Goal: Task Accomplishment & Management: Manage account settings

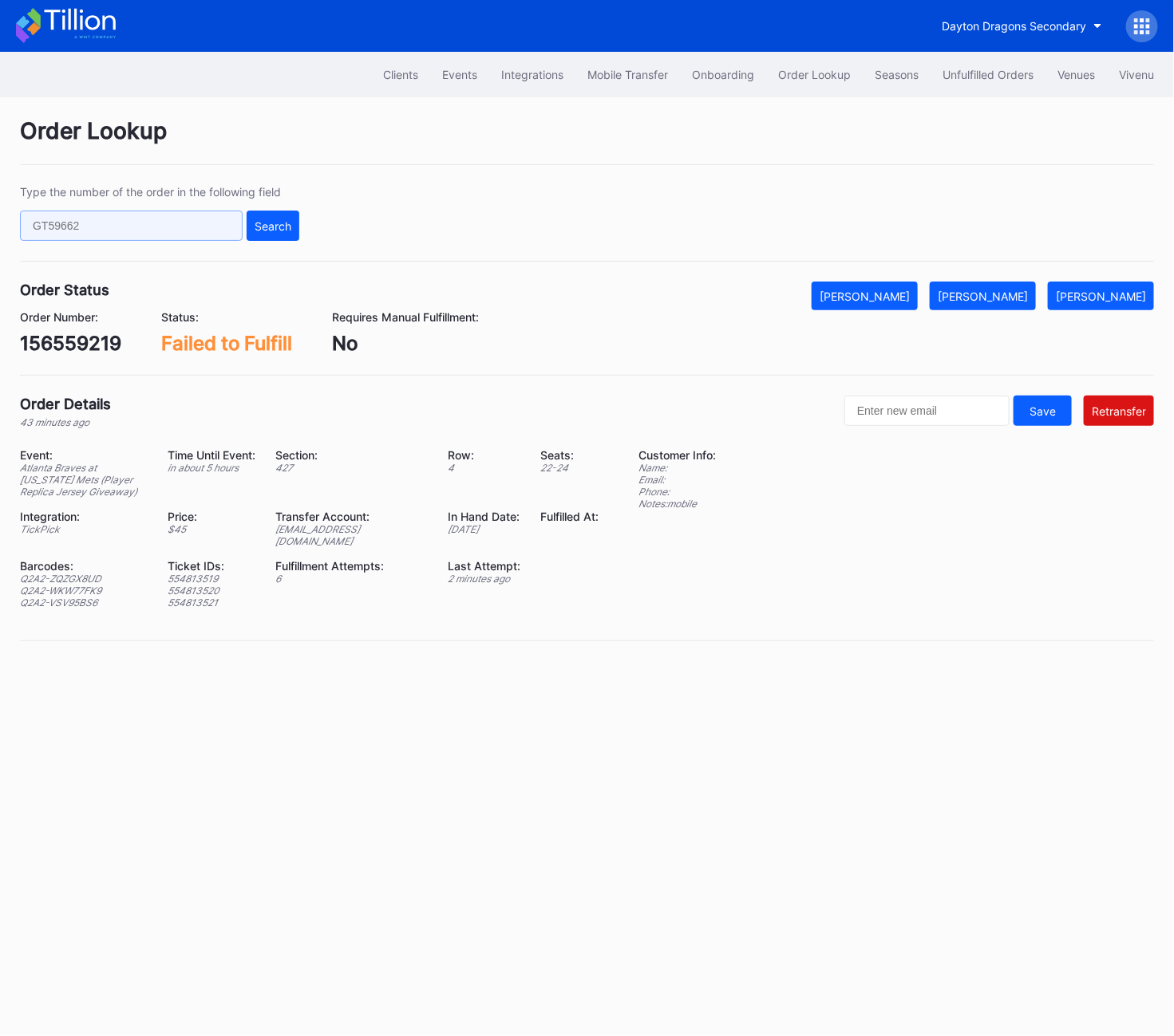
click at [126, 222] on input "text" at bounding box center [131, 225] width 222 height 31
paste input "560015991"
type input "560015991"
click at [258, 227] on div "Search" at bounding box center [272, 226] width 37 height 14
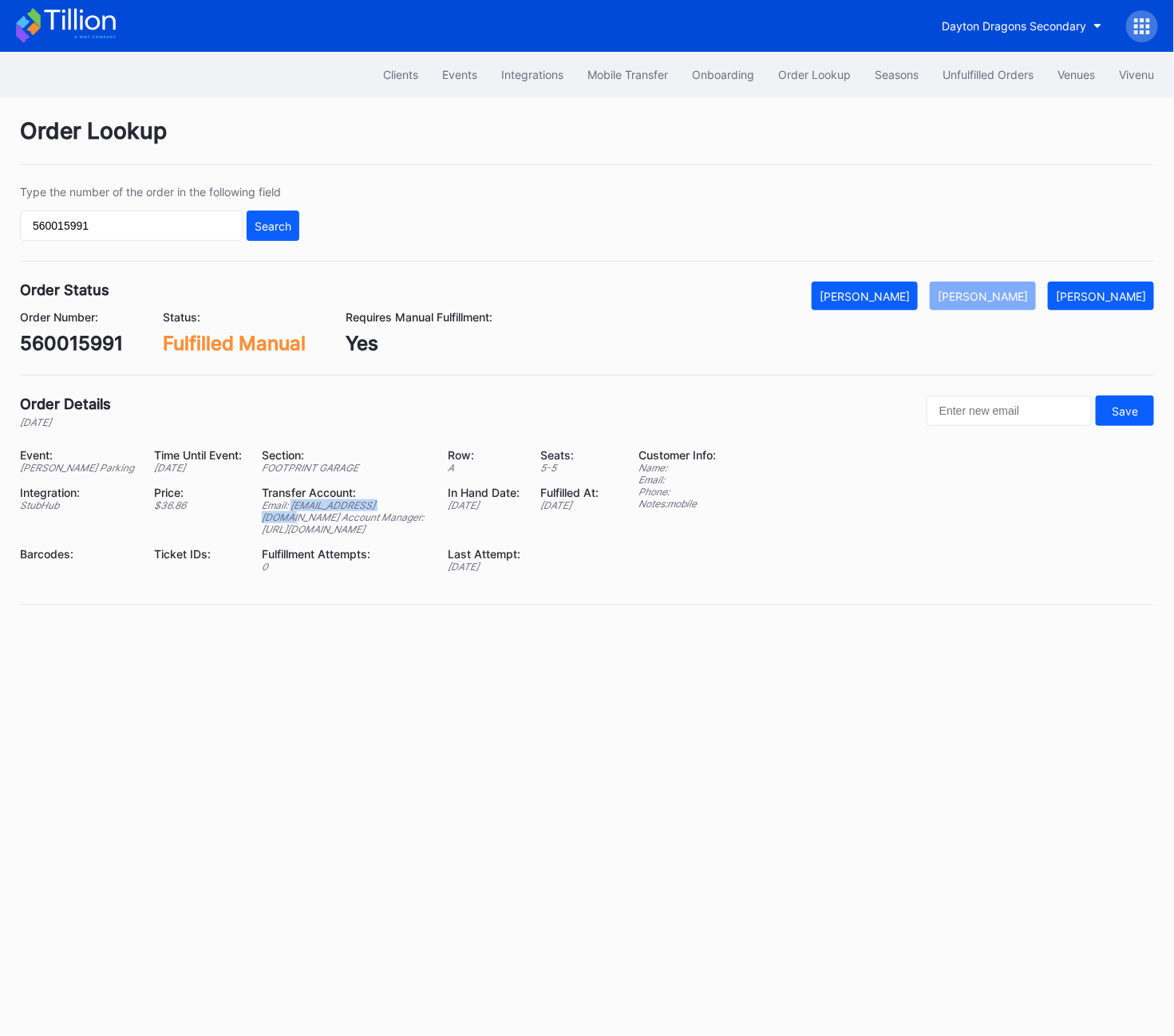
drag, startPoint x: 253, startPoint y: 521, endPoint x: 363, endPoint y: 523, distance: 110.0
click at [363, 523] on div "Email: accounts@beairdco.com Account Manager: https://am.ticketmaster.com/aware…" at bounding box center [344, 518] width 166 height 36
click at [434, 713] on div "Clients Events Integrations Mobile Transfer Onboarding Order Lookup Seasons Unf…" at bounding box center [587, 543] width 1174 height 984
drag, startPoint x: 255, startPoint y: 518, endPoint x: 363, endPoint y: 524, distance: 108.2
click at [363, 524] on div "Email: accounts@beairdco.com Account Manager: https://am.ticketmaster.com/aware…" at bounding box center [344, 518] width 166 height 36
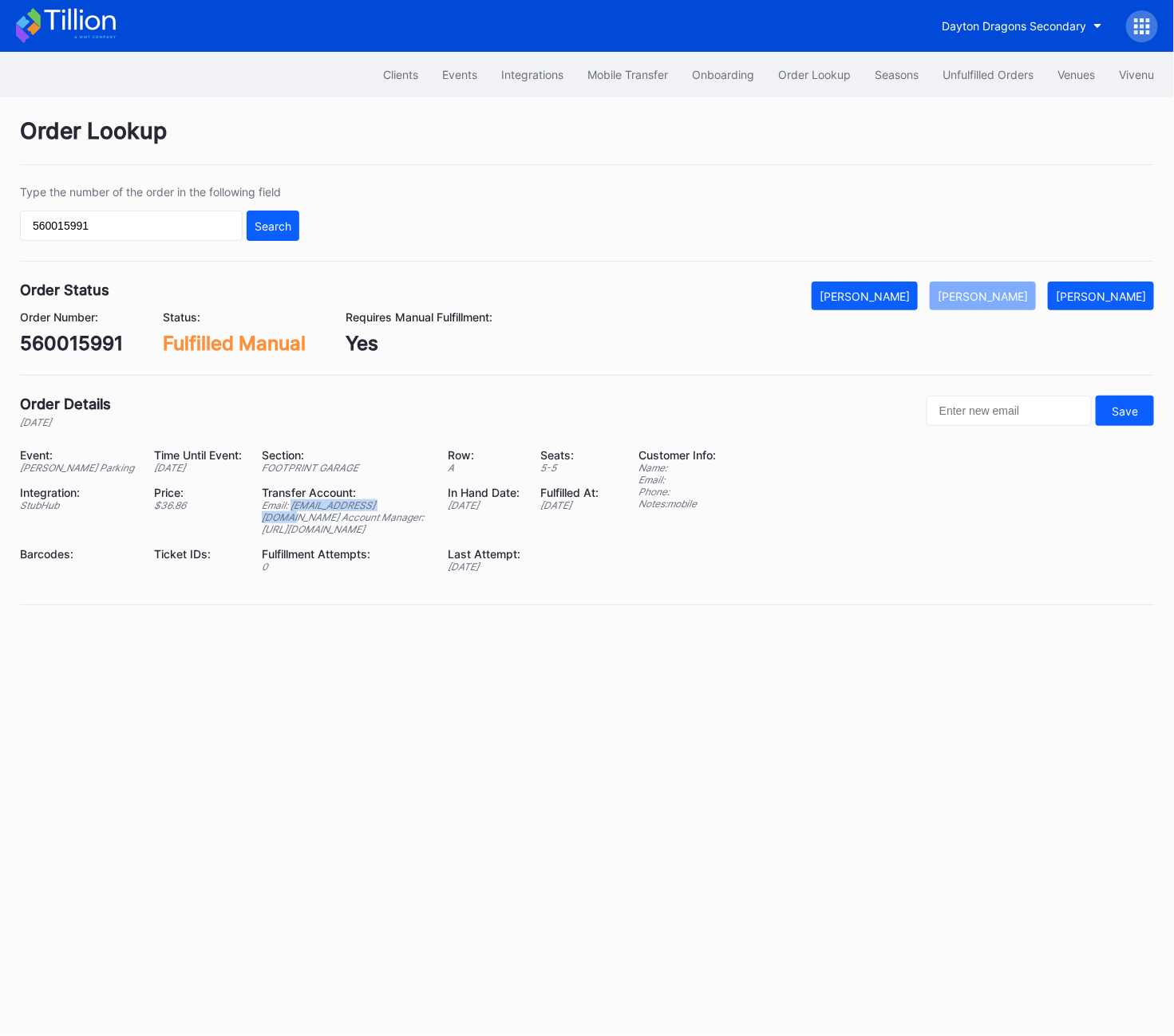
copy div "accounts@beairdco.com"
click at [1143, 32] on icon at bounding box center [1142, 33] width 4 height 4
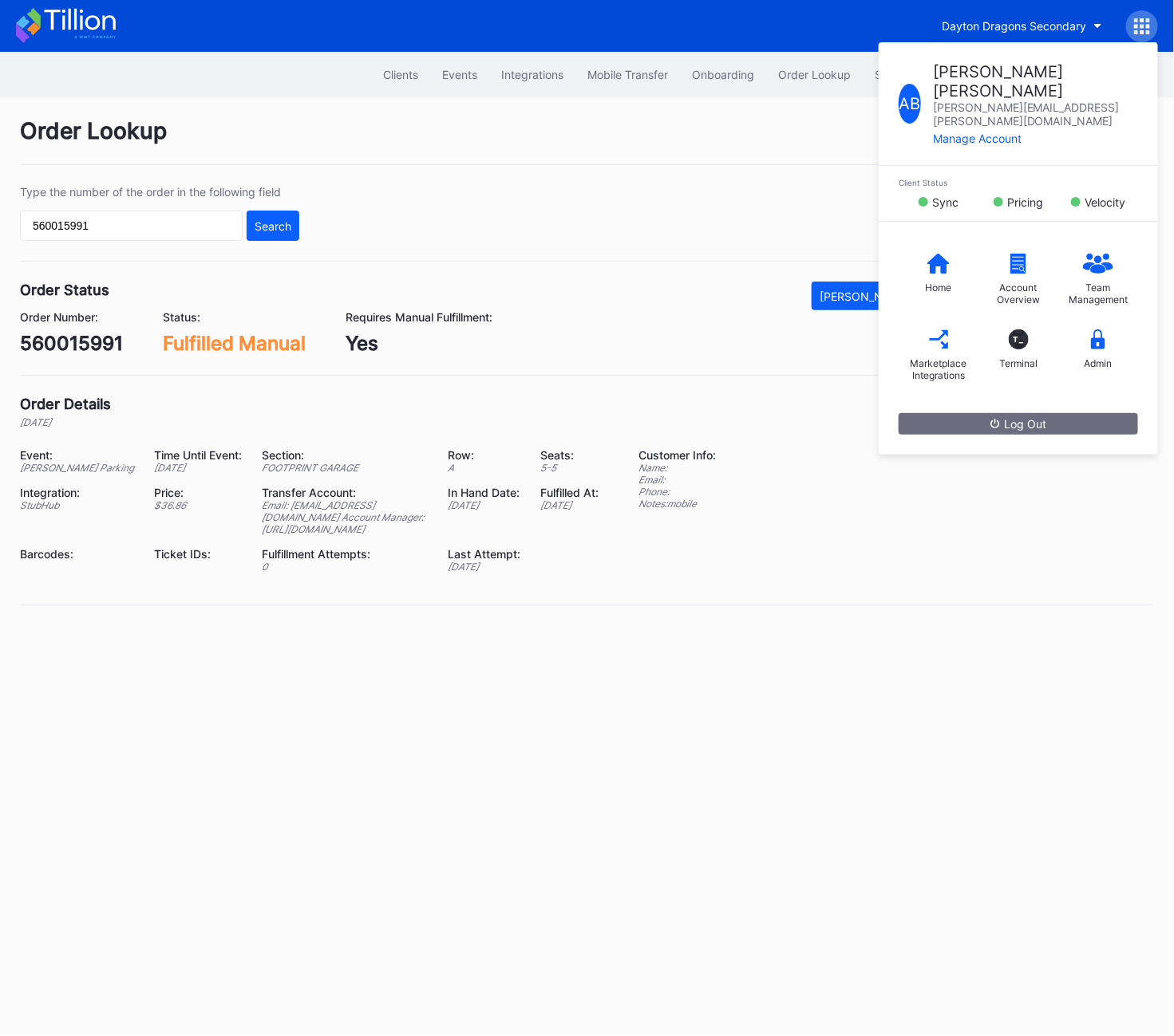
click at [781, 144] on div "Order Lookup" at bounding box center [586, 141] width 1133 height 48
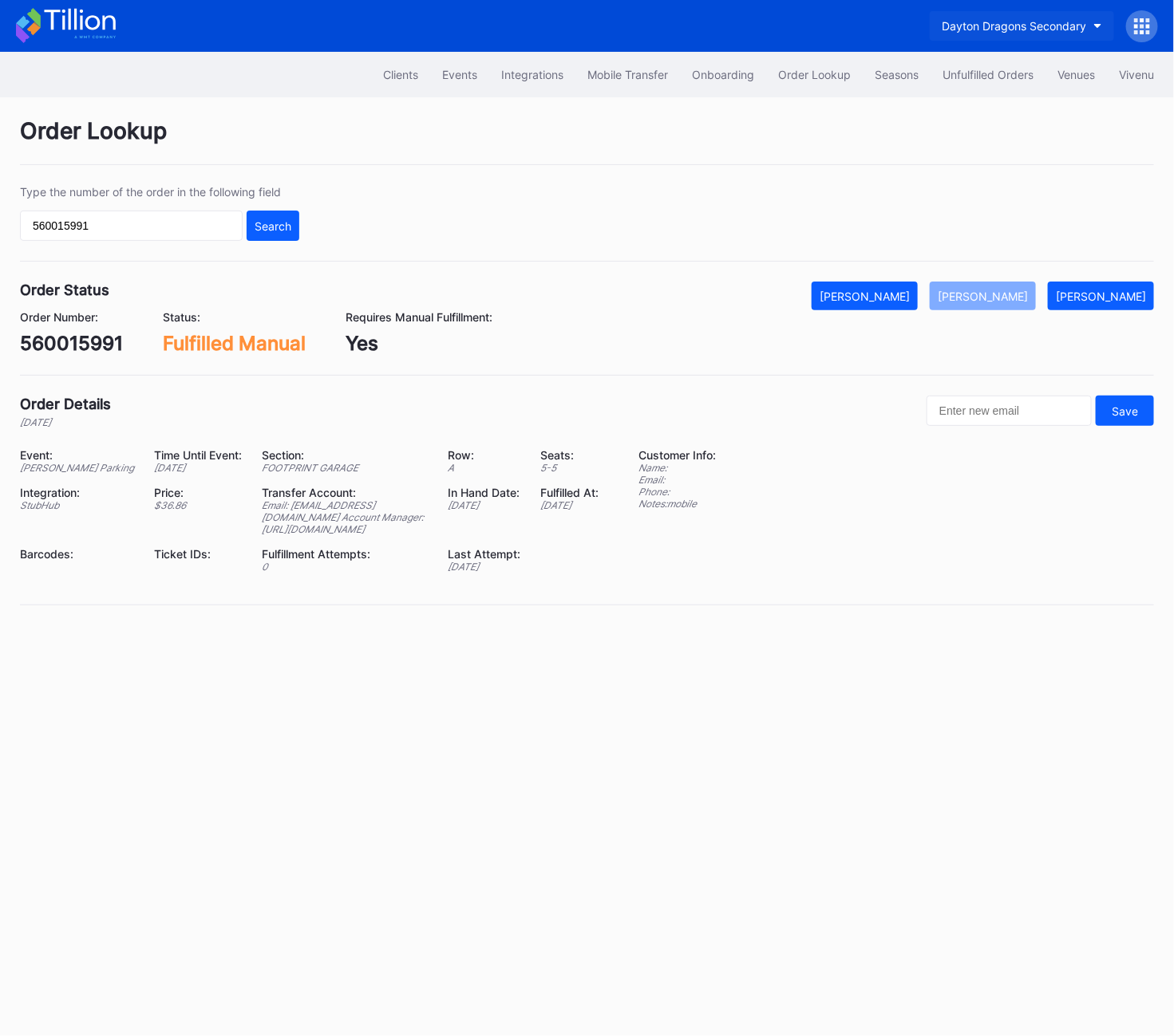
click at [1028, 34] on button "Dayton Dragons Secondary" at bounding box center [1022, 26] width 185 height 30
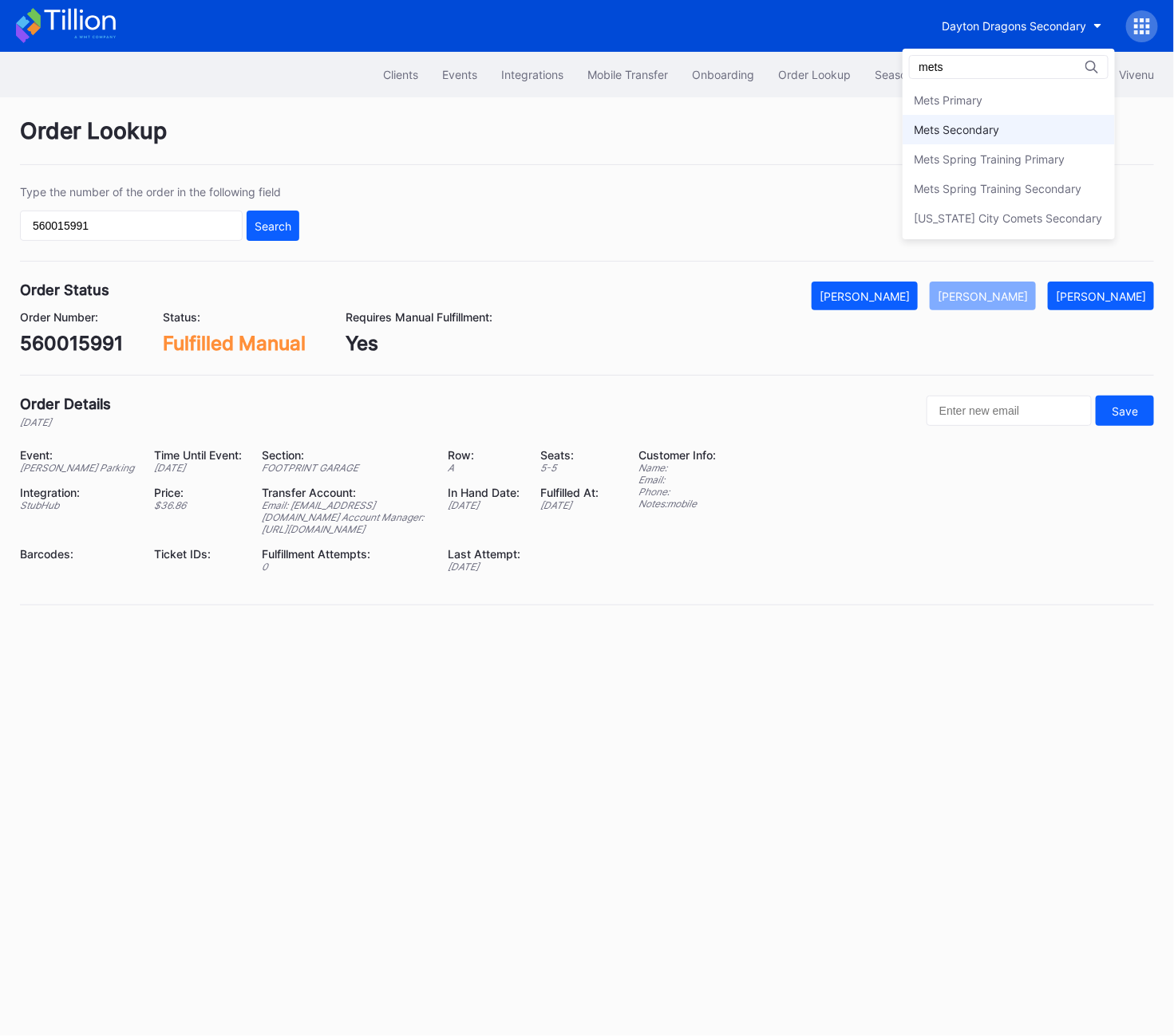
type input "mets"
click at [1010, 117] on div "Mets Secondary" at bounding box center [1008, 130] width 213 height 30
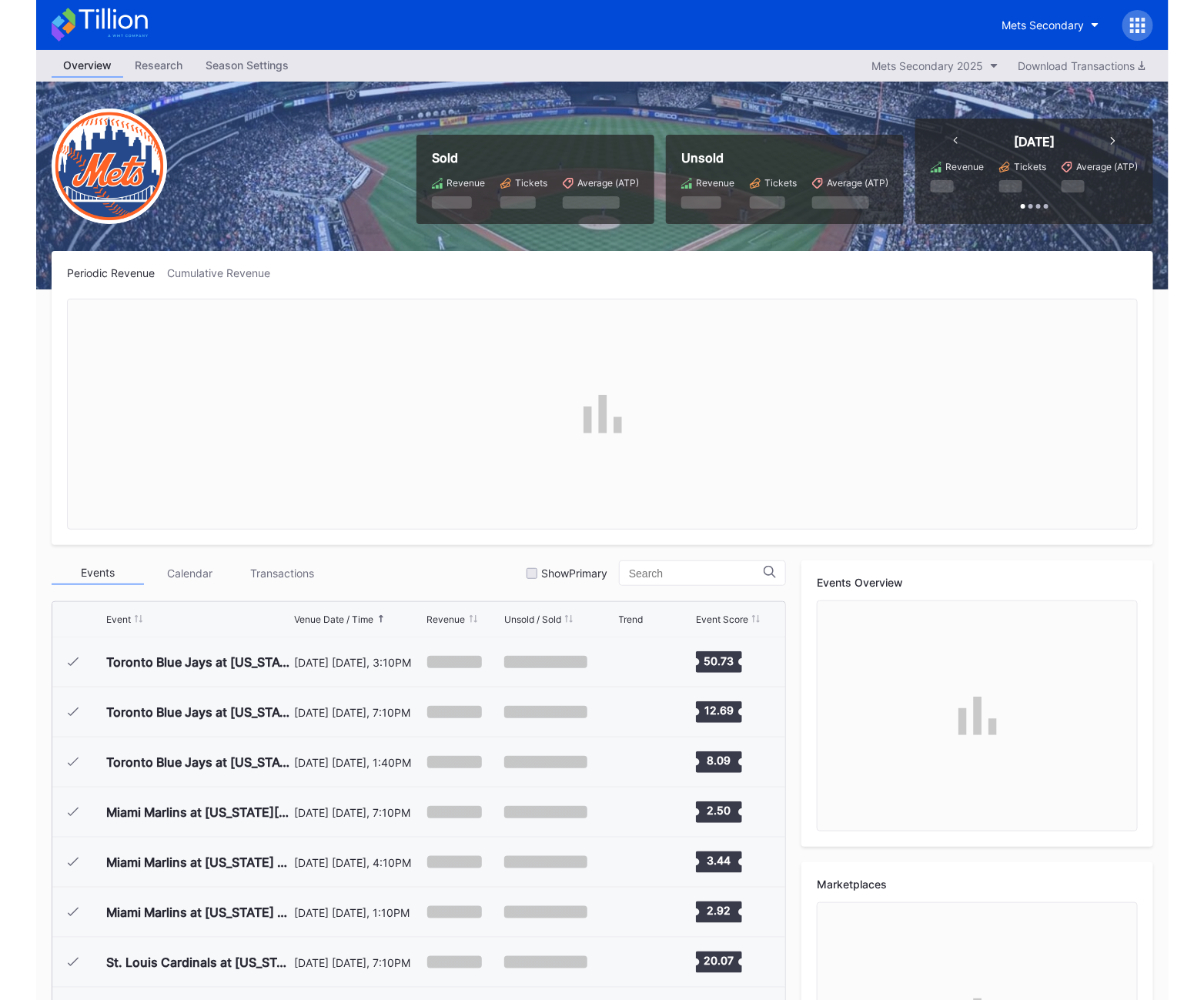
scroll to position [3054, 0]
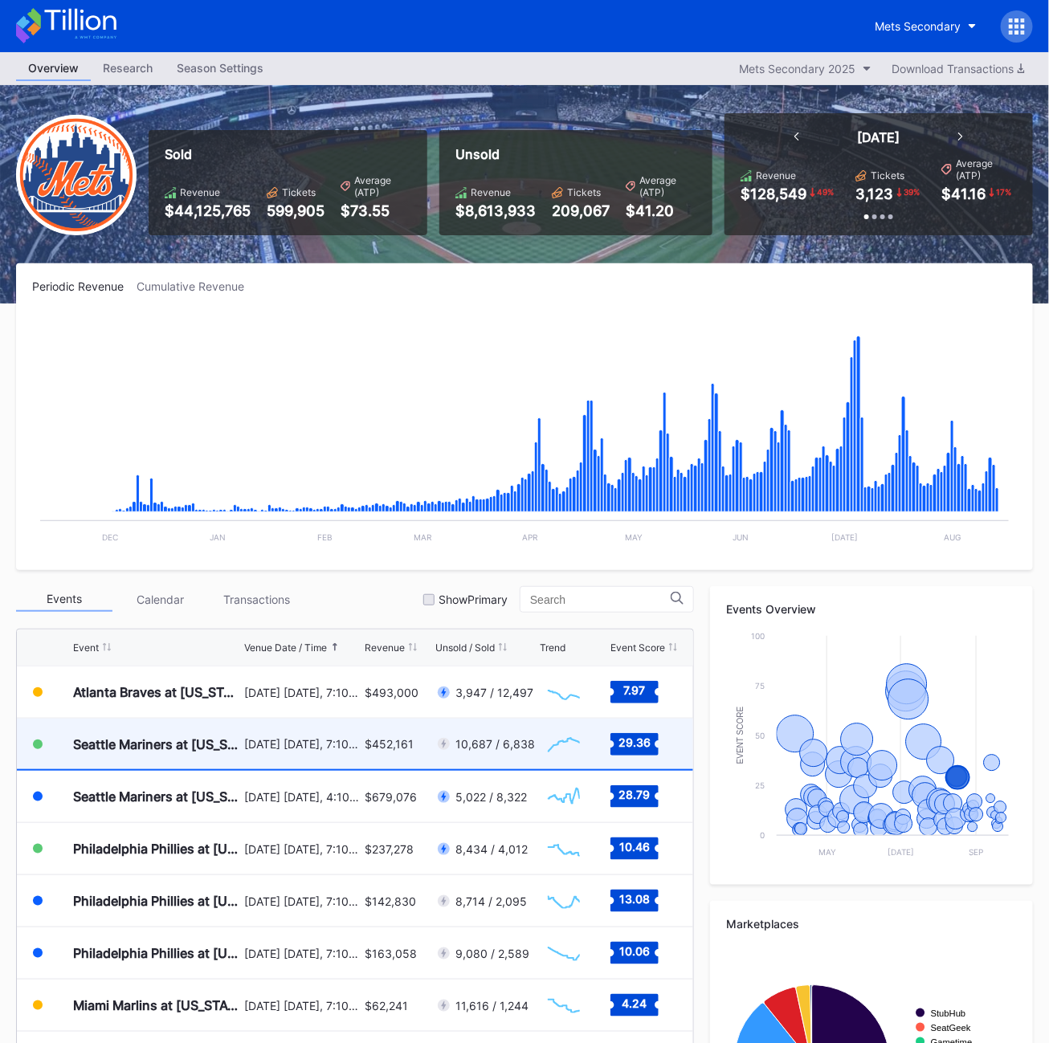
click at [223, 733] on div "Seattle Mariners at [US_STATE][GEOGRAPHIC_DATA] ([PERSON_NAME][GEOGRAPHIC_DATA]…" at bounding box center [156, 744] width 167 height 51
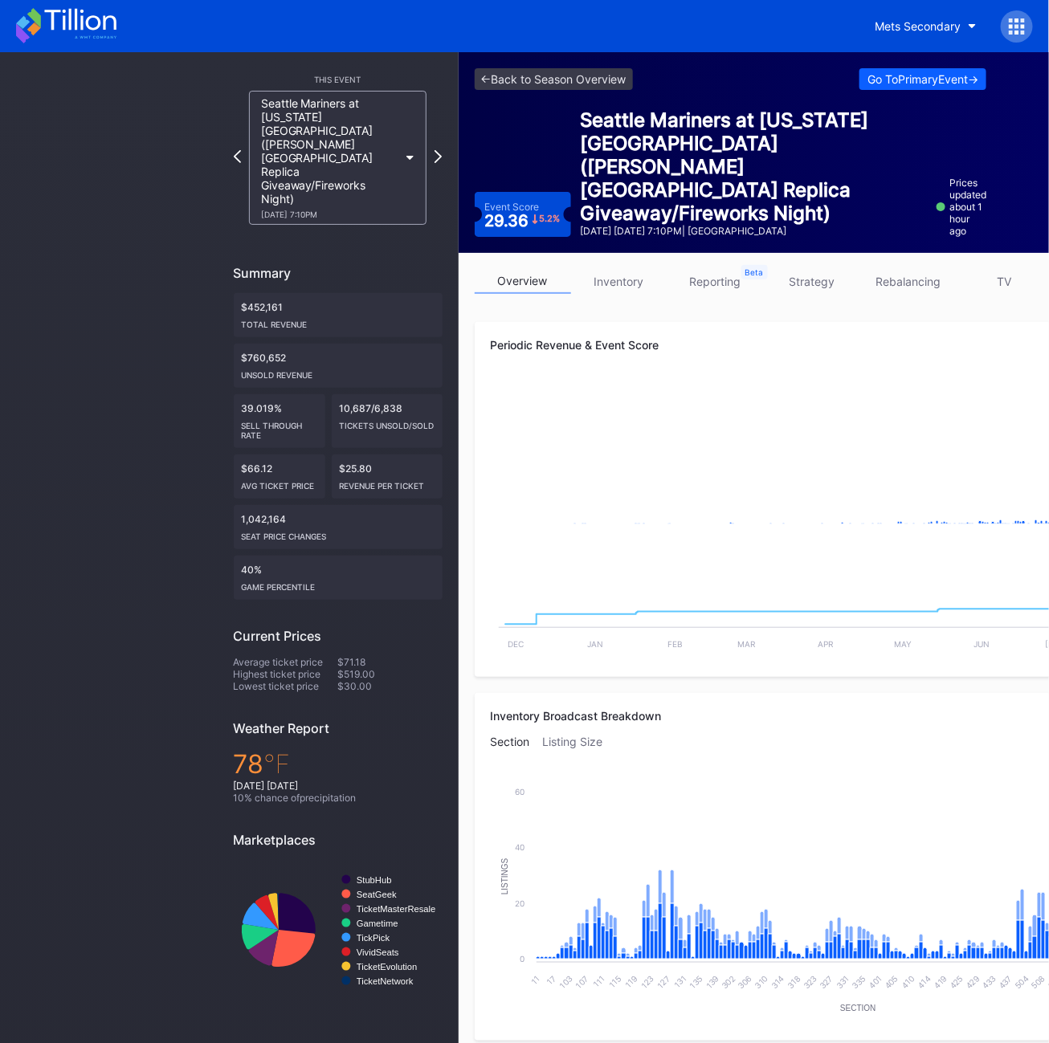
click at [633, 280] on link "inventory" at bounding box center [619, 281] width 96 height 25
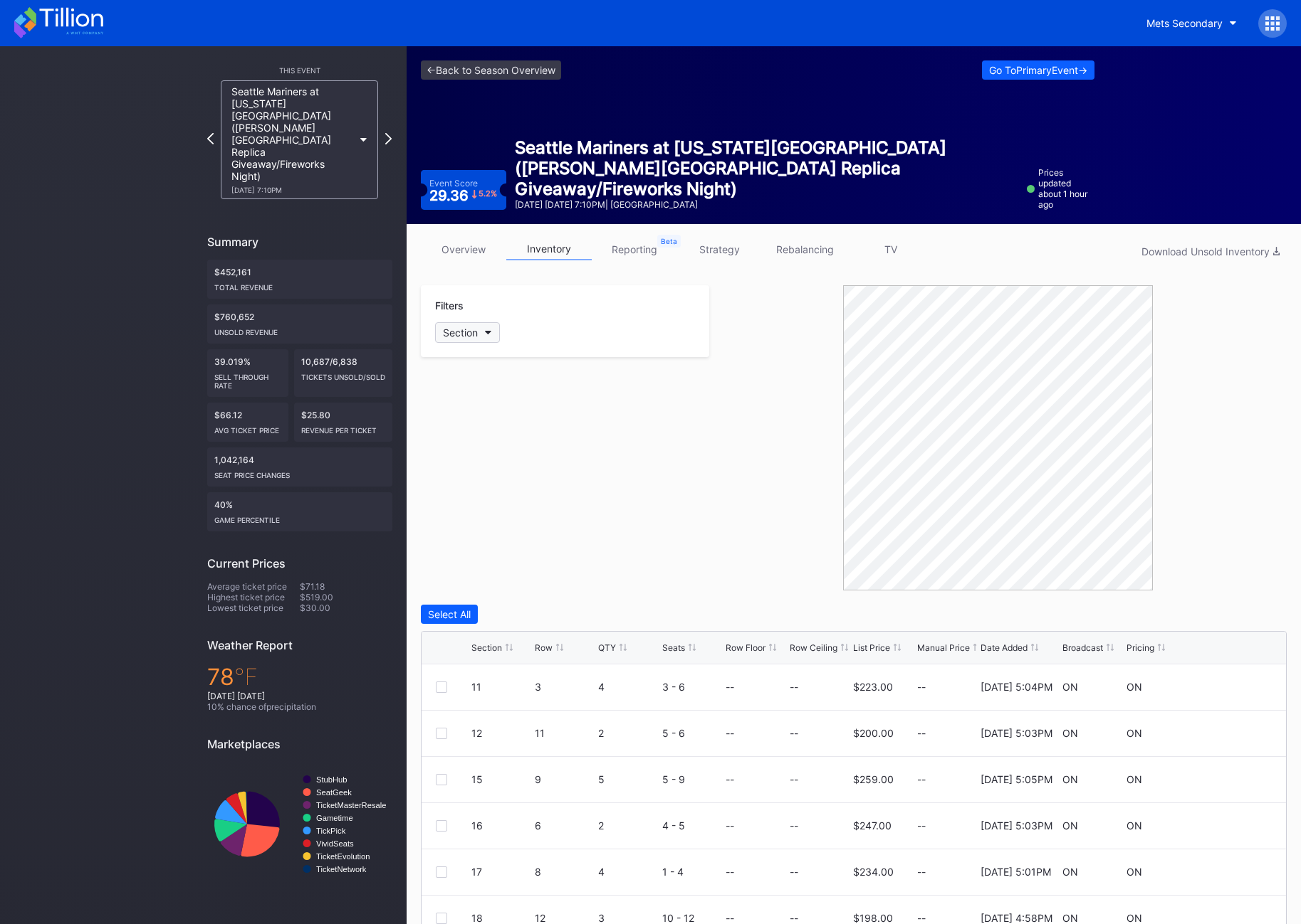
click at [462, 332] on div "Section" at bounding box center [460, 333] width 35 height 12
type input "103"
click at [462, 423] on div "103" at bounding box center [517, 413] width 166 height 27
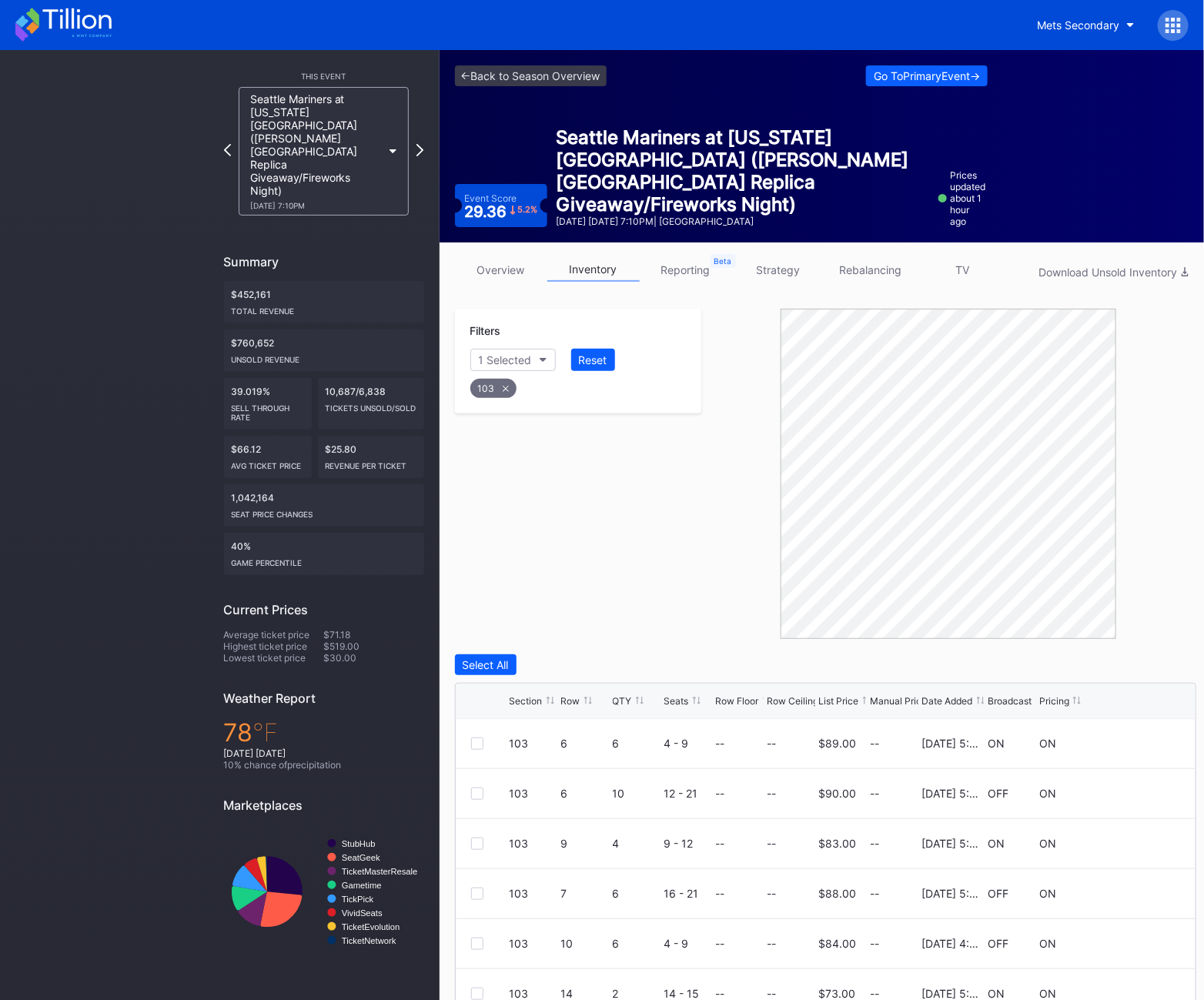
click at [585, 697] on icon at bounding box center [589, 701] width 8 height 8
click at [472, 841] on div at bounding box center [477, 844] width 12 height 12
click at [478, 942] on div at bounding box center [477, 944] width 12 height 12
click at [503, 389] on icon at bounding box center [505, 388] width 6 height 6
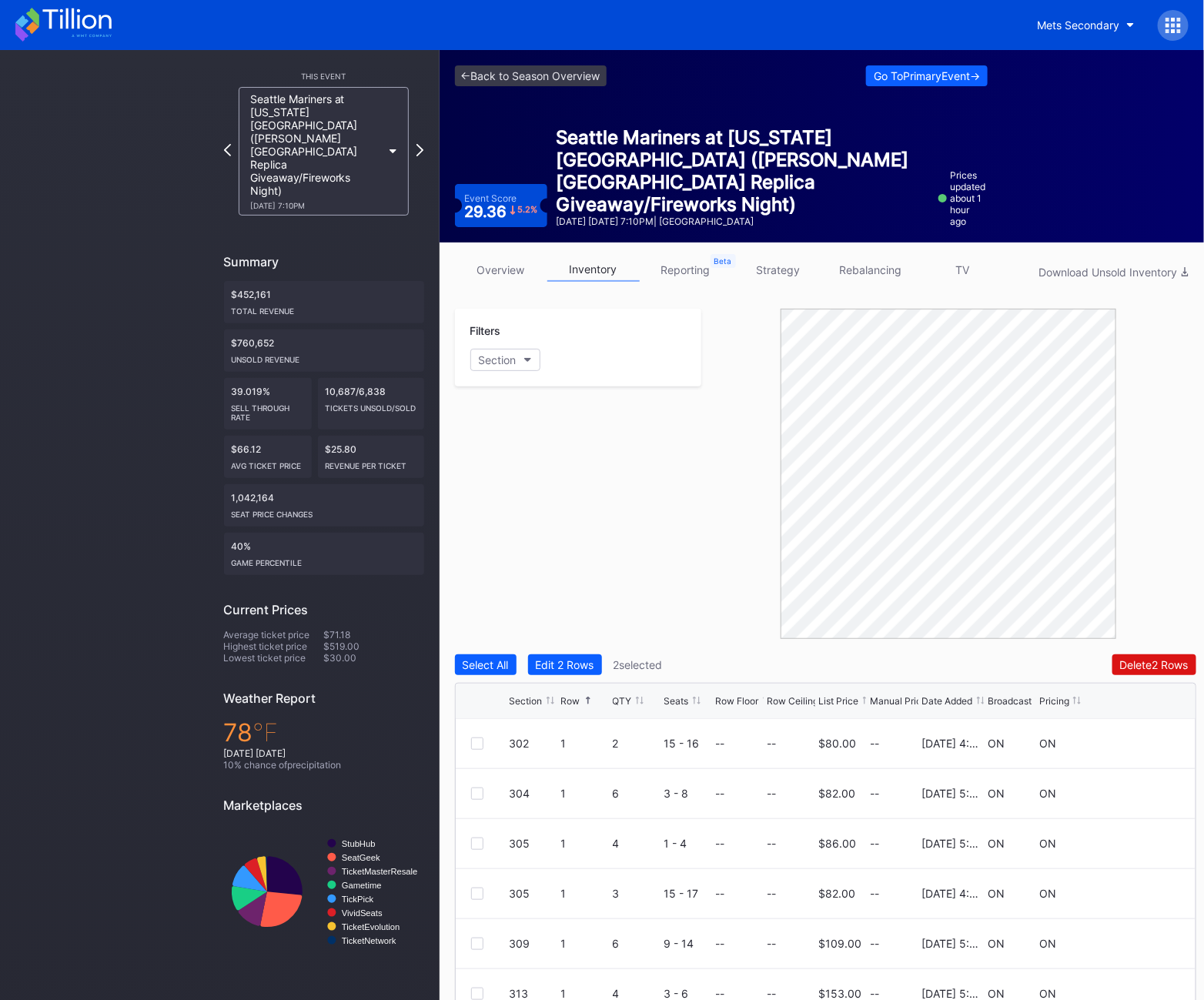
scroll to position [123, 0]
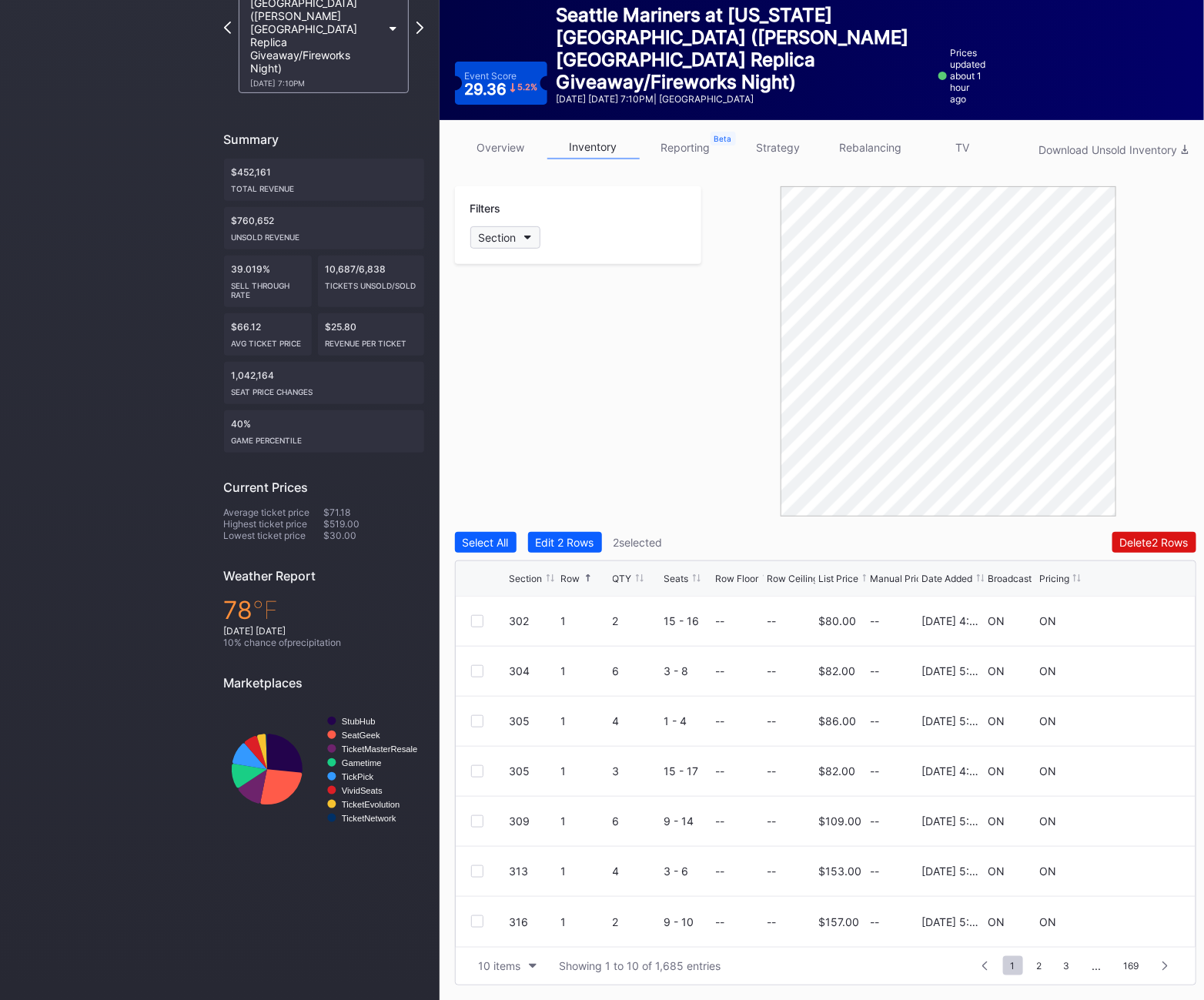
click at [516, 233] on div "Section" at bounding box center [498, 238] width 37 height 13
type input "104"
click at [493, 323] on div at bounding box center [487, 323] width 12 height 12
click at [504, 968] on div "10 items" at bounding box center [500, 966] width 42 height 13
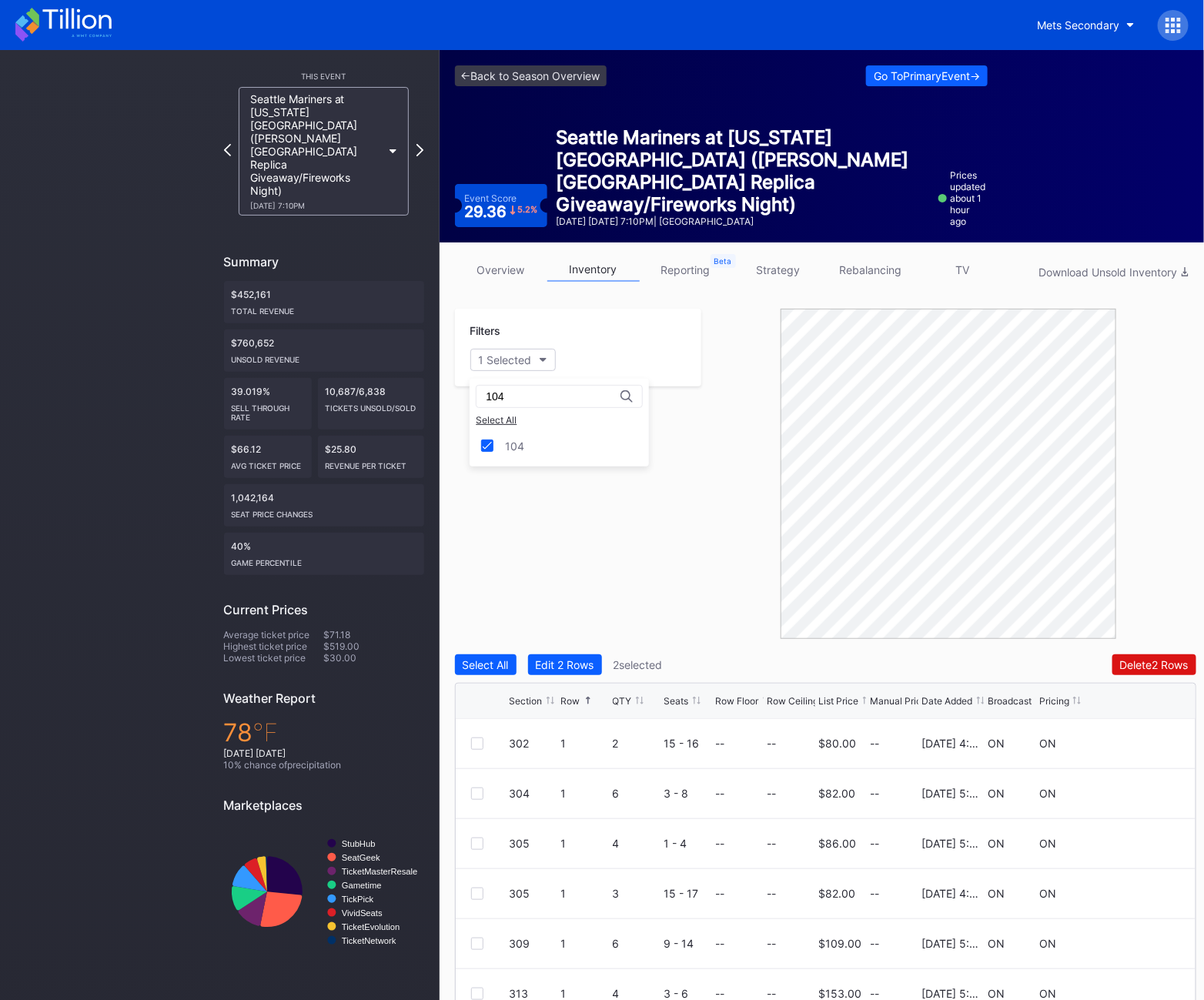
scroll to position [0, 0]
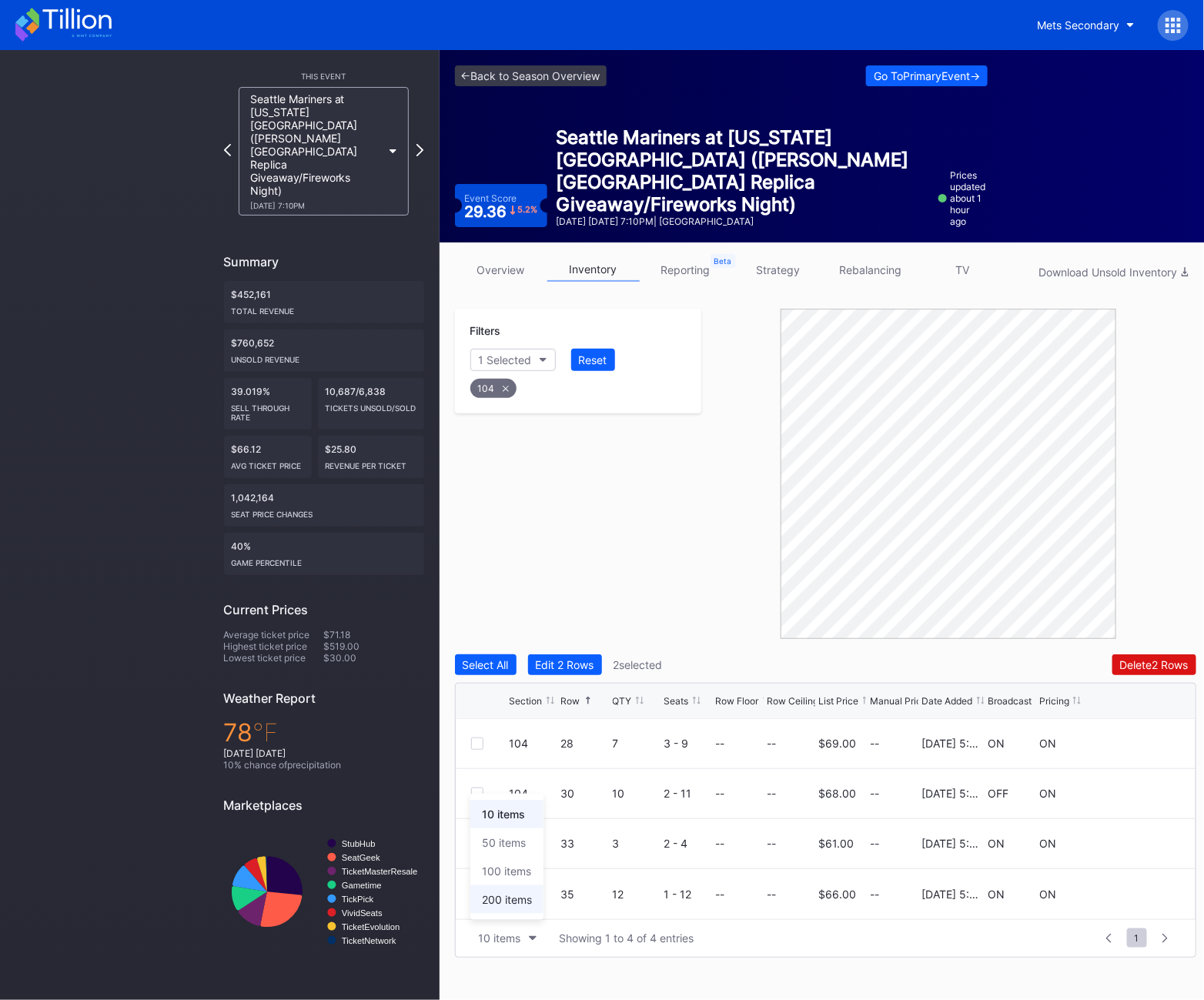
click at [489, 901] on div "200 items" at bounding box center [507, 900] width 50 height 13
click at [476, 792] on div at bounding box center [477, 794] width 12 height 12
click at [503, 386] on icon at bounding box center [506, 388] width 6 height 6
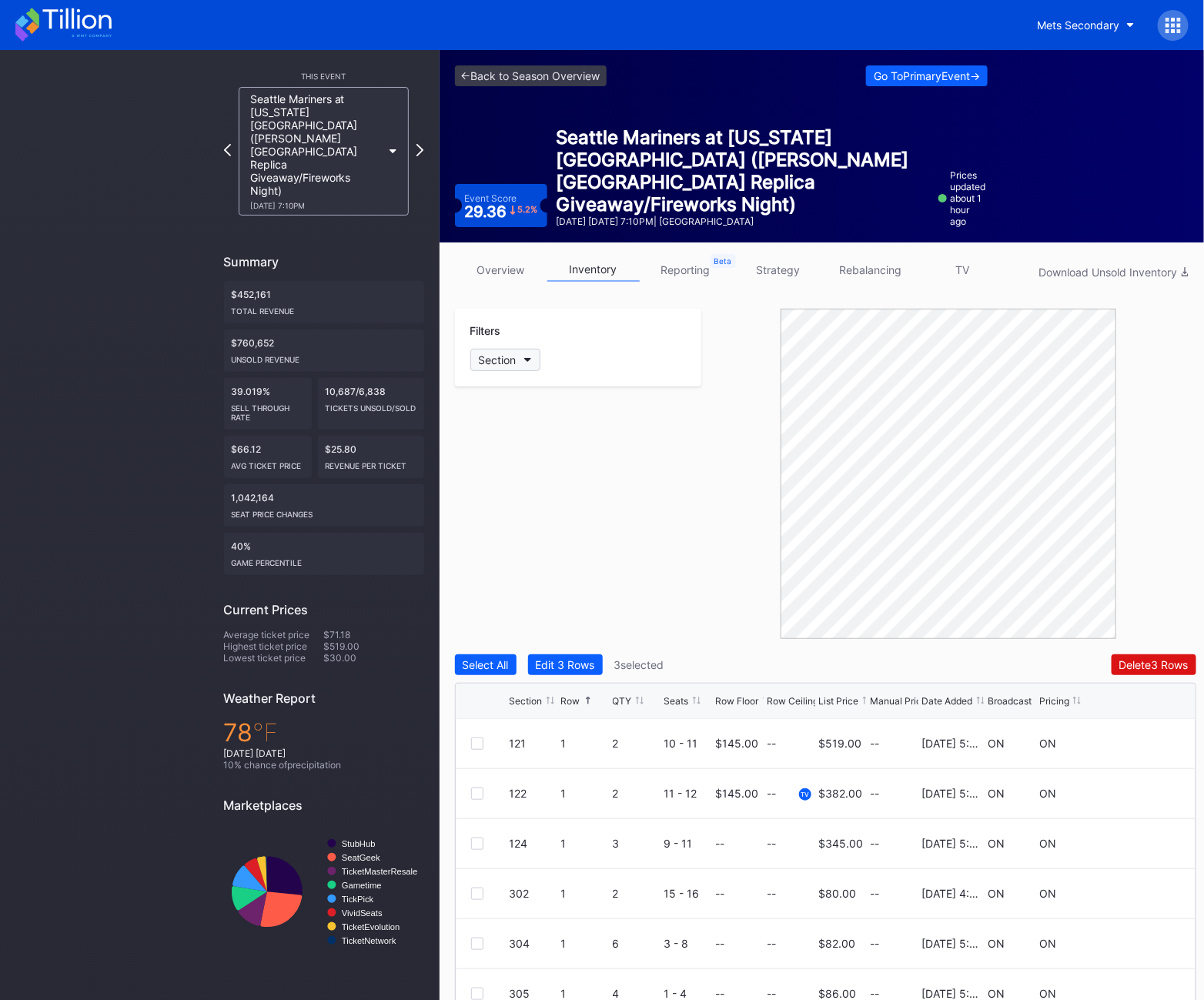
click at [498, 356] on div "Section" at bounding box center [498, 360] width 37 height 13
type input "105"
click at [511, 440] on div "105" at bounding box center [515, 447] width 19 height 13
click at [470, 848] on div "105 20 8 1 - 8 -- -- $77.00 -- 11/25/2024 5:05PM OFF ON" at bounding box center [826, 845] width 740 height 50
click at [484, 840] on div at bounding box center [491, 844] width 38 height 12
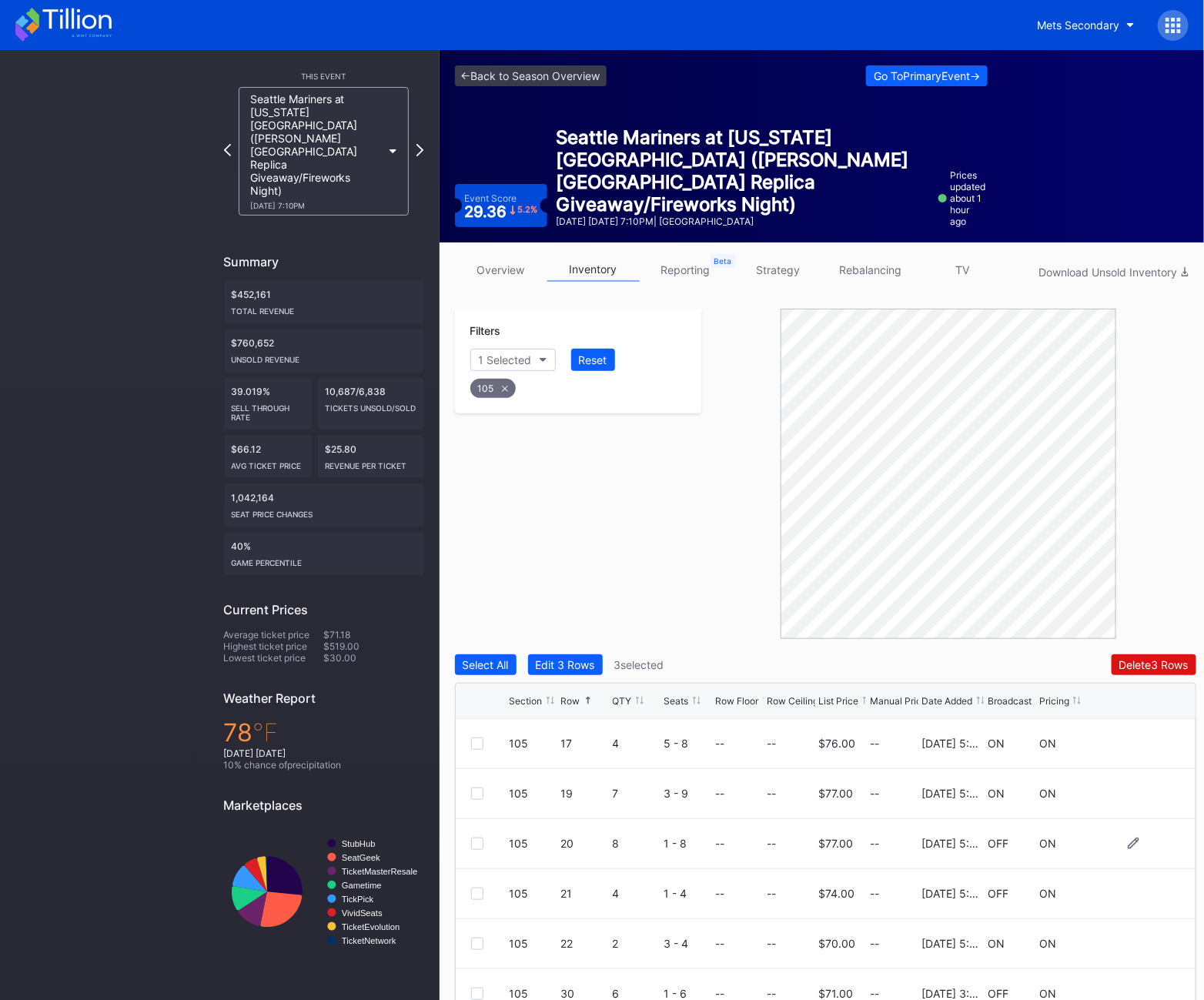
click at [479, 840] on div at bounding box center [477, 844] width 12 height 12
click at [495, 392] on div "105" at bounding box center [493, 388] width 45 height 19
click at [499, 370] on div "Filters Section" at bounding box center [579, 347] width 247 height 78
click at [499, 362] on div "Section" at bounding box center [498, 360] width 37 height 13
type input "106"
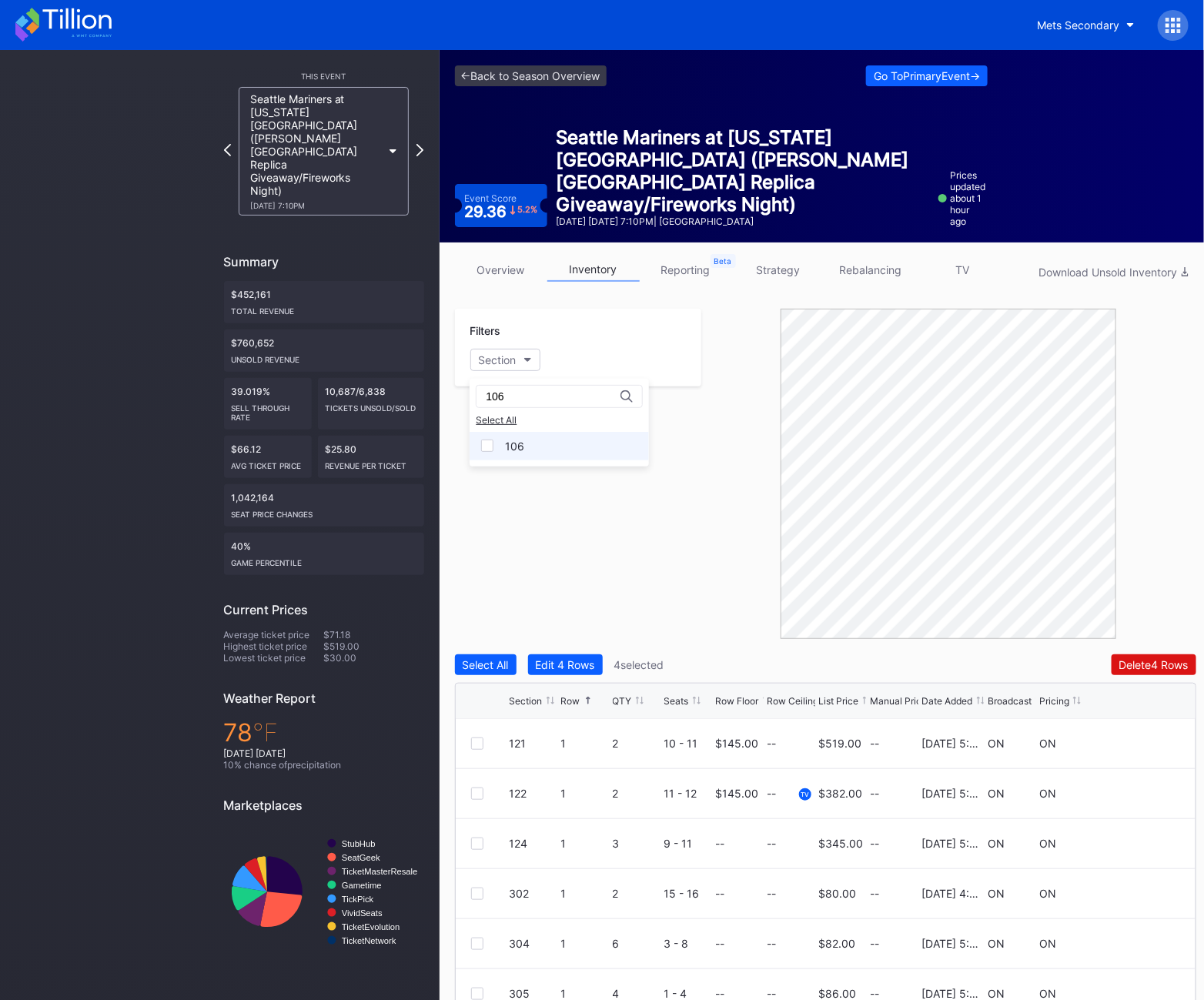
click at [507, 441] on div "106" at bounding box center [515, 447] width 19 height 13
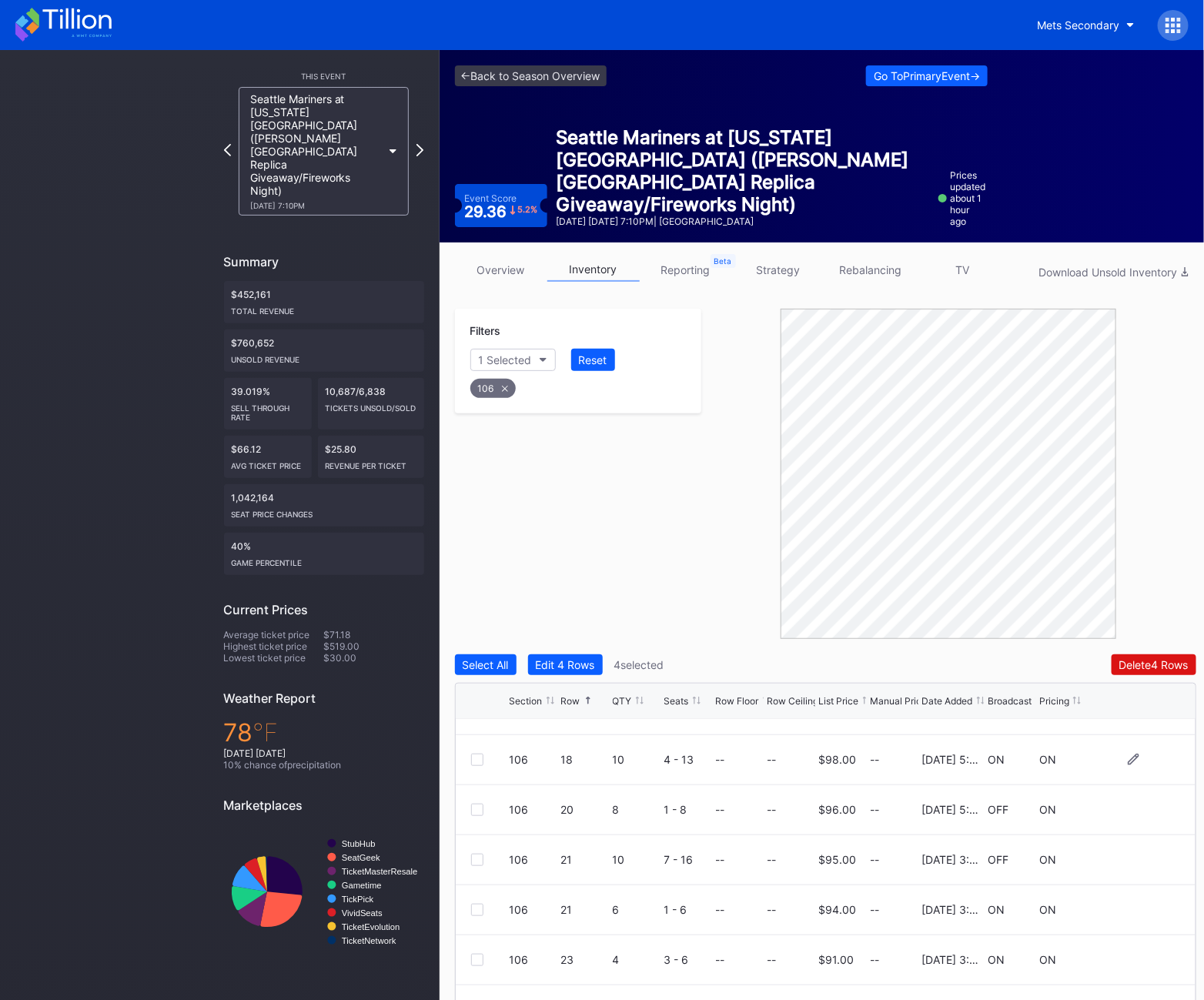
scroll to position [147, 0]
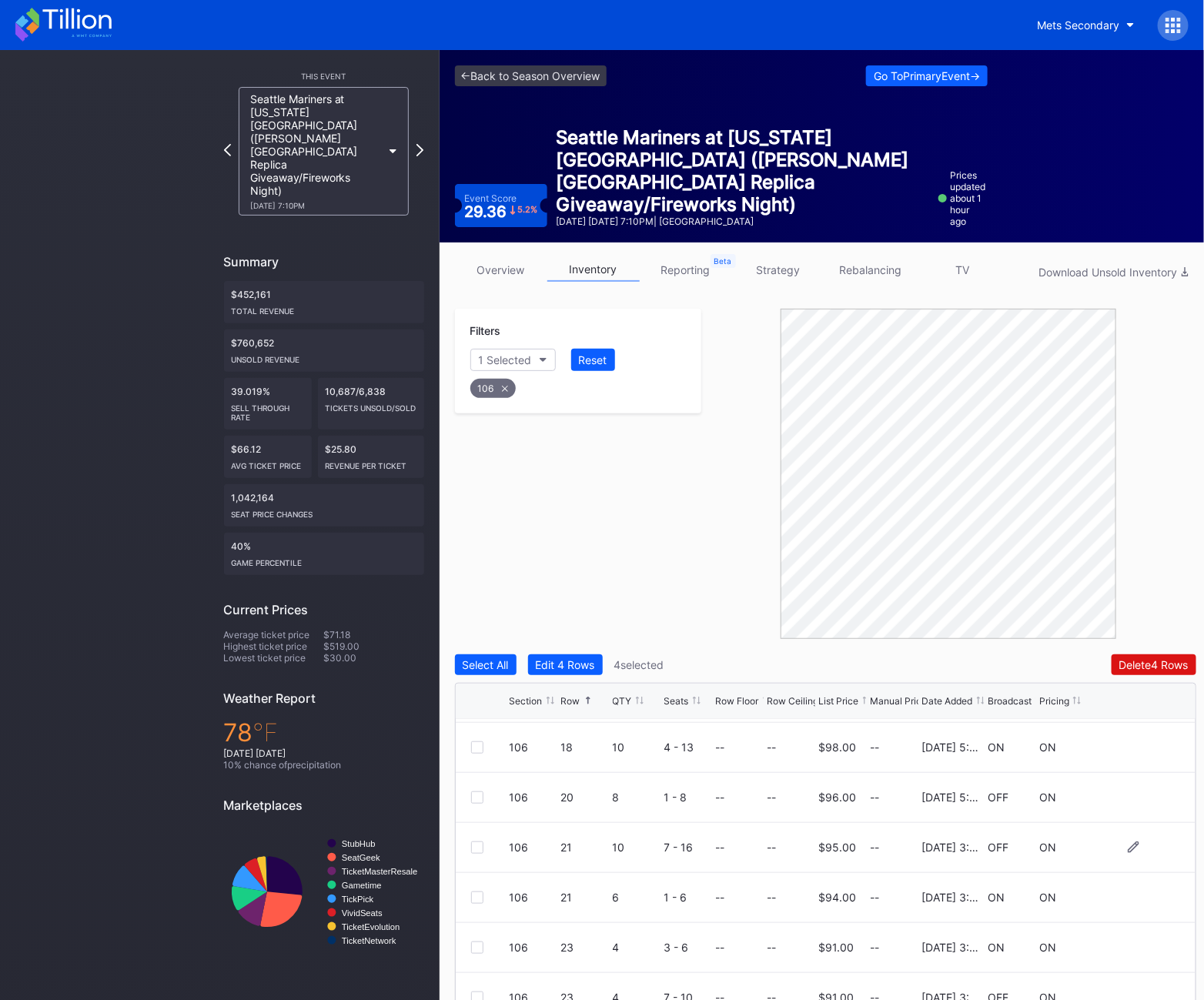
click at [477, 848] on div at bounding box center [477, 848] width 12 height 12
click at [475, 942] on div at bounding box center [477, 947] width 12 height 12
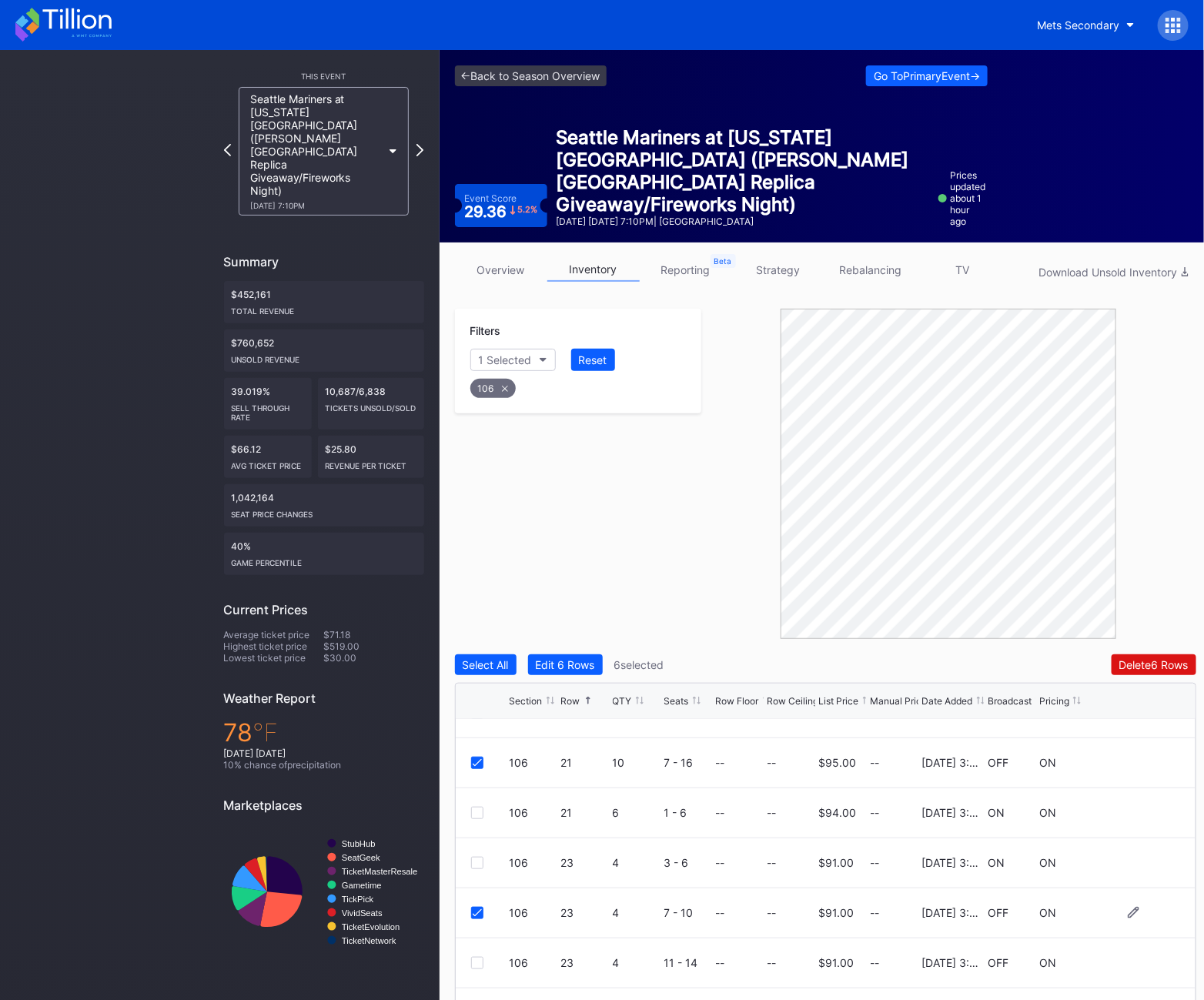
scroll to position [236, 0]
click at [475, 953] on div at bounding box center [477, 959] width 12 height 12
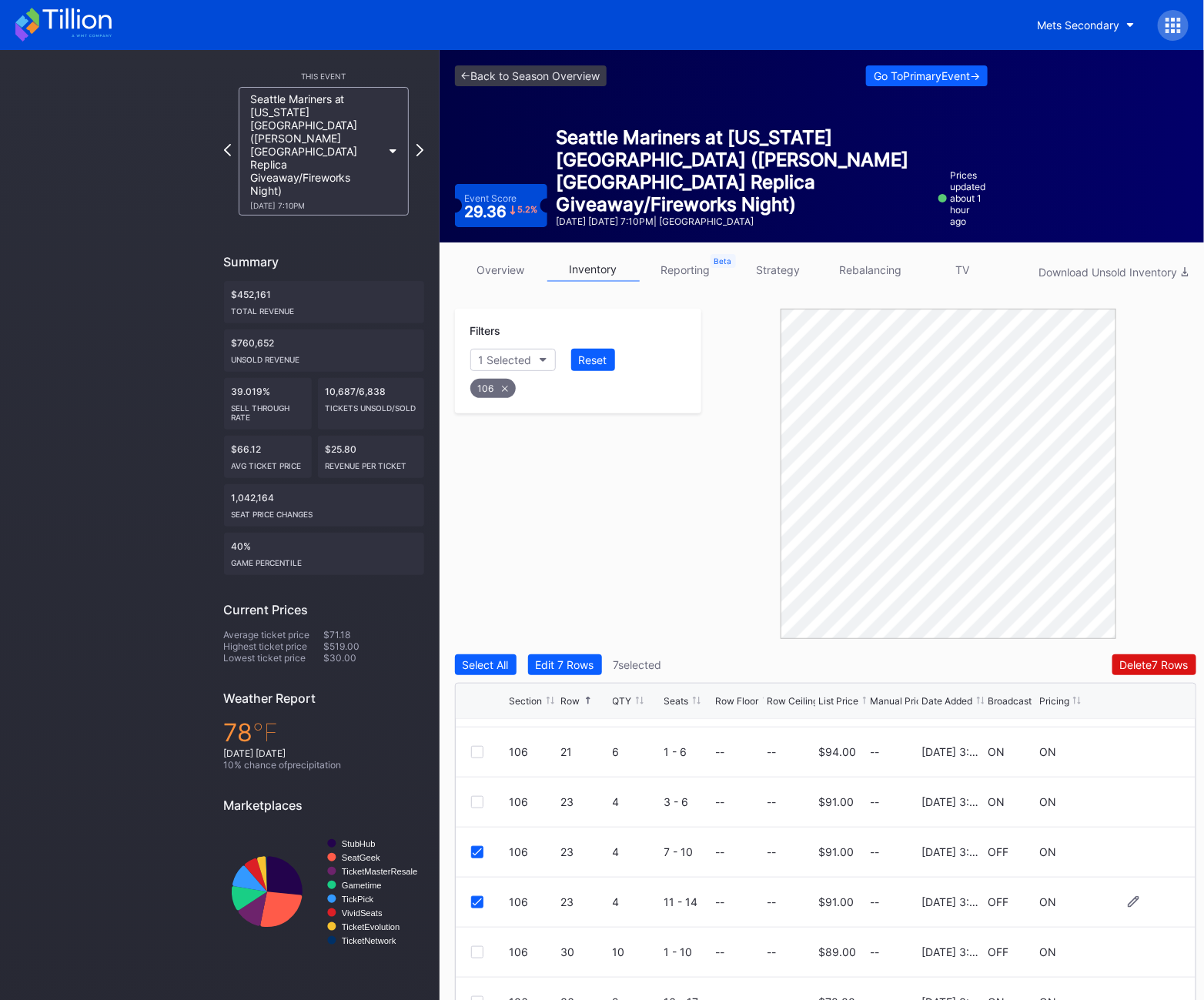
scroll to position [300, 0]
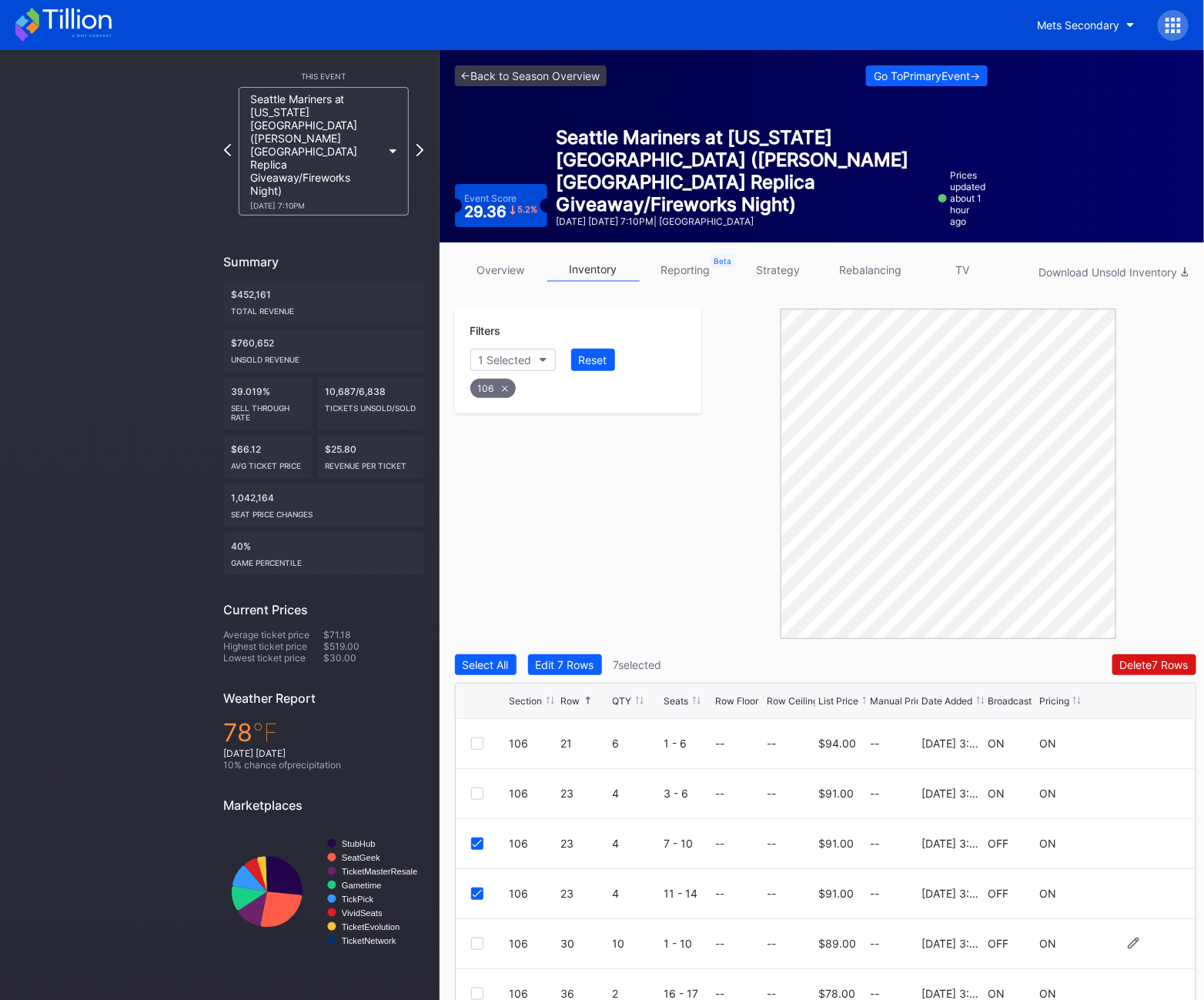
click at [476, 945] on div at bounding box center [477, 943] width 12 height 12
click at [503, 383] on div "106" at bounding box center [493, 388] width 45 height 19
click at [502, 362] on div "Section" at bounding box center [498, 360] width 37 height 13
type input "107"
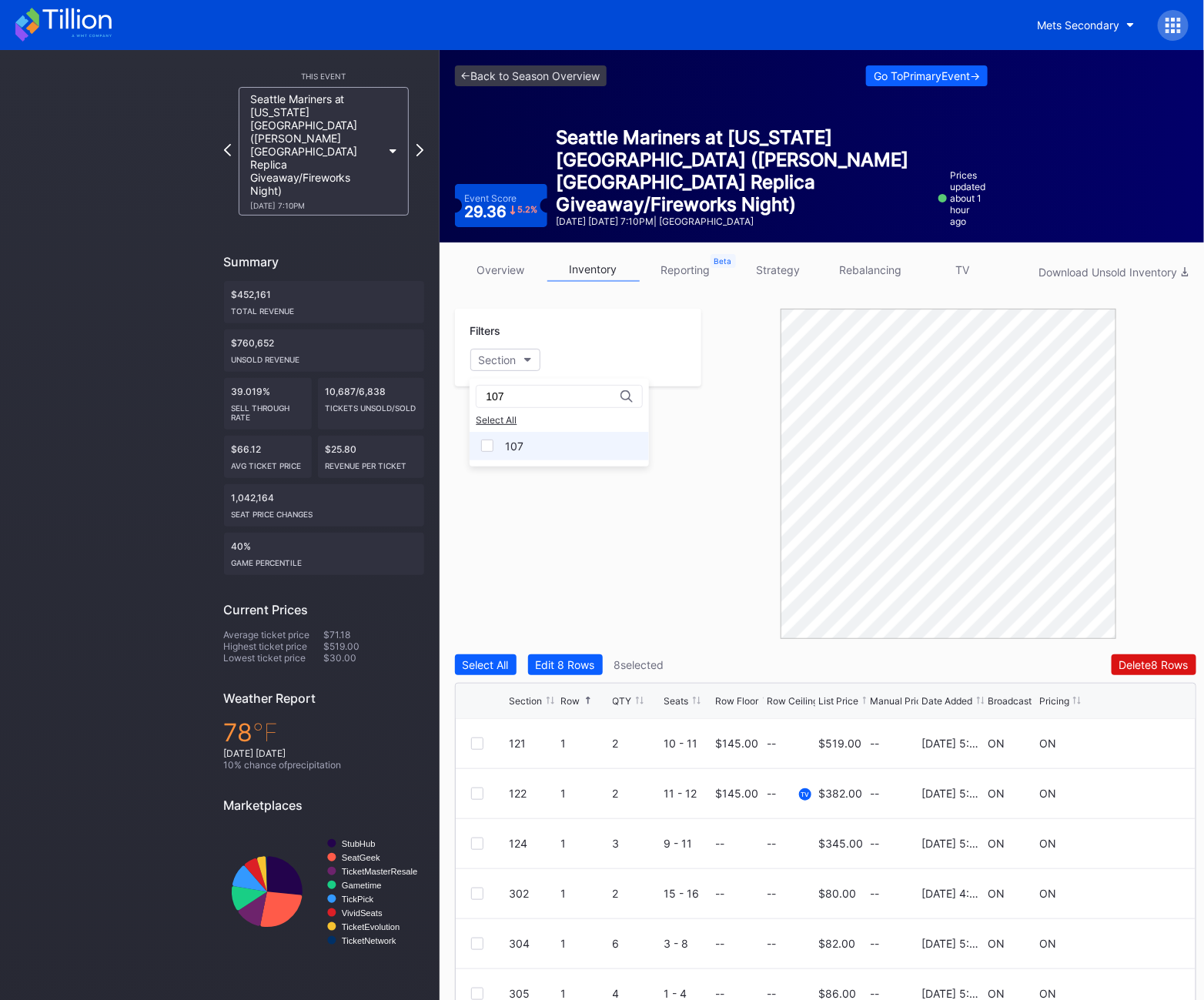
click at [496, 453] on div "107" at bounding box center [559, 447] width 179 height 29
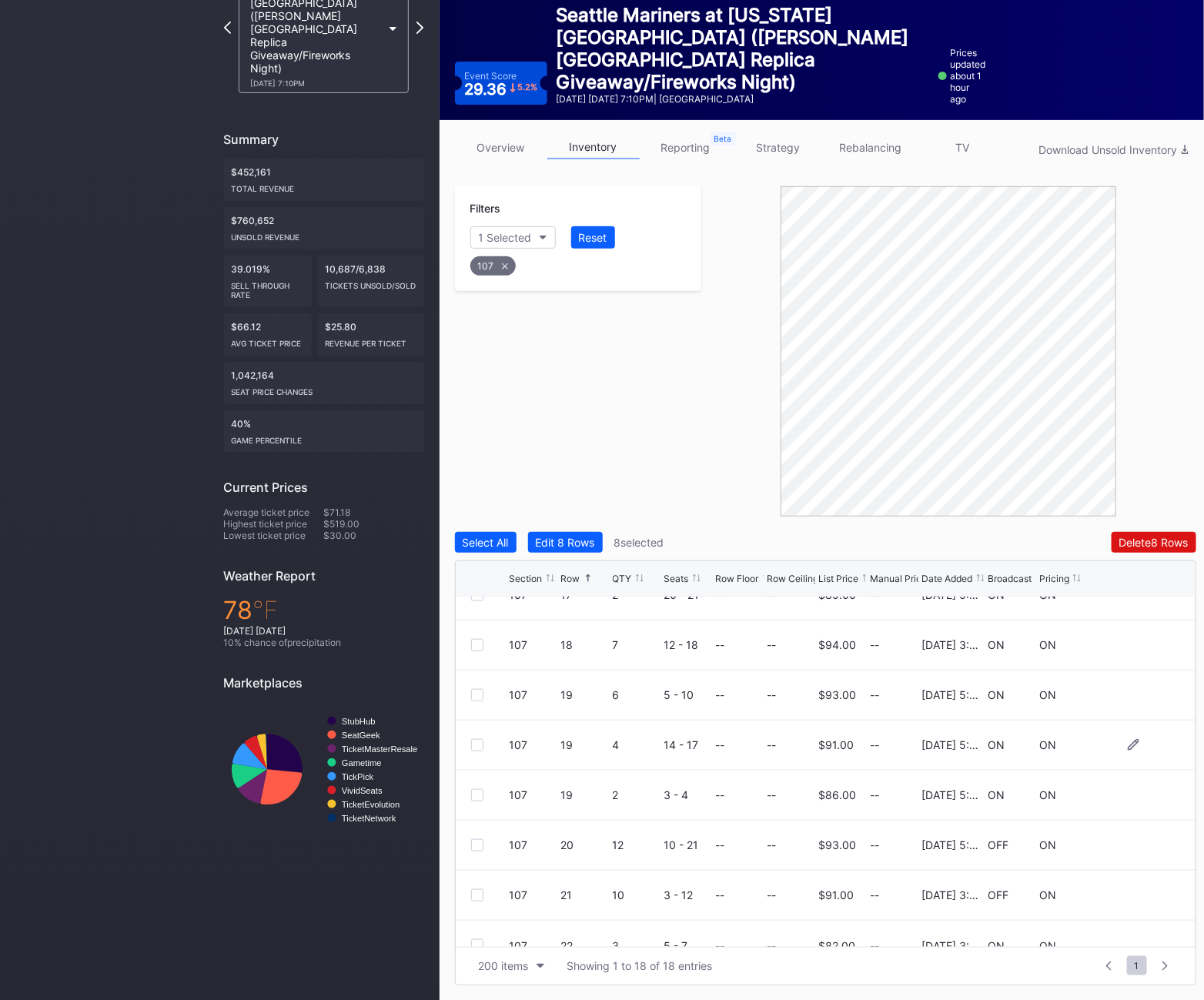
scroll to position [529, 0]
click at [472, 841] on div at bounding box center [477, 843] width 12 height 12
click at [499, 266] on div "107" at bounding box center [493, 266] width 45 height 19
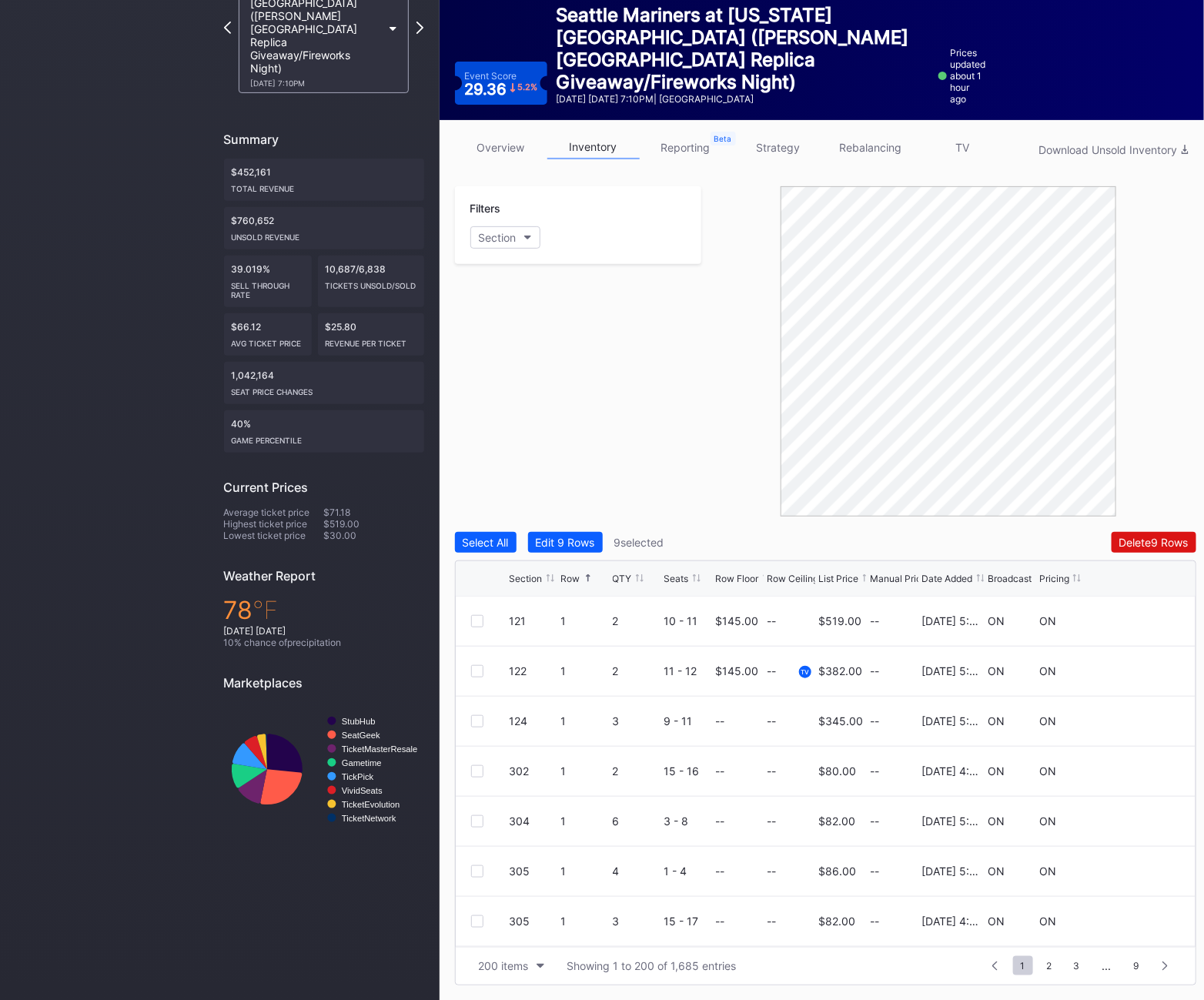
click at [504, 249] on div "Filters Section" at bounding box center [579, 224] width 247 height 78
click at [504, 237] on div "Section" at bounding box center [498, 238] width 37 height 13
type input "109"
click at [520, 327] on div "109" at bounding box center [515, 324] width 19 height 13
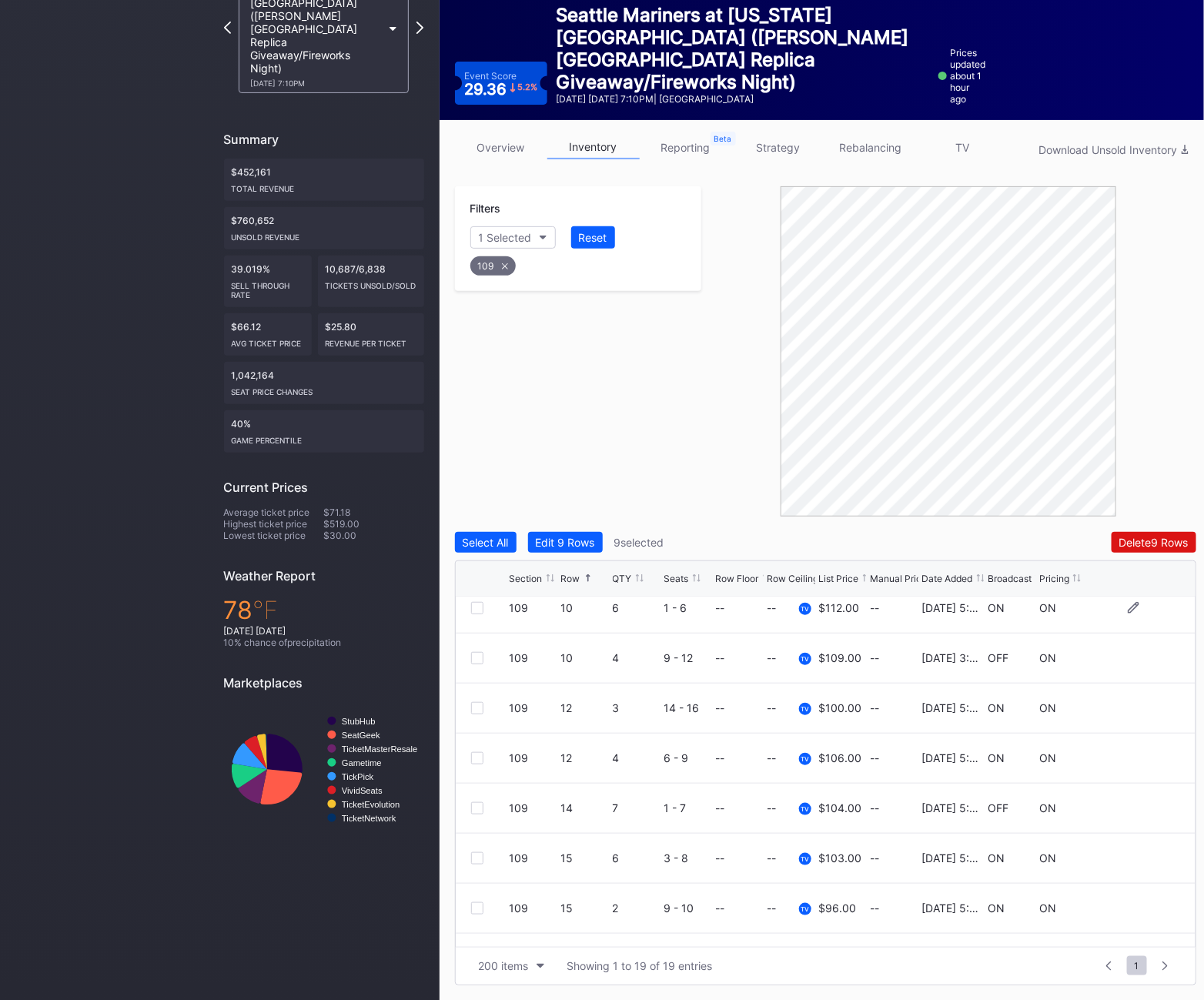
scroll to position [338, 0]
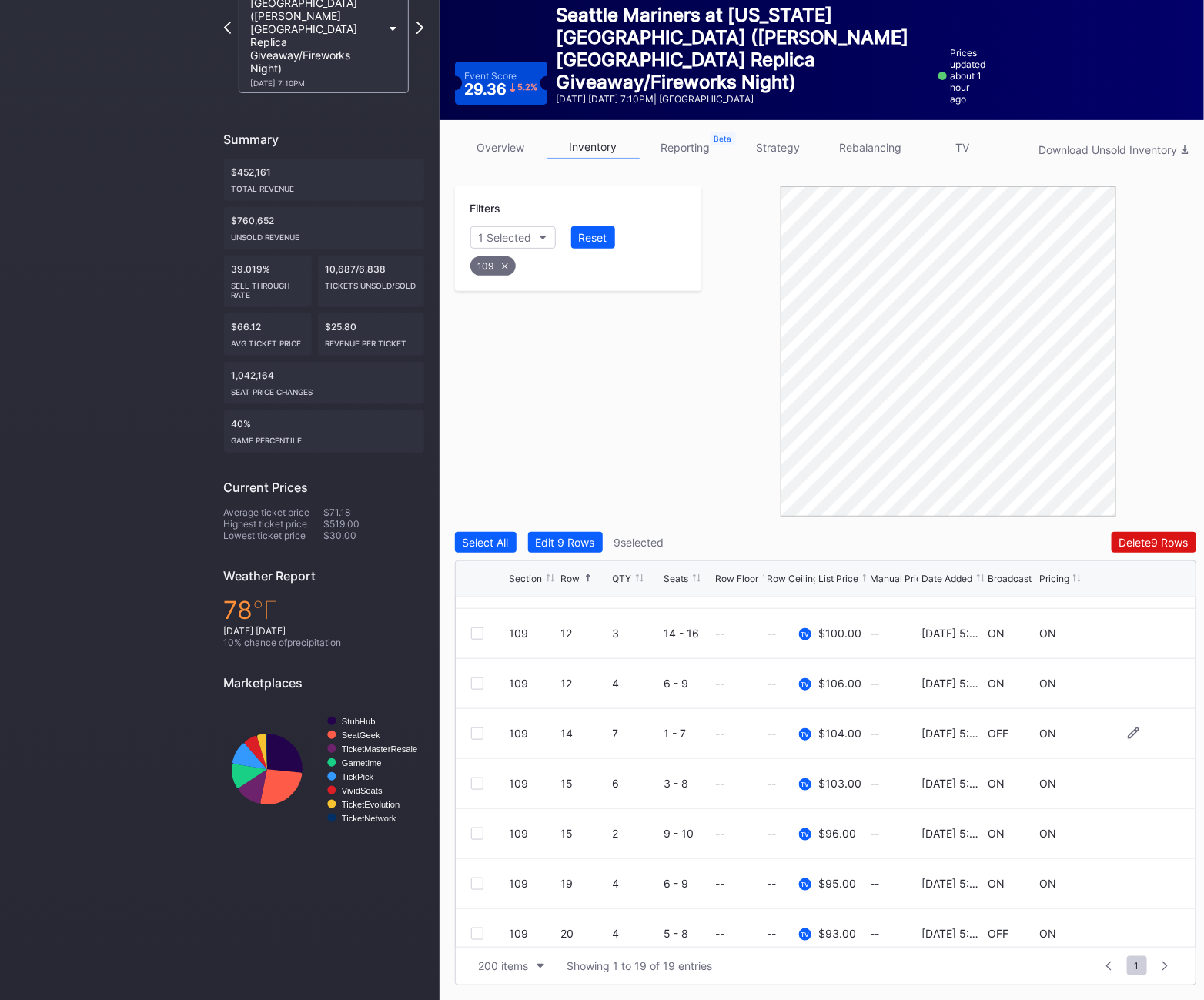
click at [474, 726] on div "109 14 7 1 - 7 -- -- TV $104.00 -- 11/25/2024 5:04PM OFF ON" at bounding box center [826, 734] width 740 height 50
click at [477, 730] on div at bounding box center [477, 733] width 12 height 12
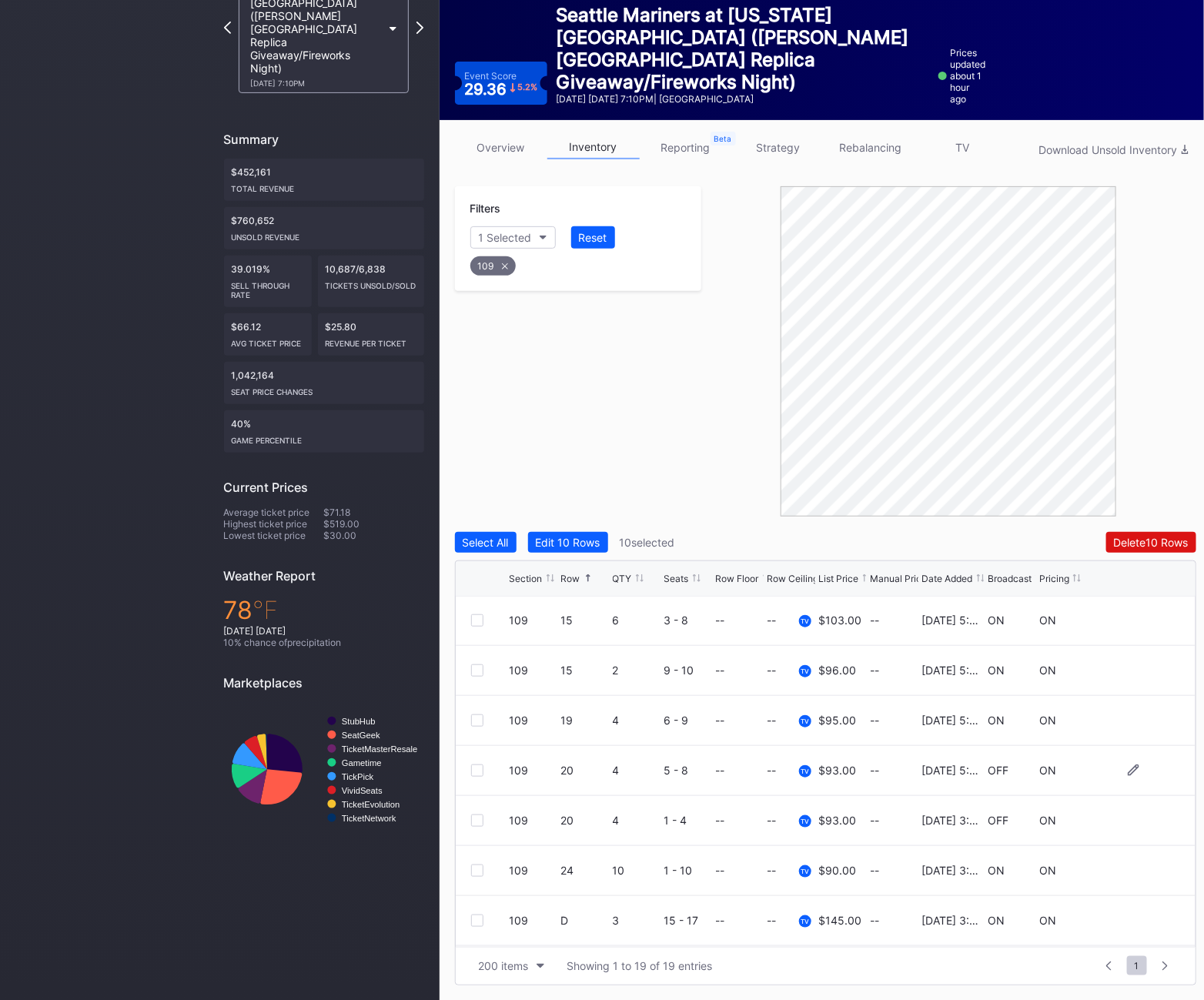
click at [475, 769] on div at bounding box center [477, 771] width 12 height 12
click at [475, 824] on div at bounding box center [477, 821] width 12 height 12
click at [501, 261] on div "109" at bounding box center [493, 266] width 45 height 19
click at [500, 239] on div "Section" at bounding box center [498, 238] width 37 height 13
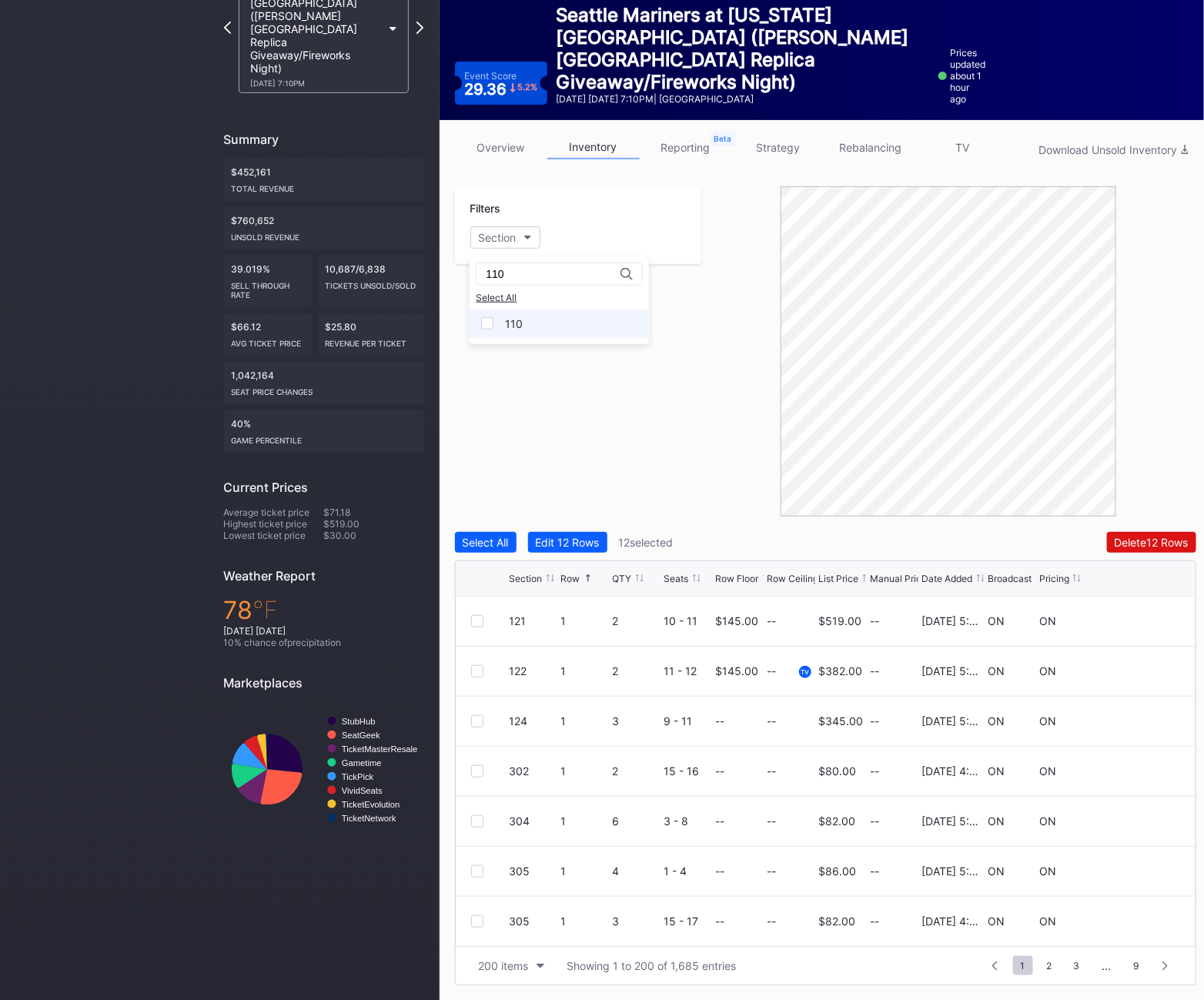
type input "110"
click at [522, 315] on div "110" at bounding box center [559, 324] width 179 height 29
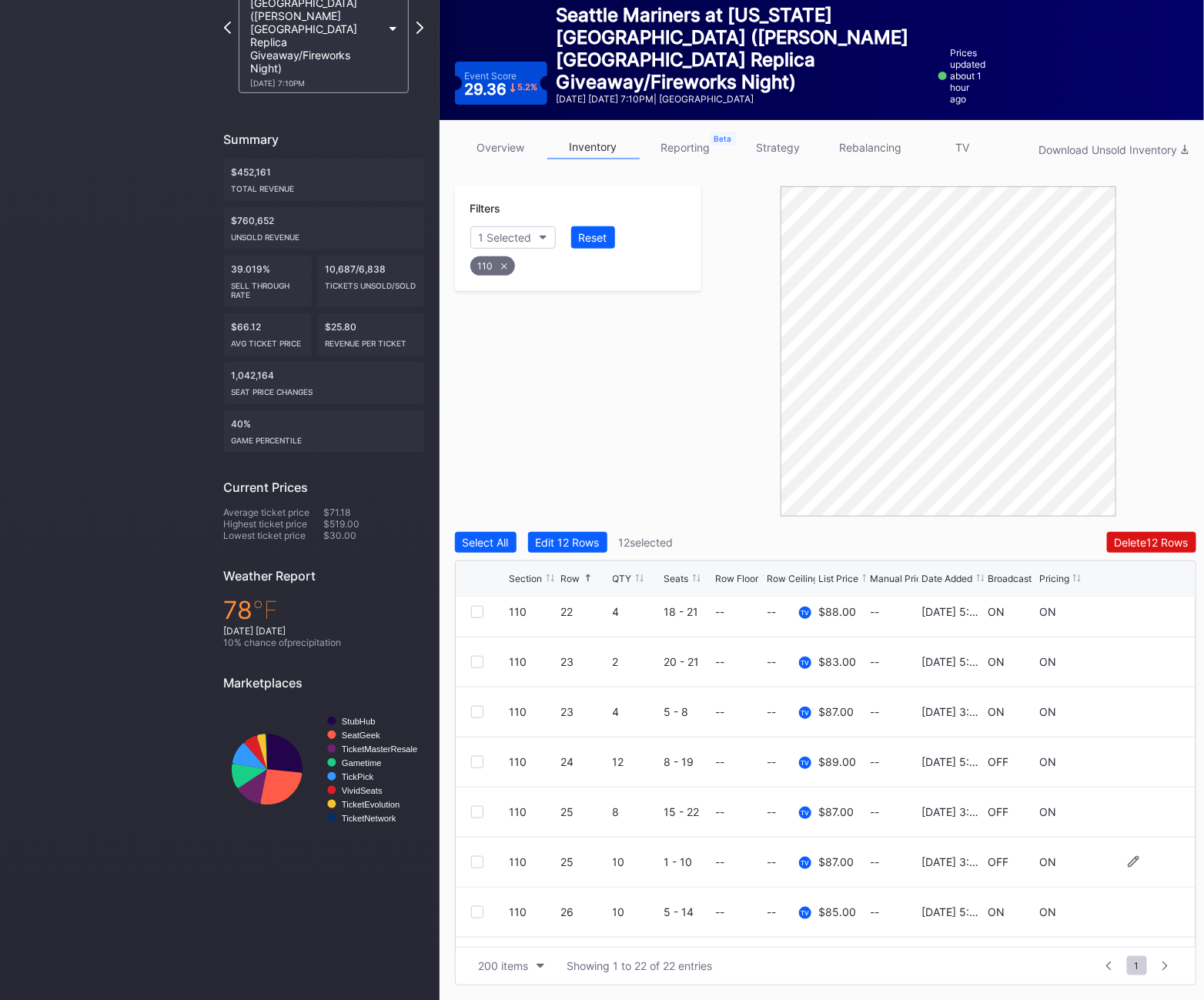
scroll to position [411, 0]
click at [475, 809] on div at bounding box center [477, 810] width 12 height 12
click at [474, 858] on div at bounding box center [477, 861] width 12 height 12
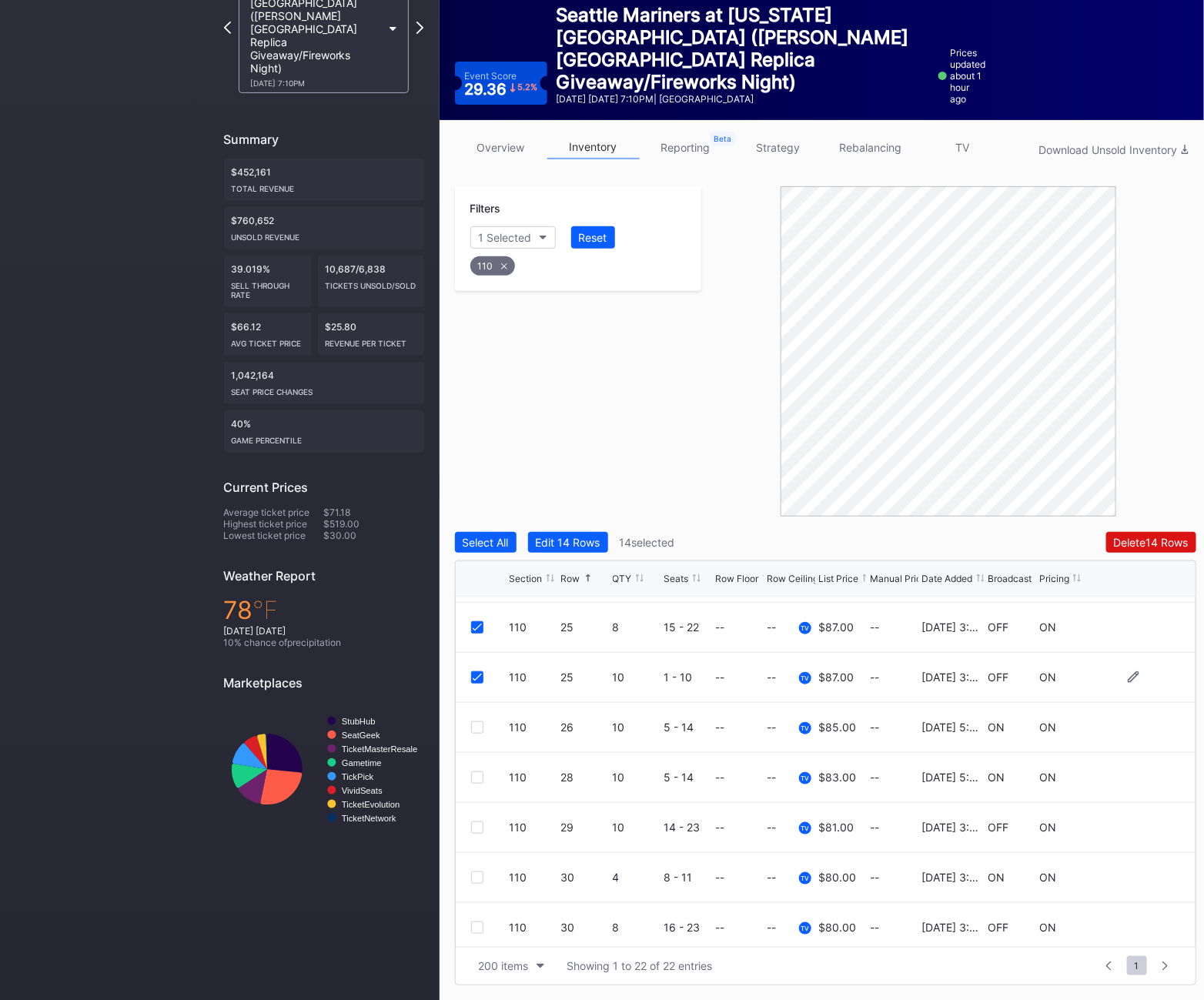
scroll to position [598, 0]
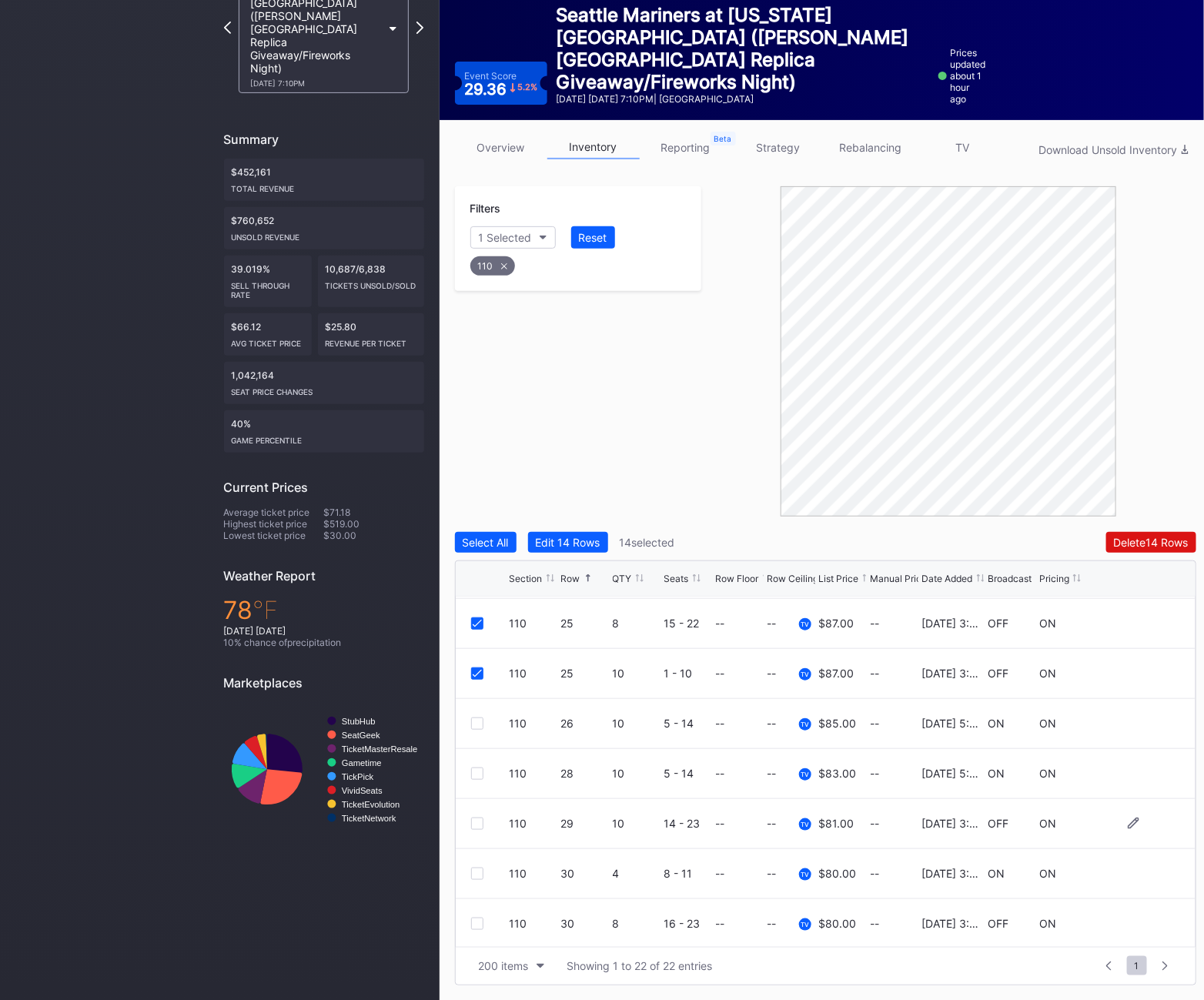
click at [473, 825] on div at bounding box center [477, 824] width 12 height 12
click at [473, 922] on div at bounding box center [477, 923] width 12 height 12
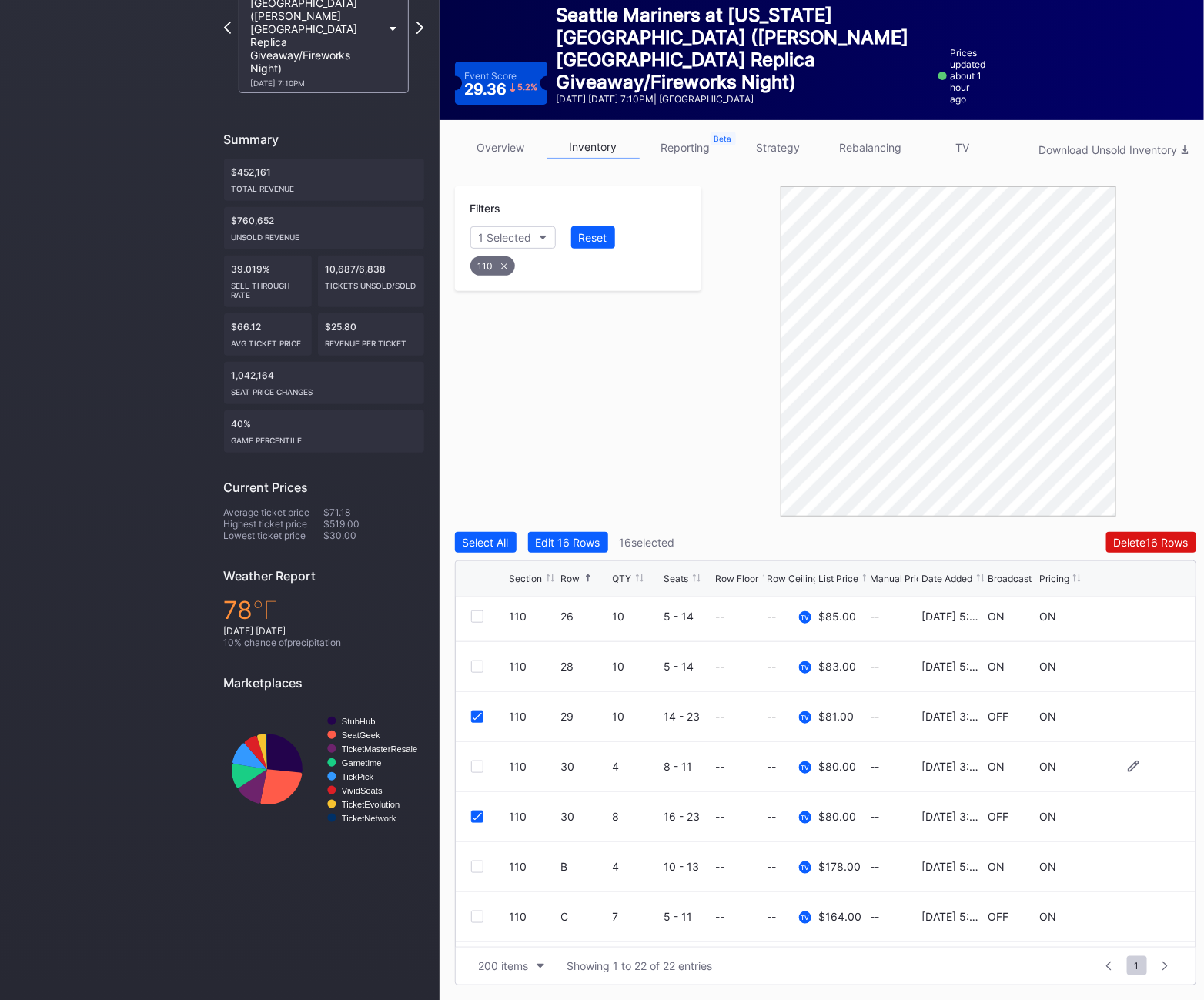
scroll to position [716, 0]
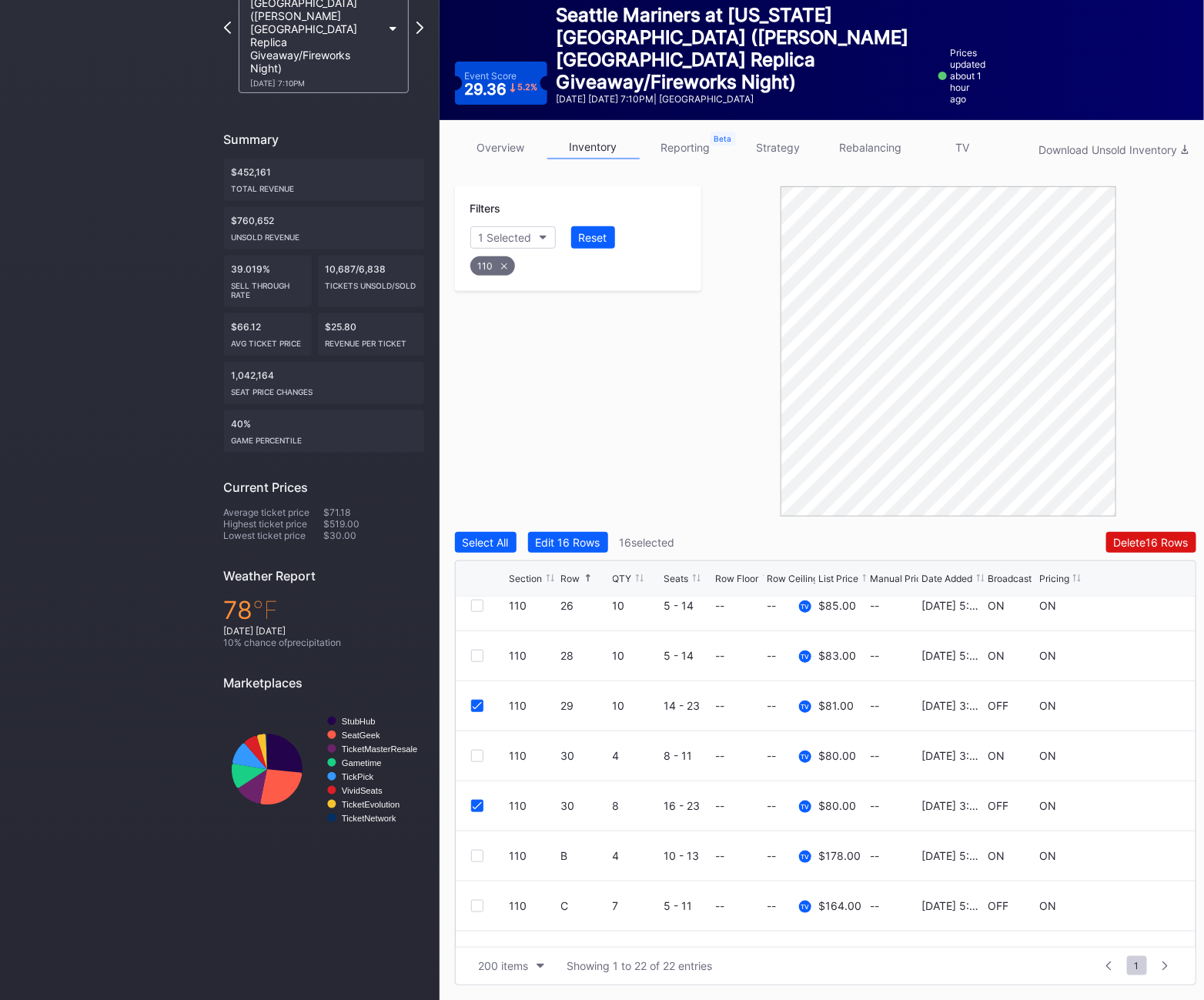
click at [501, 264] on icon at bounding box center [504, 267] width 6 height 6
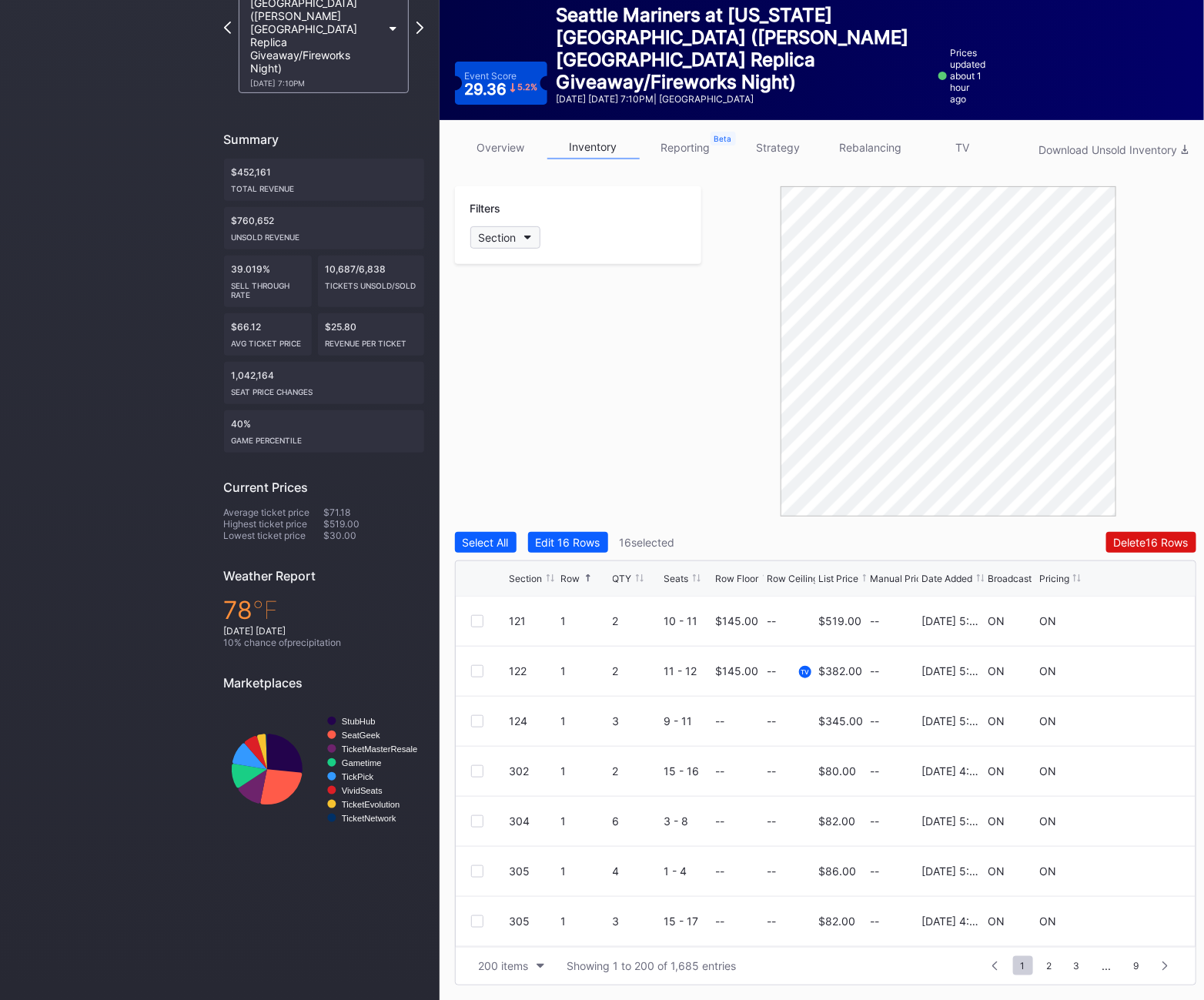
click at [501, 236] on div "Section" at bounding box center [498, 238] width 37 height 13
type input "112"
click at [547, 323] on div "112" at bounding box center [559, 324] width 179 height 29
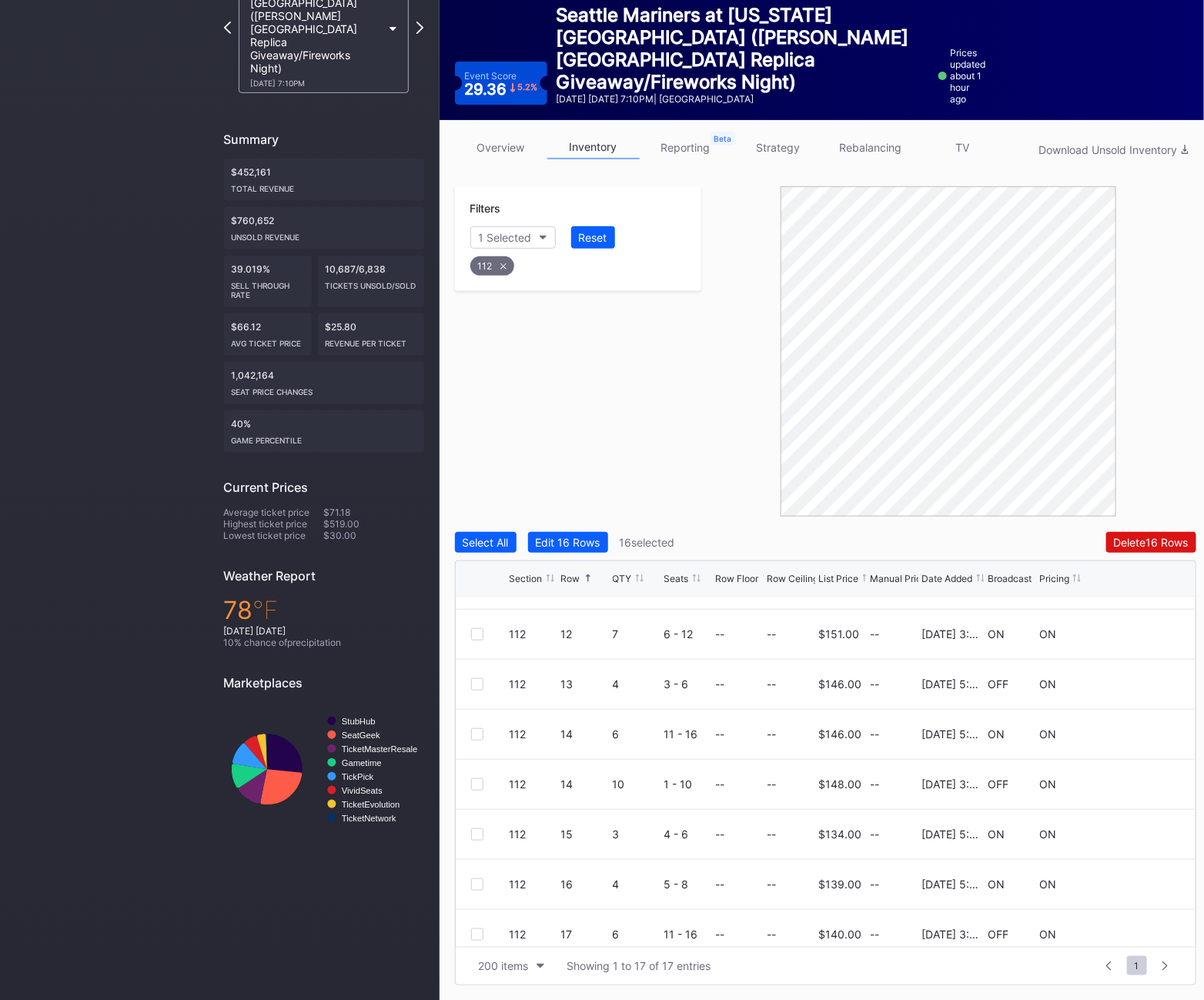
scroll to position [289, 0]
click at [475, 779] on div at bounding box center [477, 782] width 12 height 12
click at [475, 828] on div at bounding box center [477, 833] width 12 height 12
click at [473, 882] on div at bounding box center [477, 883] width 12 height 12
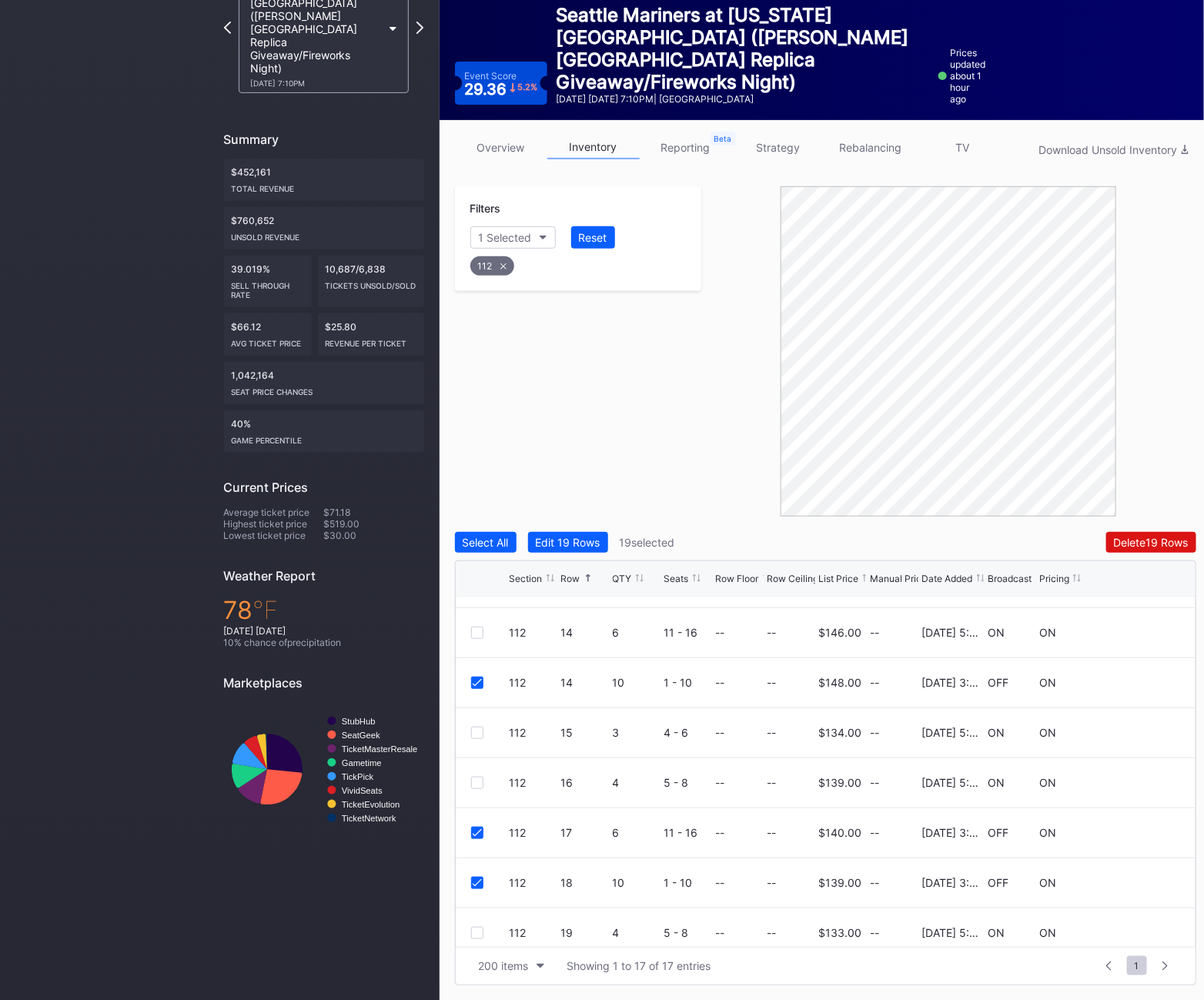
click at [498, 272] on div "112" at bounding box center [493, 266] width 44 height 19
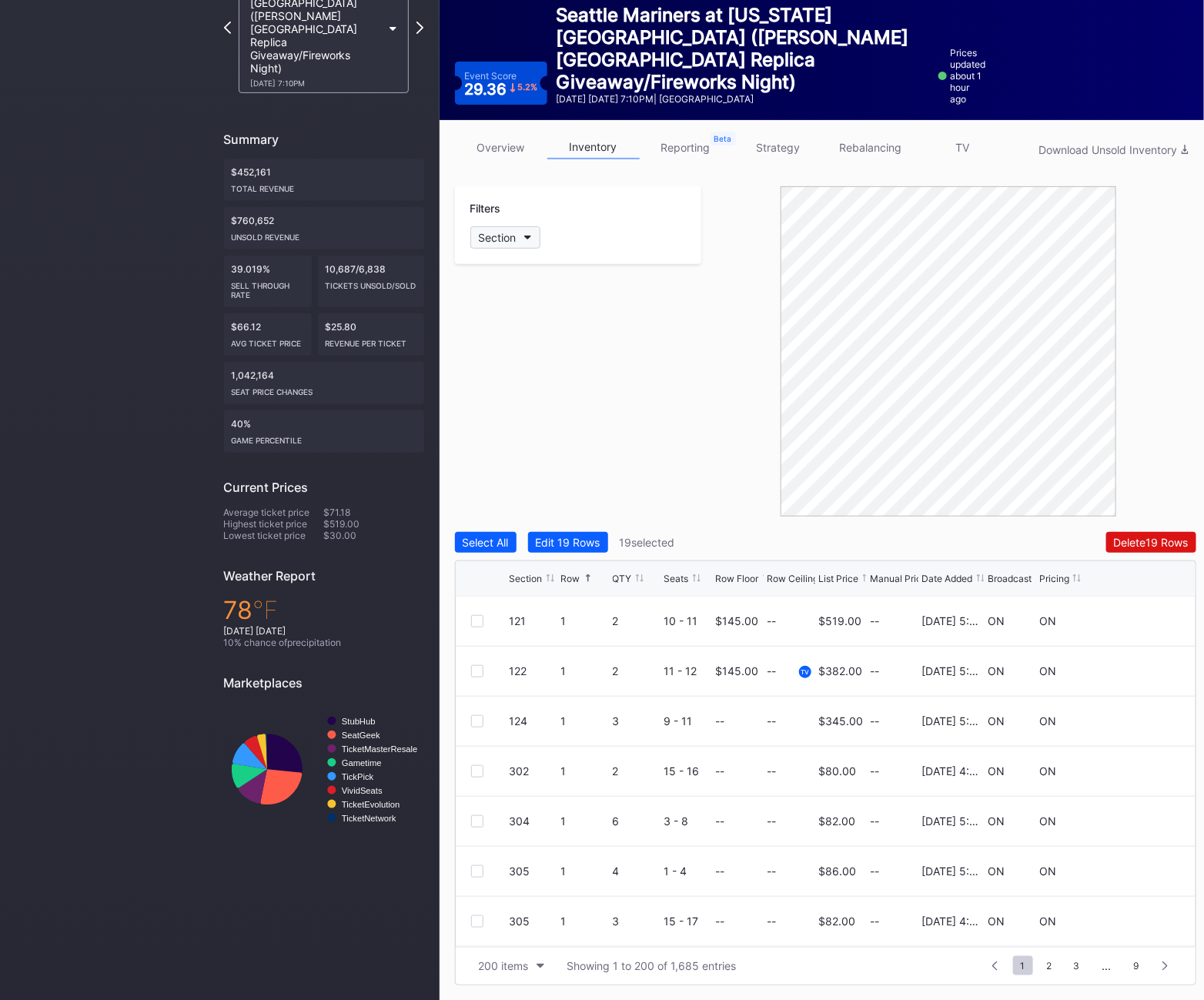
click at [500, 237] on div "Section" at bounding box center [498, 238] width 37 height 13
type input "113"
click at [533, 326] on div "113" at bounding box center [559, 324] width 179 height 29
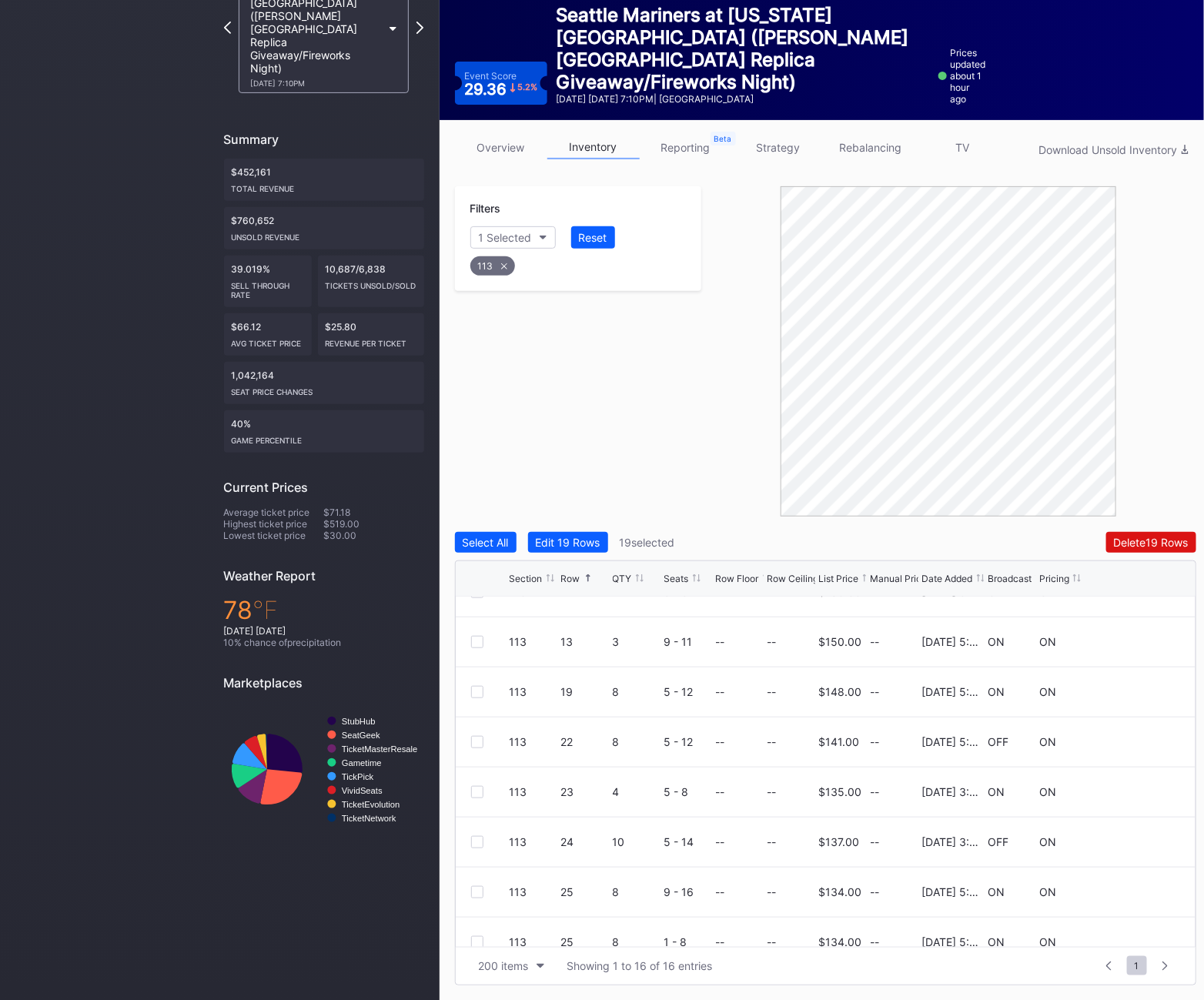
scroll to position [407, 0]
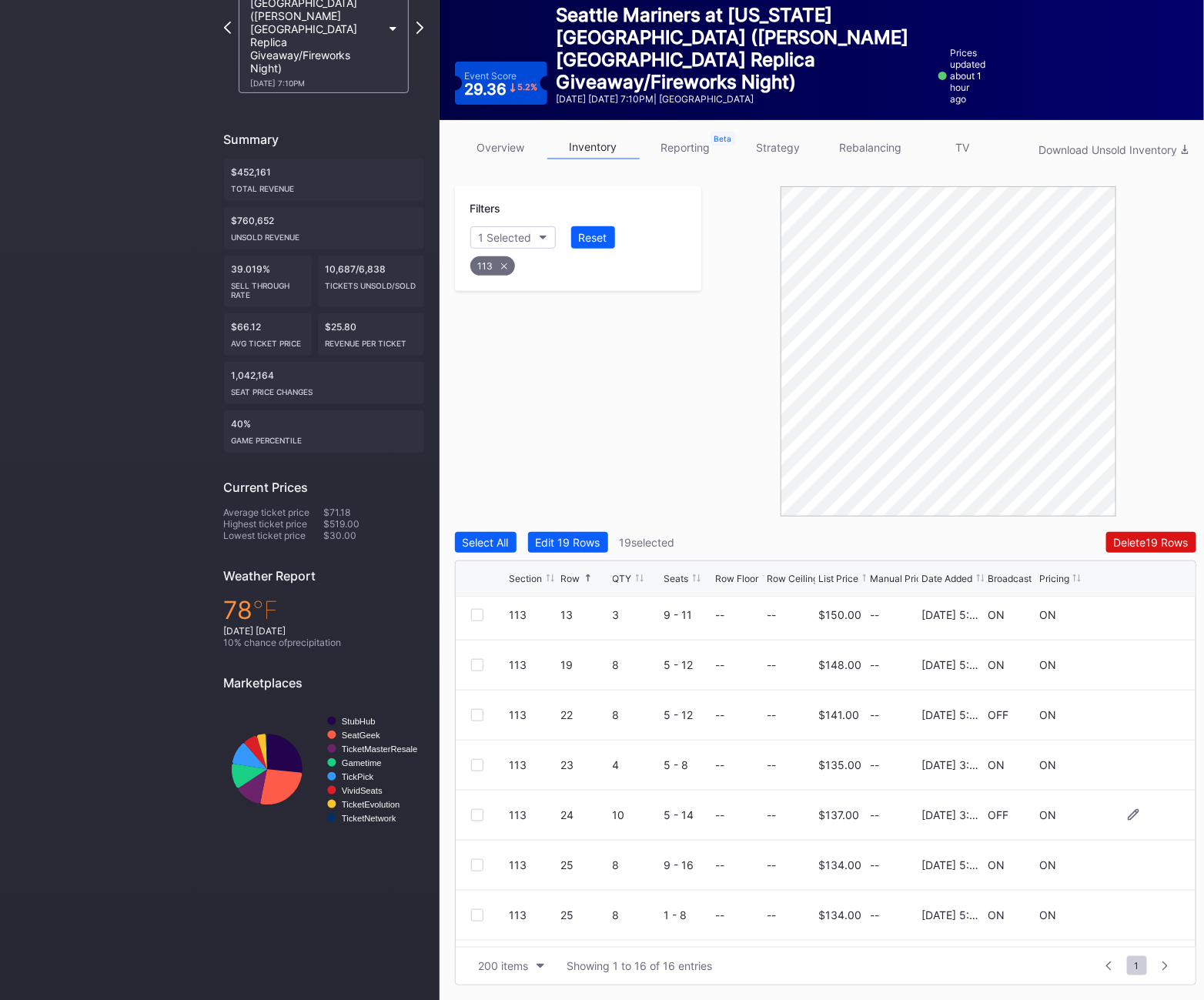
click at [482, 817] on div at bounding box center [477, 815] width 12 height 12
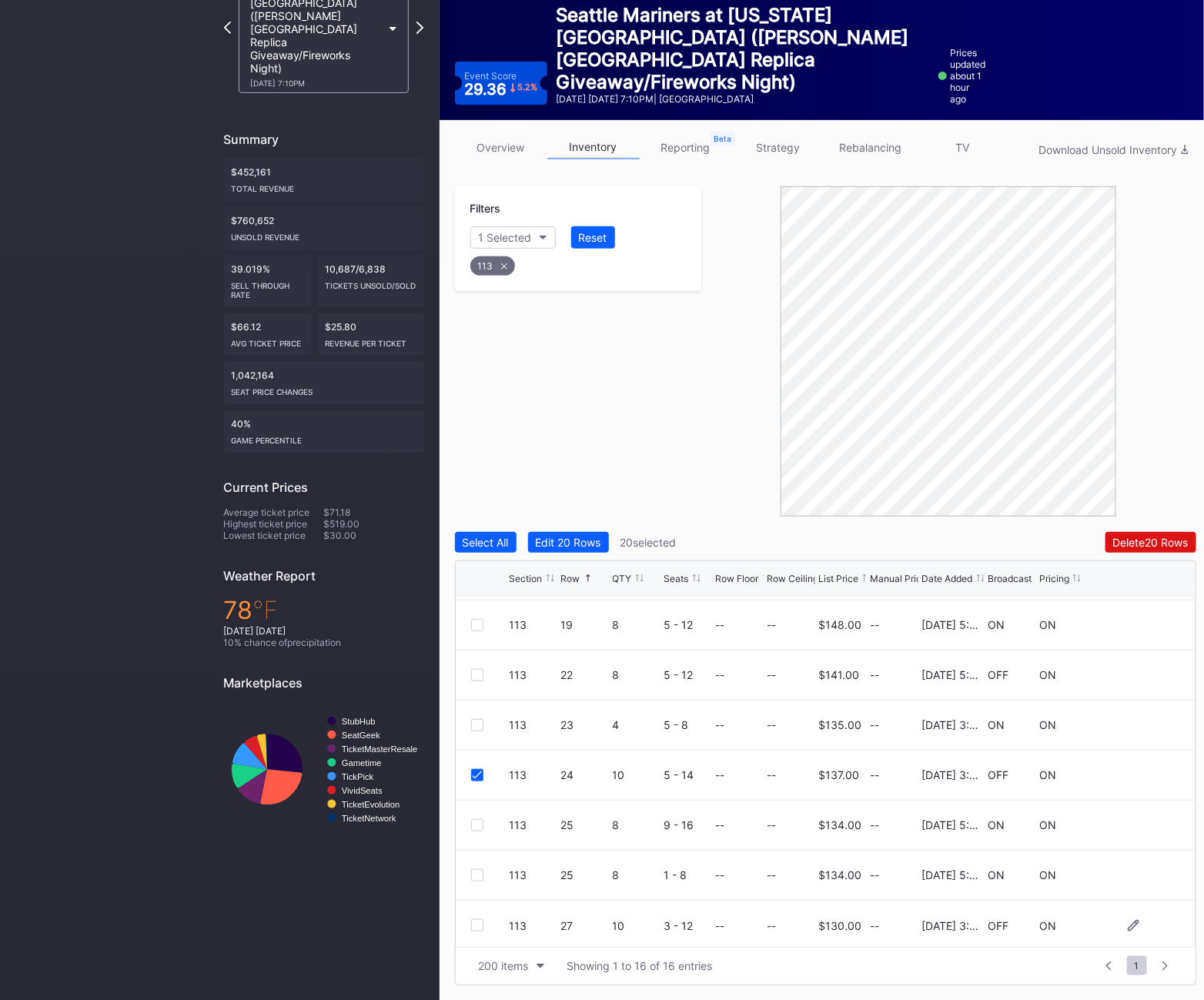
click at [473, 924] on div at bounding box center [477, 925] width 12 height 12
click at [493, 263] on div "113" at bounding box center [493, 266] width 45 height 19
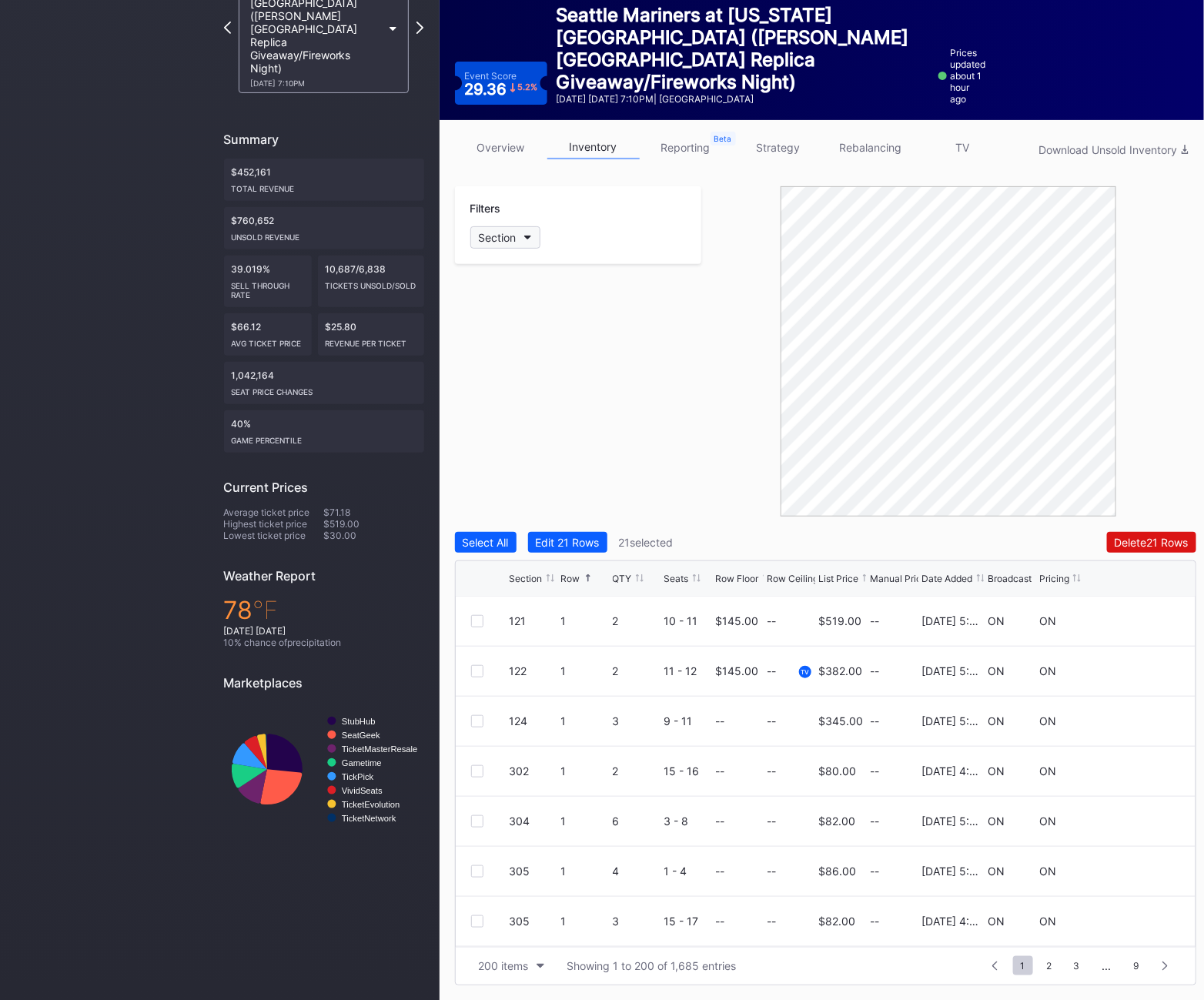
click at [493, 242] on div "Section" at bounding box center [498, 238] width 37 height 13
type input "122"
click at [521, 327] on div "122" at bounding box center [514, 324] width 17 height 13
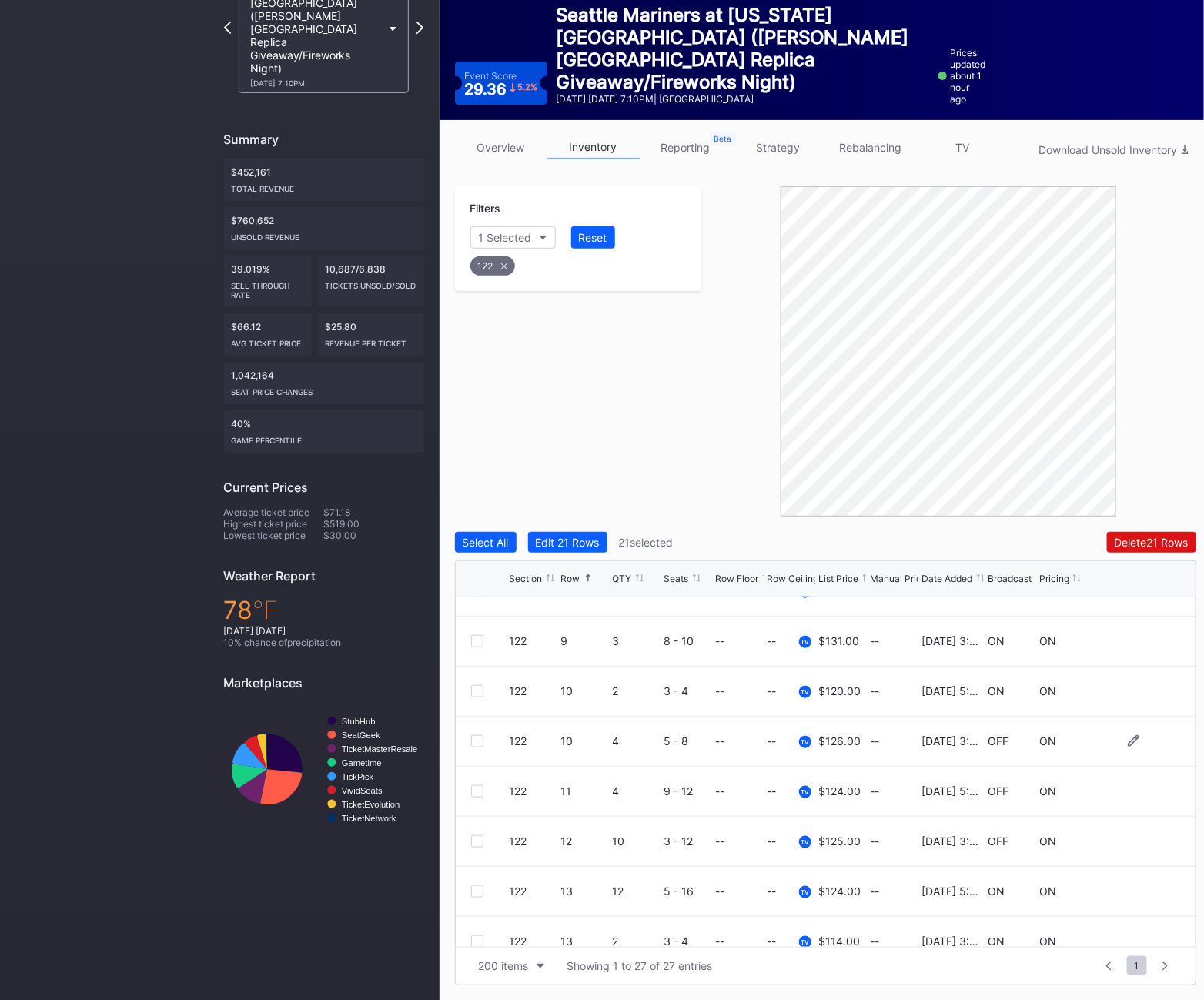
scroll to position [498, 0]
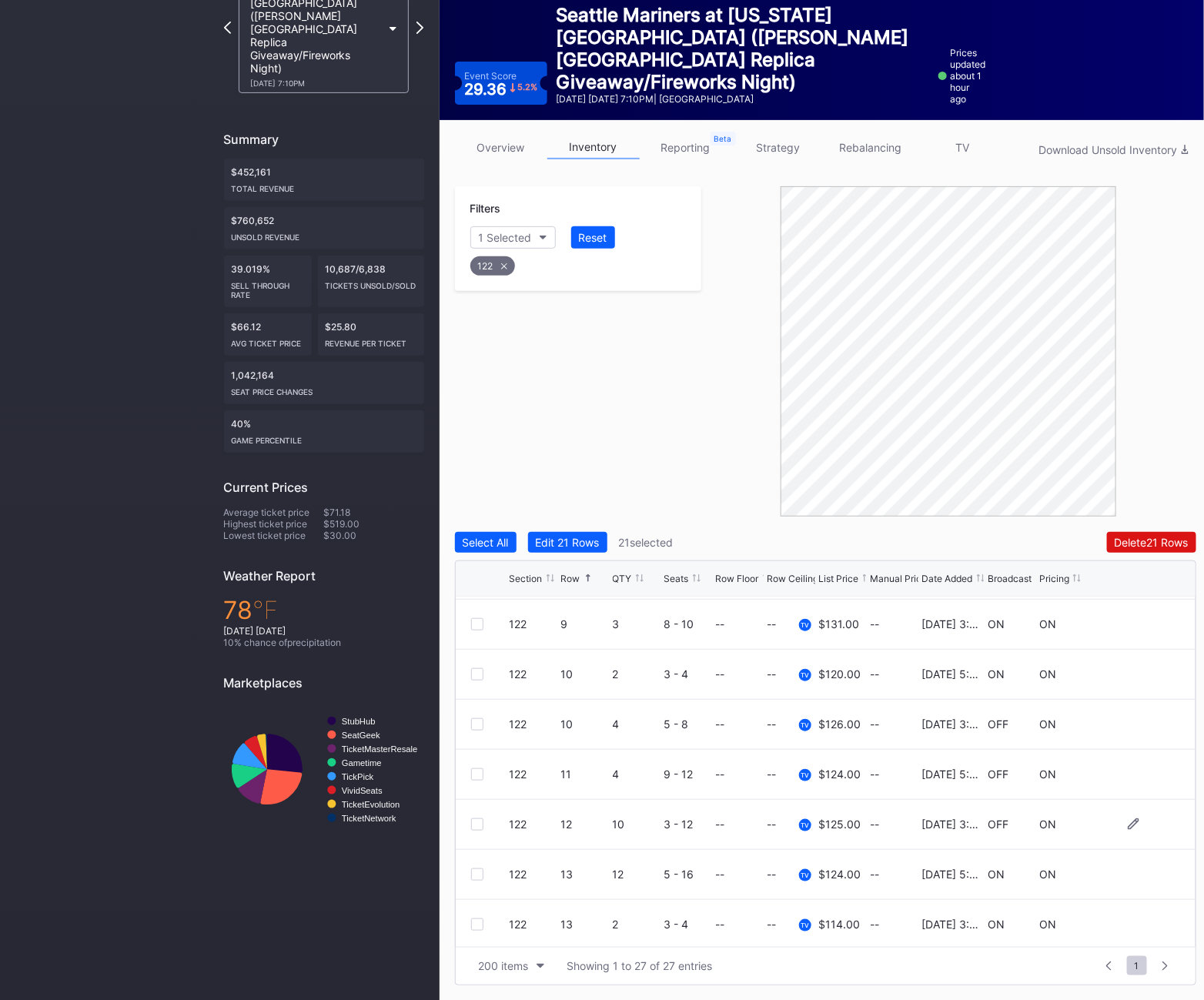
click at [479, 827] on div at bounding box center [477, 825] width 12 height 12
click at [501, 265] on icon at bounding box center [504, 267] width 6 height 6
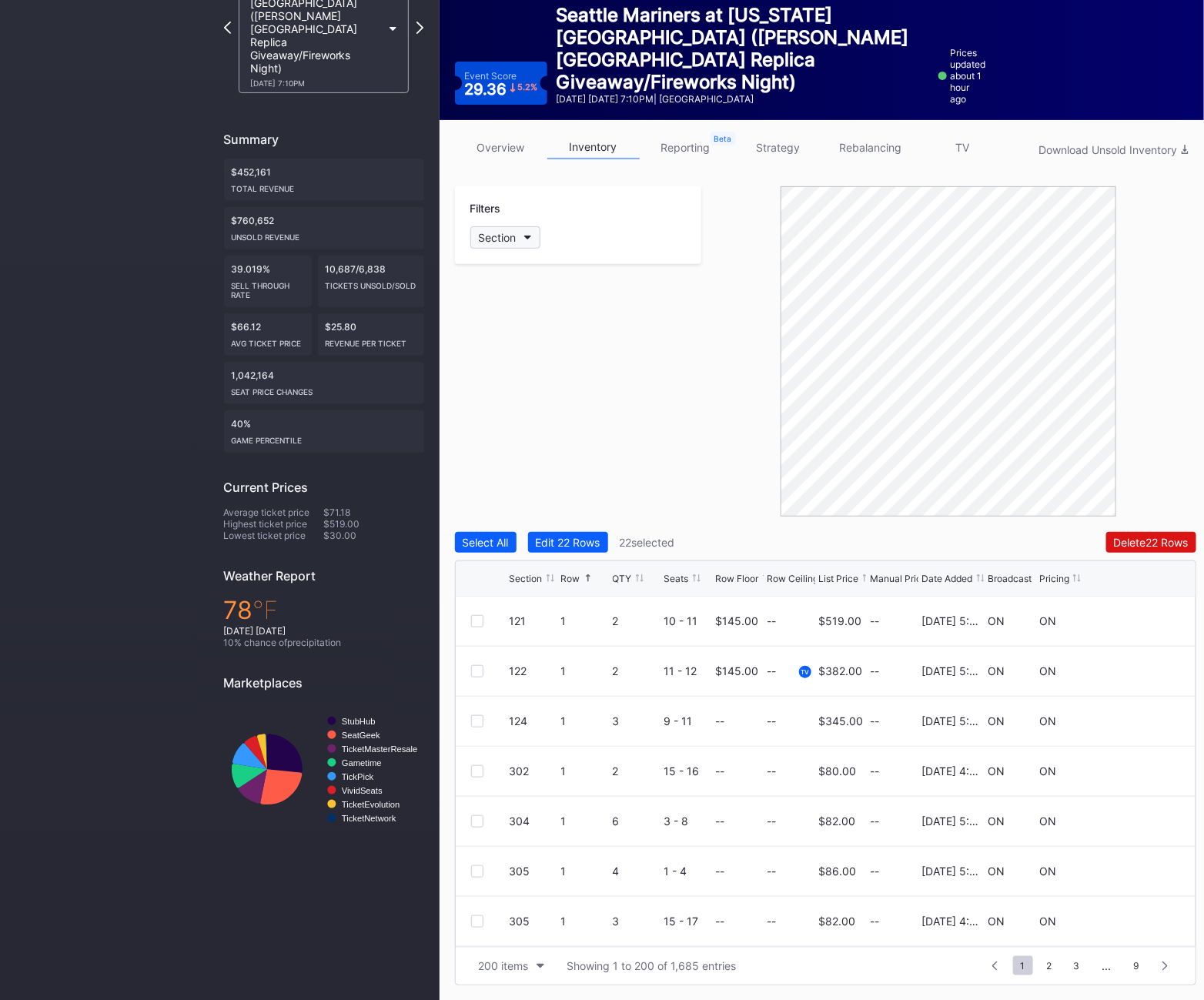
click at [500, 242] on div "Section" at bounding box center [498, 238] width 37 height 13
type input "122"
click at [512, 318] on div "122" at bounding box center [514, 324] width 17 height 13
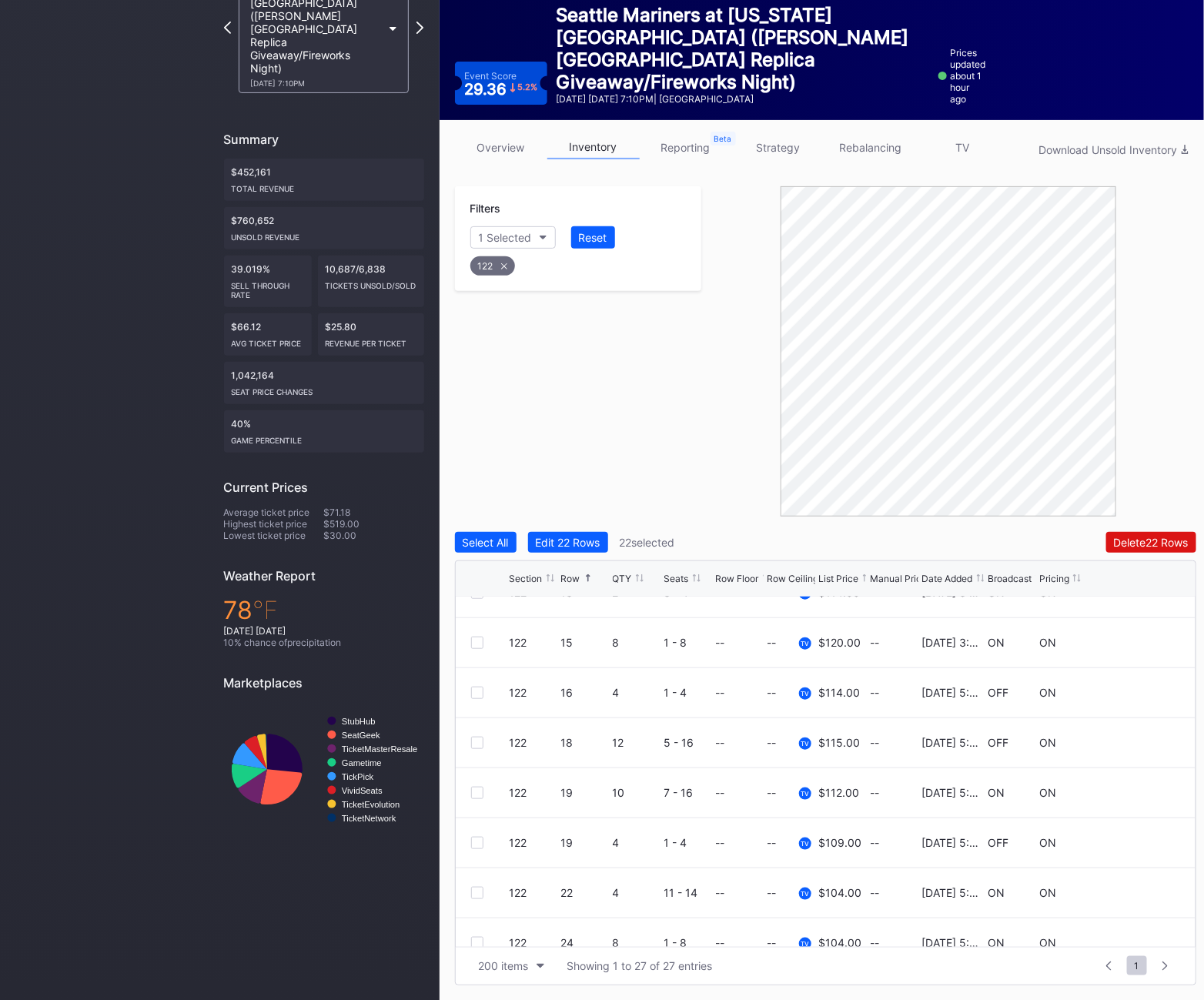
scroll to position [828, 0]
click at [483, 694] on div at bounding box center [491, 694] width 38 height 12
click at [477, 694] on div at bounding box center [477, 694] width 12 height 12
click at [478, 741] on div at bounding box center [477, 744] width 12 height 12
click at [614, 402] on div "Filters 1 Selected Reset 122" at bounding box center [579, 351] width 247 height 331
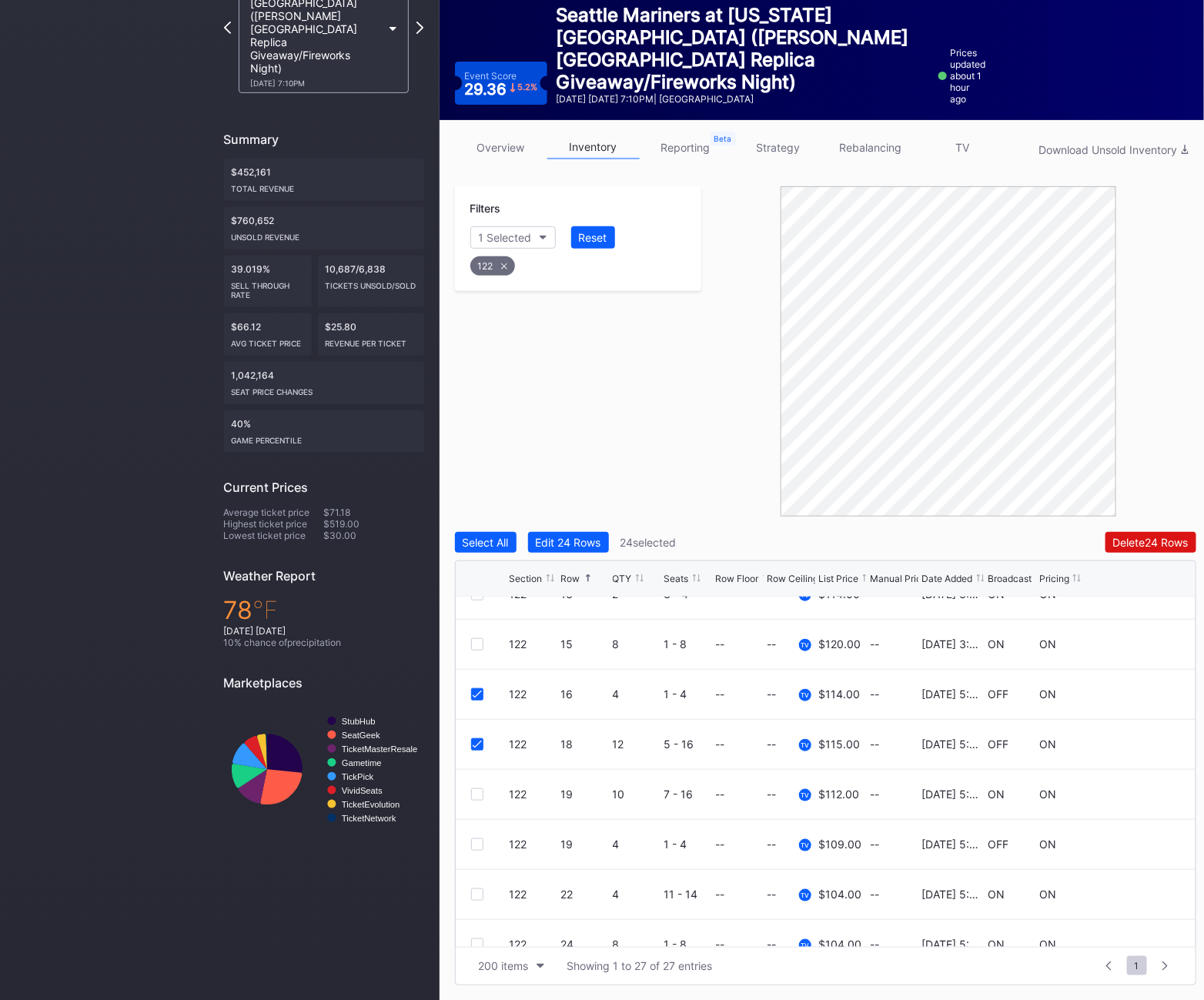
click at [500, 268] on div "122" at bounding box center [493, 266] width 45 height 19
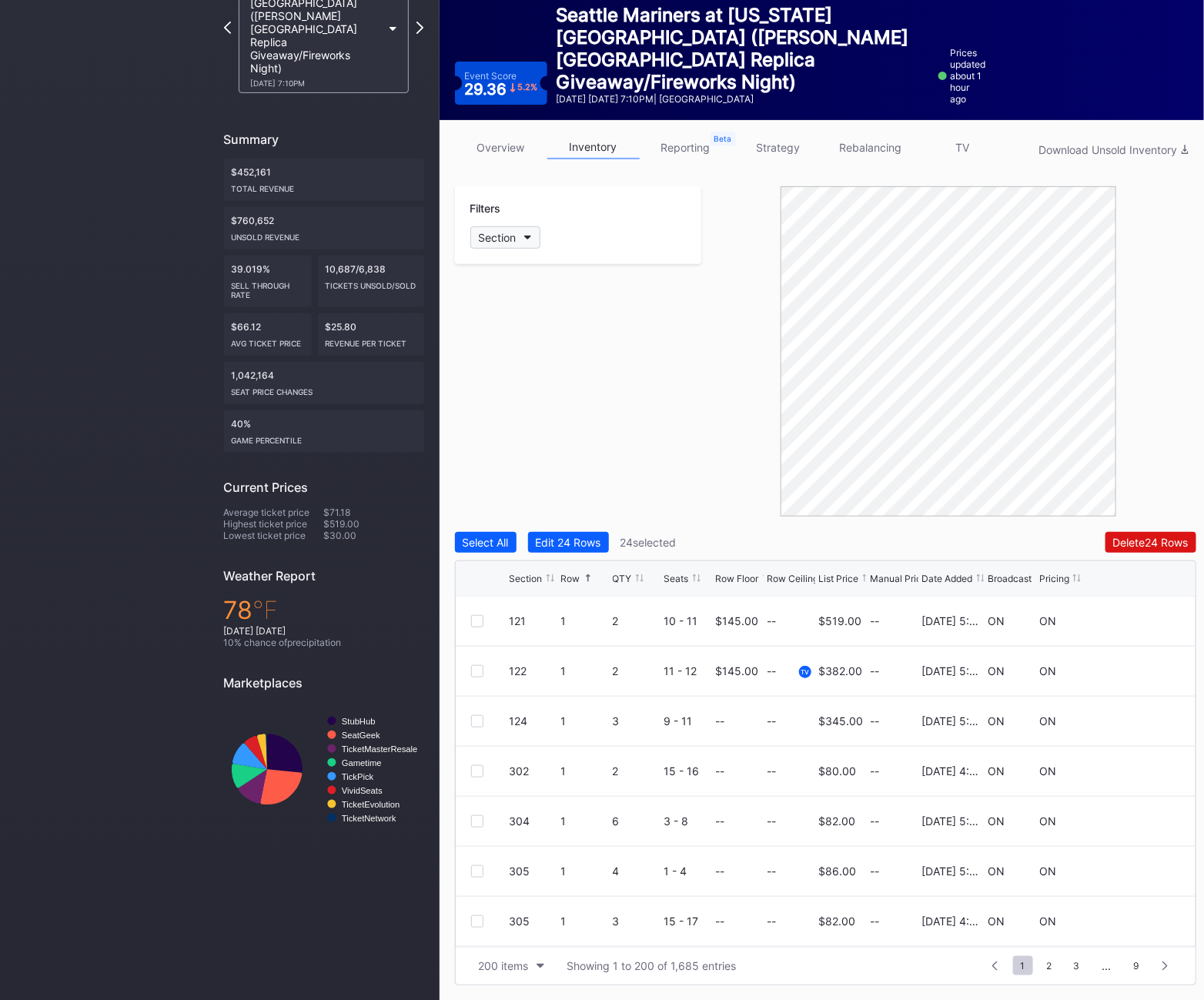
click at [493, 237] on div "Section" at bounding box center [498, 238] width 37 height 13
type input "123"
click at [543, 317] on div "123" at bounding box center [559, 324] width 179 height 29
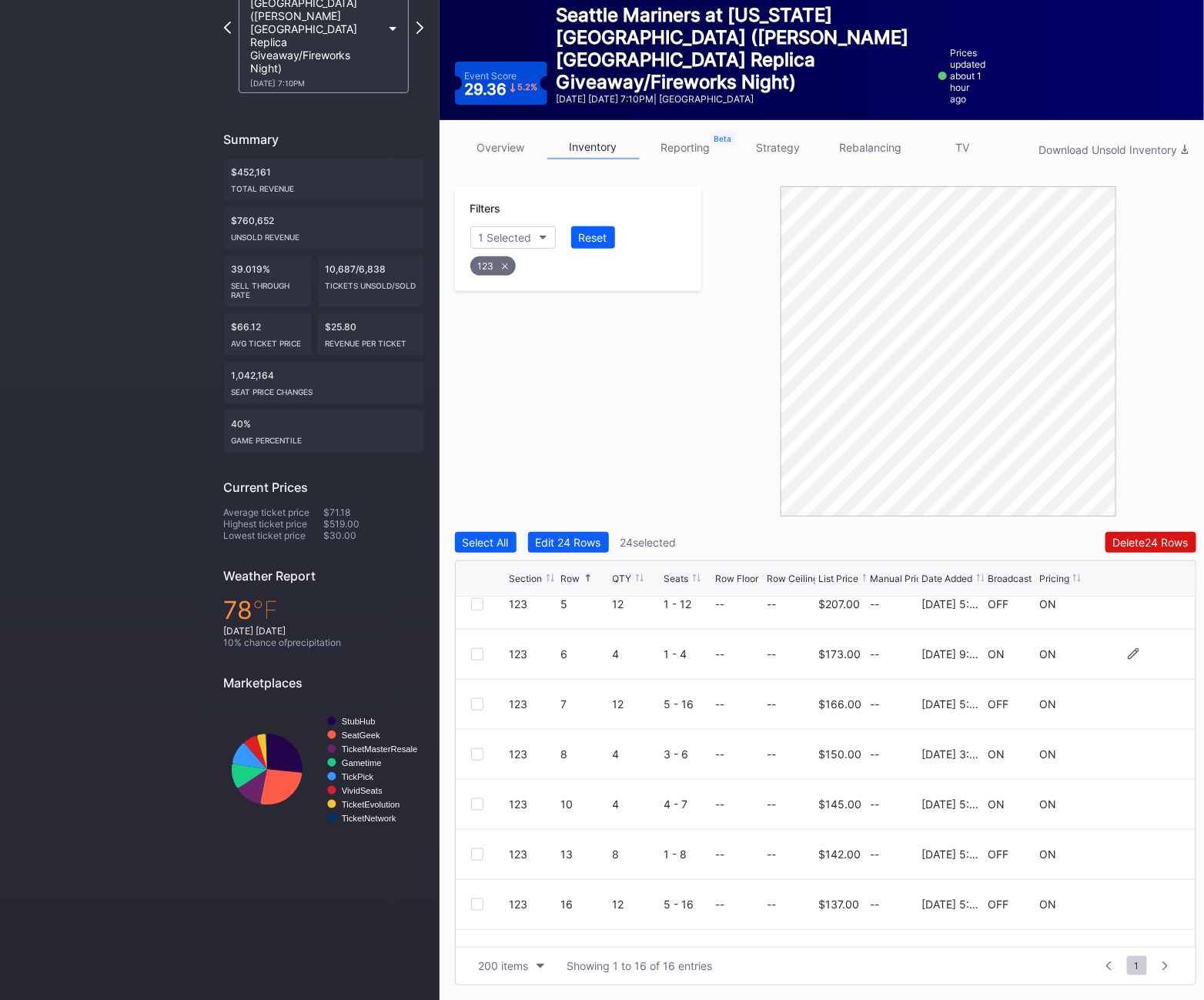
scroll to position [220, 0]
click at [475, 800] on div at bounding box center [477, 802] width 12 height 12
click at [479, 849] on div at bounding box center [477, 852] width 12 height 12
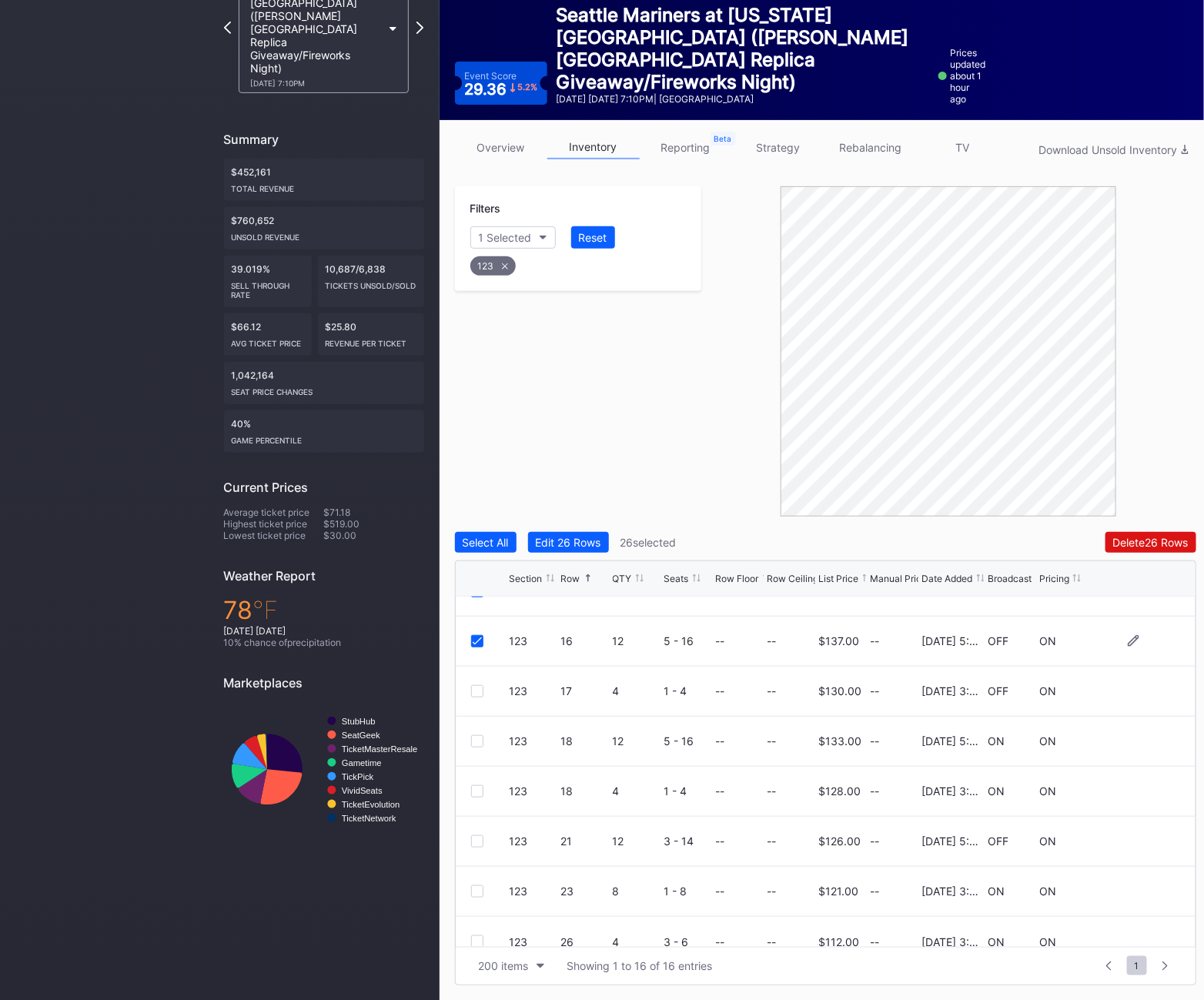
scroll to position [434, 0]
click at [474, 836] on div at bounding box center [477, 838] width 12 height 12
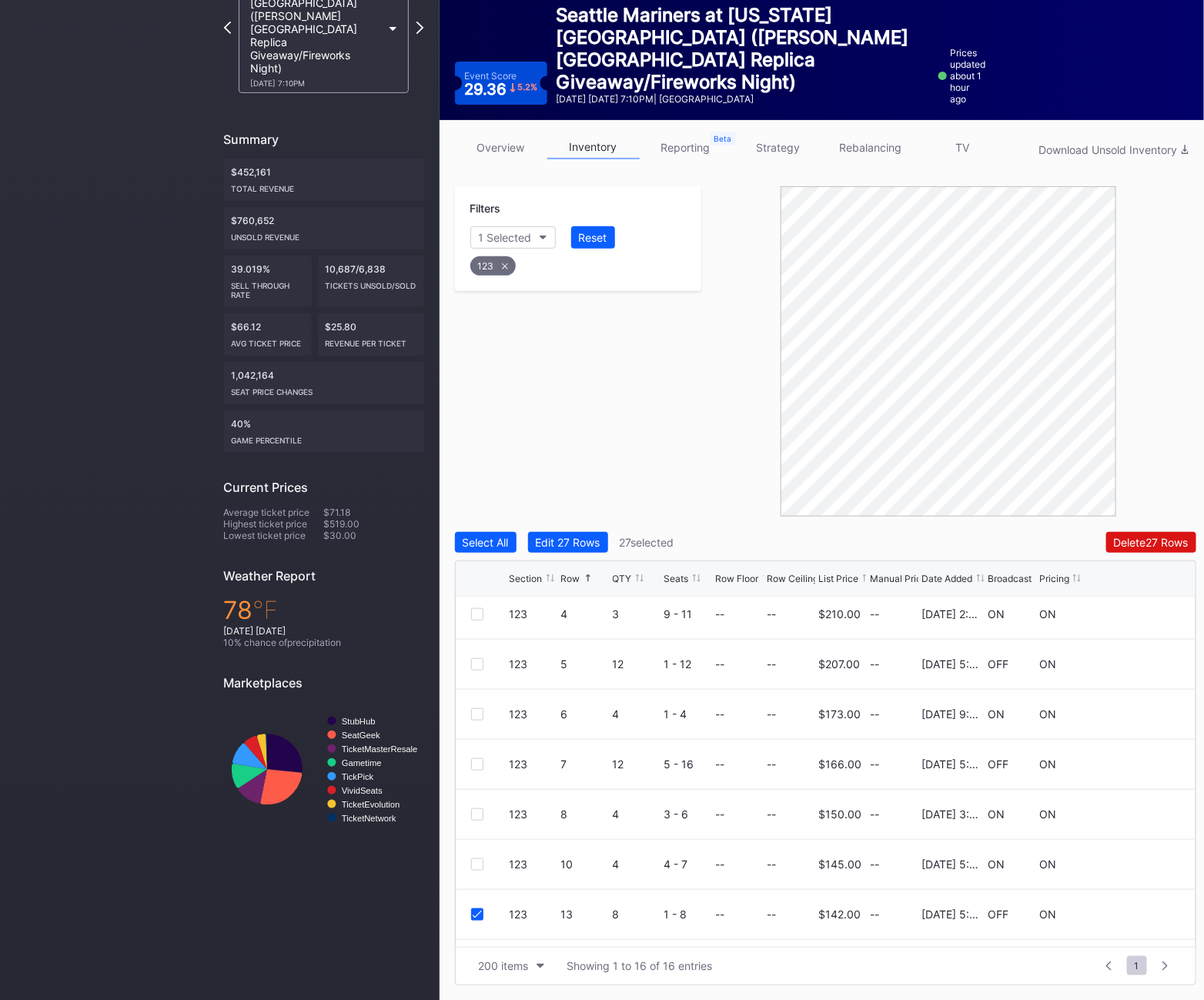
scroll to position [0, 0]
click at [475, 772] on div at bounding box center [477, 771] width 12 height 12
click at [474, 872] on div at bounding box center [477, 872] width 12 height 12
click at [497, 268] on div "123" at bounding box center [493, 266] width 45 height 19
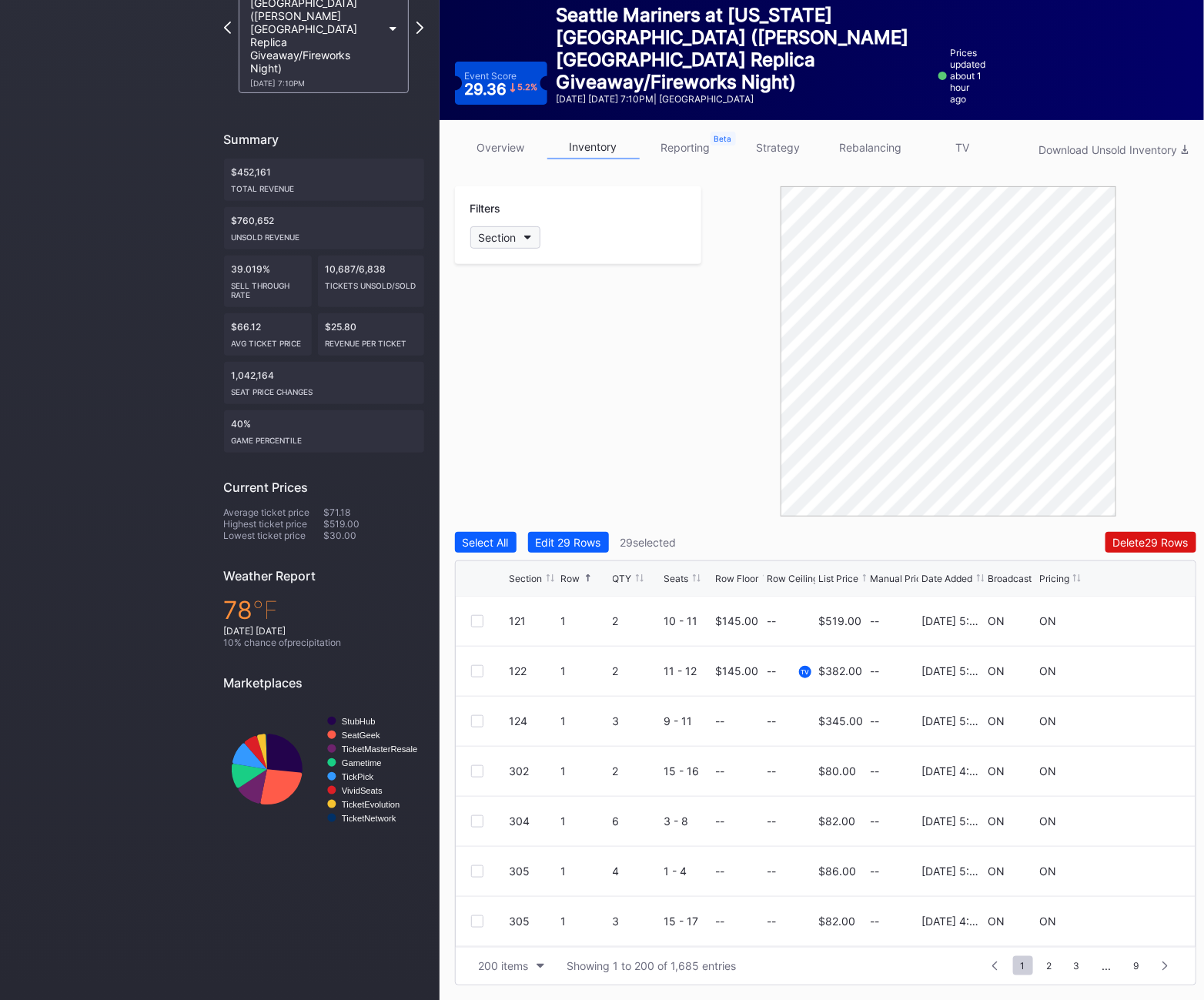
click at [495, 234] on div "Section" at bounding box center [498, 238] width 37 height 13
type input "124"
click at [544, 329] on div "124" at bounding box center [559, 324] width 179 height 29
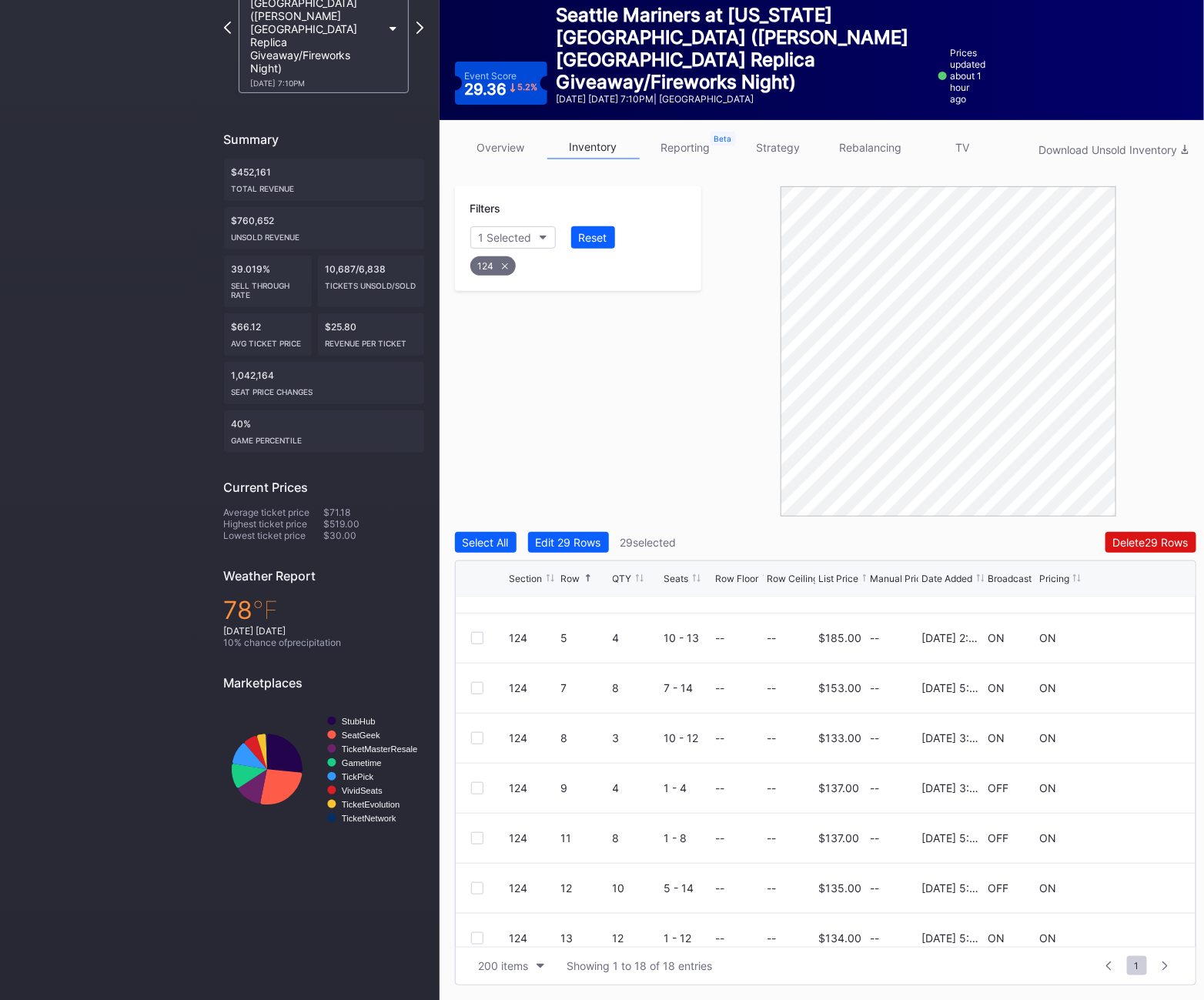
scroll to position [236, 0]
click at [475, 835] on div at bounding box center [477, 836] width 12 height 12
click at [473, 880] on div at bounding box center [477, 886] width 12 height 12
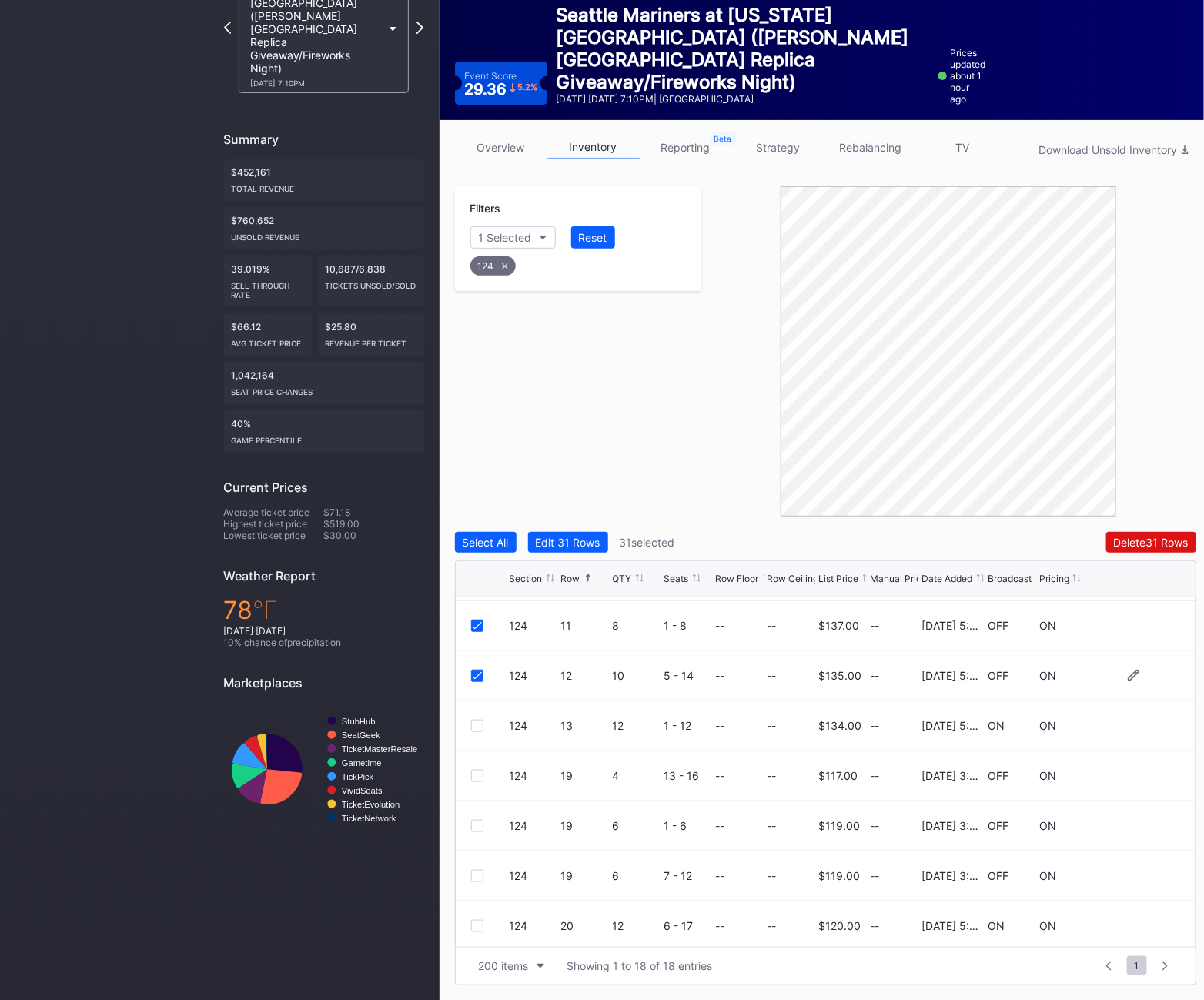
scroll to position [444, 0]
click at [472, 772] on div at bounding box center [477, 778] width 12 height 12
click at [475, 825] on div at bounding box center [477, 827] width 12 height 12
click at [475, 873] on div at bounding box center [477, 877] width 12 height 12
click at [507, 257] on div "124" at bounding box center [493, 266] width 45 height 19
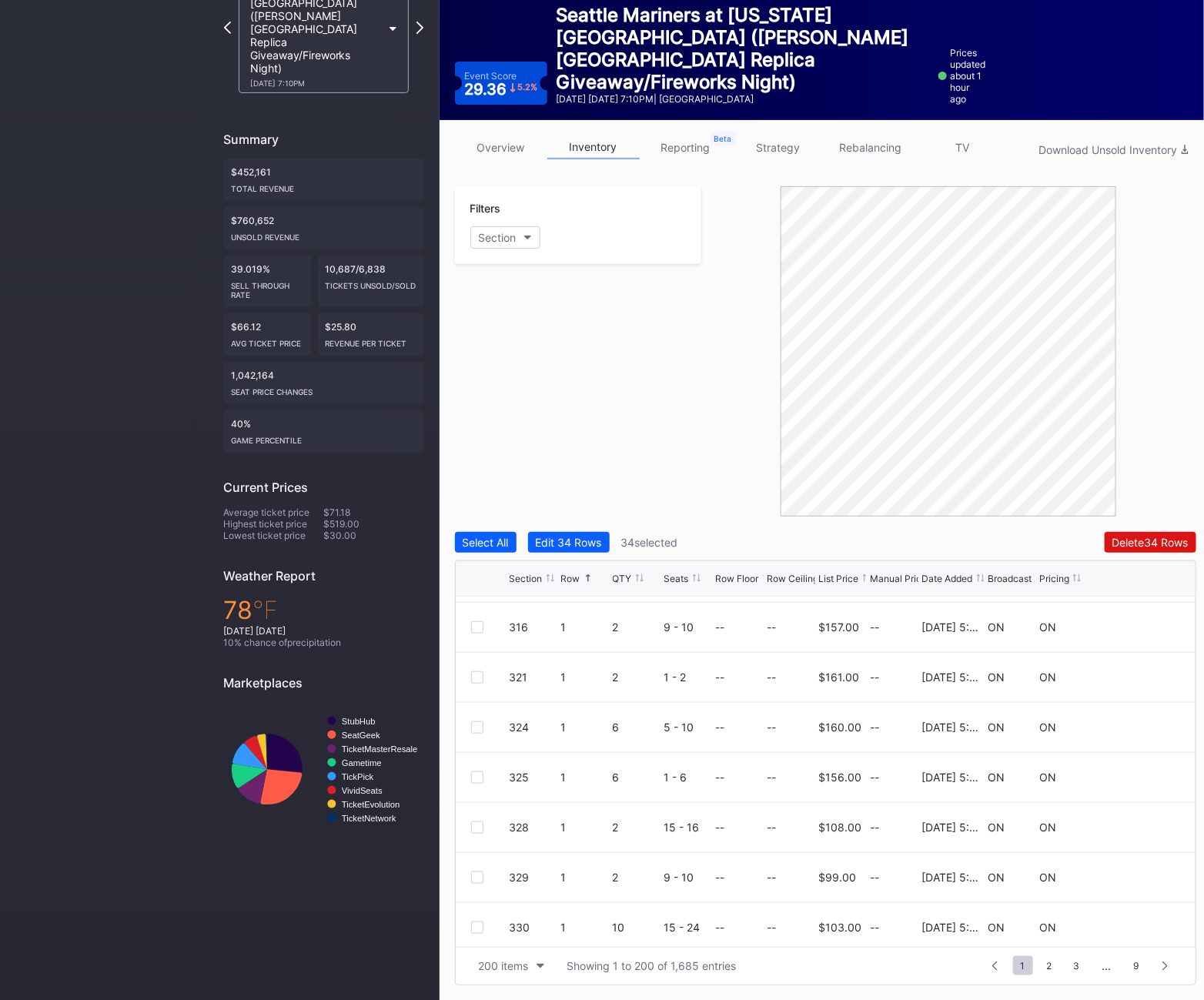
scroll to position [0, 0]
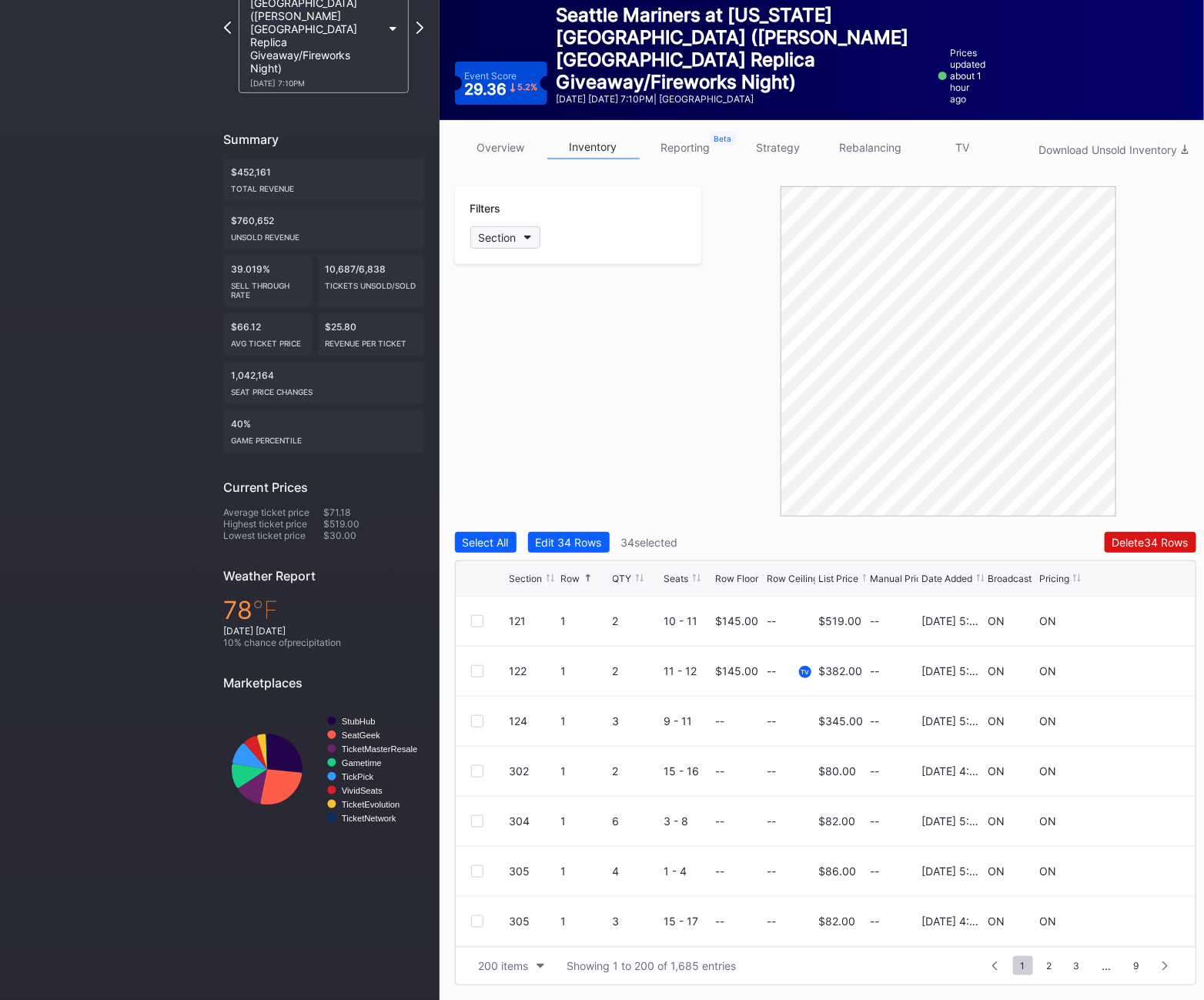
click at [502, 243] on div "Section" at bounding box center [498, 238] width 37 height 13
type input "125"
click at [534, 333] on div "125" at bounding box center [559, 324] width 179 height 29
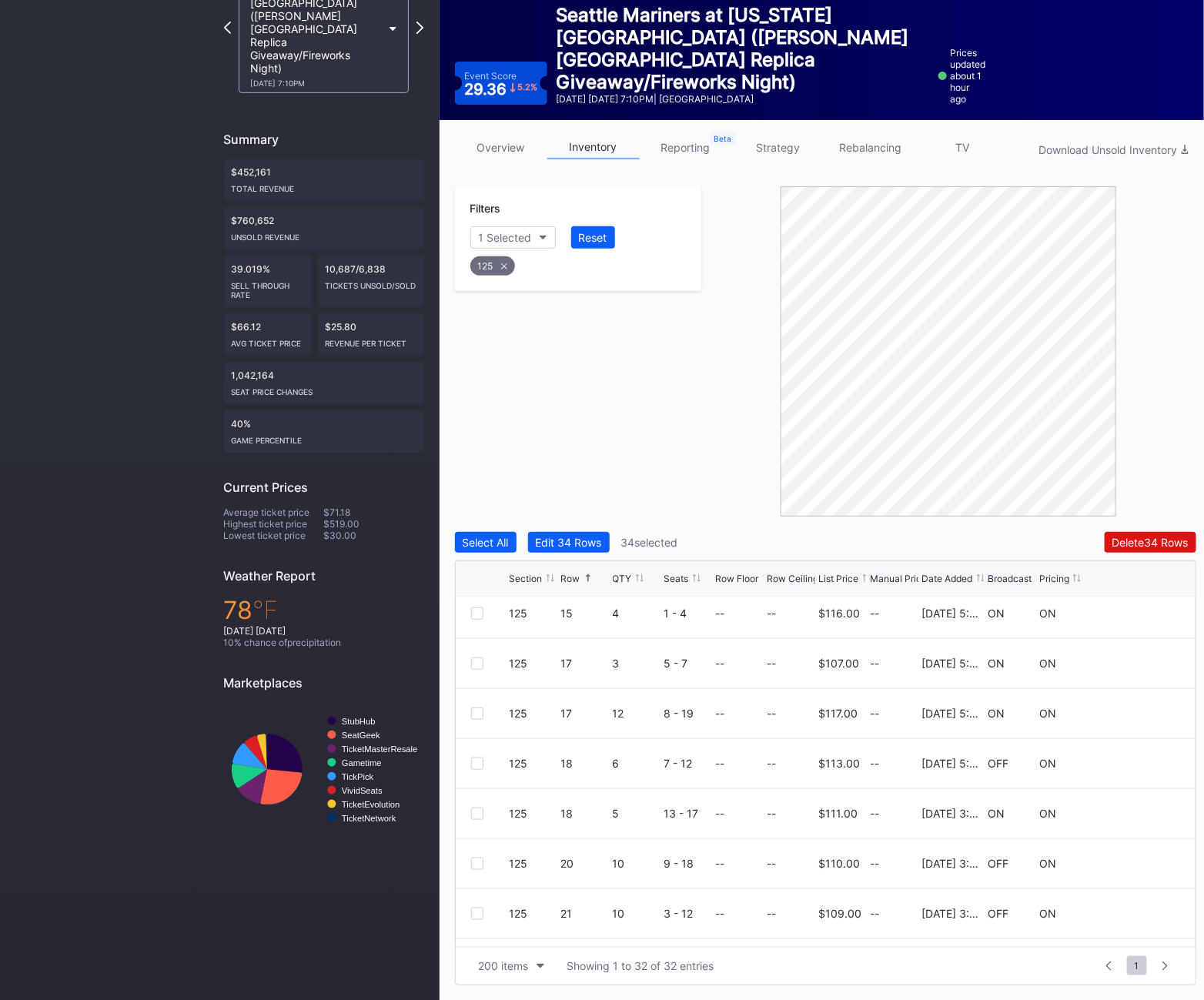
scroll to position [661, 0]
click at [477, 760] on div at bounding box center [477, 761] width 12 height 12
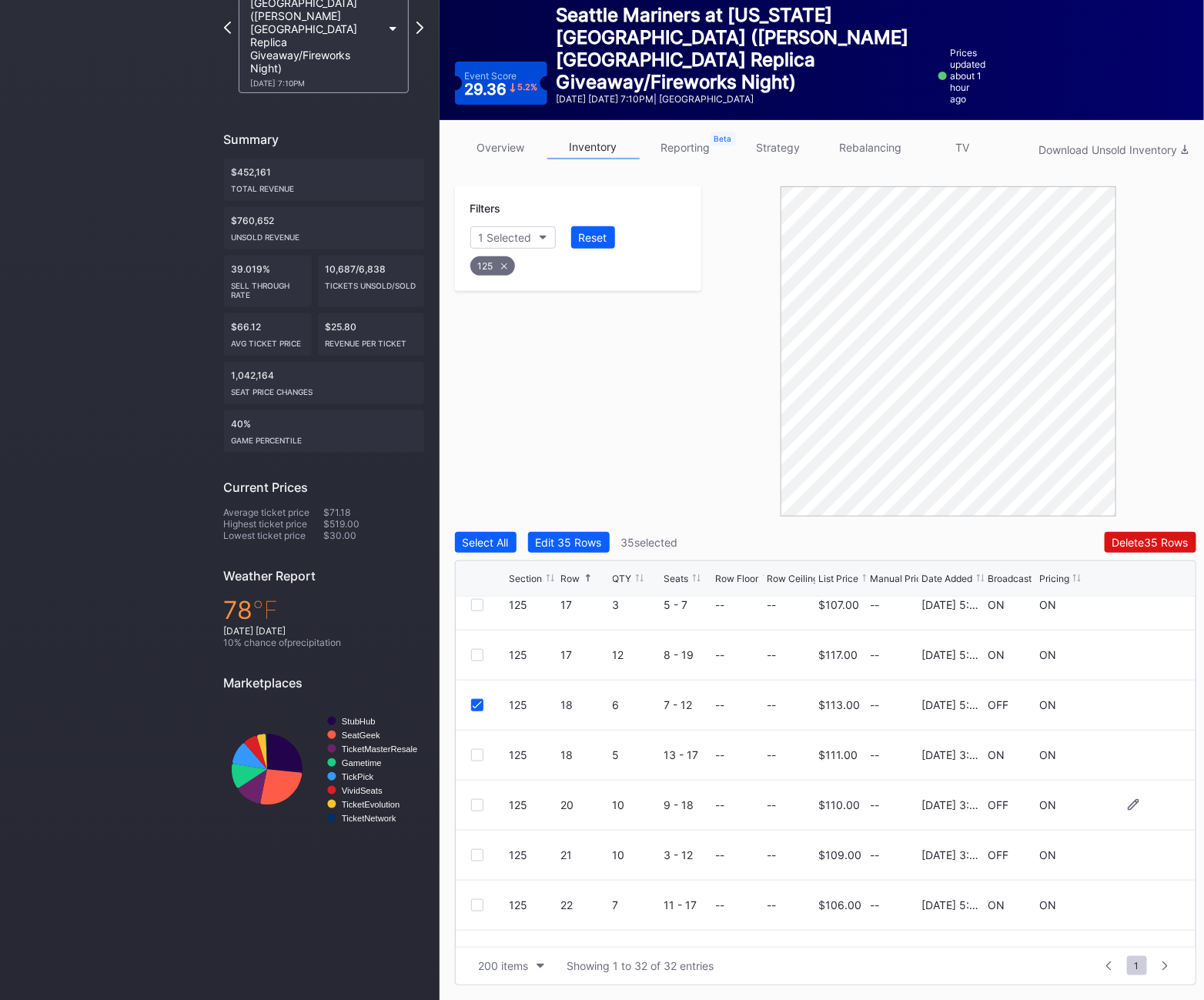
scroll to position [726, 0]
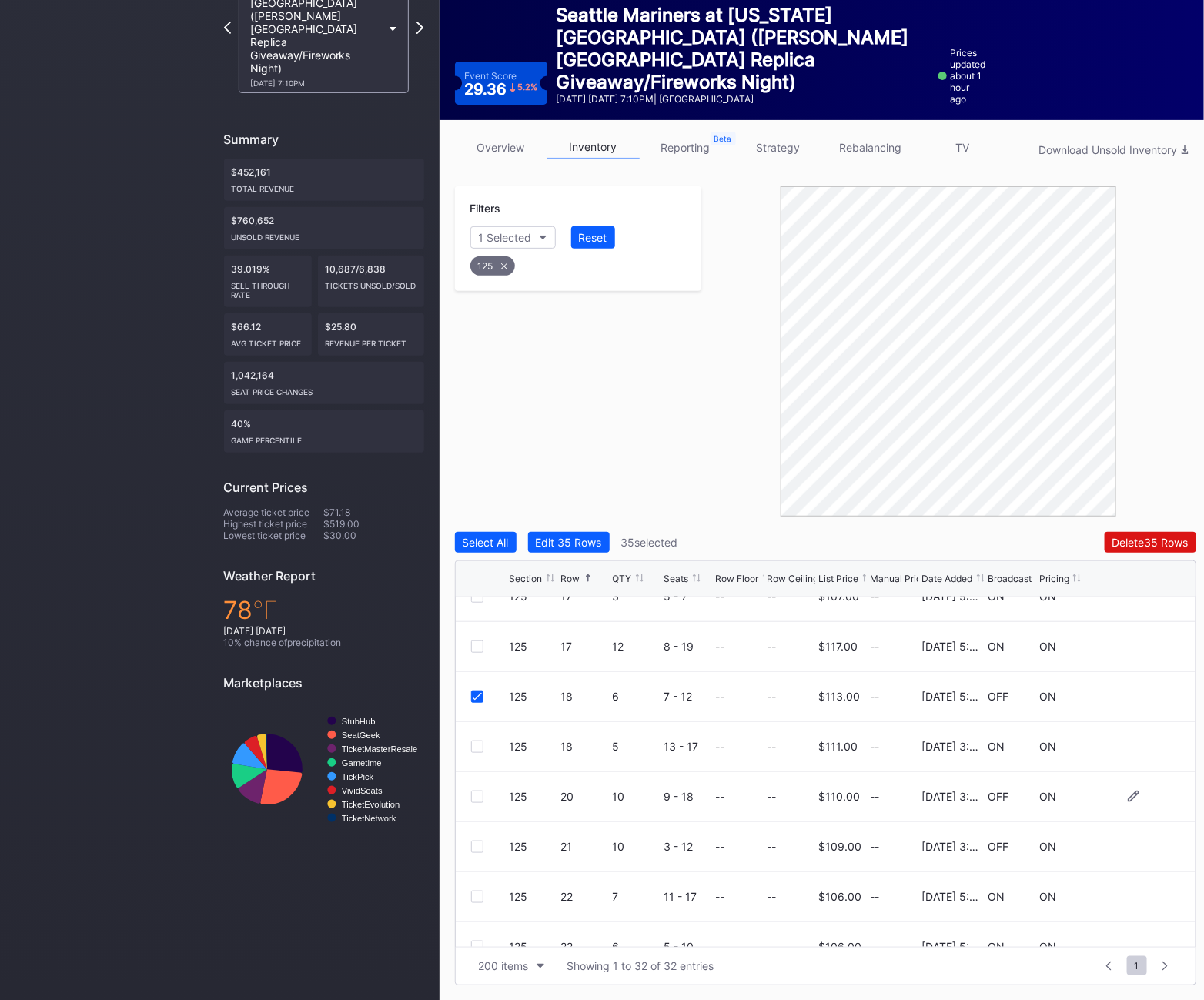
click at [480, 798] on div at bounding box center [477, 797] width 12 height 12
click at [475, 845] on div at bounding box center [477, 847] width 12 height 12
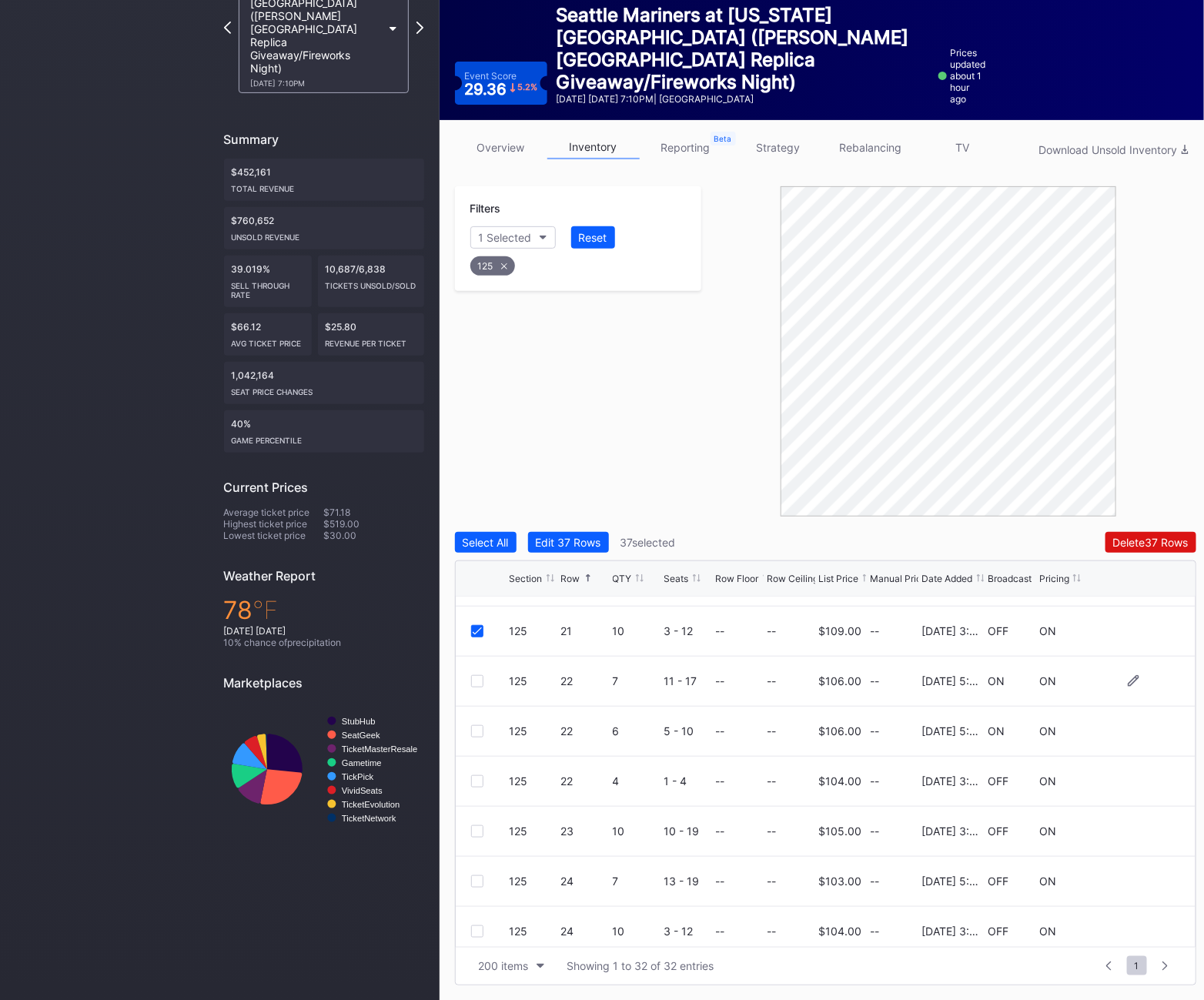
scroll to position [945, 0]
click at [478, 822] on div at bounding box center [477, 826] width 12 height 12
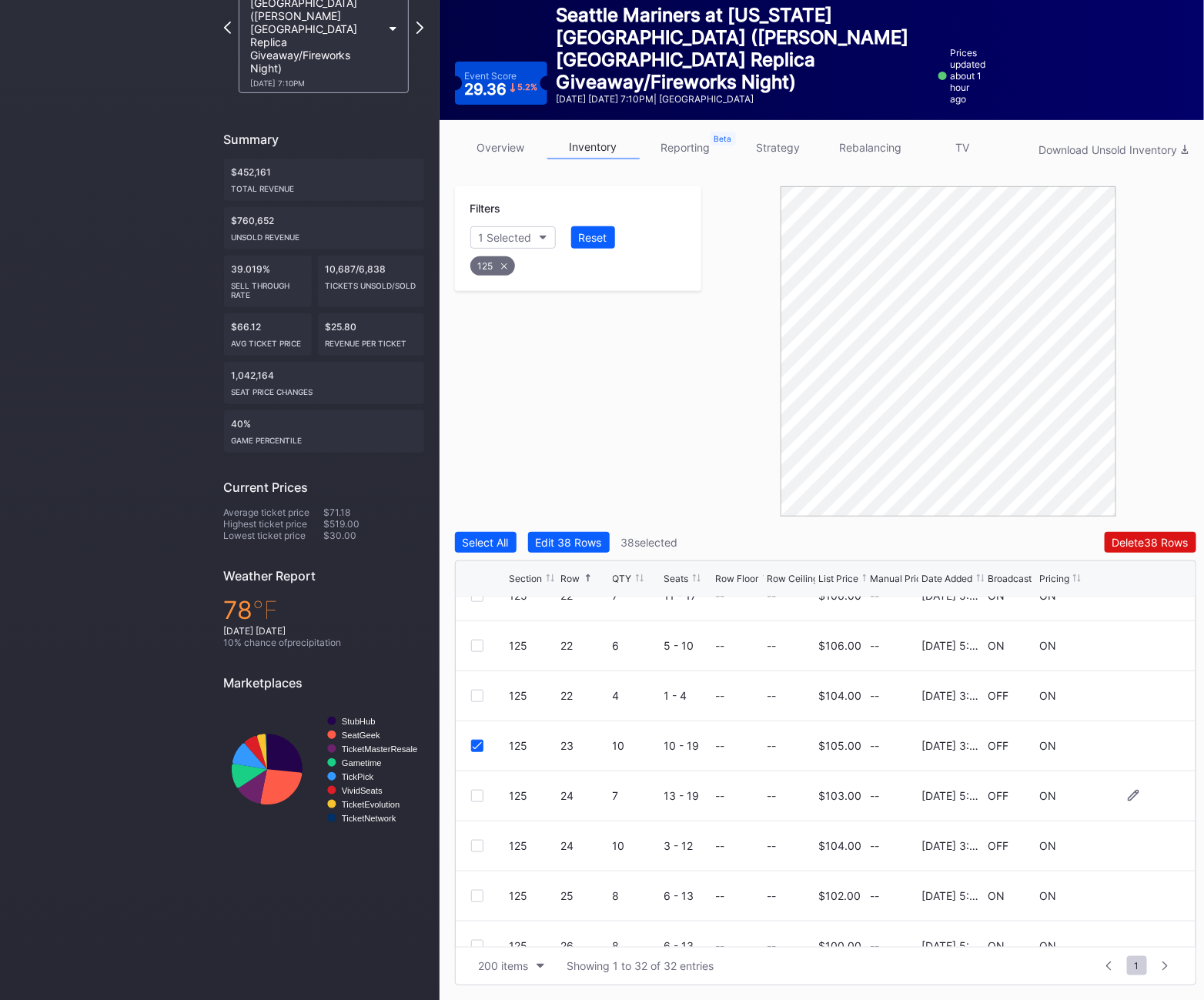
click at [475, 799] on div at bounding box center [477, 796] width 12 height 12
click at [476, 853] on div "125 24 10 3 - 12 -- -- $104.00 -- 4/22/2025 3:24PM OFF ON" at bounding box center [826, 847] width 740 height 50
click at [475, 840] on div at bounding box center [477, 846] width 12 height 12
click at [504, 265] on icon at bounding box center [503, 266] width 6 height 6
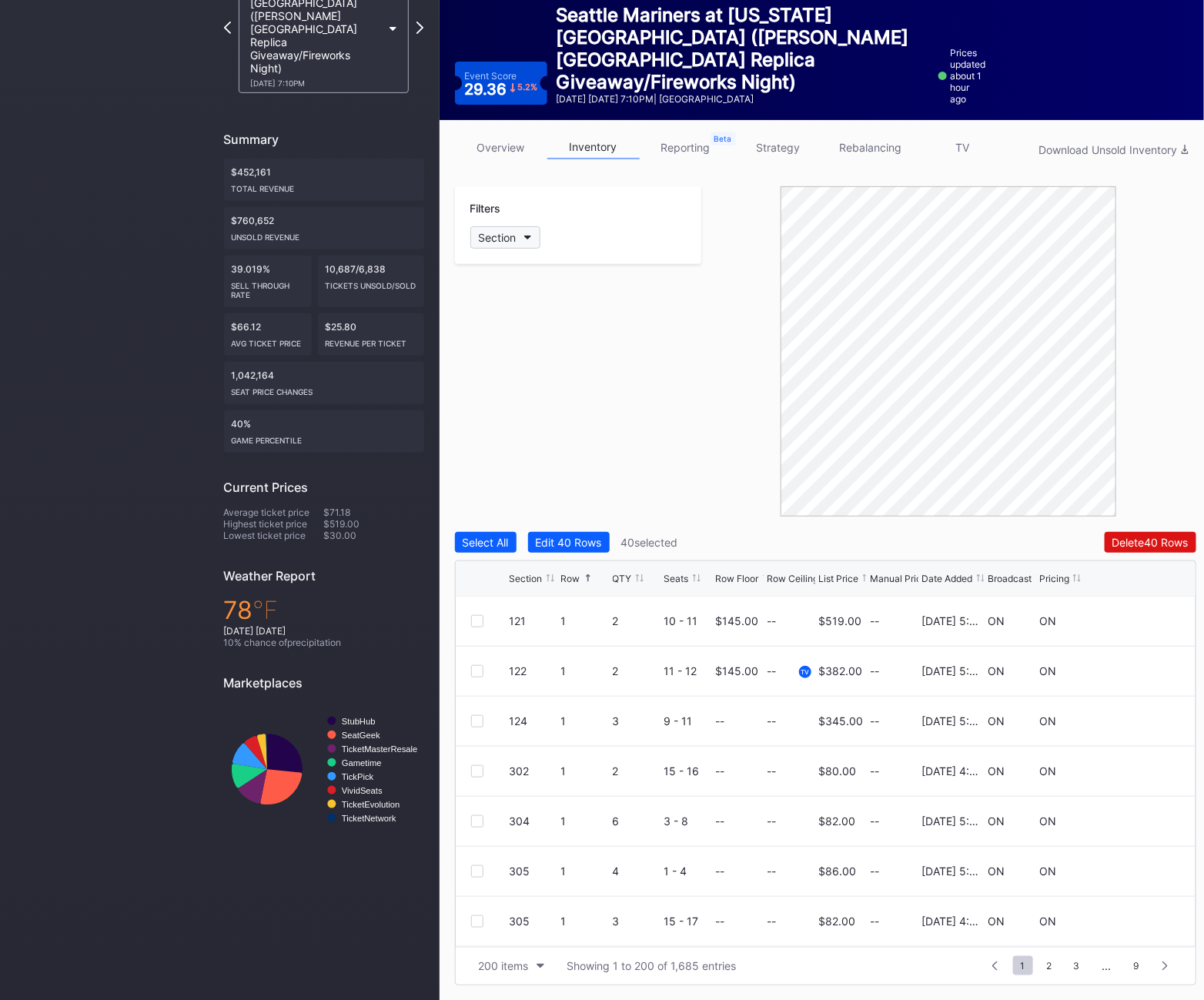
click at [494, 233] on div "Section" at bounding box center [498, 238] width 37 height 13
type input "126"
click at [530, 325] on div "126" at bounding box center [559, 324] width 179 height 29
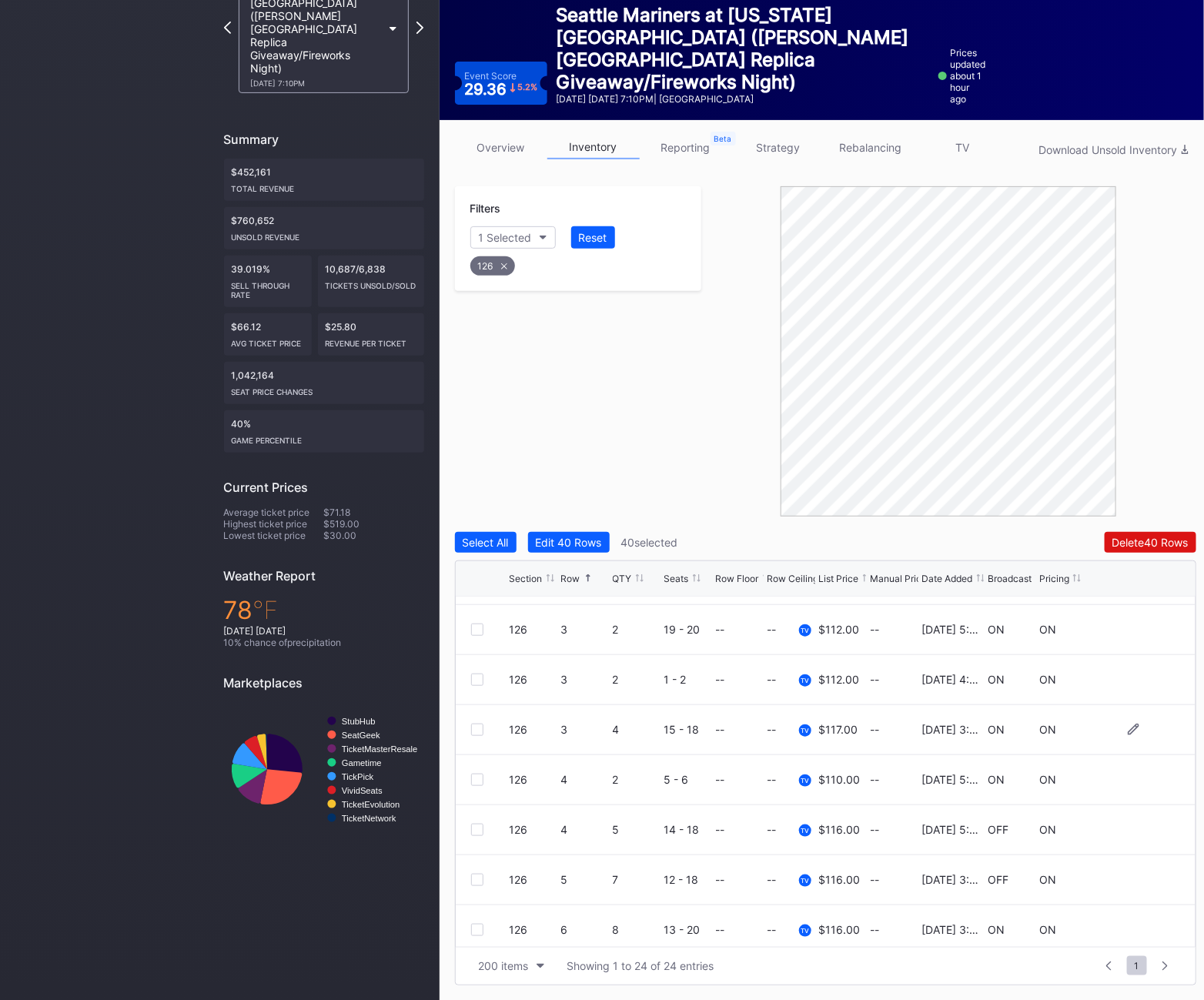
scroll to position [181, 0]
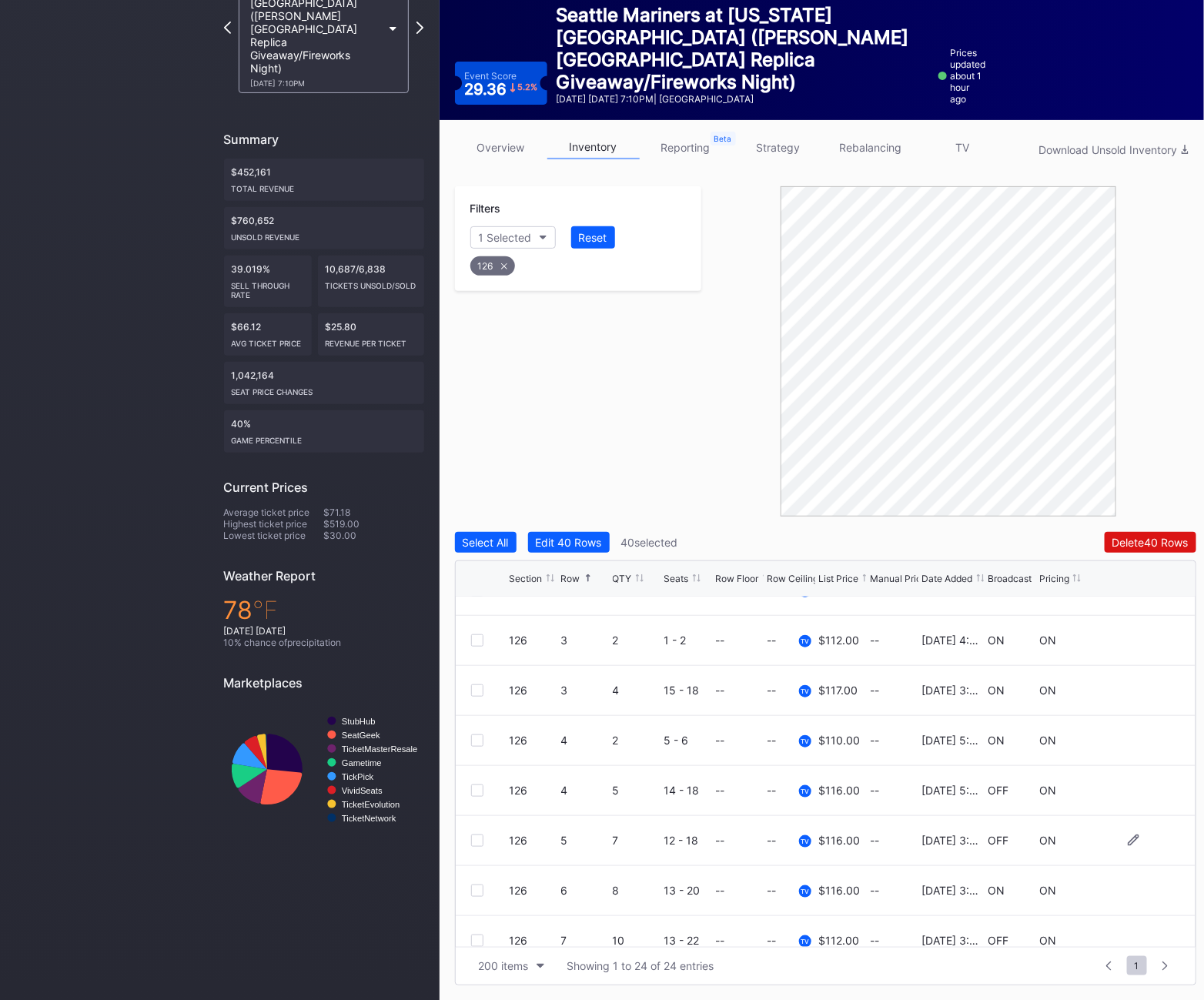
click at [474, 837] on div at bounding box center [477, 841] width 12 height 12
click at [494, 263] on div "126" at bounding box center [493, 266] width 45 height 19
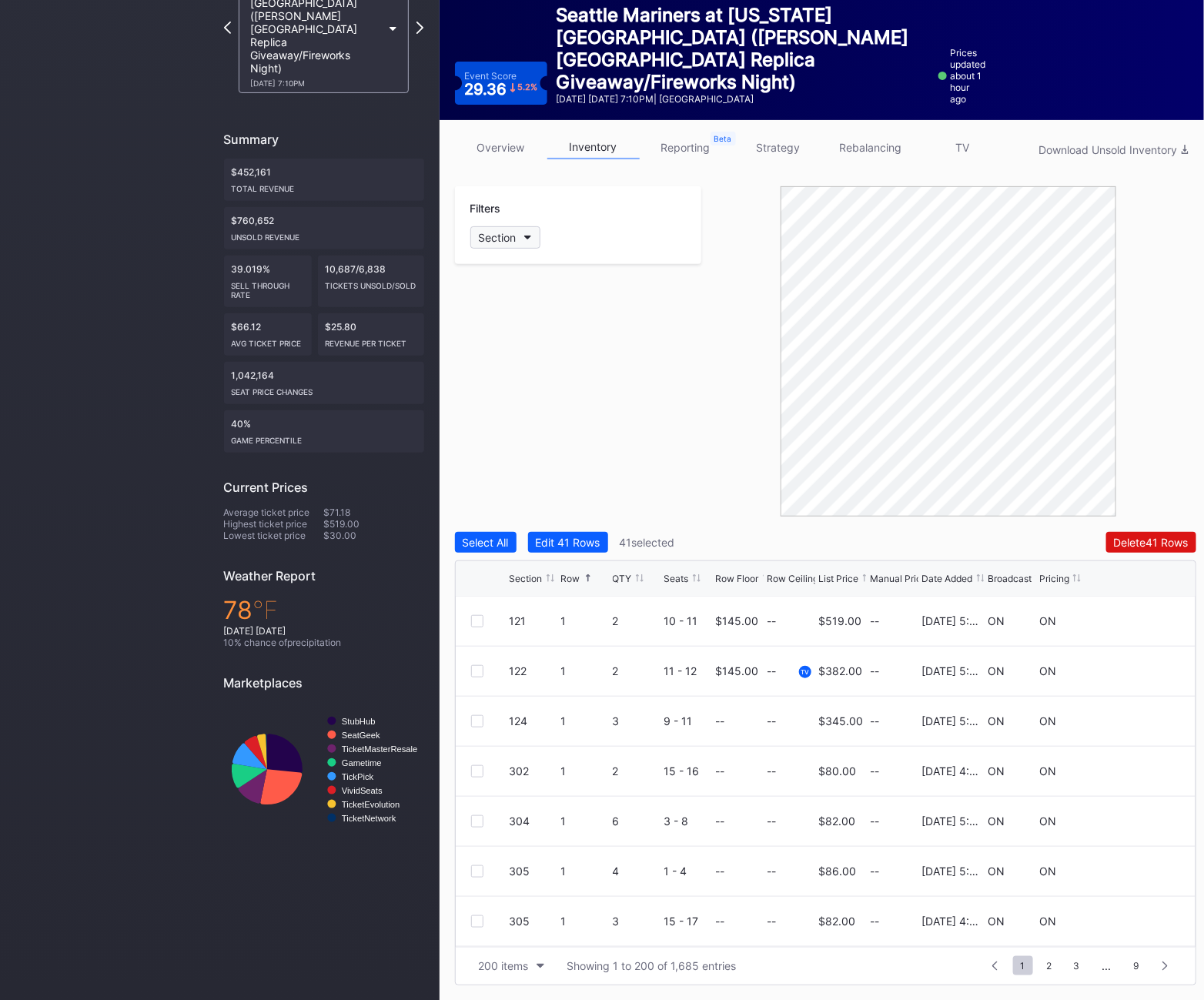
click at [495, 233] on div "Section" at bounding box center [498, 238] width 37 height 13
type input "128"
click at [547, 334] on div "128" at bounding box center [559, 324] width 179 height 29
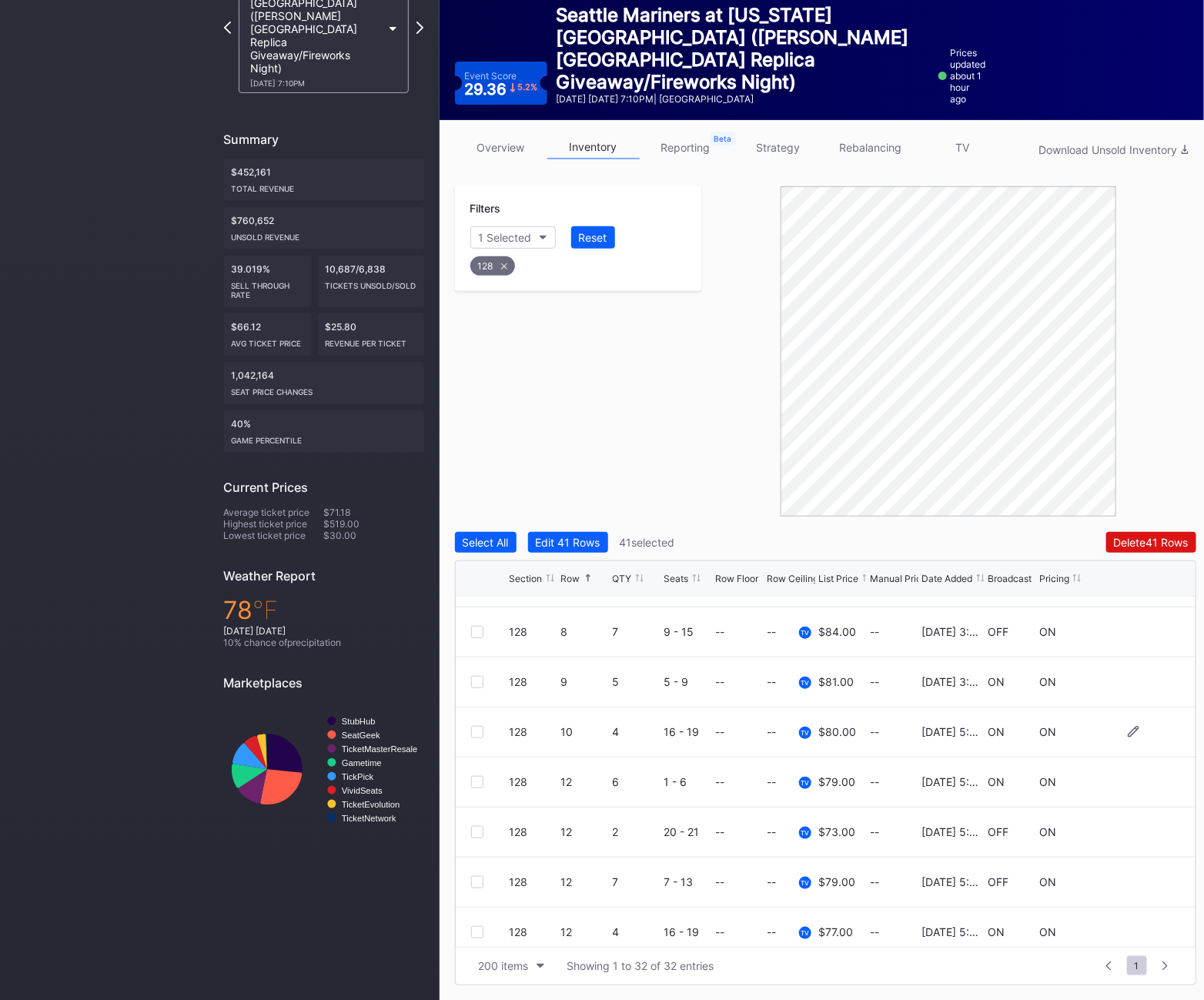
scroll to position [493, 0]
click at [475, 827] on div at bounding box center [477, 829] width 12 height 12
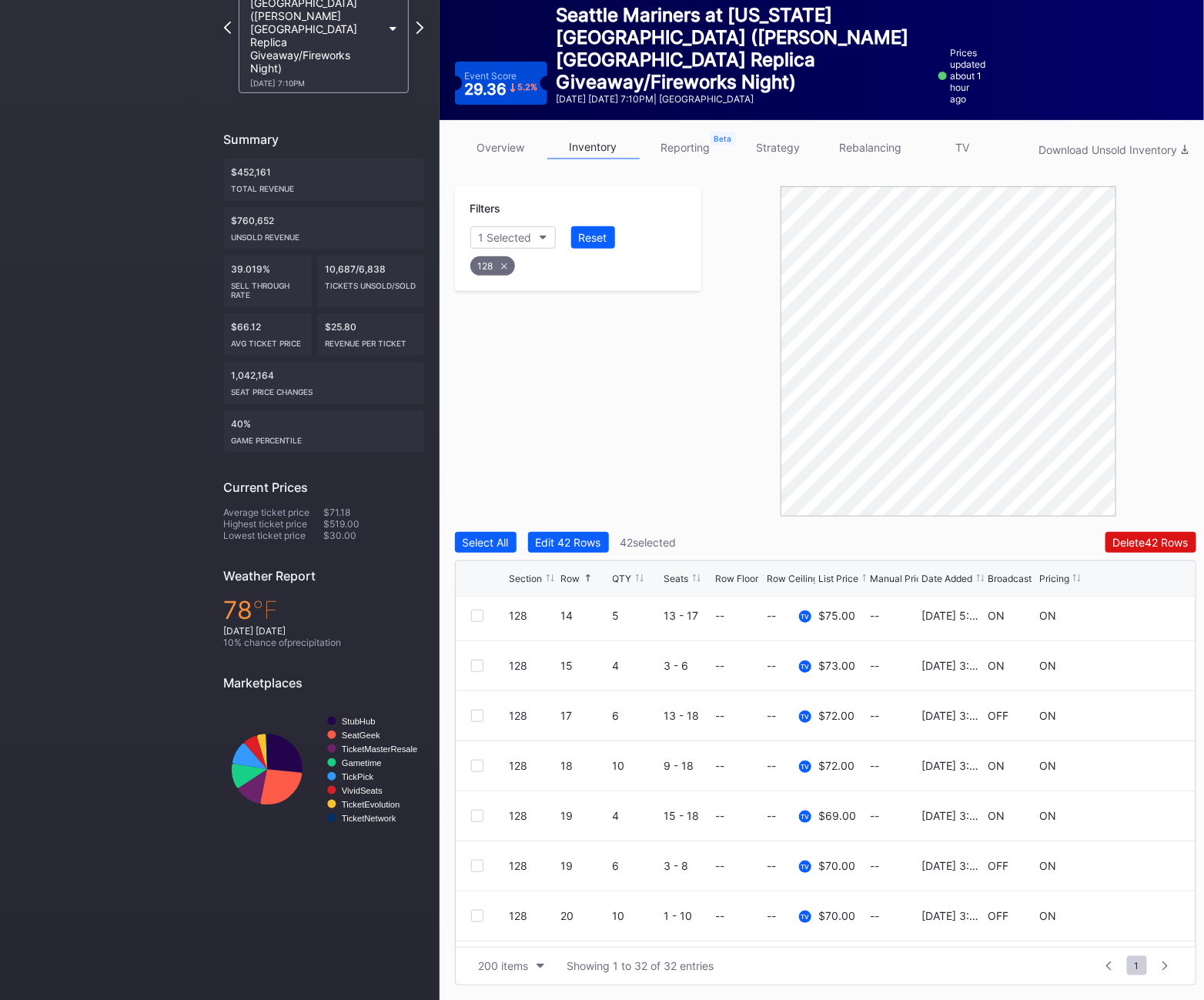
scroll to position [812, 0]
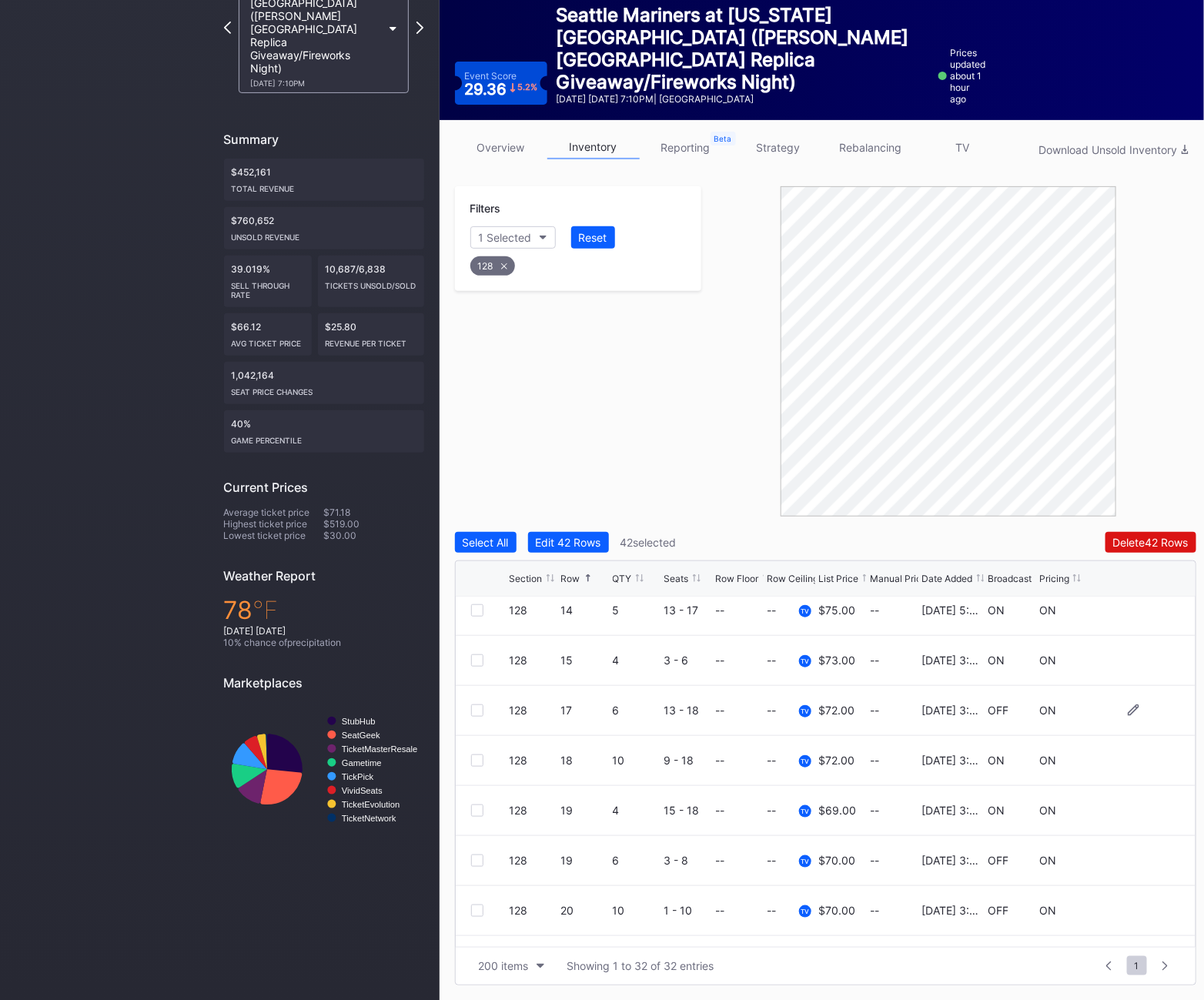
click at [477, 707] on div at bounding box center [477, 710] width 12 height 12
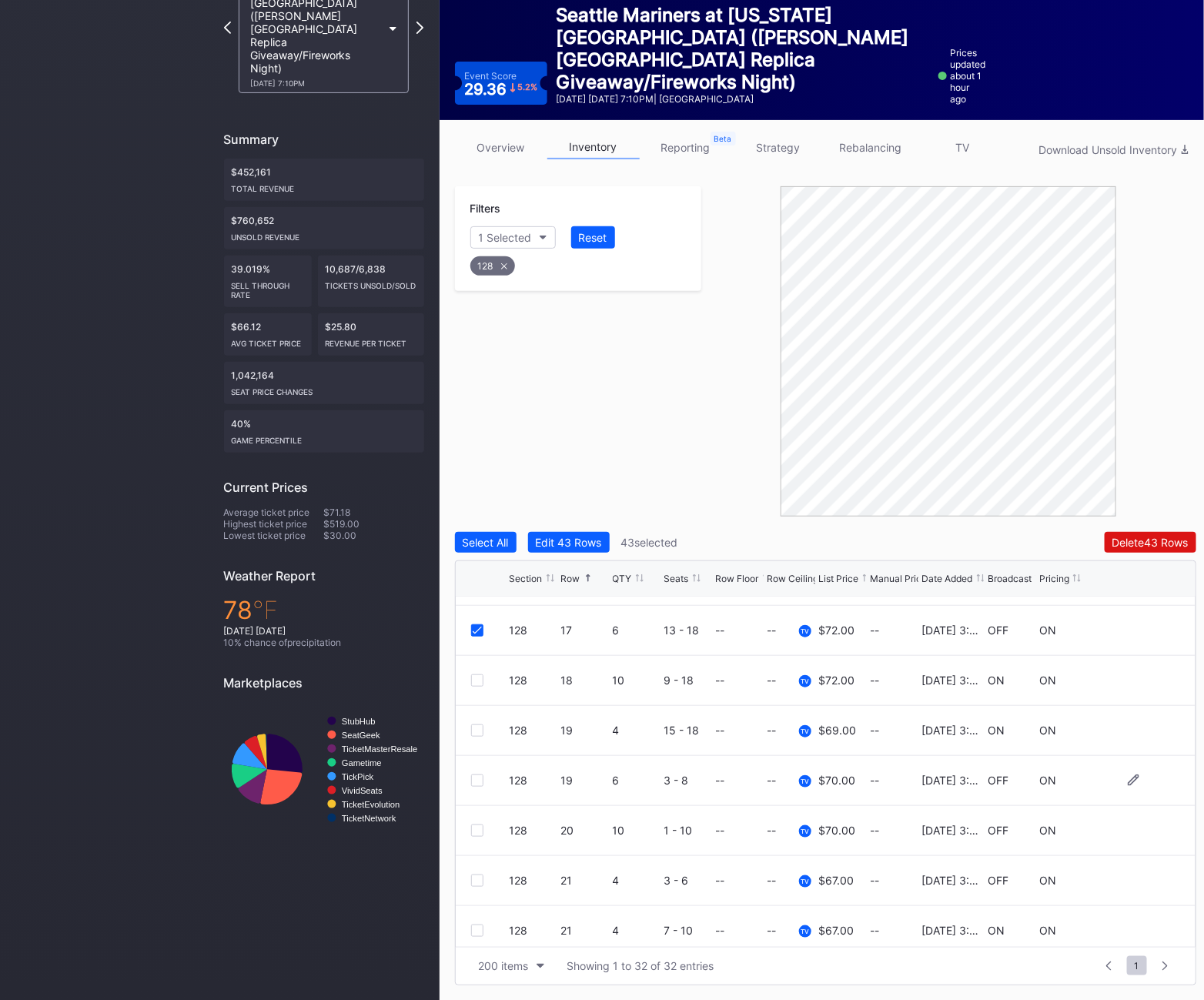
scroll to position [910, 0]
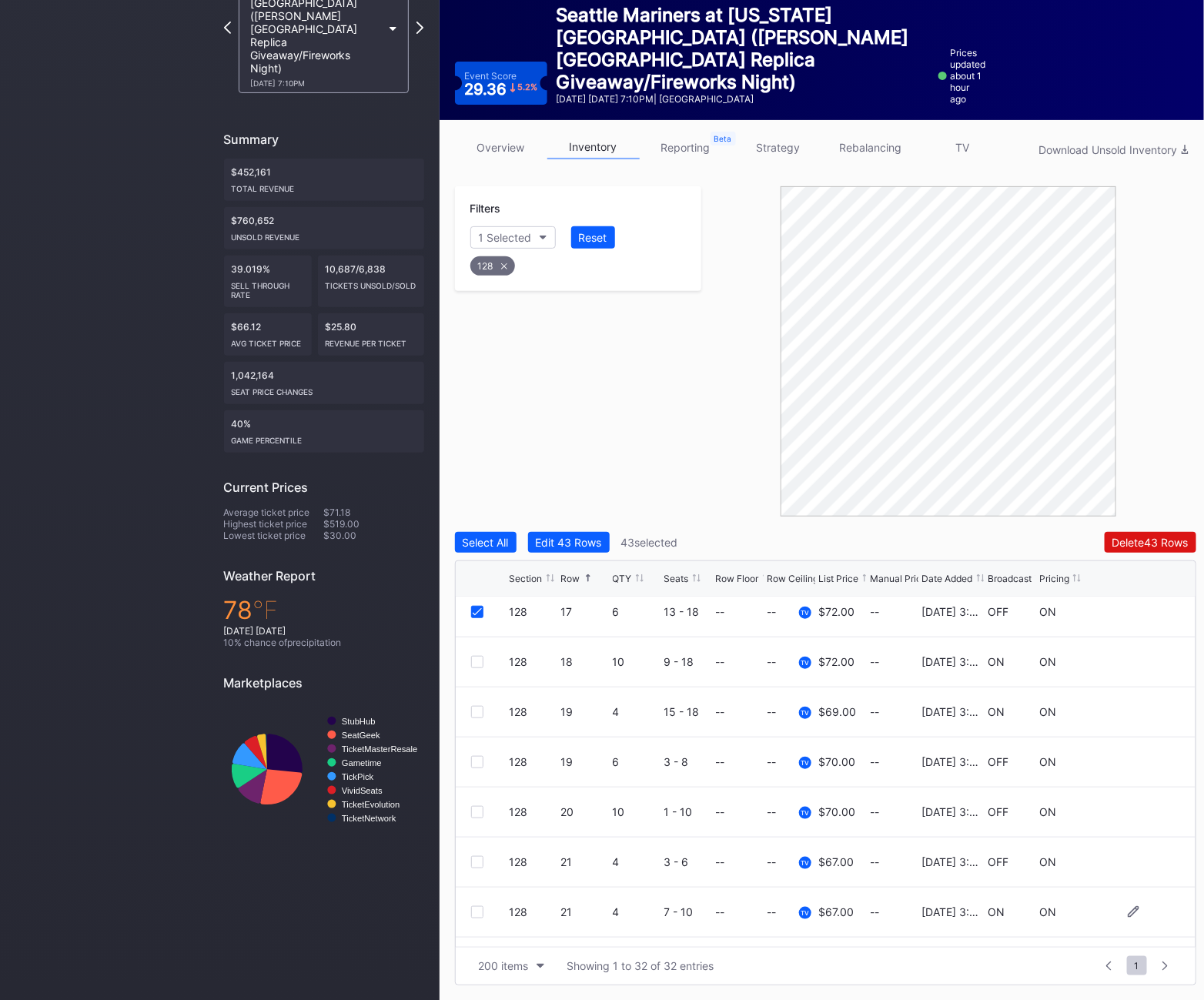
click at [470, 916] on div "128 21 4 7 - 10 -- -- TV $67.00 -- 4/22/2025 3:24PM ON ON" at bounding box center [826, 913] width 740 height 50
click at [475, 911] on div at bounding box center [477, 912] width 12 height 12
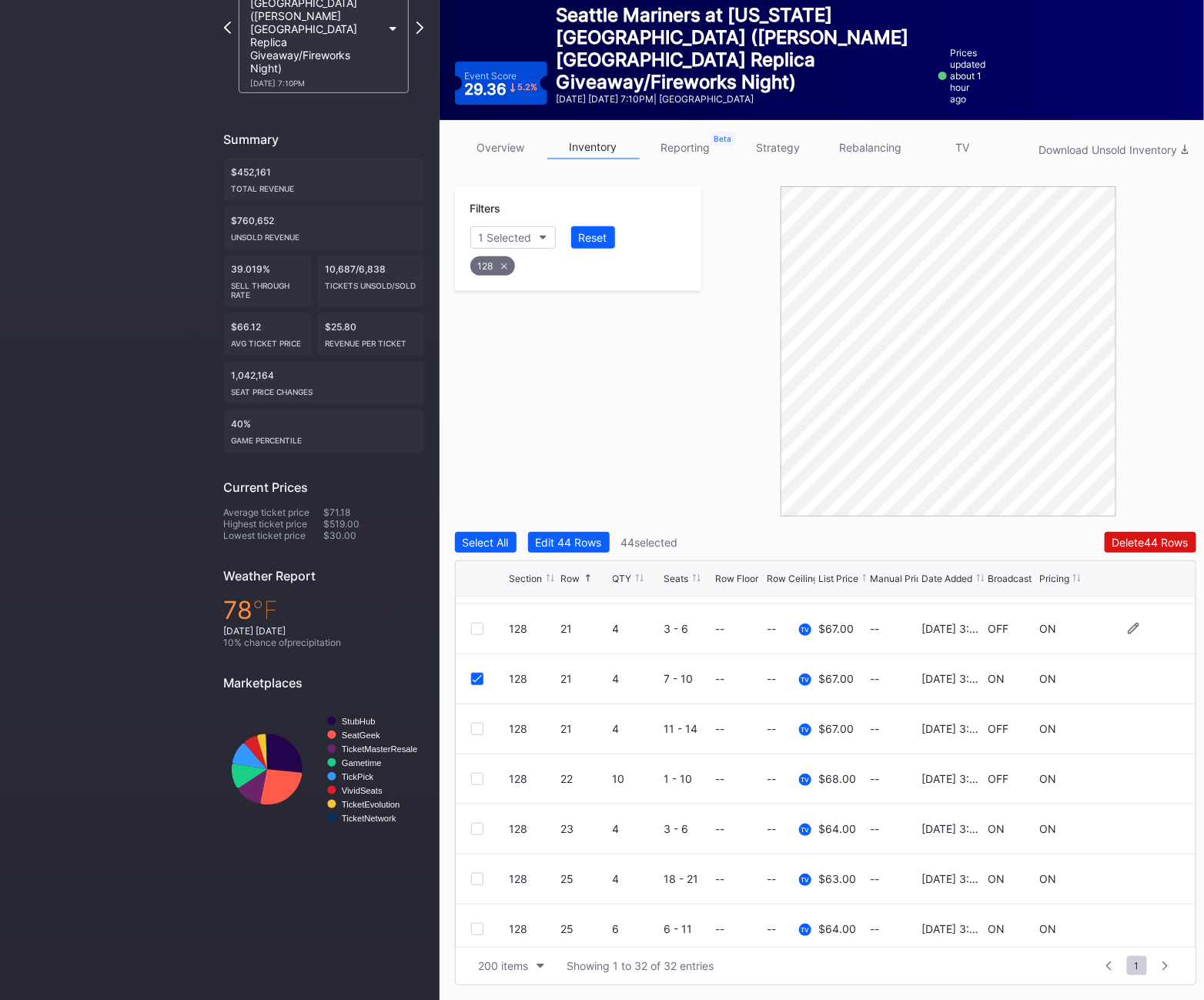
scroll to position [1151, 0]
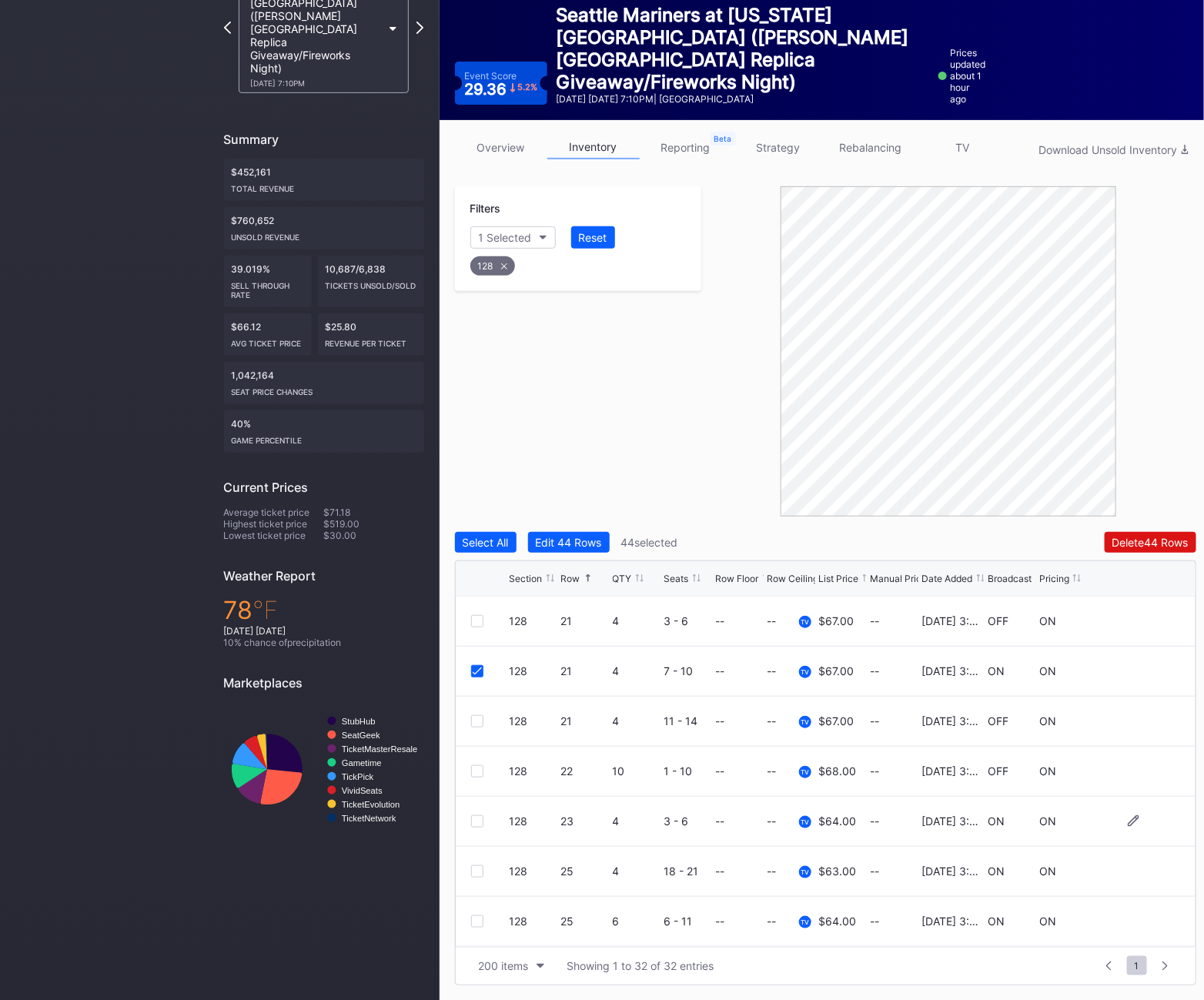
click at [475, 818] on div at bounding box center [477, 822] width 12 height 12
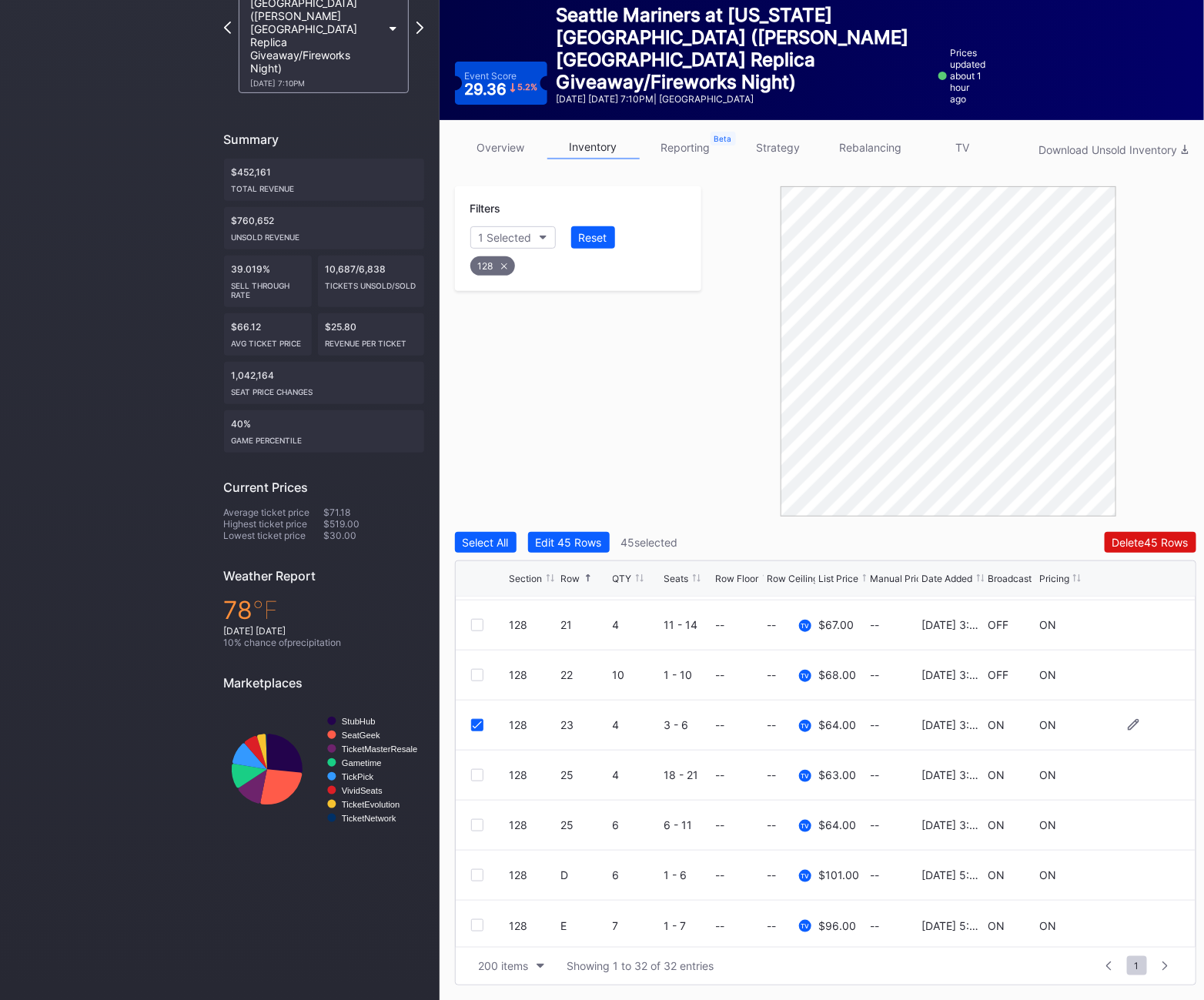
scroll to position [1250, 0]
click at [479, 723] on icon at bounding box center [477, 722] width 10 height 8
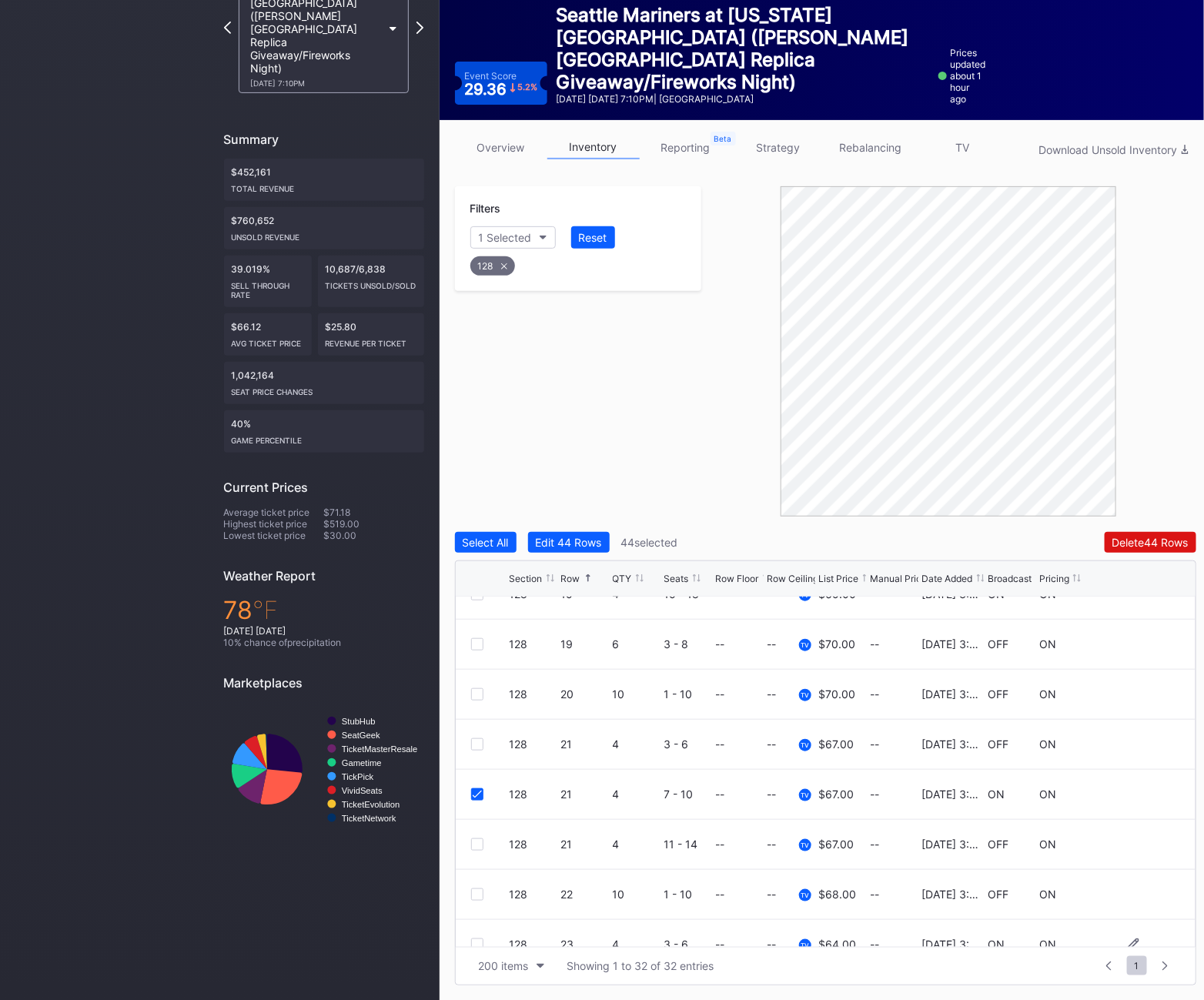
scroll to position [1101, 0]
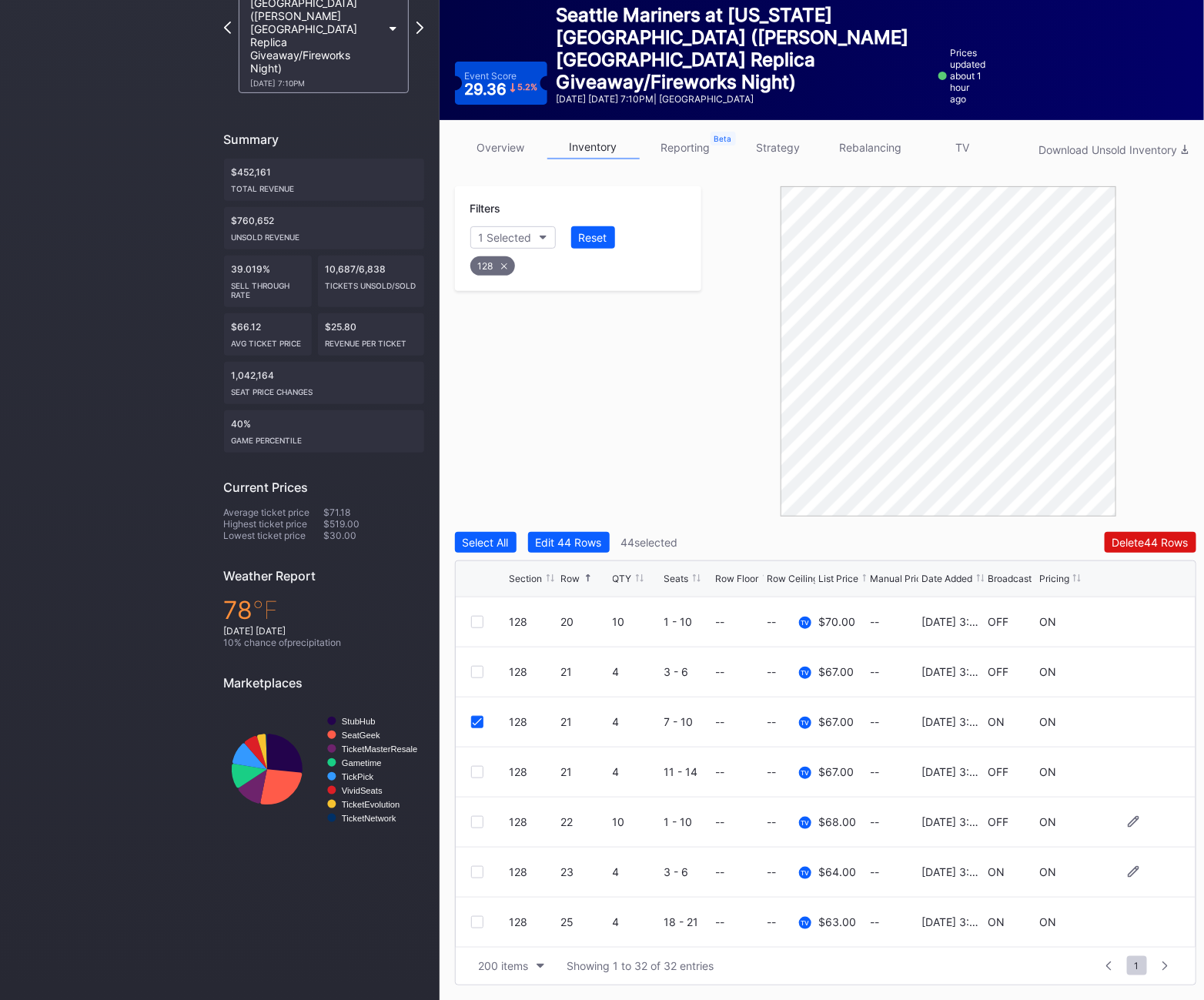
click at [475, 824] on div at bounding box center [477, 822] width 12 height 12
click at [477, 718] on icon at bounding box center [477, 722] width 10 height 8
click at [475, 766] on div at bounding box center [477, 772] width 12 height 12
click at [498, 268] on div "128" at bounding box center [493, 266] width 45 height 19
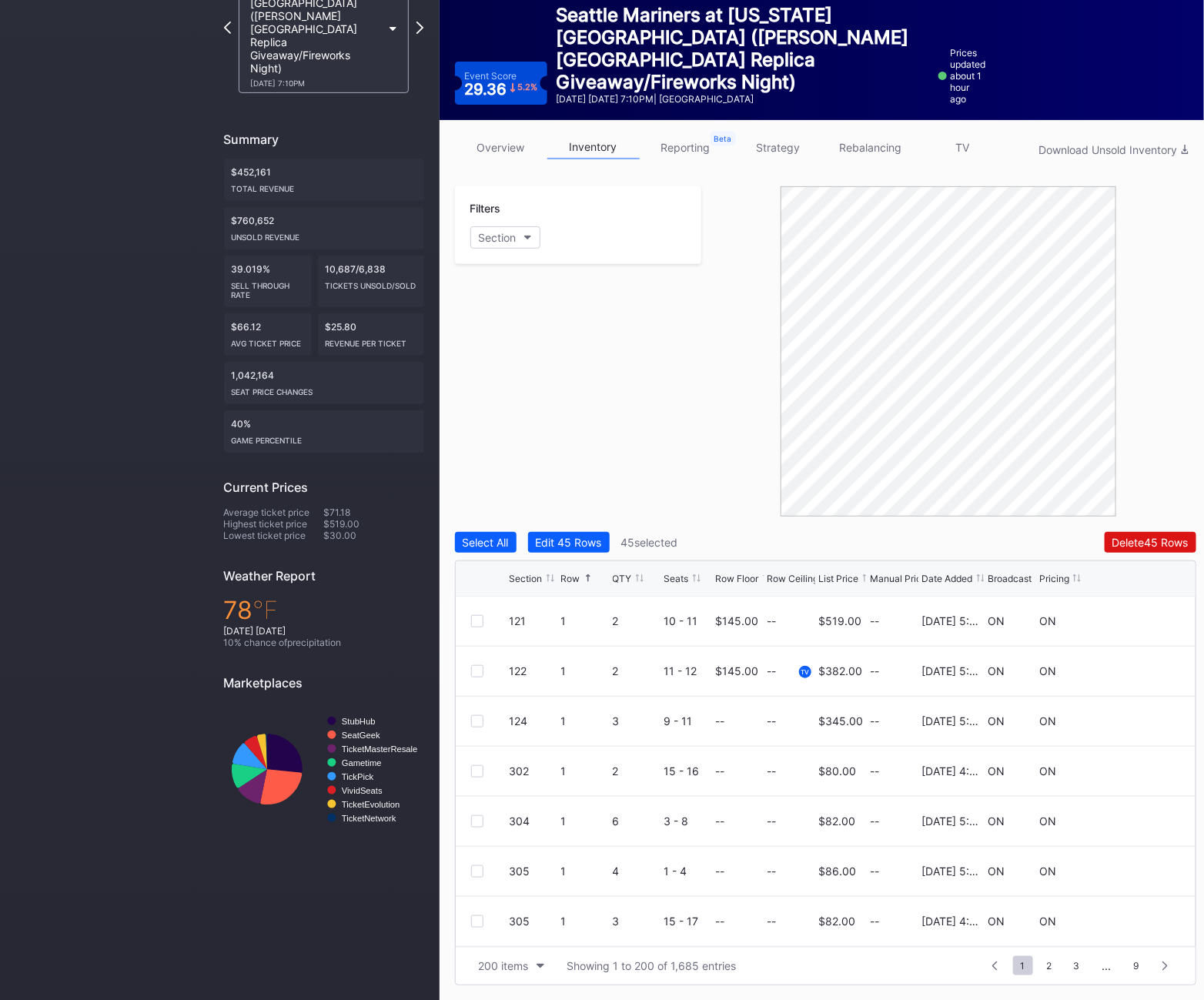
click at [498, 225] on div "Filters Section" at bounding box center [579, 224] width 247 height 78
click at [498, 237] on div "Section" at bounding box center [498, 238] width 37 height 13
type input "129"
click at [507, 326] on div "129" at bounding box center [514, 324] width 18 height 13
click at [475, 771] on div at bounding box center [477, 771] width 12 height 12
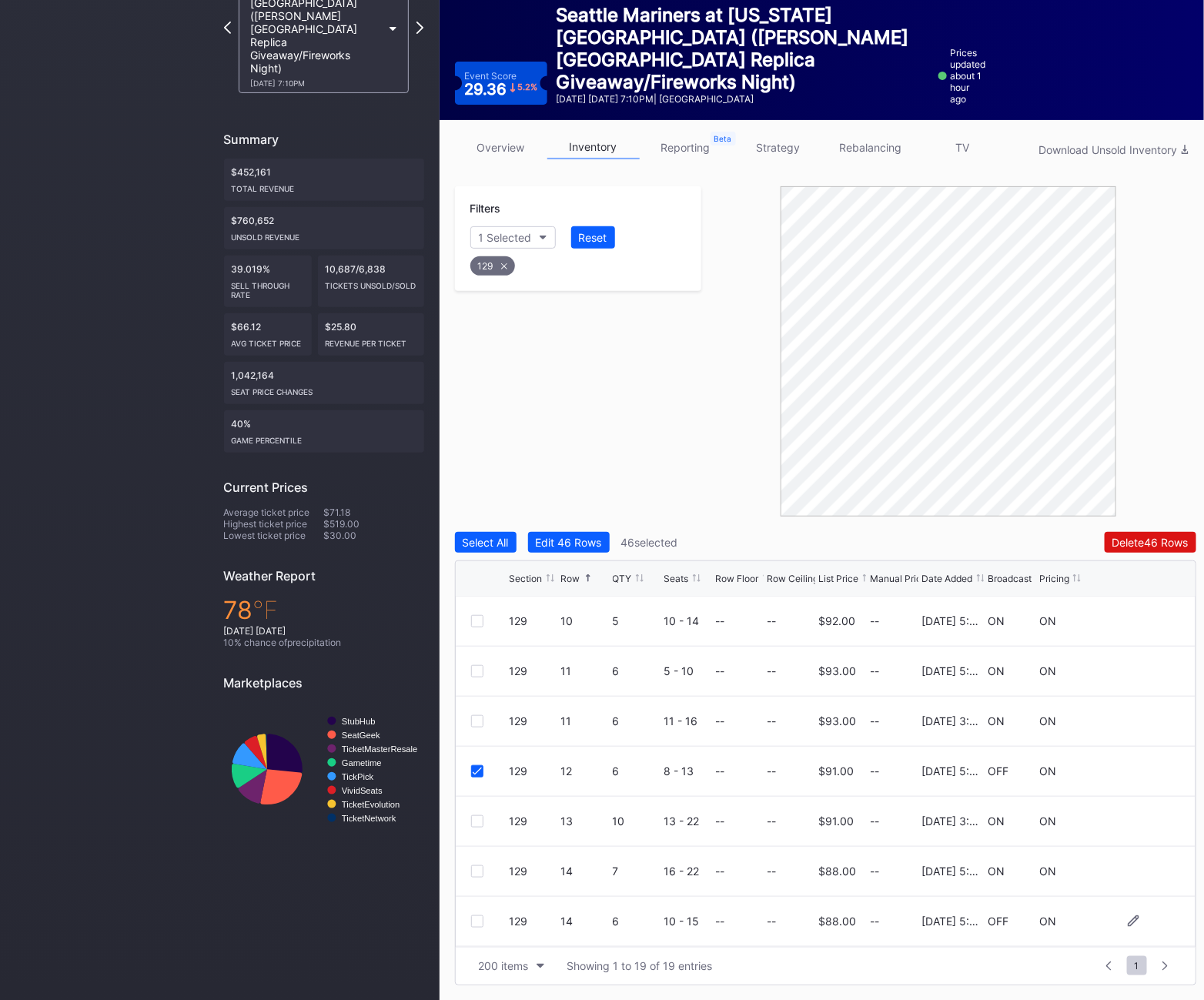
click at [476, 925] on div at bounding box center [477, 921] width 12 height 12
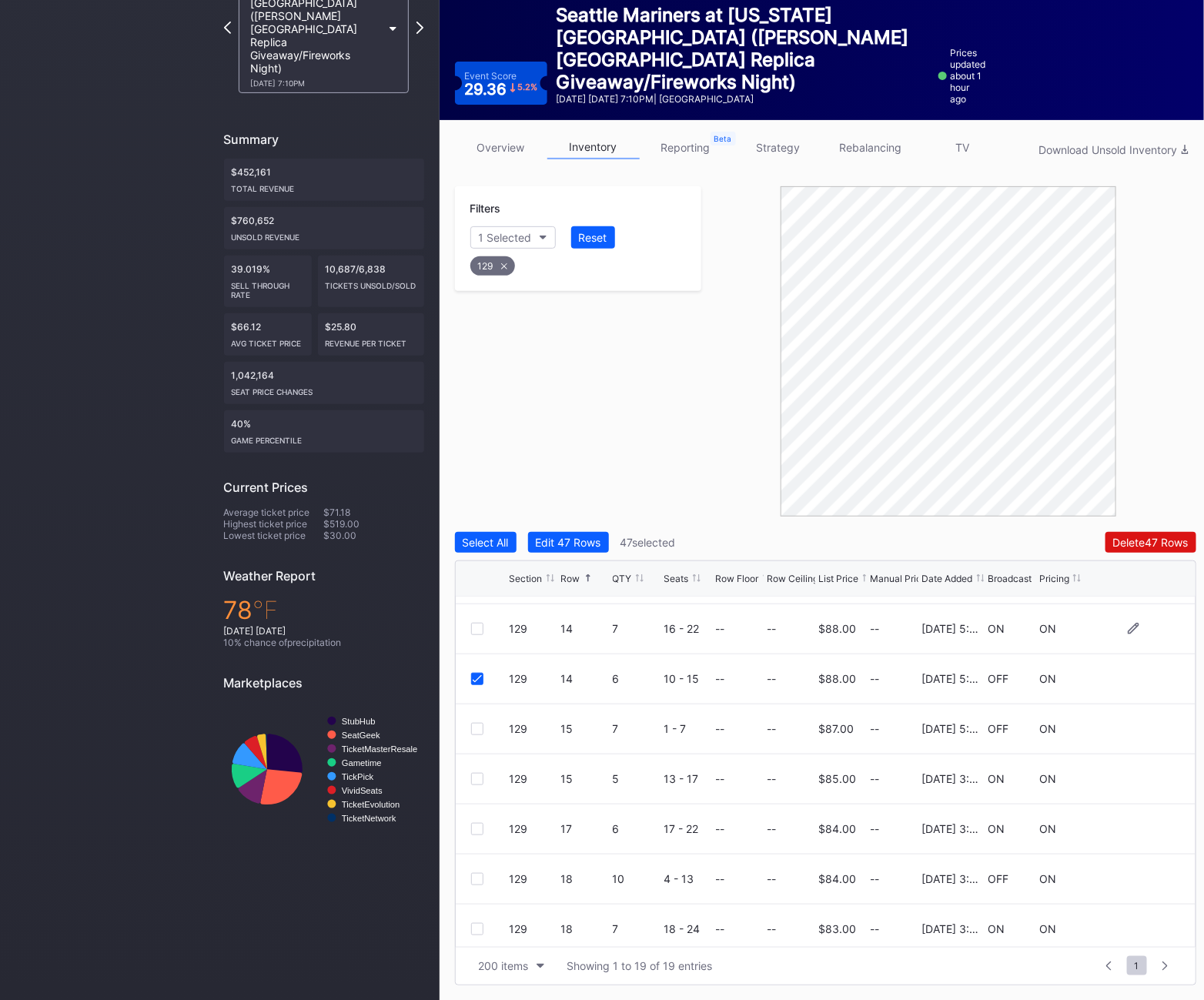
scroll to position [244, 0]
click at [480, 726] on div at bounding box center [477, 728] width 12 height 12
click at [479, 876] on div at bounding box center [477, 878] width 12 height 12
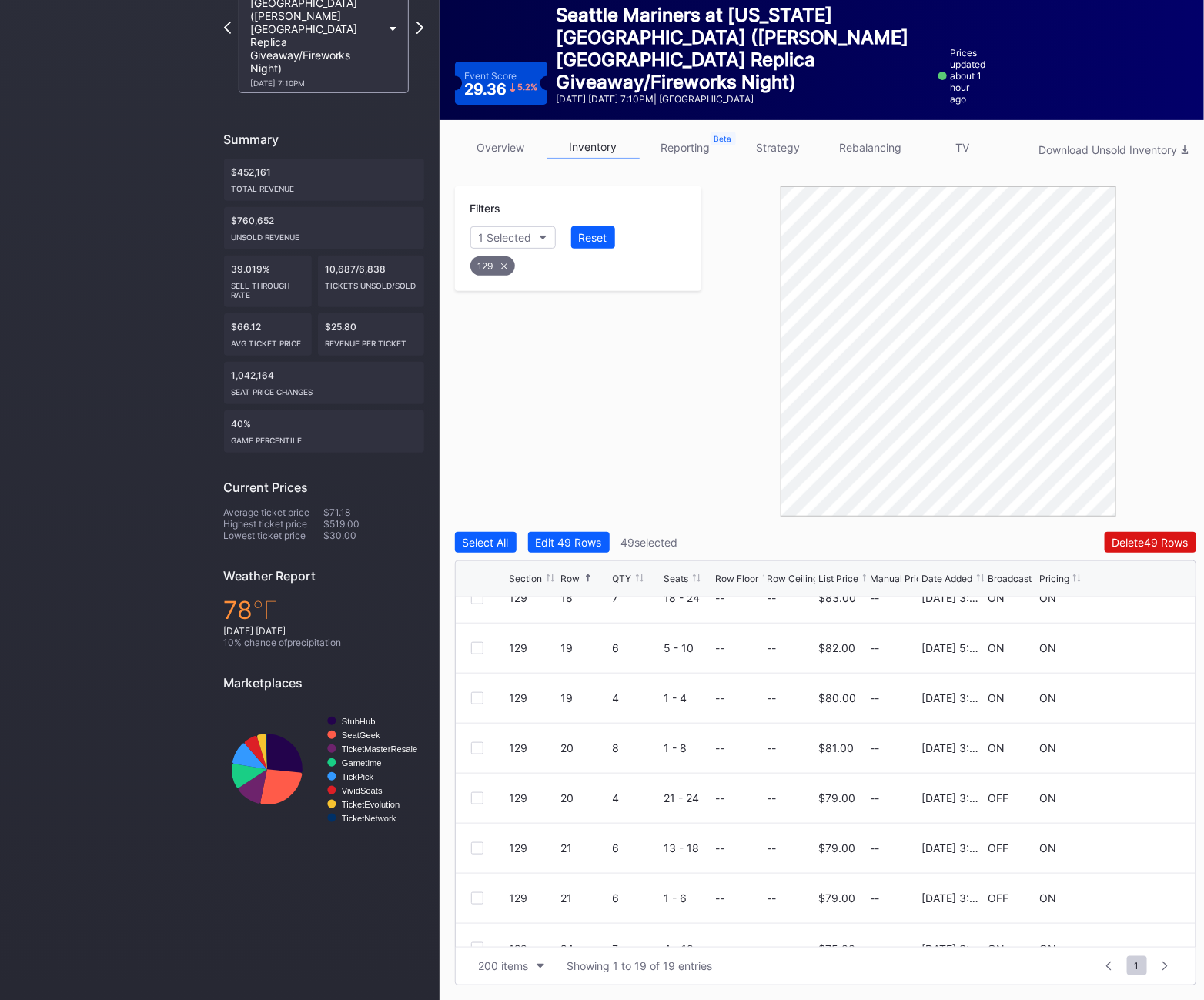
scroll to position [600, 0]
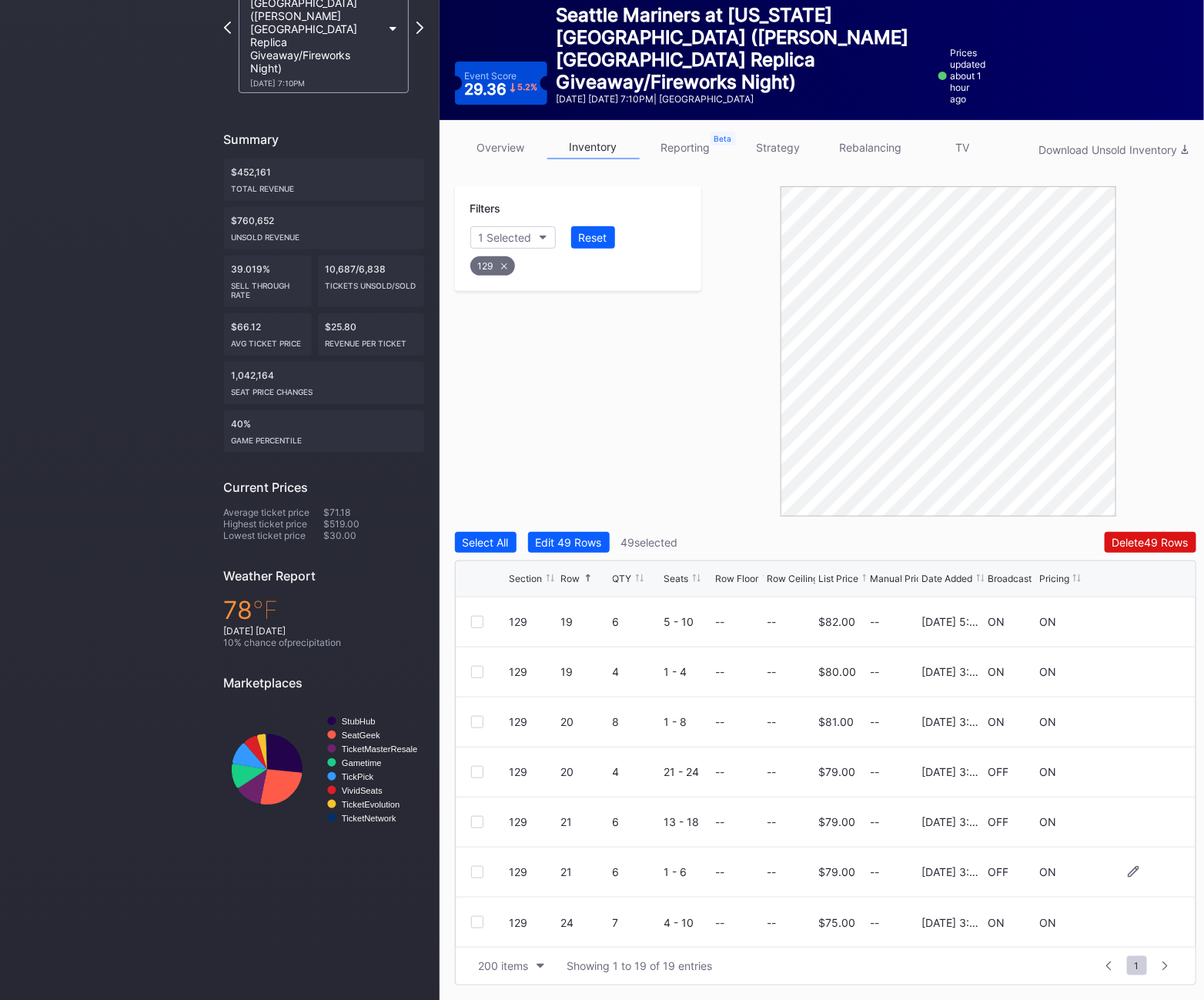
click at [477, 872] on div at bounding box center [477, 872] width 12 height 12
click at [475, 820] on div at bounding box center [477, 822] width 12 height 12
click at [501, 260] on div "129" at bounding box center [493, 266] width 45 height 19
click at [508, 237] on div "Section" at bounding box center [498, 238] width 37 height 13
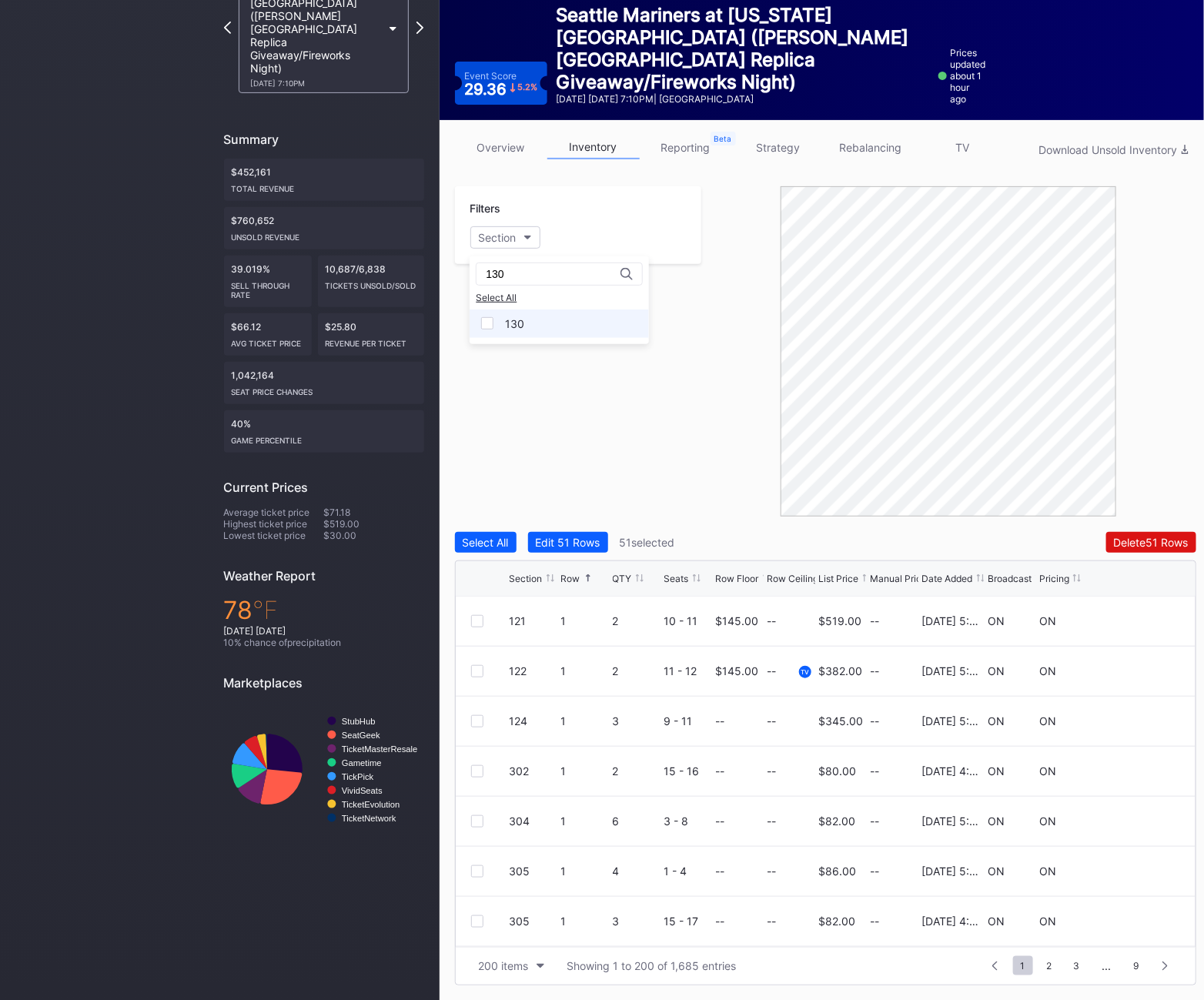
type input "130"
click at [505, 324] on div "130" at bounding box center [515, 324] width 19 height 13
click at [475, 871] on div at bounding box center [477, 872] width 12 height 12
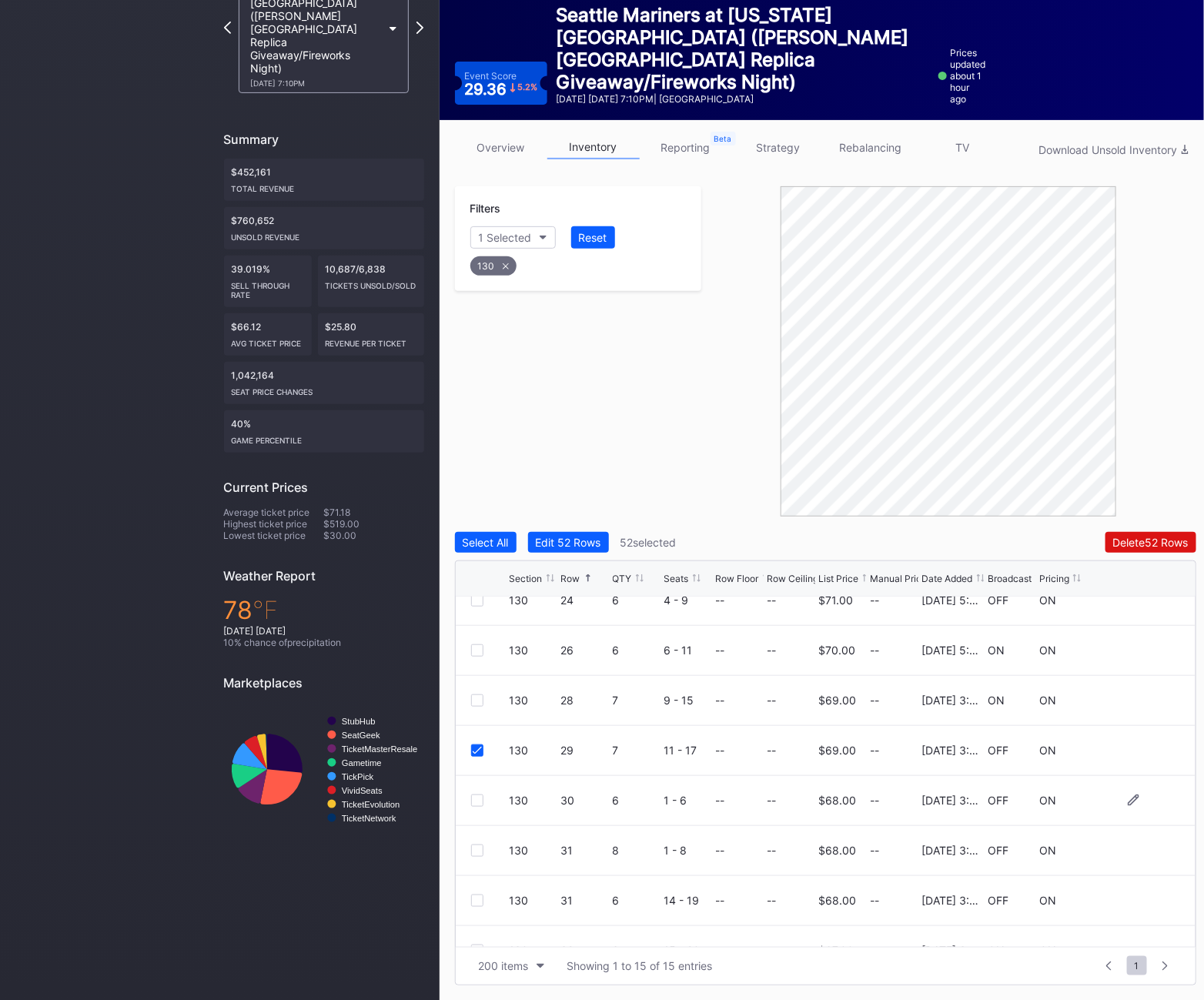
scroll to position [120, 0]
click at [475, 802] on div at bounding box center [477, 802] width 12 height 12
click at [477, 848] on div at bounding box center [477, 851] width 12 height 12
click at [477, 891] on div "130 31 6 14 - 19 -- -- $68.00 -- 4/22/2025 3:24PM OFF ON" at bounding box center [826, 902] width 740 height 50
click at [476, 895] on div at bounding box center [477, 901] width 12 height 12
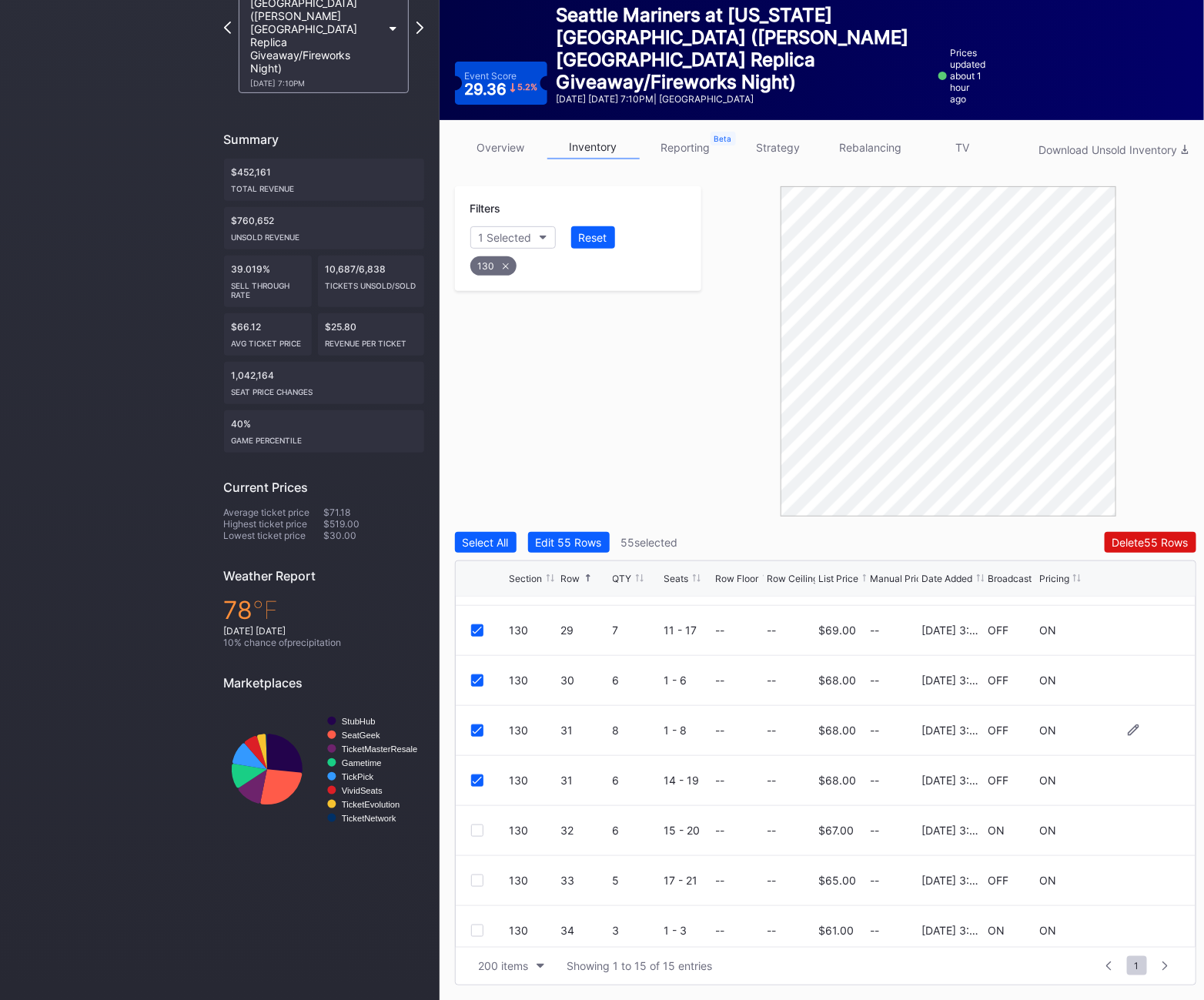
scroll to position [249, 0]
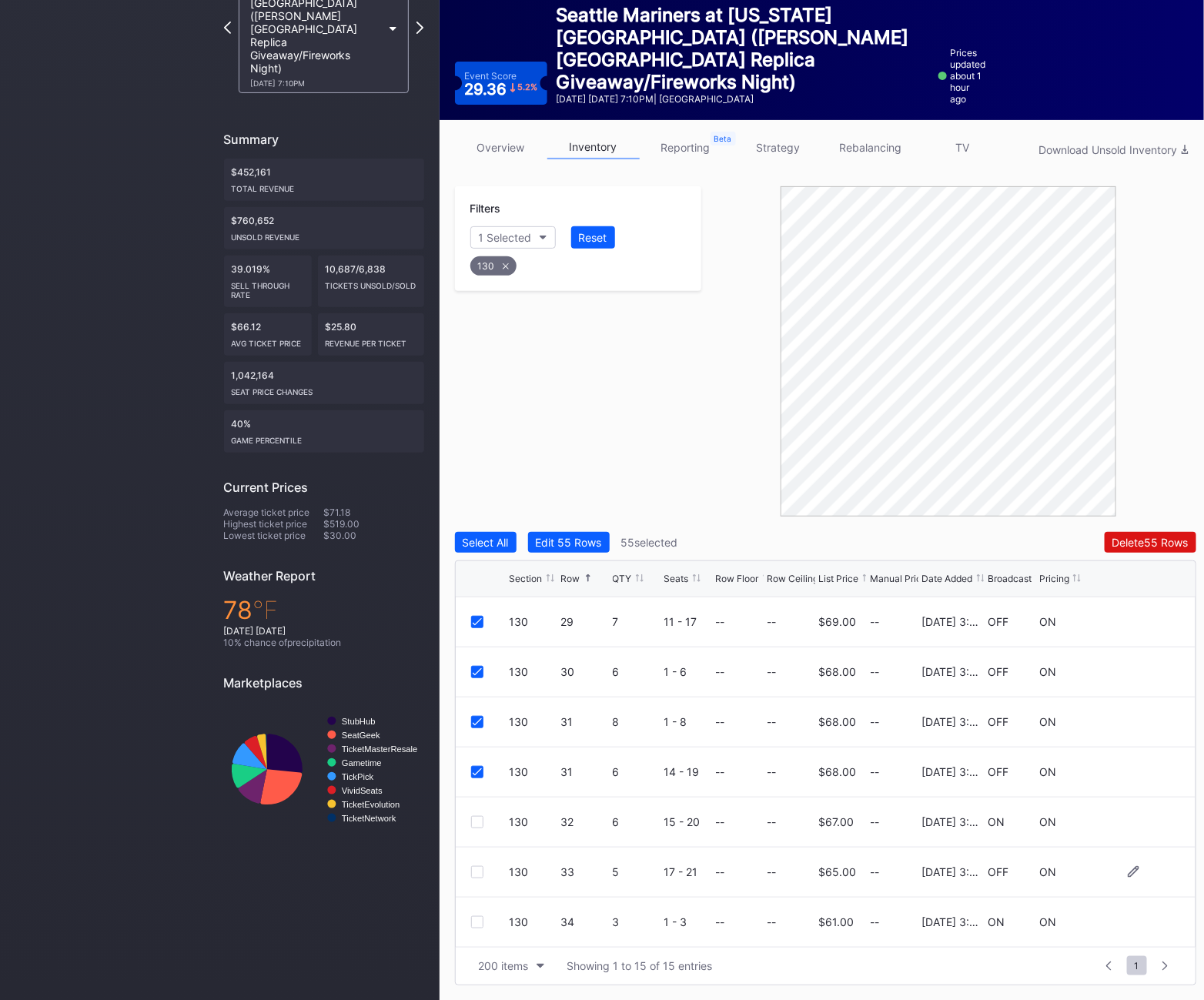
click at [477, 872] on div at bounding box center [477, 872] width 12 height 12
click at [503, 267] on icon at bounding box center [506, 267] width 6 height 6
click at [501, 231] on div "Section" at bounding box center [498, 238] width 37 height 13
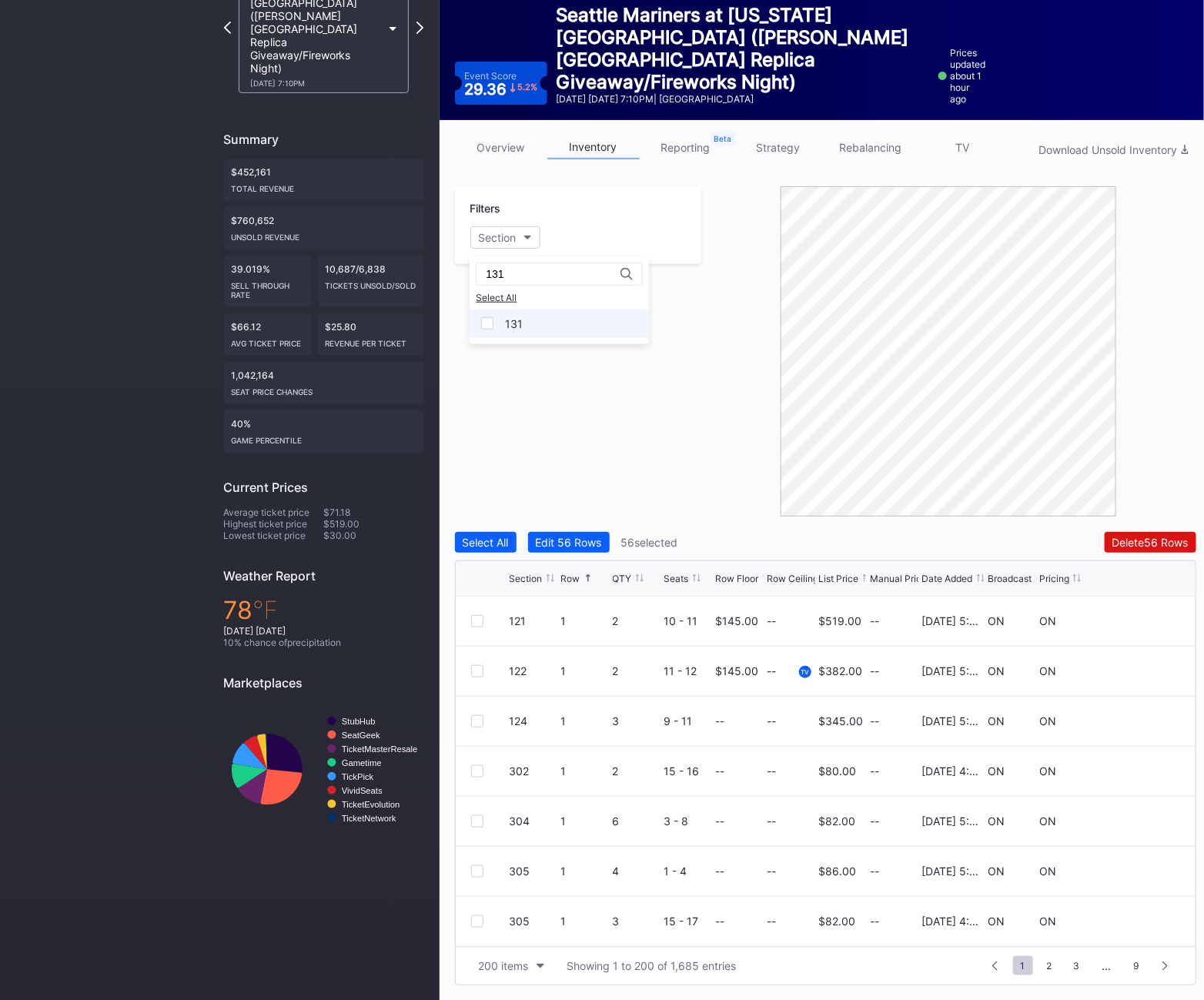
type input "131"
click at [530, 331] on div "131" at bounding box center [559, 324] width 179 height 29
click at [472, 868] on div at bounding box center [477, 872] width 12 height 12
click at [472, 825] on div at bounding box center [477, 822] width 12 height 12
click at [505, 267] on icon at bounding box center [504, 267] width 6 height 6
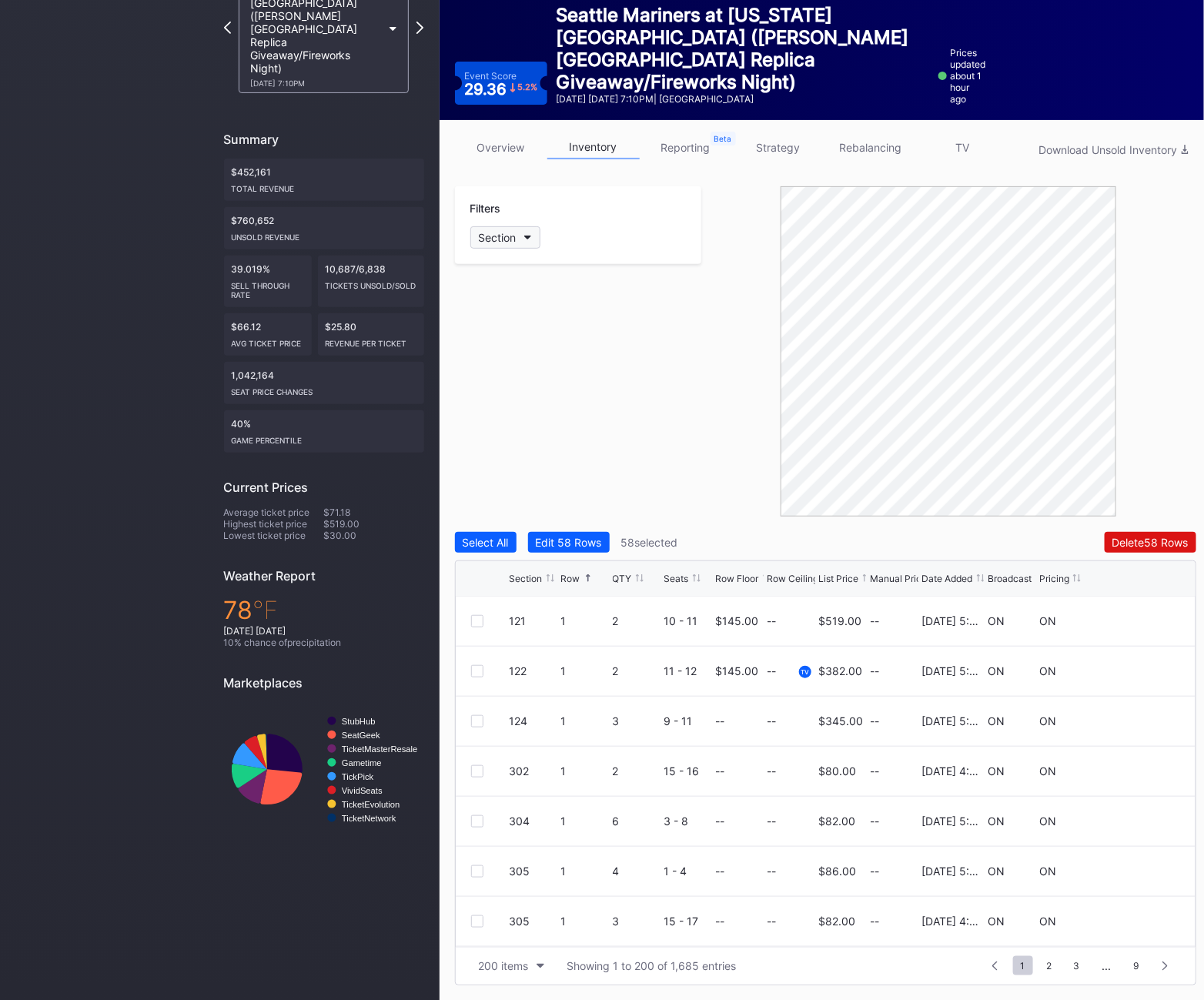
click at [507, 237] on div "Section" at bounding box center [498, 238] width 37 height 13
type input "132"
click at [523, 324] on div "132" at bounding box center [514, 324] width 18 height 13
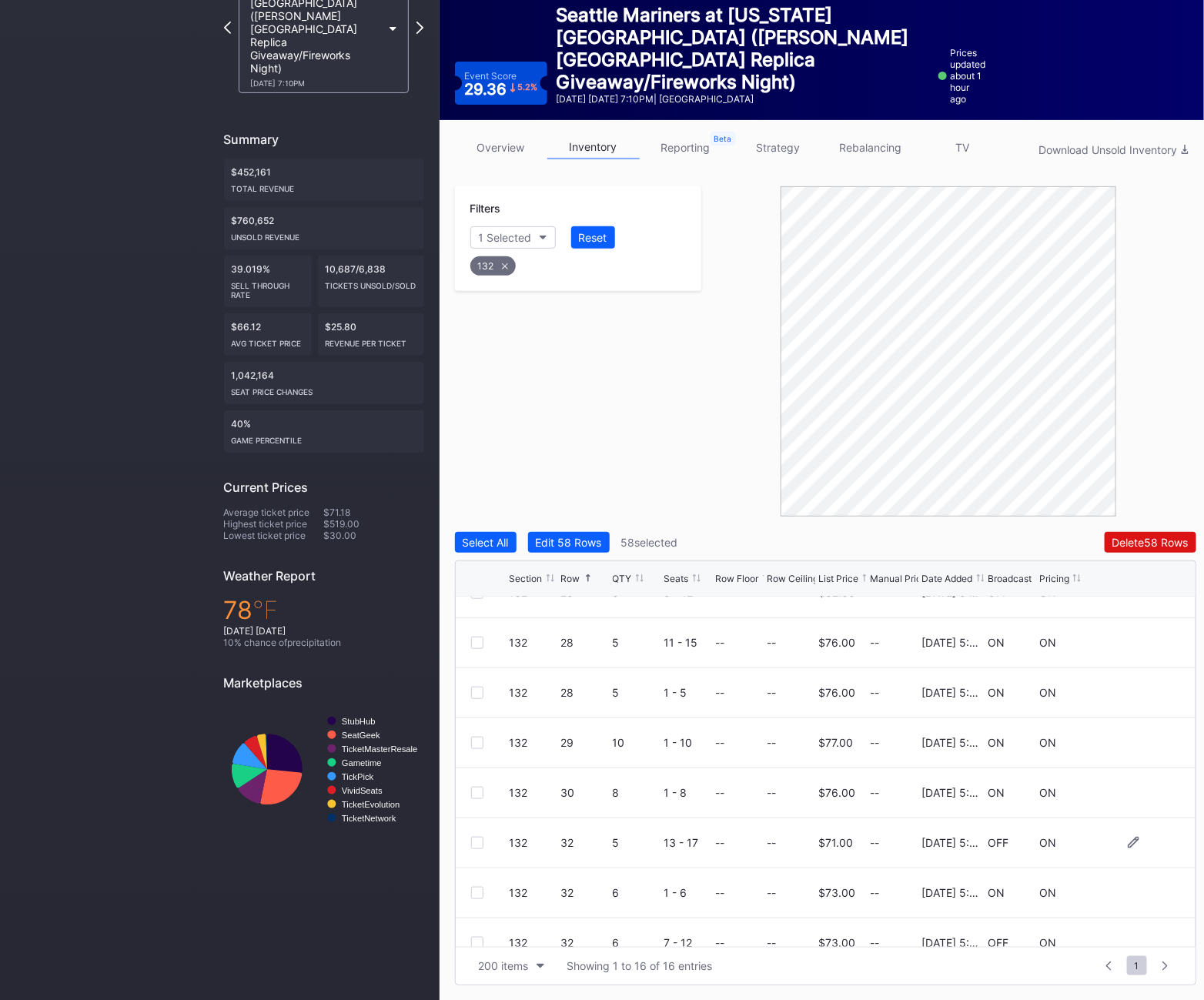
scroll to position [77, 0]
click at [475, 939] on div at bounding box center [477, 944] width 12 height 12
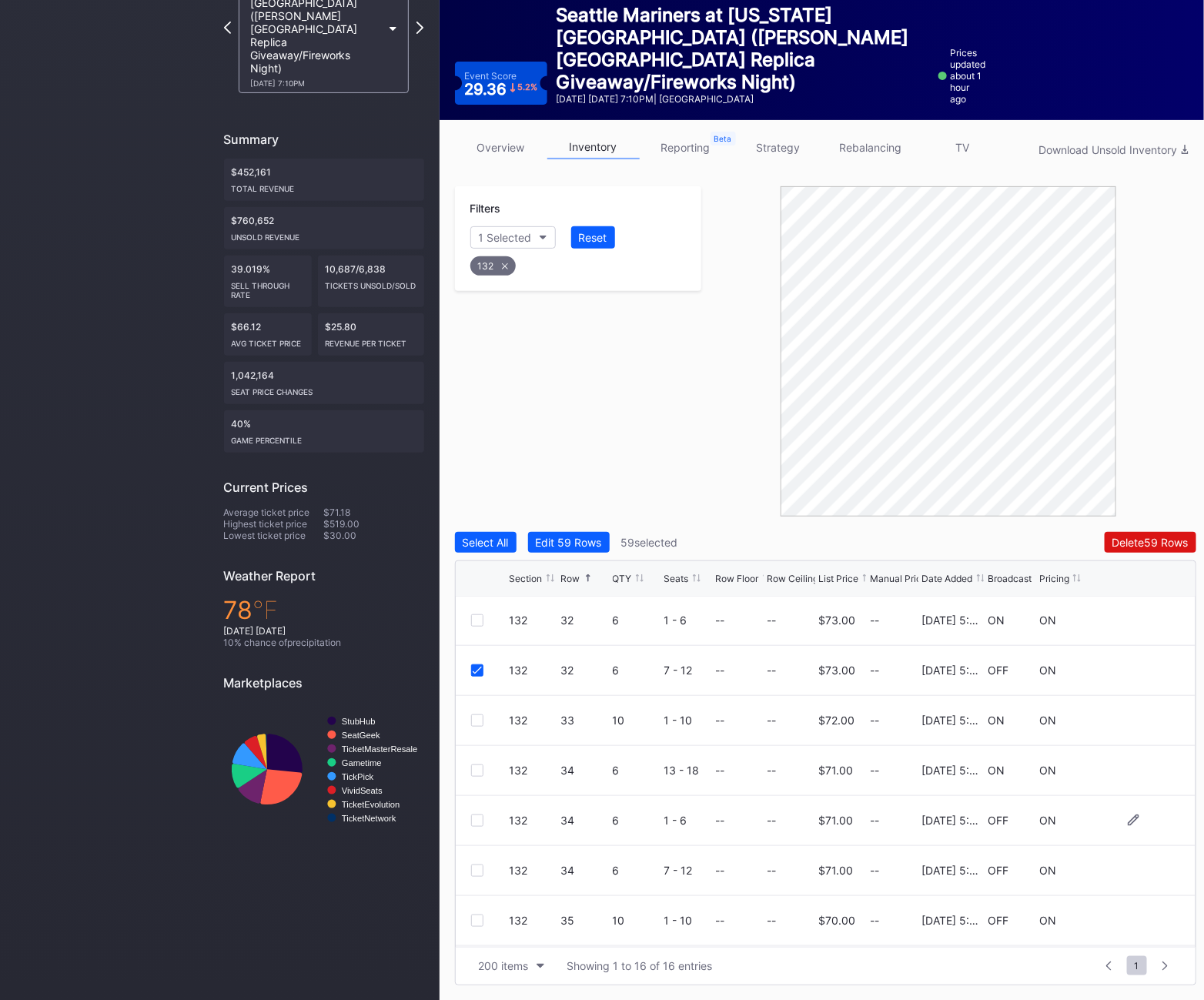
click at [478, 819] on div at bounding box center [477, 821] width 12 height 12
click at [475, 869] on div at bounding box center [477, 871] width 12 height 12
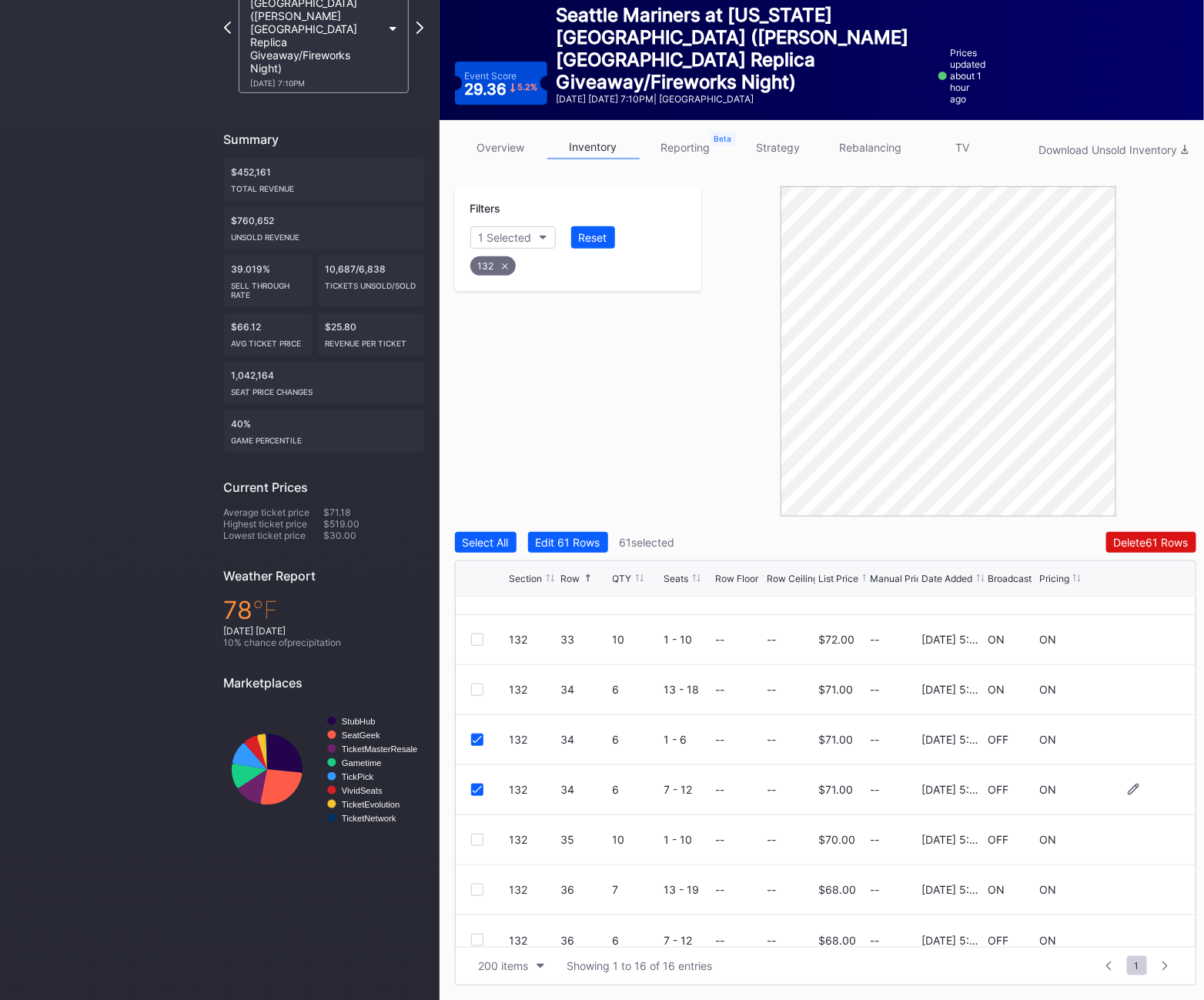
scroll to position [451, 0]
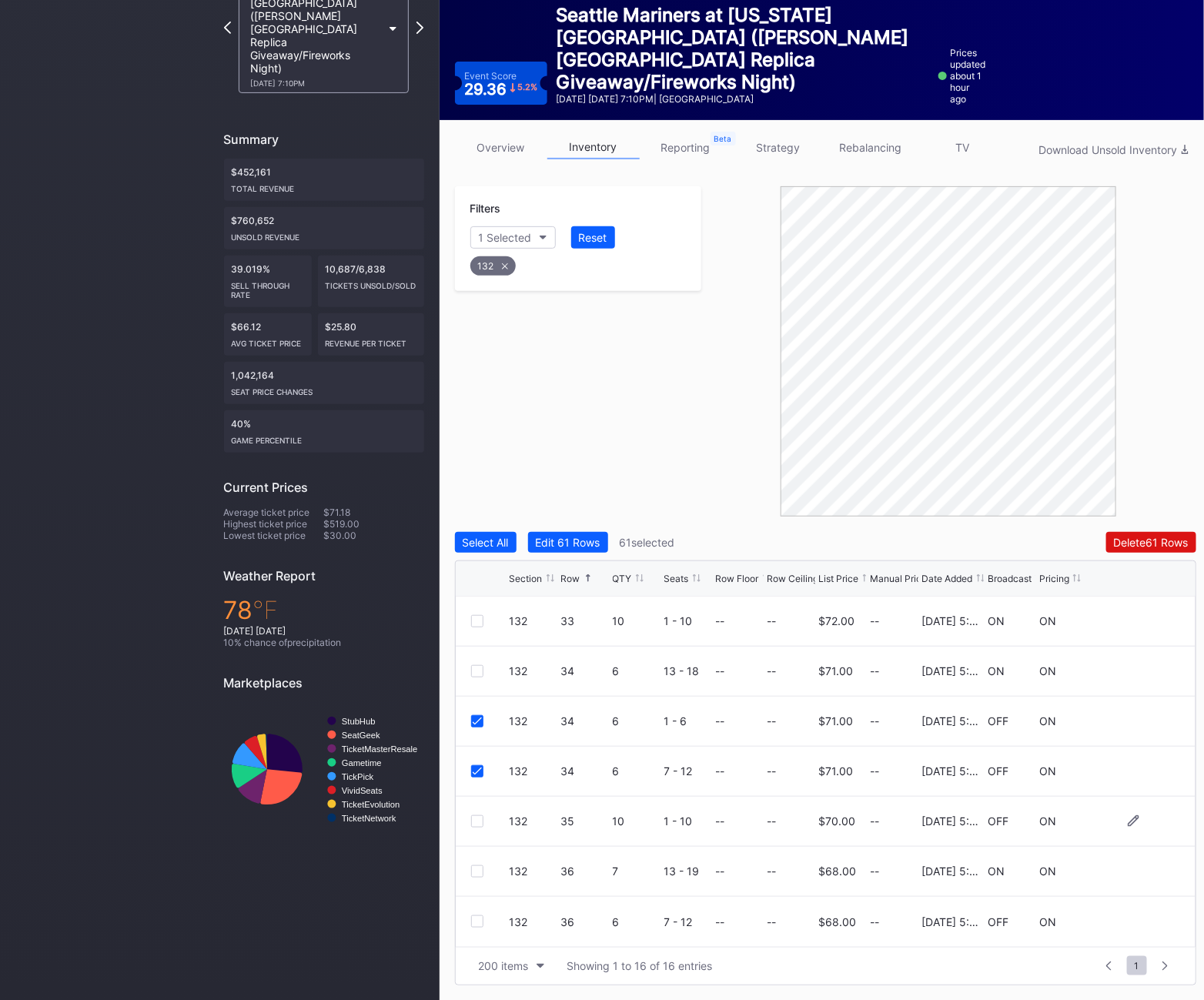
click at [479, 822] on div at bounding box center [477, 822] width 12 height 12
click at [504, 268] on icon at bounding box center [505, 267] width 6 height 6
click at [491, 242] on div "Section" at bounding box center [498, 238] width 37 height 13
type input "134"
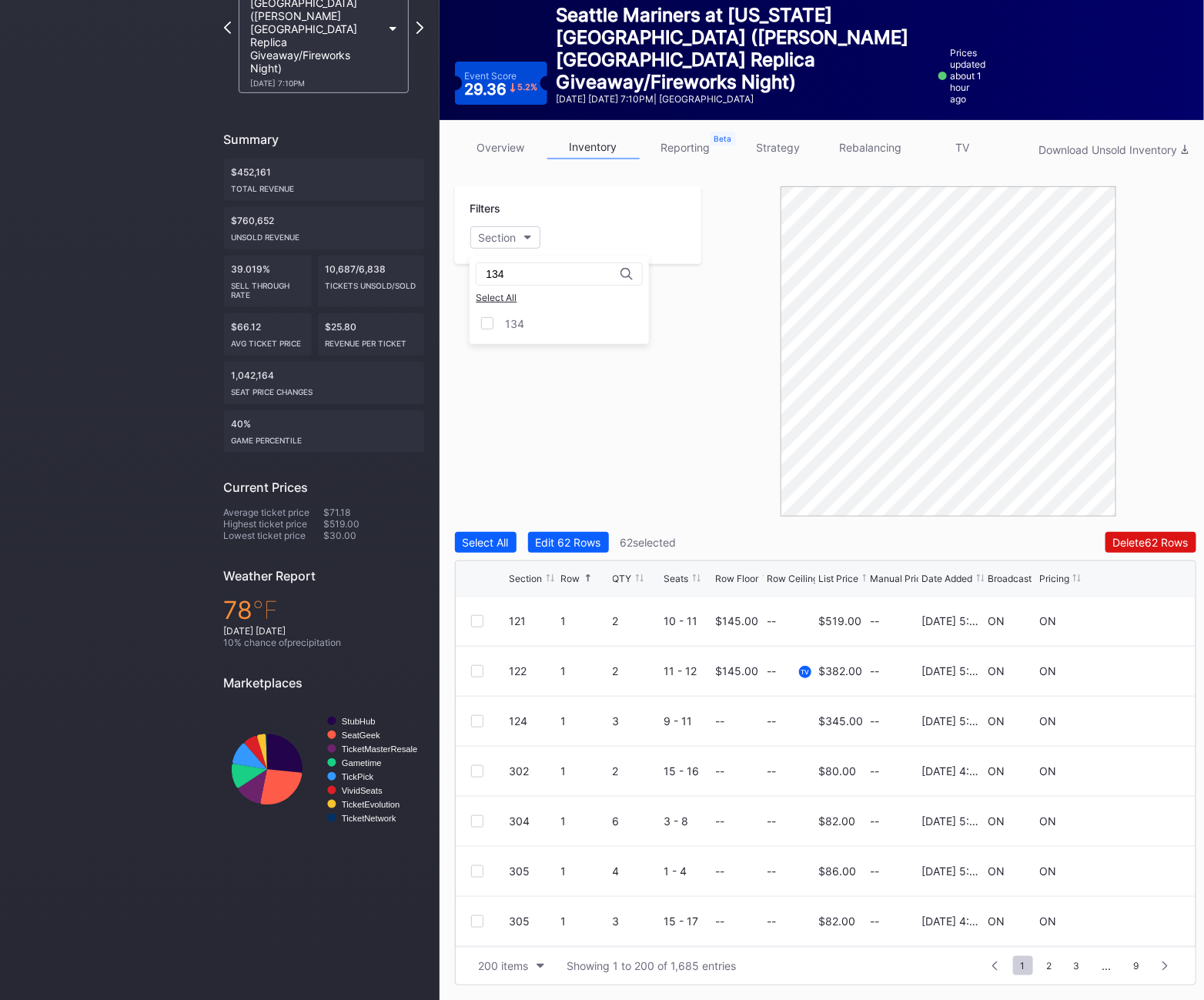
click at [516, 307] on div "134 Select All 134" at bounding box center [559, 300] width 179 height 88
click at [516, 315] on div "134" at bounding box center [559, 324] width 179 height 29
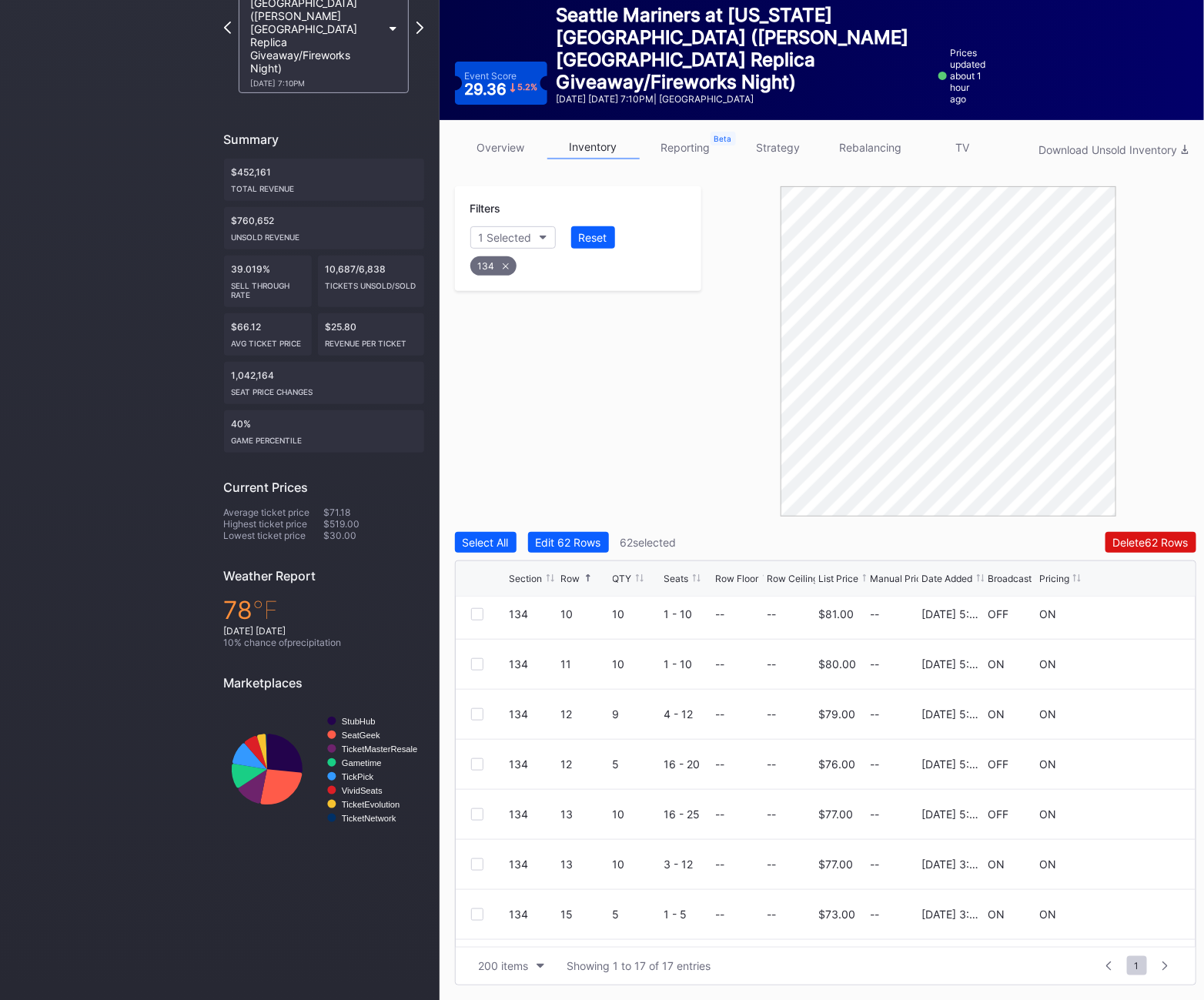
scroll to position [458, 0]
click at [476, 813] on div at bounding box center [477, 814] width 12 height 12
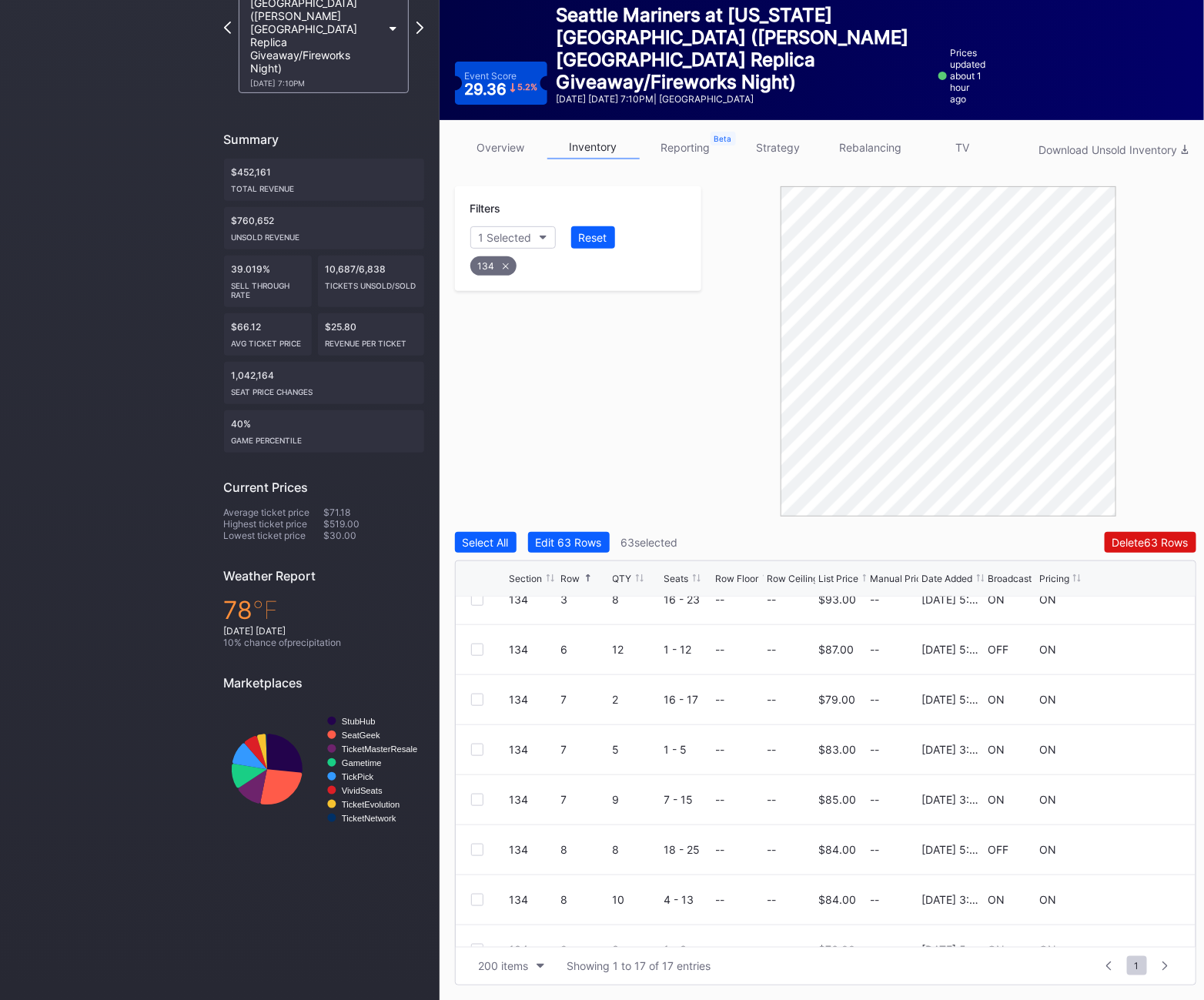
scroll to position [0, 0]
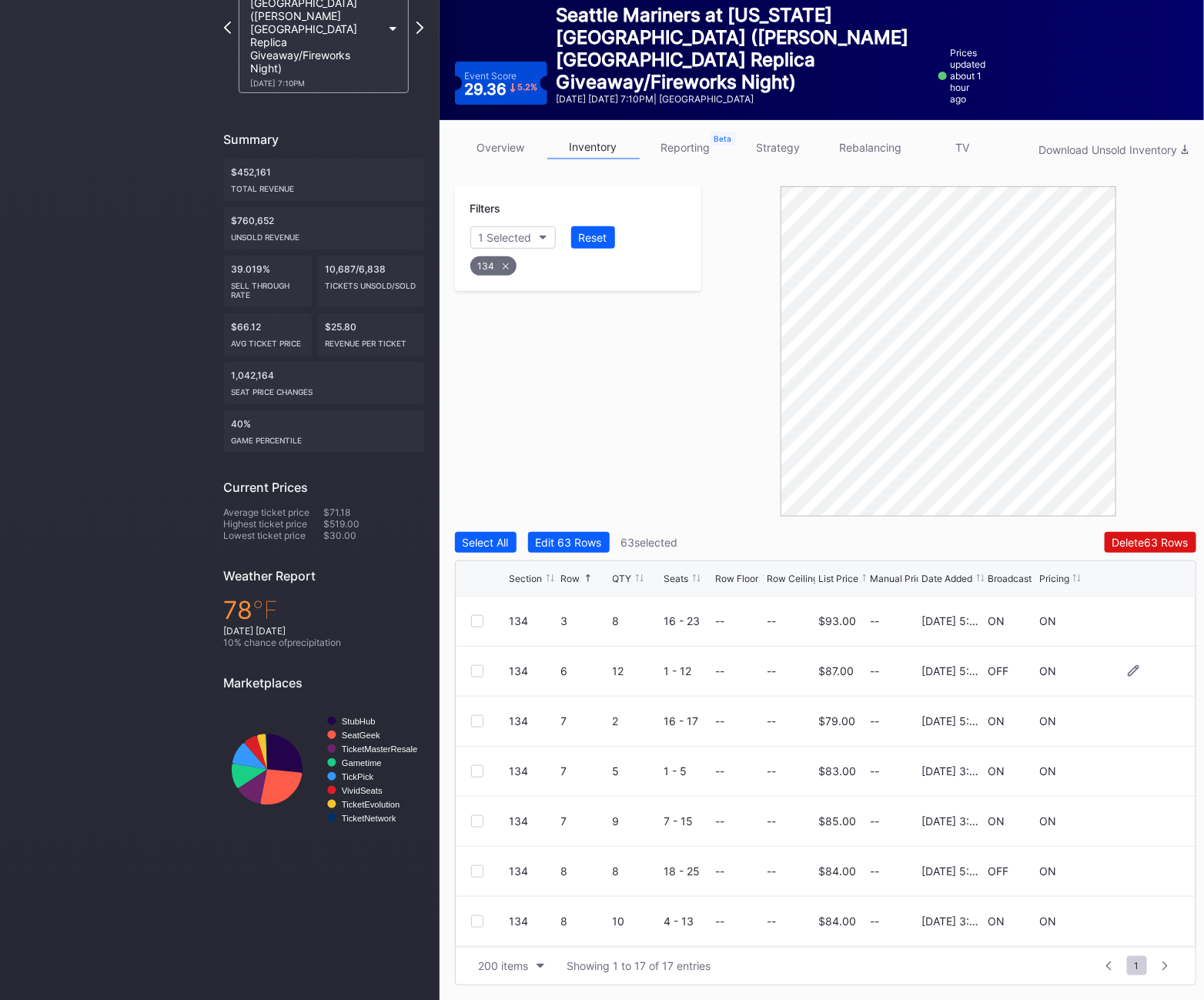
click at [472, 668] on div at bounding box center [477, 671] width 12 height 12
click at [501, 271] on div "134" at bounding box center [494, 266] width 46 height 19
click at [497, 240] on div "Section" at bounding box center [498, 238] width 37 height 13
type input "135"
click at [515, 319] on div "135" at bounding box center [515, 324] width 19 height 13
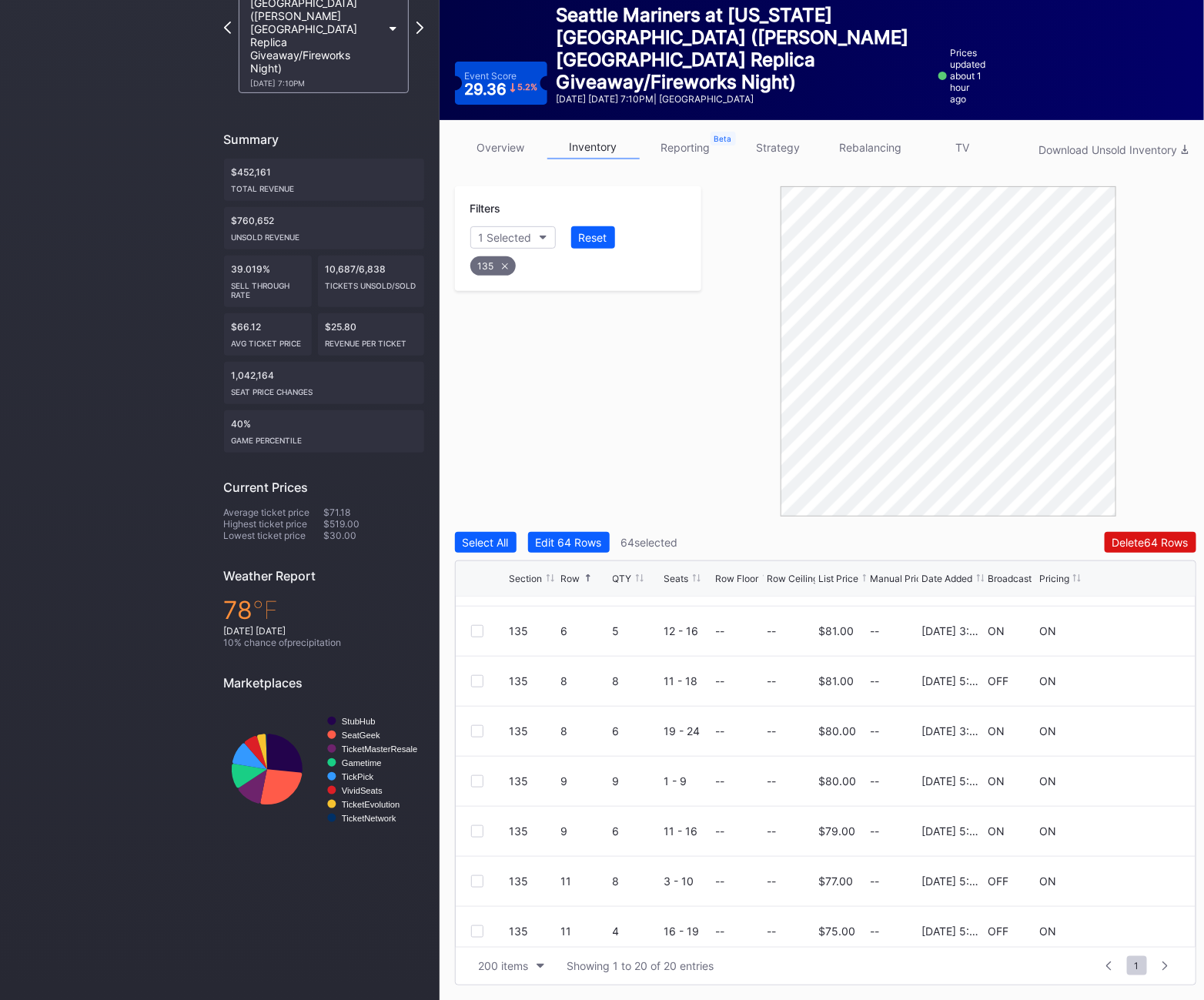
scroll to position [310, 0]
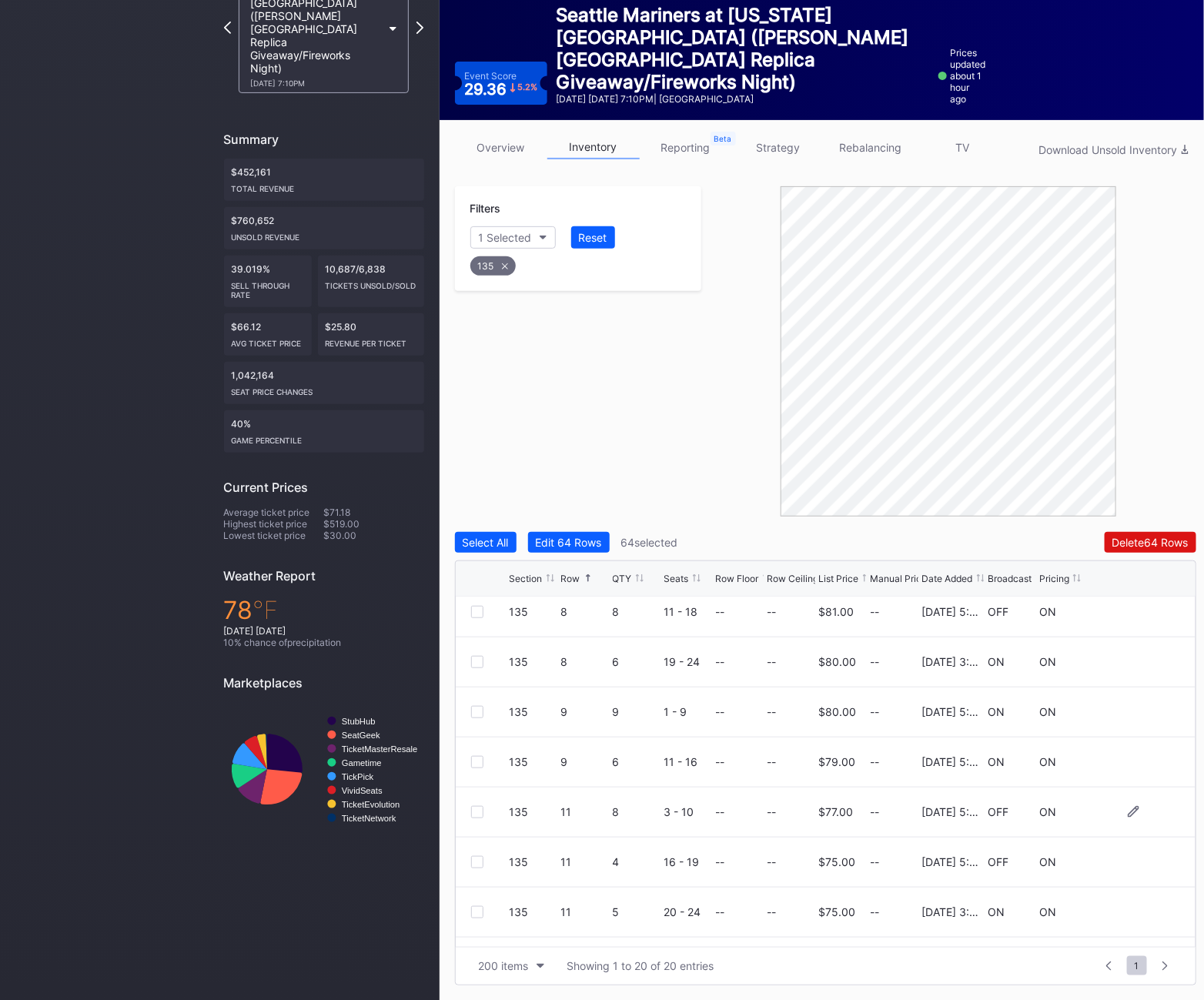
click at [479, 817] on div at bounding box center [477, 812] width 12 height 12
click at [477, 865] on div at bounding box center [477, 862] width 12 height 12
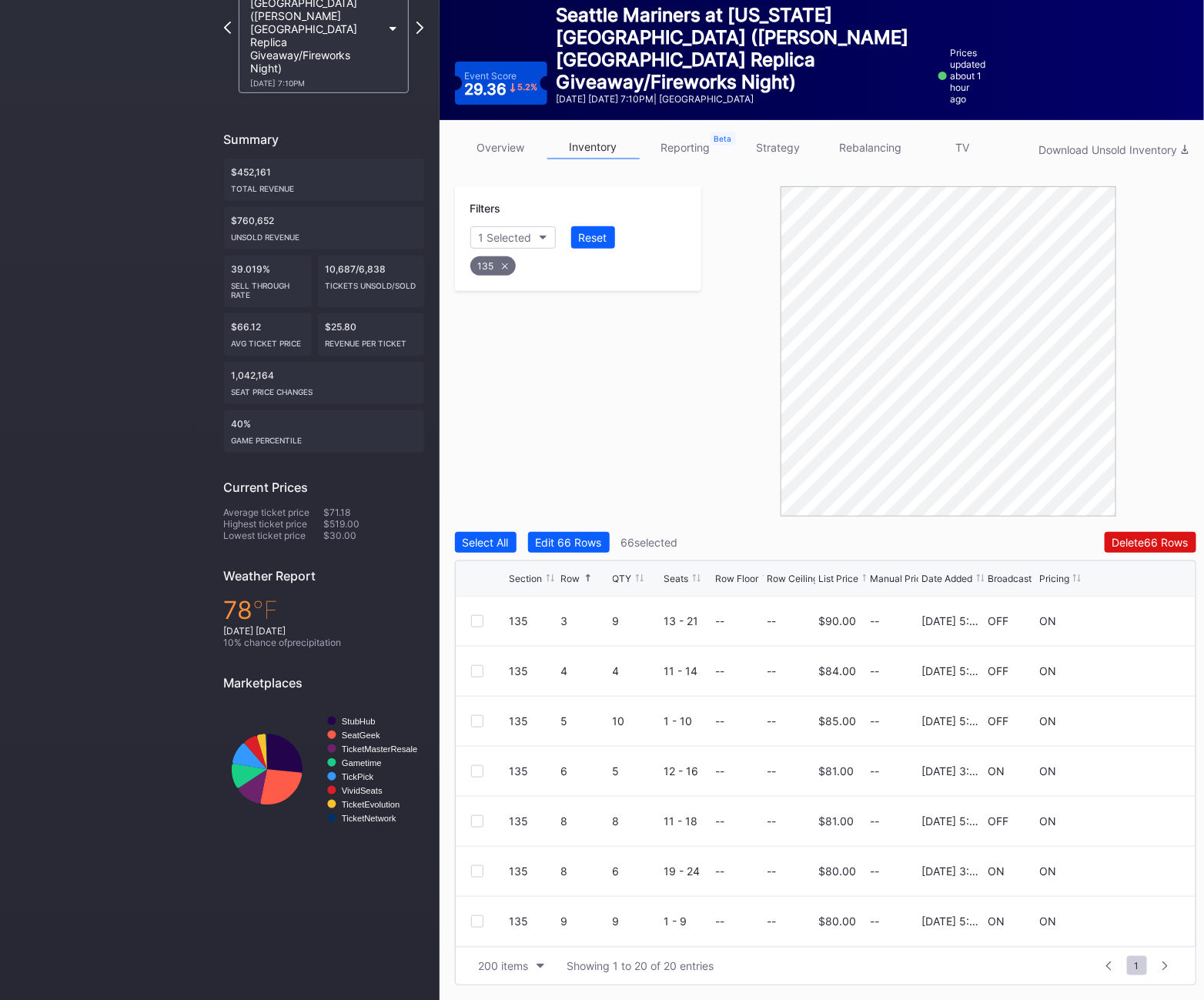
scroll to position [97, 0]
click at [476, 726] on div at bounding box center [477, 724] width 12 height 12
click at [482, 829] on div at bounding box center [477, 825] width 12 height 12
click at [495, 267] on div "135" at bounding box center [493, 266] width 45 height 19
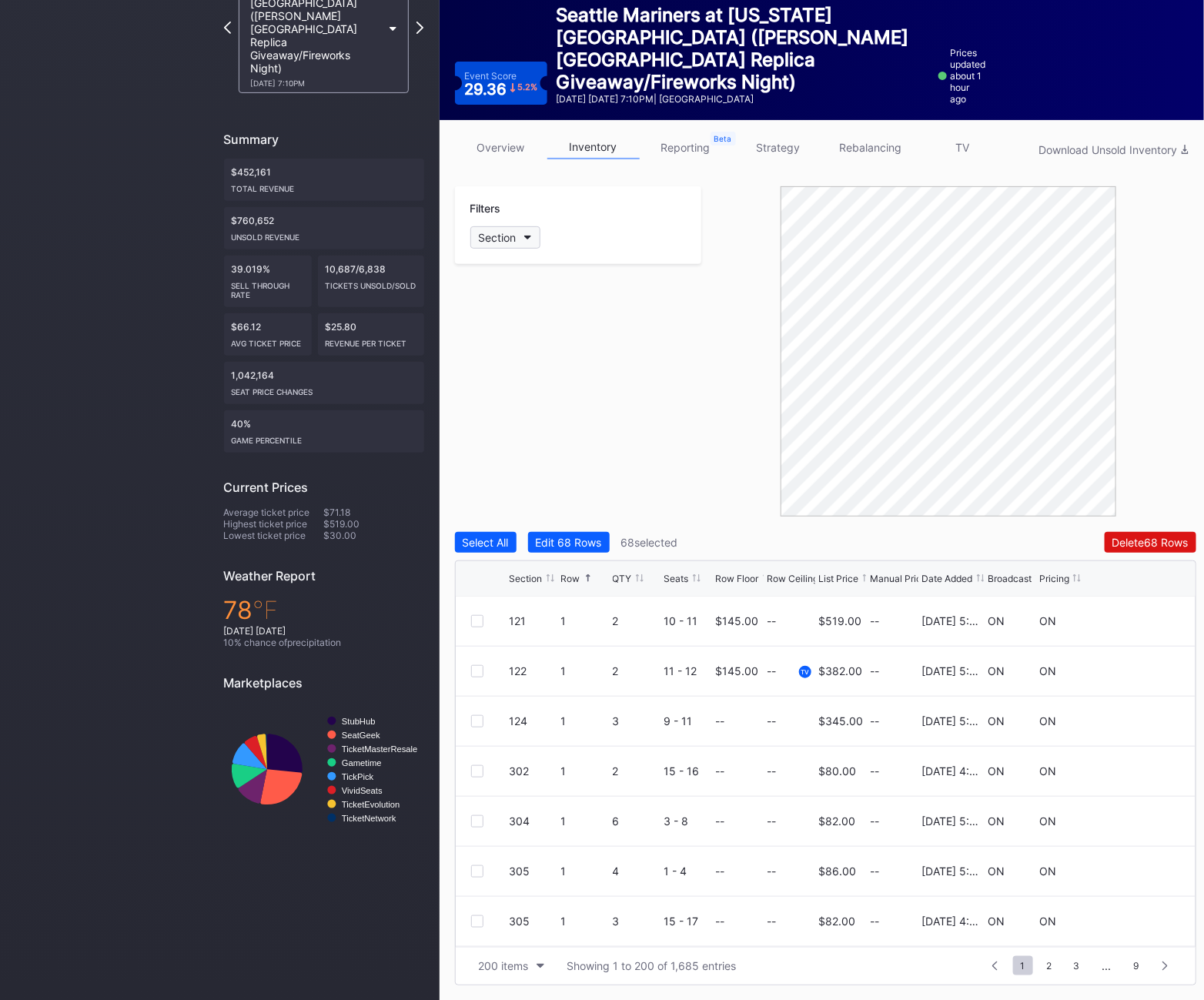
click at [488, 237] on div "Section" at bounding box center [498, 238] width 37 height 13
type input "136"
click at [511, 319] on div "136" at bounding box center [515, 324] width 19 height 13
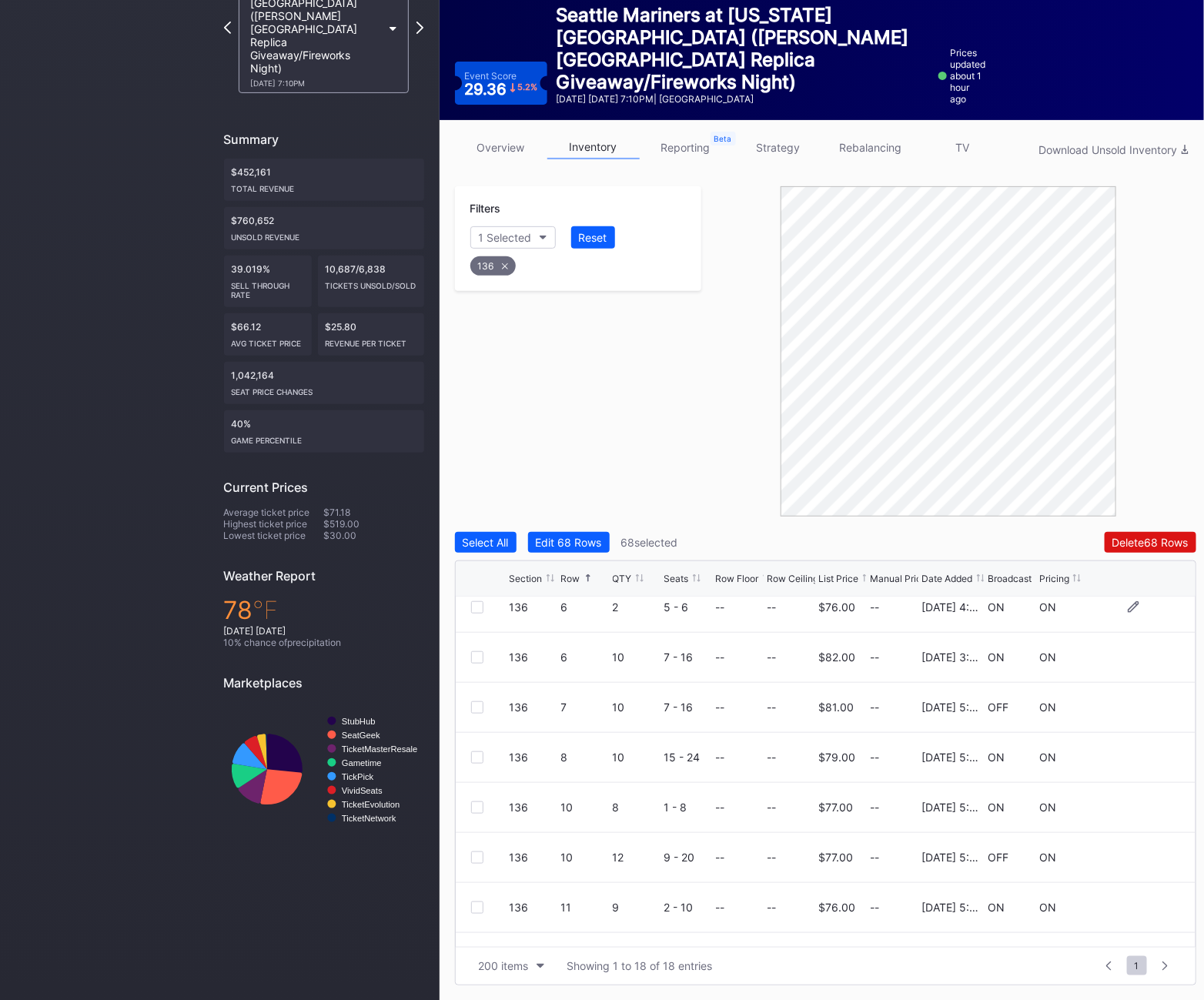
scroll to position [268, 0]
click at [475, 851] on div at bounding box center [477, 853] width 12 height 12
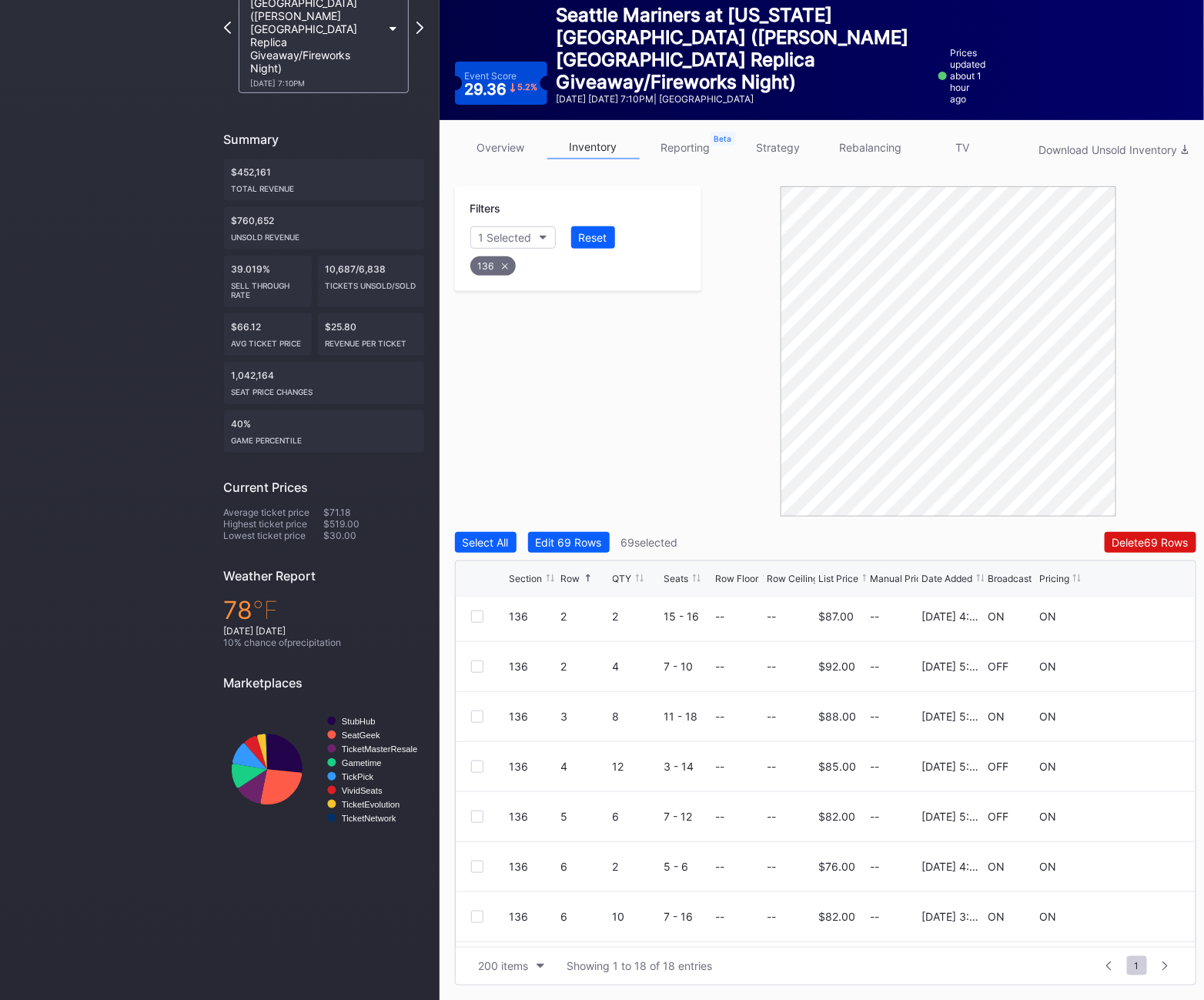
scroll to position [0, 0]
click at [476, 770] on div at bounding box center [477, 771] width 12 height 12
click at [475, 821] on div at bounding box center [477, 822] width 12 height 12
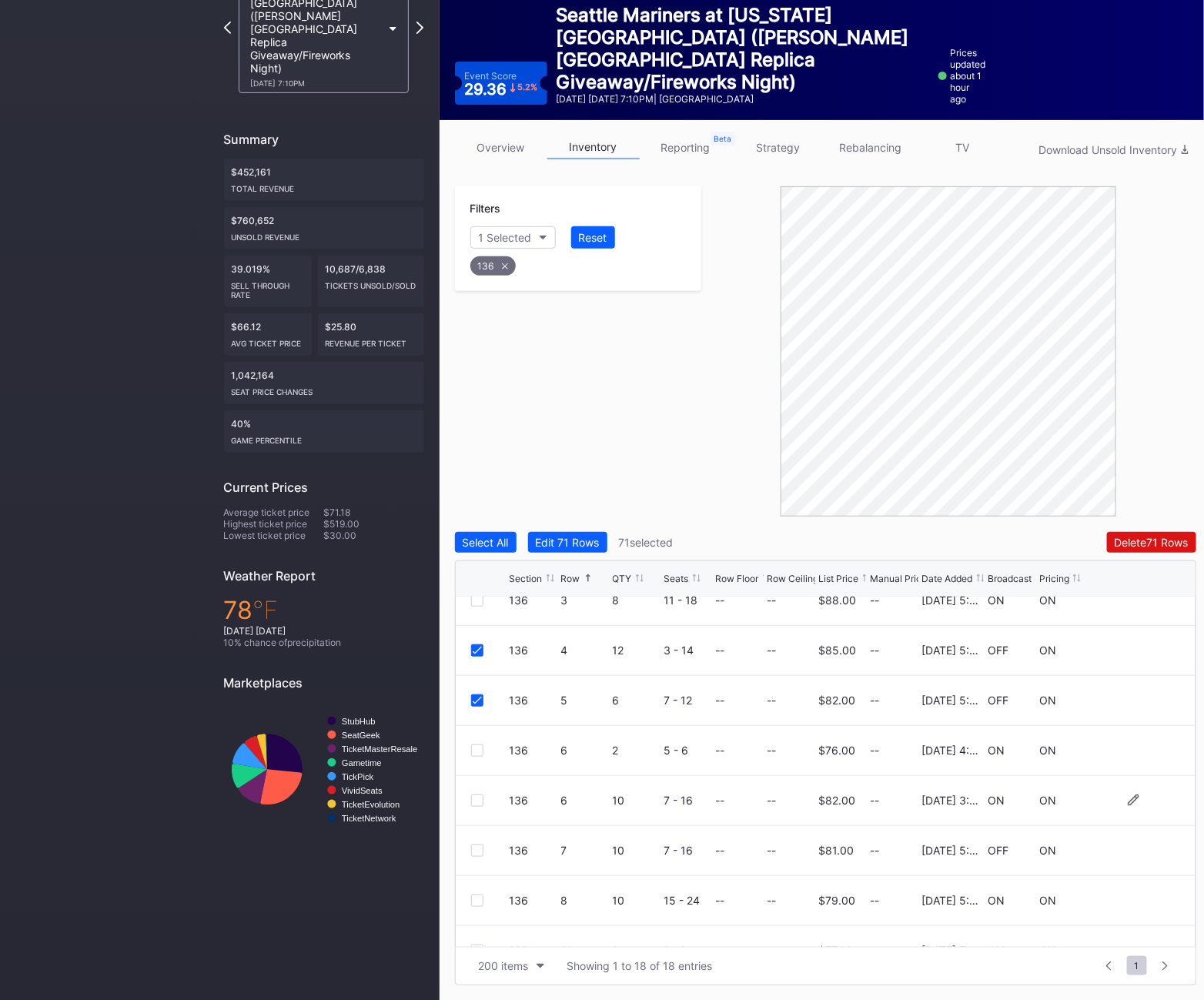
scroll to position [123, 0]
click at [482, 850] on div at bounding box center [477, 849] width 12 height 12
click at [503, 267] on icon at bounding box center [504, 266] width 6 height 6
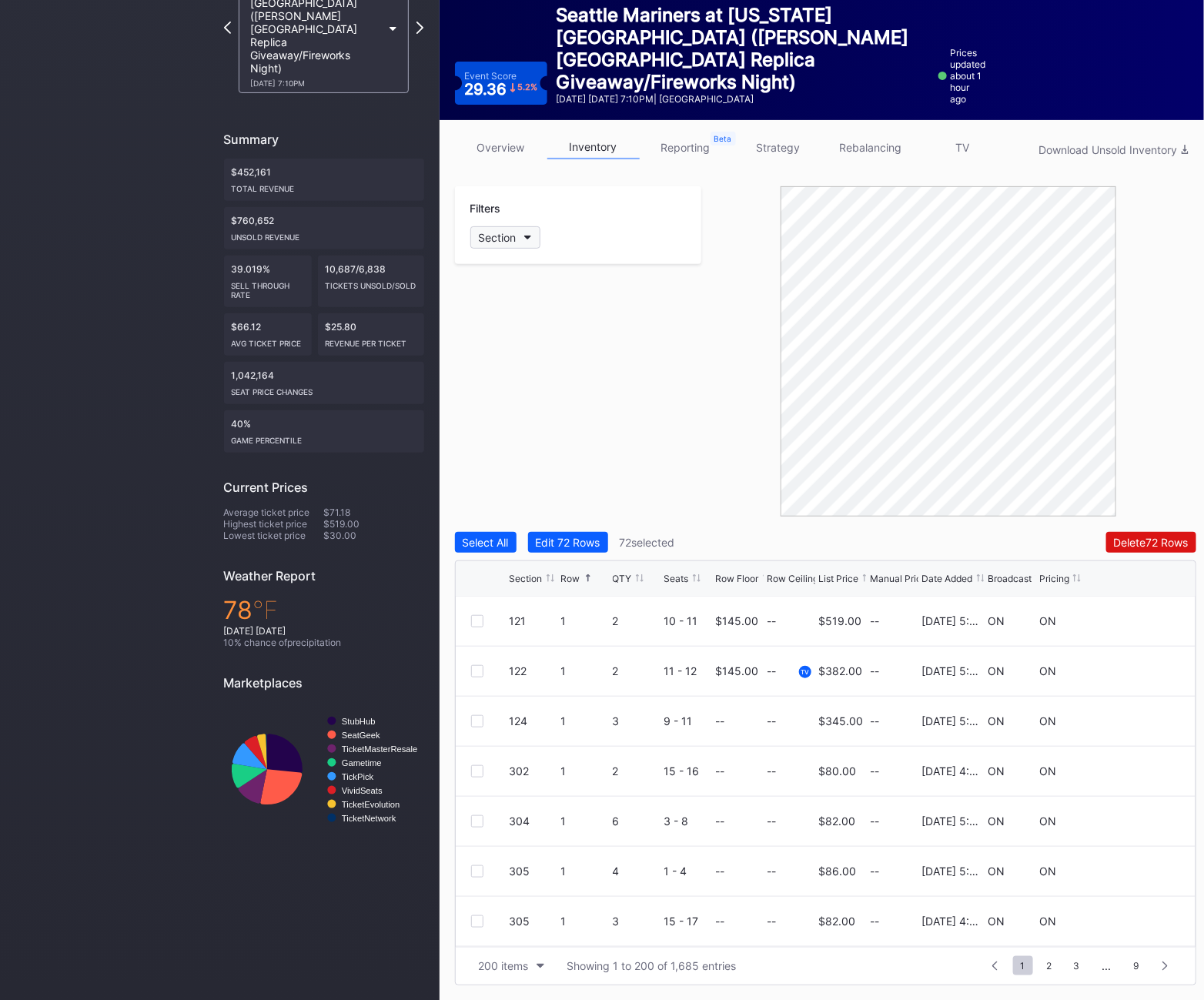
click at [503, 238] on div "Section" at bounding box center [498, 238] width 37 height 13
type input "137"
click at [510, 317] on div "137" at bounding box center [514, 324] width 18 height 13
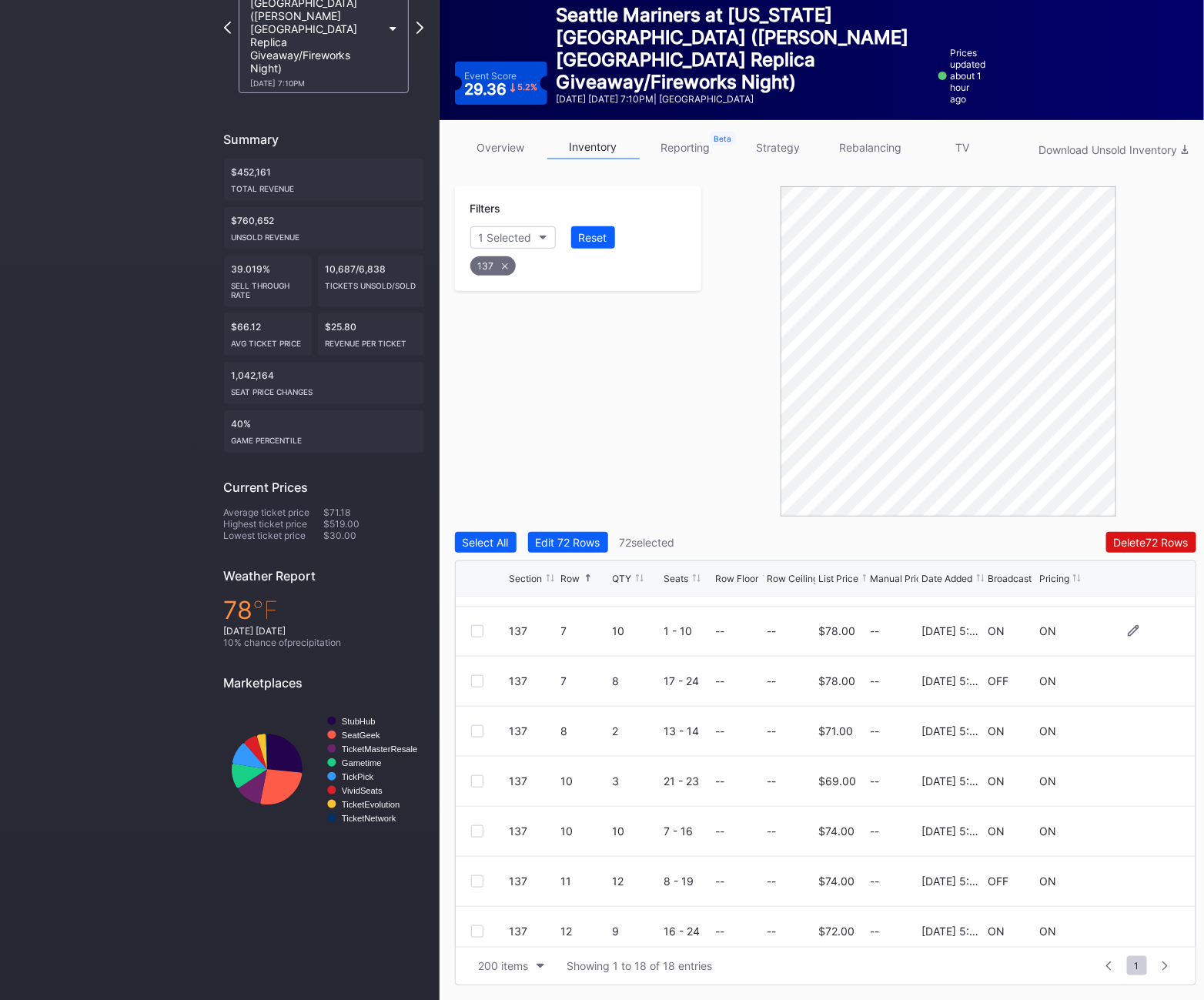
scroll to position [188, 0]
click at [479, 881] on div at bounding box center [477, 884] width 12 height 12
click at [479, 878] on div at bounding box center [477, 878] width 12 height 12
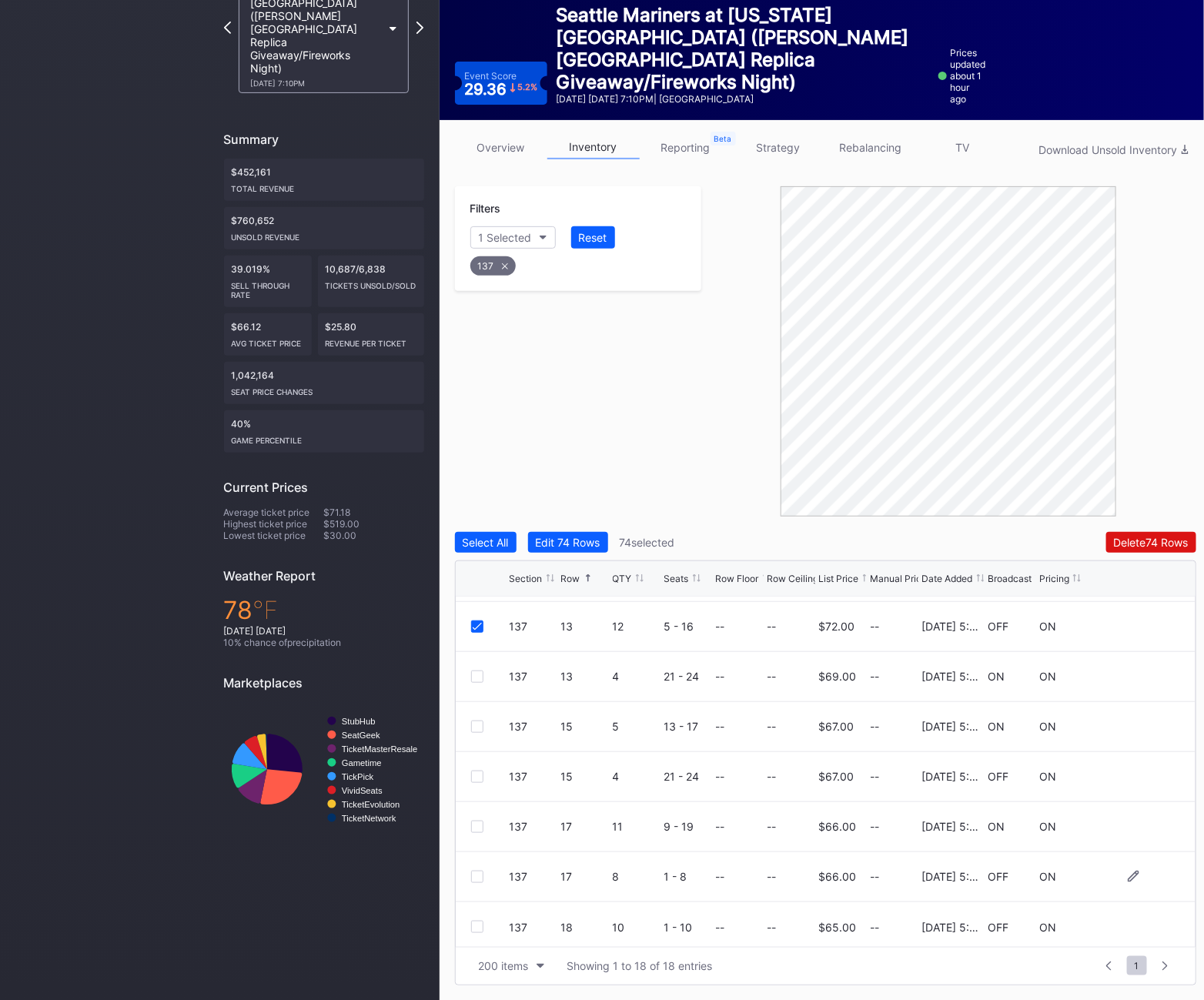
click at [475, 871] on div at bounding box center [477, 876] width 12 height 12
click at [479, 929] on div at bounding box center [477, 927] width 12 height 12
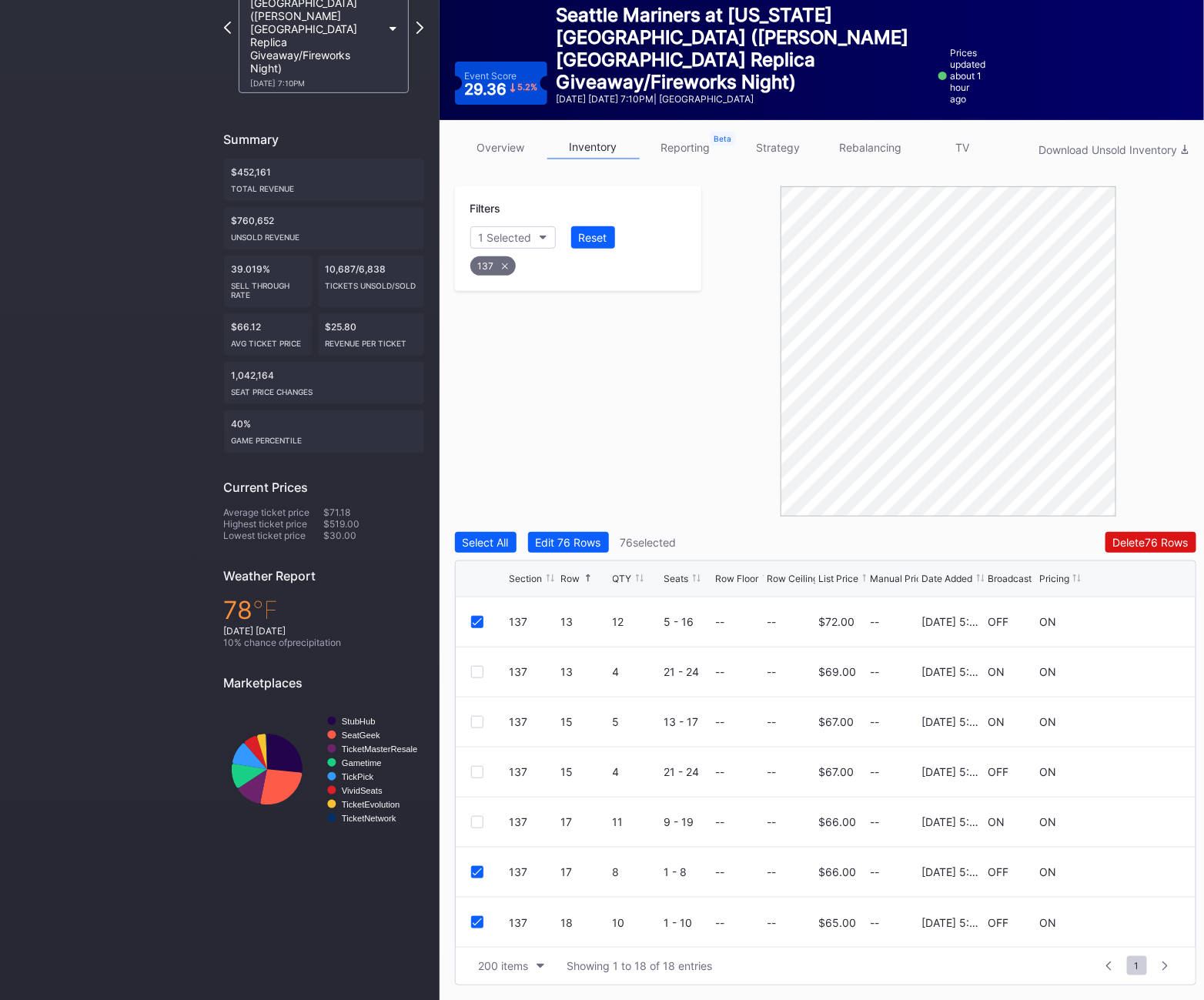
click at [506, 272] on div "137" at bounding box center [493, 266] width 45 height 19
click at [499, 233] on div "Section" at bounding box center [498, 238] width 37 height 13
type input "138"
click at [511, 325] on div "138" at bounding box center [515, 324] width 19 height 13
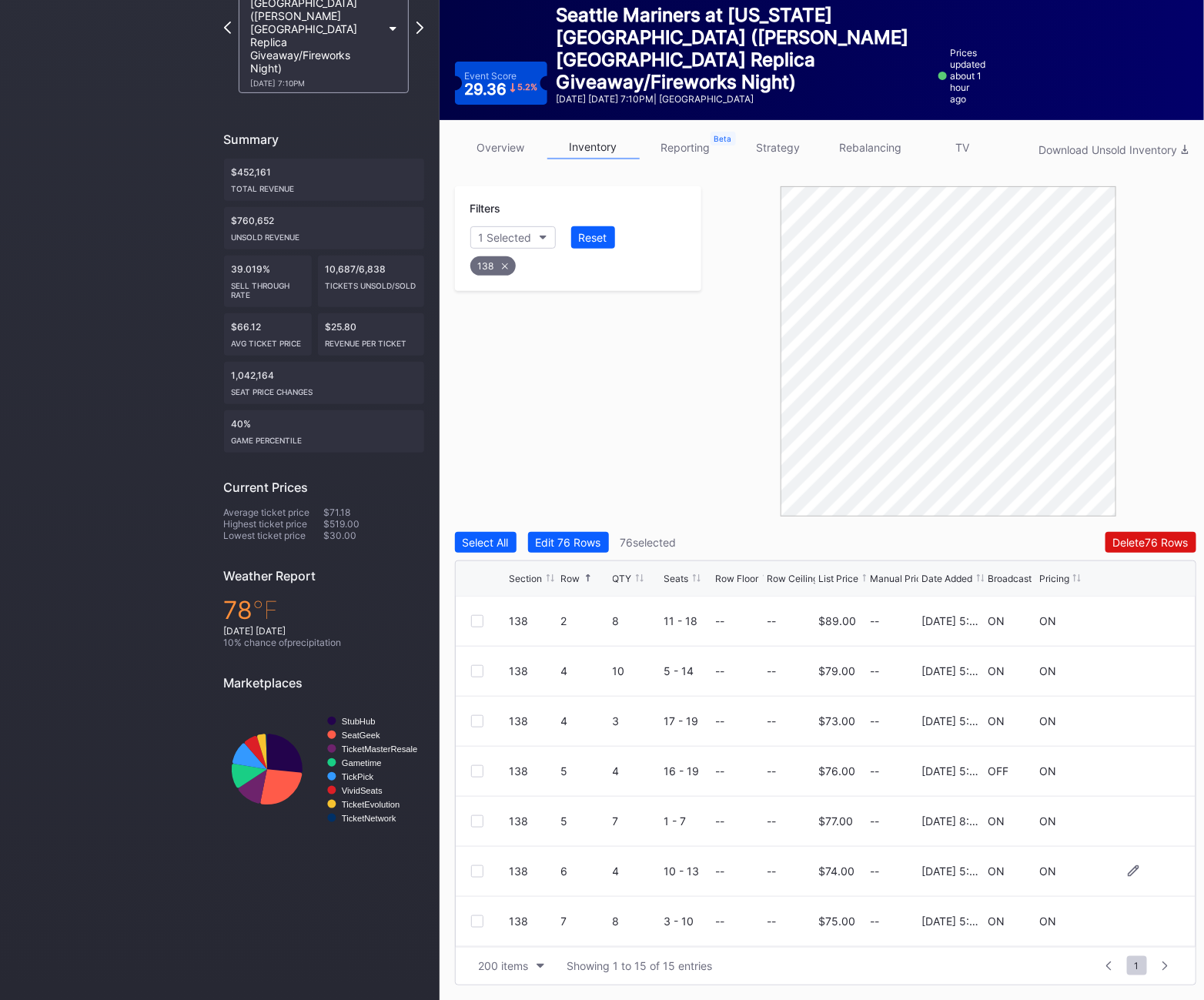
scroll to position [400, 0]
click at [474, 672] on div at bounding box center [477, 672] width 12 height 12
click at [472, 725] on div at bounding box center [477, 722] width 12 height 12
click at [472, 775] on div at bounding box center [477, 772] width 12 height 12
click at [497, 272] on div "138" at bounding box center [493, 266] width 45 height 19
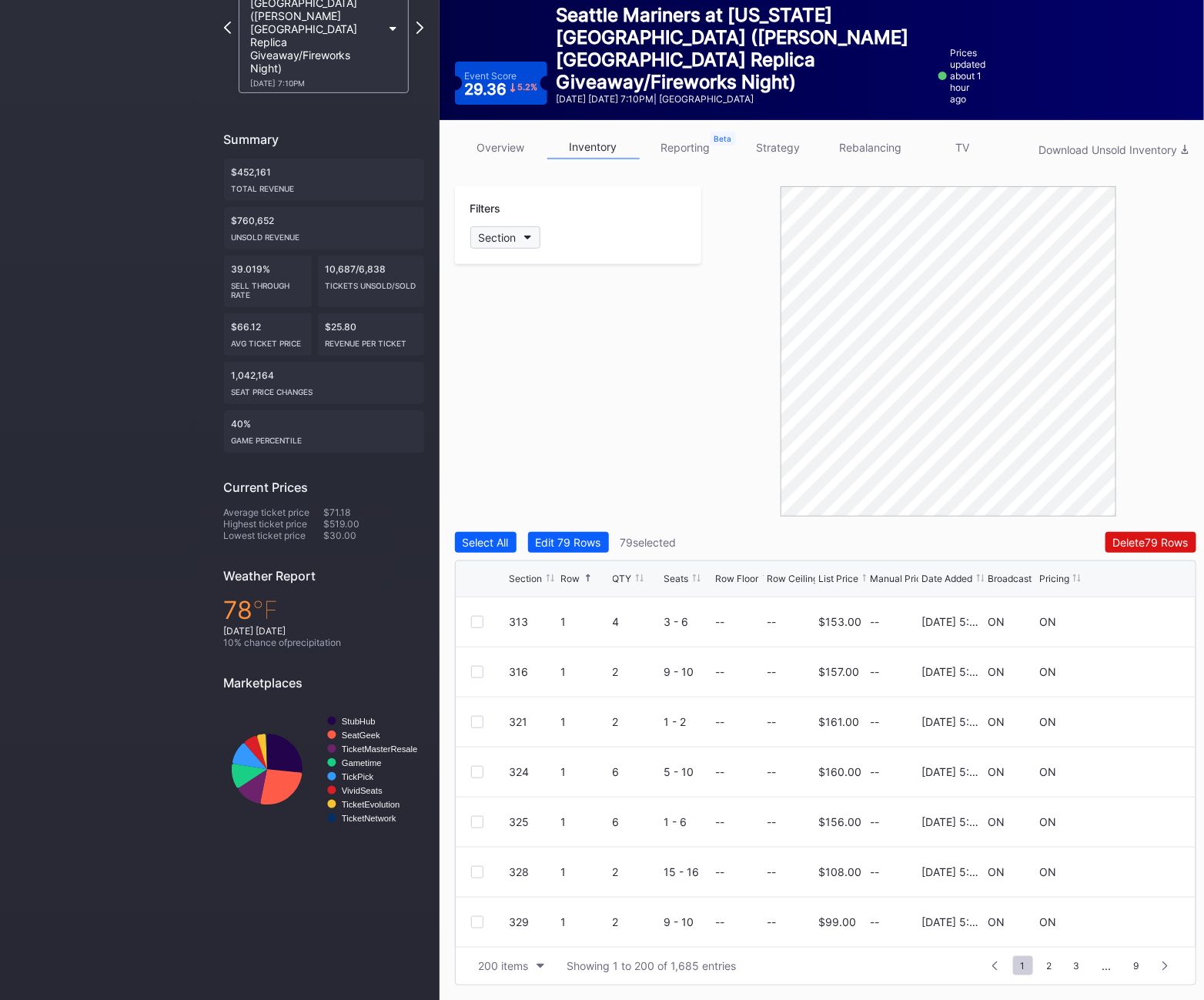
scroll to position [0, 0]
click at [497, 227] on button "Section" at bounding box center [505, 237] width 70 height 22
type input "139"
click at [518, 330] on div "139" at bounding box center [559, 324] width 179 height 29
click at [477, 822] on div at bounding box center [477, 822] width 12 height 12
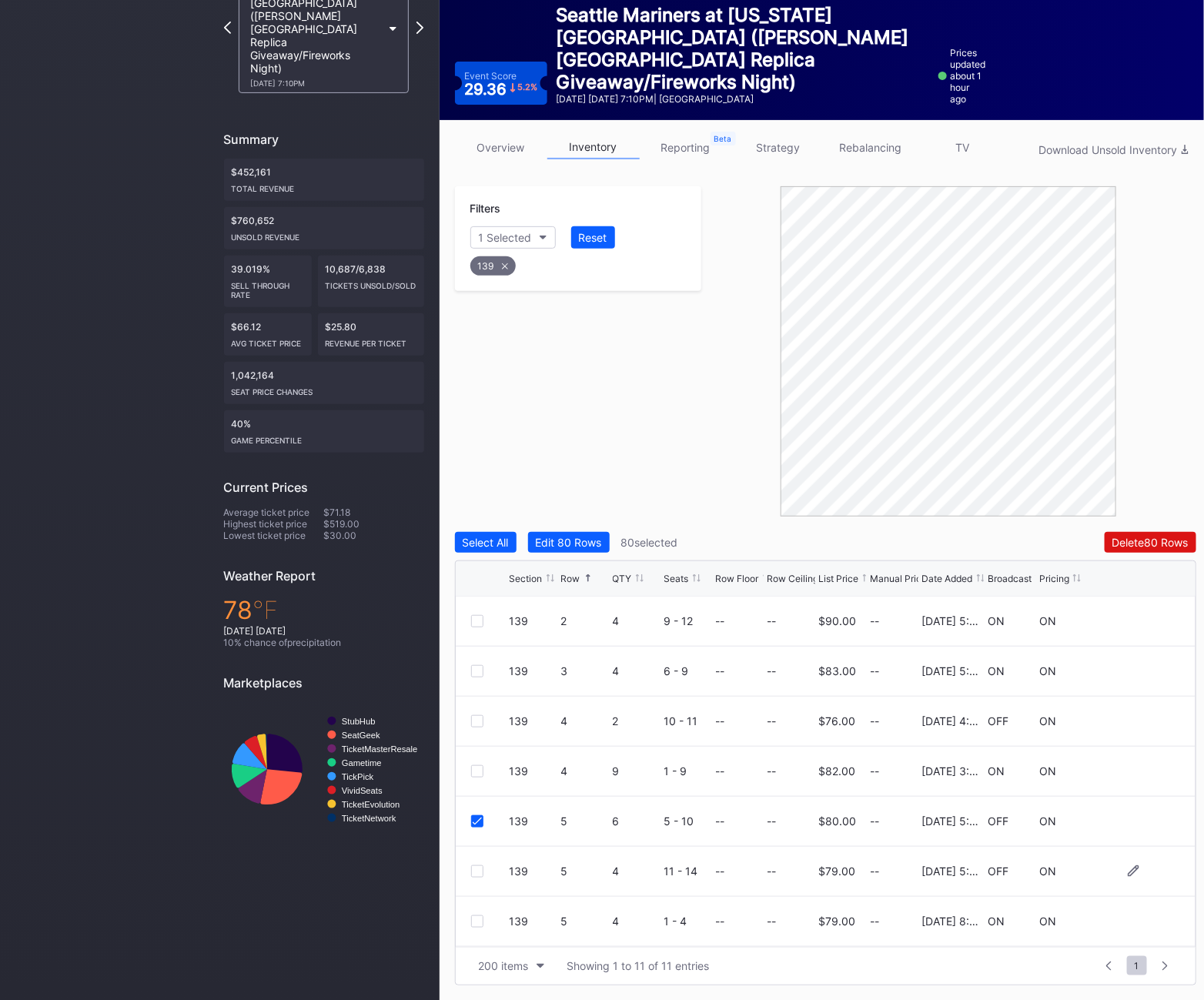
click at [478, 869] on div at bounding box center [477, 872] width 12 height 12
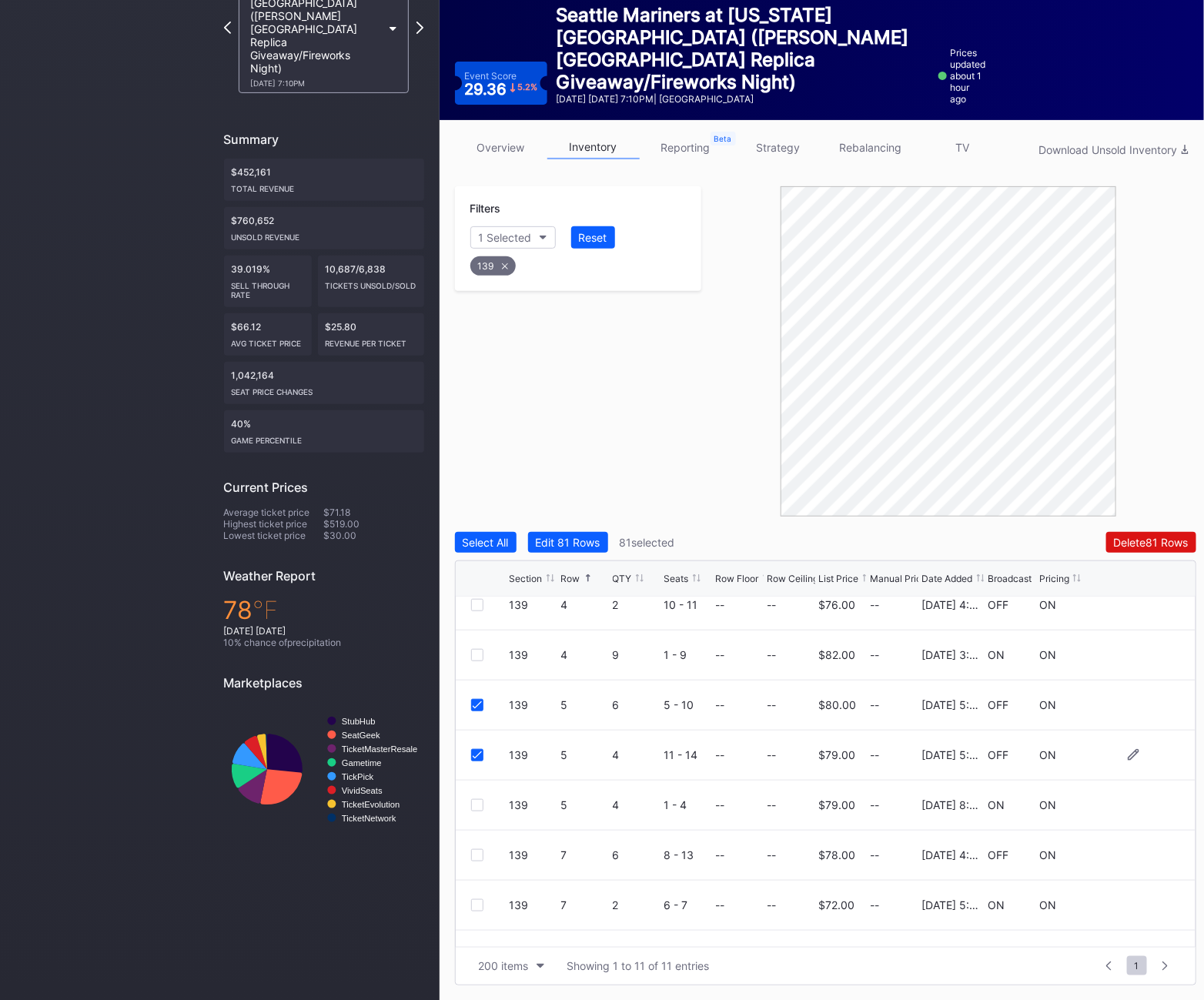
scroll to position [118, 0]
click at [479, 852] on div at bounding box center [477, 853] width 12 height 12
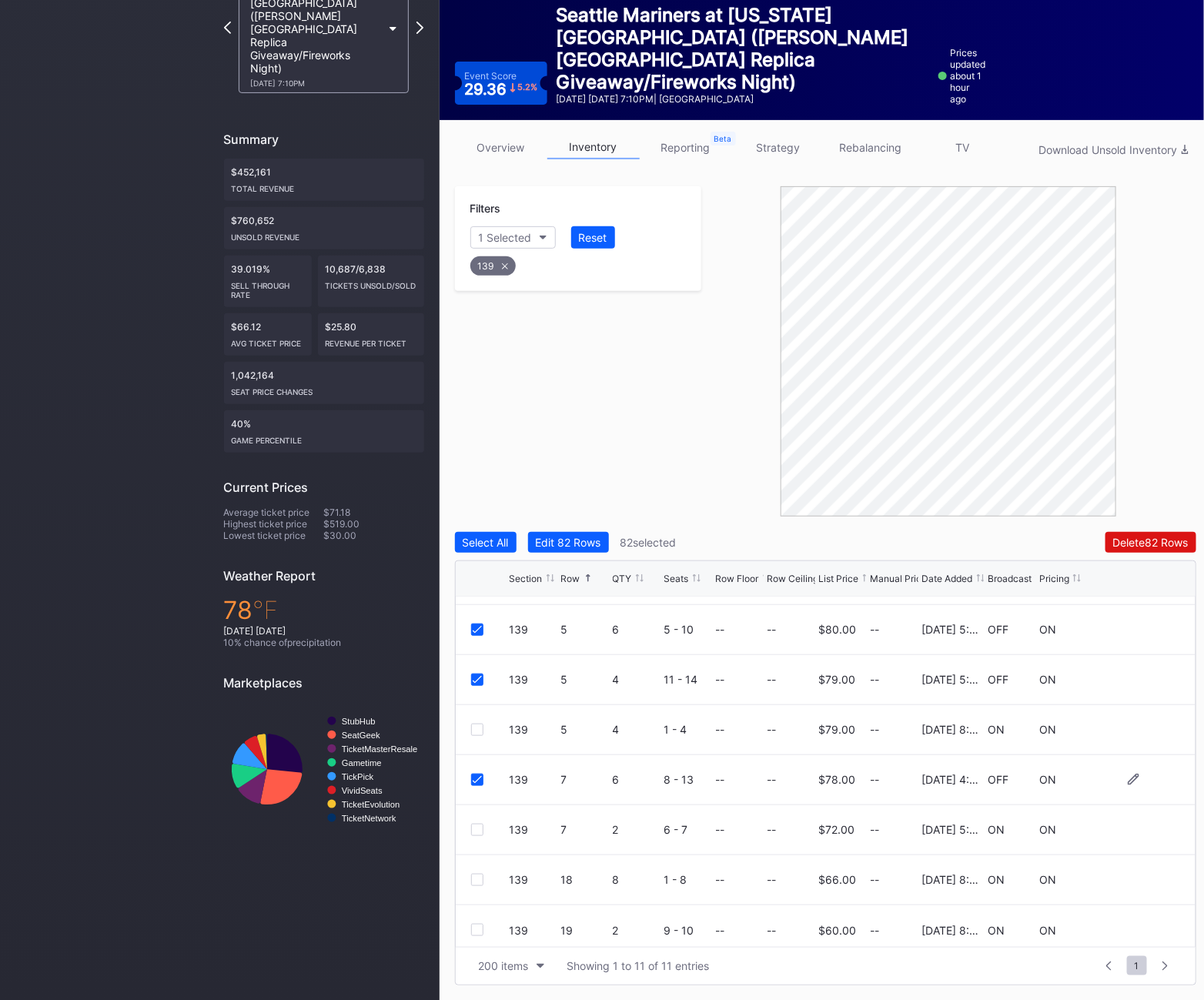
scroll to position [199, 0]
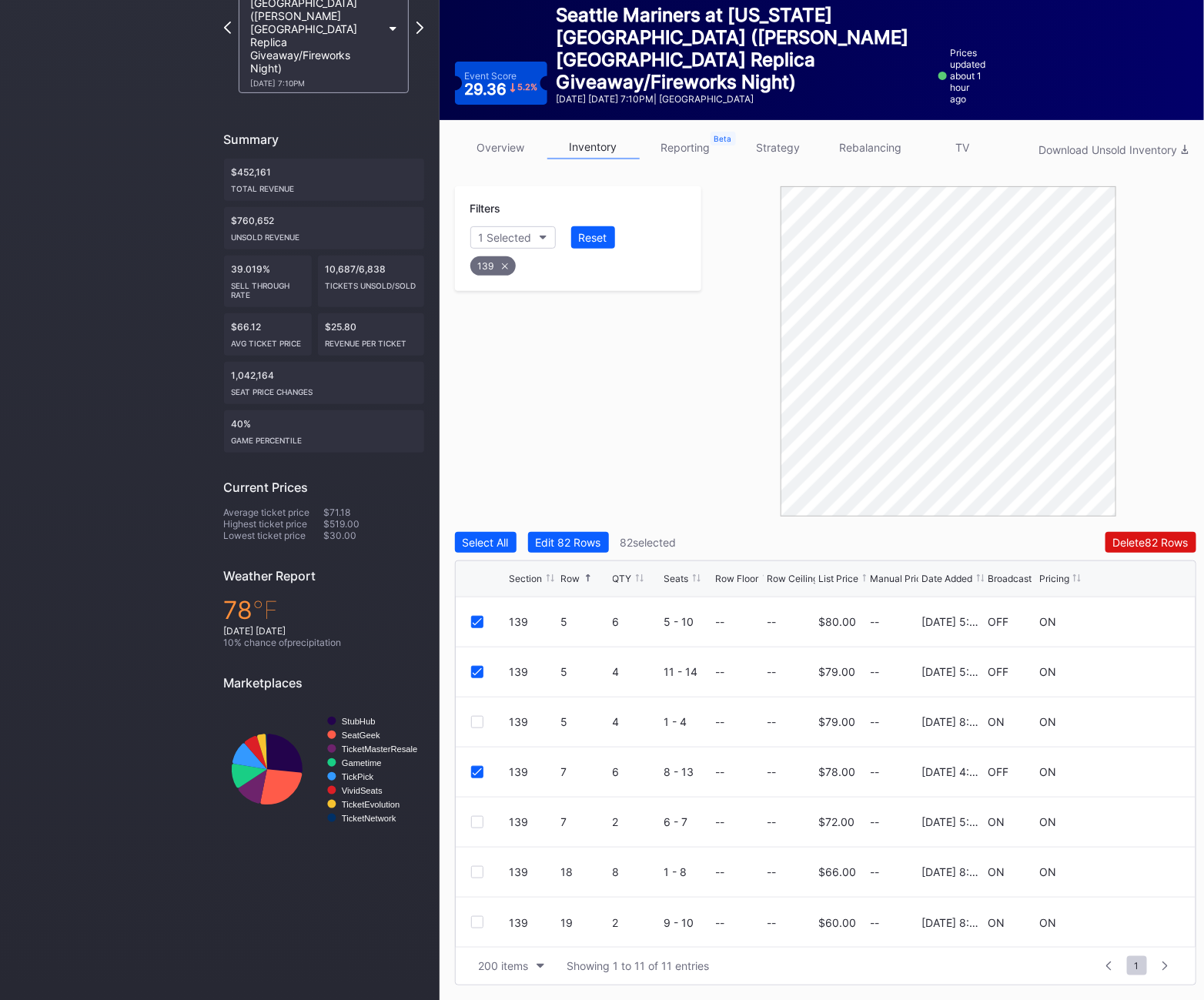
click at [510, 265] on div "139" at bounding box center [493, 266] width 45 height 19
click at [502, 237] on div "Section" at bounding box center [498, 238] width 37 height 13
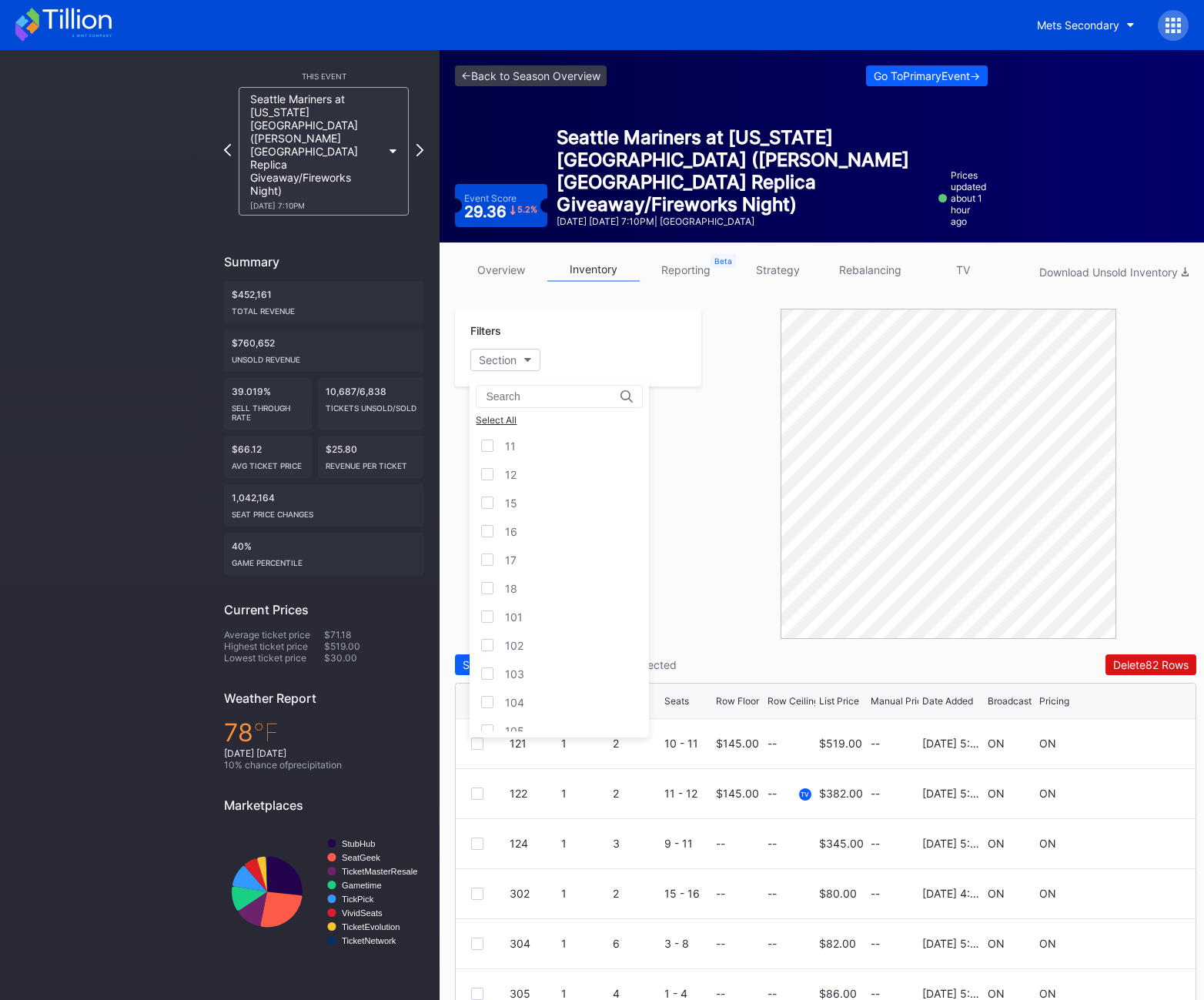
scroll to position [123, 0]
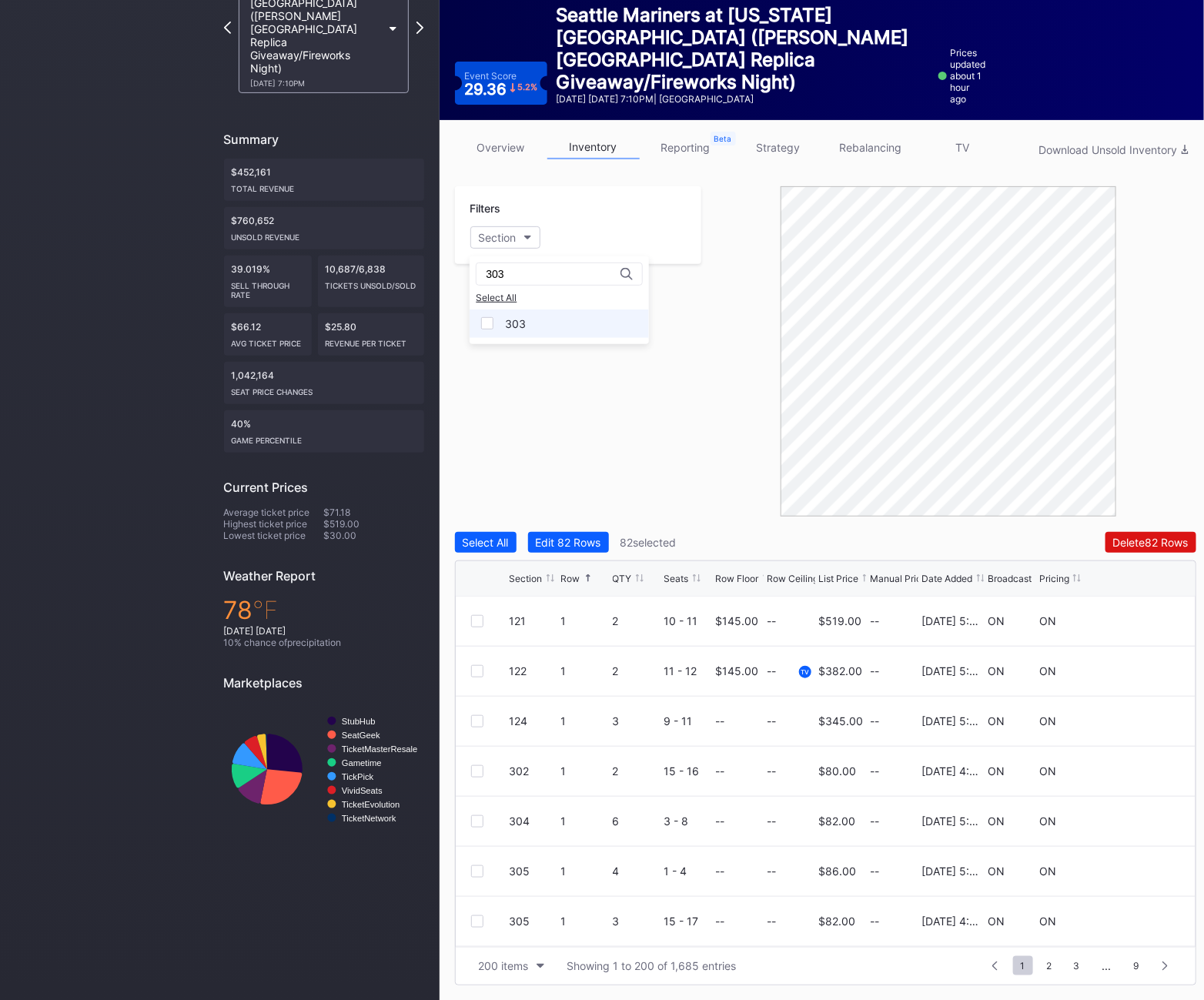
type input "303"
click at [517, 320] on div "303" at bounding box center [516, 324] width 21 height 13
click at [472, 825] on div at bounding box center [477, 824] width 12 height 12
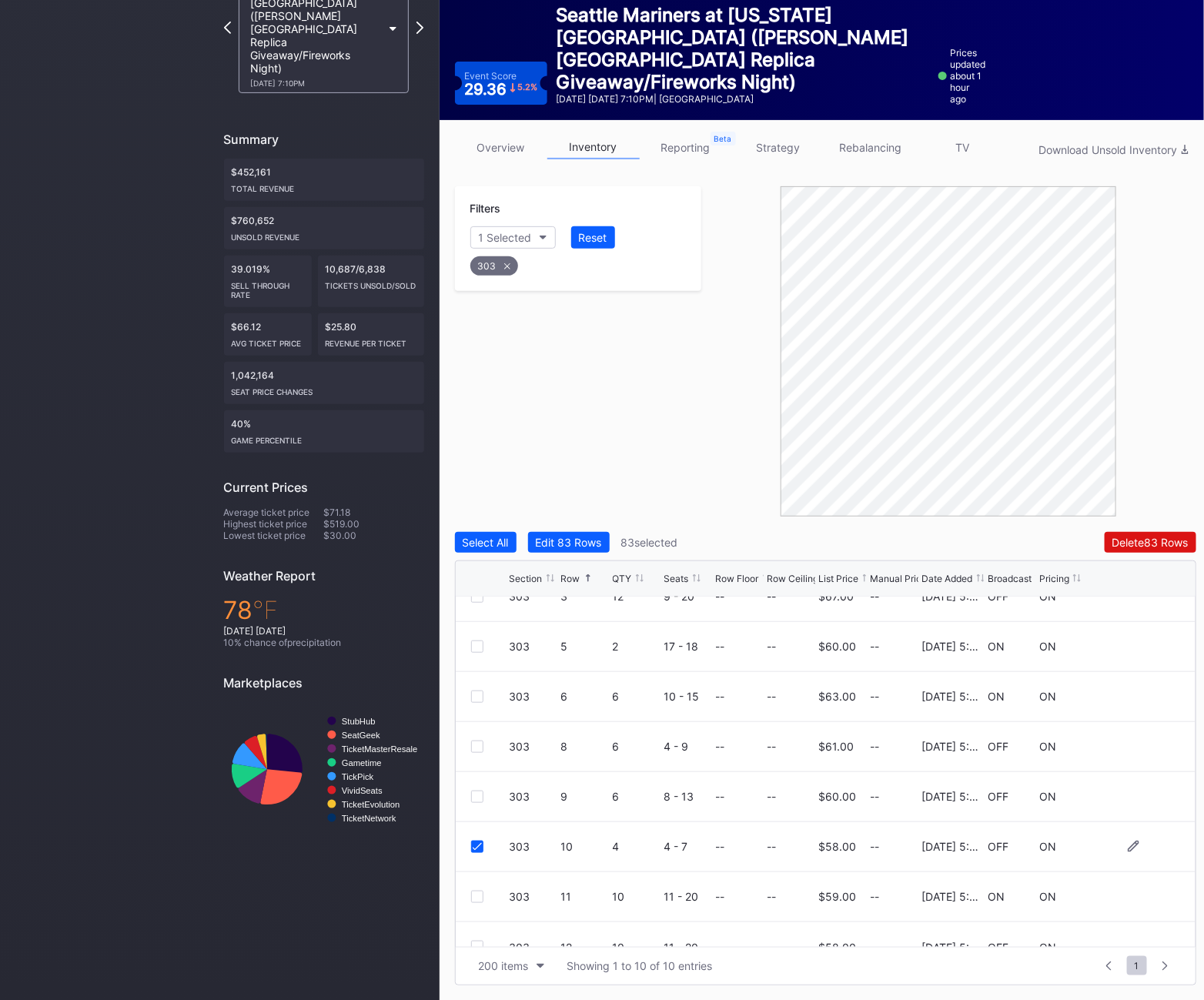
scroll to position [126, 0]
click at [477, 796] on div at bounding box center [477, 796] width 12 height 12
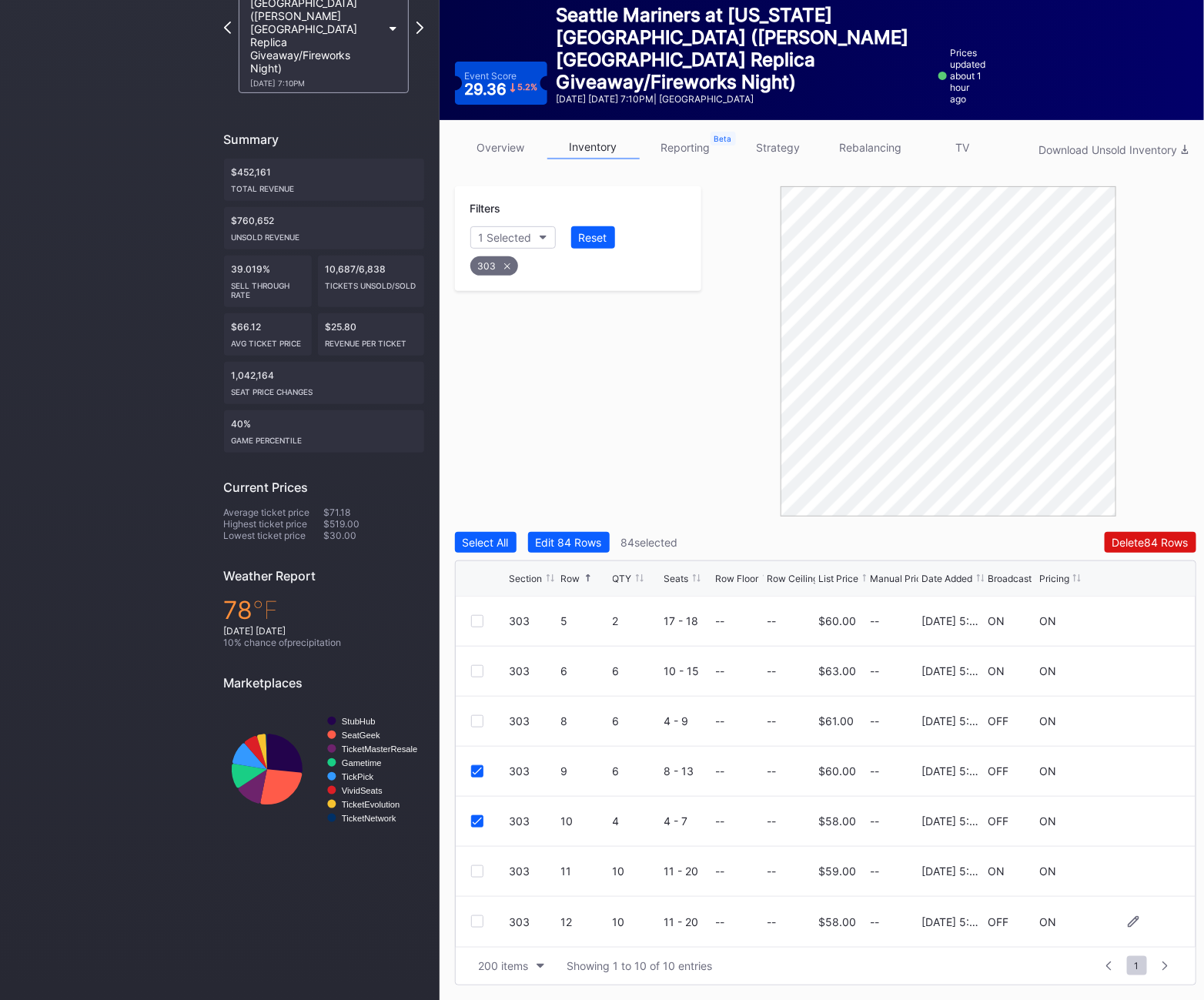
click at [472, 920] on div at bounding box center [477, 921] width 12 height 12
click at [499, 259] on div "303" at bounding box center [495, 266] width 48 height 19
click at [491, 237] on div "Section" at bounding box center [498, 238] width 37 height 13
type input "306"
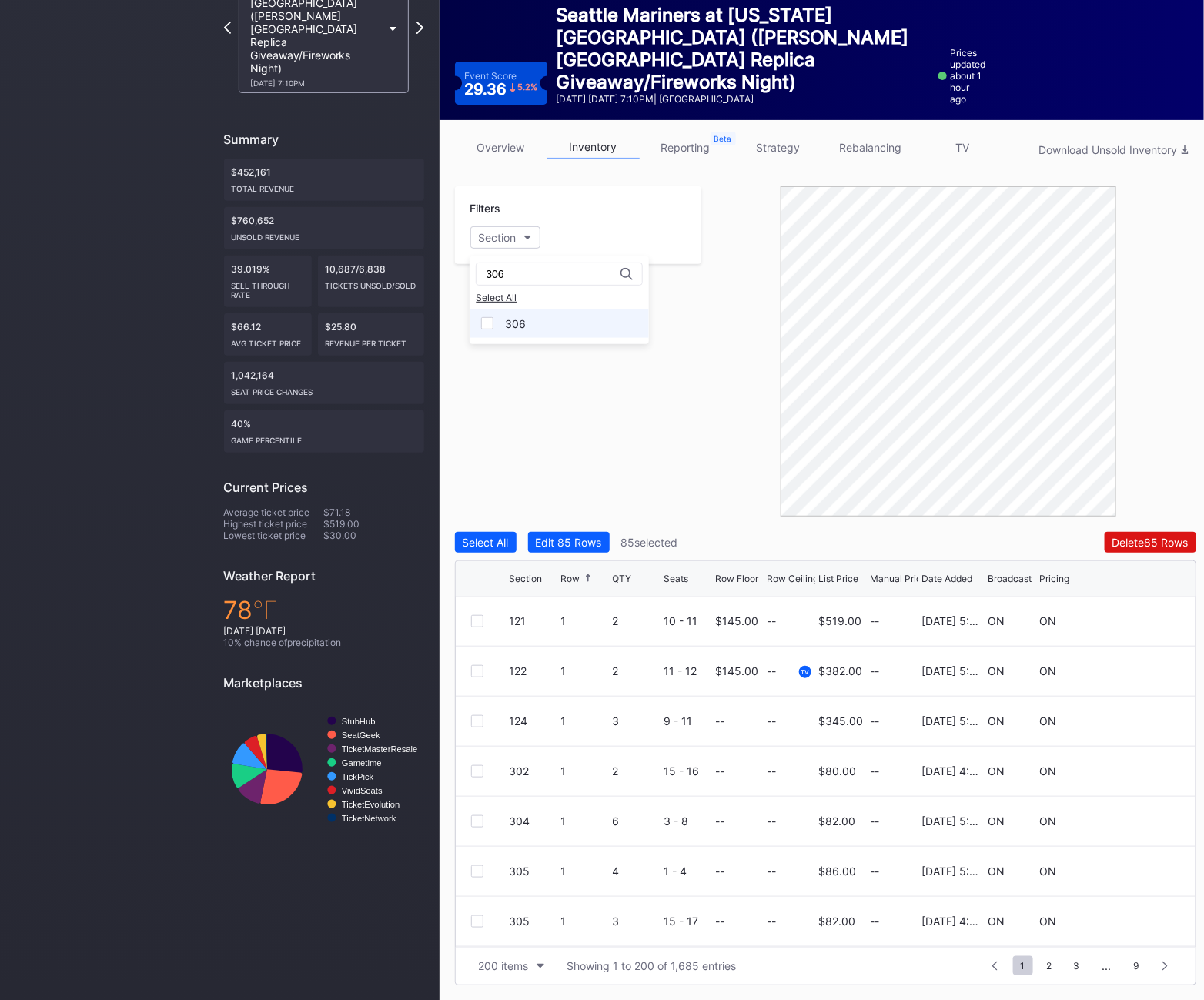
click at [519, 320] on div "306" at bounding box center [516, 324] width 21 height 13
click at [476, 774] on div at bounding box center [477, 771] width 12 height 12
click at [497, 265] on div "306" at bounding box center [494, 266] width 47 height 19
click at [495, 235] on div "Section" at bounding box center [498, 238] width 37 height 13
type input "307"
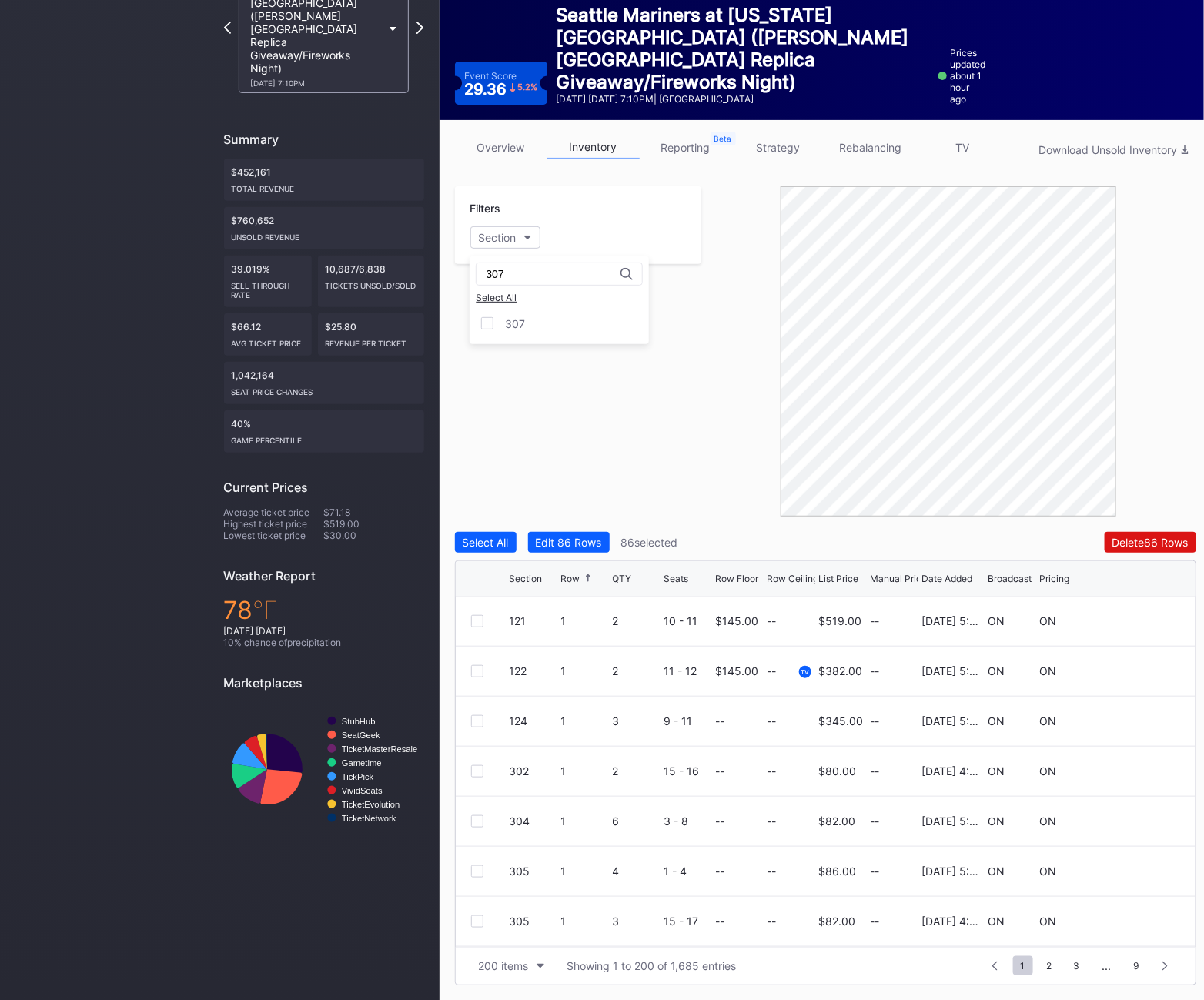
click at [535, 338] on div "307 Select All 307" at bounding box center [559, 300] width 179 height 88
click at [522, 325] on div "307" at bounding box center [515, 324] width 20 height 13
click at [477, 871] on div at bounding box center [477, 872] width 12 height 12
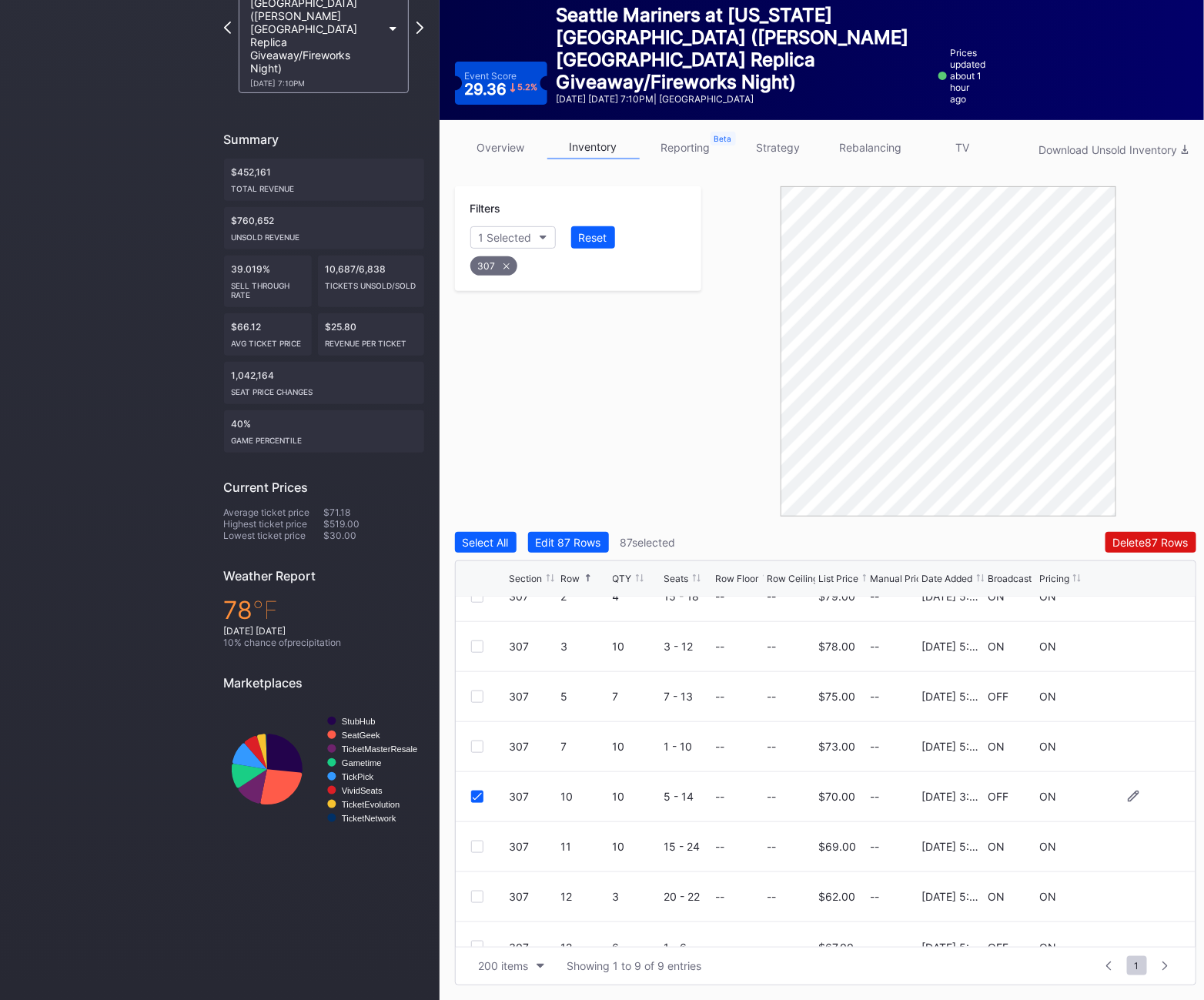
scroll to position [100, 0]
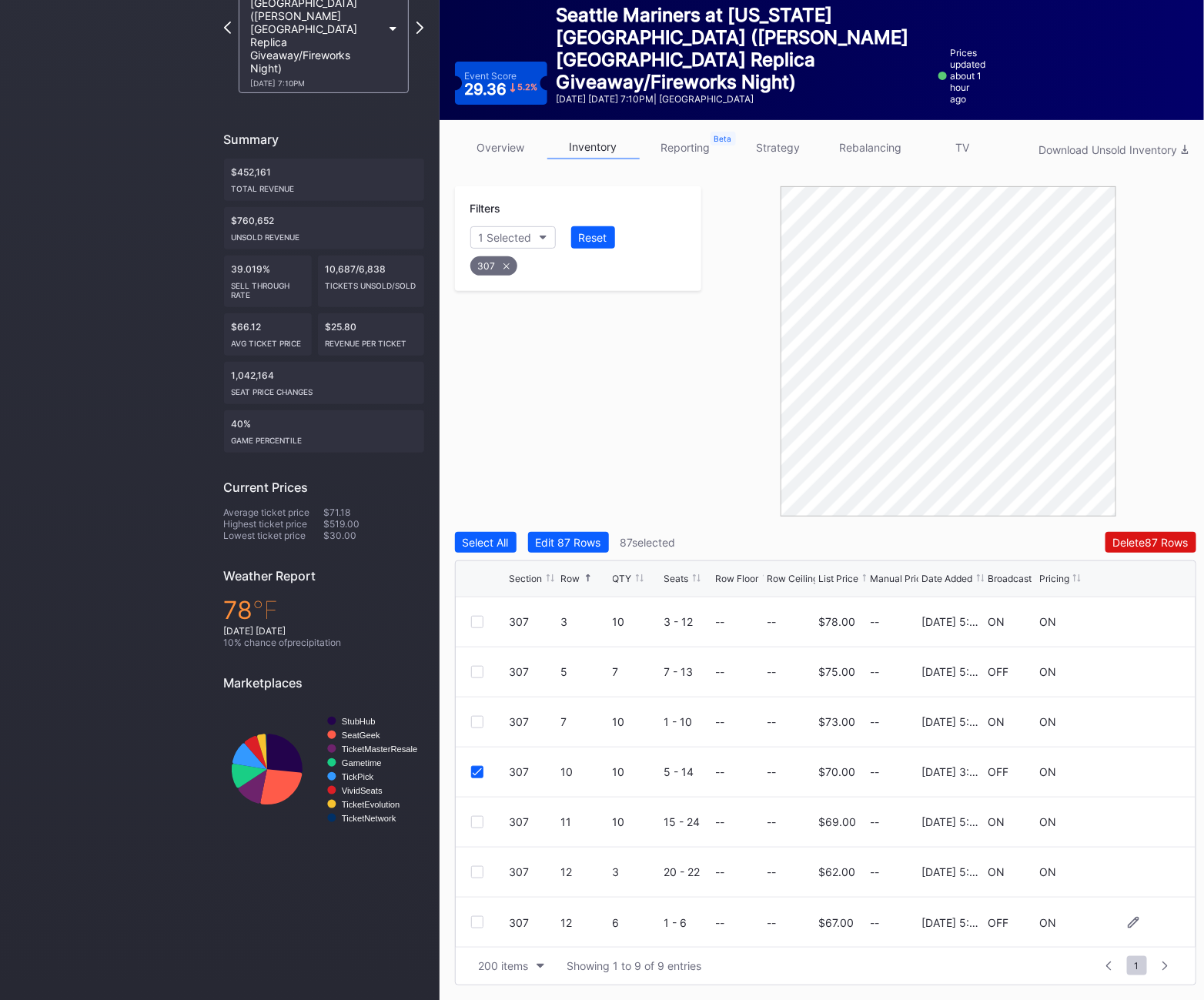
click at [480, 923] on div at bounding box center [477, 922] width 12 height 12
click at [499, 267] on div "307" at bounding box center [494, 266] width 47 height 19
click at [503, 238] on div "Section" at bounding box center [498, 238] width 37 height 13
type input "308"
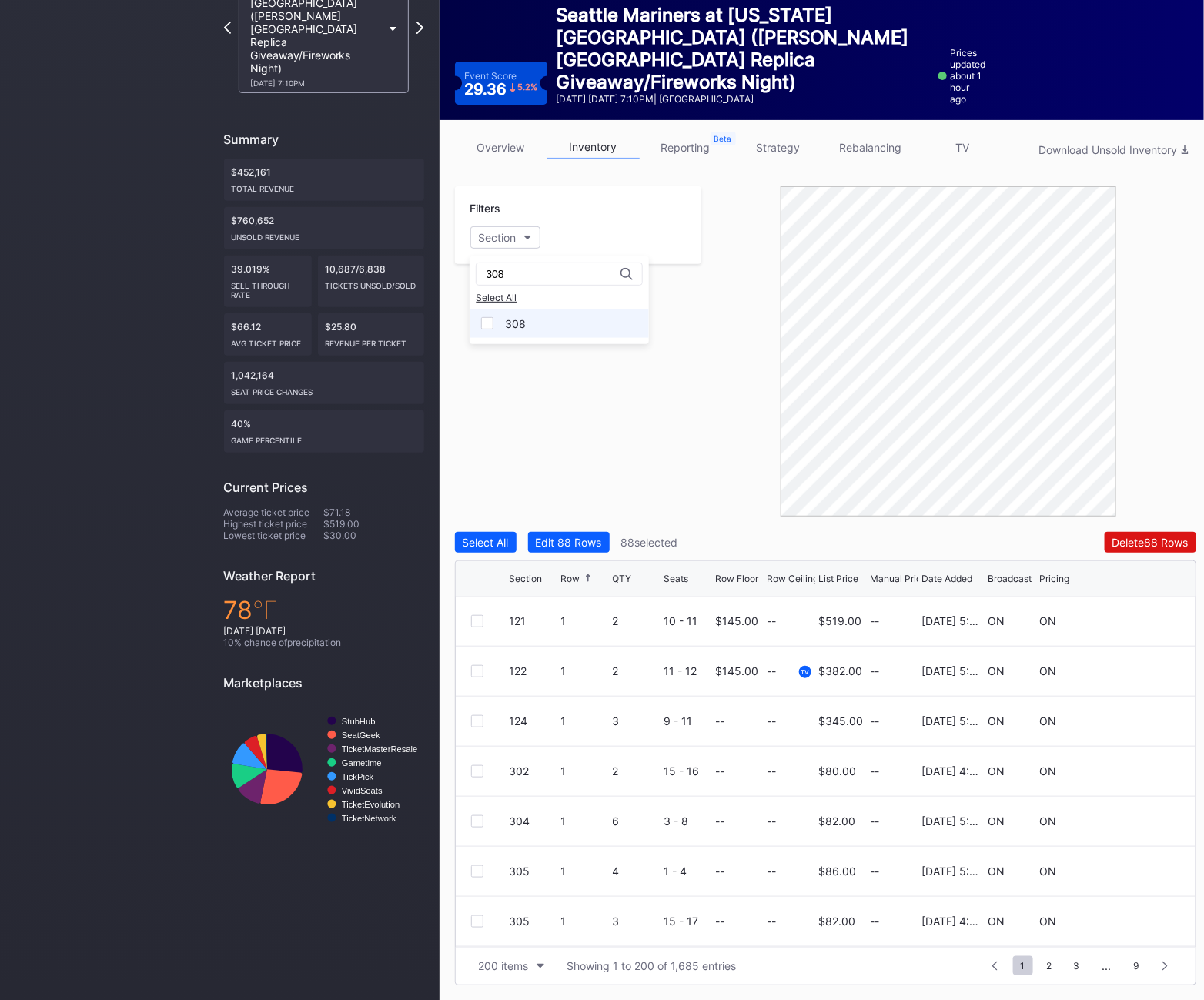
click at [519, 323] on div "308" at bounding box center [516, 324] width 21 height 13
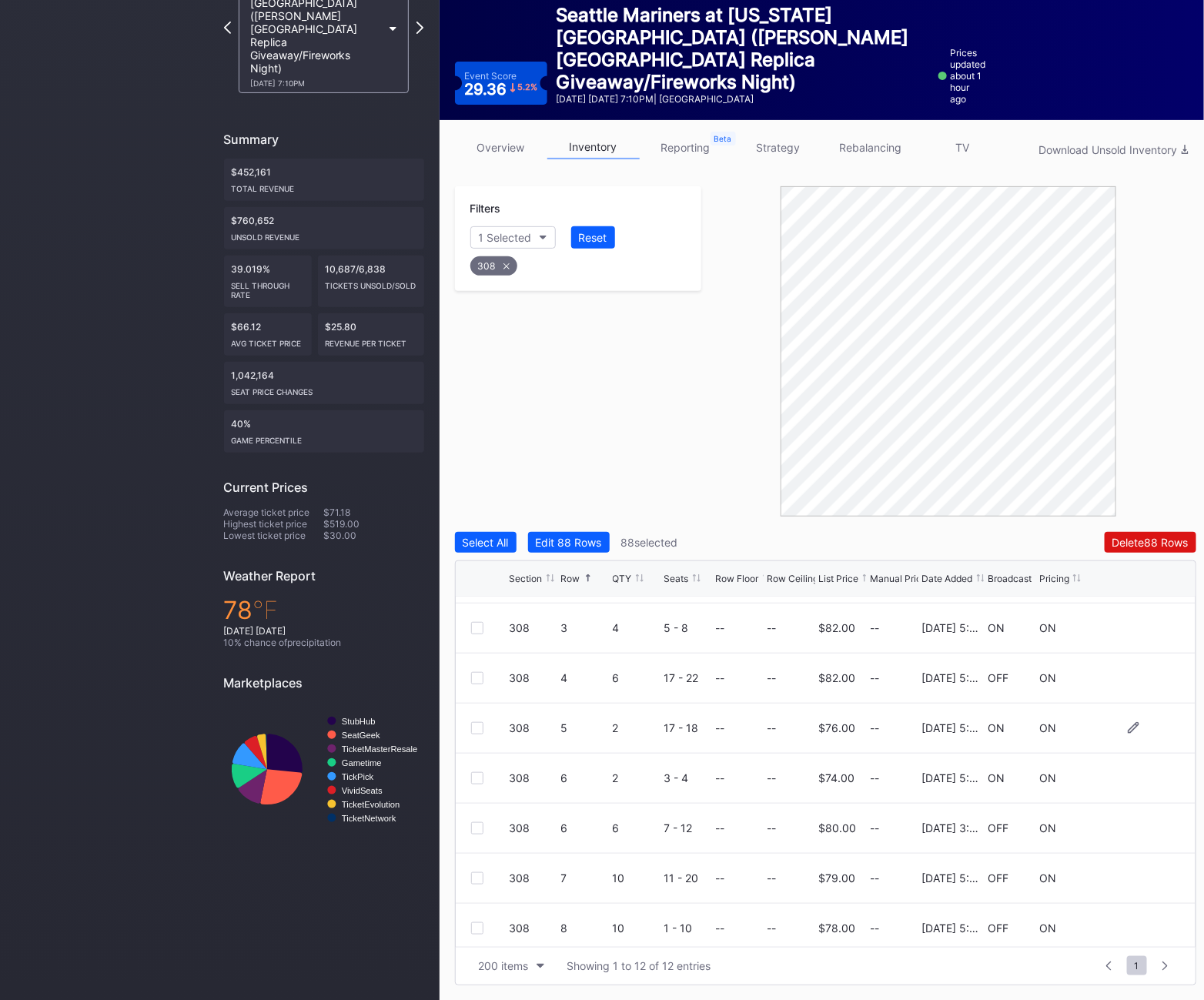
scroll to position [154, 0]
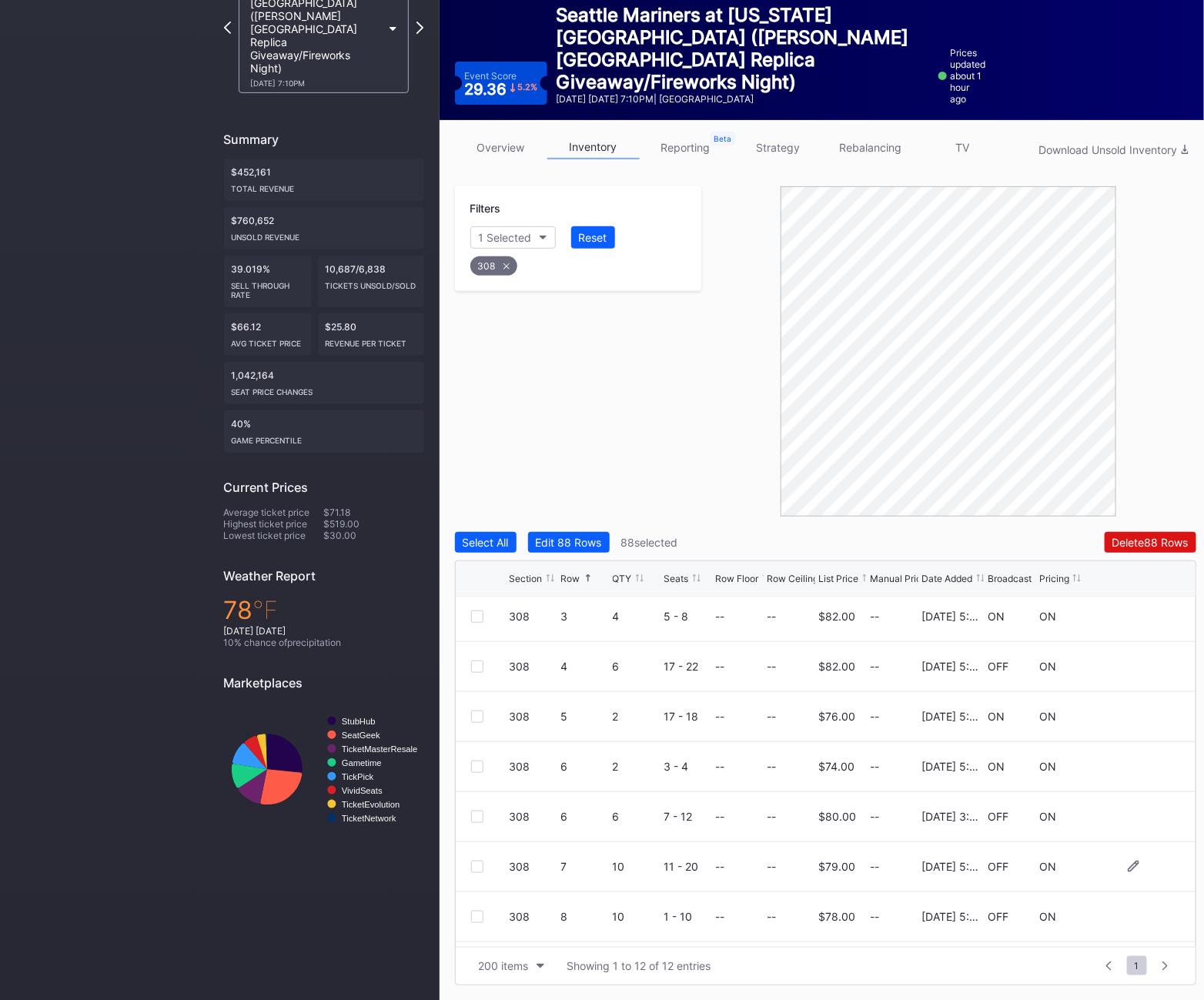
click at [478, 868] on div at bounding box center [477, 867] width 12 height 12
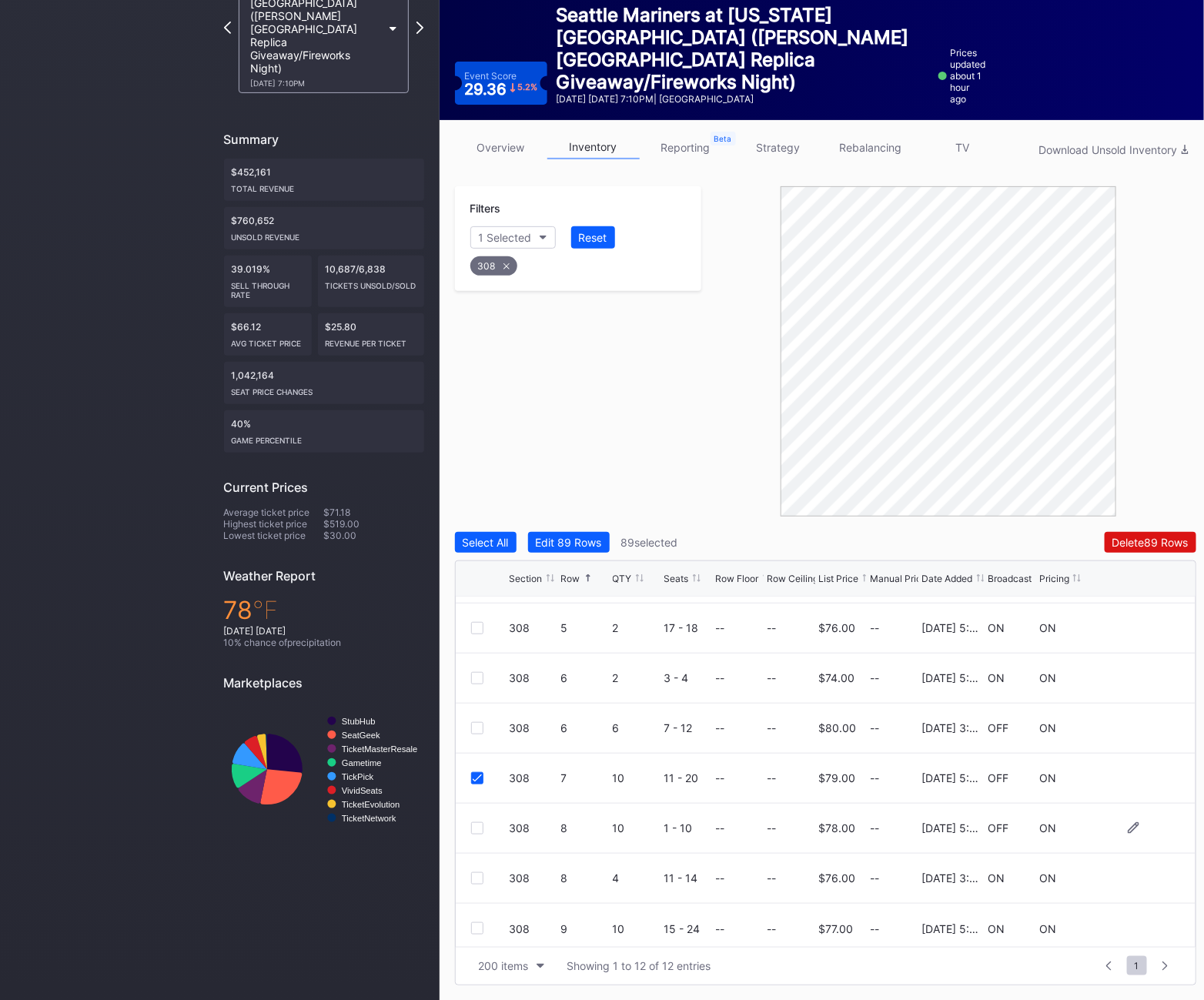
scroll to position [249, 0]
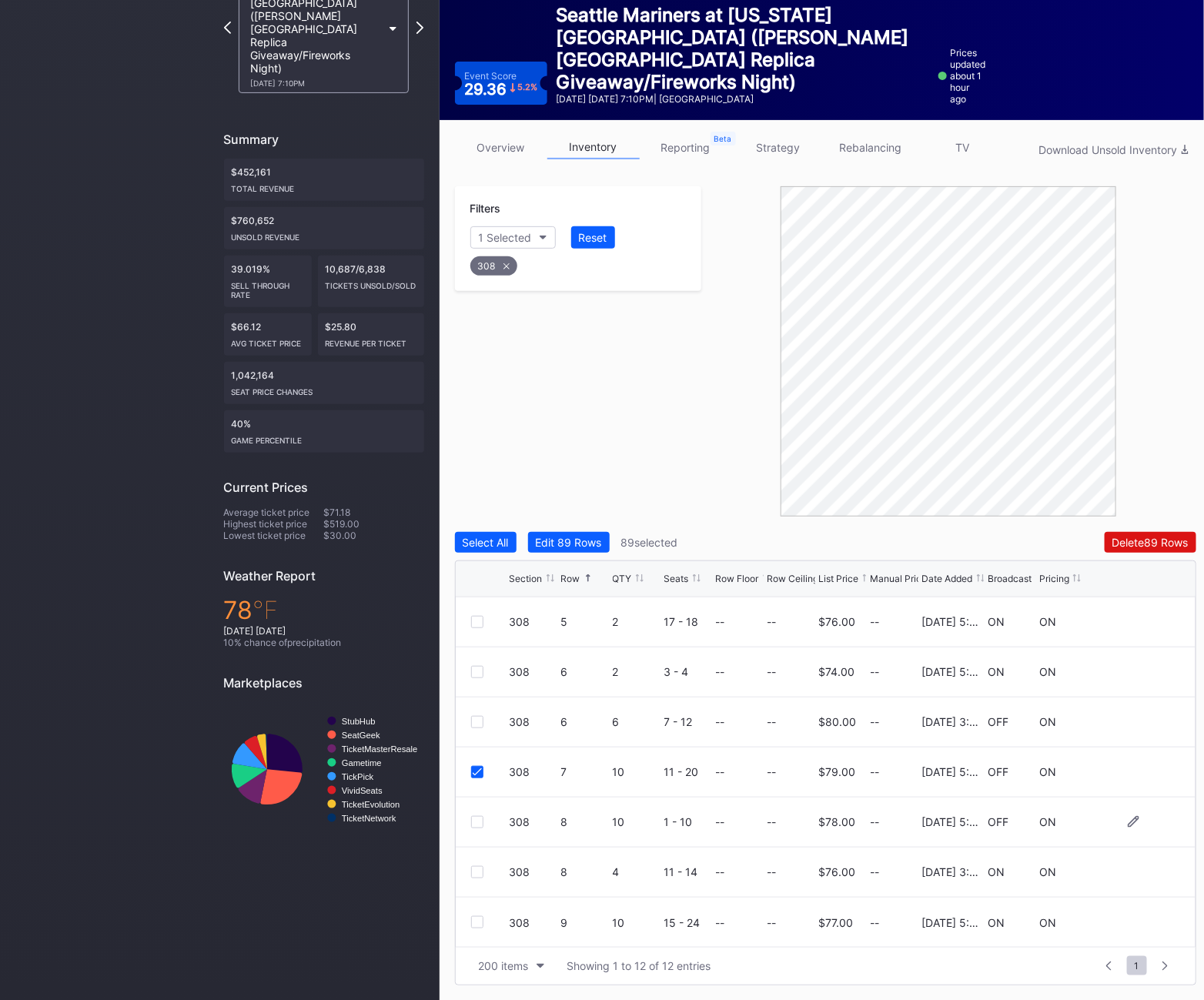
click at [475, 820] on div at bounding box center [477, 822] width 12 height 12
click at [504, 265] on icon at bounding box center [506, 267] width 6 height 6
click at [495, 238] on div "Section" at bounding box center [498, 238] width 37 height 13
type input "309"
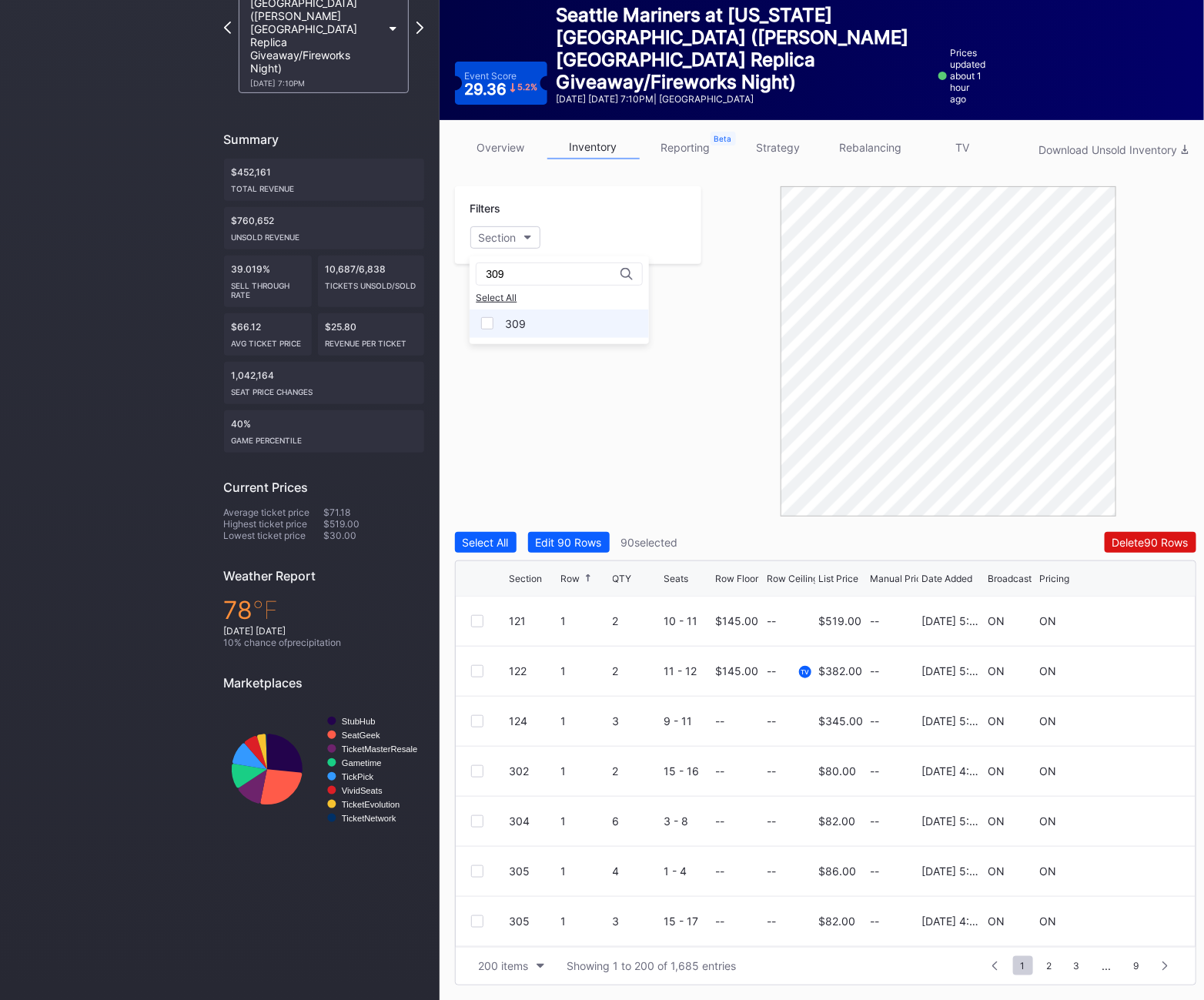
click at [522, 319] on div "309" at bounding box center [516, 324] width 21 height 13
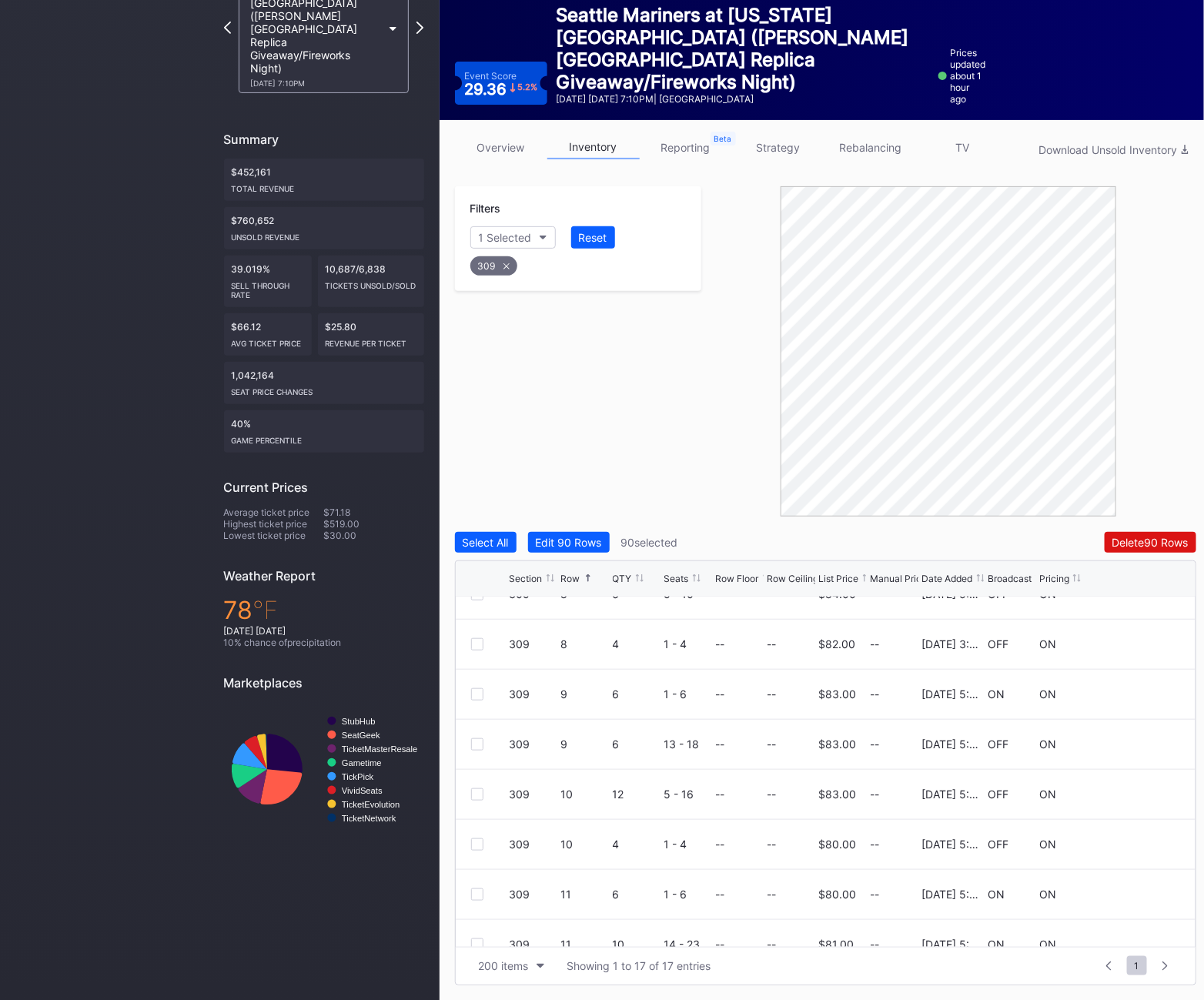
scroll to position [379, 0]
click at [479, 842] on div at bounding box center [477, 843] width 12 height 12
click at [476, 887] on div at bounding box center [477, 892] width 12 height 12
click at [503, 267] on icon at bounding box center [506, 267] width 6 height 6
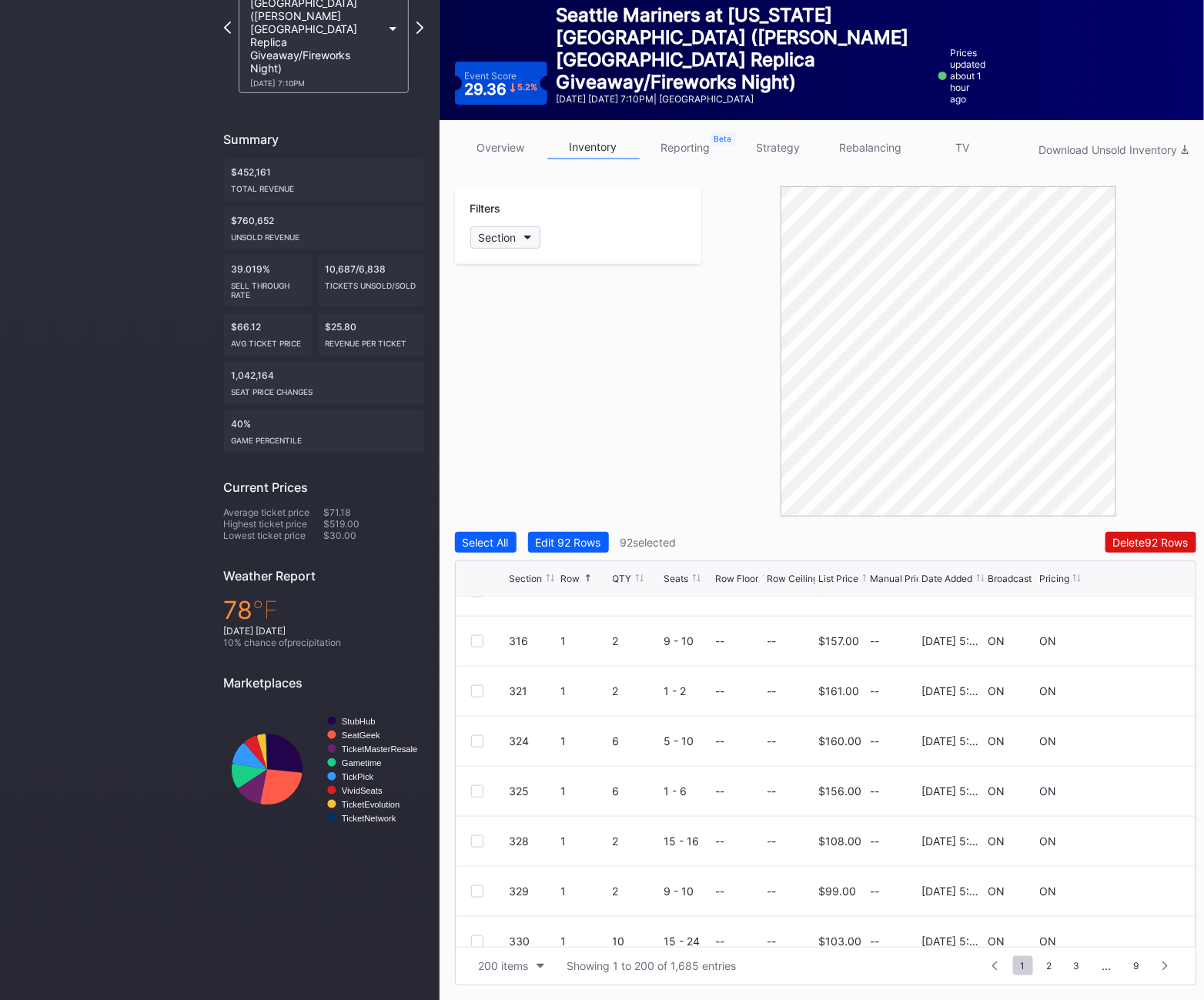
scroll to position [0, 0]
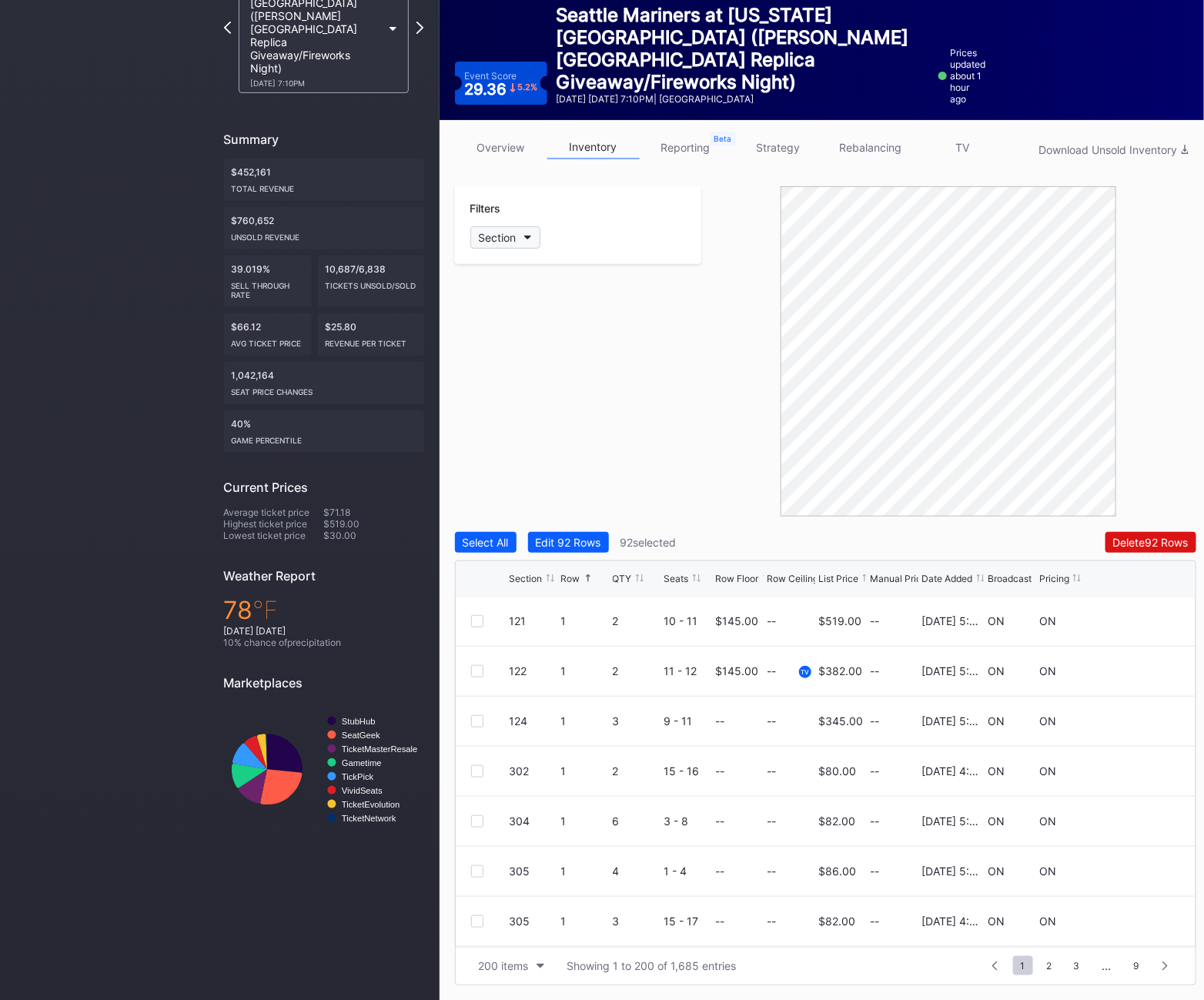
click at [499, 237] on div "Section" at bounding box center [498, 238] width 37 height 13
type input "3"
type input "310"
click at [539, 331] on div "310" at bounding box center [559, 324] width 179 height 29
click at [472, 722] on div at bounding box center [477, 721] width 12 height 12
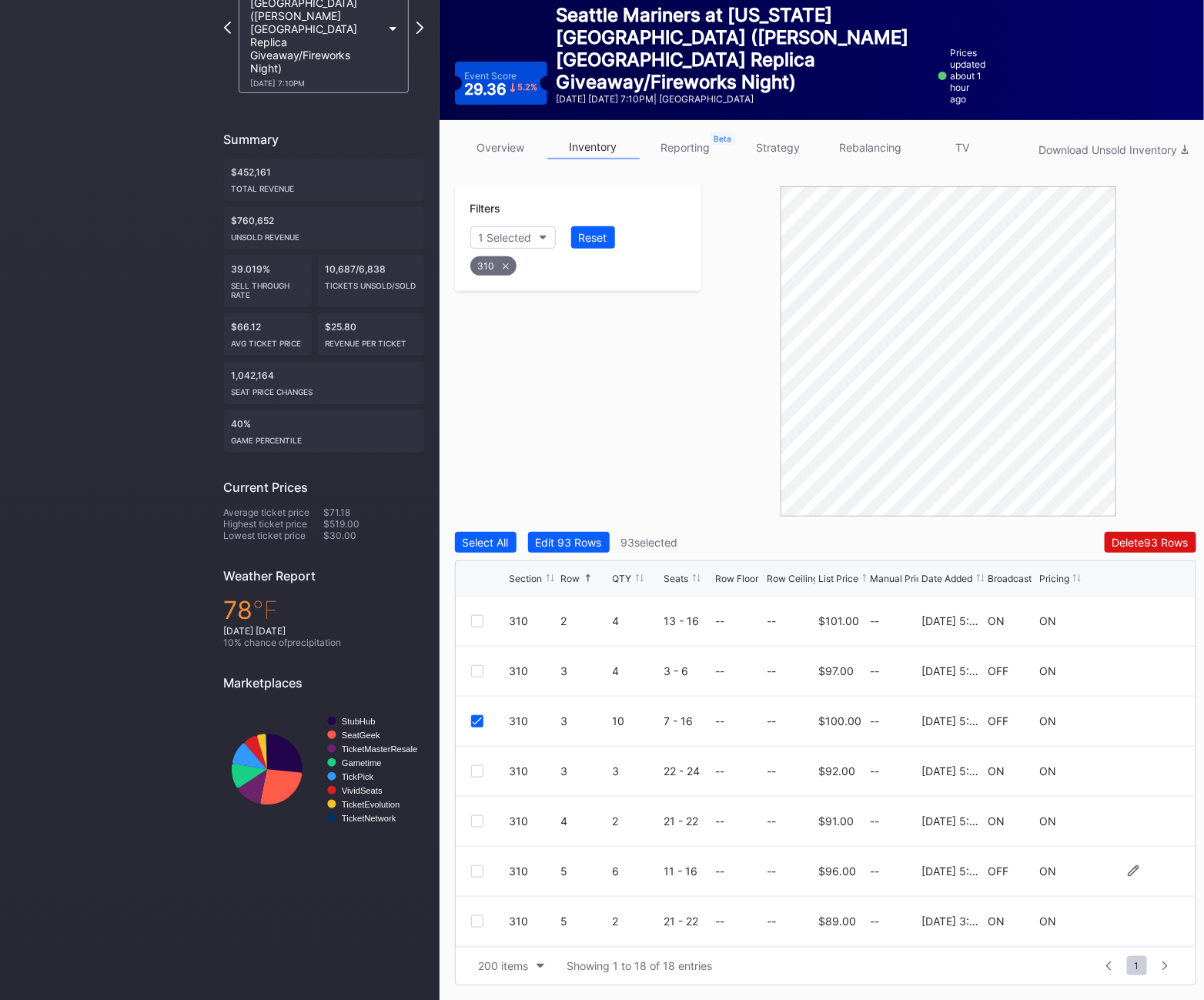
click at [472, 872] on div at bounding box center [477, 872] width 12 height 12
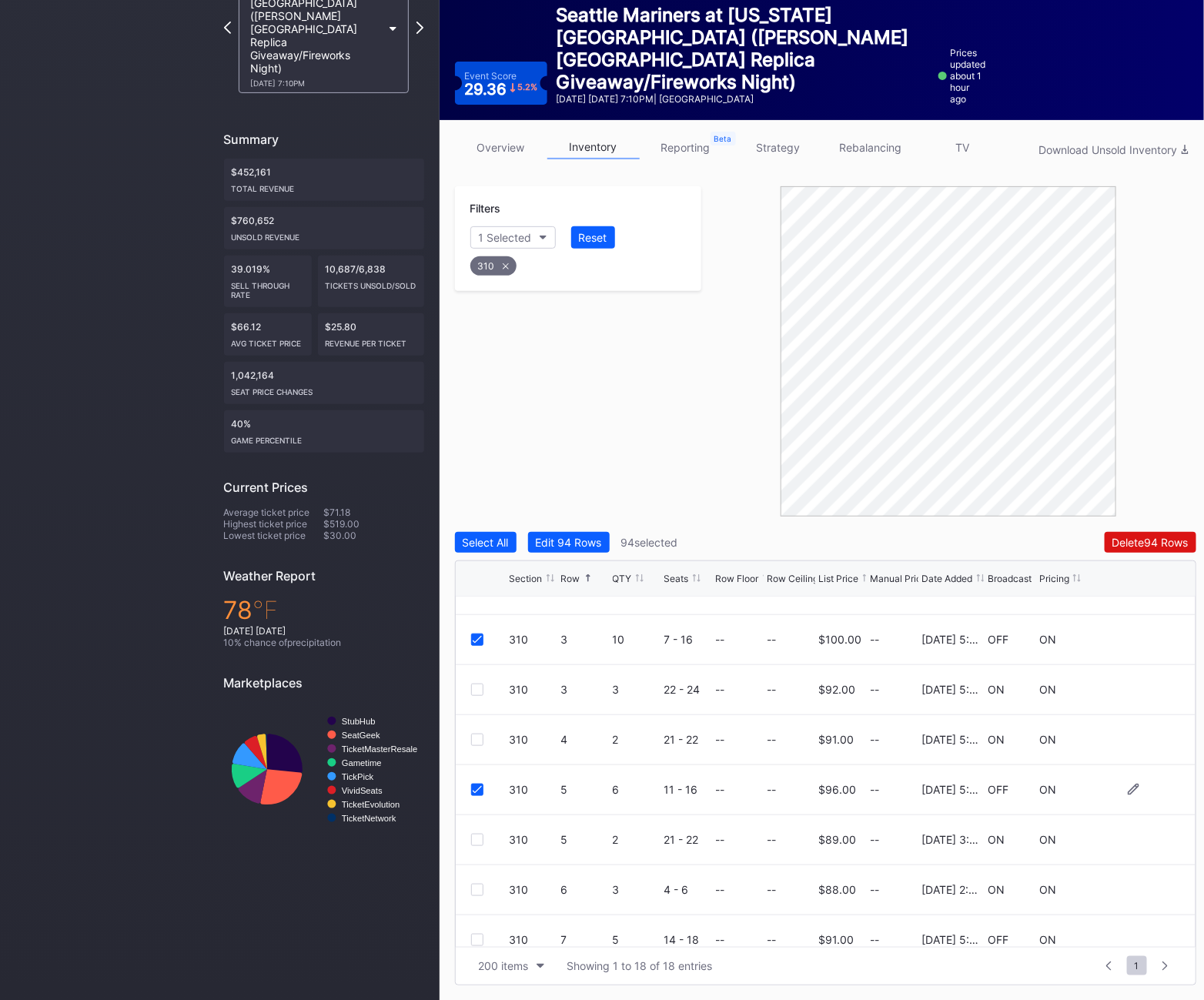
scroll to position [86, 0]
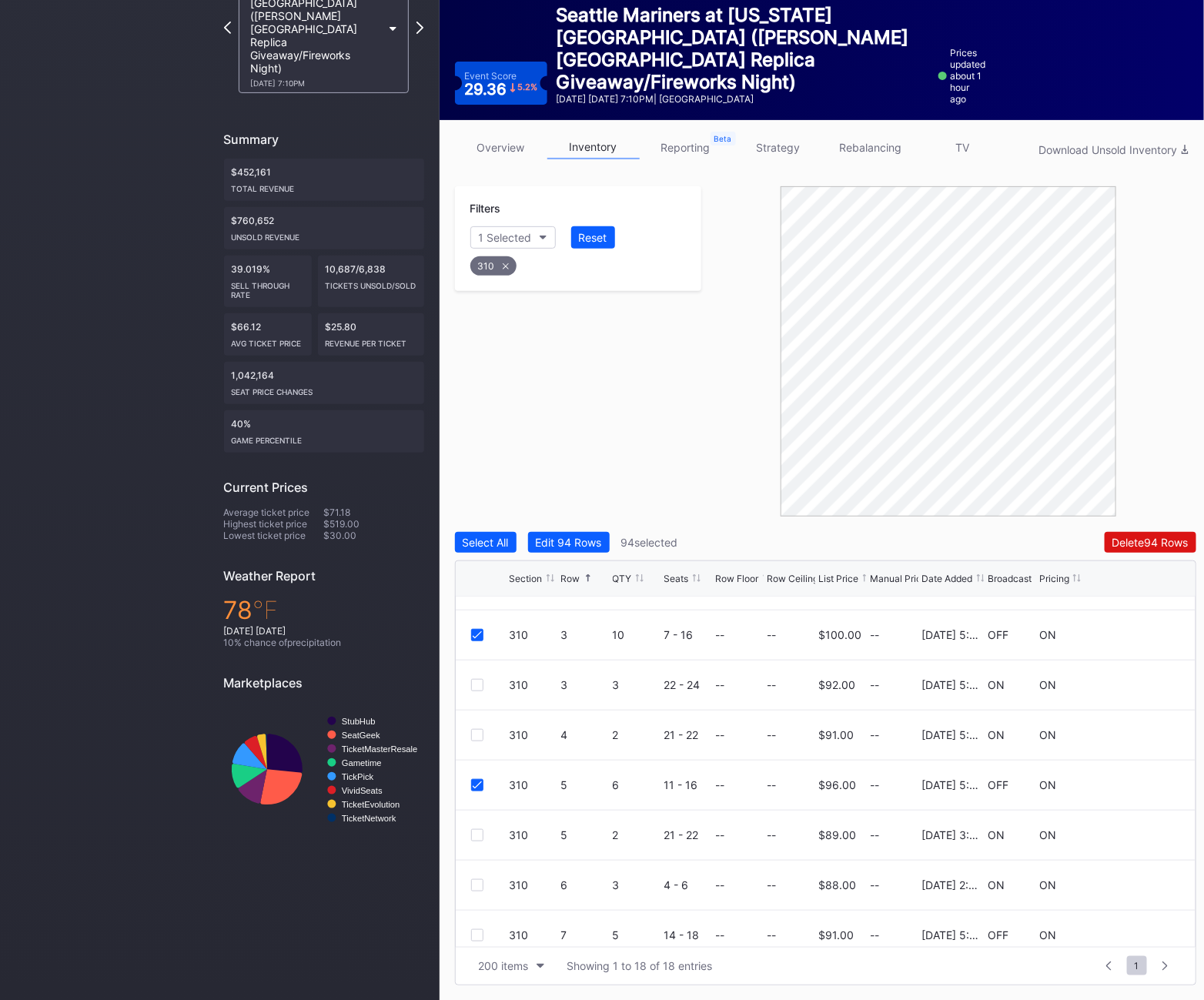
click at [495, 265] on div "310" at bounding box center [494, 266] width 46 height 19
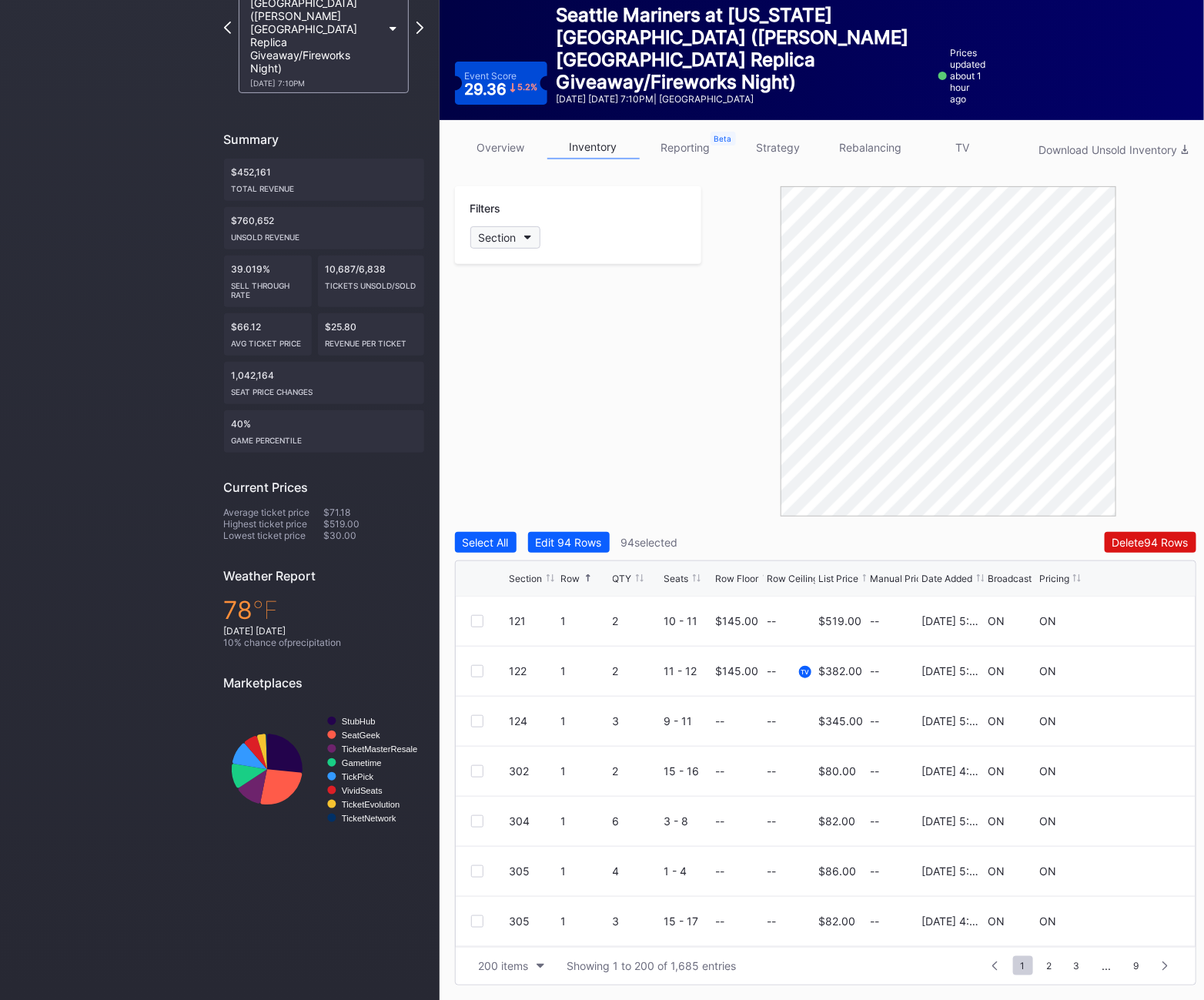
click at [503, 237] on div "Section" at bounding box center [498, 238] width 37 height 13
type input "311"
click at [534, 330] on div "311" at bounding box center [559, 324] width 179 height 29
click at [1174, 541] on div "Delete 94 Rows" at bounding box center [1151, 543] width 77 height 13
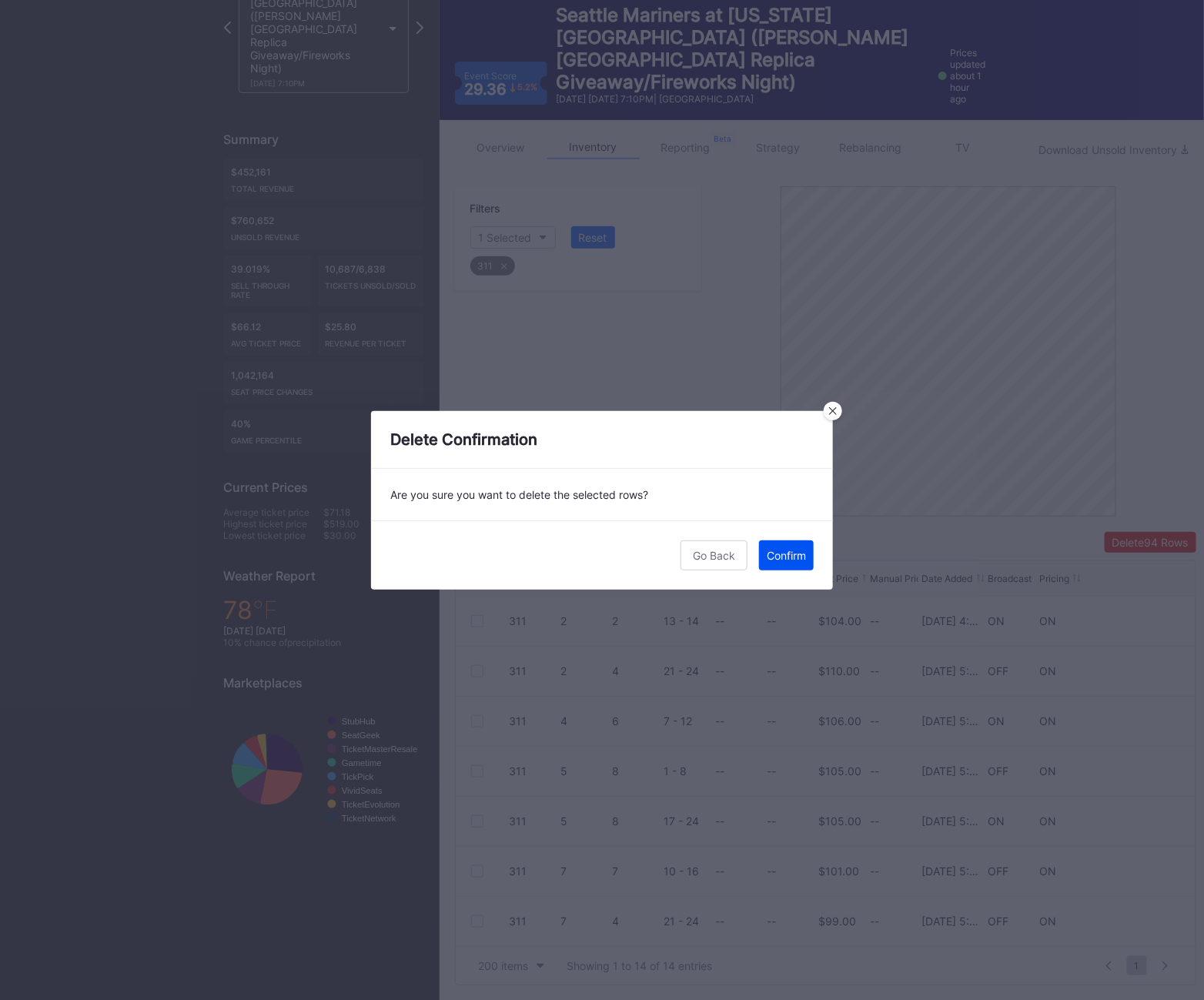
click at [795, 560] on div "Confirm" at bounding box center [786, 556] width 39 height 13
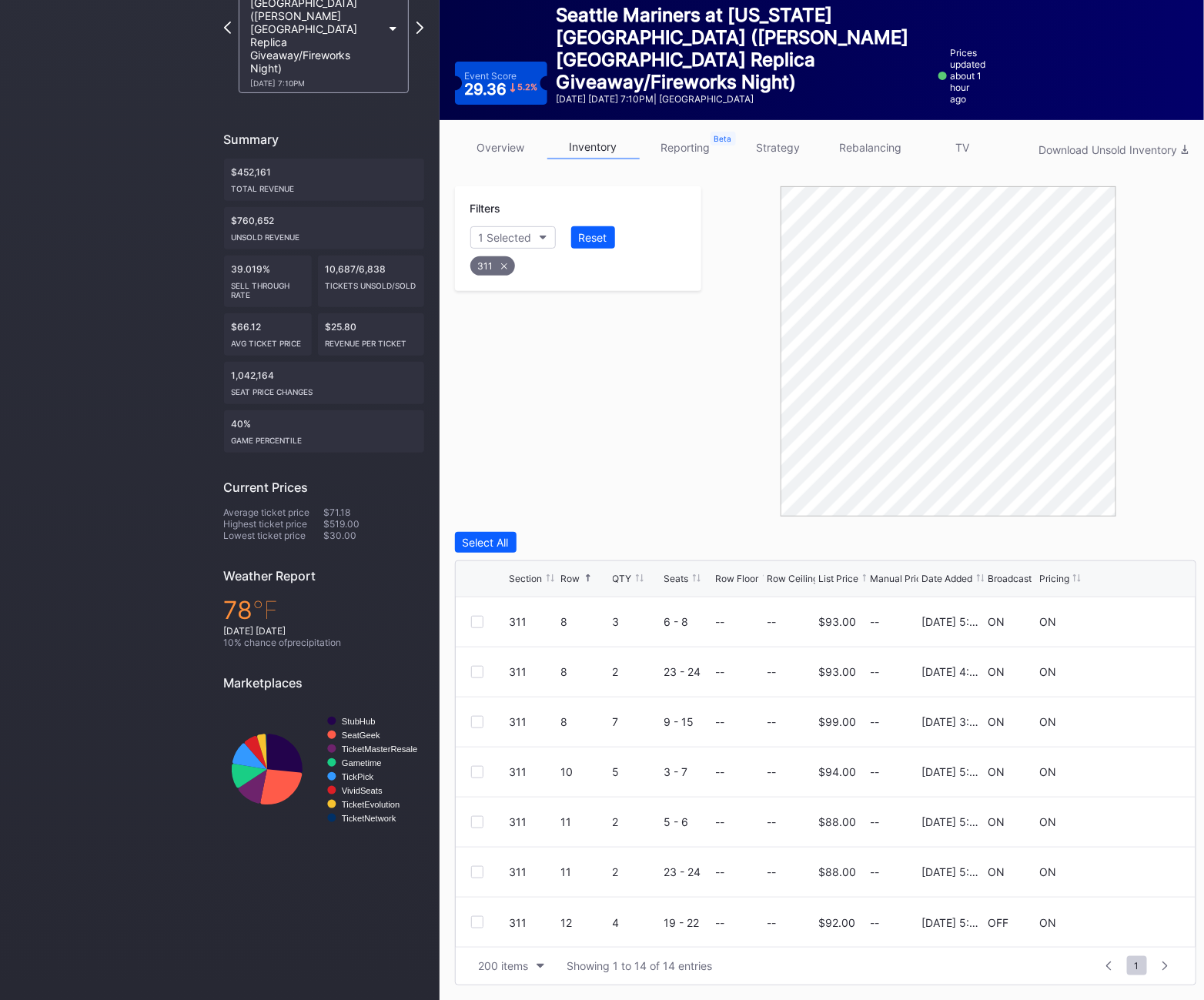
scroll to position [349, 0]
click at [476, 914] on div "311 12 4 19 - 22 -- -- $92.00 -- [DATE] 5:05PM OFF ON" at bounding box center [826, 923] width 740 height 50
click at [475, 919] on div at bounding box center [477, 923] width 12 height 12
click at [1140, 543] on div "Delete 1 Row" at bounding box center [1157, 543] width 62 height 13
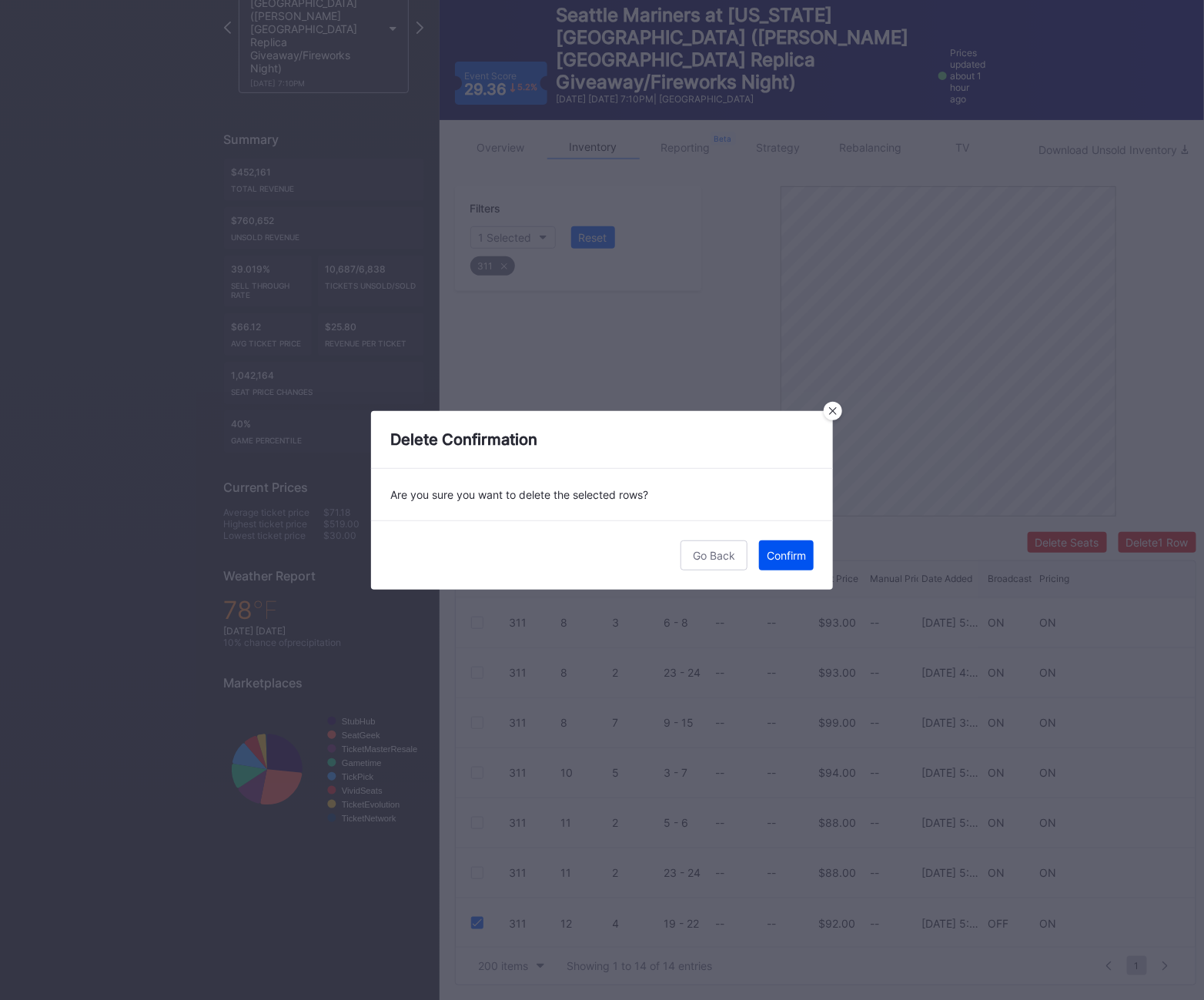
click at [795, 554] on div "Confirm" at bounding box center [786, 556] width 39 height 13
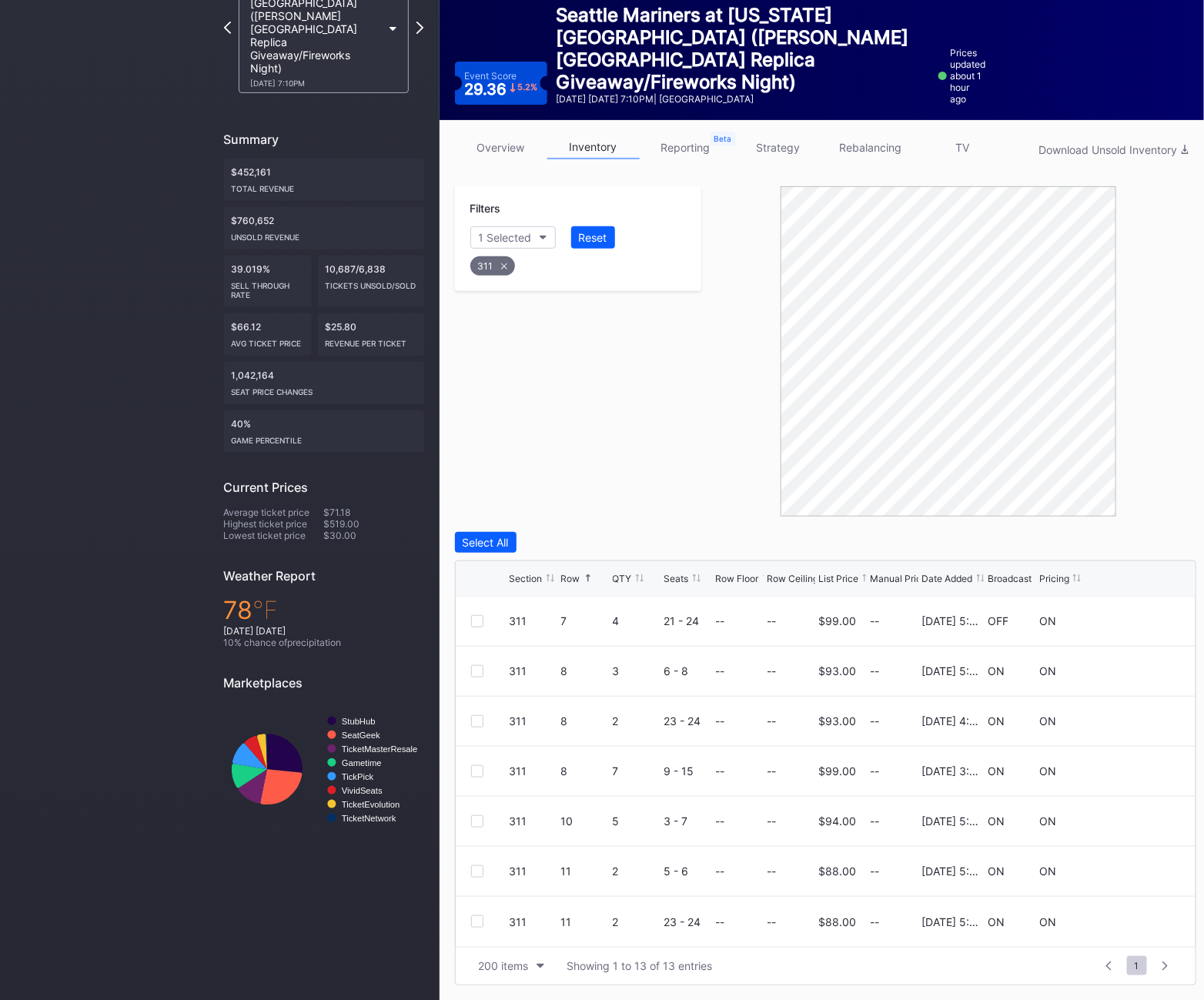
scroll to position [0, 0]
click at [499, 258] on div "311" at bounding box center [493, 266] width 45 height 19
click at [499, 243] on div "Section" at bounding box center [498, 238] width 37 height 13
type input "314"
click at [510, 315] on div "314" at bounding box center [559, 324] width 179 height 29
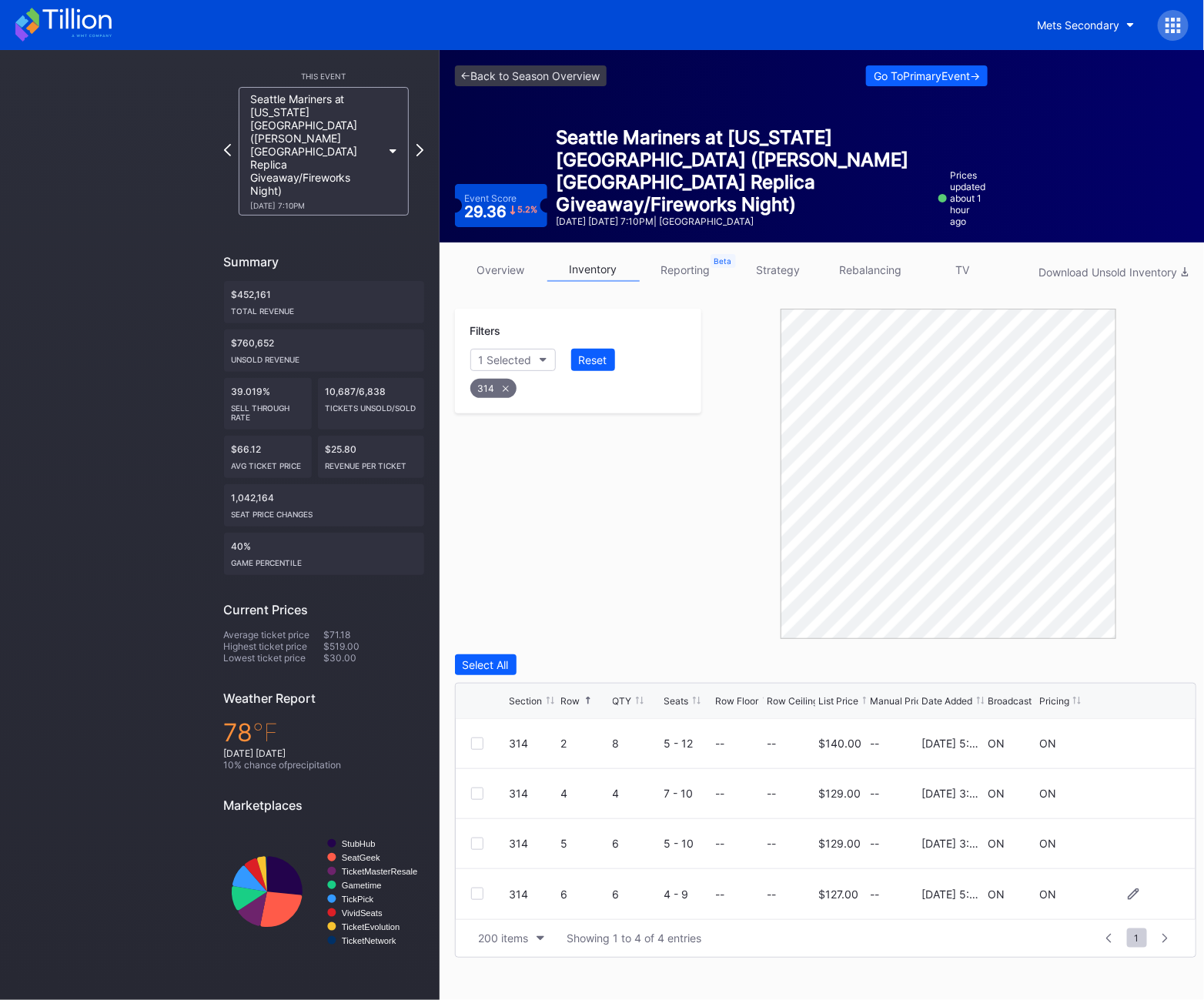
click at [473, 895] on div at bounding box center [477, 894] width 12 height 12
click at [504, 387] on icon at bounding box center [506, 388] width 6 height 6
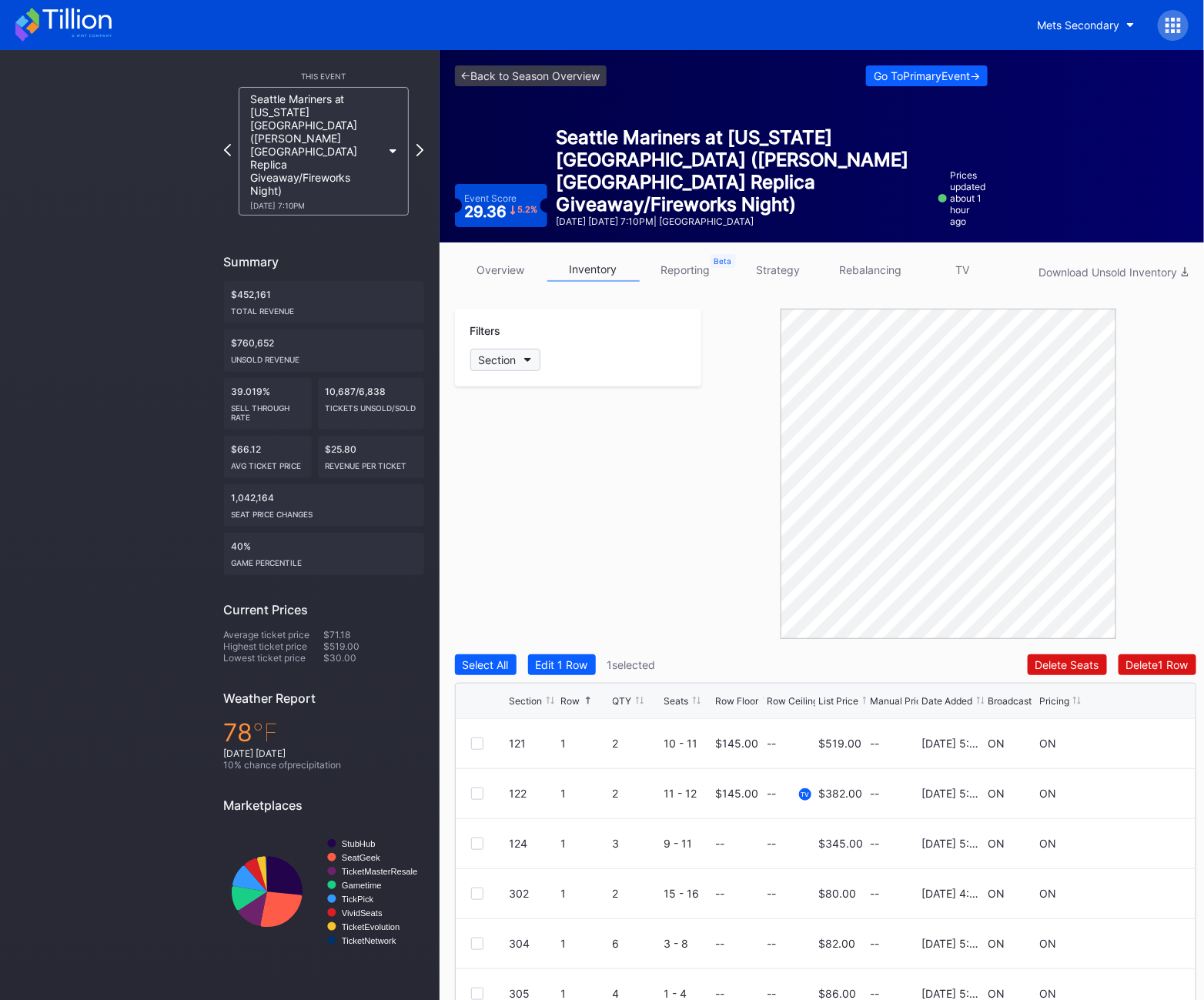
click at [492, 362] on div "Section" at bounding box center [498, 360] width 37 height 13
type input "315"
click at [515, 432] on div "315" at bounding box center [559, 447] width 179 height 29
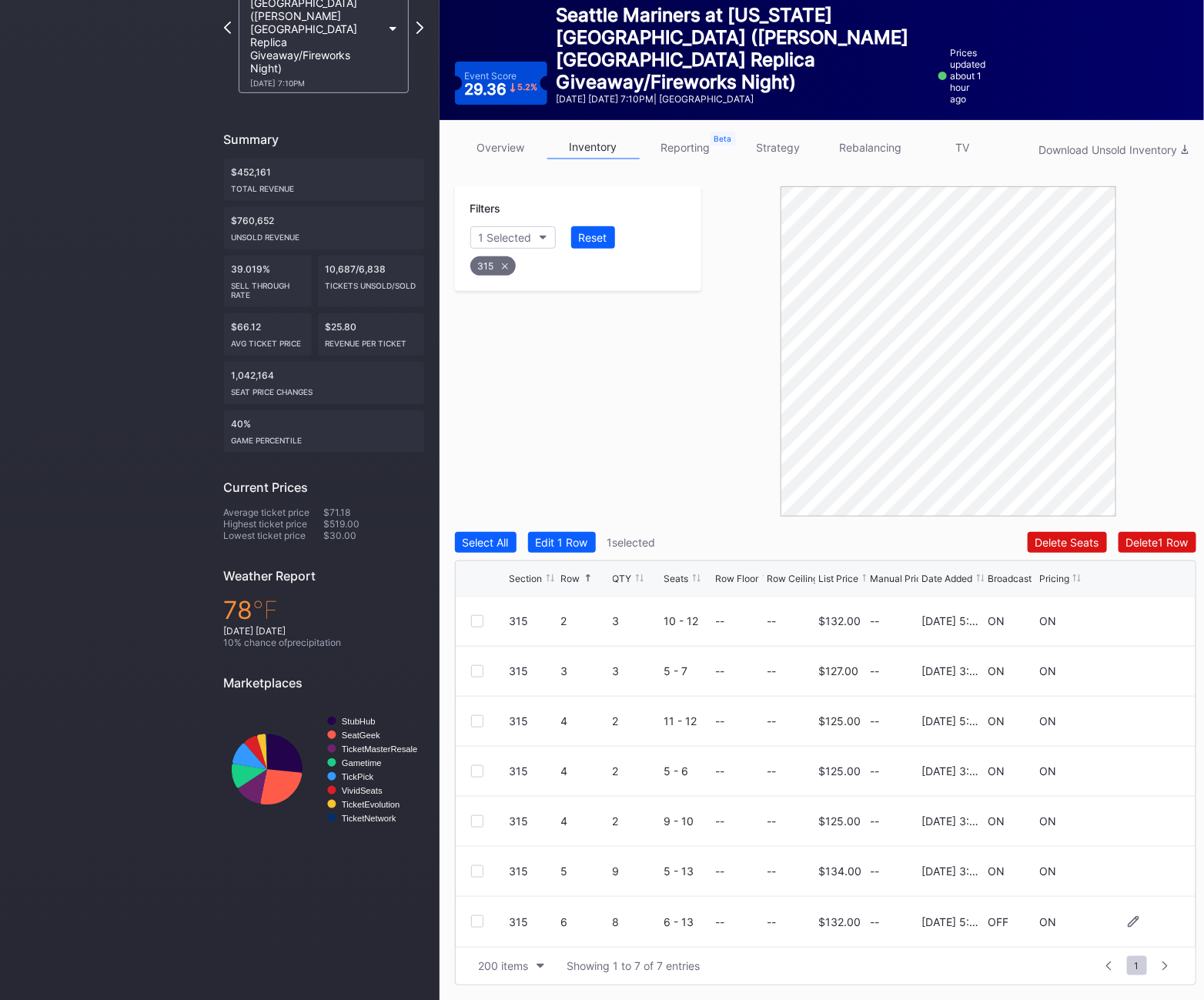
click at [475, 923] on div at bounding box center [477, 921] width 12 height 12
click at [507, 266] on div "315" at bounding box center [493, 266] width 45 height 19
click at [513, 235] on div "Section" at bounding box center [498, 238] width 37 height 13
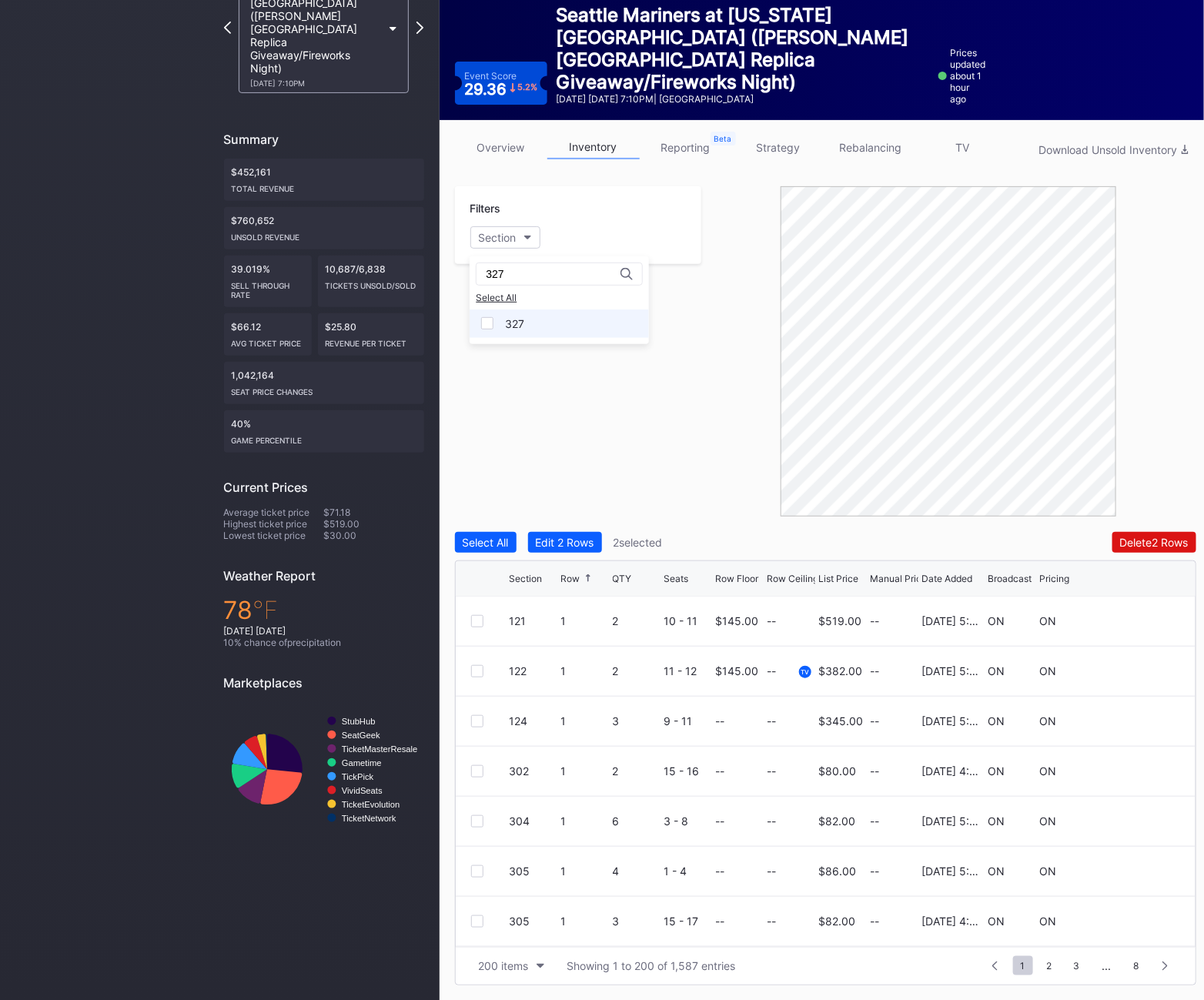
type input "327"
click at [506, 327] on div "327" at bounding box center [515, 324] width 19 height 13
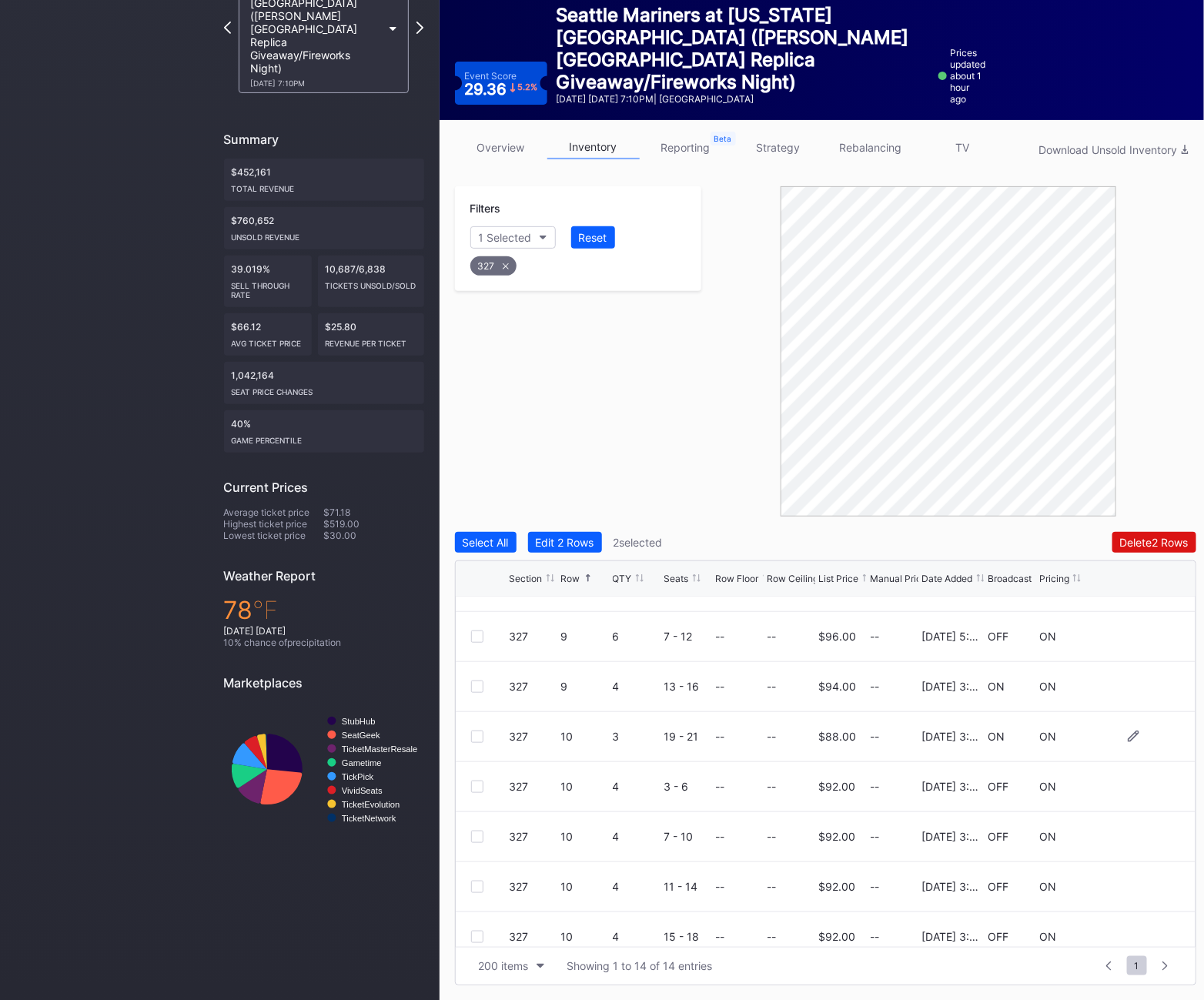
scroll to position [198, 0]
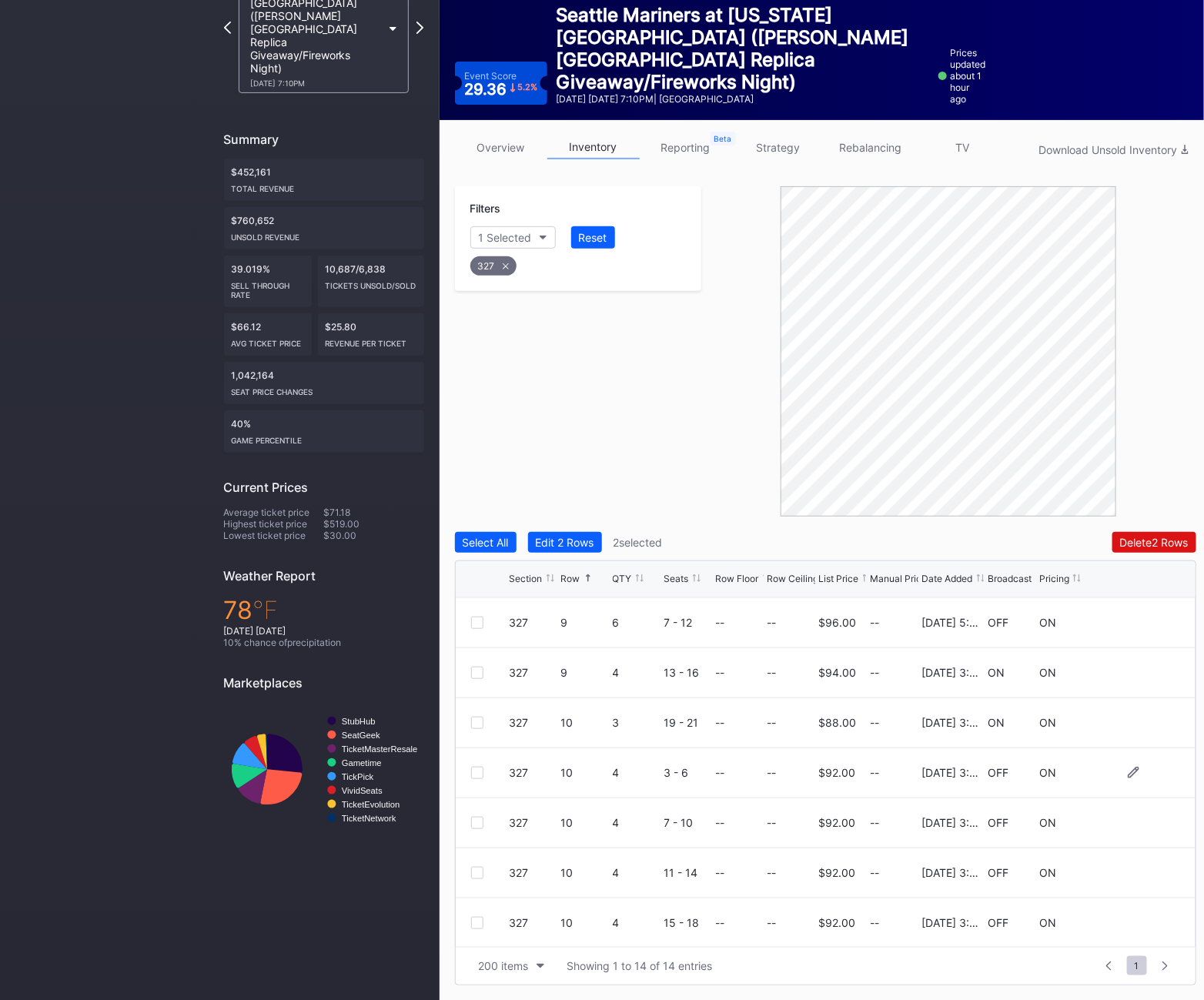
click at [476, 774] on div at bounding box center [477, 773] width 12 height 12
click at [477, 819] on div at bounding box center [477, 823] width 12 height 12
click at [478, 871] on div at bounding box center [477, 872] width 12 height 12
click at [476, 926] on div at bounding box center [477, 923] width 12 height 12
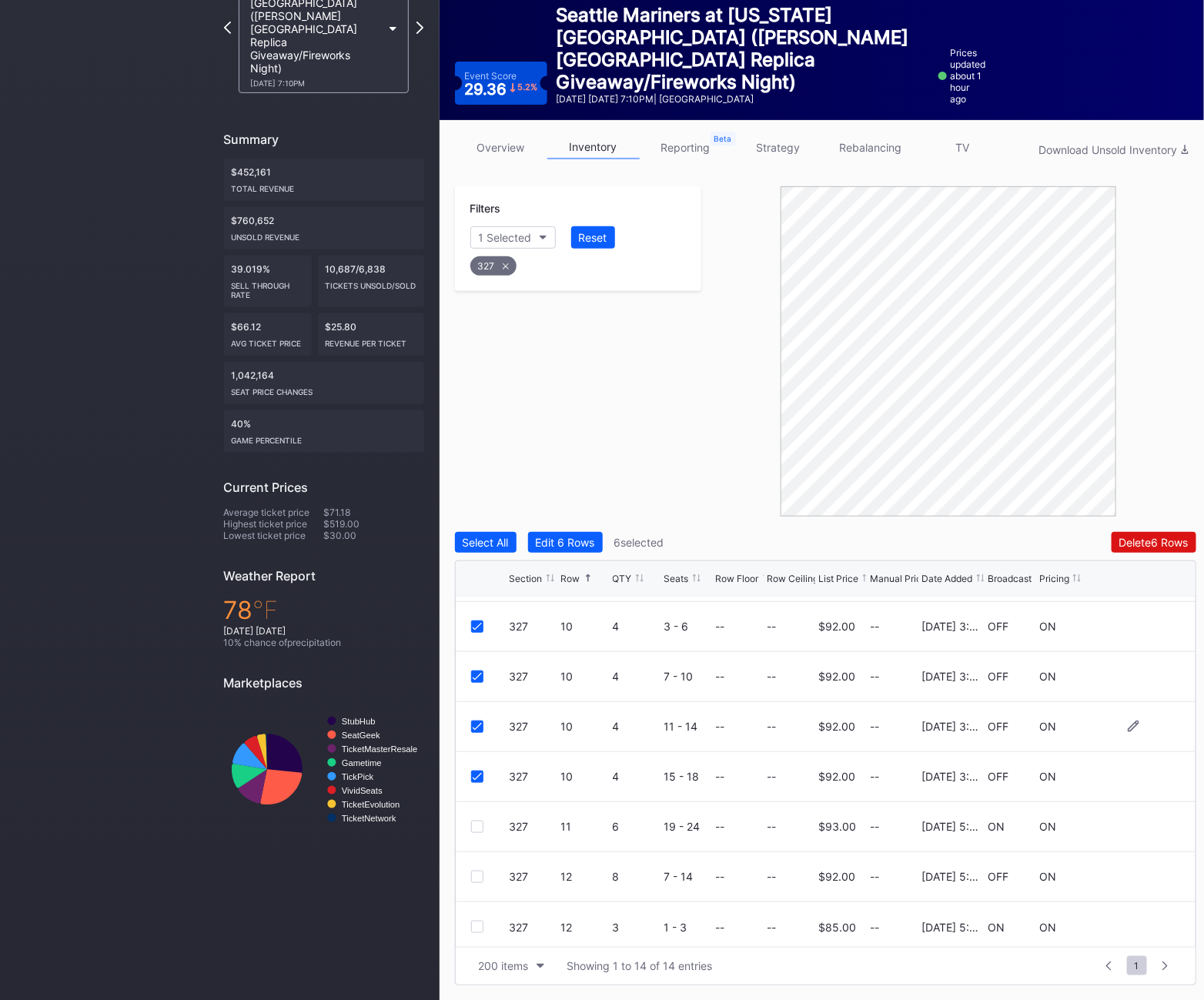
scroll to position [350, 0]
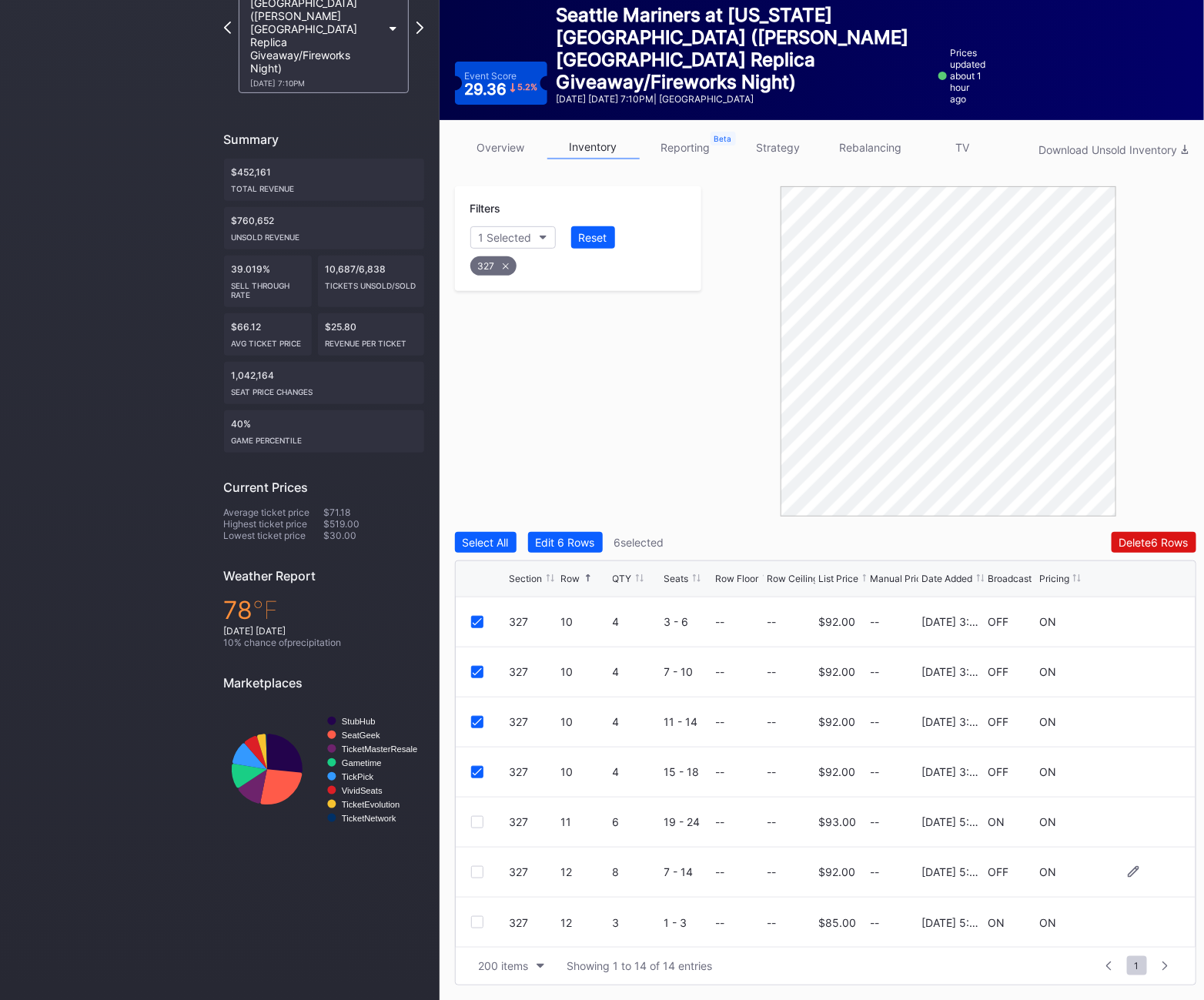
click at [486, 872] on div at bounding box center [491, 872] width 38 height 12
click at [475, 871] on div at bounding box center [477, 872] width 12 height 12
click at [495, 261] on div "327" at bounding box center [494, 266] width 46 height 19
click at [491, 233] on div "Section" at bounding box center [498, 238] width 37 height 13
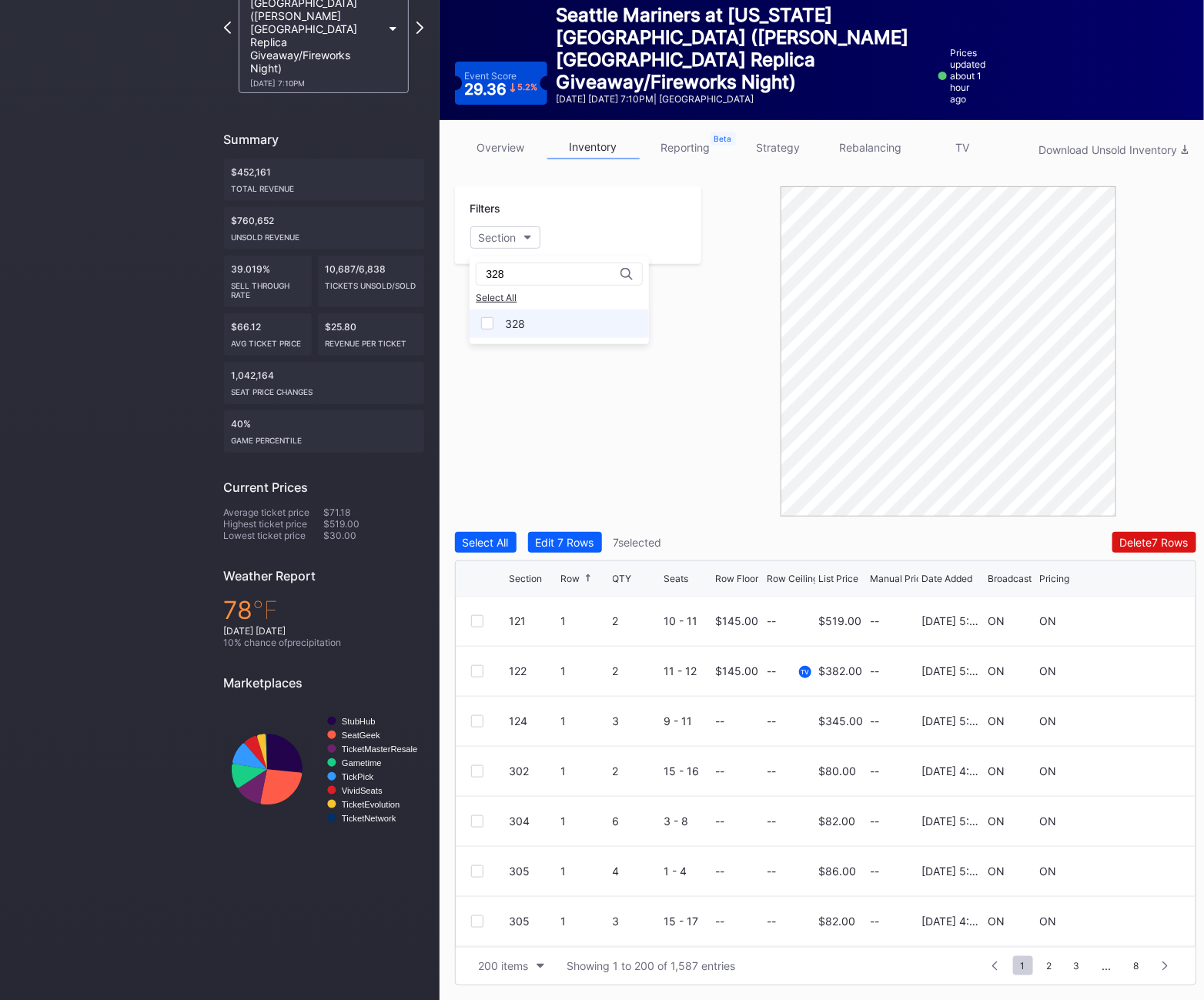
type input "328"
click at [535, 320] on div "328" at bounding box center [559, 324] width 179 height 29
click at [475, 769] on div at bounding box center [477, 771] width 12 height 12
click at [508, 260] on div "328" at bounding box center [494, 266] width 46 height 19
click at [519, 236] on button "Section" at bounding box center [505, 237] width 70 height 22
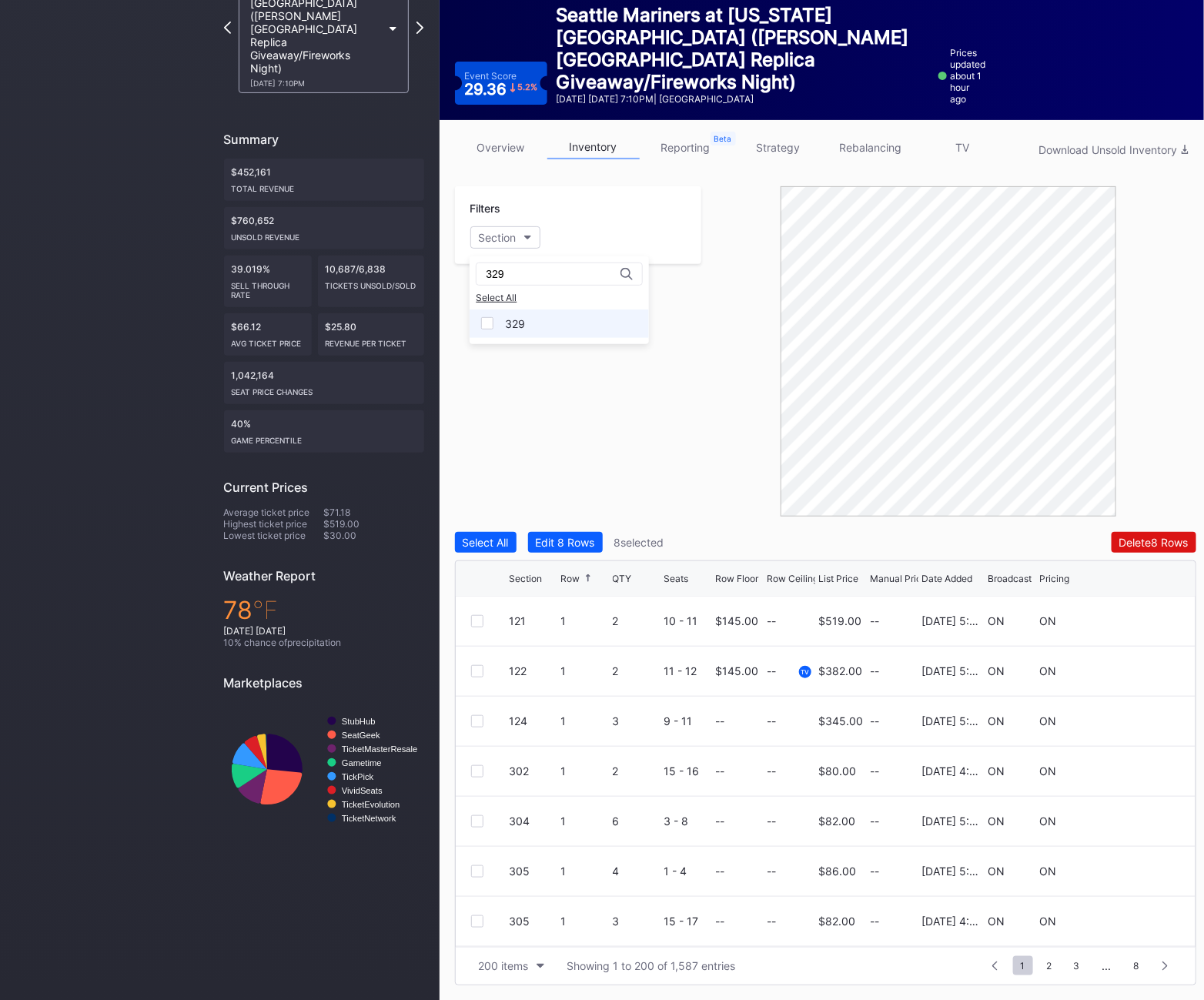
type input "329"
click at [524, 331] on div "329" at bounding box center [559, 324] width 179 height 29
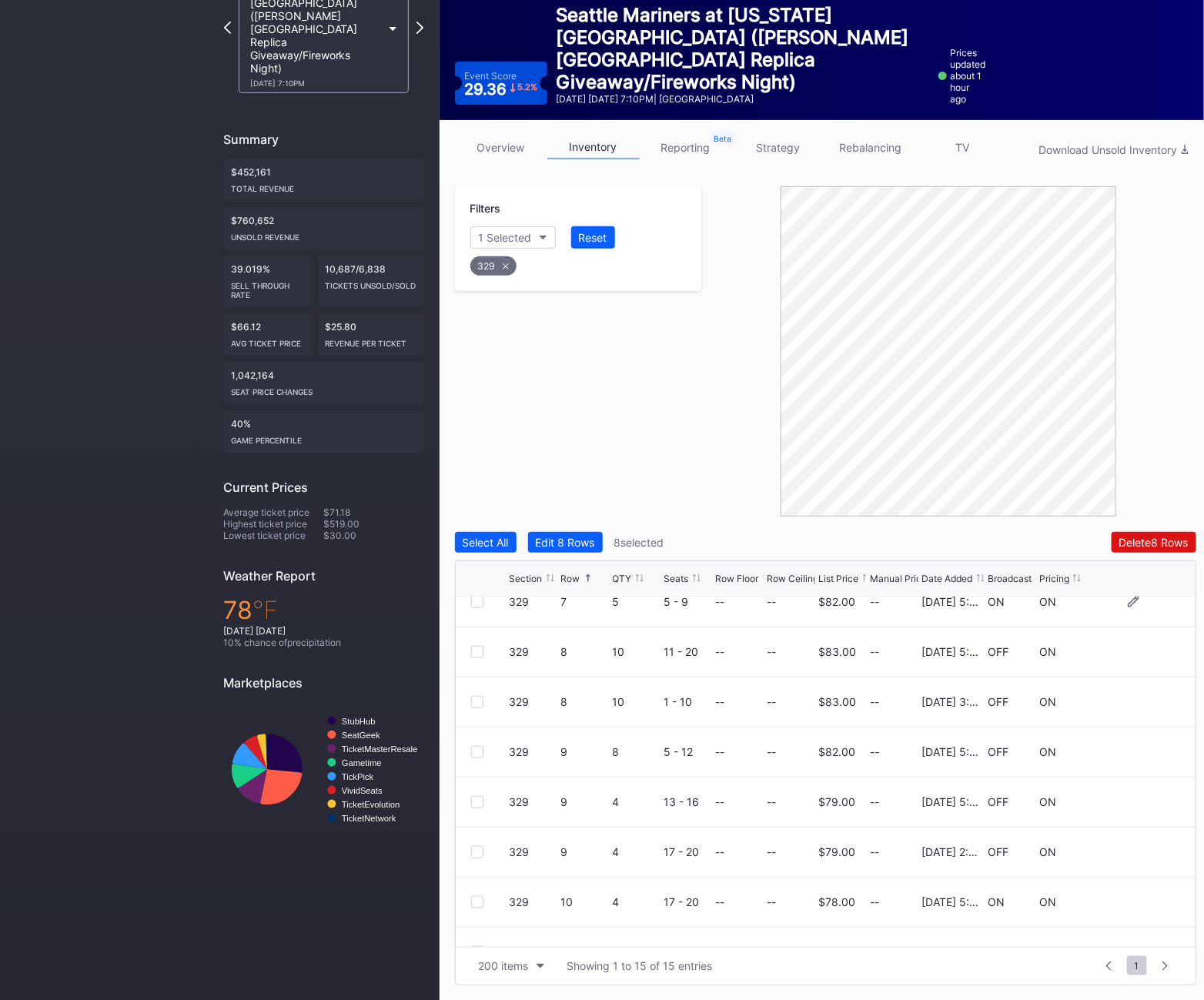
scroll to position [319, 0]
click at [475, 754] on div at bounding box center [477, 753] width 12 height 12
click at [475, 800] on div at bounding box center [477, 802] width 12 height 12
click at [475, 844] on div "329 9 4 17 - 20 -- -- $79.00 -- [DATE] 2:07PM OFF ON" at bounding box center [826, 853] width 740 height 50
click at [475, 851] on div at bounding box center [477, 853] width 12 height 12
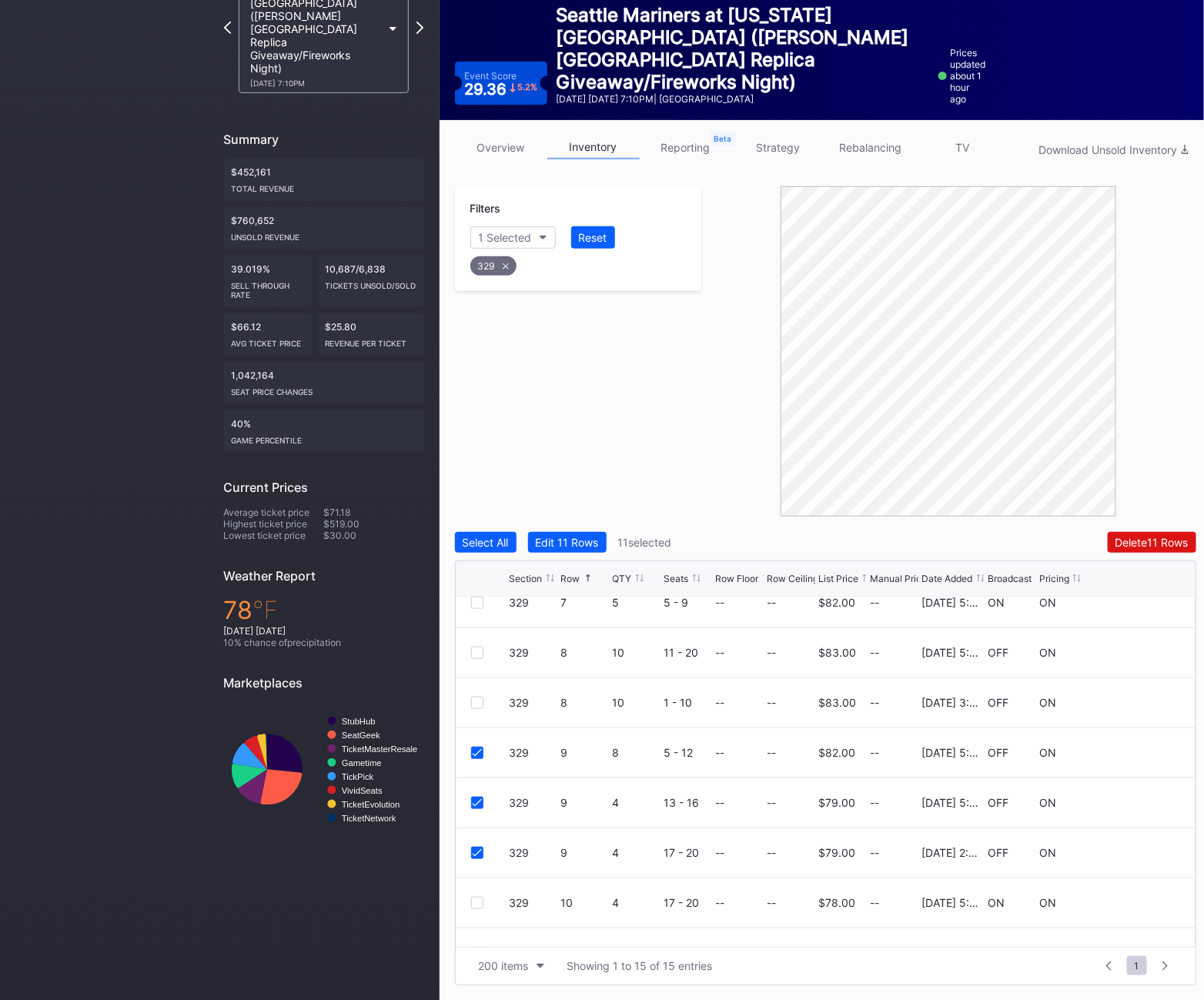
click at [497, 268] on div "329" at bounding box center [494, 266] width 46 height 19
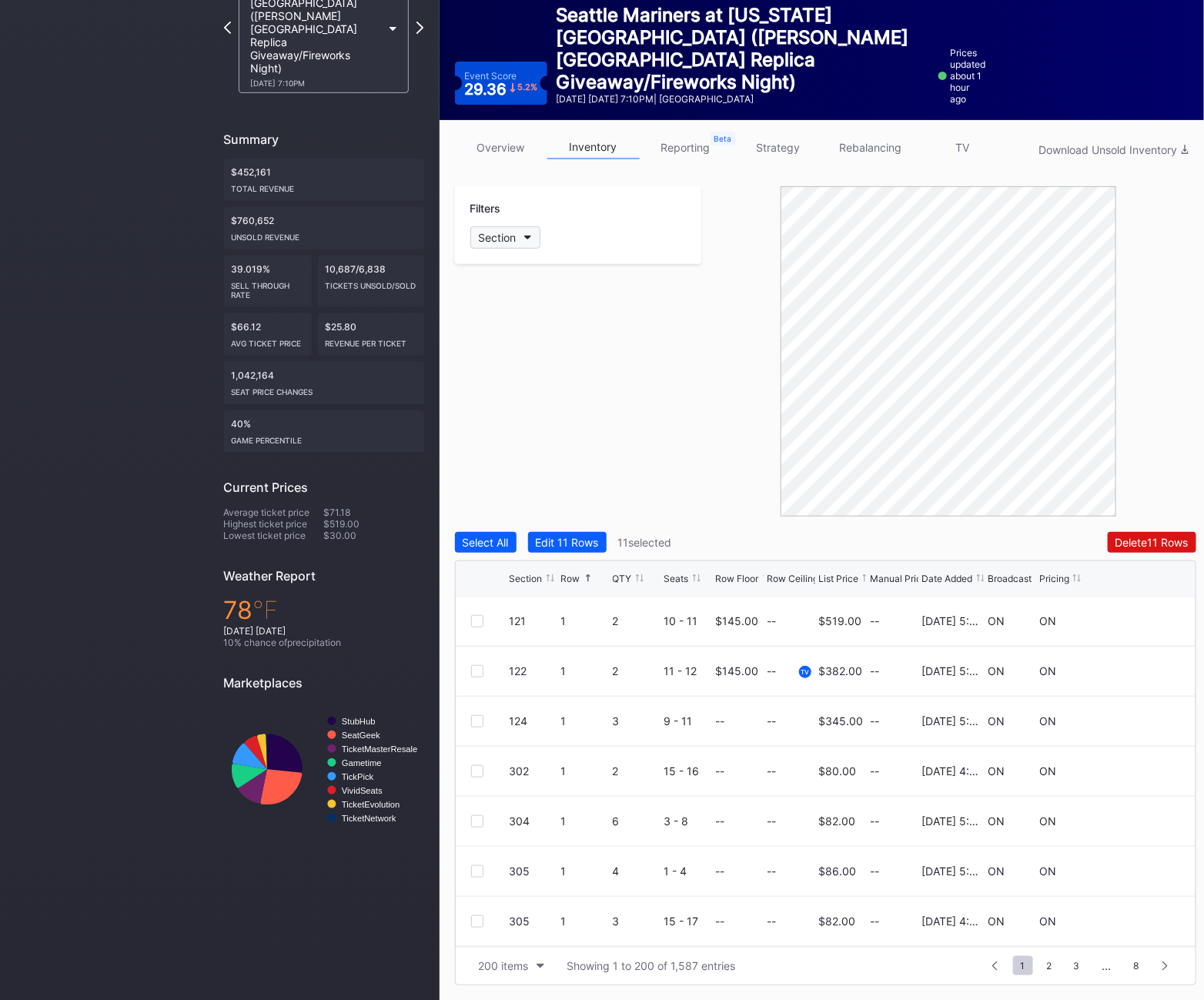
click at [493, 244] on button "Section" at bounding box center [505, 237] width 70 height 22
click at [519, 313] on div "332" at bounding box center [559, 324] width 179 height 29
click at [519, 318] on div "332" at bounding box center [515, 324] width 20 height 13
click at [517, 280] on input "332" at bounding box center [553, 274] width 135 height 12
type input "331"
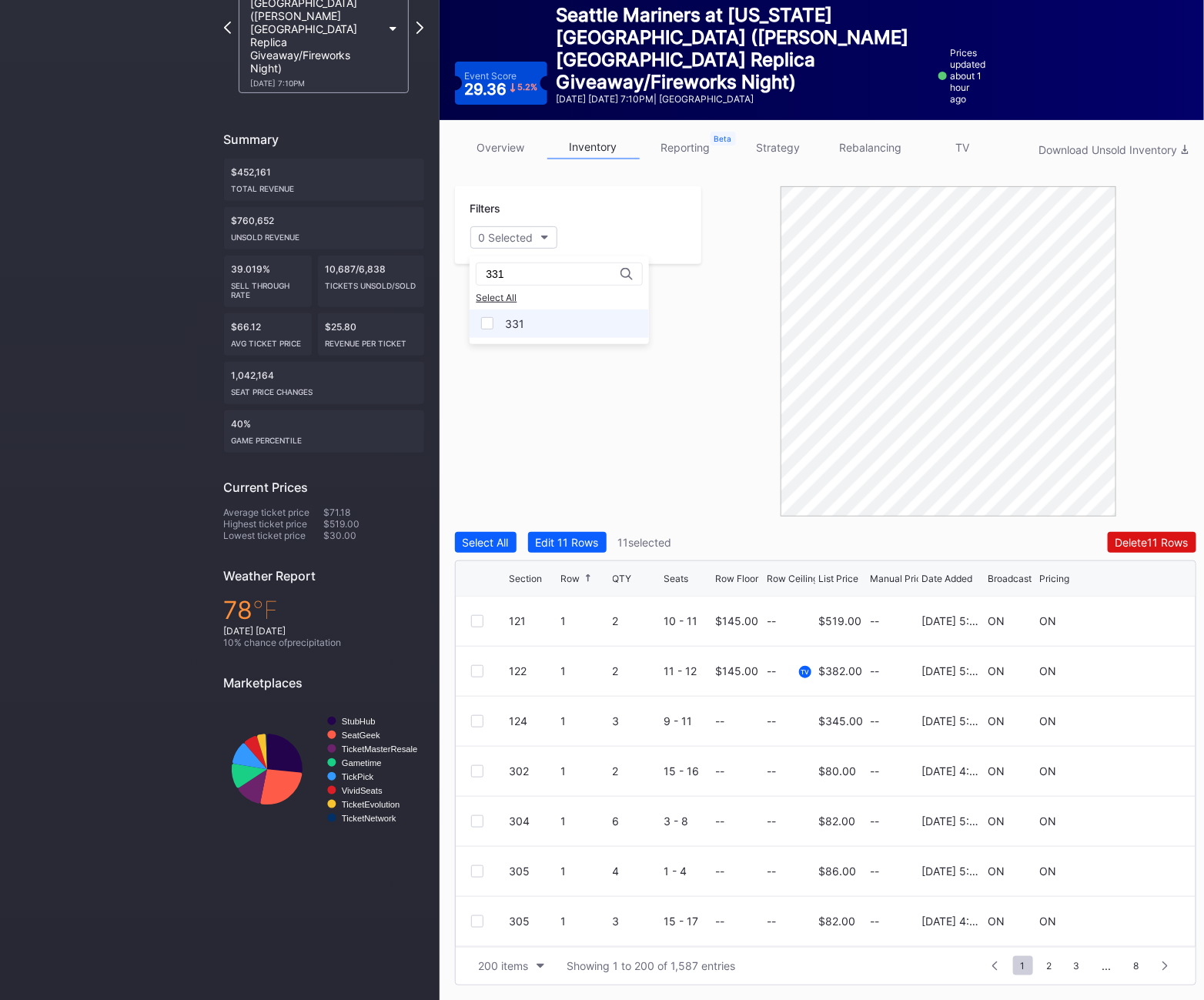
click at [534, 326] on div "331" at bounding box center [559, 324] width 179 height 29
click at [475, 920] on div at bounding box center [477, 922] width 12 height 12
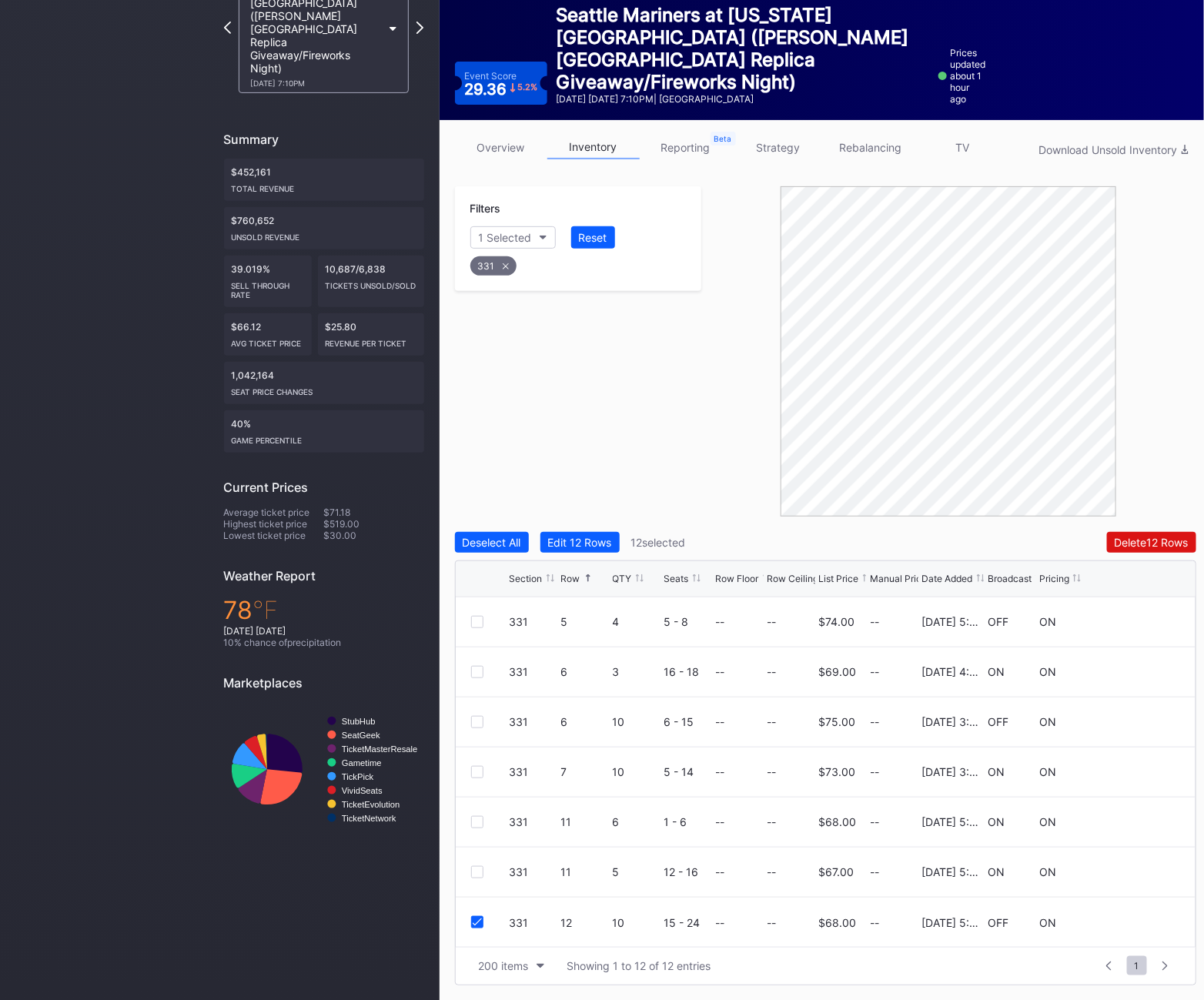
click at [499, 280] on div "Filters 1 Selected Reset 331" at bounding box center [579, 238] width 247 height 105
click at [498, 267] on div "331" at bounding box center [494, 266] width 46 height 19
click at [510, 243] on div "Section" at bounding box center [498, 238] width 37 height 13
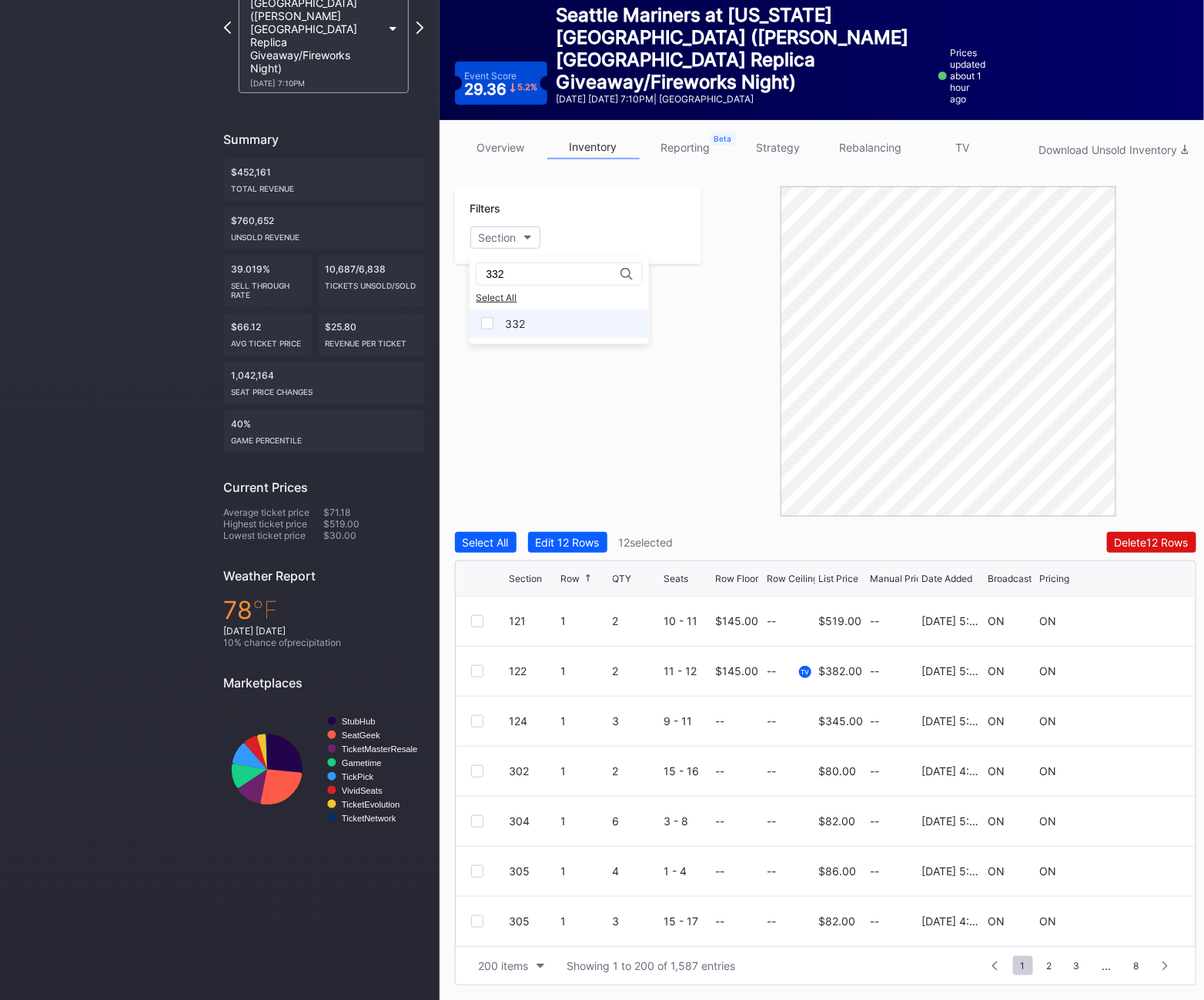
type input "332"
click at [555, 323] on div "332" at bounding box center [559, 324] width 179 height 29
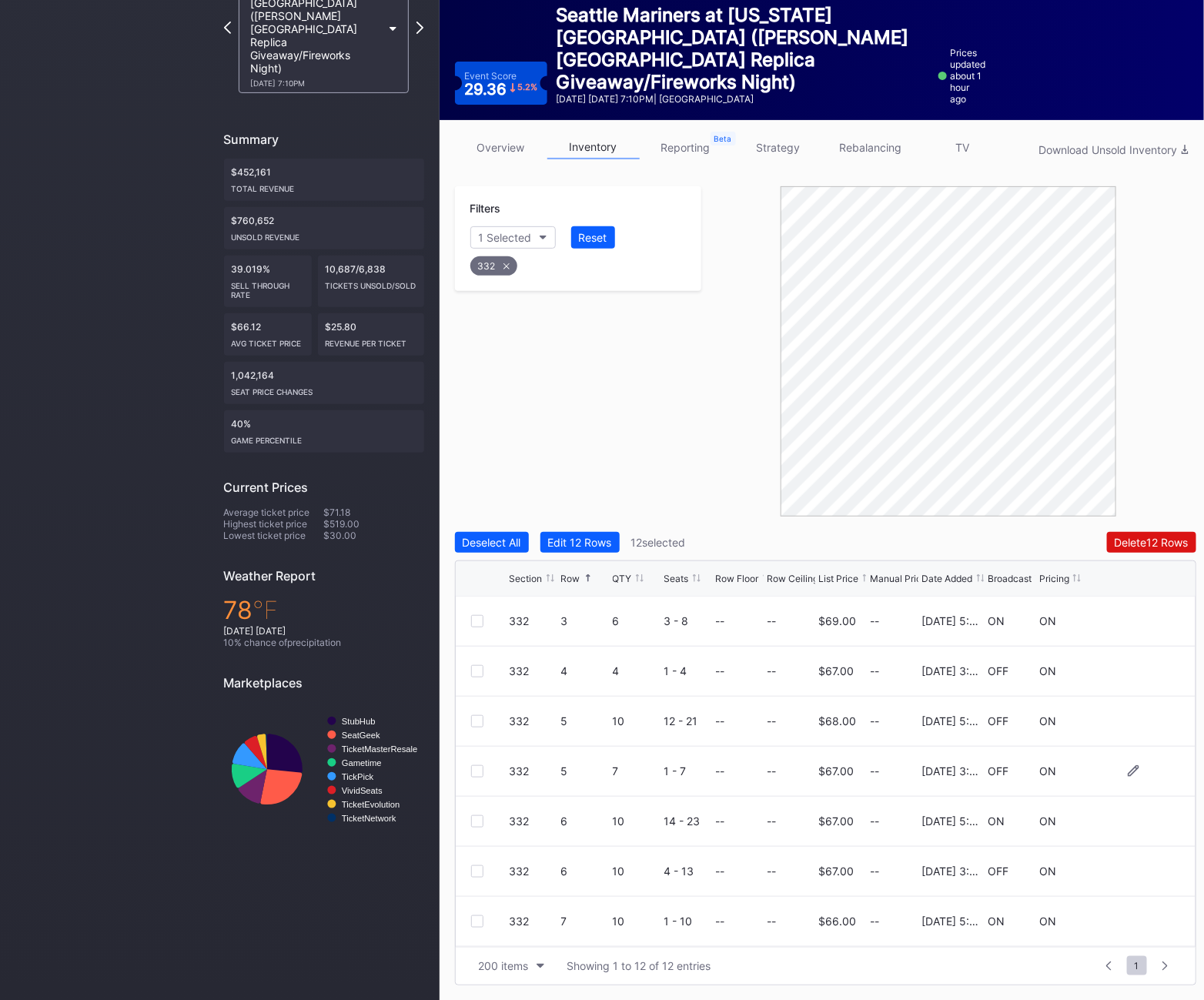
click at [476, 769] on div at bounding box center [477, 771] width 12 height 12
click at [476, 769] on icon at bounding box center [477, 772] width 10 height 8
click at [469, 724] on div "332 5 10 12 - 21 -- -- $68.00 -- [DATE] 5:14PM OFF ON" at bounding box center [826, 722] width 740 height 50
click at [472, 718] on div at bounding box center [477, 721] width 12 height 12
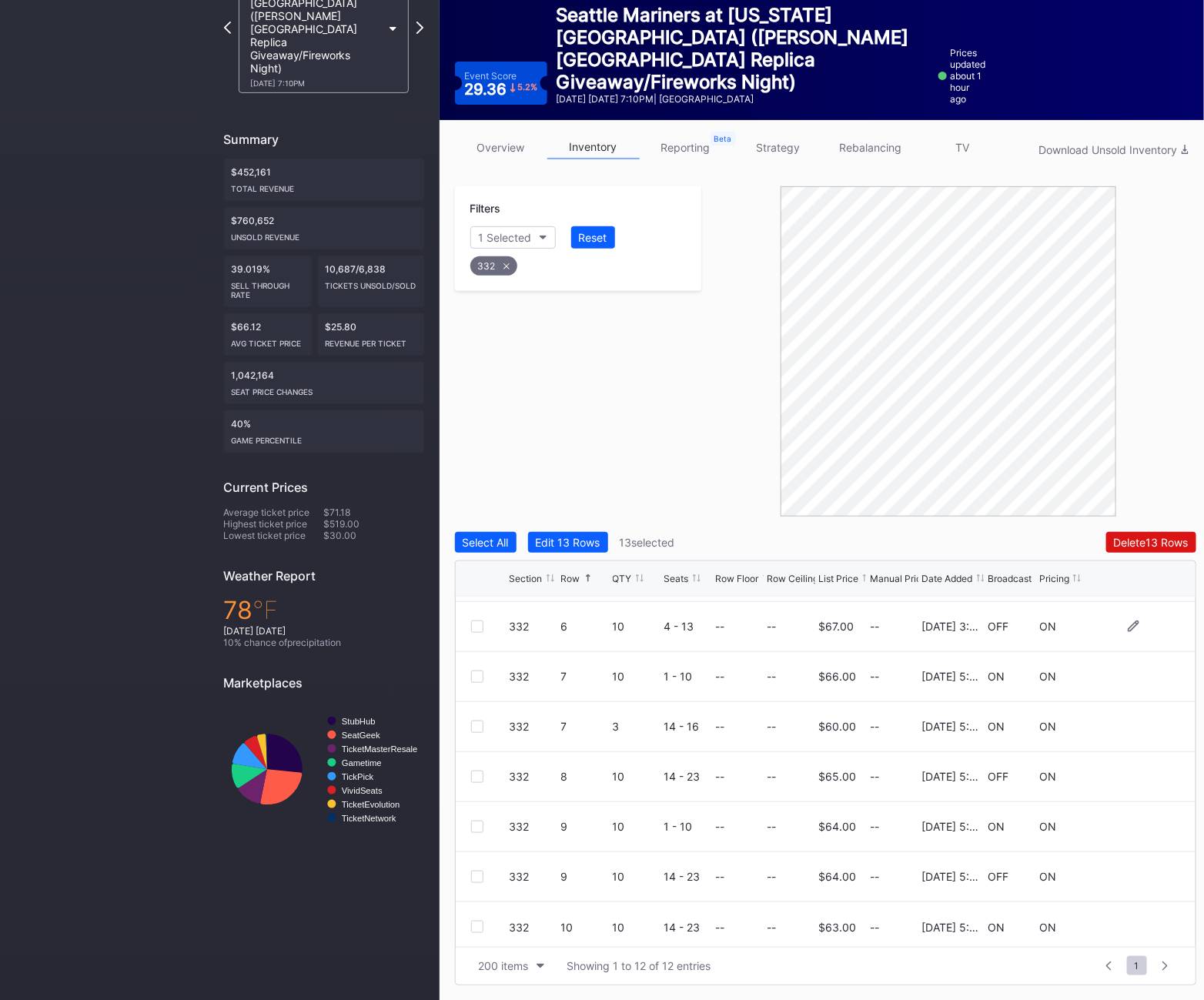
scroll to position [245, 0]
click at [473, 770] on div at bounding box center [477, 776] width 12 height 12
click at [475, 873] on div at bounding box center [477, 876] width 12 height 12
click at [1142, 541] on div "Delete 15 Rows" at bounding box center [1151, 543] width 75 height 13
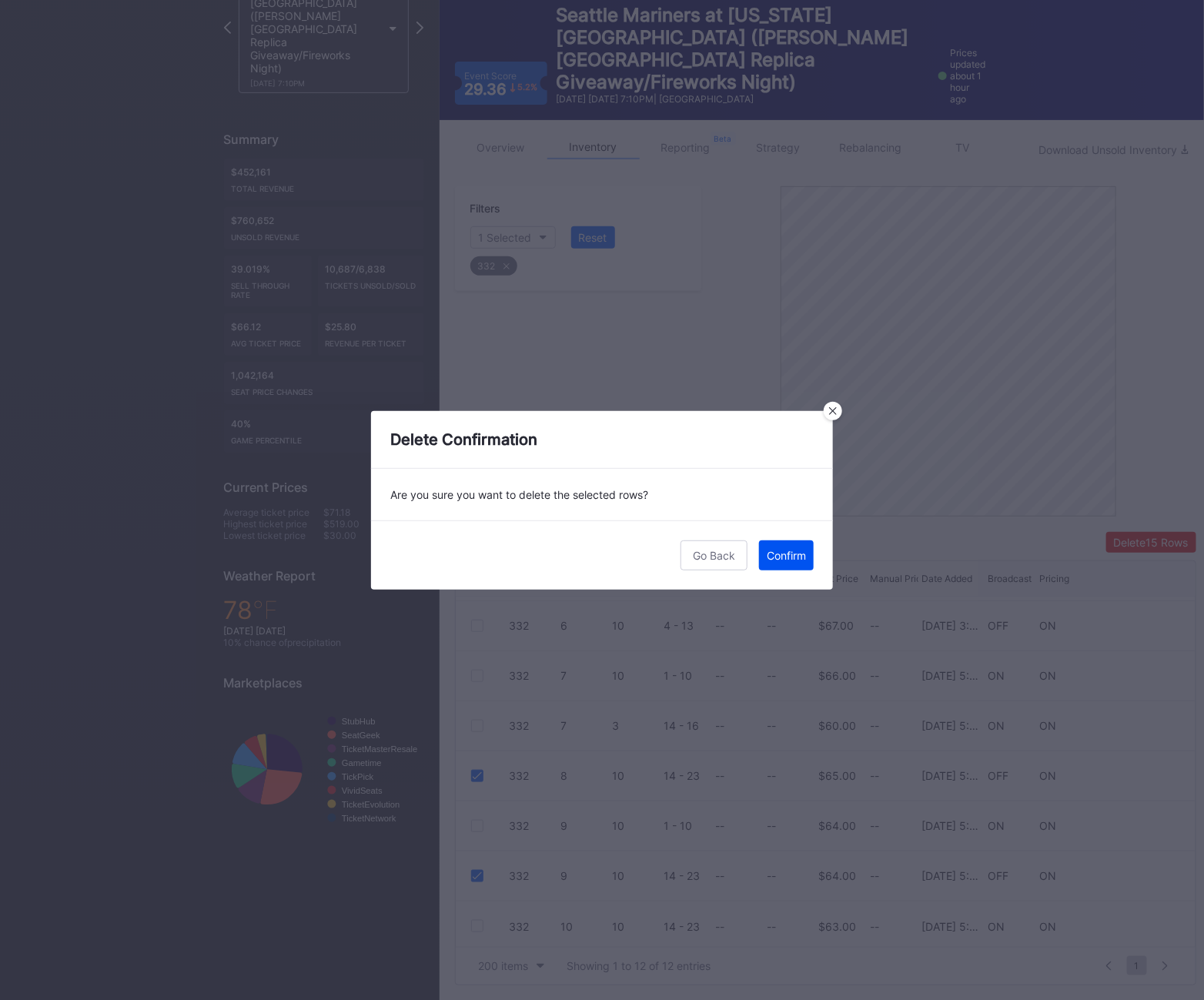
click at [780, 561] on div "Confirm" at bounding box center [786, 556] width 39 height 13
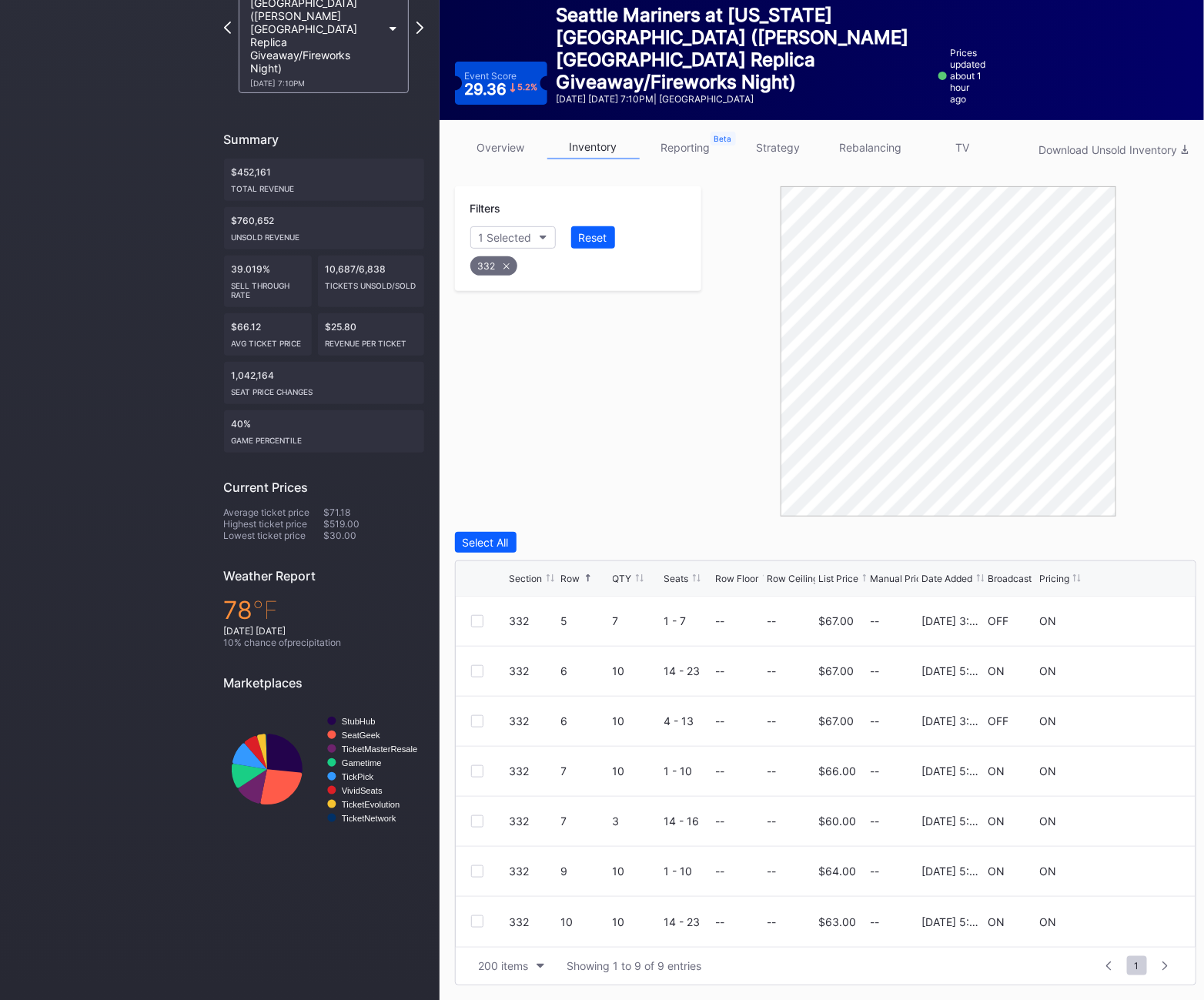
scroll to position [0, 0]
click at [495, 270] on div "332" at bounding box center [494, 266] width 47 height 19
click at [509, 248] on div "Filters Section" at bounding box center [579, 224] width 247 height 78
click at [501, 236] on div "Section" at bounding box center [498, 238] width 37 height 13
type input "334"
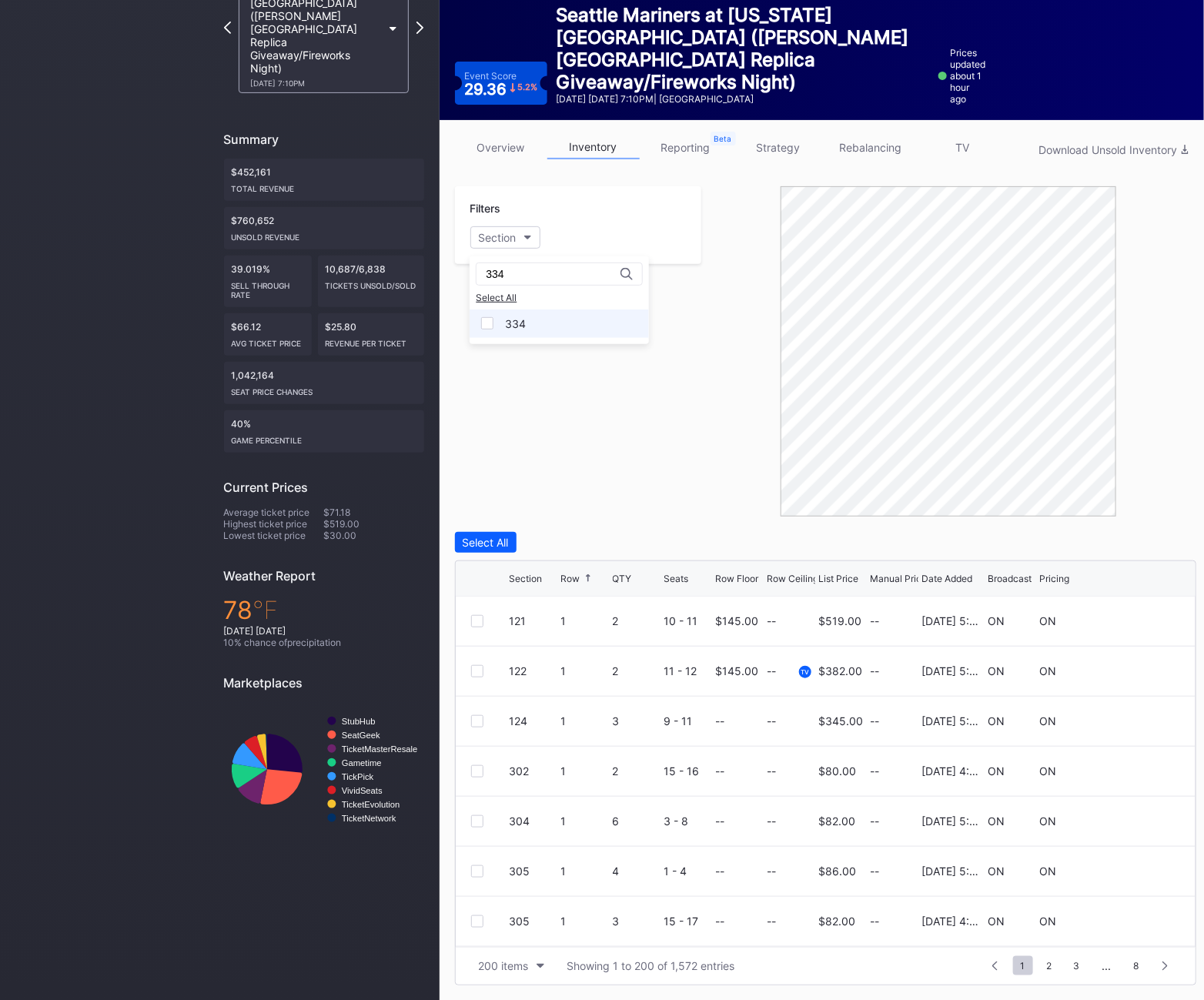
click at [515, 337] on div "334" at bounding box center [559, 324] width 179 height 29
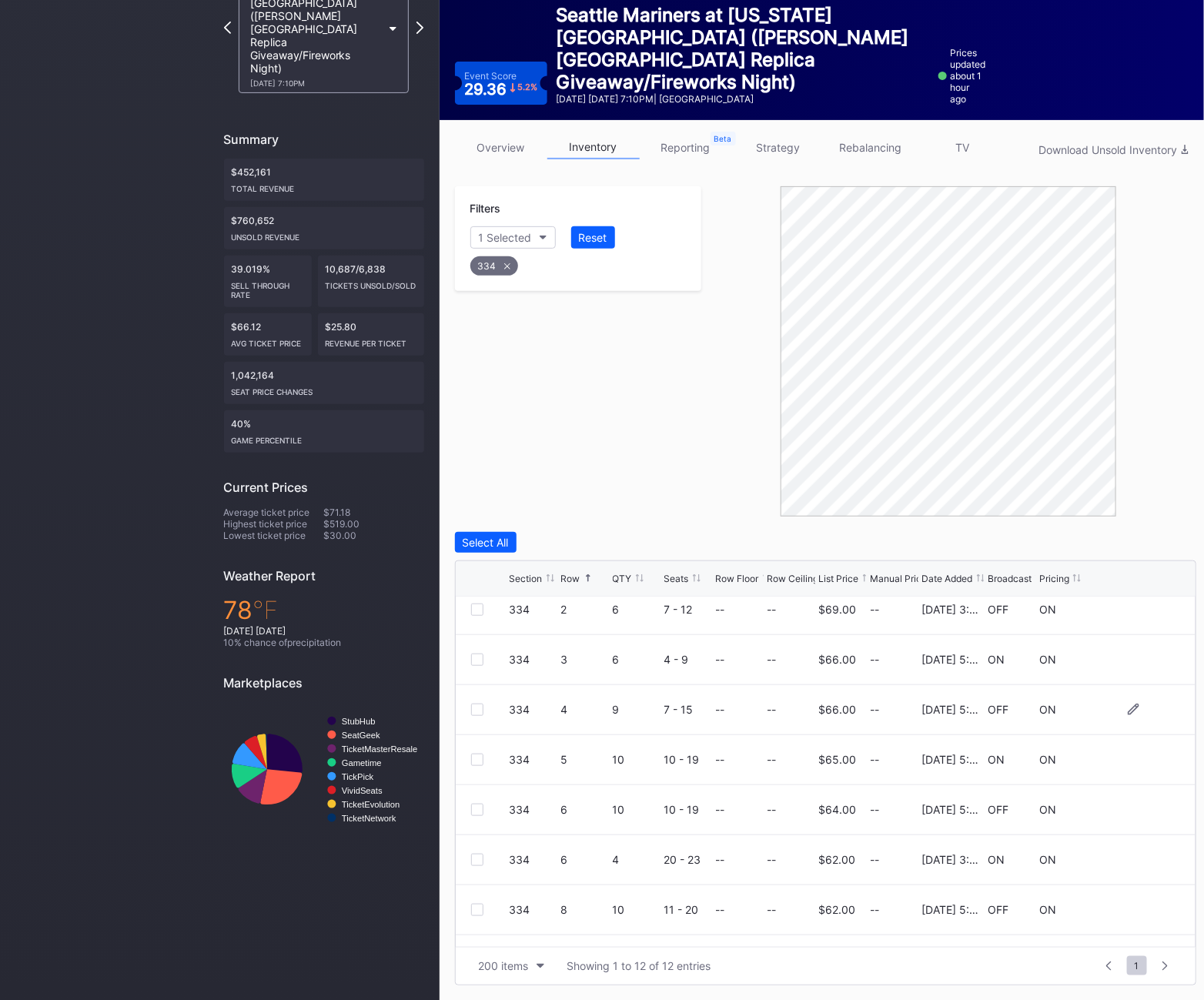
scroll to position [160, 0]
click at [481, 813] on div at bounding box center [477, 811] width 12 height 12
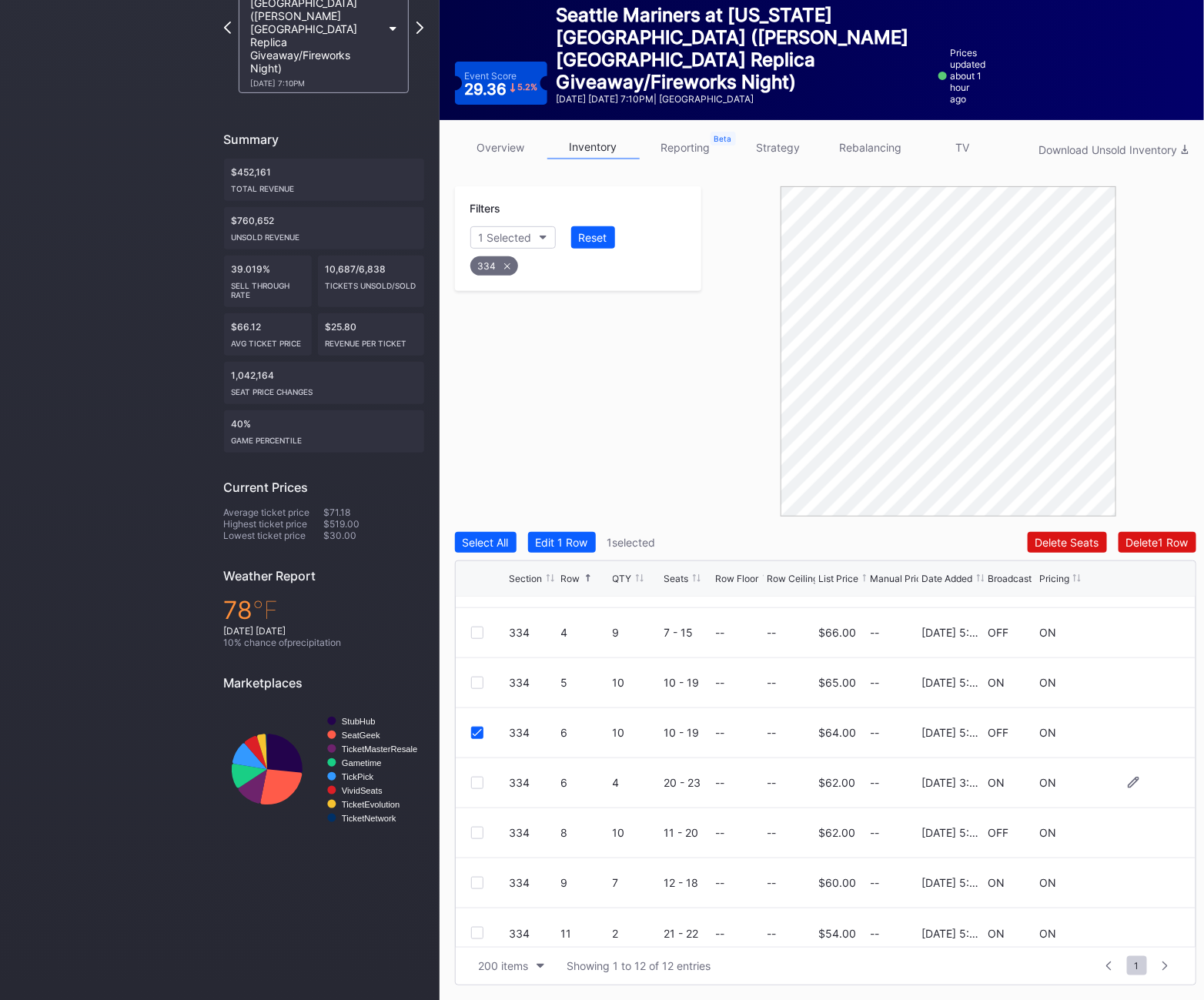
scroll to position [247, 0]
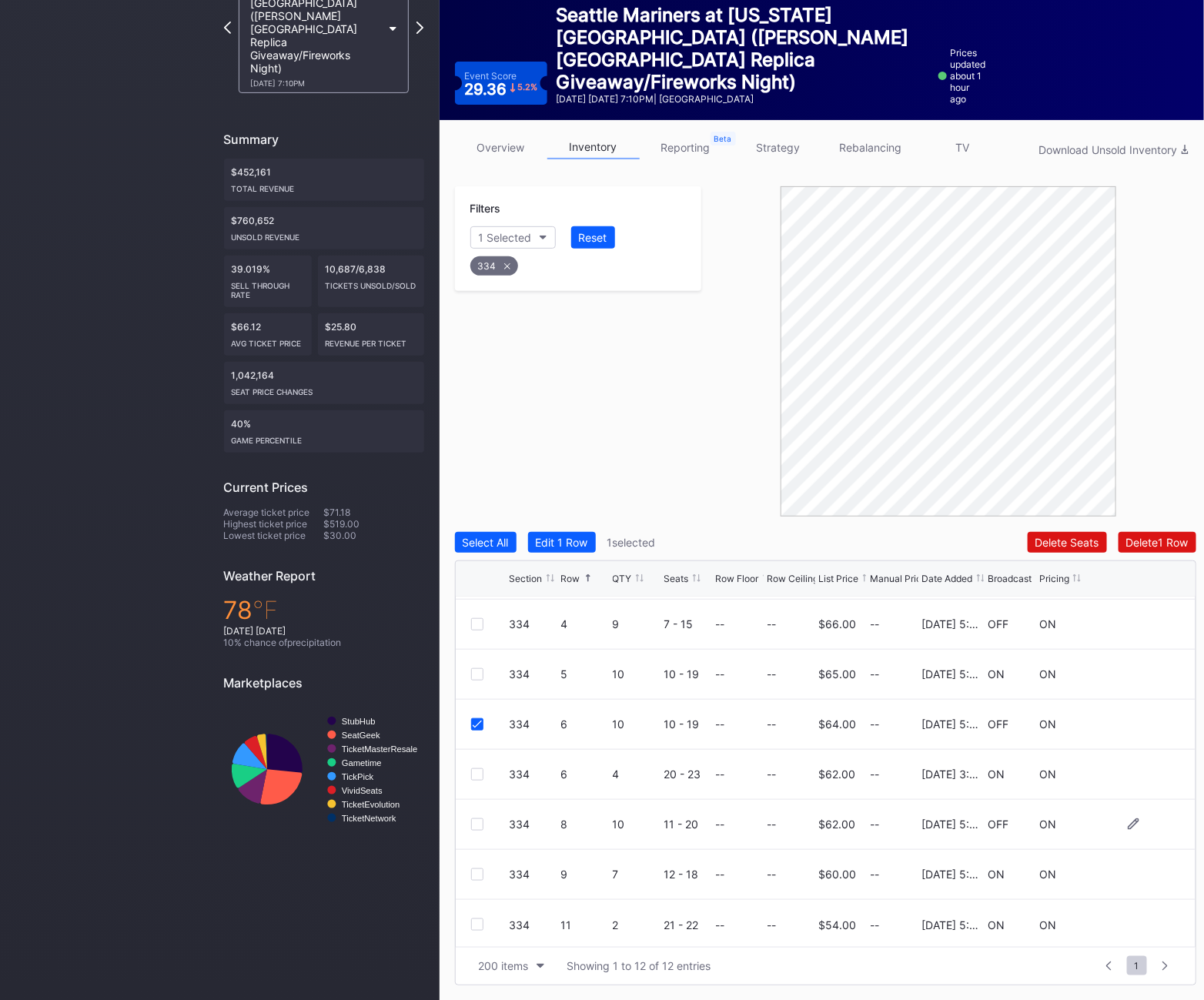
click at [481, 827] on div at bounding box center [477, 825] width 12 height 12
click at [1131, 543] on div "Delete 2 Rows" at bounding box center [1154, 543] width 68 height 13
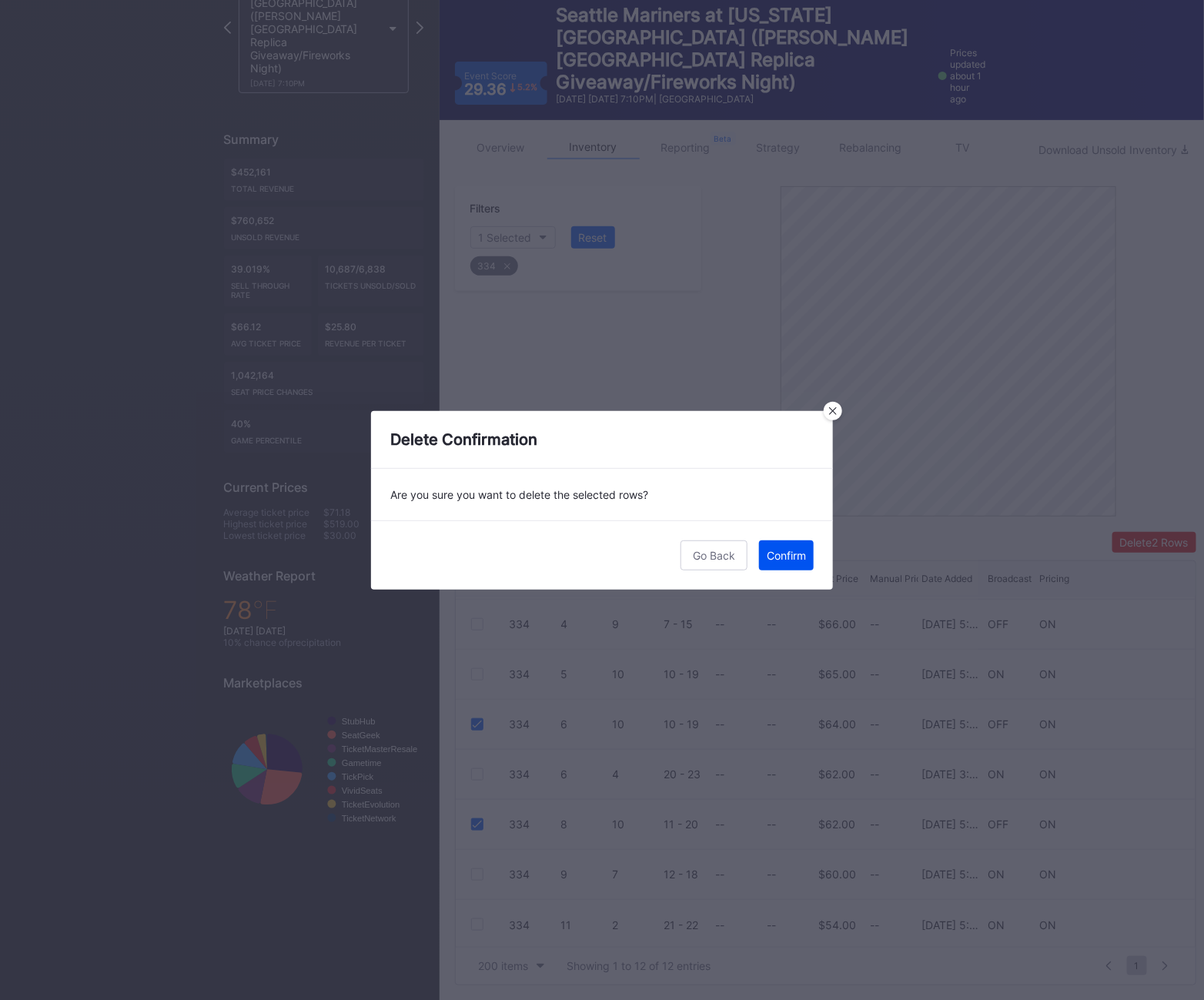
click at [776, 547] on button "Confirm" at bounding box center [786, 555] width 55 height 30
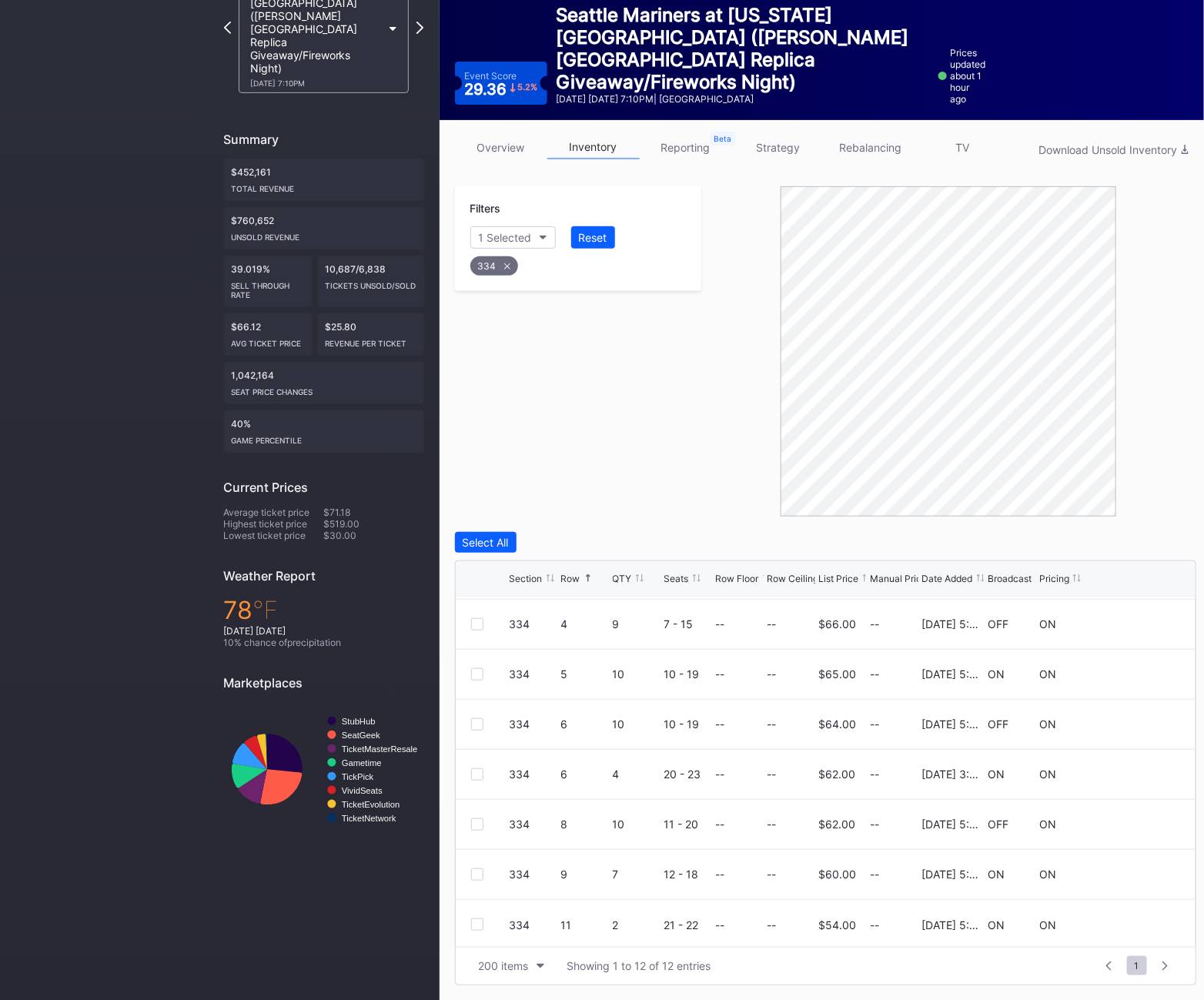
click at [488, 267] on div "334" at bounding box center [495, 266] width 48 height 19
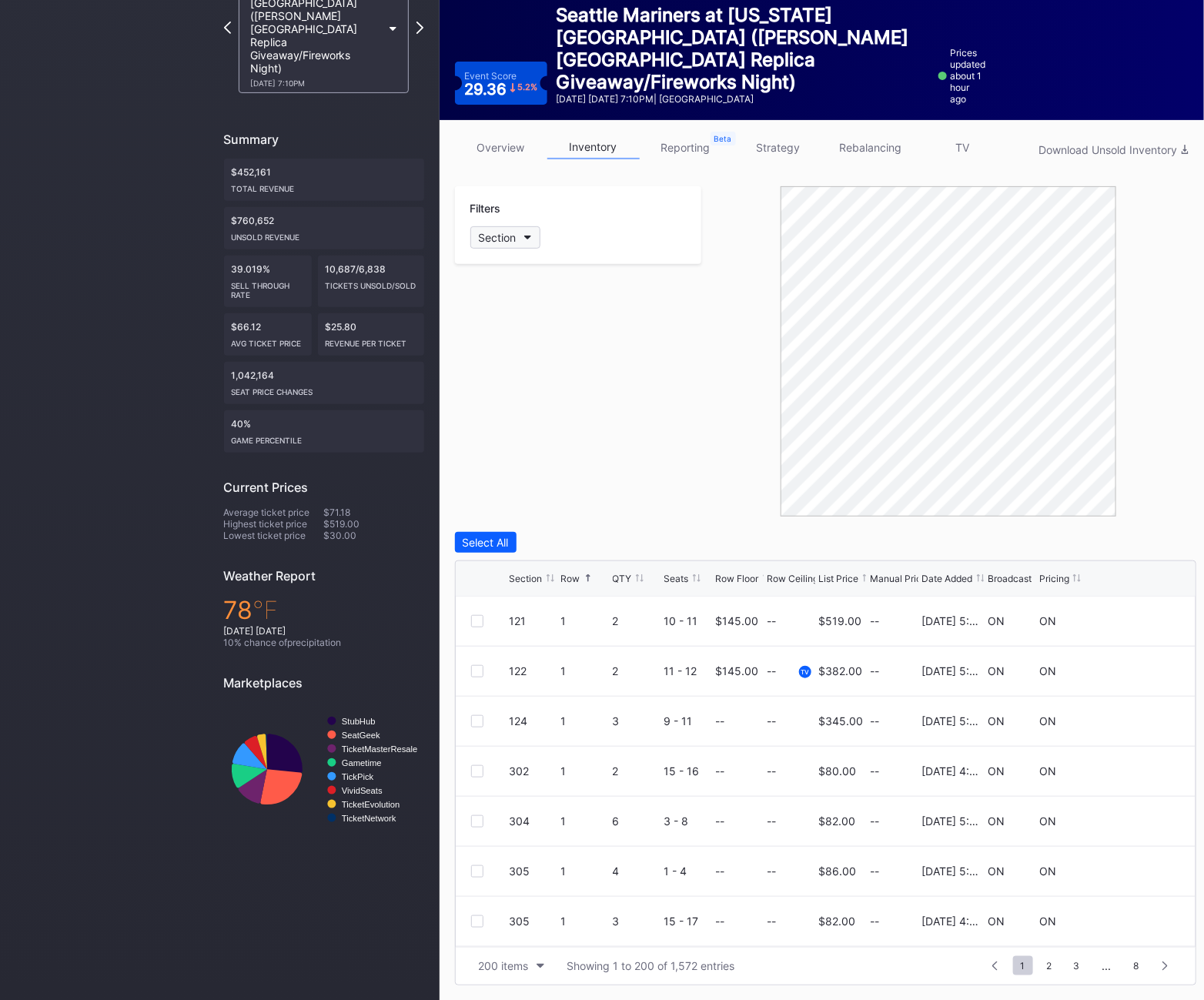
click at [513, 238] on div "Section" at bounding box center [498, 238] width 37 height 13
type input "335"
click at [538, 324] on div "335" at bounding box center [559, 324] width 179 height 29
click at [491, 710] on div "335 4 10 6 - 15 -- -- $64.00 -- [DATE] 5:04PM OFF ON" at bounding box center [826, 722] width 740 height 50
click at [478, 718] on div at bounding box center [477, 721] width 12 height 12
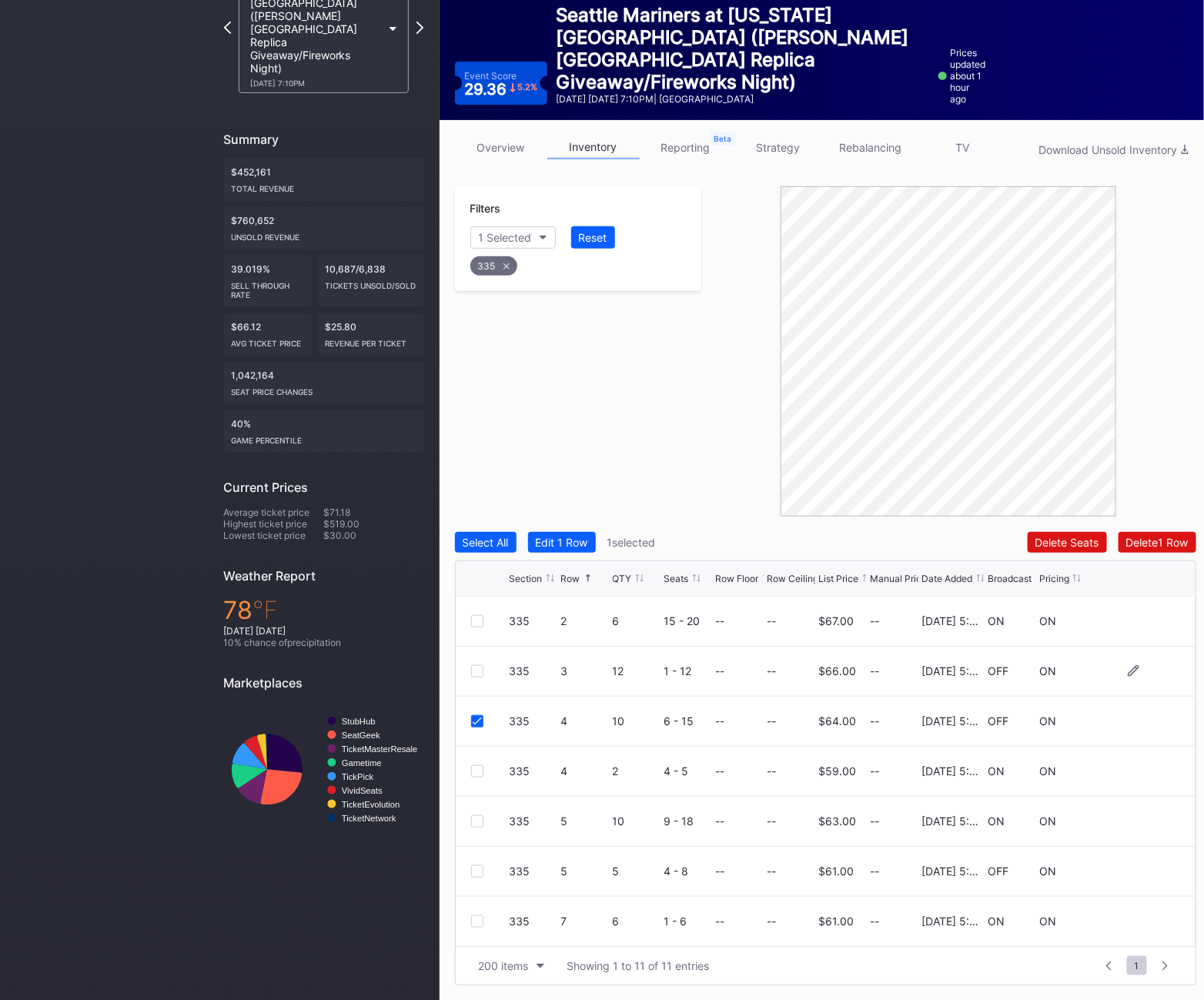
click at [472, 670] on div at bounding box center [477, 671] width 12 height 12
click at [499, 263] on div "335" at bounding box center [494, 266] width 47 height 19
click at [494, 238] on div "Section" at bounding box center [498, 238] width 37 height 13
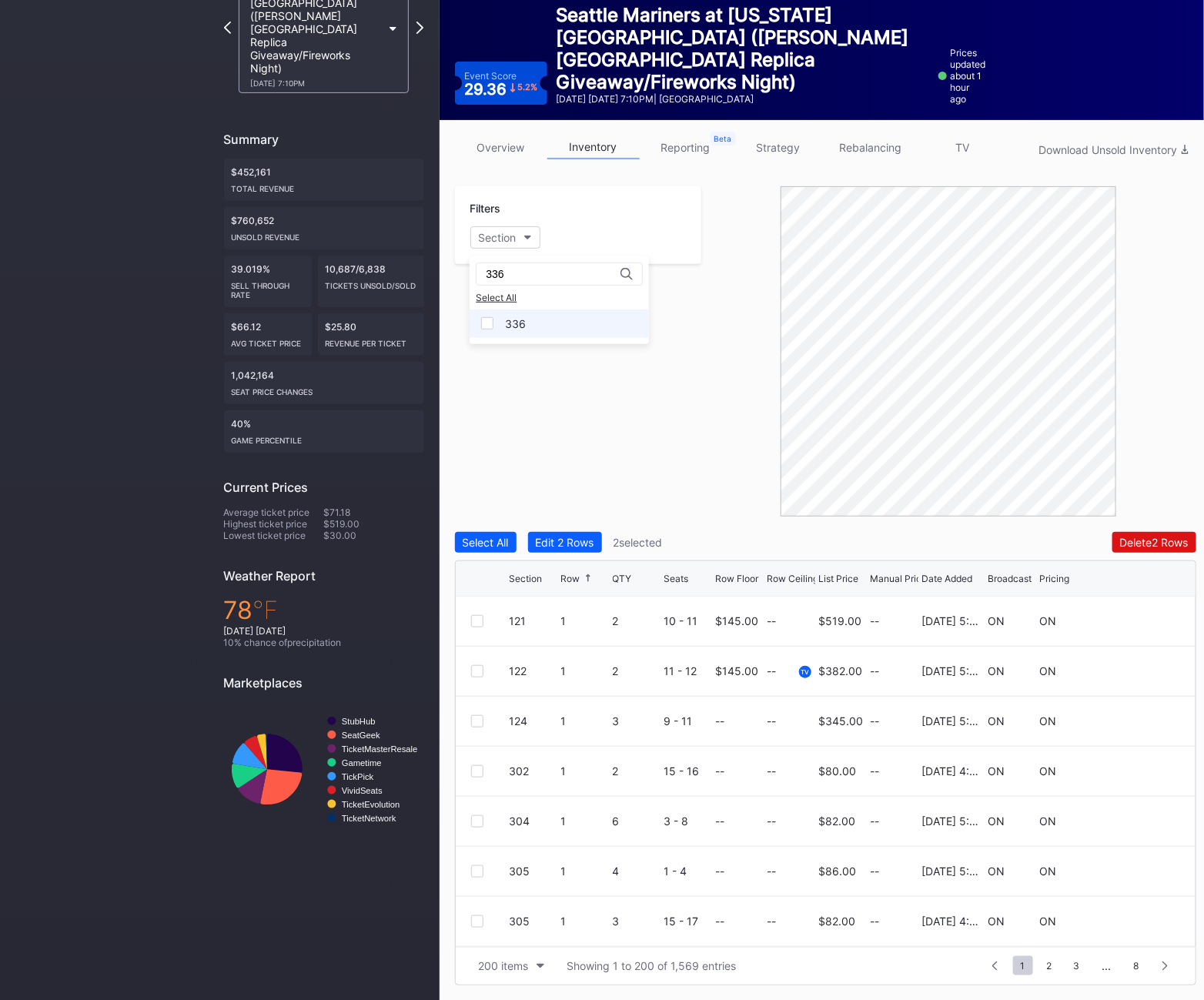
type input "336"
click at [527, 331] on div "336" at bounding box center [559, 324] width 179 height 29
click at [476, 818] on div at bounding box center [477, 822] width 12 height 12
click at [475, 812] on div "336 3 2 4 - 5 -- -- $59.00 -- [DATE] 5:03PM ON ON" at bounding box center [826, 822] width 740 height 50
click at [479, 822] on icon at bounding box center [477, 822] width 10 height 8
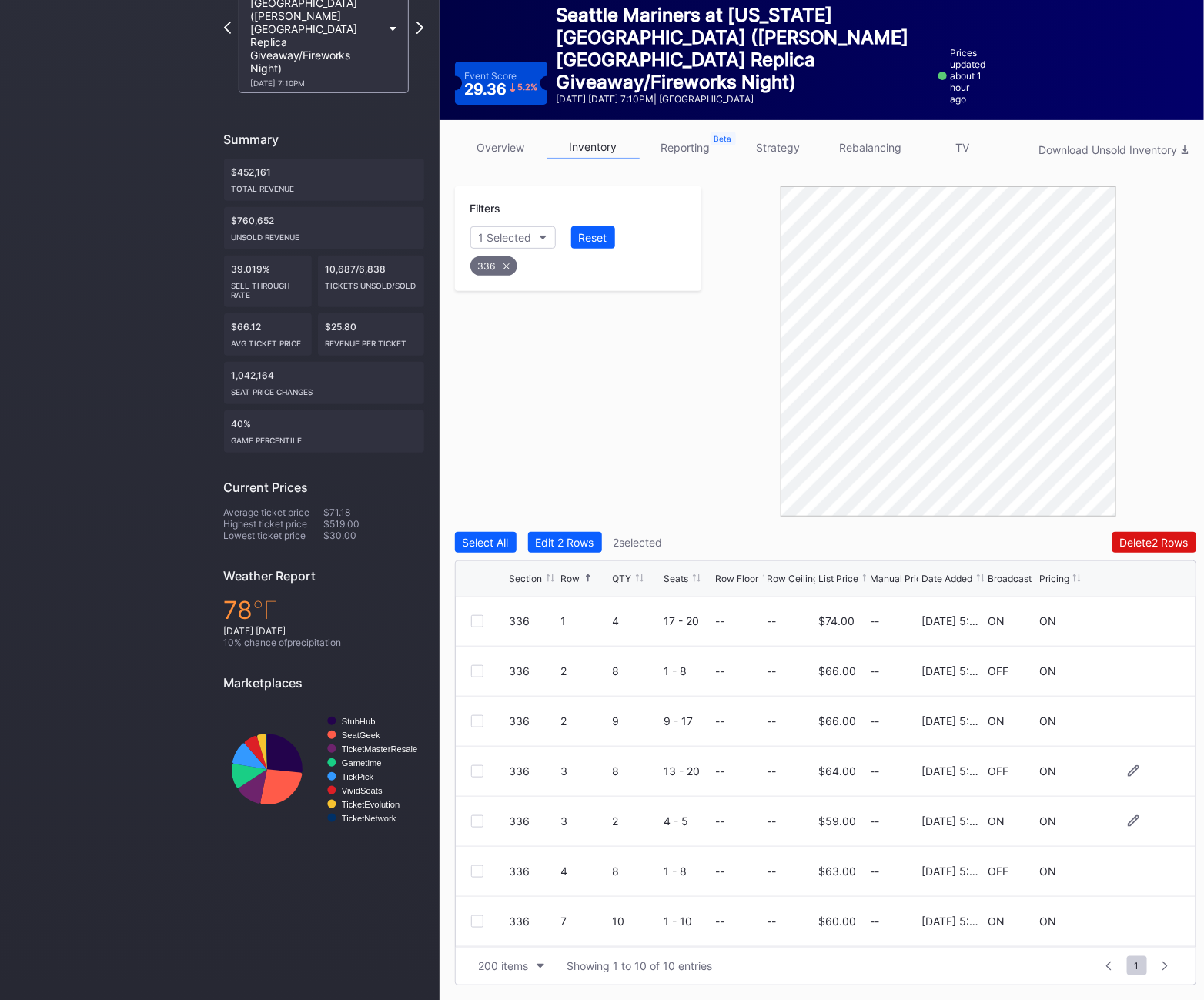
click at [479, 773] on div at bounding box center [477, 771] width 12 height 12
click at [473, 871] on div at bounding box center [477, 872] width 12 height 12
click at [503, 281] on div "Filters 1 Selected Reset 336" at bounding box center [579, 238] width 247 height 105
click at [496, 272] on div "336" at bounding box center [494, 266] width 47 height 19
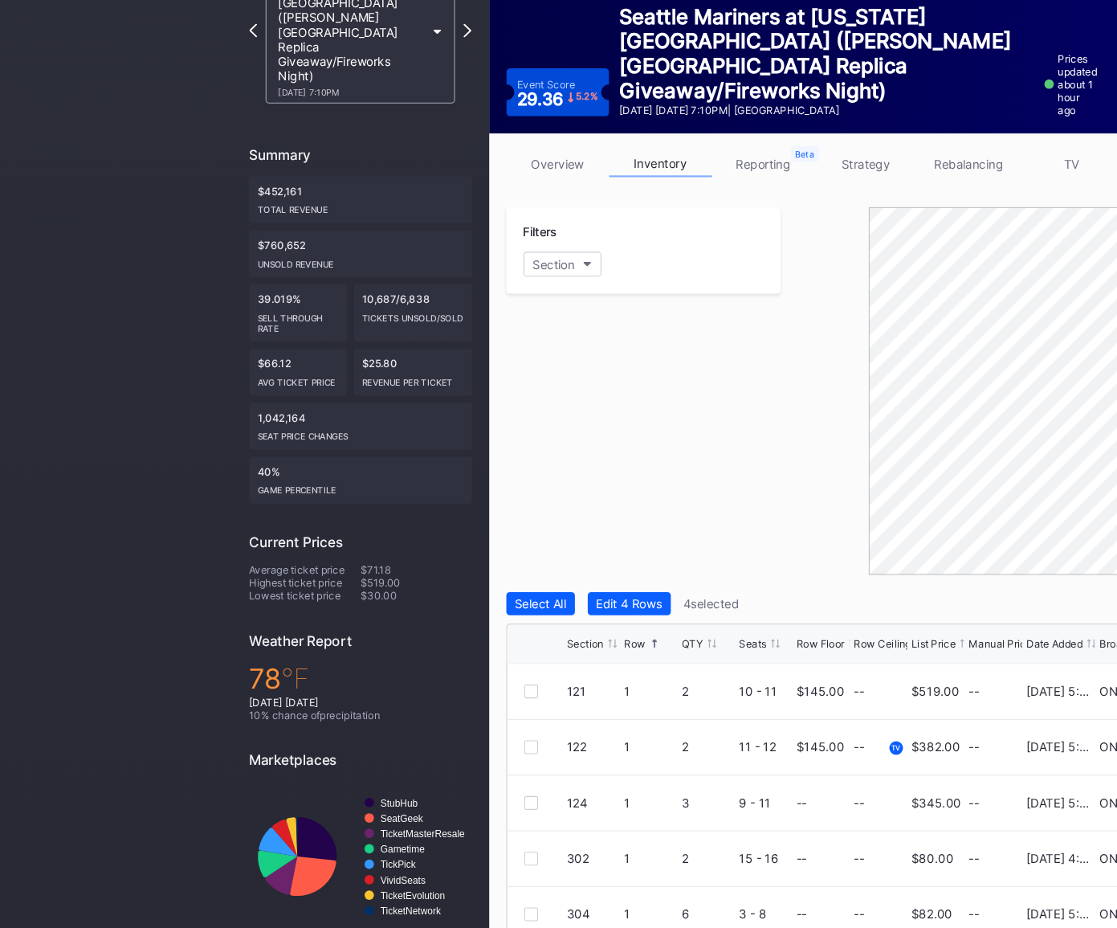
scroll to position [128, 0]
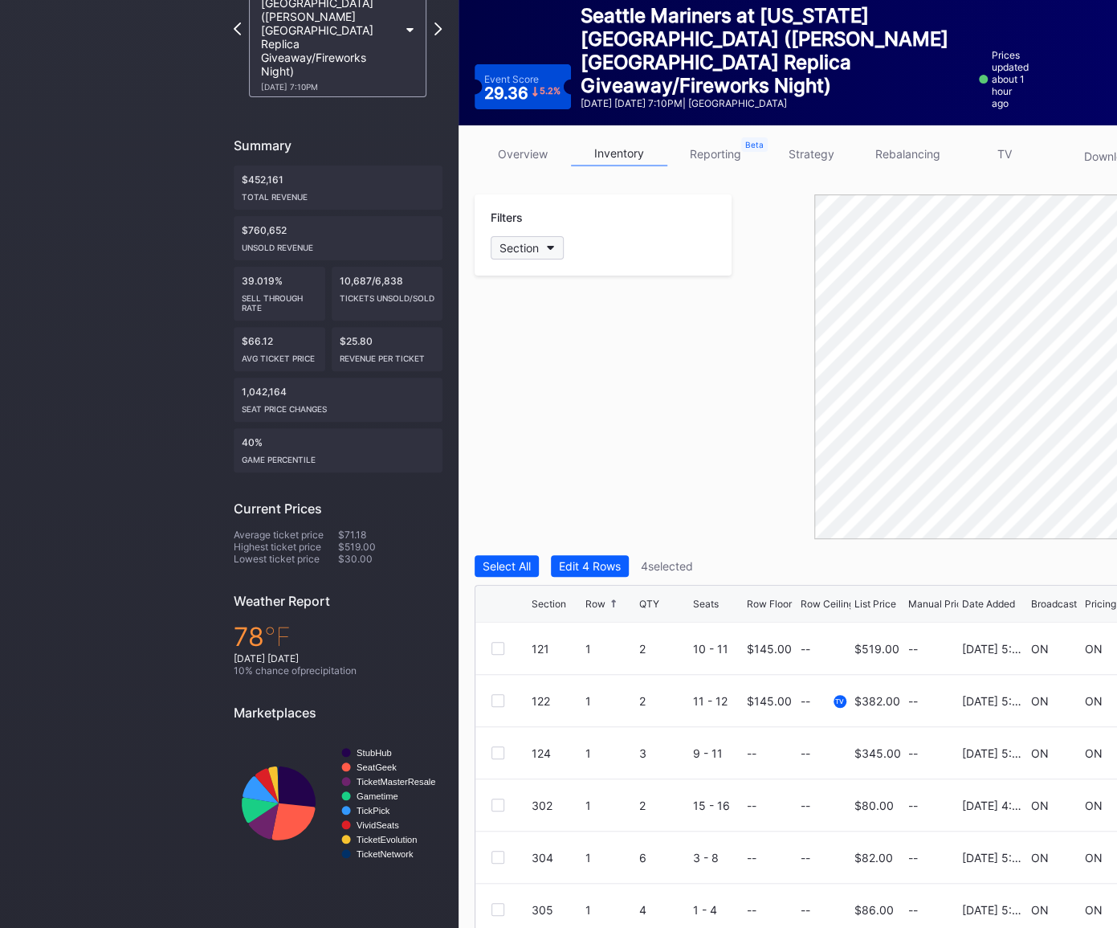
click at [535, 250] on div "Section" at bounding box center [519, 248] width 39 height 14
type input "337"
click at [524, 339] on div "337" at bounding box center [584, 336] width 187 height 30
click at [497, 754] on div at bounding box center [498, 752] width 13 height 13
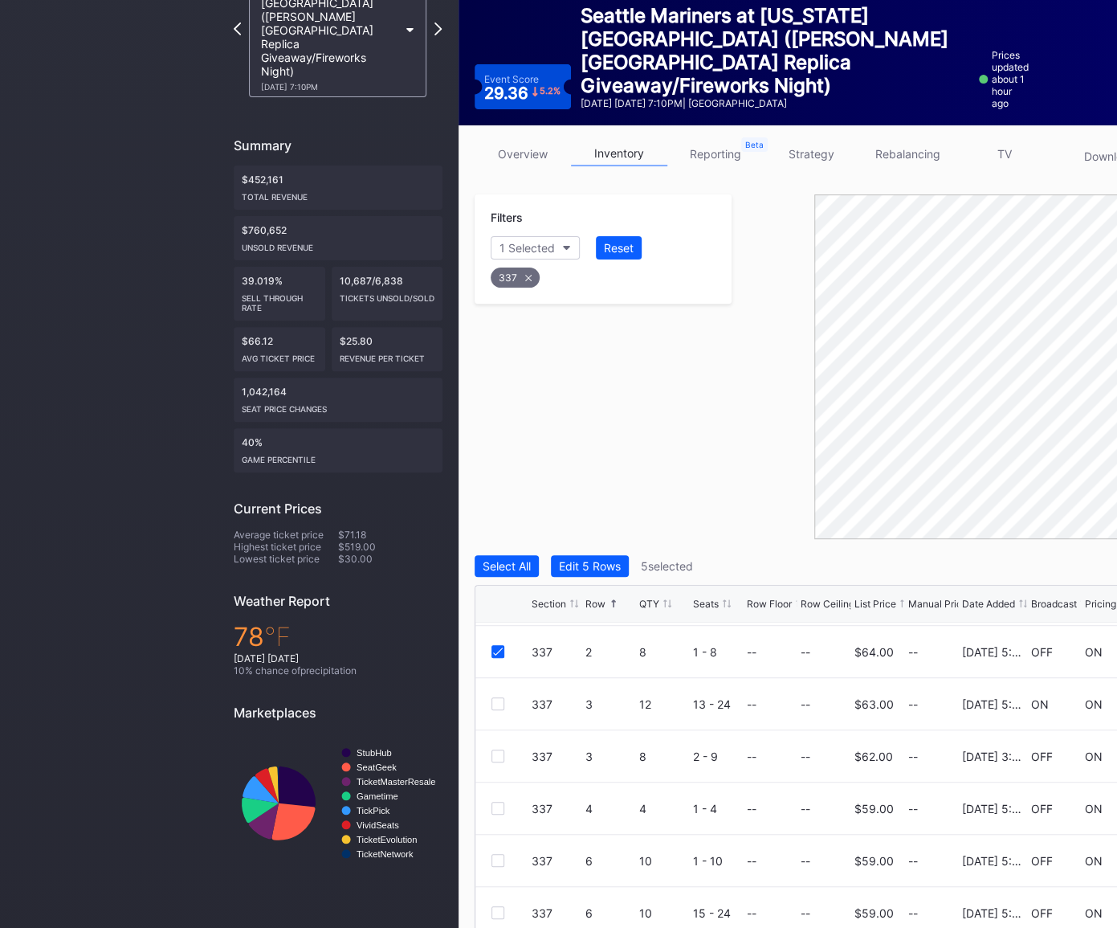
click at [497, 858] on div at bounding box center [498, 860] width 13 height 13
click at [496, 908] on div at bounding box center [498, 912] width 13 height 13
click at [517, 271] on div "337" at bounding box center [515, 277] width 49 height 20
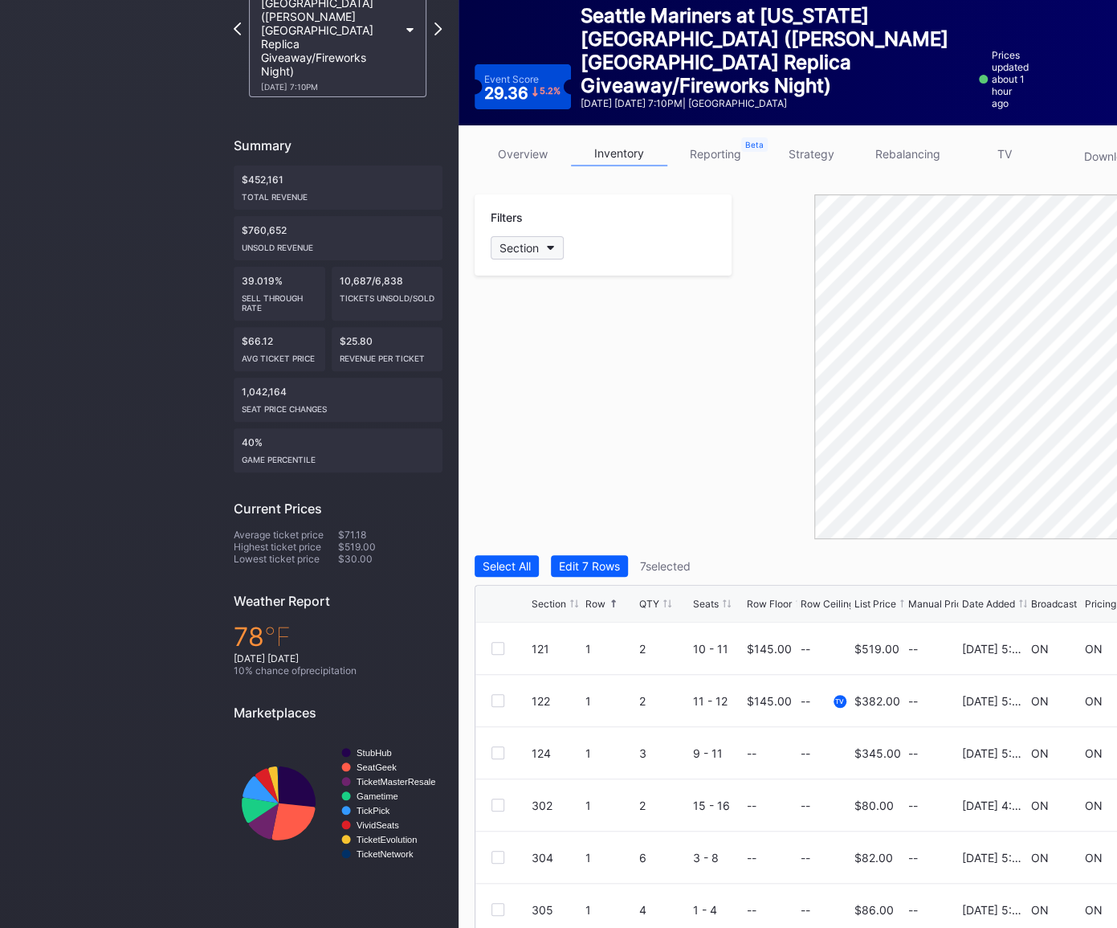
click at [517, 243] on div "Section" at bounding box center [519, 248] width 39 height 14
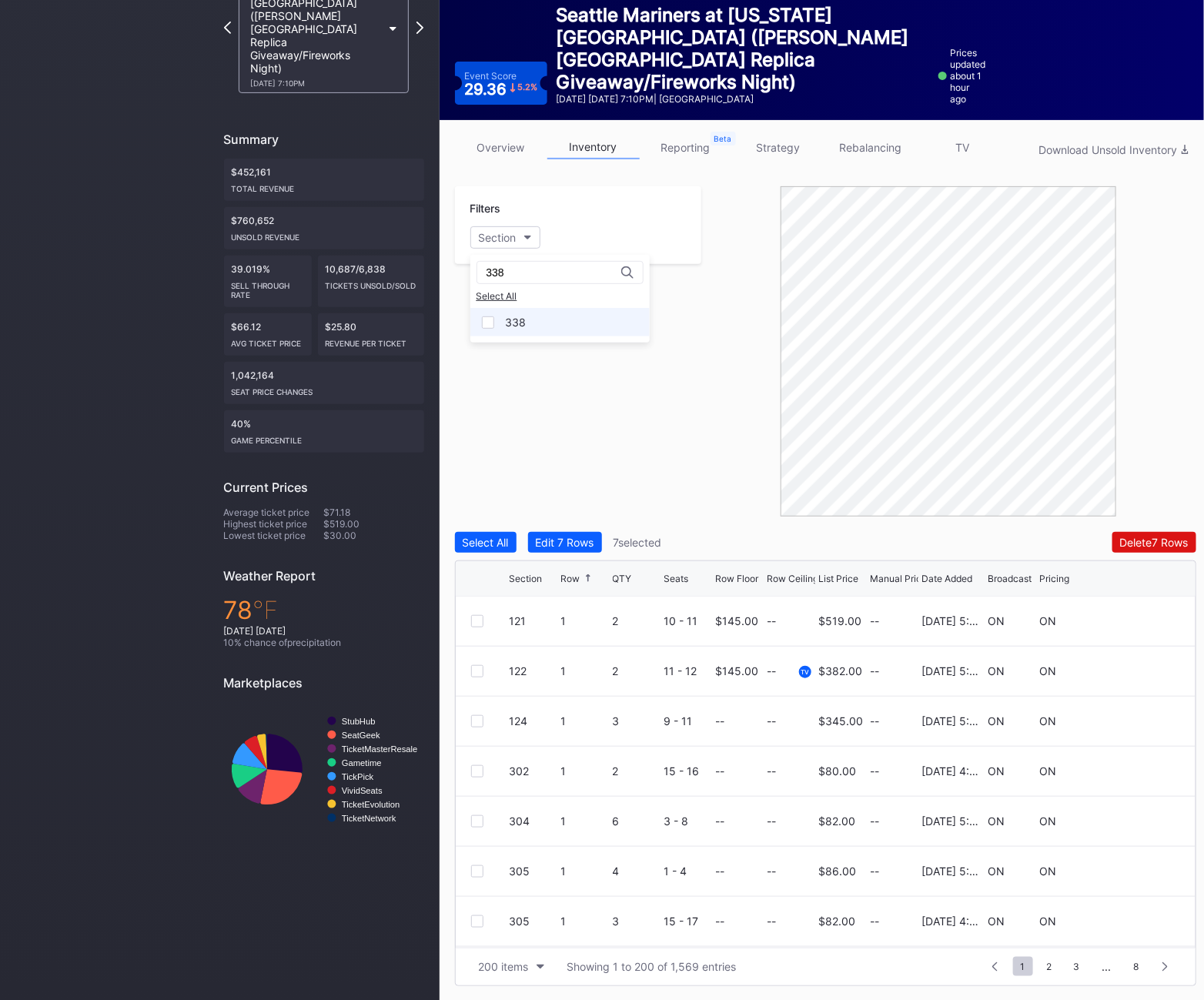
type input "338"
click at [509, 329] on div "338" at bounding box center [517, 322] width 21 height 13
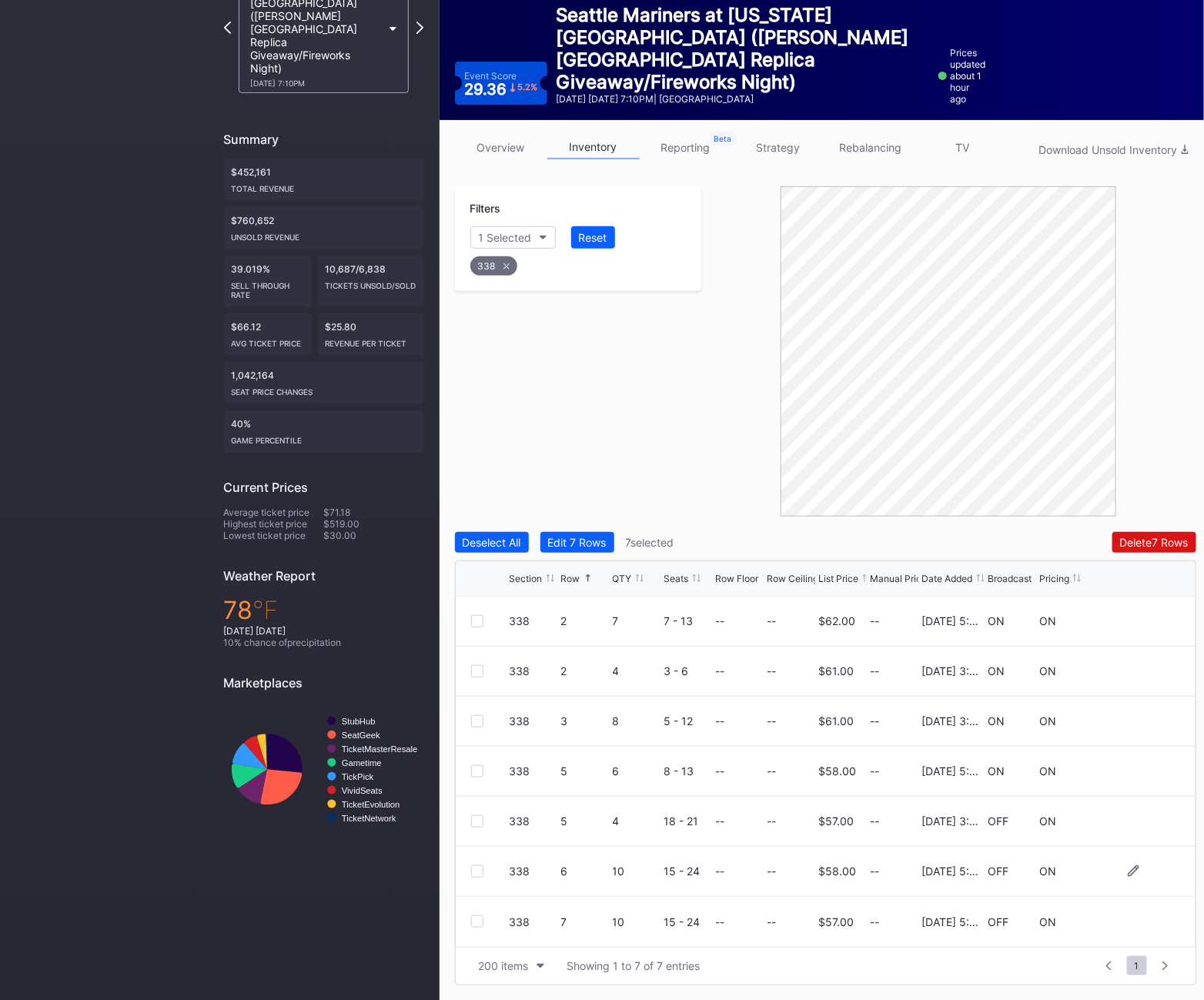
click at [477, 873] on div at bounding box center [477, 872] width 12 height 12
click at [478, 925] on div at bounding box center [477, 921] width 12 height 12
click at [1165, 536] on div "Delete 9 Rows" at bounding box center [1154, 543] width 69 height 13
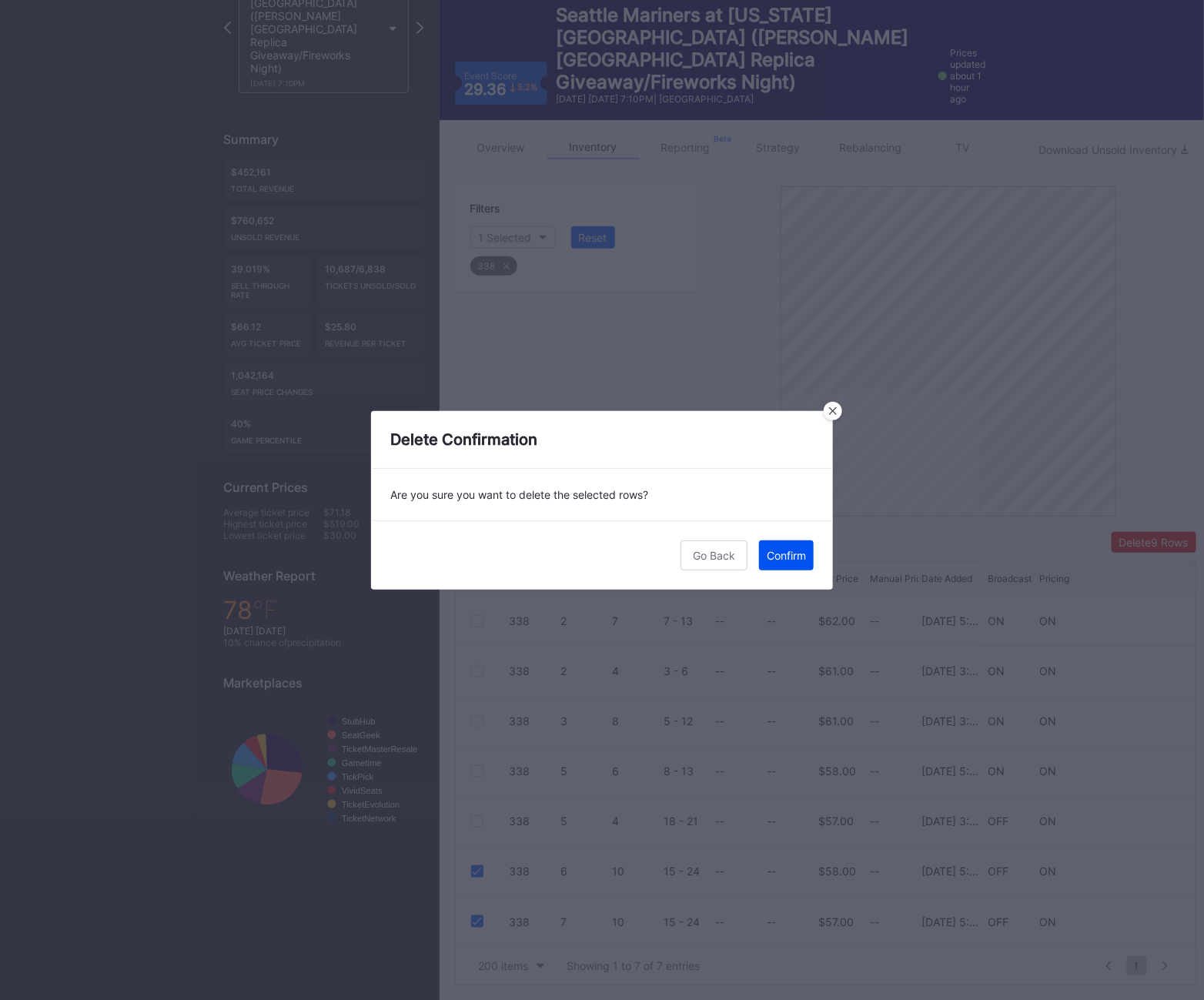
click at [796, 560] on div "Confirm" at bounding box center [786, 556] width 39 height 13
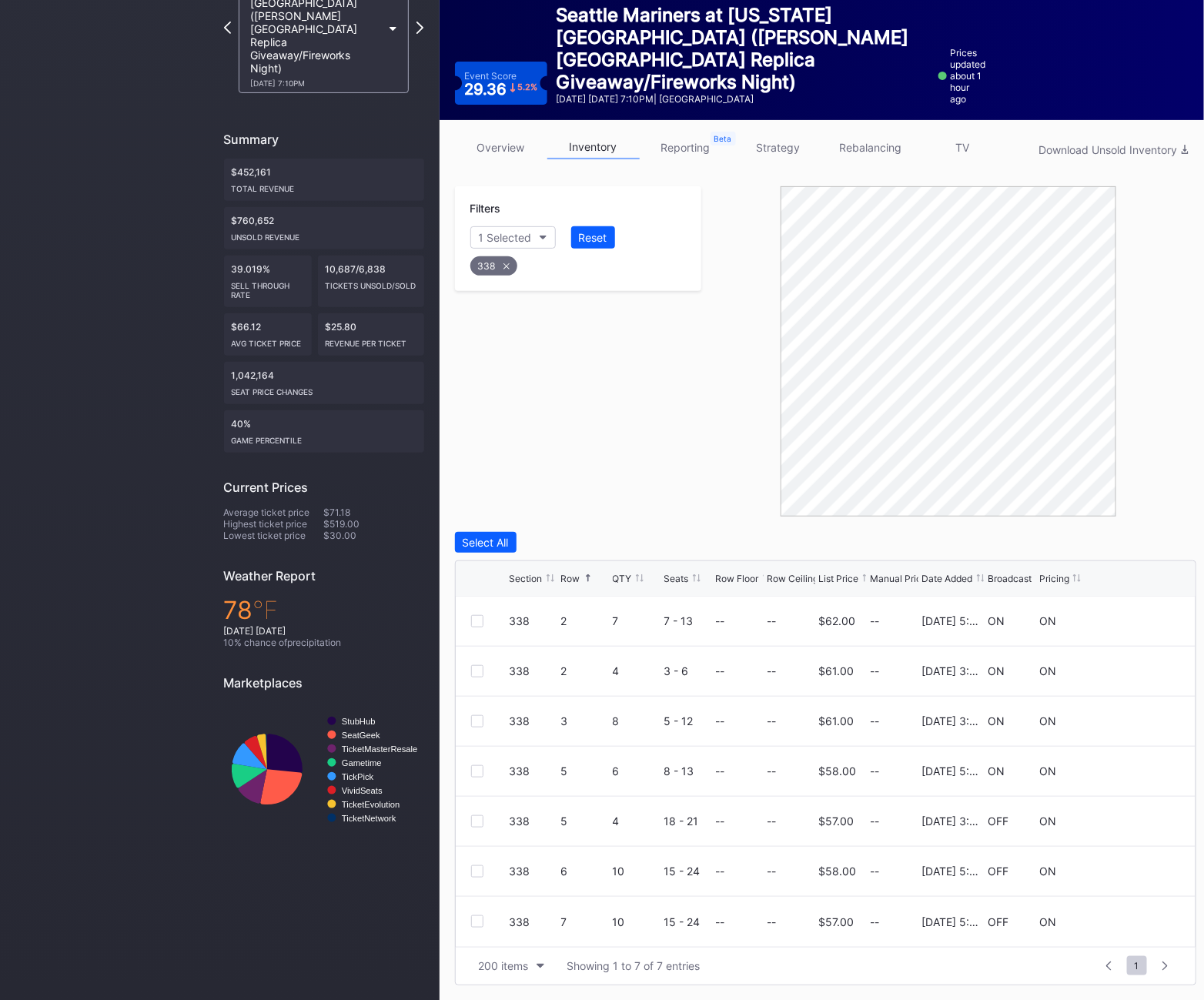
click at [493, 265] on div "338" at bounding box center [494, 266] width 47 height 19
click at [508, 237] on div "Section" at bounding box center [498, 238] width 37 height 13
type input "402"
click at [538, 314] on div "402" at bounding box center [559, 324] width 179 height 29
click at [479, 927] on div "402 5 10 1 - 10 -- -- $49.00 -- [DATE] 3:24PM ON ON" at bounding box center [826, 922] width 740 height 50
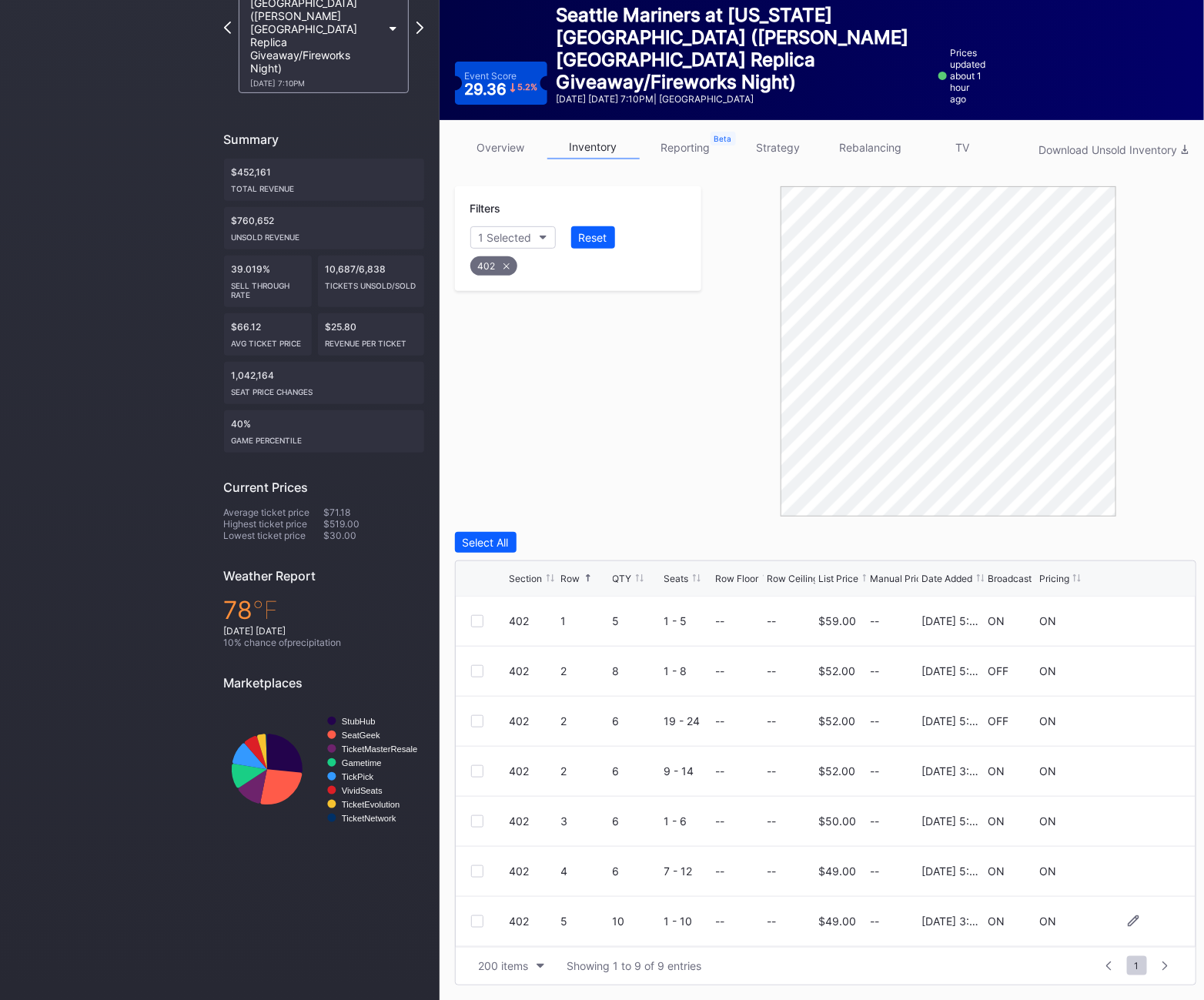
click at [477, 920] on div at bounding box center [477, 921] width 12 height 12
click at [491, 259] on div "402" at bounding box center [494, 266] width 47 height 19
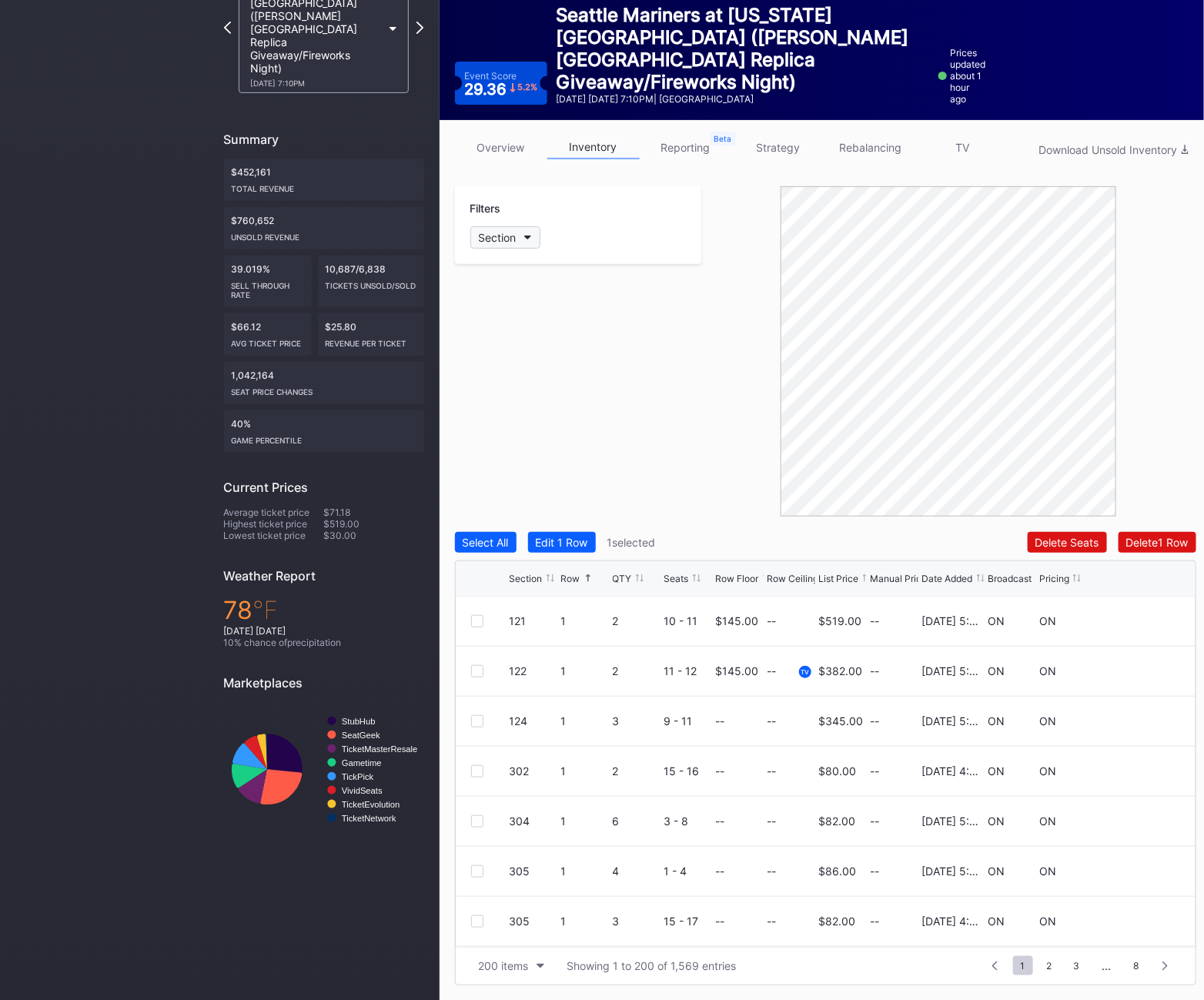
click at [498, 235] on div "Section" at bounding box center [498, 238] width 37 height 13
type input "403"
click at [534, 319] on div "403" at bounding box center [559, 324] width 179 height 29
click at [481, 769] on div at bounding box center [477, 771] width 12 height 12
click at [498, 262] on div "403" at bounding box center [495, 266] width 48 height 19
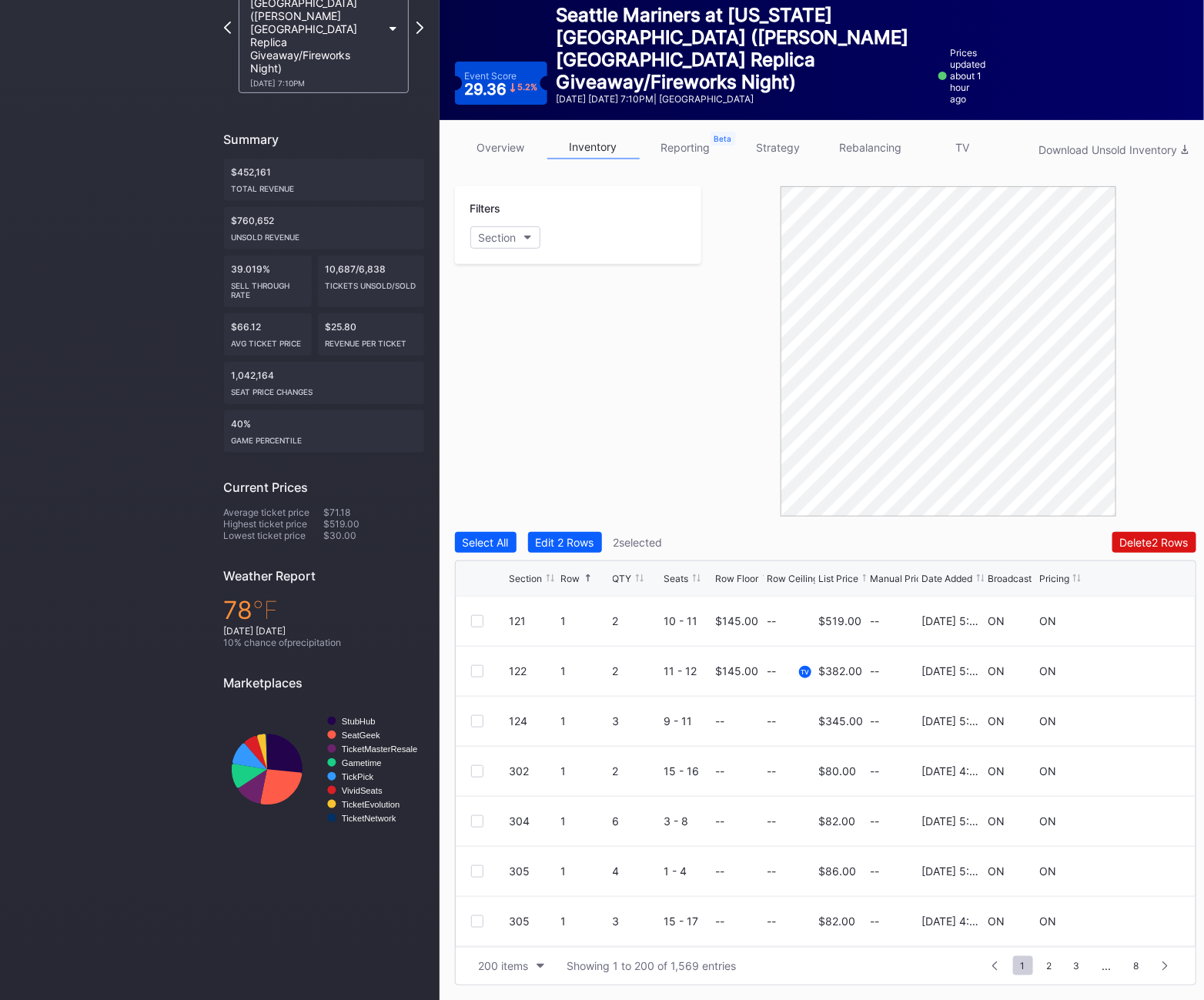
click at [499, 220] on div "Filters Section" at bounding box center [579, 224] width 247 height 78
click at [498, 234] on div "Section" at bounding box center [498, 238] width 37 height 13
type input "405"
click at [491, 329] on div at bounding box center [487, 323] width 12 height 12
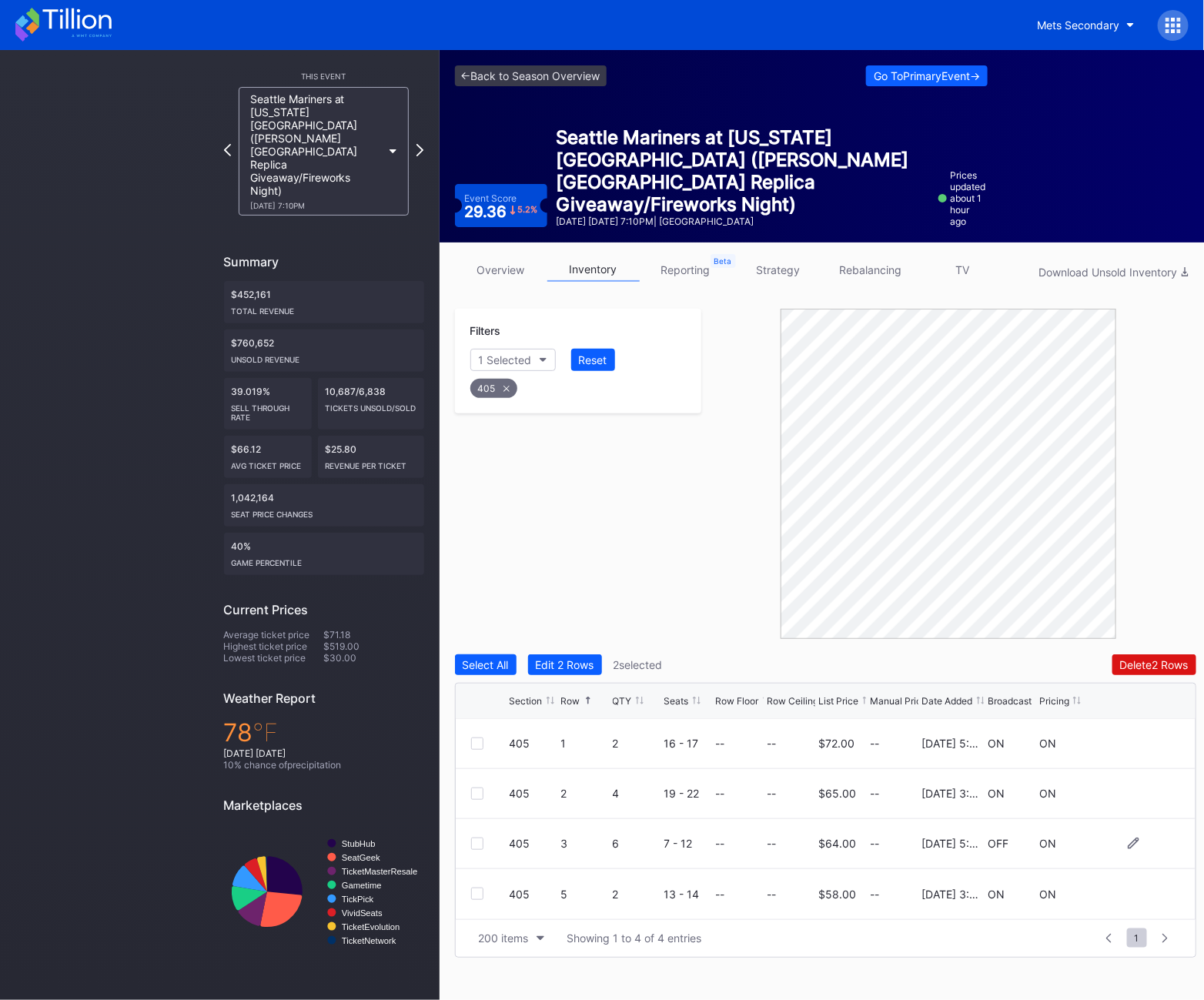
click at [477, 841] on div at bounding box center [477, 844] width 12 height 12
click at [500, 389] on div "405" at bounding box center [494, 388] width 47 height 19
click at [498, 359] on div "Section" at bounding box center [498, 360] width 37 height 13
type input "424"
click at [507, 454] on div "424" at bounding box center [559, 447] width 179 height 29
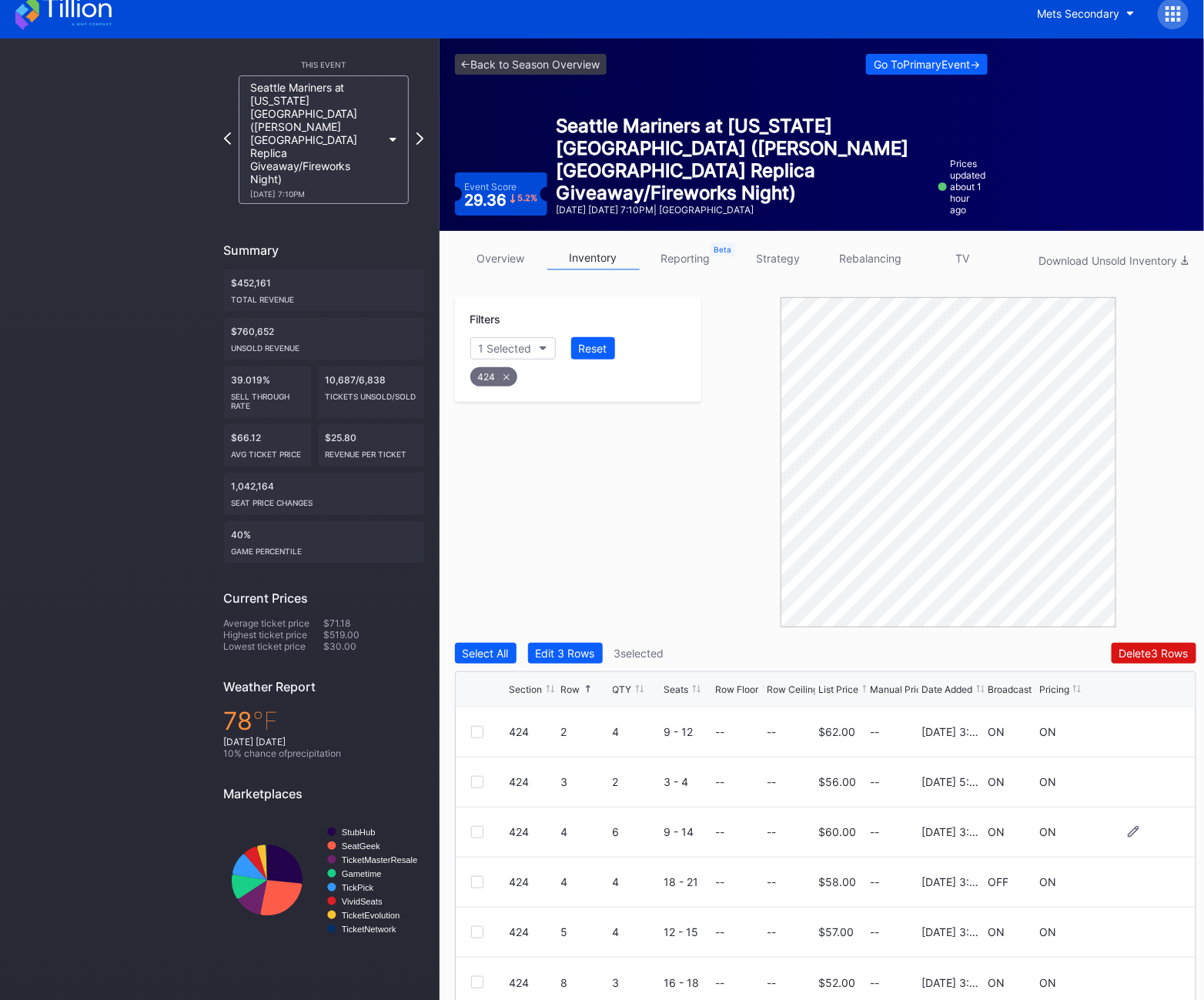
scroll to position [12, 0]
click at [487, 882] on div at bounding box center [491, 881] width 38 height 12
click at [481, 882] on div at bounding box center [477, 881] width 12 height 12
click at [482, 883] on div at bounding box center [477, 881] width 12 height 12
click at [475, 883] on div at bounding box center [477, 881] width 12 height 12
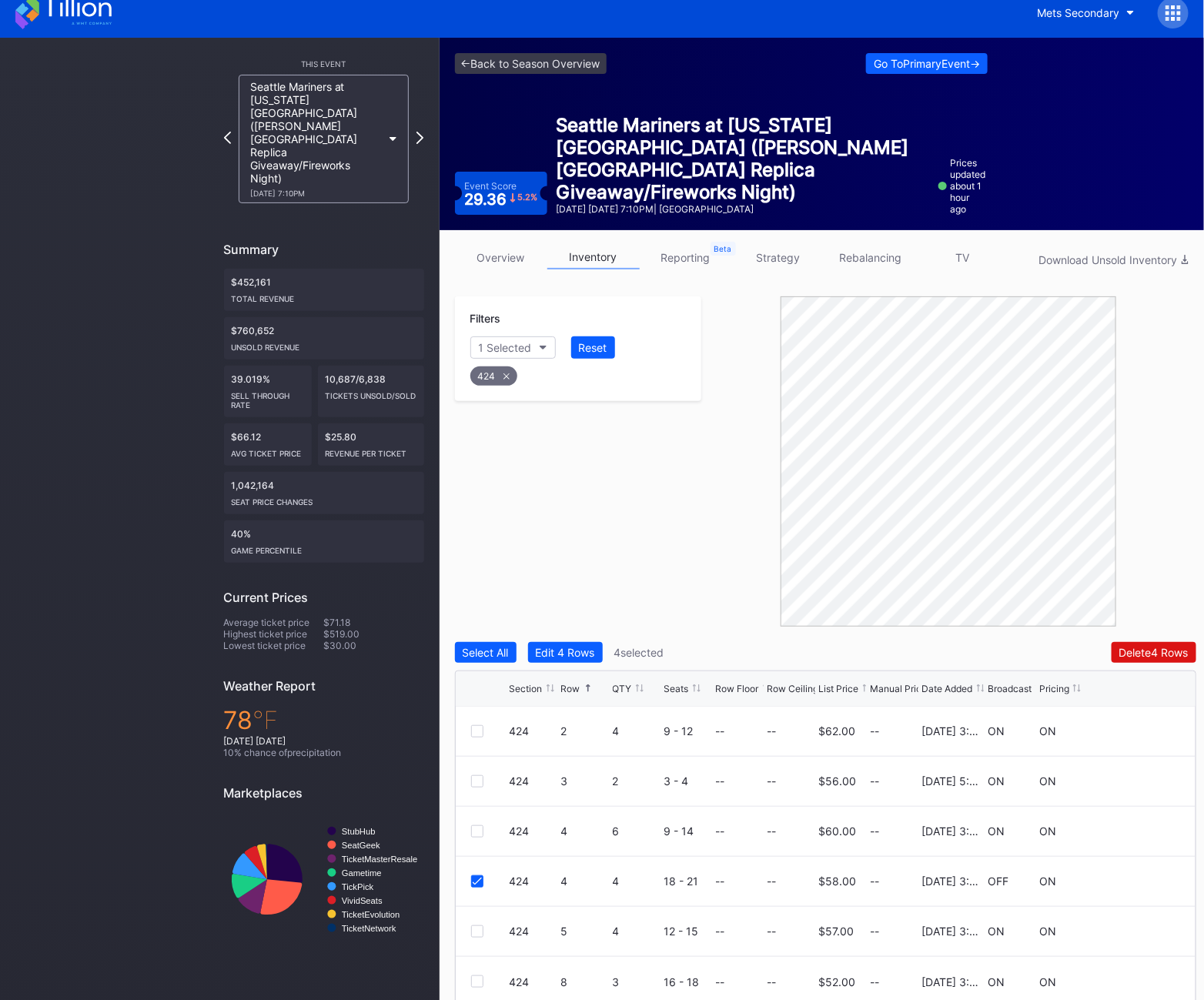
click at [498, 374] on div "424" at bounding box center [494, 376] width 47 height 19
click at [495, 335] on div "Filters Section" at bounding box center [579, 335] width 247 height 78
click at [494, 346] on div "Section" at bounding box center [498, 348] width 37 height 13
type input "426"
click at [531, 434] on div "426" at bounding box center [559, 434] width 179 height 29
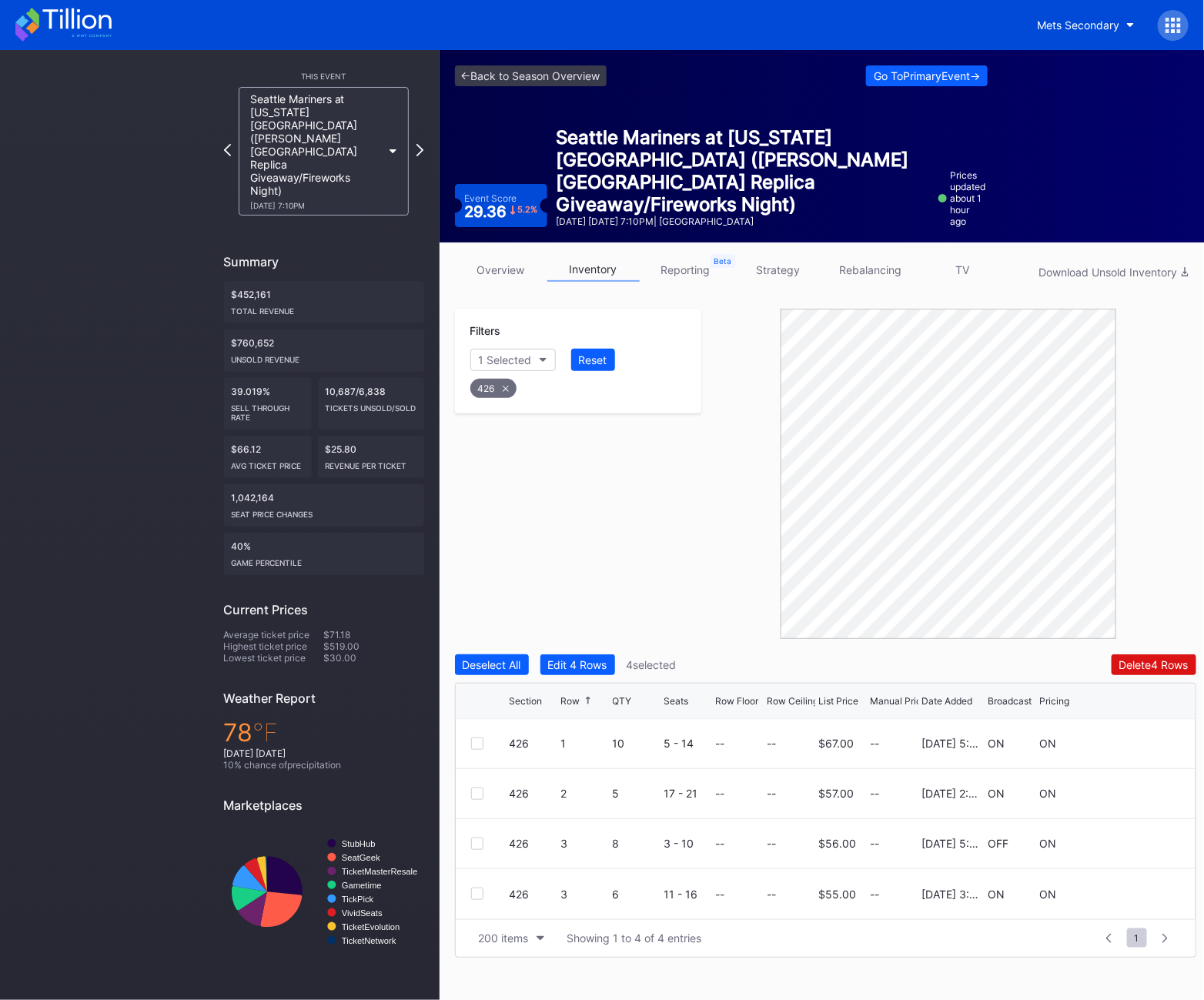
scroll to position [0, 0]
click at [475, 849] on div at bounding box center [477, 844] width 12 height 12
click at [498, 382] on div "426" at bounding box center [494, 388] width 46 height 19
click at [506, 355] on div "Section" at bounding box center [498, 360] width 37 height 13
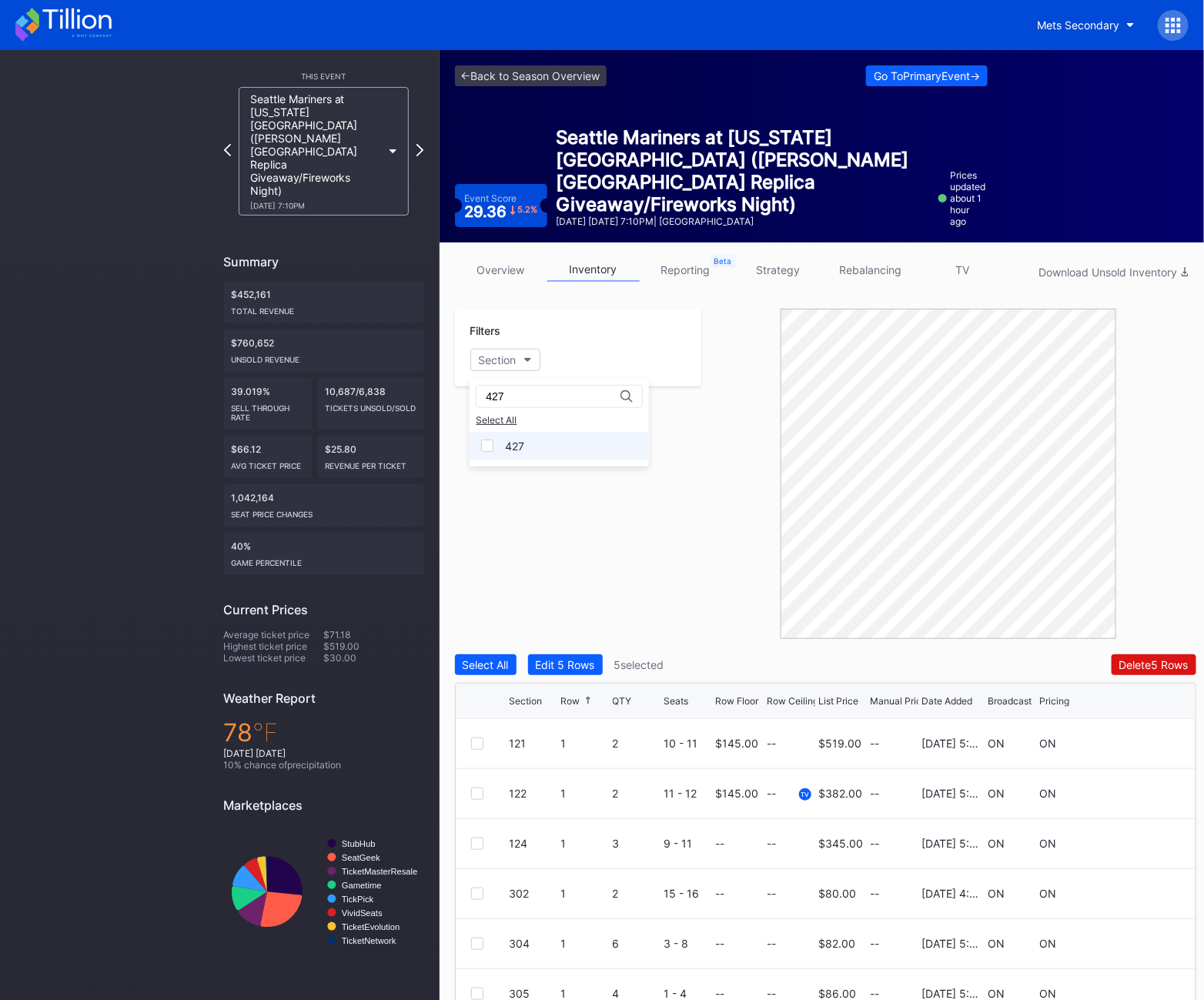
type input "427"
click at [525, 453] on div "427" at bounding box center [559, 447] width 179 height 29
click at [480, 895] on div at bounding box center [477, 894] width 12 height 12
click at [767, 510] on div at bounding box center [949, 474] width 495 height 331
click at [489, 390] on div "427" at bounding box center [494, 388] width 46 height 19
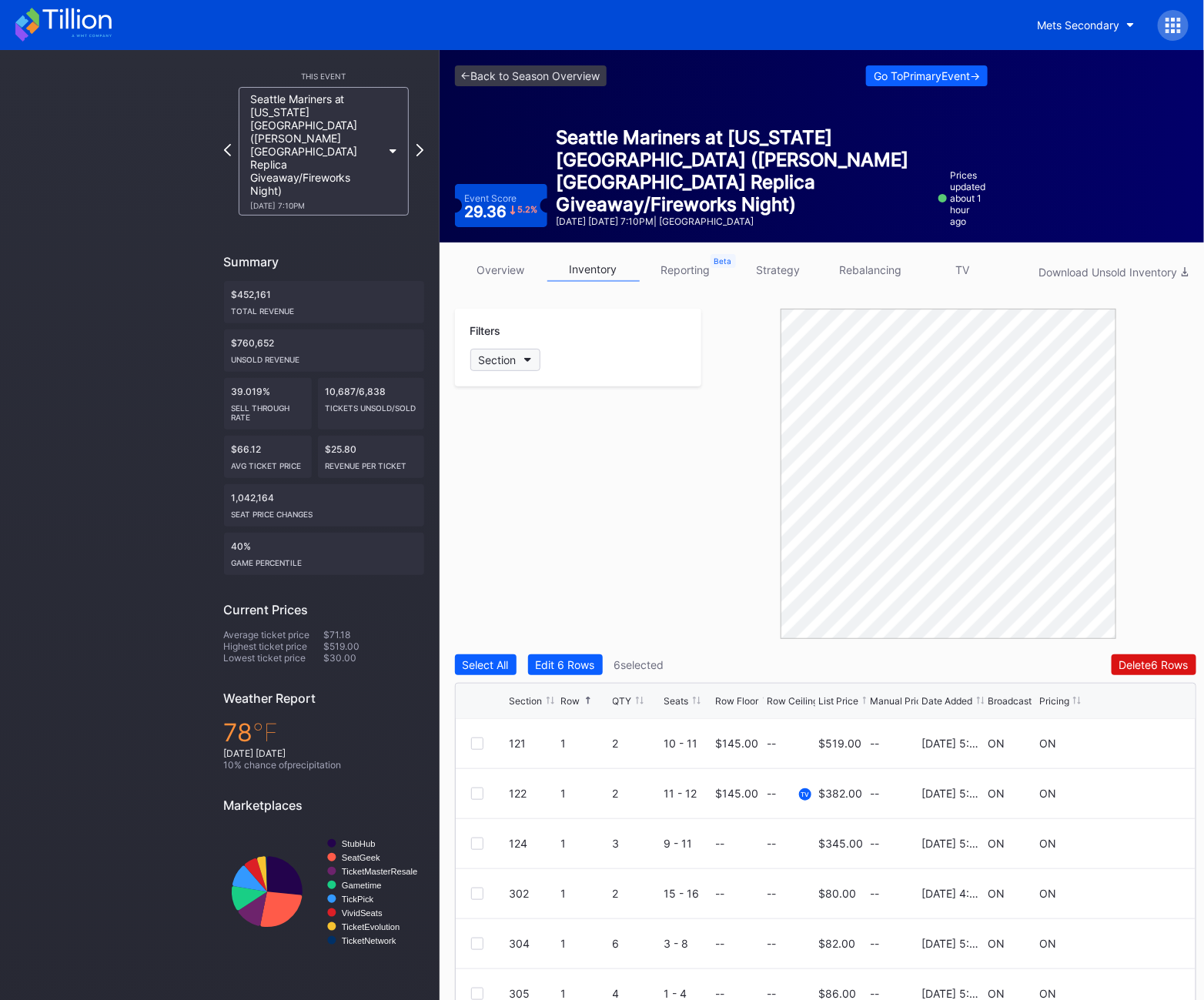
click at [495, 362] on div "Section" at bounding box center [498, 360] width 37 height 13
type input "5"
type input "428"
click at [533, 448] on div "428" at bounding box center [559, 447] width 179 height 29
click at [474, 838] on div at bounding box center [477, 844] width 12 height 12
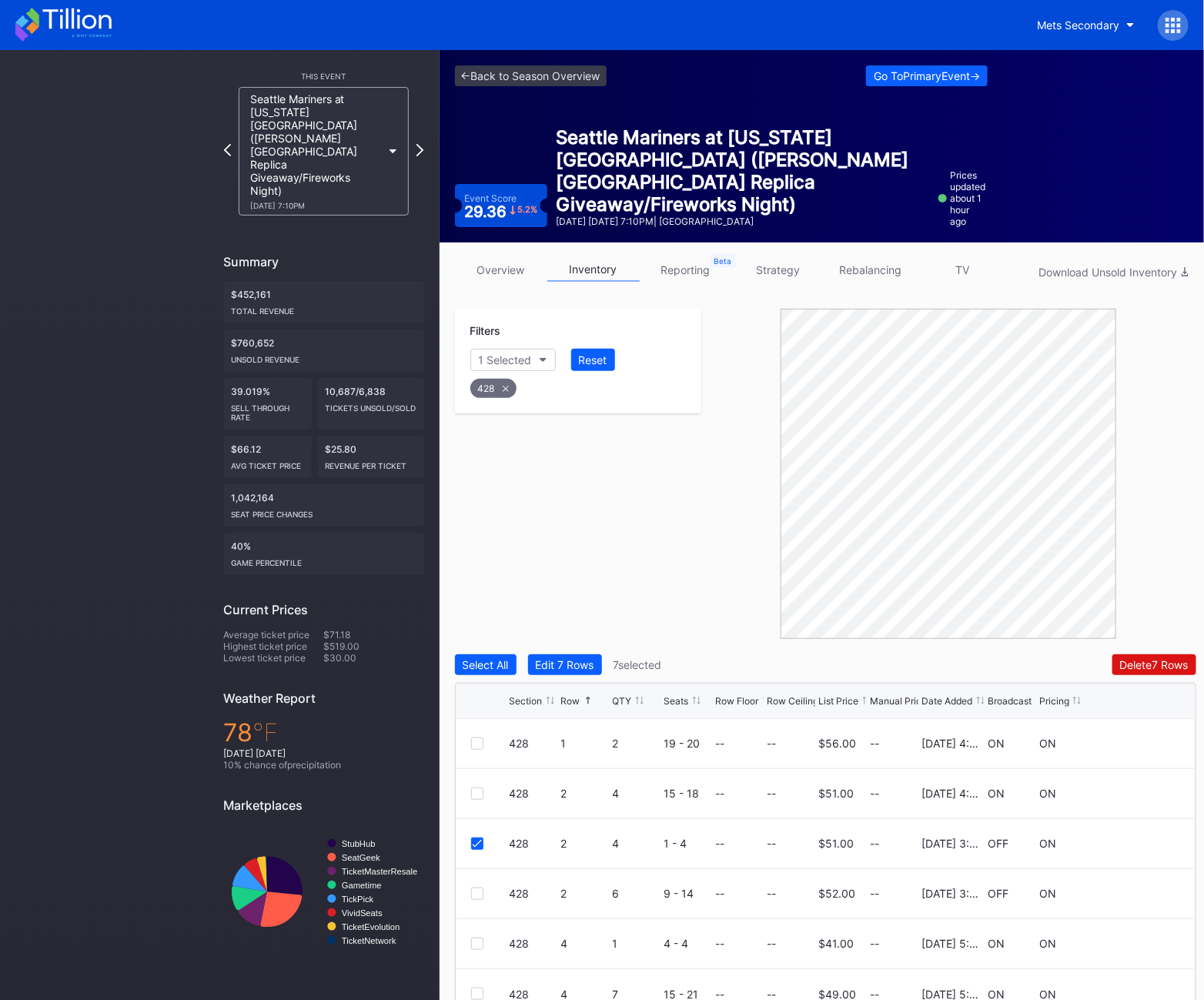
click at [506, 389] on icon at bounding box center [505, 388] width 6 height 6
click at [498, 356] on div "Section" at bounding box center [498, 360] width 37 height 13
type input "429"
click at [514, 448] on div "429" at bounding box center [515, 447] width 20 height 13
click at [472, 846] on div at bounding box center [477, 844] width 12 height 12
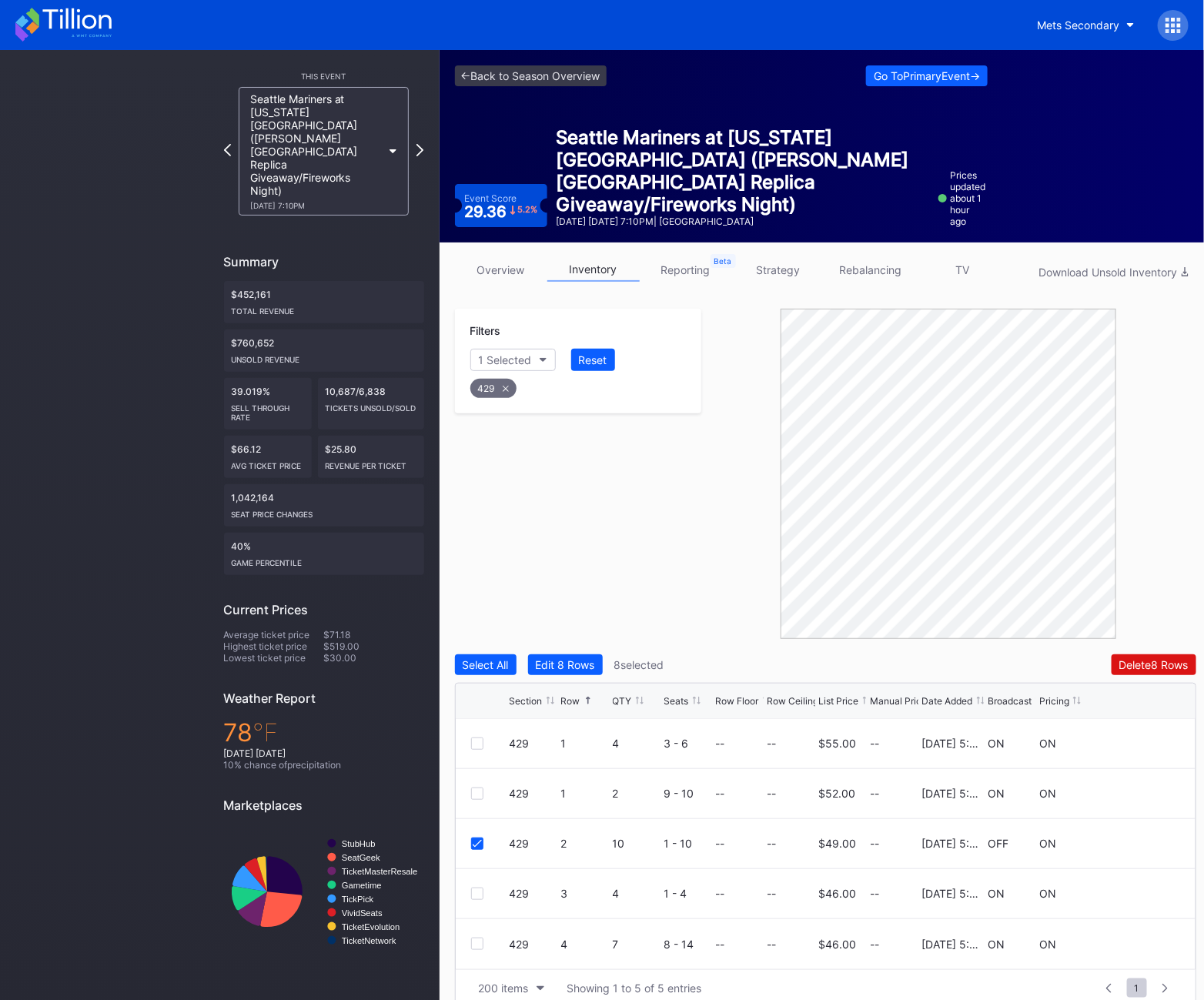
click at [519, 384] on div "429" at bounding box center [578, 384] width 221 height 32
click at [495, 385] on div "429" at bounding box center [494, 388] width 46 height 19
click at [496, 354] on div "Section" at bounding box center [498, 360] width 37 height 13
type input "433"
click at [528, 445] on div "433" at bounding box center [559, 447] width 179 height 29
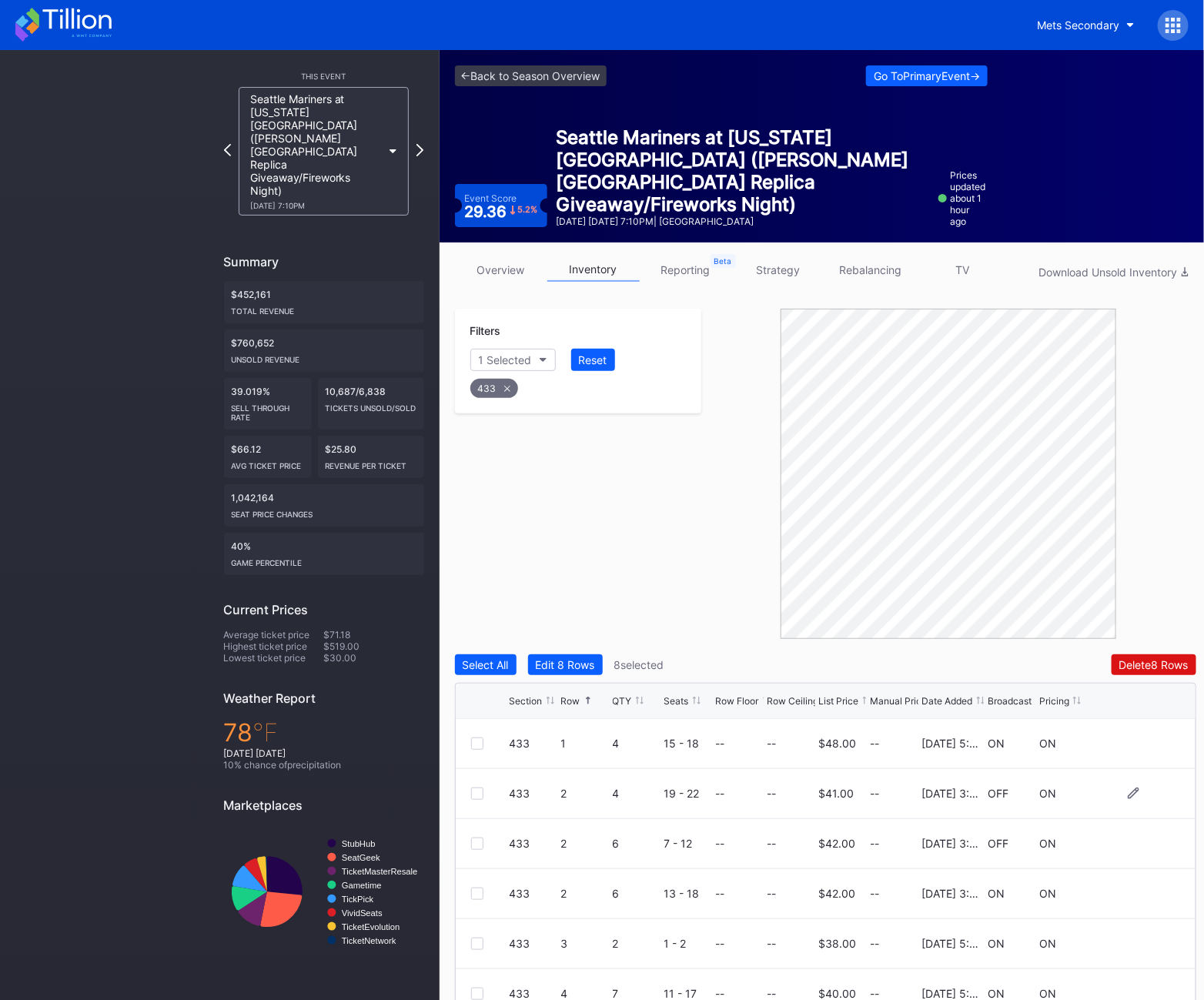
click at [472, 793] on div at bounding box center [477, 794] width 12 height 12
click at [472, 844] on div at bounding box center [477, 844] width 12 height 12
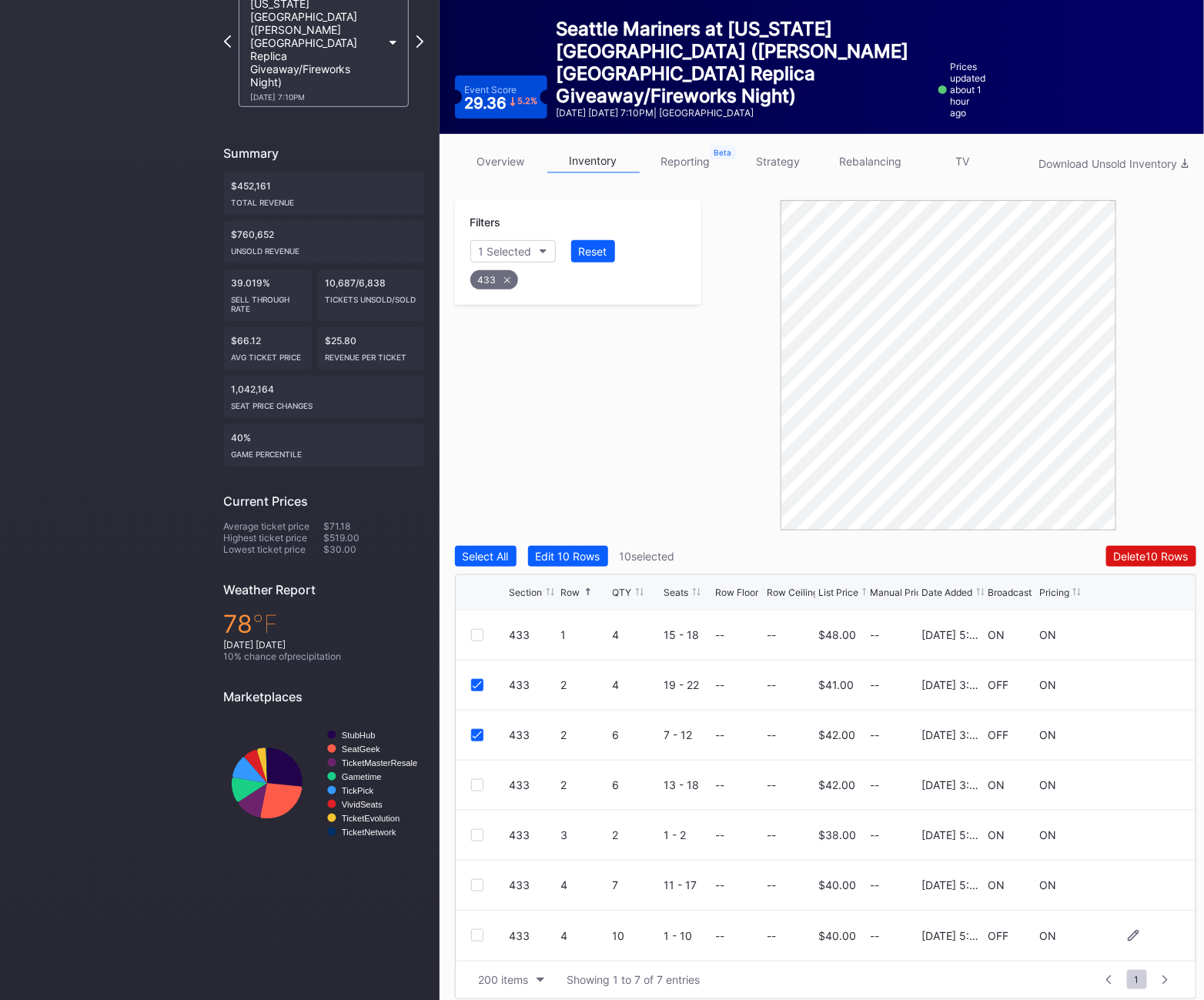
click at [466, 931] on div "433 4 10 1 - 10 -- -- $40.00 -- [DATE] 5:08PM OFF ON" at bounding box center [826, 936] width 740 height 50
click at [472, 931] on div at bounding box center [477, 936] width 12 height 12
click at [513, 281] on div "433" at bounding box center [495, 280] width 48 height 19
click at [1169, 561] on div "Delete 11 Rows" at bounding box center [1152, 557] width 73 height 13
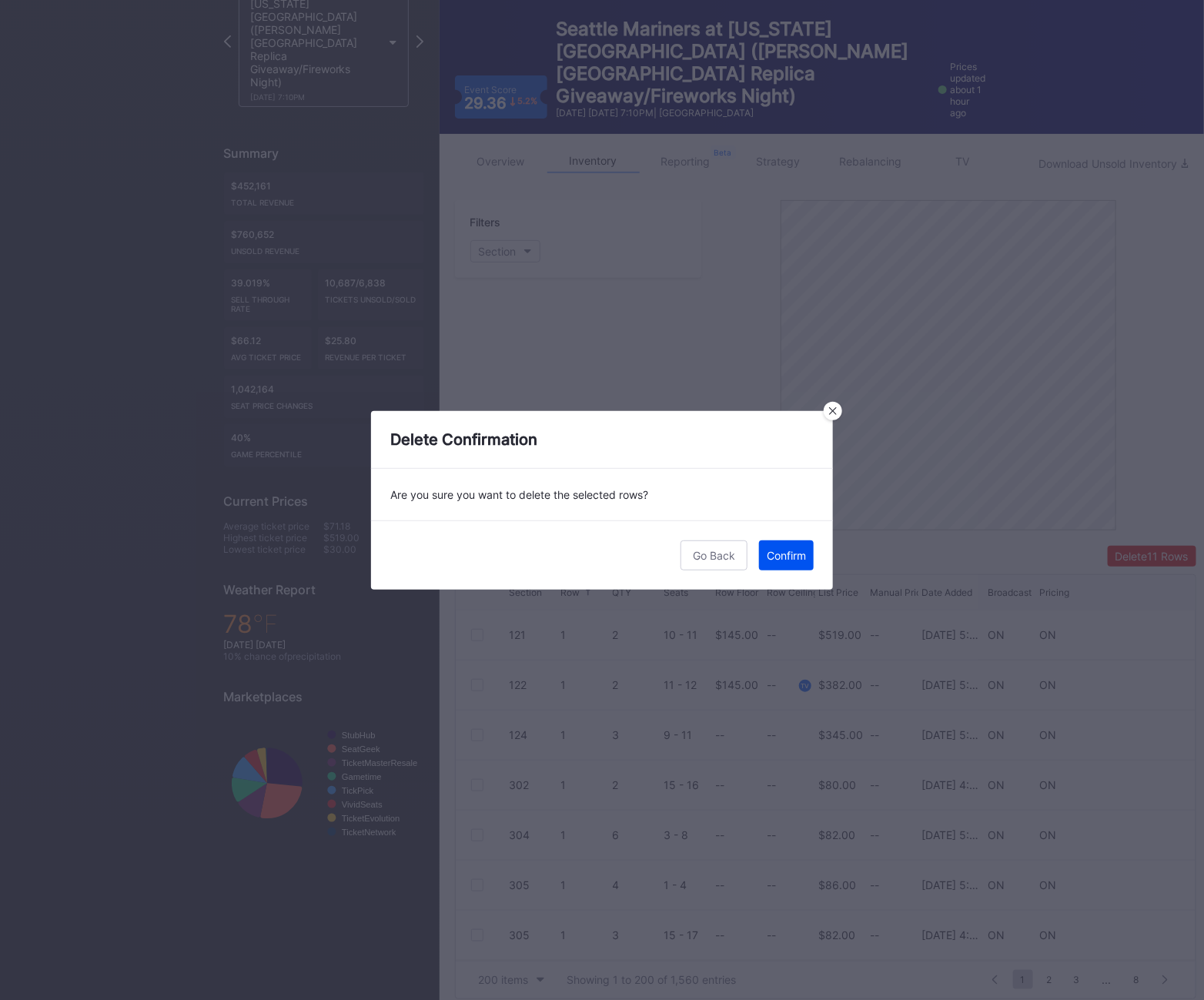
click at [799, 549] on div "Confirm" at bounding box center [786, 556] width 39 height 13
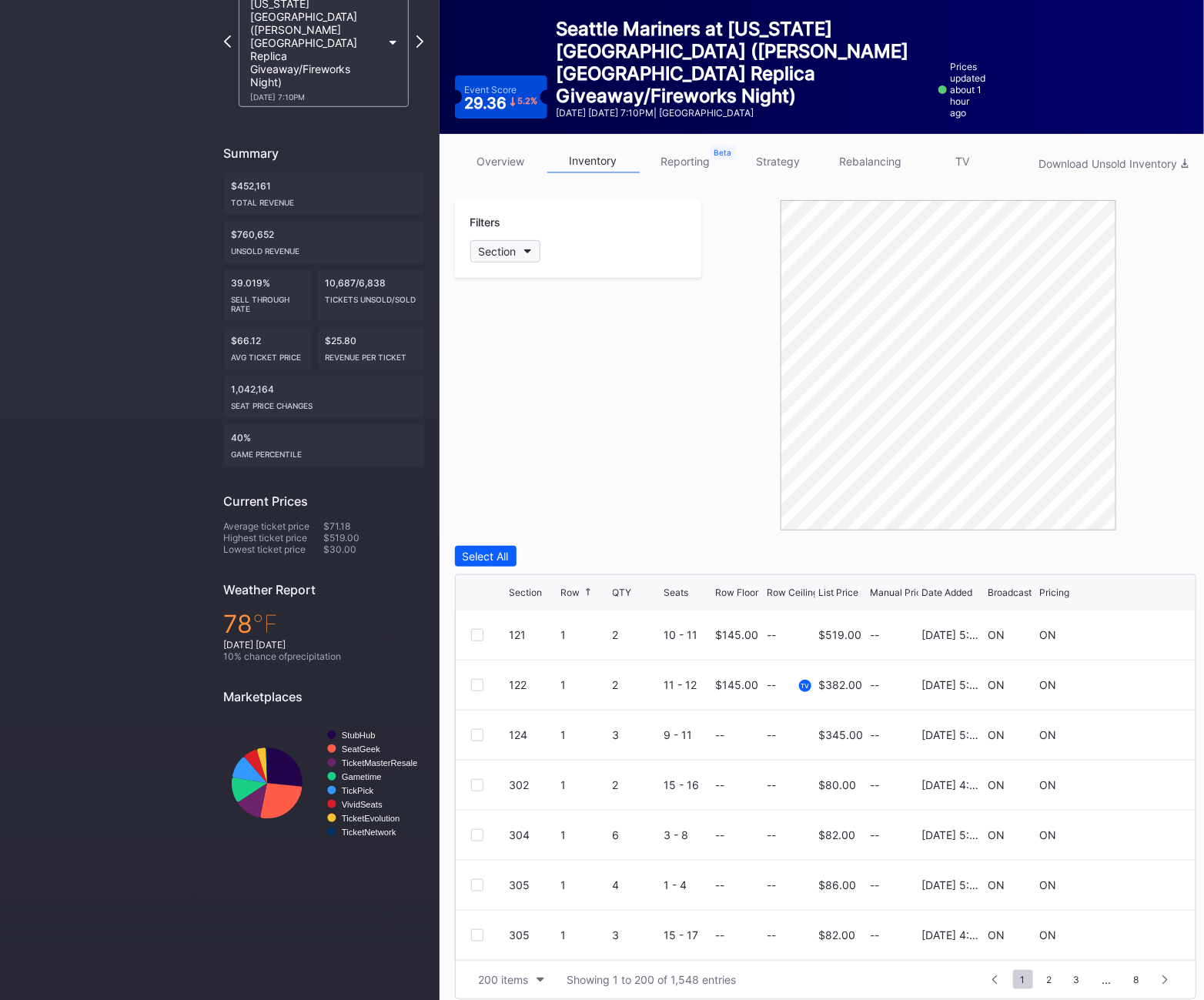
click at [521, 243] on button "Section" at bounding box center [505, 251] width 70 height 22
type input "402"
click at [546, 347] on div "402" at bounding box center [559, 337] width 179 height 29
click at [474, 934] on div at bounding box center [477, 936] width 12 height 12
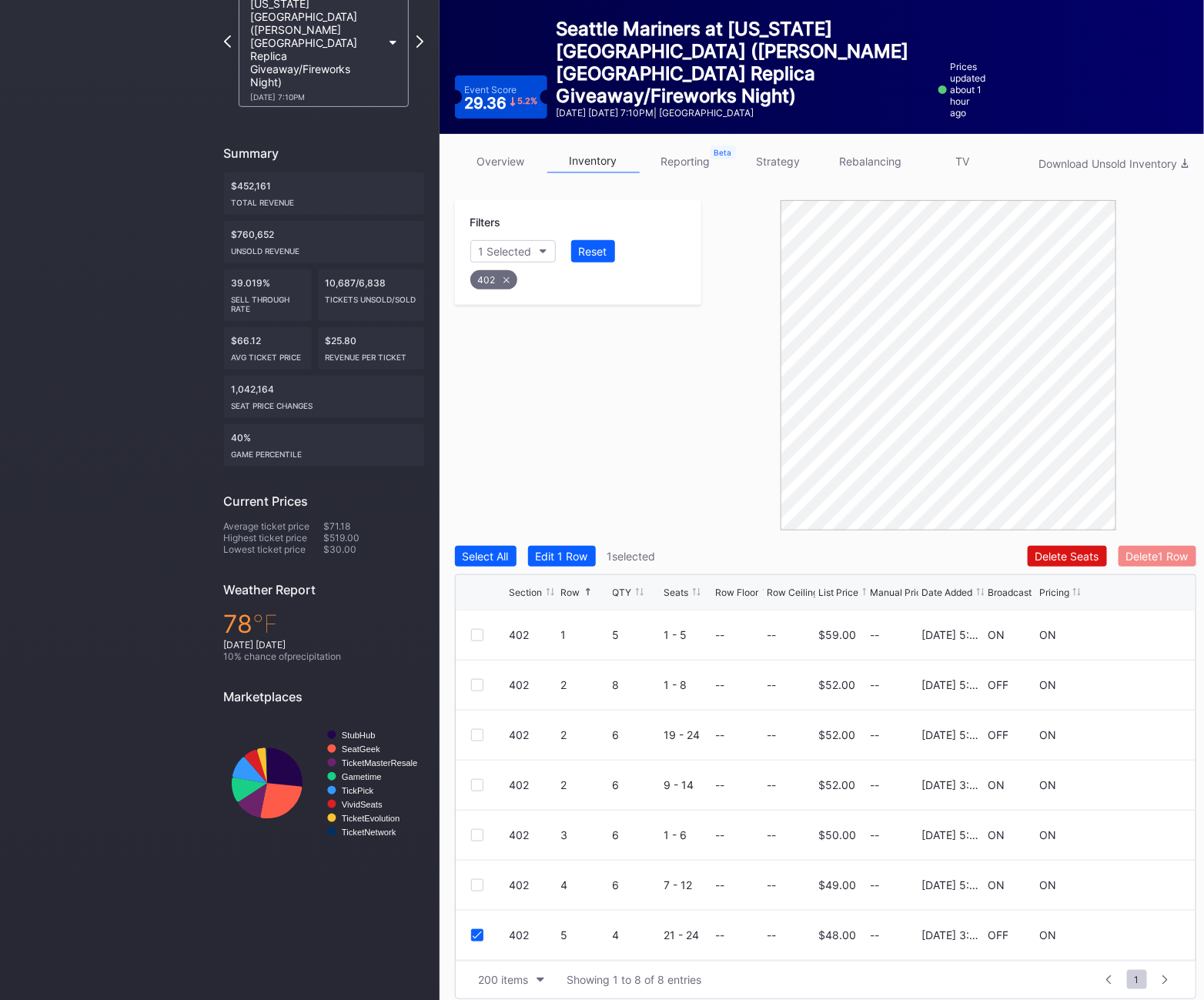
click at [1174, 554] on div "Delete 1 Row" at bounding box center [1157, 557] width 62 height 13
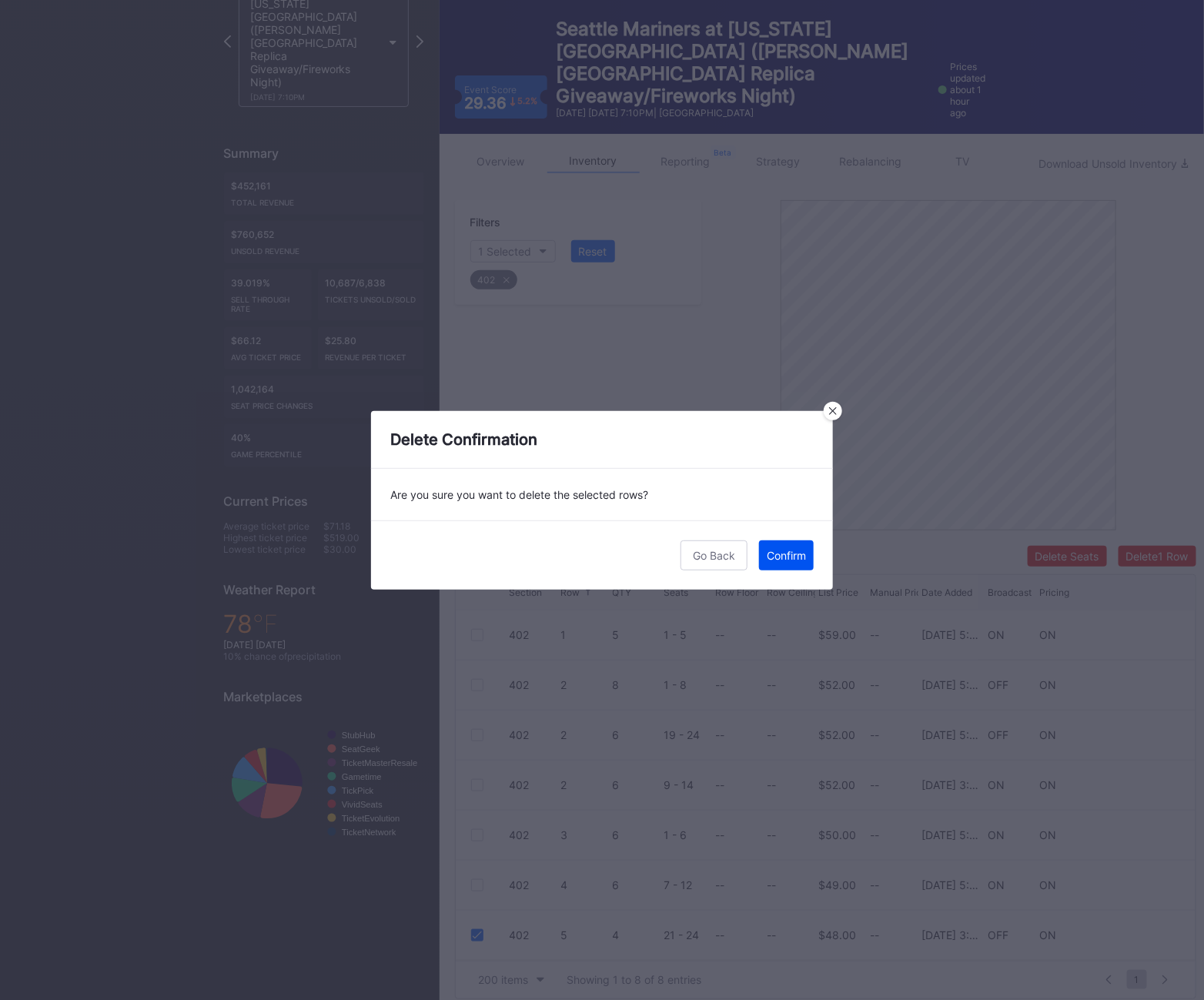
click at [797, 556] on div "Confirm" at bounding box center [786, 556] width 39 height 13
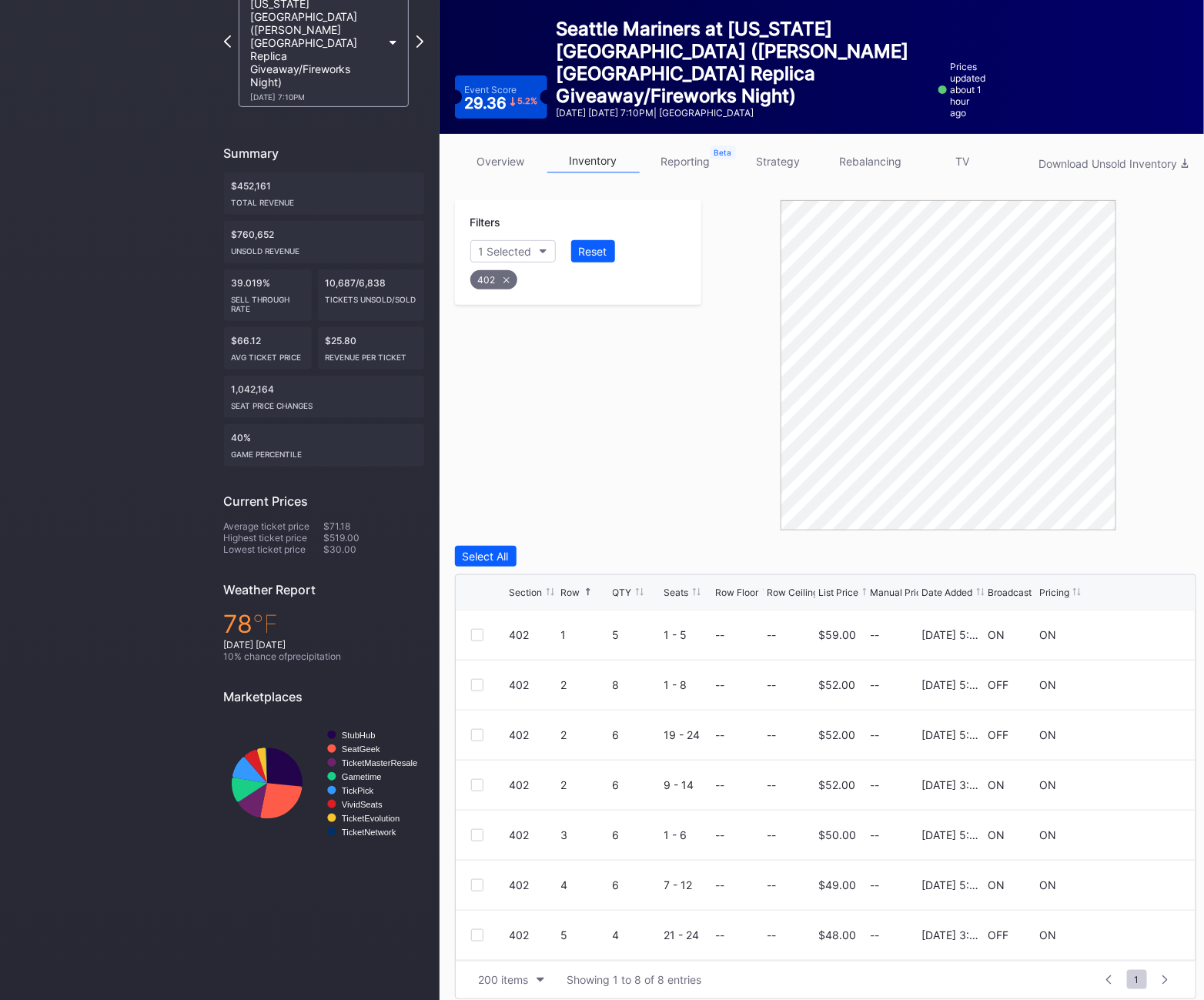
click at [503, 284] on div "402" at bounding box center [494, 280] width 47 height 19
click at [530, 245] on button "Section" at bounding box center [505, 251] width 70 height 22
type input "502"
click at [531, 335] on div "502" at bounding box center [559, 337] width 179 height 29
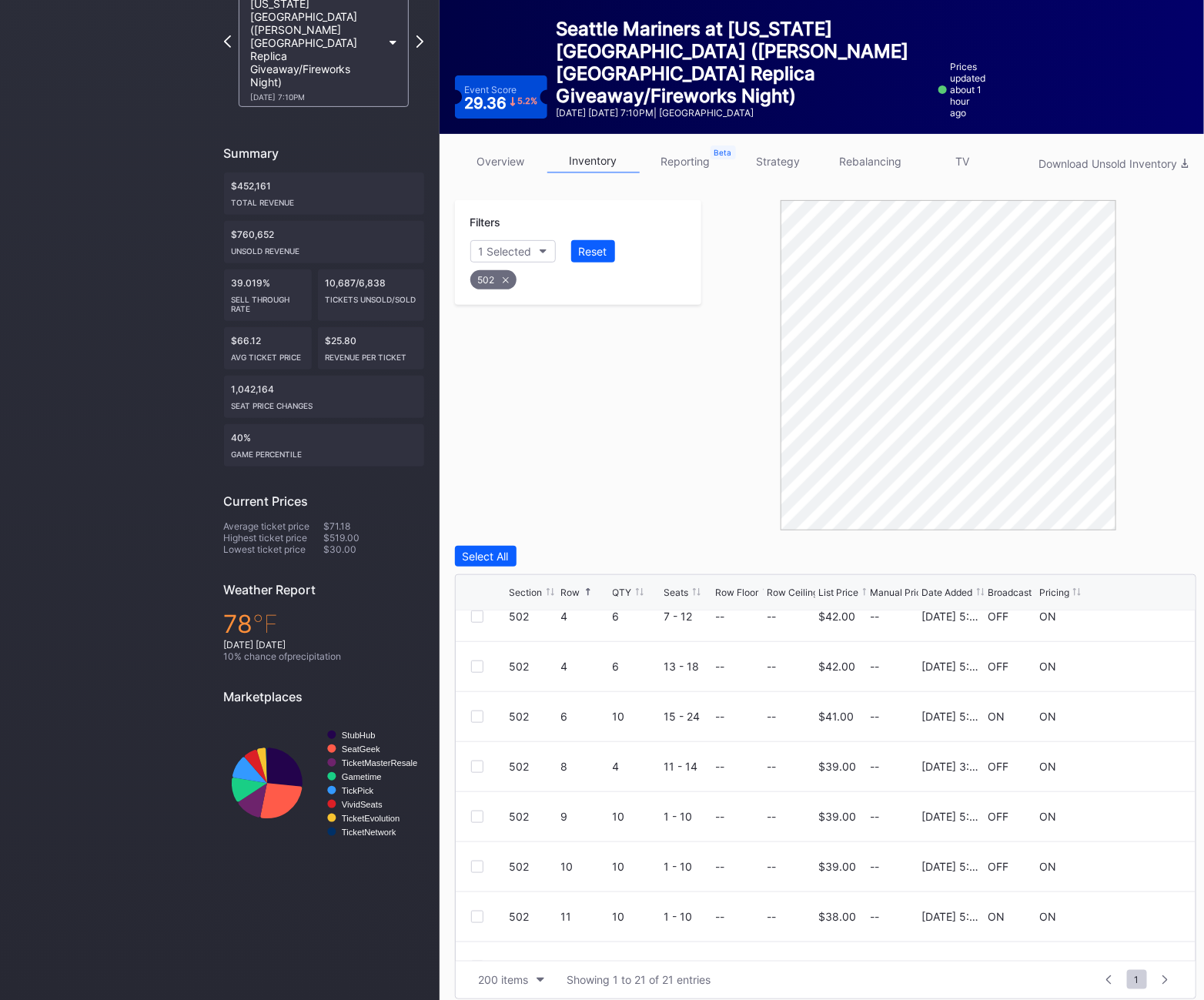
scroll to position [323, 0]
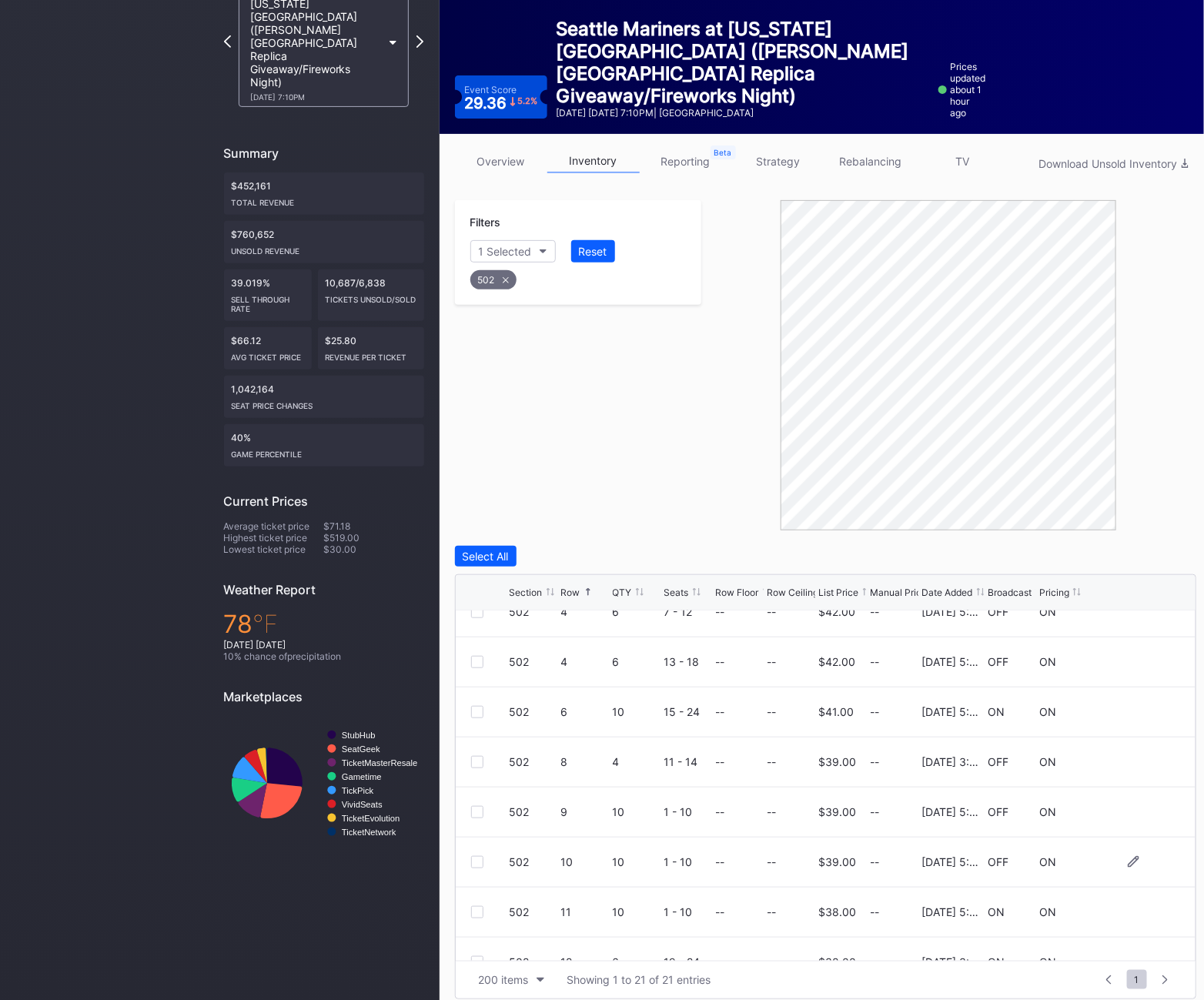
click at [472, 860] on div at bounding box center [477, 862] width 12 height 12
click at [480, 813] on div at bounding box center [477, 812] width 12 height 12
click at [1132, 553] on div "Delete 2 Rows" at bounding box center [1154, 557] width 68 height 13
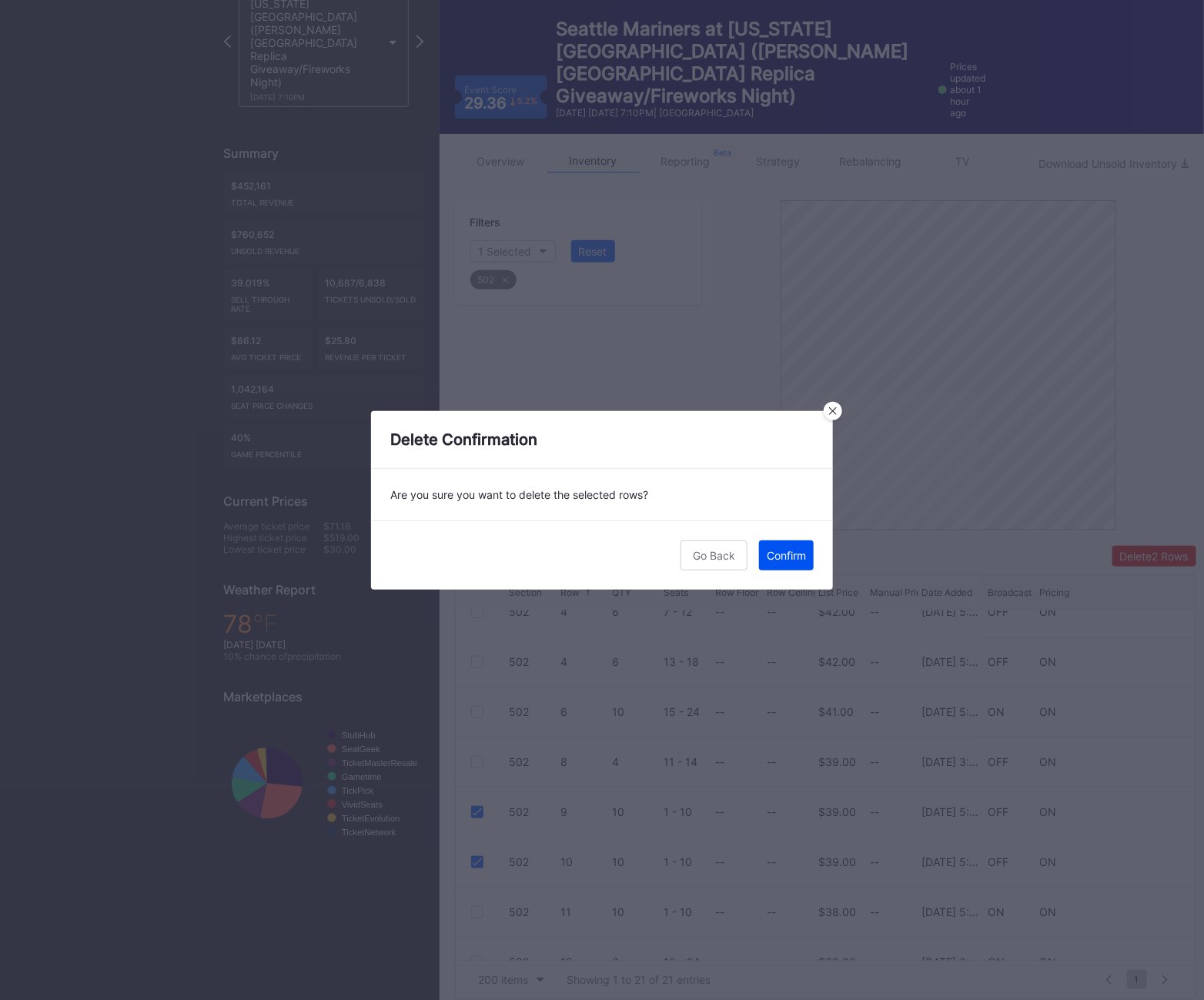
click at [794, 549] on div "Confirm" at bounding box center [786, 556] width 39 height 13
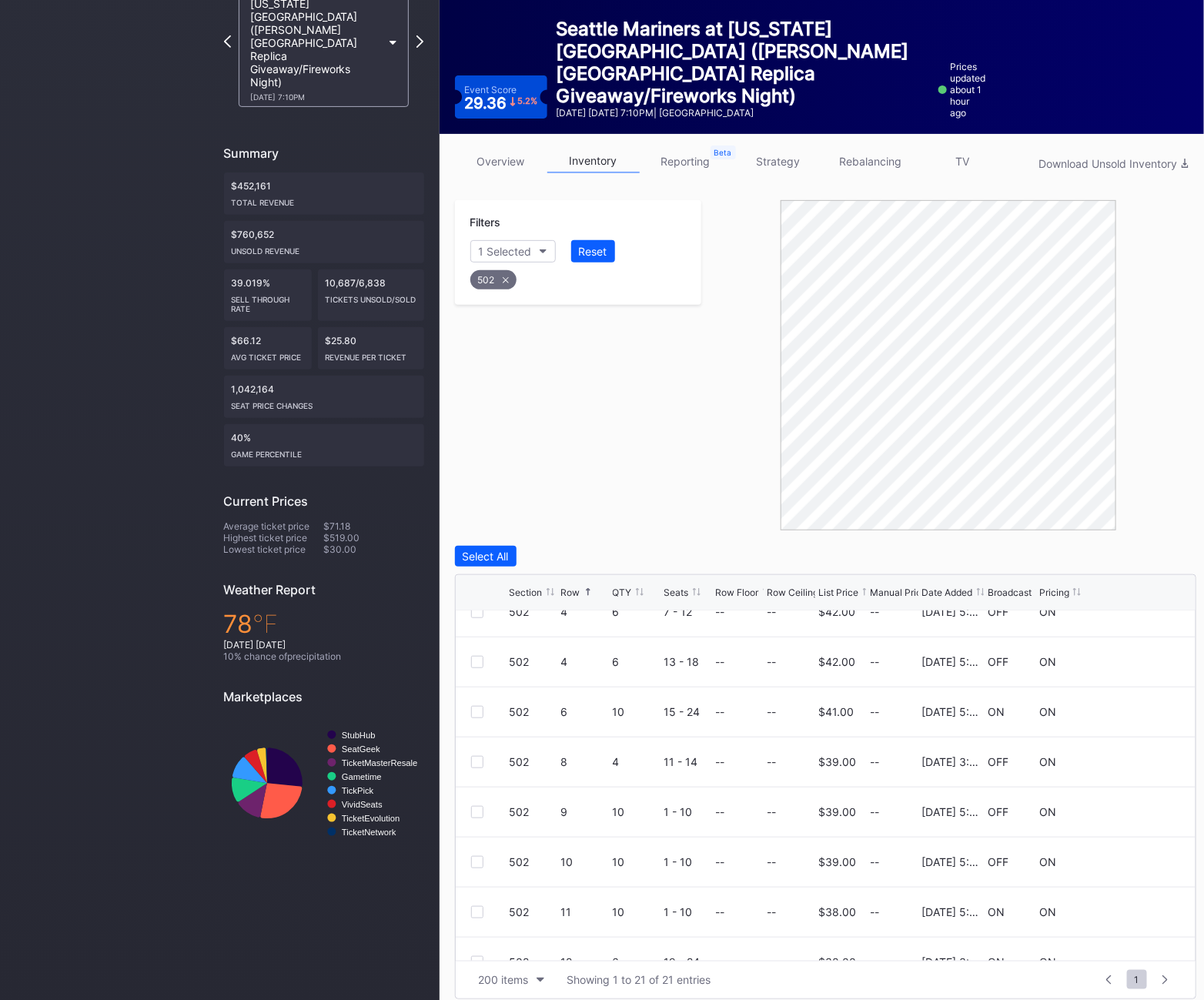
click at [507, 281] on icon at bounding box center [505, 279] width 6 height 6
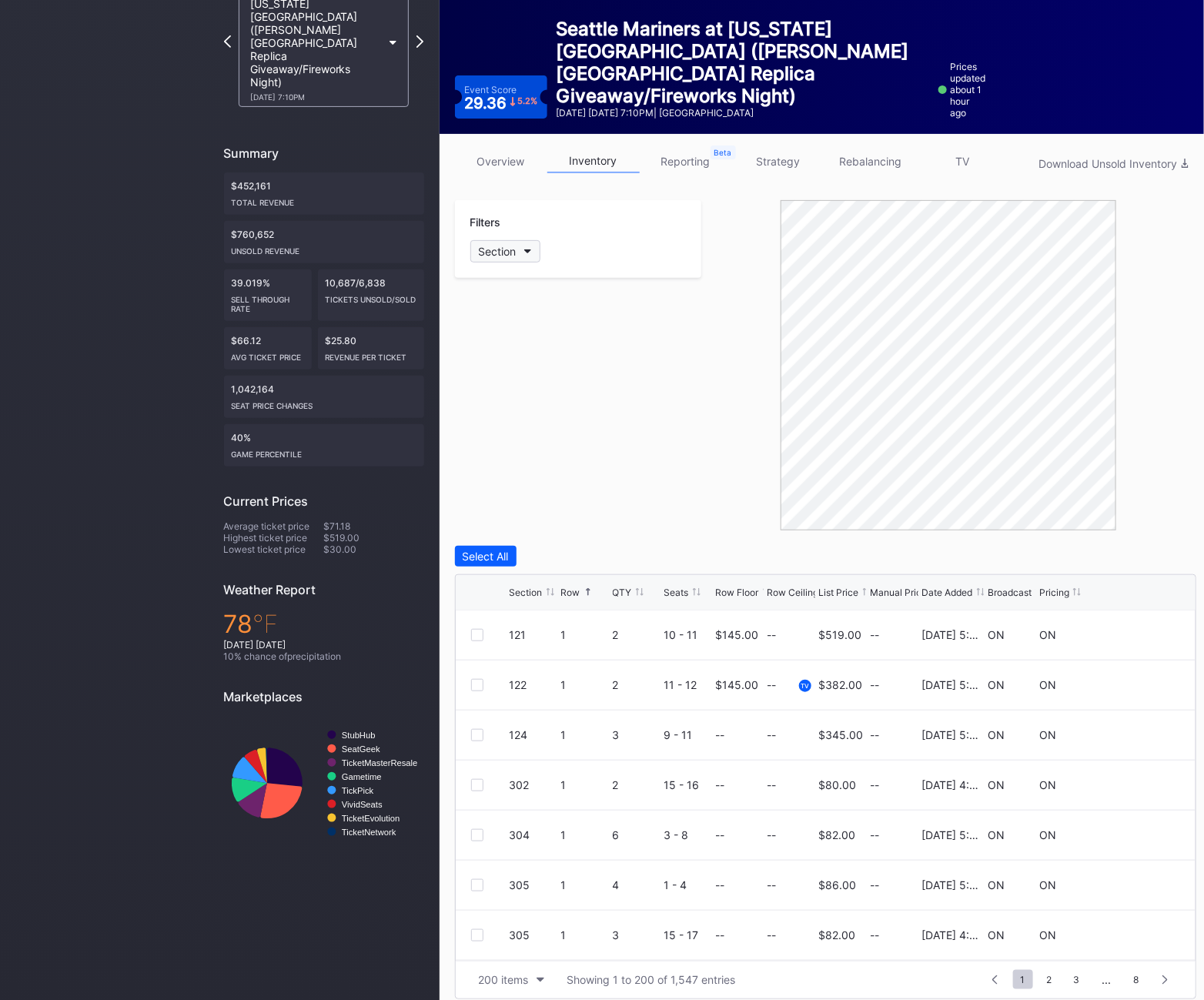
click at [500, 244] on div "Section" at bounding box center [498, 251] width 37 height 13
type input "503"
click at [530, 334] on div "503" at bounding box center [559, 337] width 179 height 29
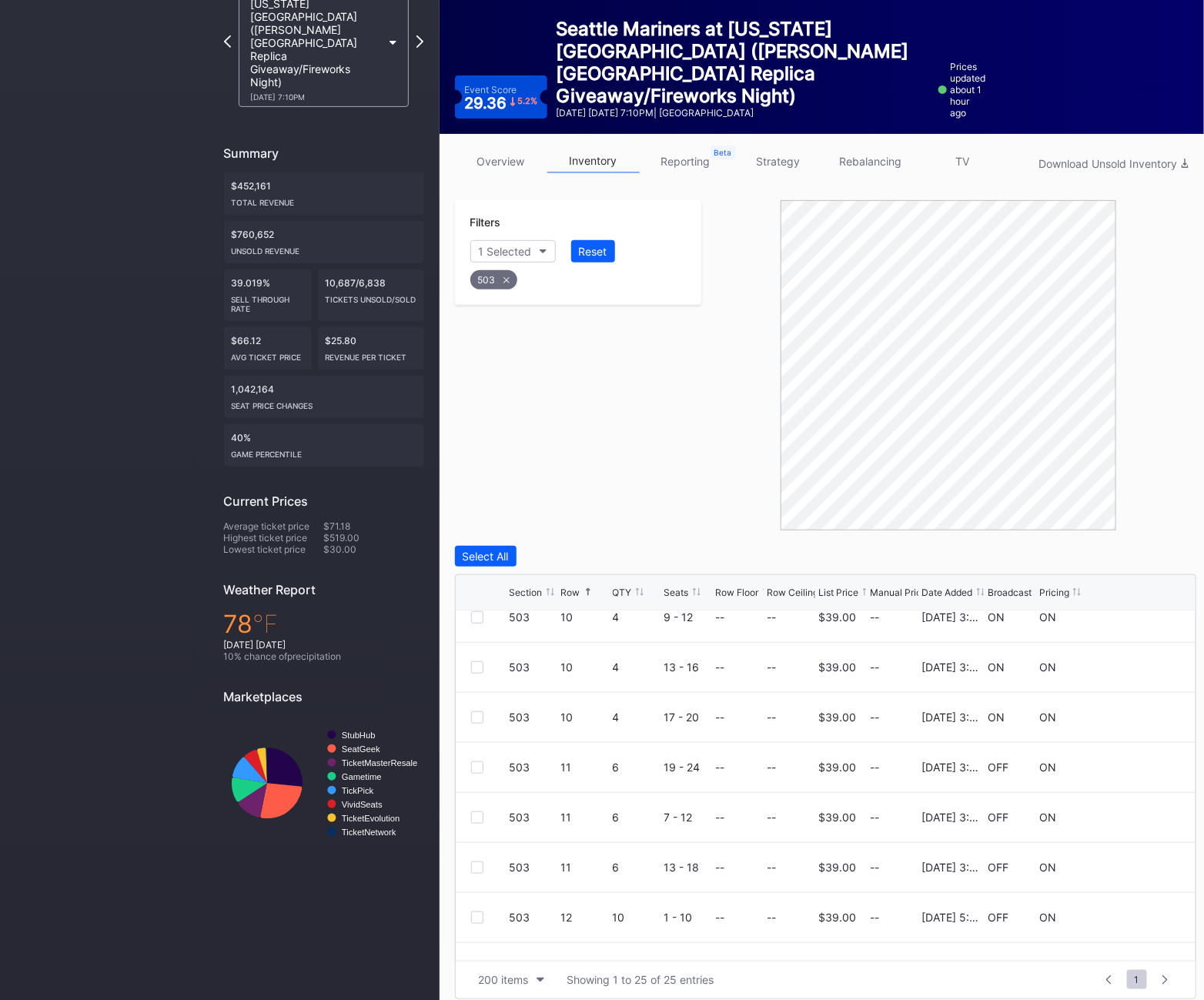
scroll to position [670, 0]
click at [476, 766] on div at bounding box center [477, 766] width 12 height 12
click at [479, 821] on div at bounding box center [477, 816] width 12 height 12
click at [480, 867] on div at bounding box center [477, 866] width 12 height 12
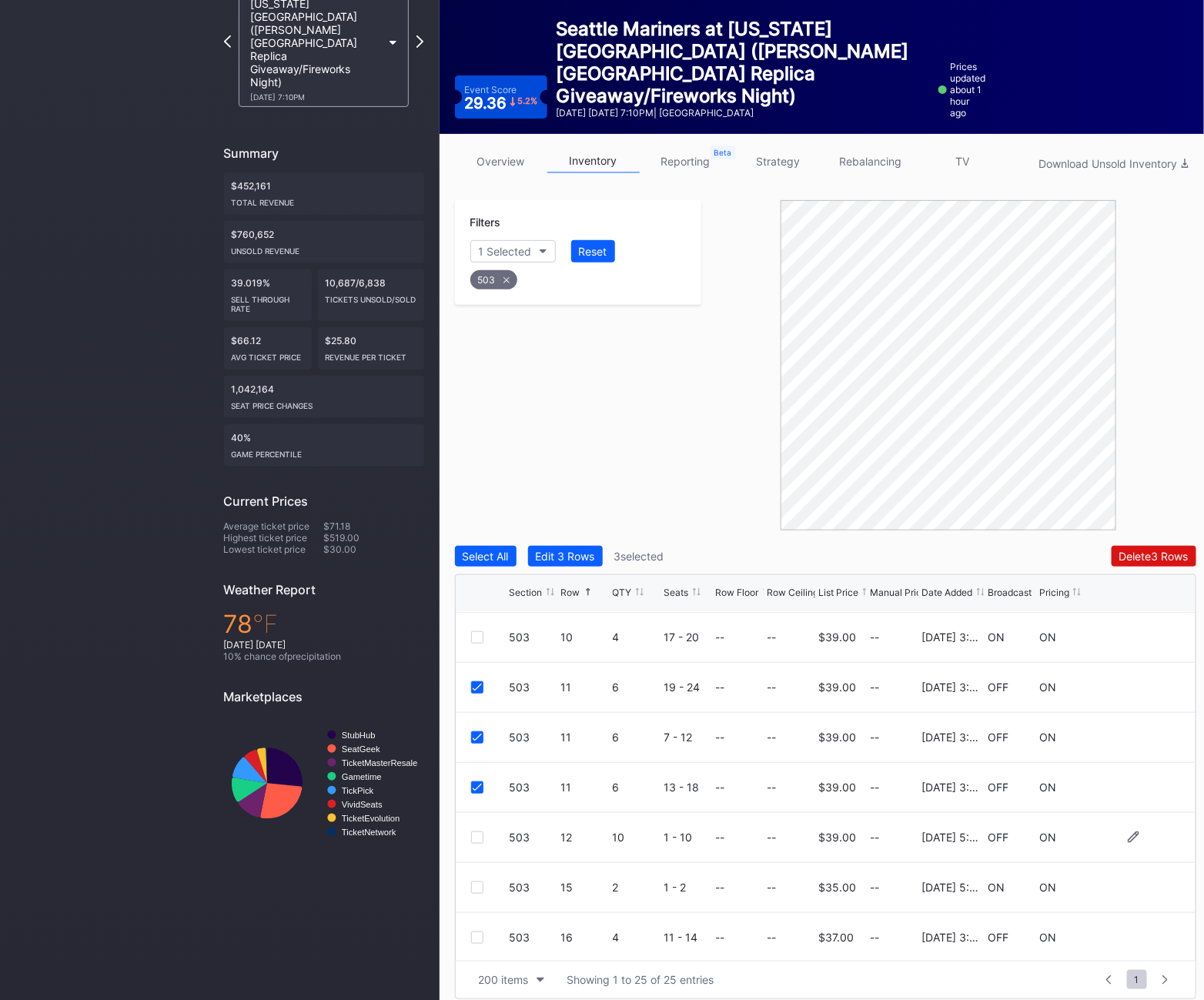
click at [476, 836] on div at bounding box center [477, 838] width 12 height 12
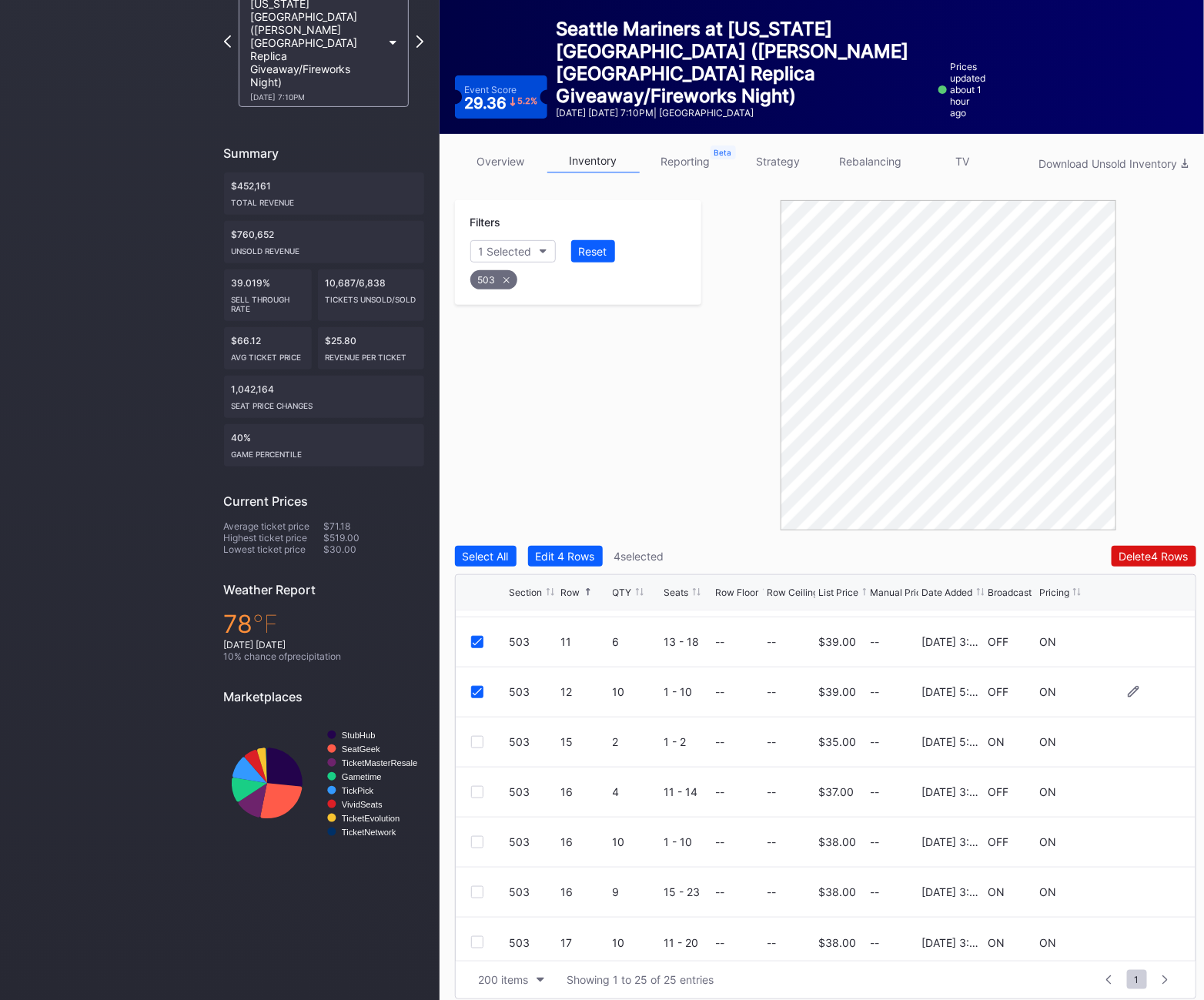
scroll to position [900, 0]
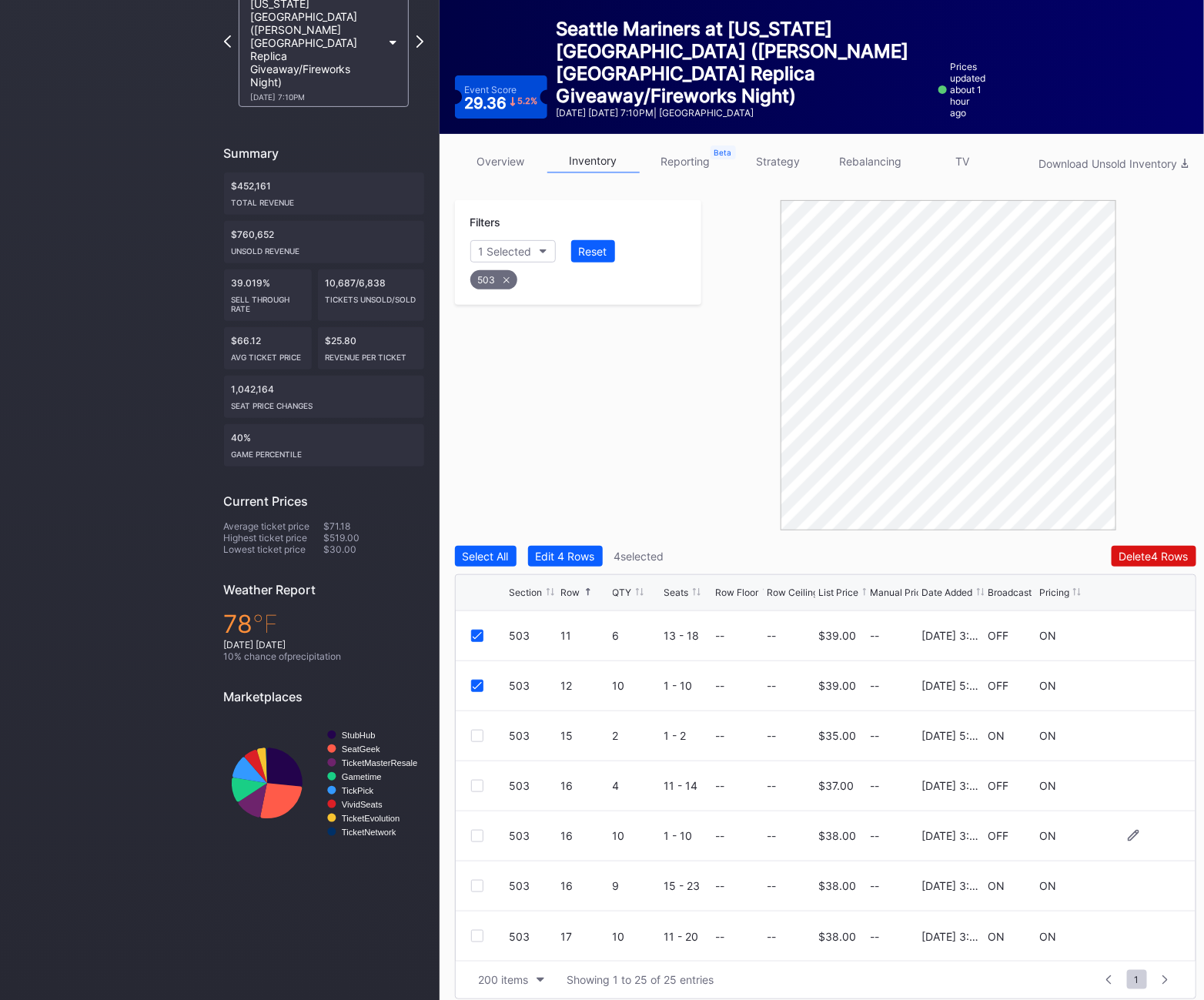
click at [474, 836] on div at bounding box center [477, 836] width 12 height 12
click at [474, 787] on div at bounding box center [477, 786] width 12 height 12
click at [505, 285] on div "503" at bounding box center [494, 280] width 47 height 19
click at [505, 254] on div "Section" at bounding box center [498, 251] width 37 height 13
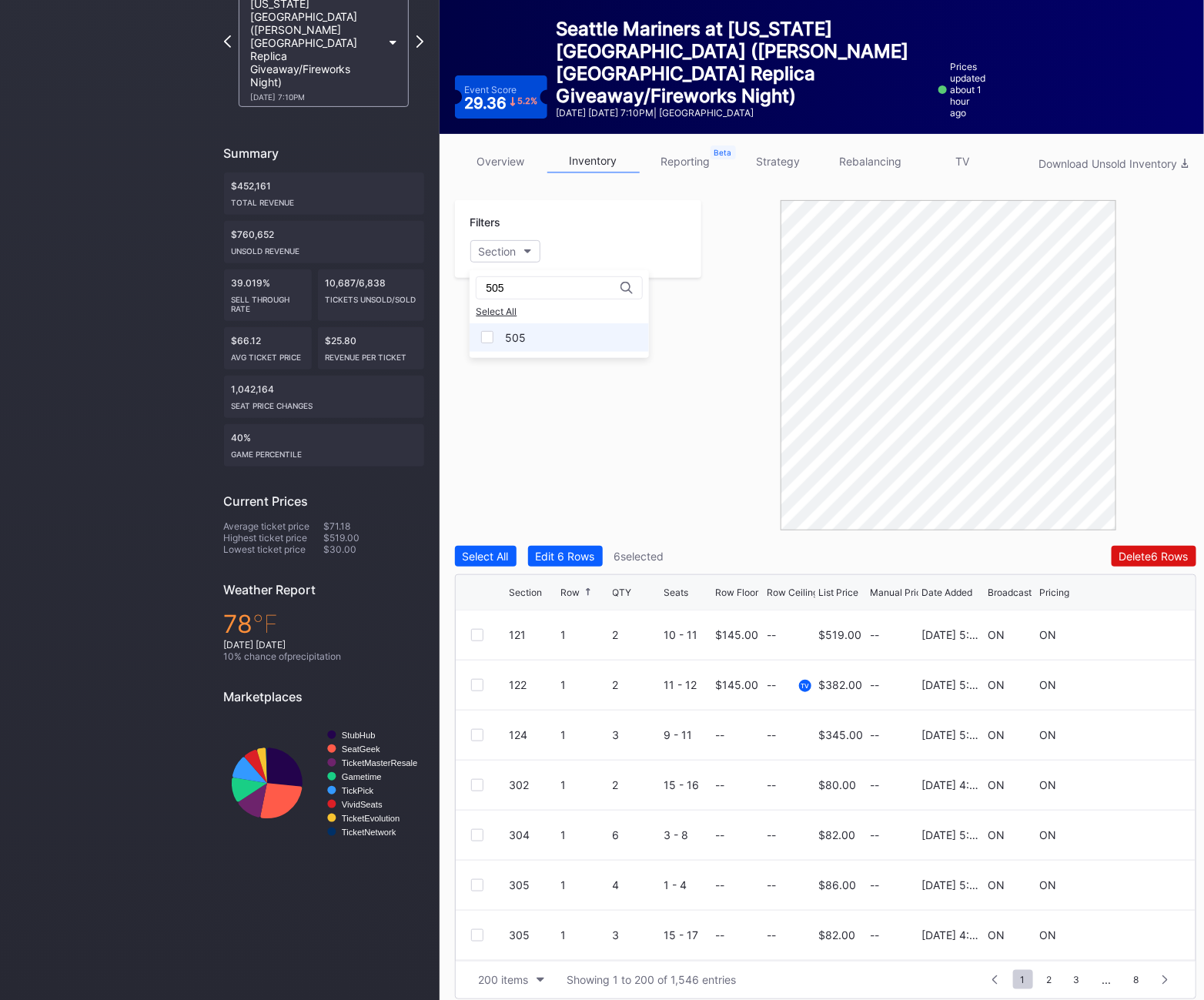
type input "505"
click at [509, 338] on div "505" at bounding box center [516, 337] width 21 height 13
click at [503, 277] on icon at bounding box center [505, 279] width 6 height 6
click at [490, 241] on button "Section" at bounding box center [505, 251] width 70 height 22
type input "503"
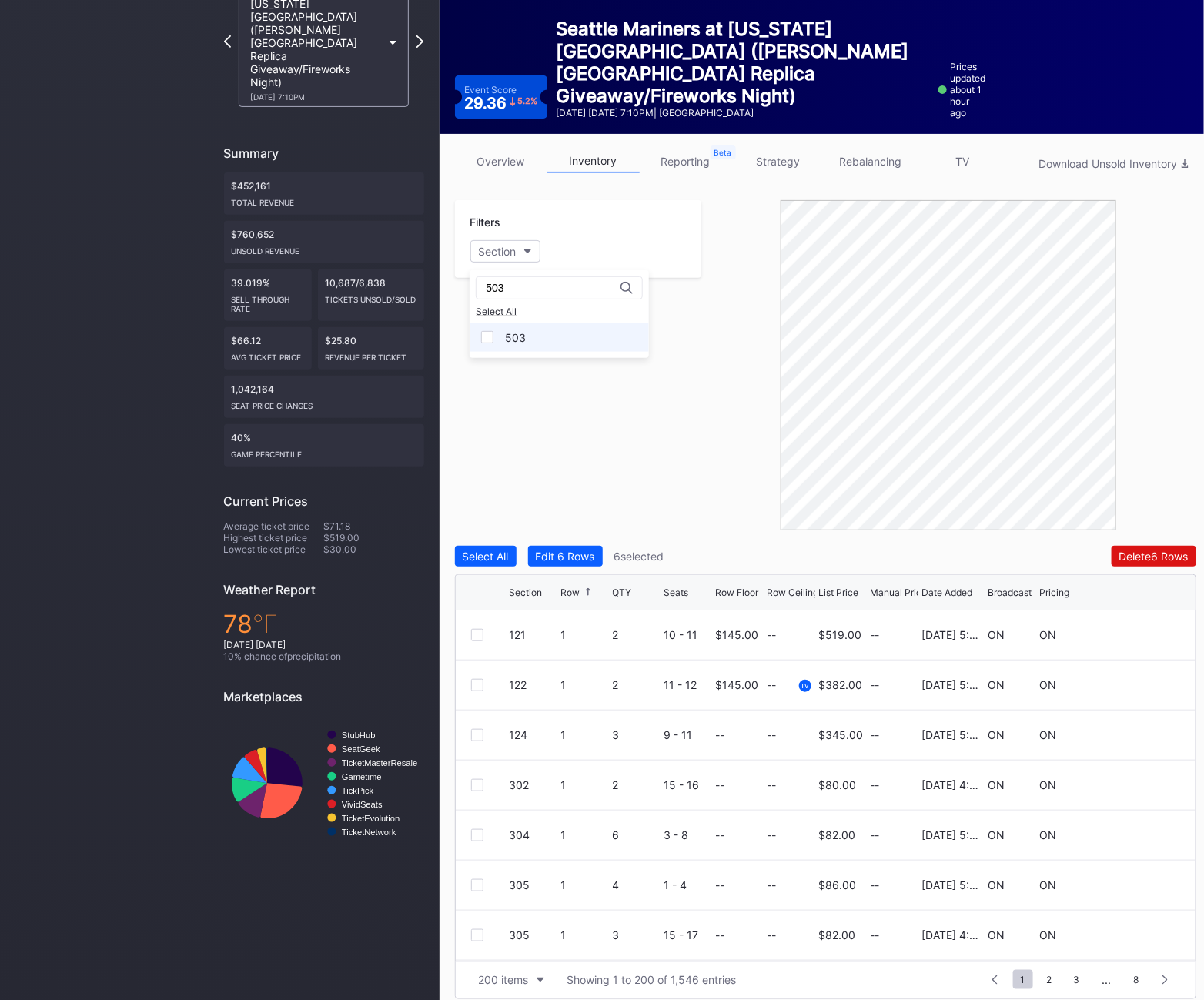
click at [499, 334] on div "503" at bounding box center [559, 337] width 179 height 29
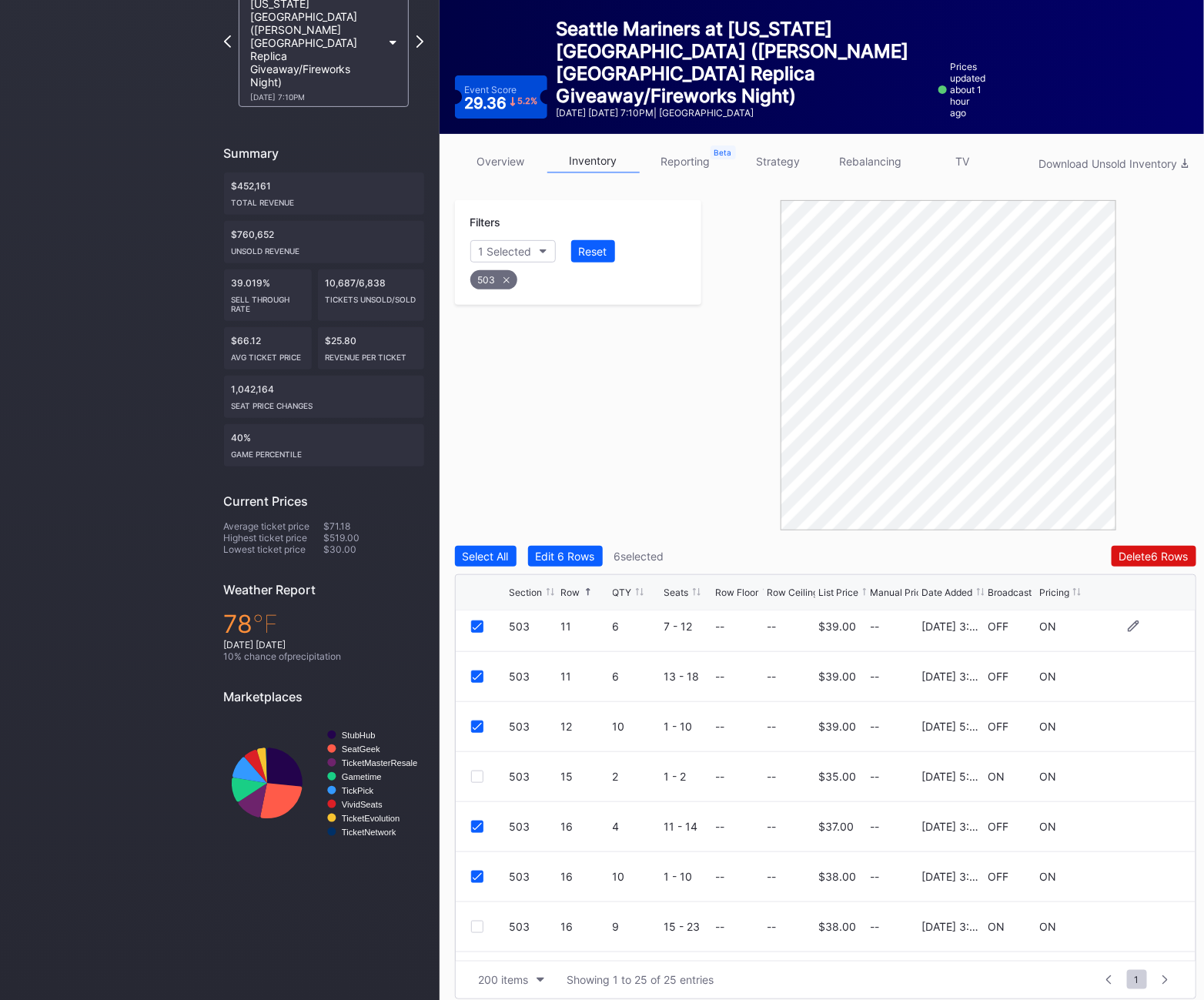
scroll to position [855, 0]
click at [503, 288] on div "503" at bounding box center [494, 280] width 47 height 19
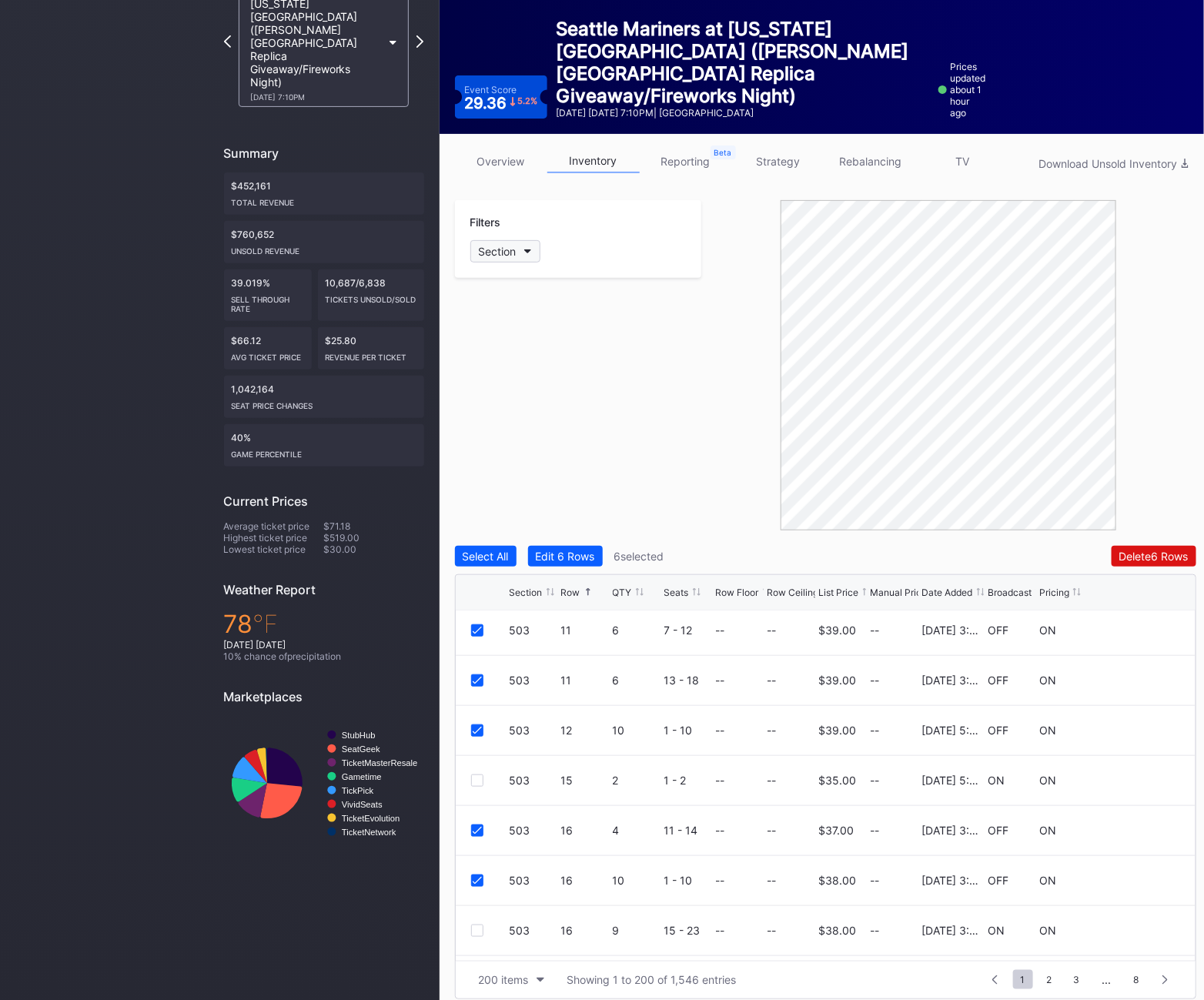
scroll to position [0, 0]
click at [500, 258] on button "Section" at bounding box center [505, 251] width 70 height 22
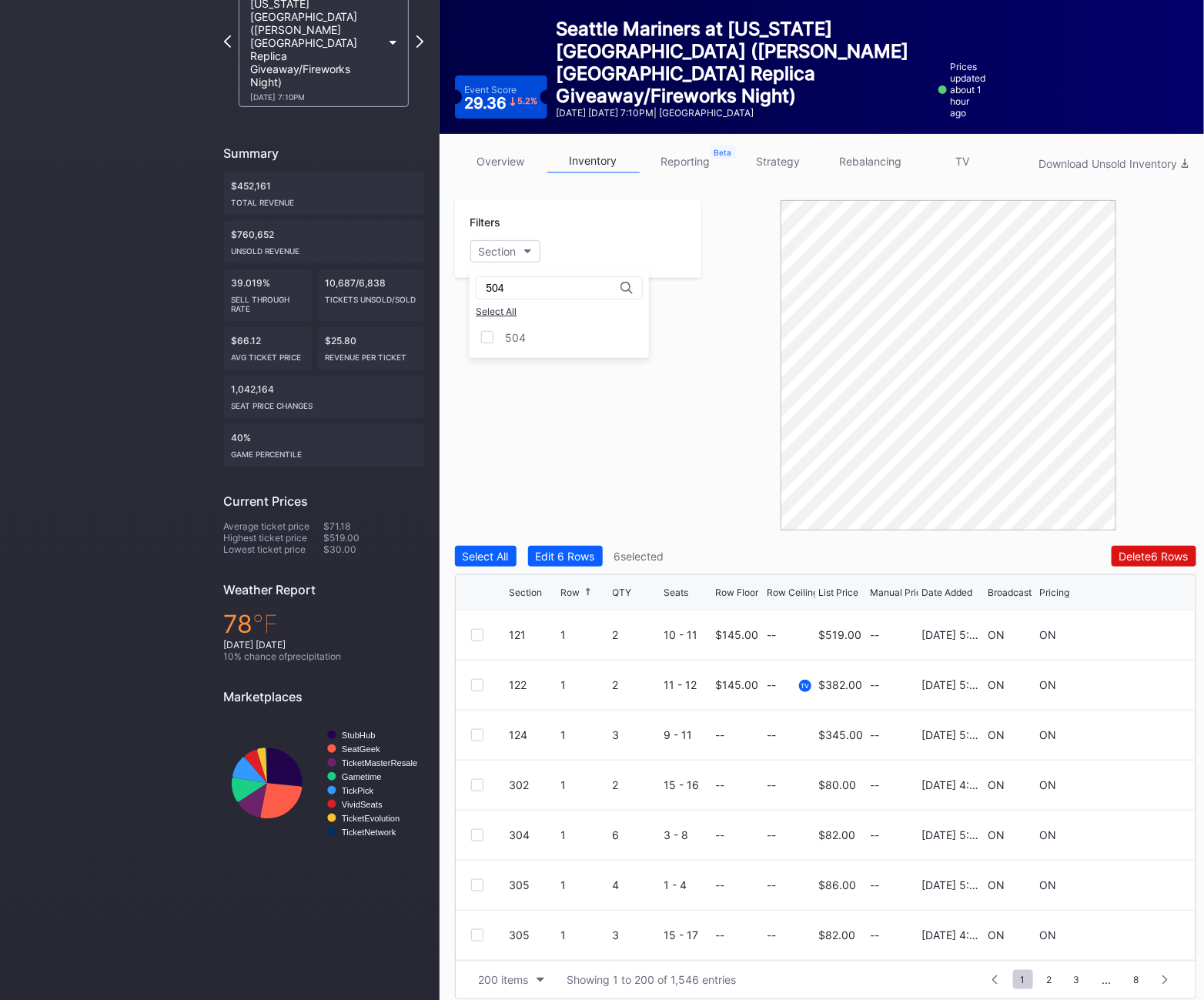
type input "504"
click at [498, 320] on div "504 Select All 504" at bounding box center [559, 314] width 179 height 88
click at [499, 331] on div "504" at bounding box center [559, 337] width 179 height 29
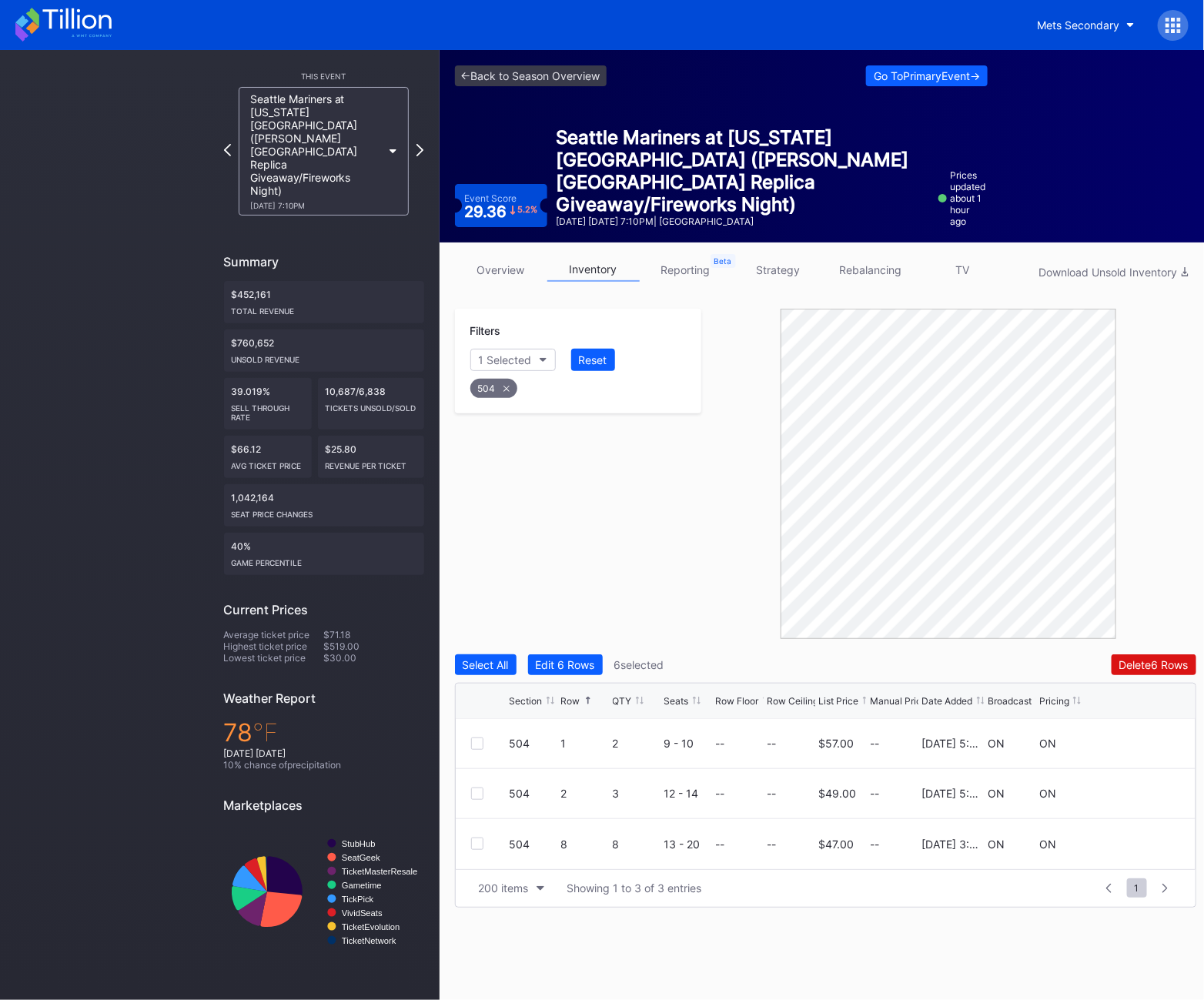
click at [499, 382] on div "504" at bounding box center [494, 388] width 47 height 19
click at [498, 354] on div "Section" at bounding box center [498, 360] width 37 height 13
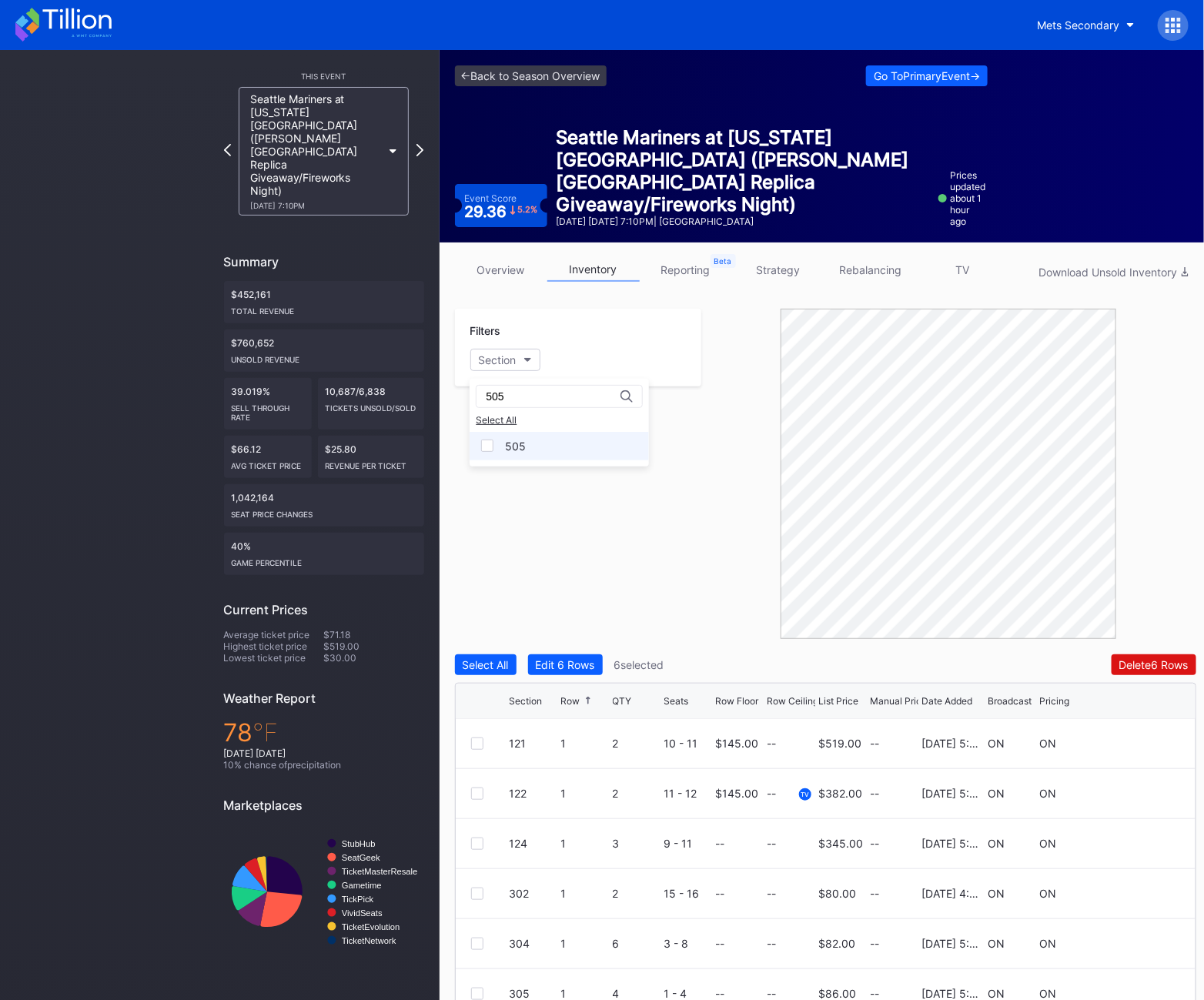
type input "505"
click at [539, 453] on div "505" at bounding box center [559, 447] width 179 height 29
click at [472, 793] on div at bounding box center [477, 794] width 12 height 12
click at [477, 843] on div at bounding box center [477, 844] width 12 height 12
click at [475, 895] on div at bounding box center [477, 894] width 12 height 12
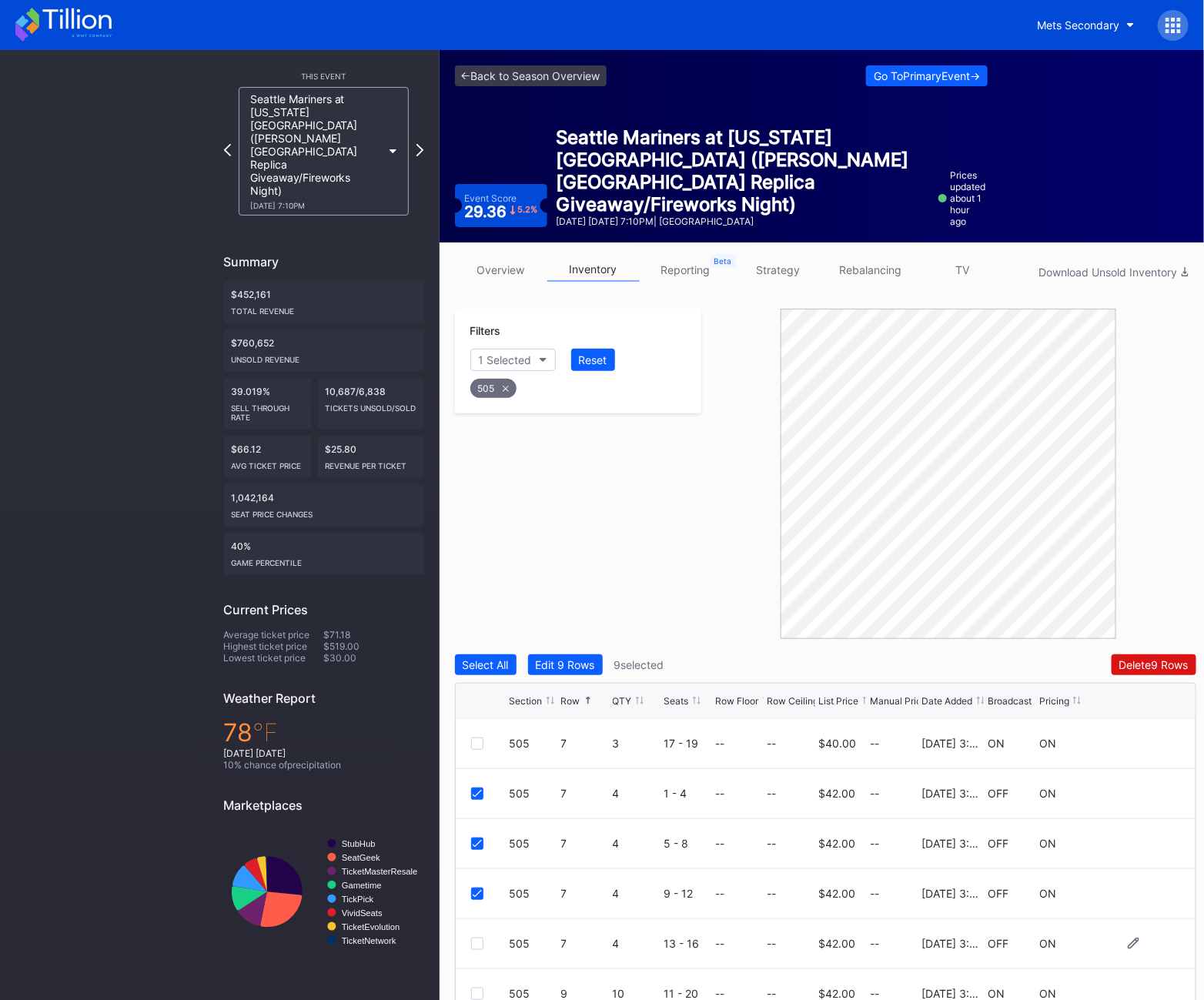
click at [475, 951] on div "505 7 4 13 - 16 -- -- $42.00 -- [DATE] 3:24PM OFF ON" at bounding box center [826, 944] width 740 height 50
click at [477, 936] on div "505 7 4 13 - 16 -- -- $42.00 -- [DATE] 3:24PM OFF ON" at bounding box center [826, 944] width 740 height 50
click at [474, 943] on div at bounding box center [477, 943] width 12 height 12
click at [500, 389] on div "505" at bounding box center [494, 388] width 46 height 19
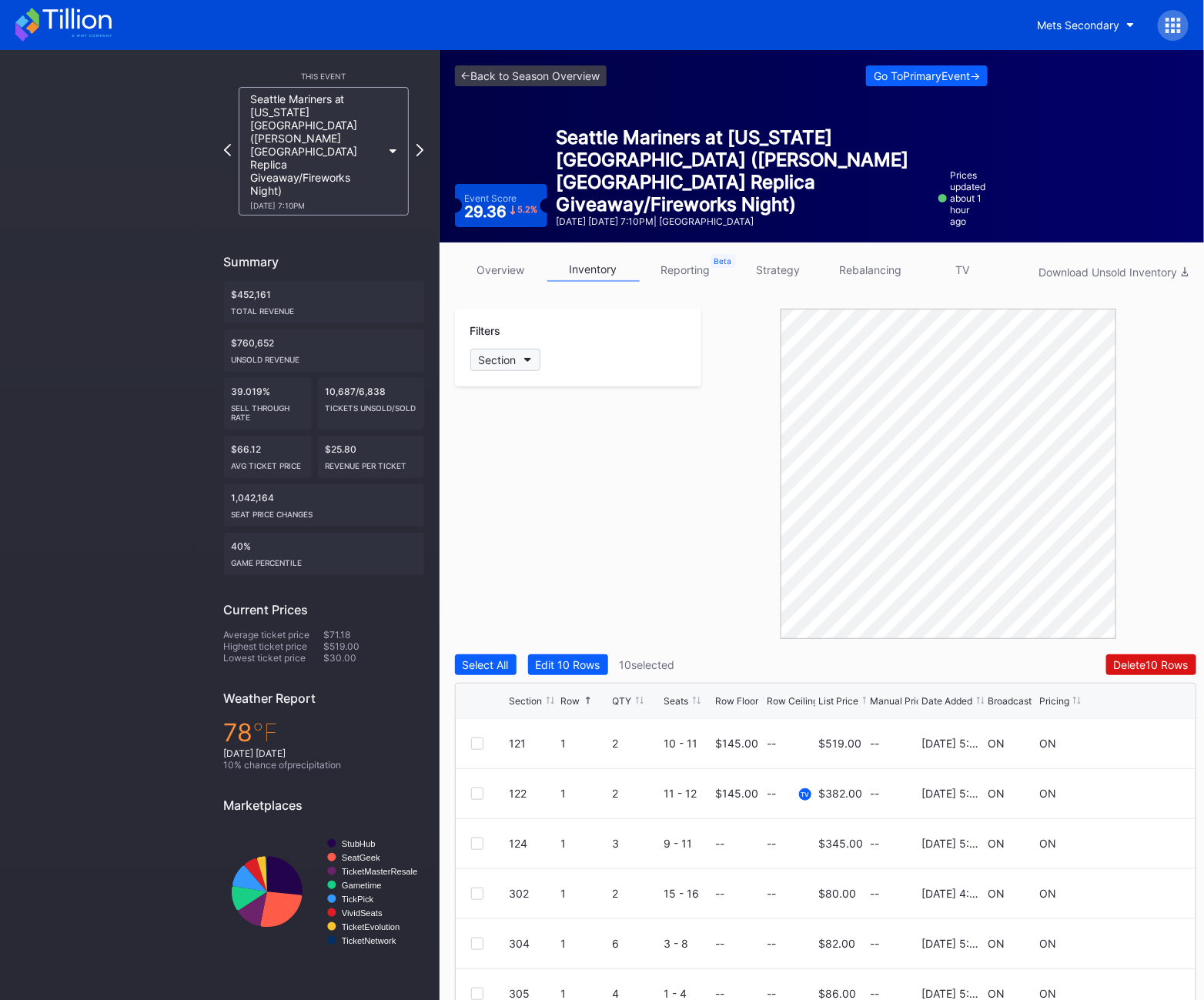
click at [502, 369] on button "Section" at bounding box center [505, 360] width 70 height 22
type input "506"
click at [505, 449] on div "506" at bounding box center [516, 447] width 21 height 13
click at [476, 893] on div at bounding box center [477, 894] width 12 height 12
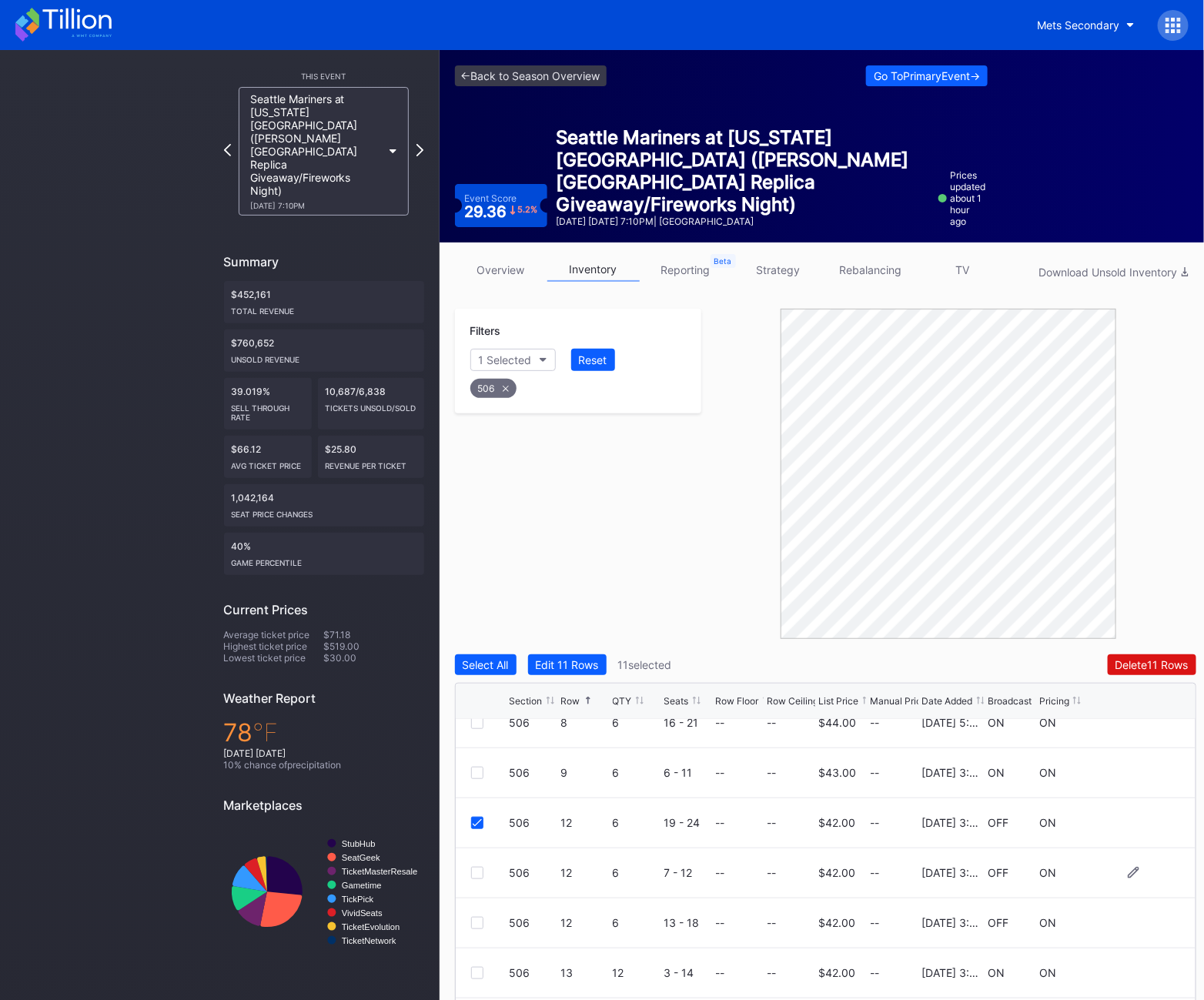
scroll to position [170, 0]
click at [482, 869] on div at bounding box center [477, 874] width 12 height 12
click at [475, 913] on div "506 12 6 13 - 18 -- -- $42.00 -- [DATE] 3:24PM OFF ON" at bounding box center [826, 925] width 740 height 50
click at [475, 922] on div at bounding box center [477, 924] width 12 height 12
click at [508, 397] on div "506" at bounding box center [494, 388] width 46 height 19
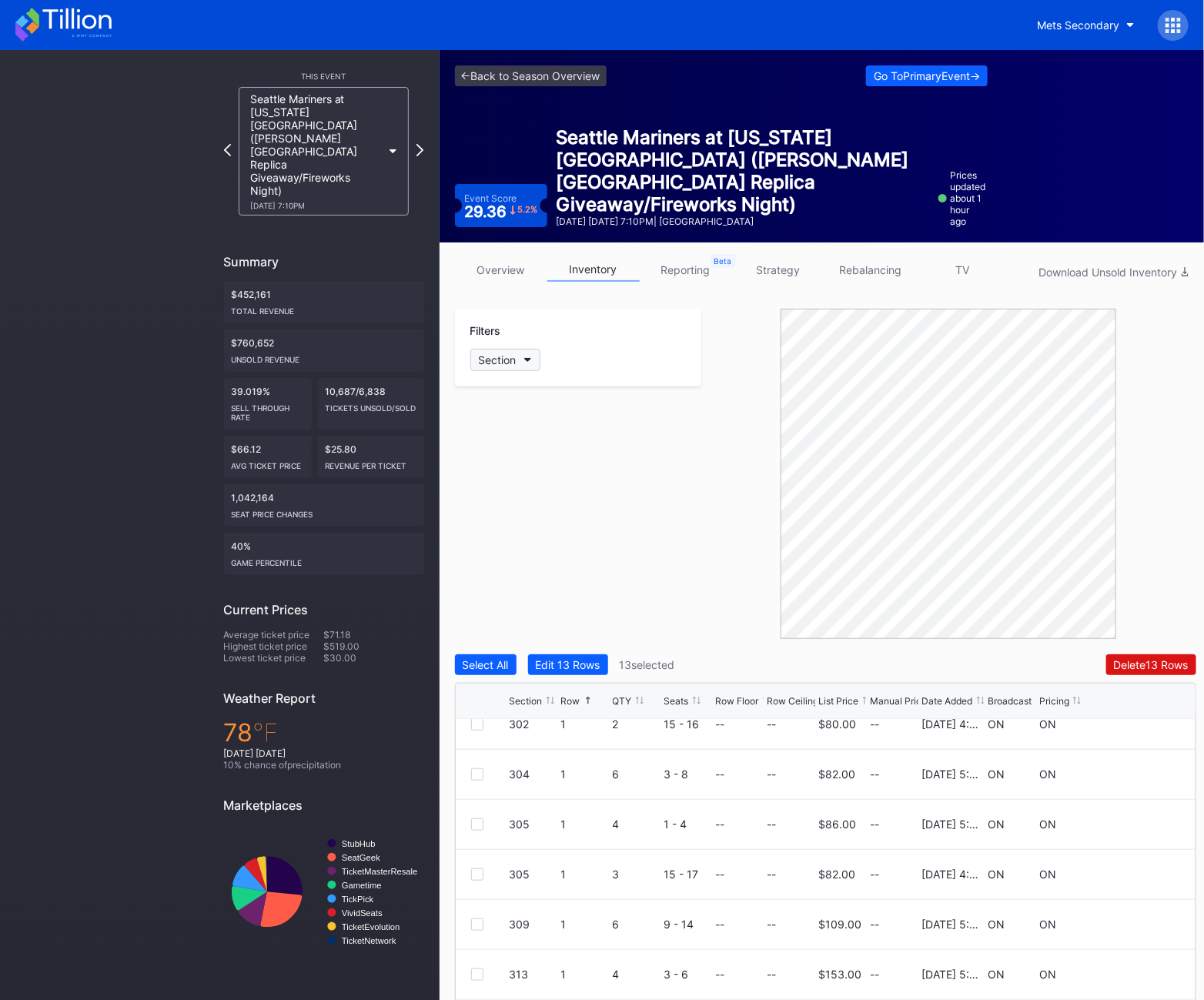
scroll to position [0, 0]
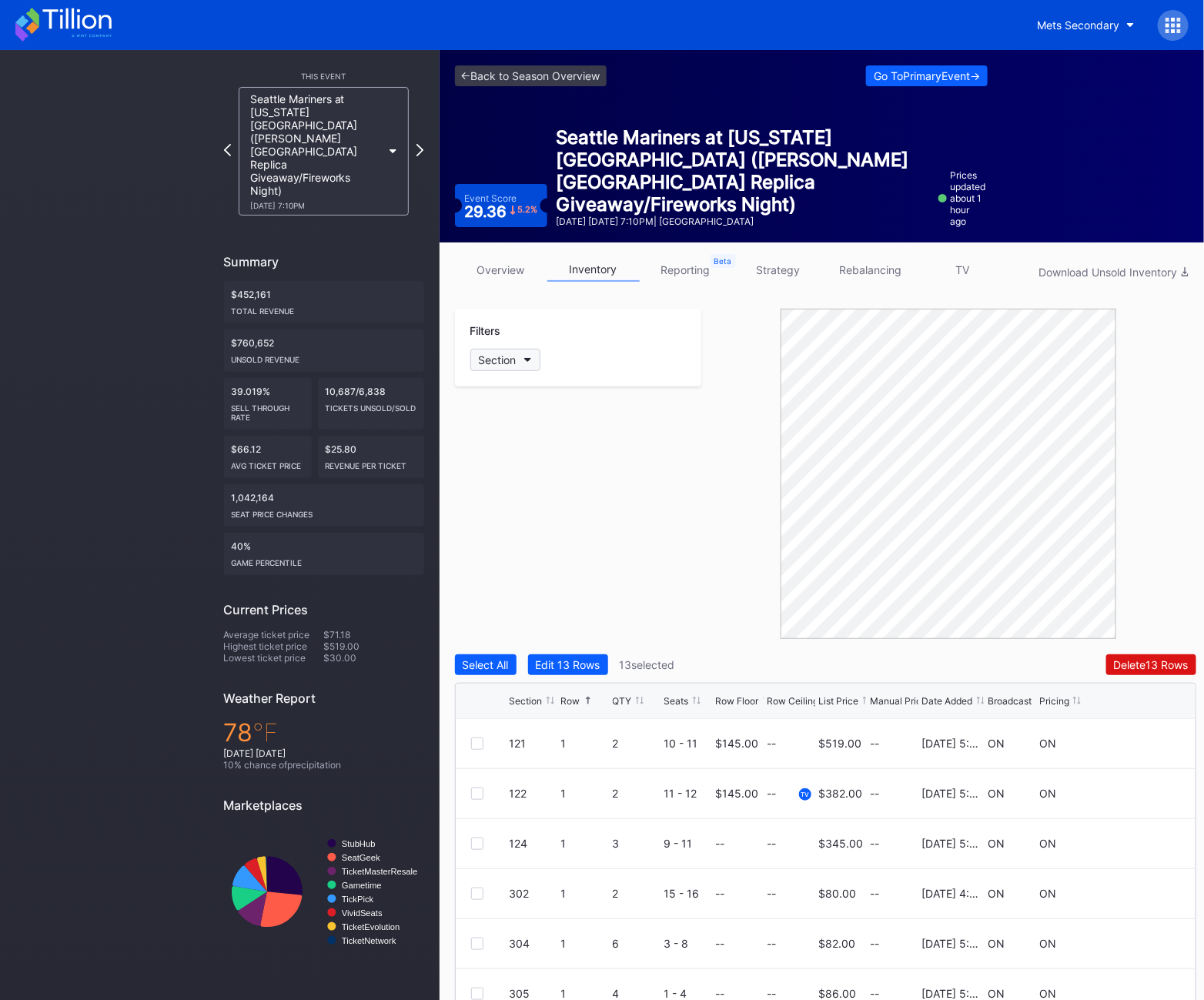
click at [498, 366] on div "Section" at bounding box center [498, 360] width 37 height 13
type input "507"
click at [492, 439] on div "507" at bounding box center [559, 447] width 179 height 29
click at [474, 789] on div at bounding box center [477, 793] width 12 height 12
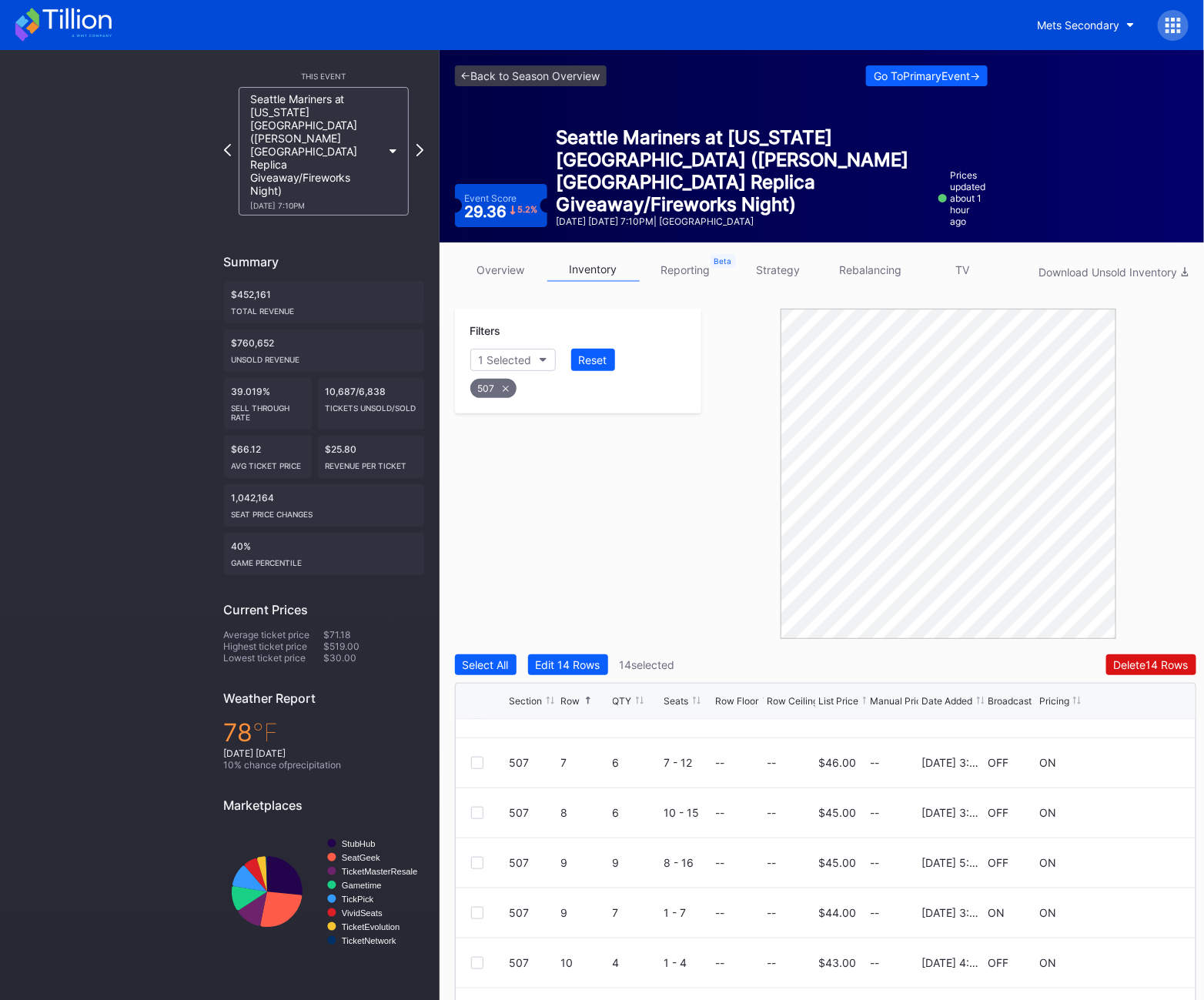
scroll to position [483, 0]
click at [473, 863] on div at bounding box center [477, 861] width 12 height 12
click at [508, 390] on div "507" at bounding box center [494, 388] width 46 height 19
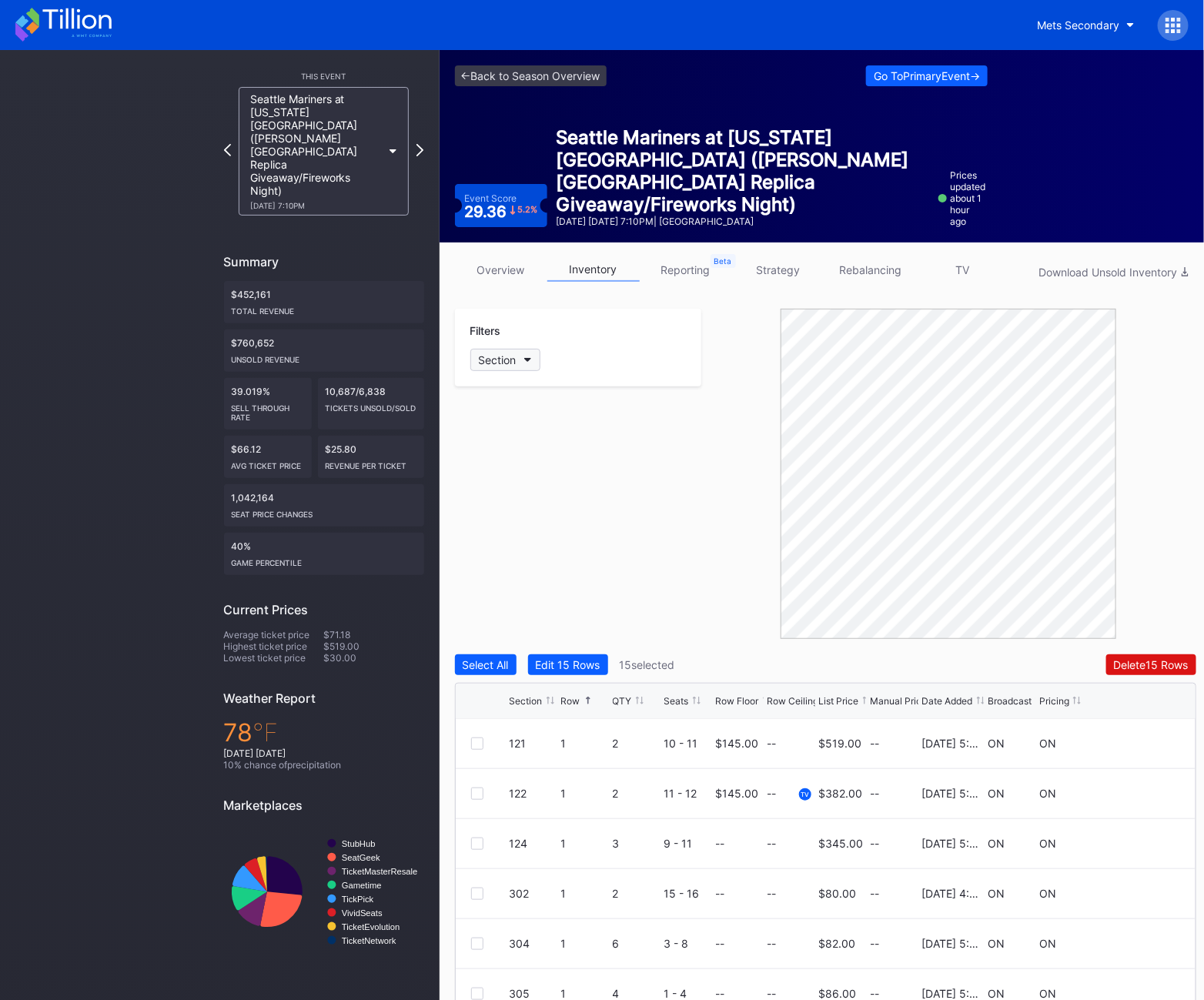
click at [507, 358] on div "Section" at bounding box center [498, 360] width 37 height 13
type input "508"
click at [516, 453] on div "508" at bounding box center [559, 447] width 179 height 29
click at [479, 898] on div at bounding box center [477, 896] width 12 height 12
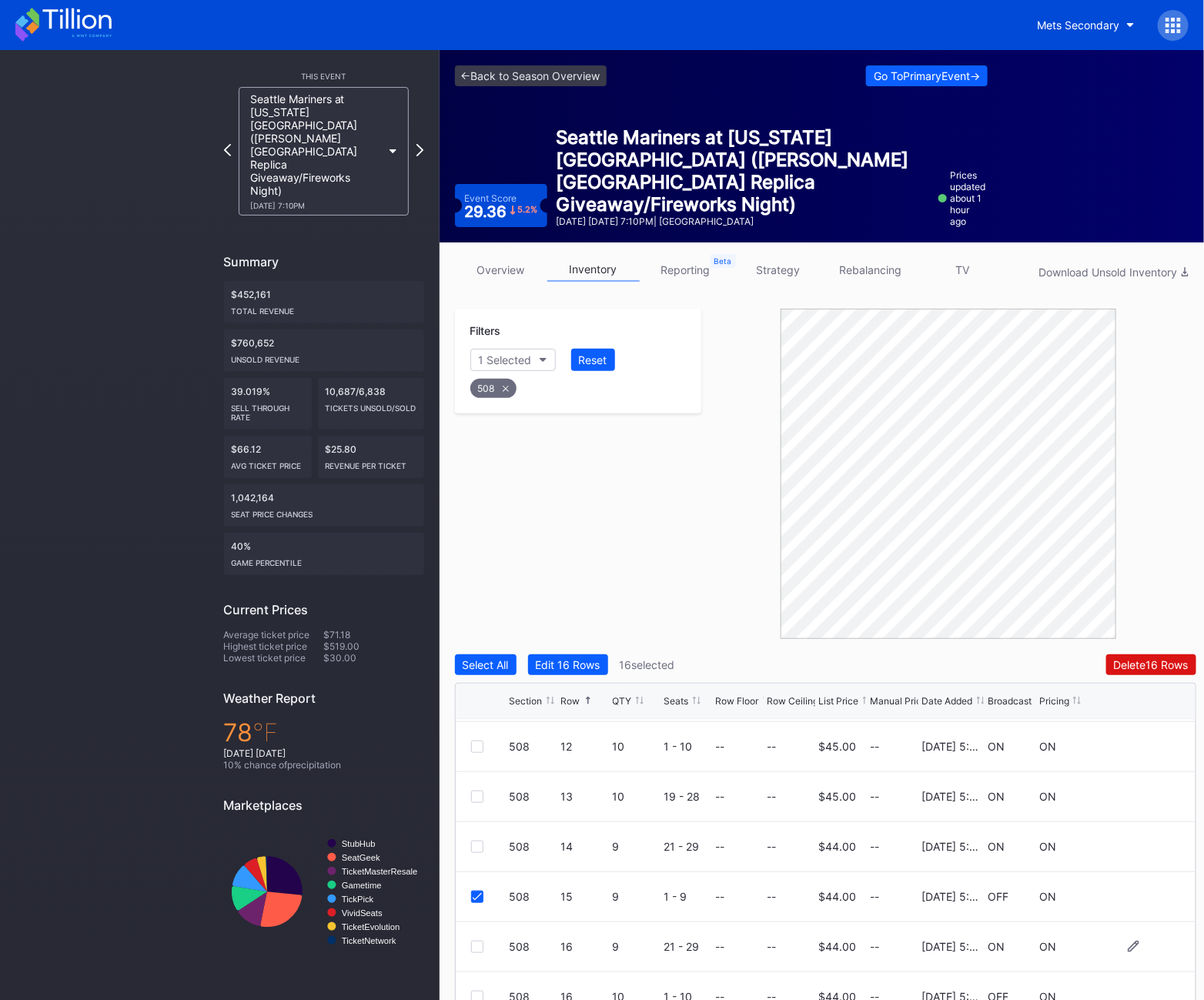
click at [475, 942] on div at bounding box center [477, 947] width 12 height 12
click at [475, 943] on icon at bounding box center [477, 947] width 10 height 8
click at [475, 985] on div "508 16 10 1 - 10 -- -- $44.00 -- [DATE] 5:08PM OFF ON" at bounding box center [826, 998] width 740 height 50
click at [475, 991] on div at bounding box center [477, 997] width 12 height 12
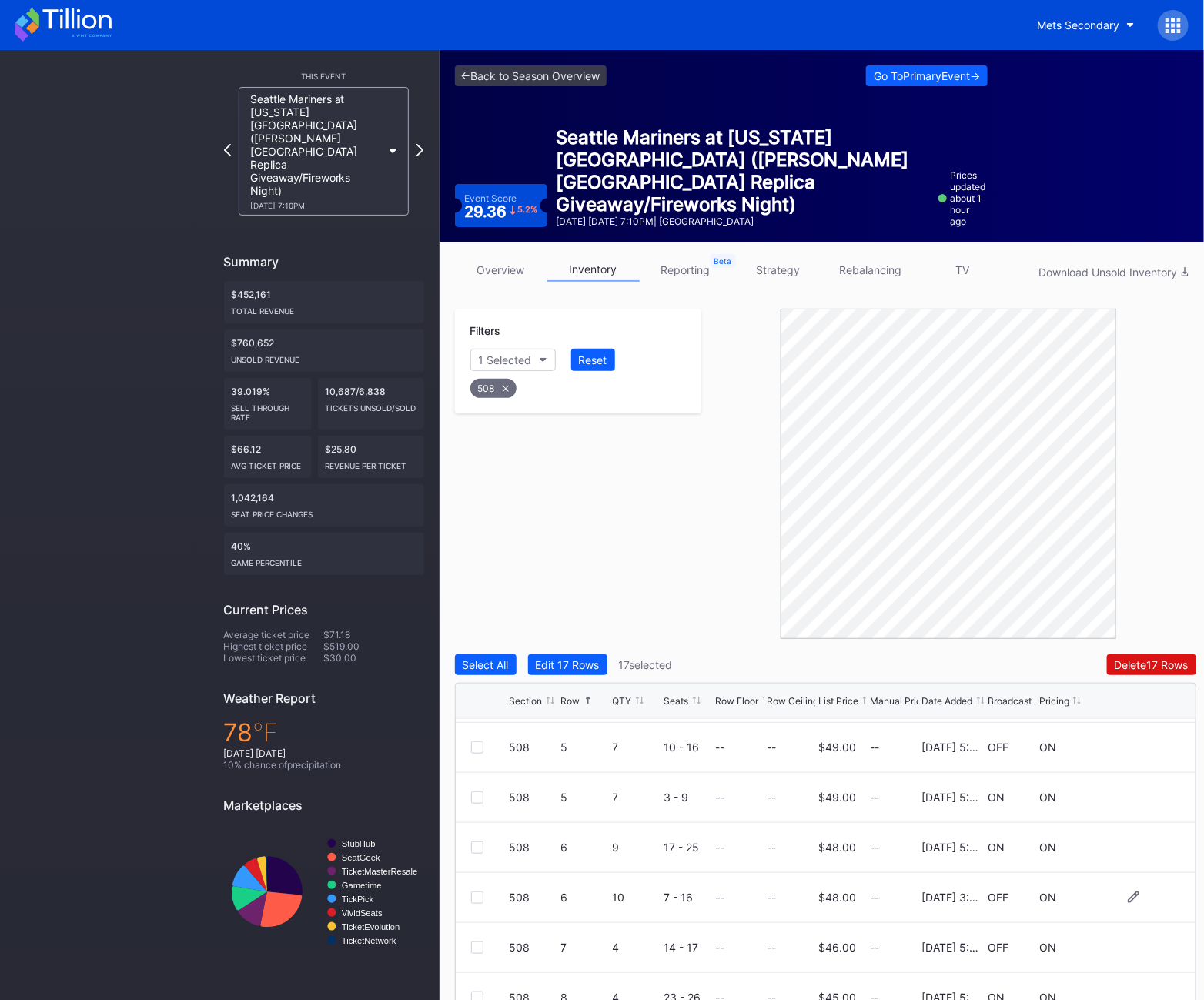
click at [490, 898] on div at bounding box center [491, 897] width 38 height 12
click at [467, 898] on div "508 6 10 7 - 16 -- -- $48.00 -- [DATE] 3:24PM OFF ON" at bounding box center [826, 898] width 740 height 50
click at [480, 898] on div at bounding box center [477, 897] width 12 height 12
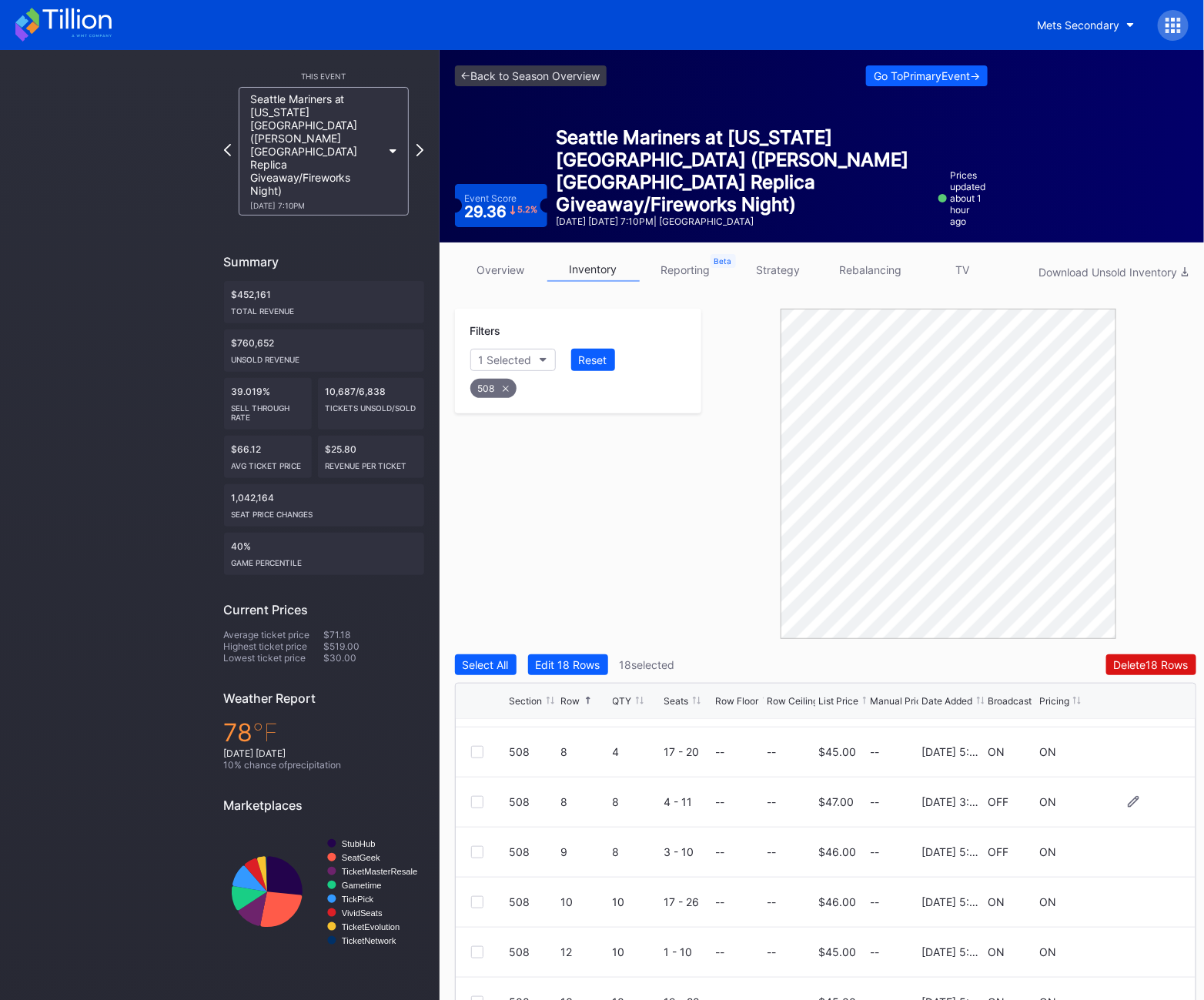
scroll to position [638, 0]
click at [470, 808] on div "508 8 8 4 - 11 -- -- $47.00 -- [DATE] 3:24PM OFF ON" at bounding box center [826, 807] width 740 height 50
click at [472, 800] on div "508 8 8 4 - 11 -- -- $47.00 -- [DATE] 3:24PM OFF ON" at bounding box center [826, 807] width 740 height 50
click at [479, 804] on div at bounding box center [477, 806] width 12 height 12
click at [469, 852] on div "508 9 8 3 - 10 -- -- $46.00 -- [DATE] 5:03PM OFF ON" at bounding box center [826, 857] width 740 height 50
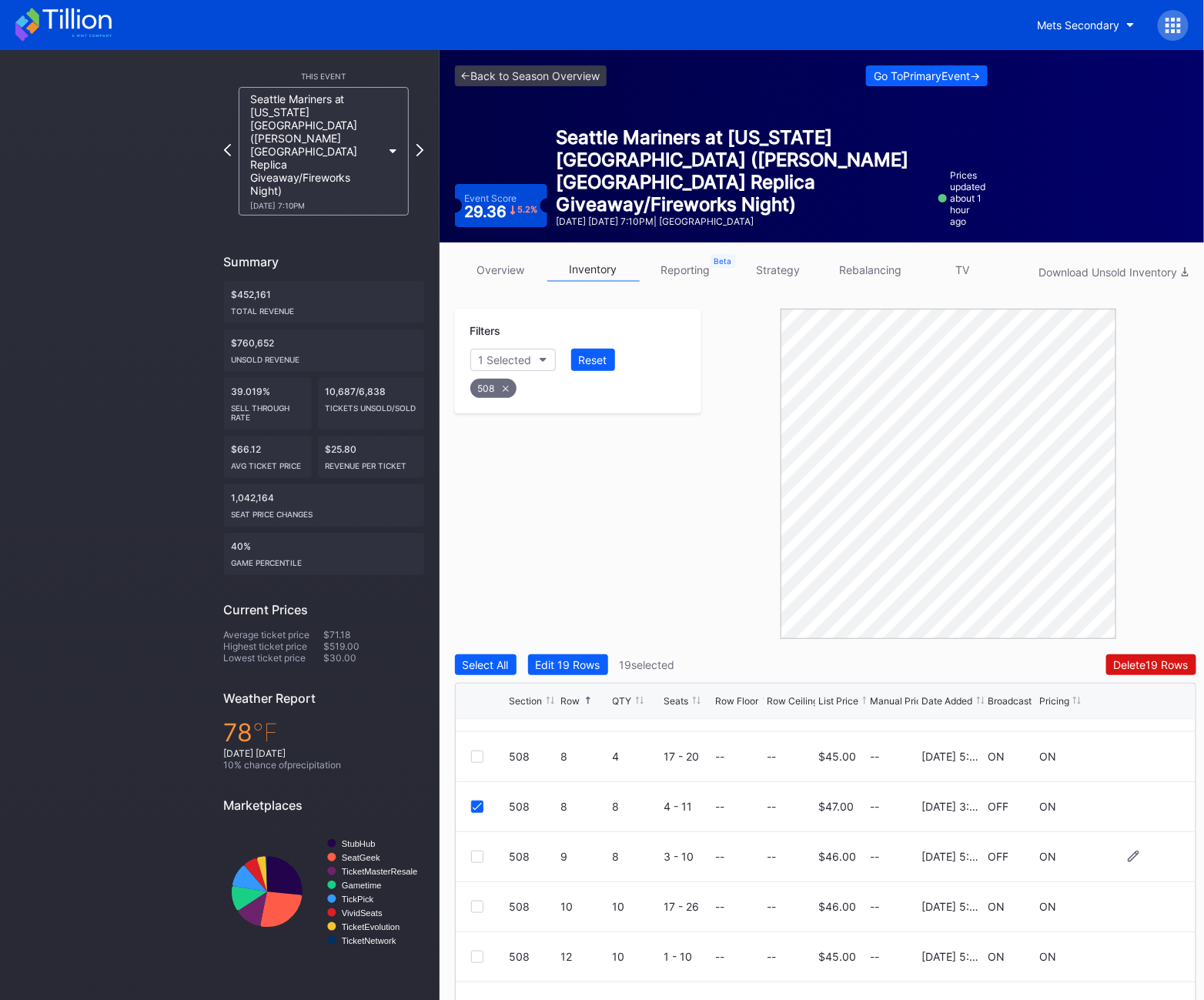
click at [476, 857] on div at bounding box center [477, 857] width 12 height 12
click at [1136, 675] on button "Delete 20 Rows" at bounding box center [1150, 665] width 91 height 21
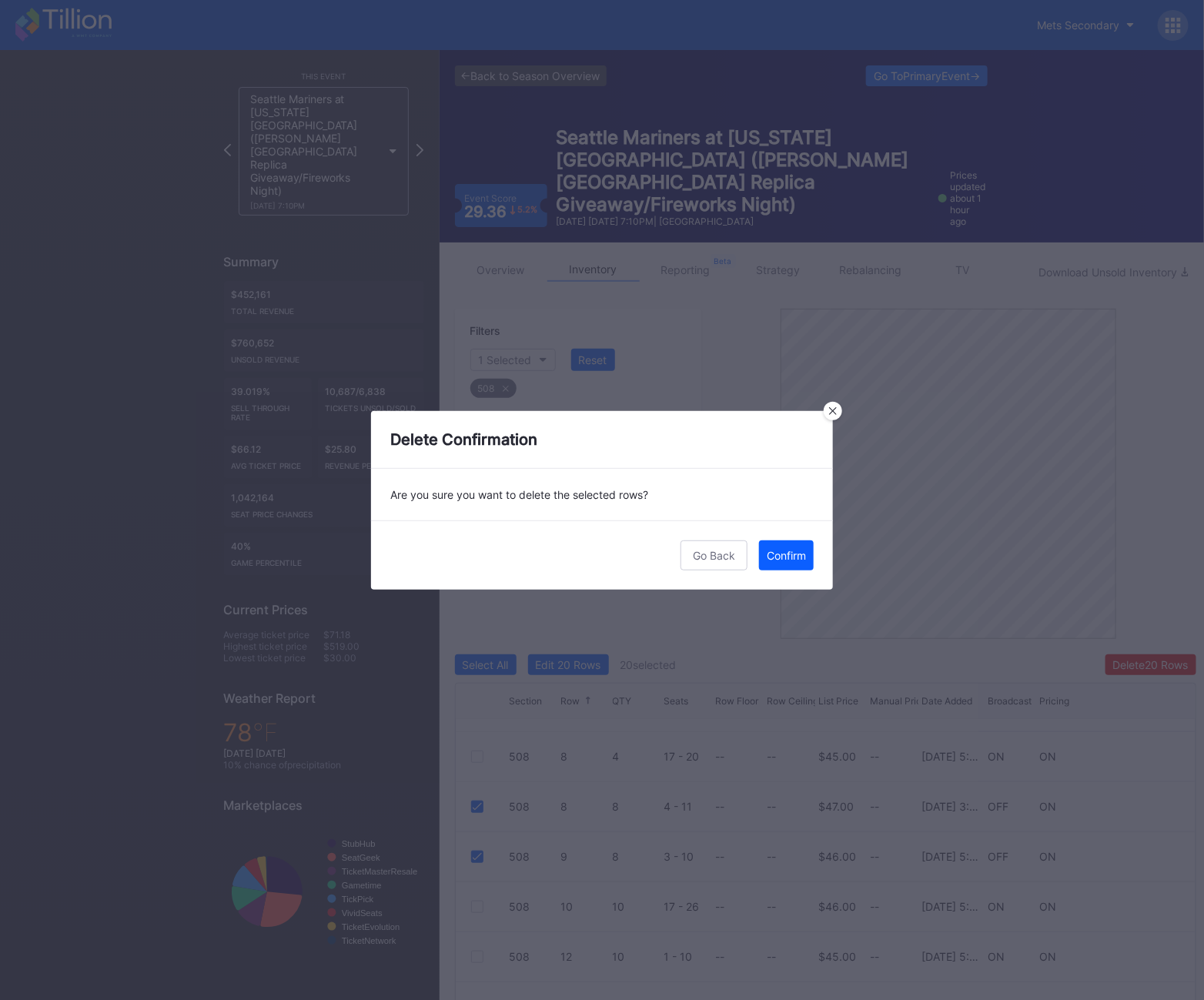
click at [817, 547] on div "Go Back Confirm" at bounding box center [602, 555] width 462 height 69
click at [792, 549] on div "Confirm" at bounding box center [786, 556] width 39 height 13
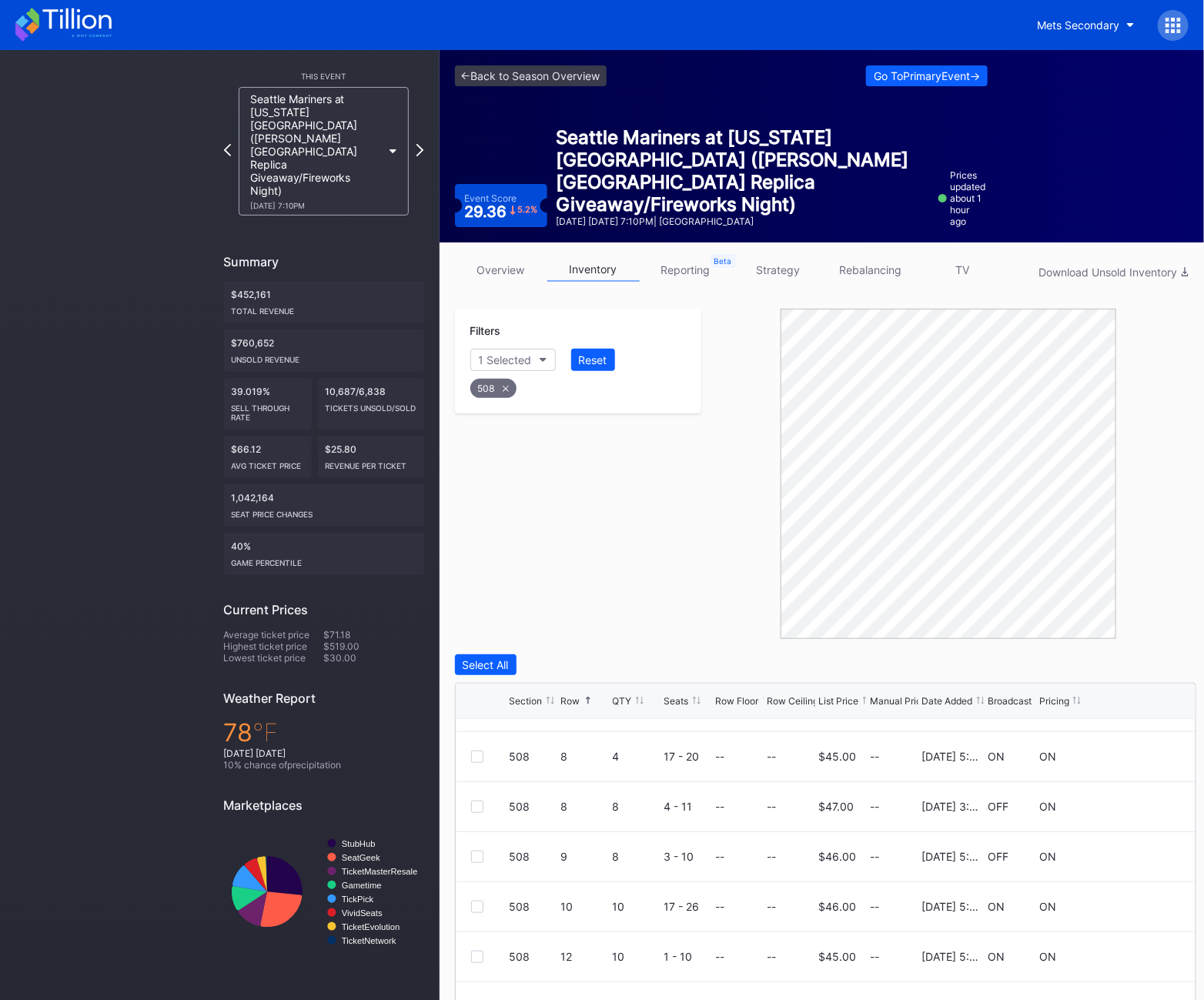
click at [499, 390] on div "508" at bounding box center [494, 388] width 46 height 19
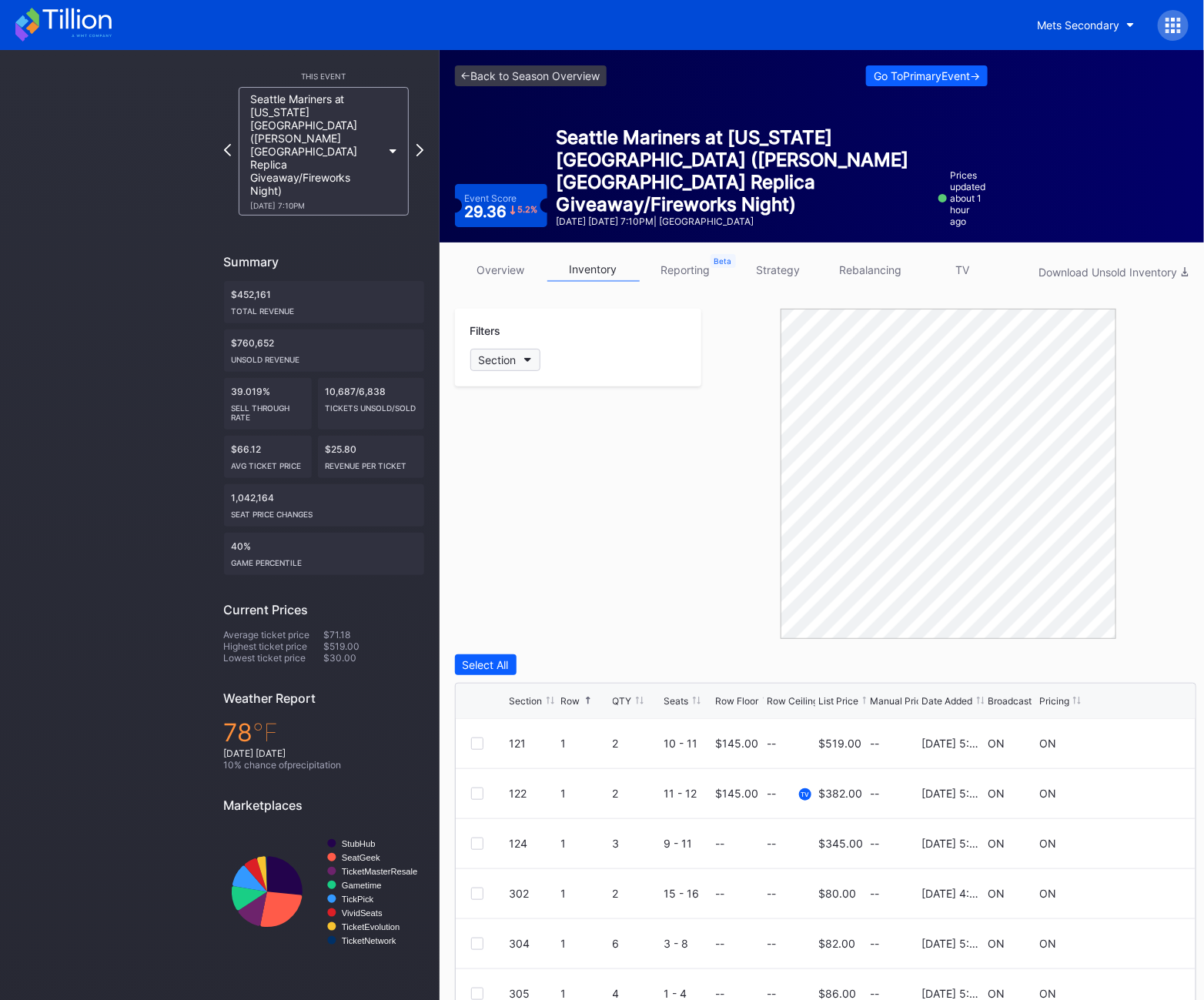
click at [498, 355] on div "Section" at bounding box center [498, 360] width 37 height 13
type input "509"
click at [550, 446] on div "509" at bounding box center [559, 447] width 179 height 29
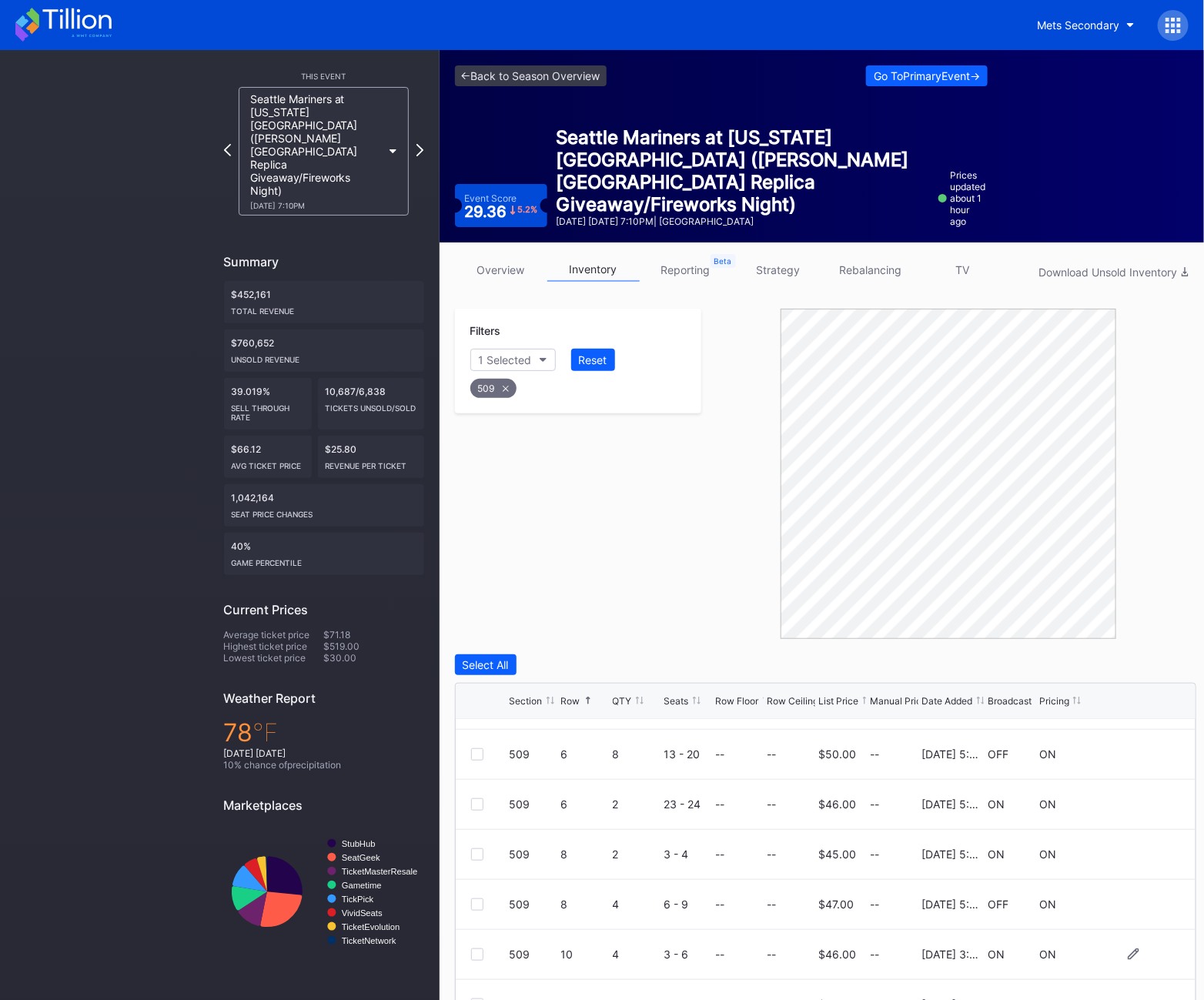
click at [475, 957] on div at bounding box center [477, 955] width 12 height 12
click at [1186, 659] on div "Delete 1 Row" at bounding box center [1157, 665] width 62 height 13
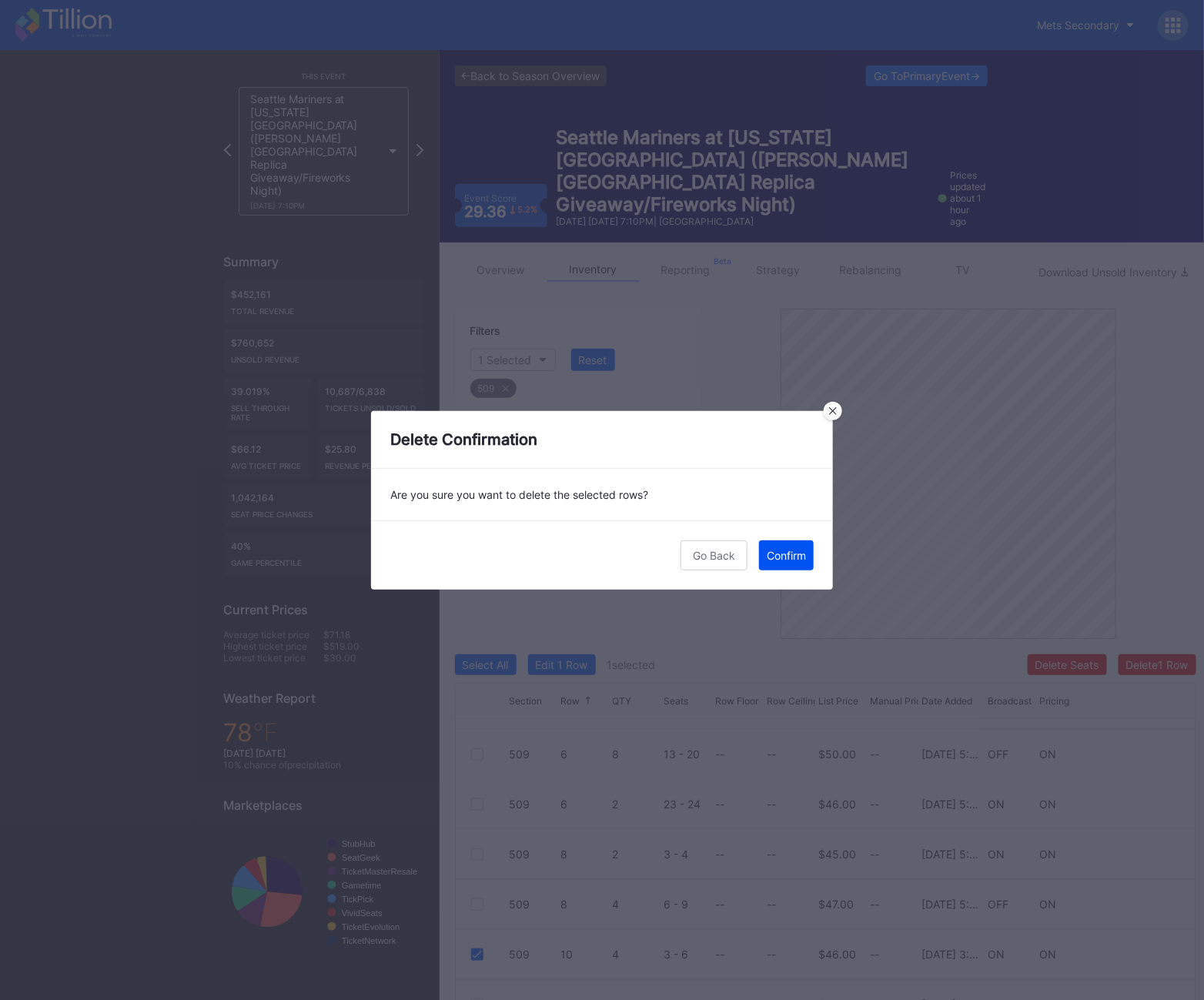
click at [767, 556] on div "Confirm" at bounding box center [786, 556] width 39 height 13
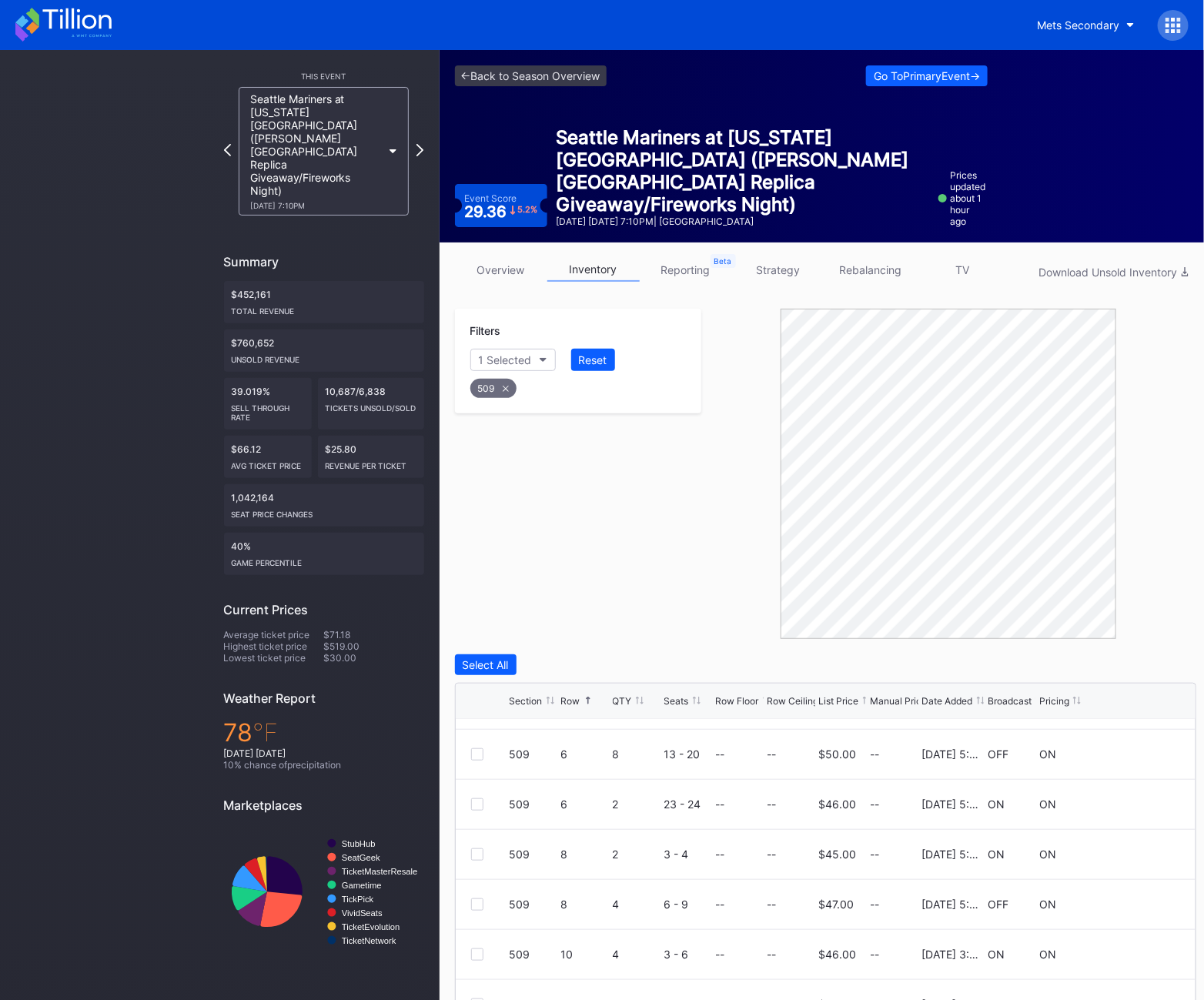
click at [512, 384] on div "509" at bounding box center [494, 388] width 46 height 19
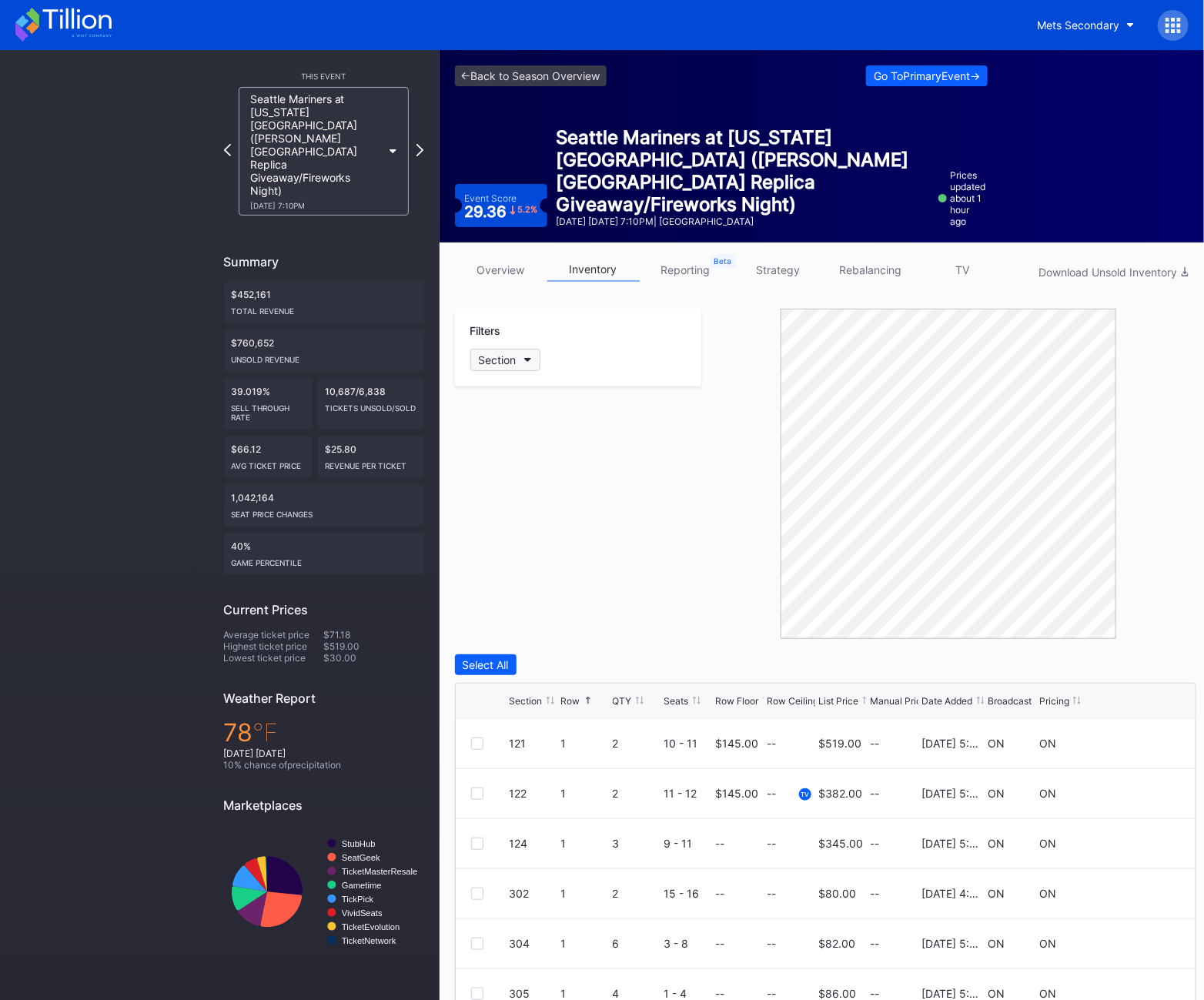
click at [510, 360] on div "Section" at bounding box center [498, 360] width 37 height 13
type input "510"
click at [521, 443] on div "510" at bounding box center [515, 447] width 19 height 13
click at [472, 895] on div at bounding box center [477, 895] width 12 height 12
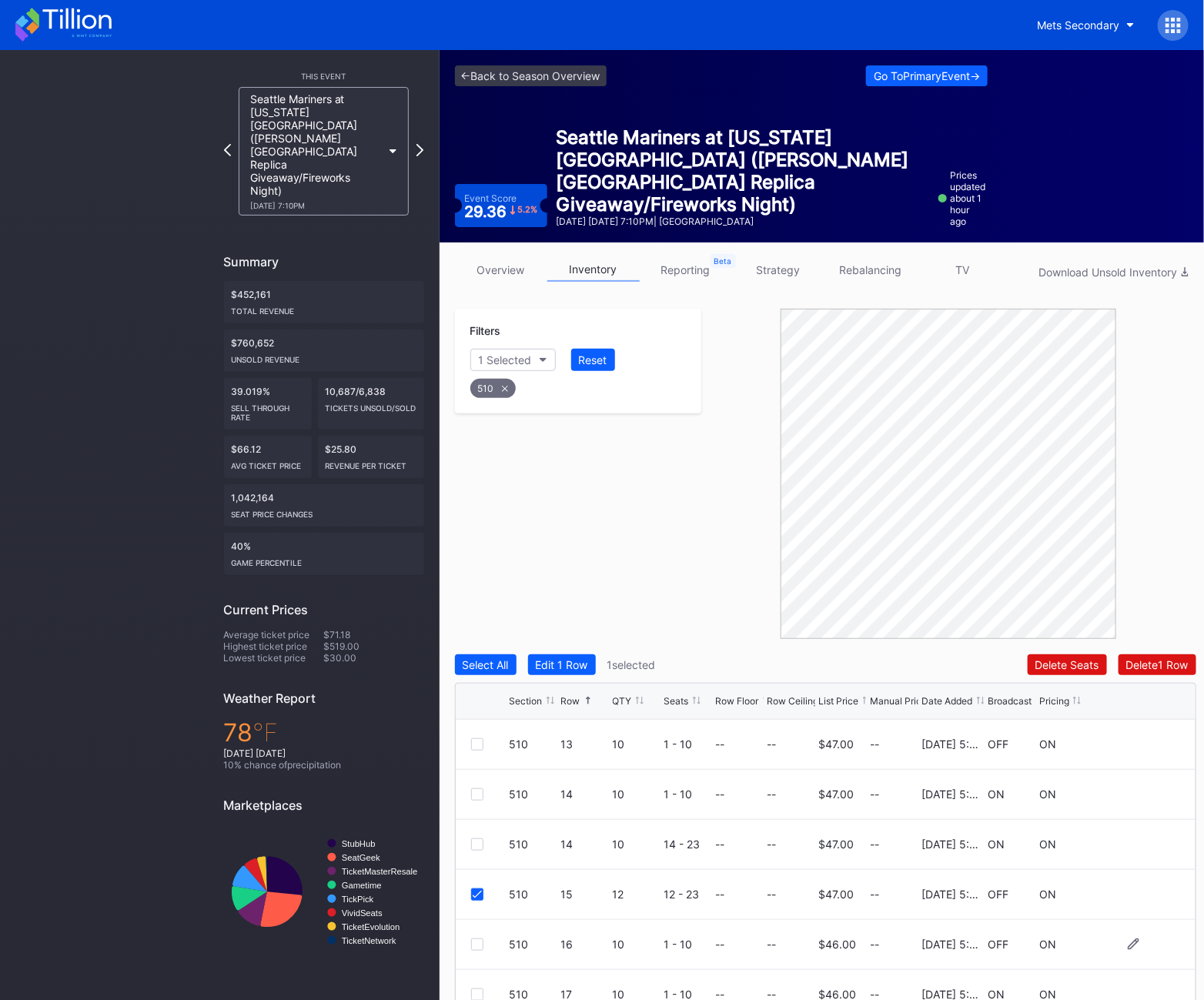
click at [478, 950] on div "510 16 10 1 - 10 -- -- $46.00 -- [DATE] 5:24PM OFF ON" at bounding box center [826, 945] width 740 height 50
click at [476, 945] on div at bounding box center [477, 944] width 12 height 12
click at [475, 993] on div at bounding box center [477, 994] width 12 height 12
click at [1146, 660] on div "Delete 3 Rows" at bounding box center [1154, 665] width 69 height 13
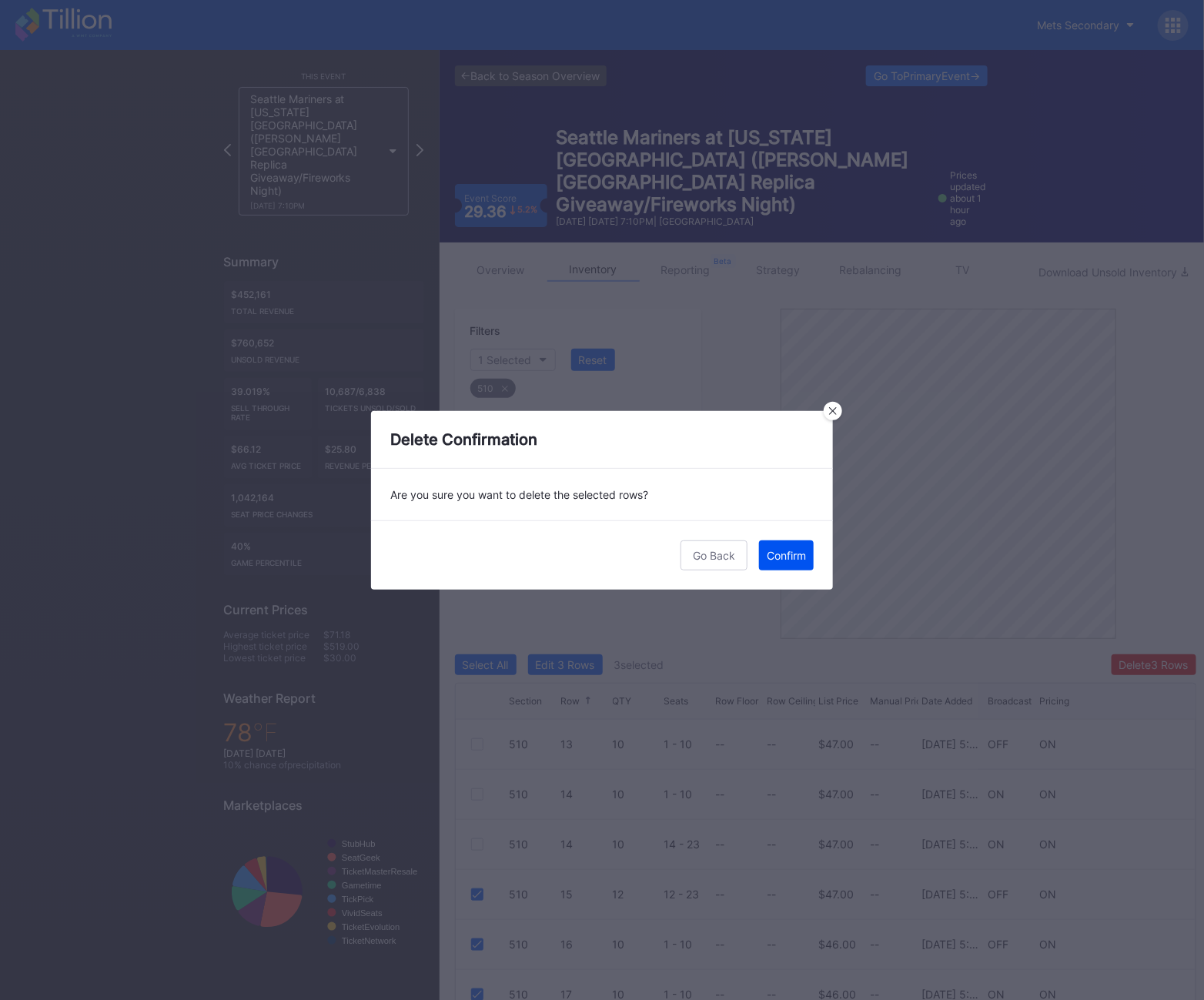
click at [793, 547] on button "Confirm" at bounding box center [786, 555] width 55 height 30
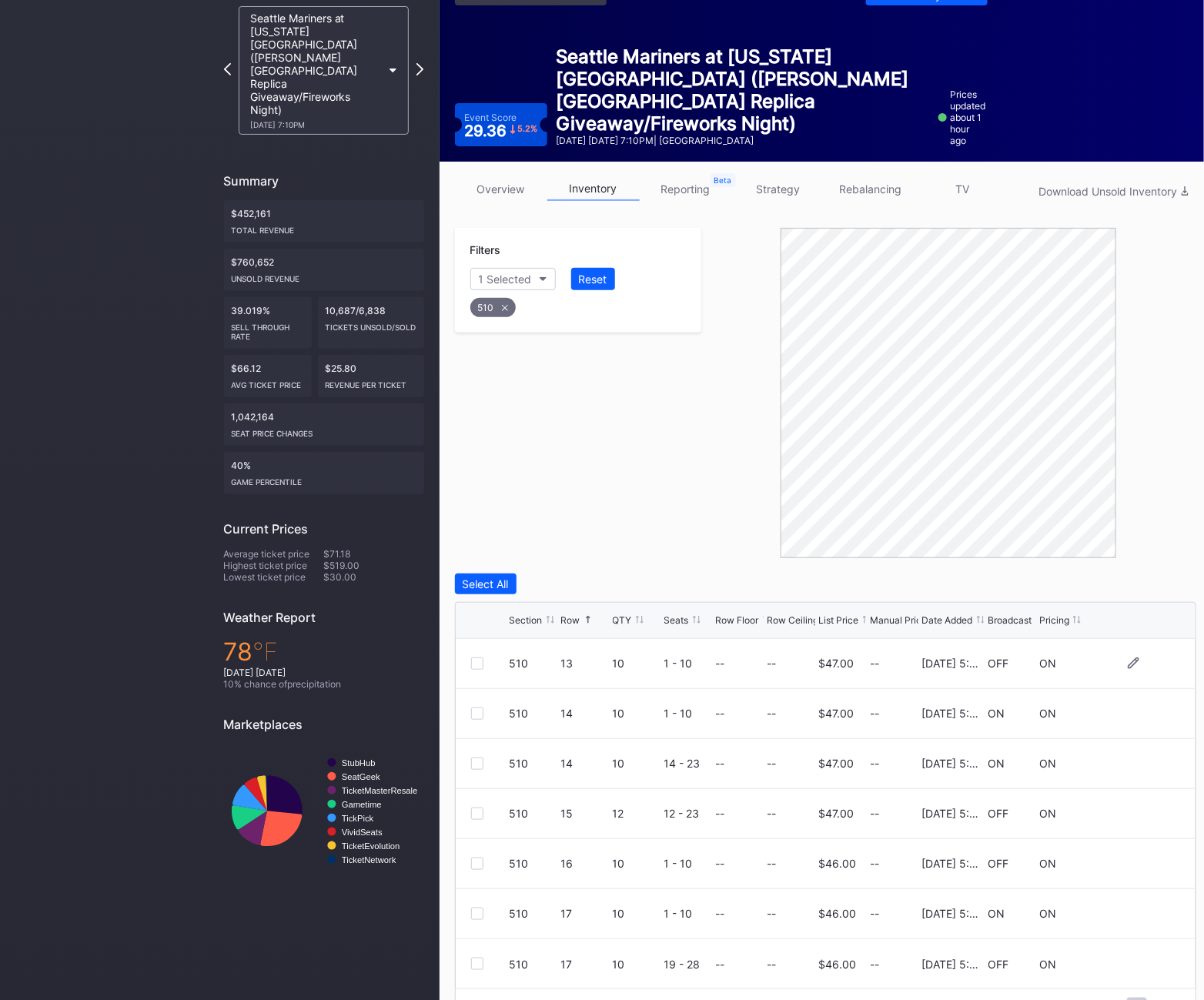
scroll to position [123, 0]
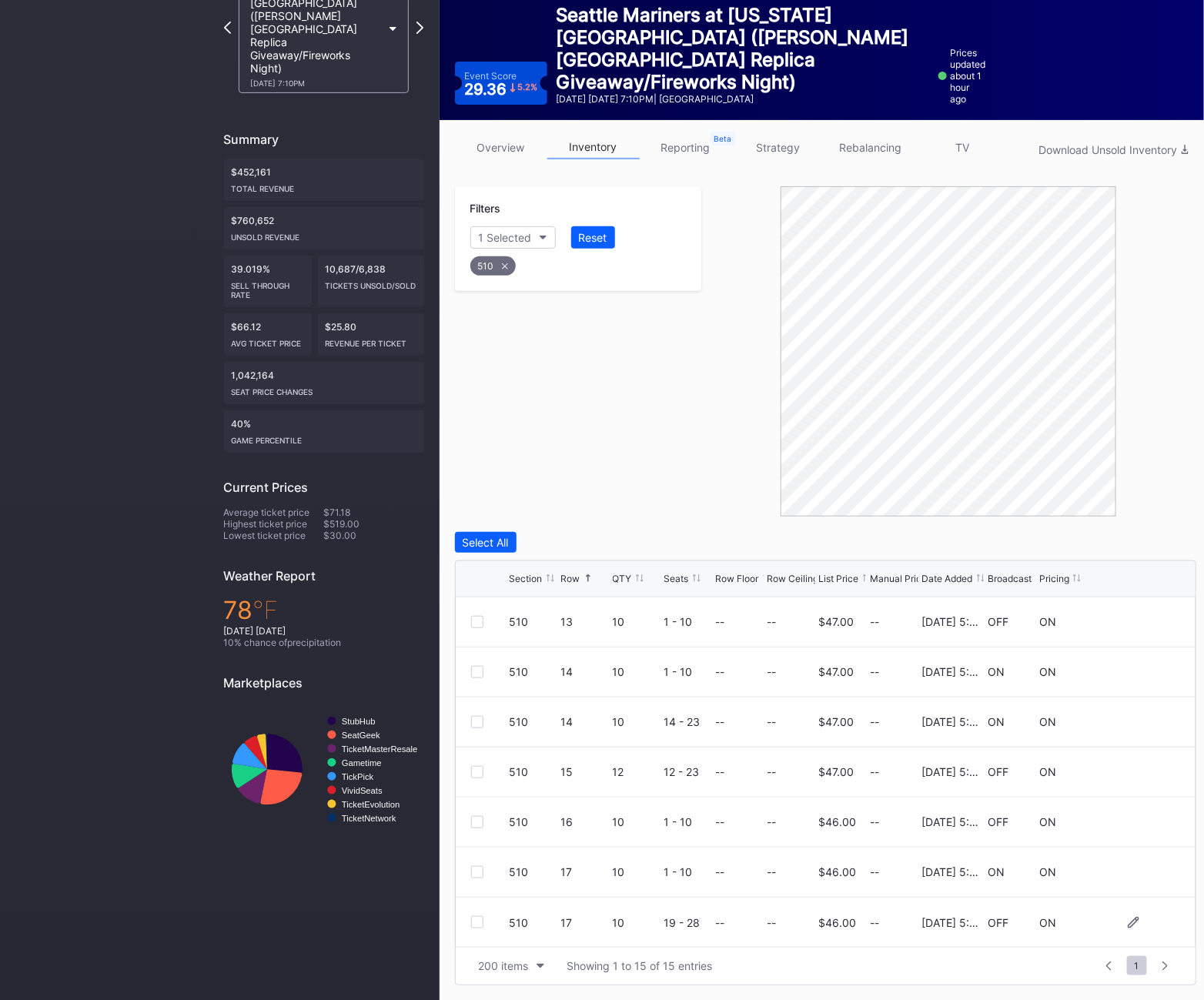
click at [472, 921] on div at bounding box center [477, 922] width 12 height 12
click at [1126, 539] on div "Delete 1 Row" at bounding box center [1157, 543] width 62 height 13
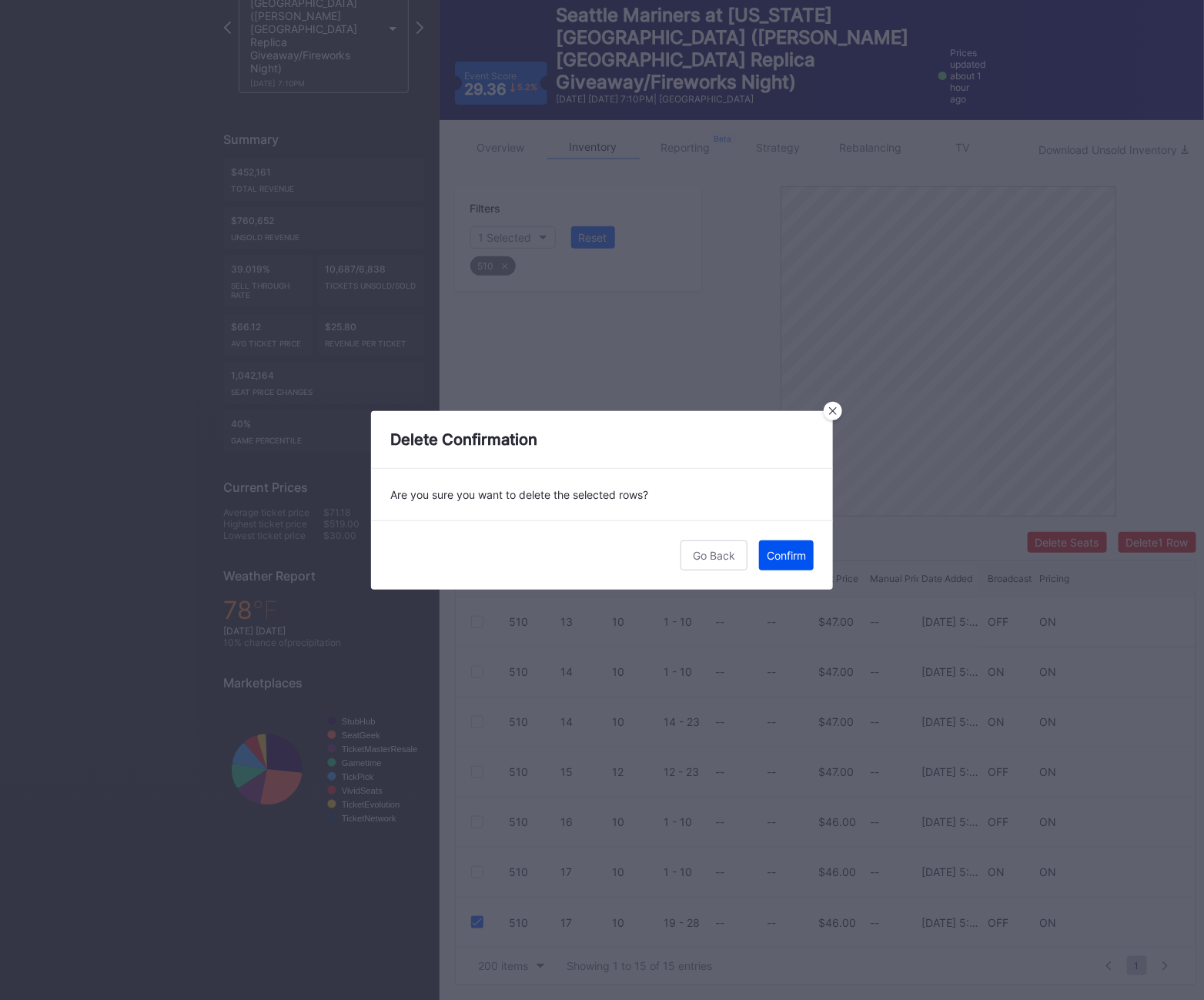
click at [777, 566] on button "Confirm" at bounding box center [786, 555] width 55 height 30
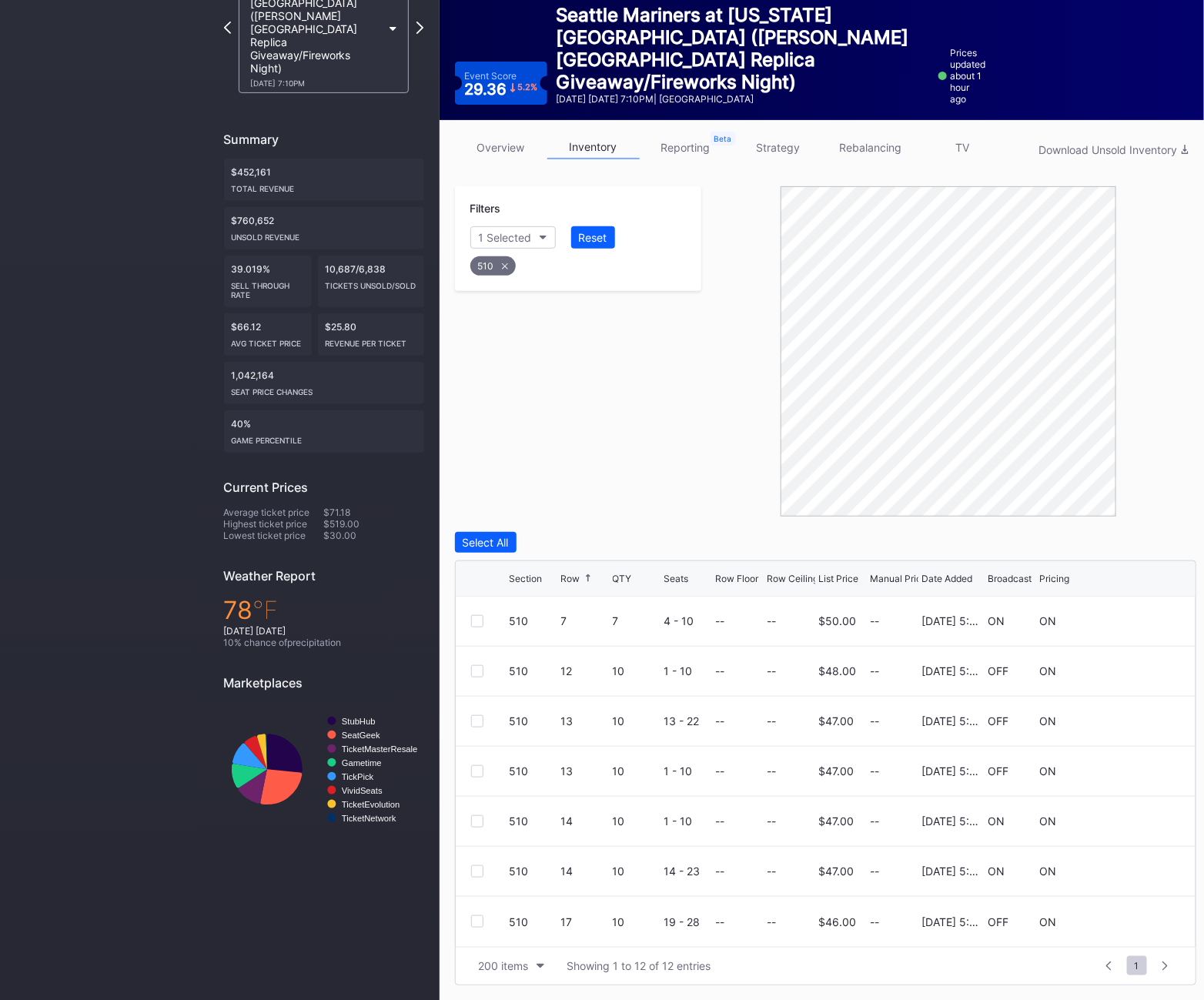
scroll to position [0, 0]
click at [506, 268] on div "510" at bounding box center [493, 266] width 45 height 19
click at [500, 231] on div "Section" at bounding box center [498, 238] width 37 height 13
type input "513"
click at [539, 314] on div "513" at bounding box center [559, 324] width 179 height 29
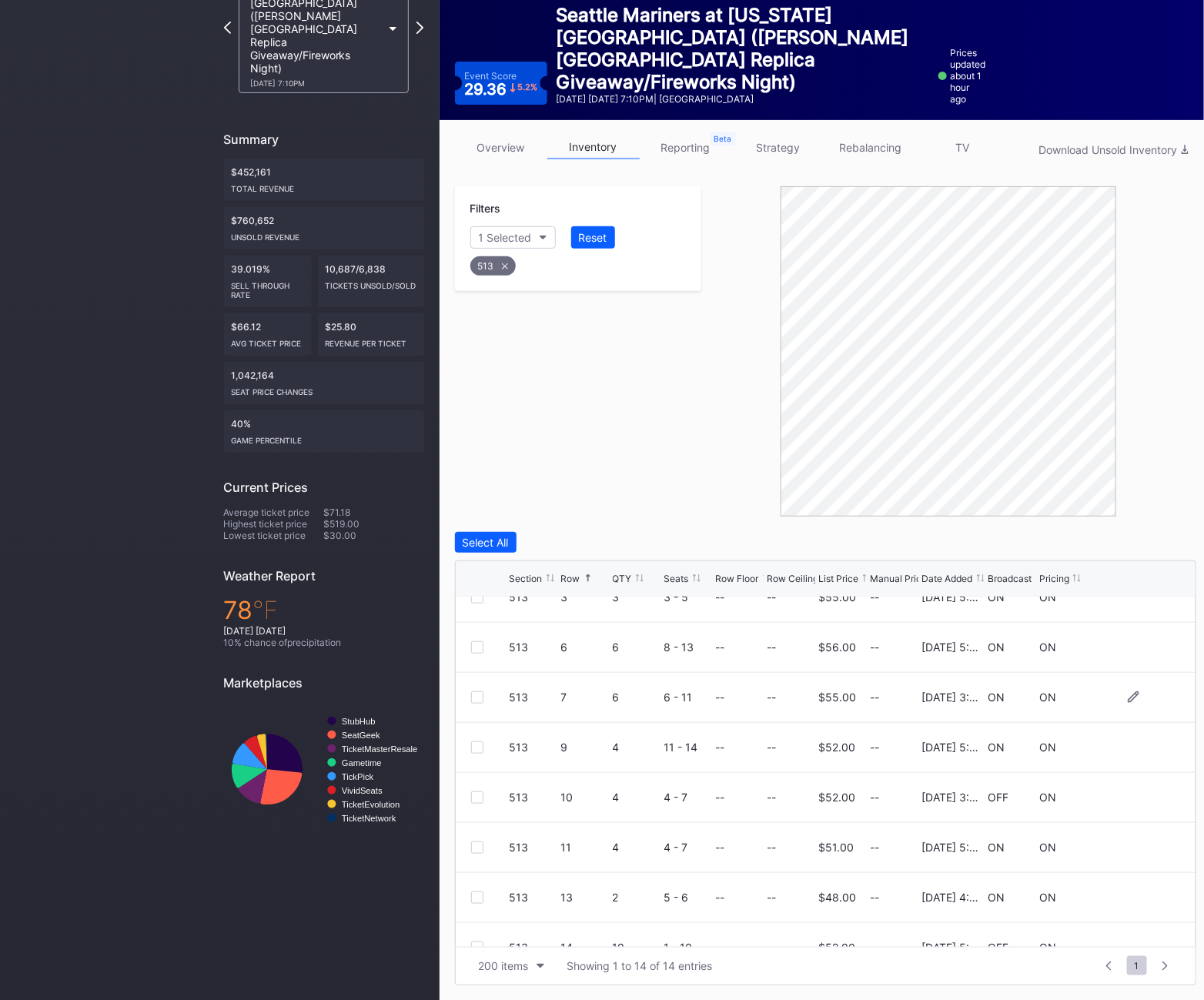
scroll to position [123, 0]
click at [475, 748] on div at bounding box center [477, 749] width 12 height 12
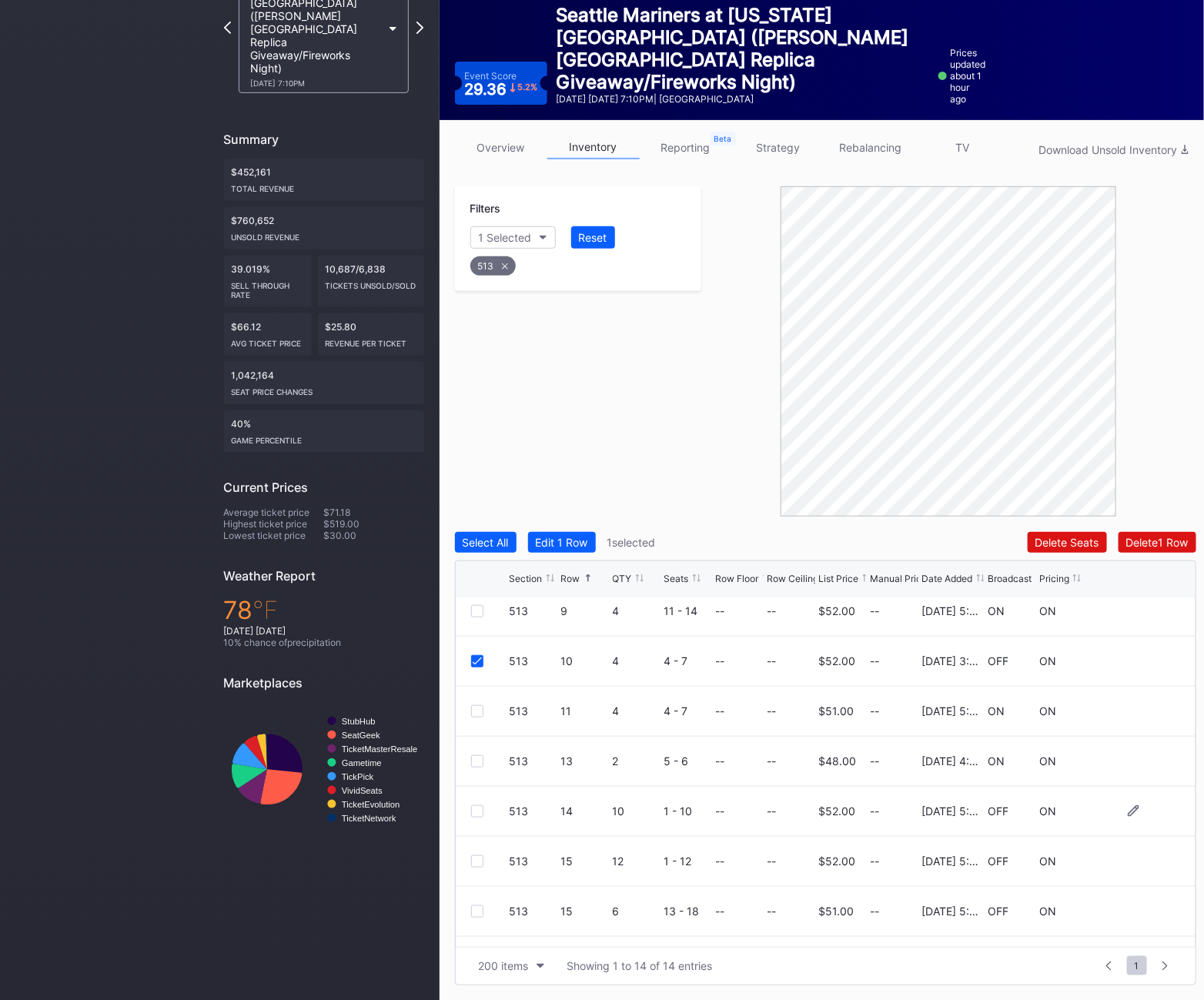
click at [475, 812] on div at bounding box center [477, 811] width 12 height 12
click at [475, 862] on div at bounding box center [477, 861] width 12 height 12
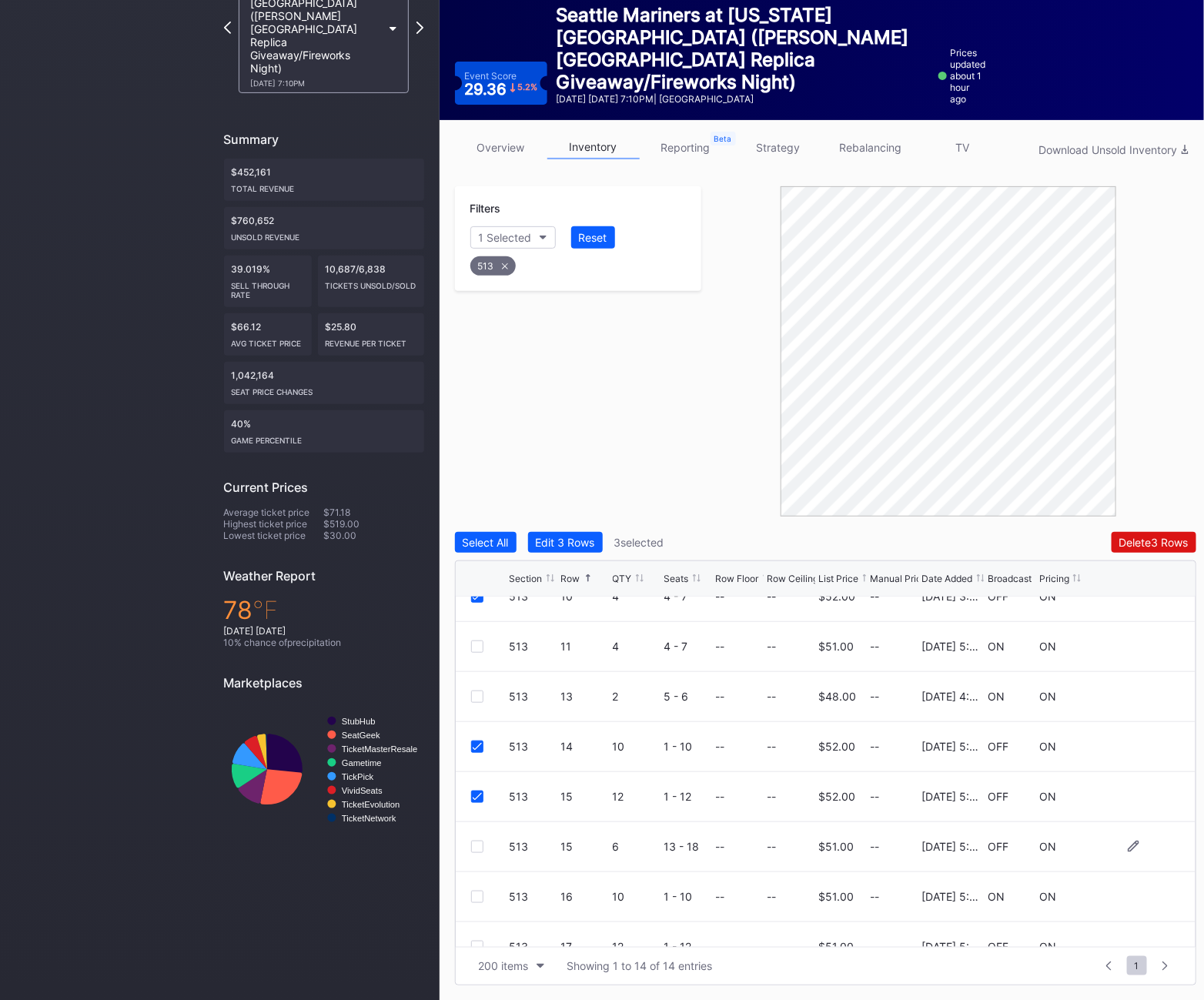
scroll to position [350, 0]
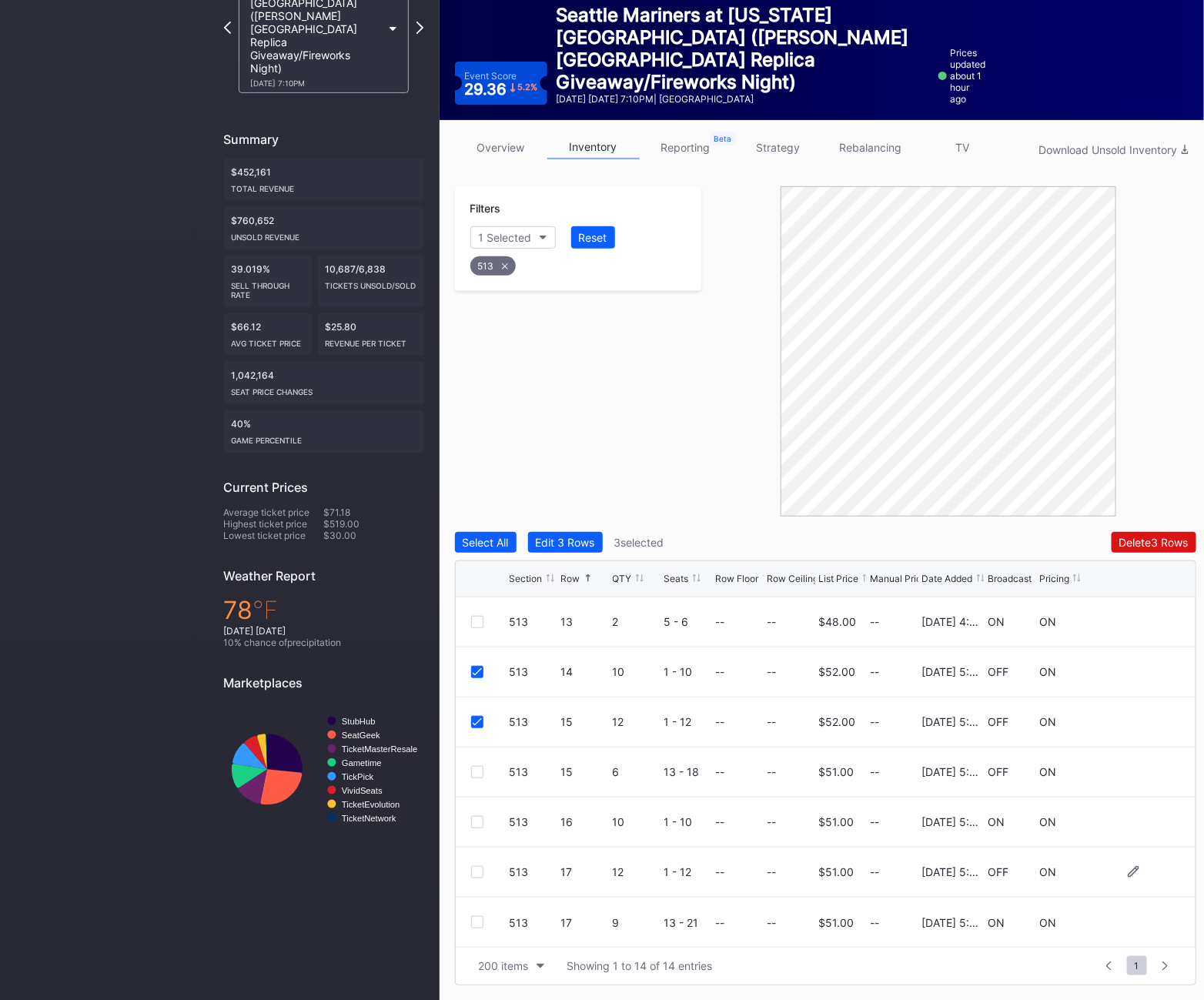
click at [472, 872] on div at bounding box center [477, 872] width 12 height 12
click at [493, 269] on div "513" at bounding box center [493, 266] width 45 height 19
click at [498, 246] on button "Section" at bounding box center [505, 237] width 70 height 22
type input "514"
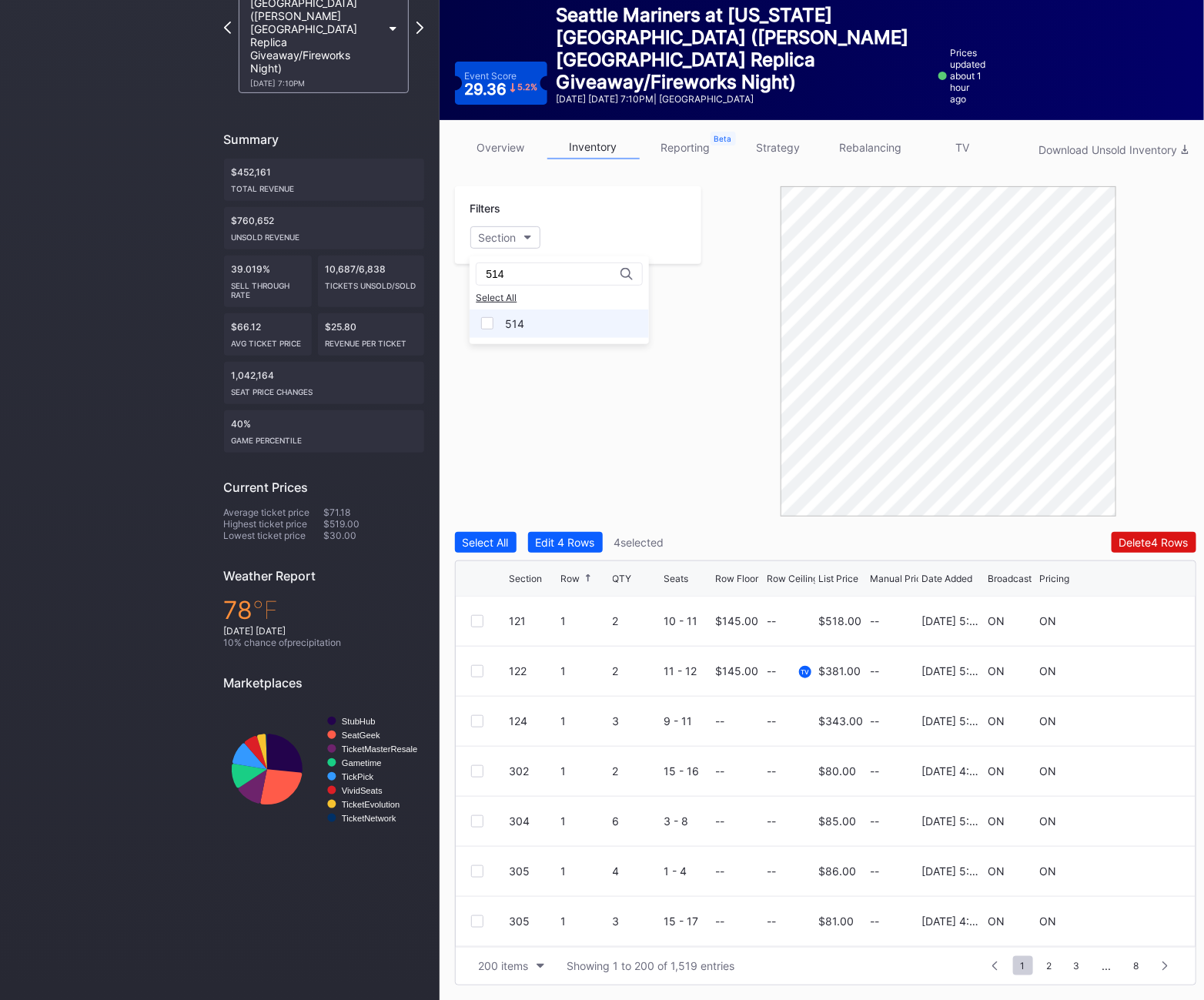
click at [536, 313] on div "514" at bounding box center [559, 324] width 179 height 29
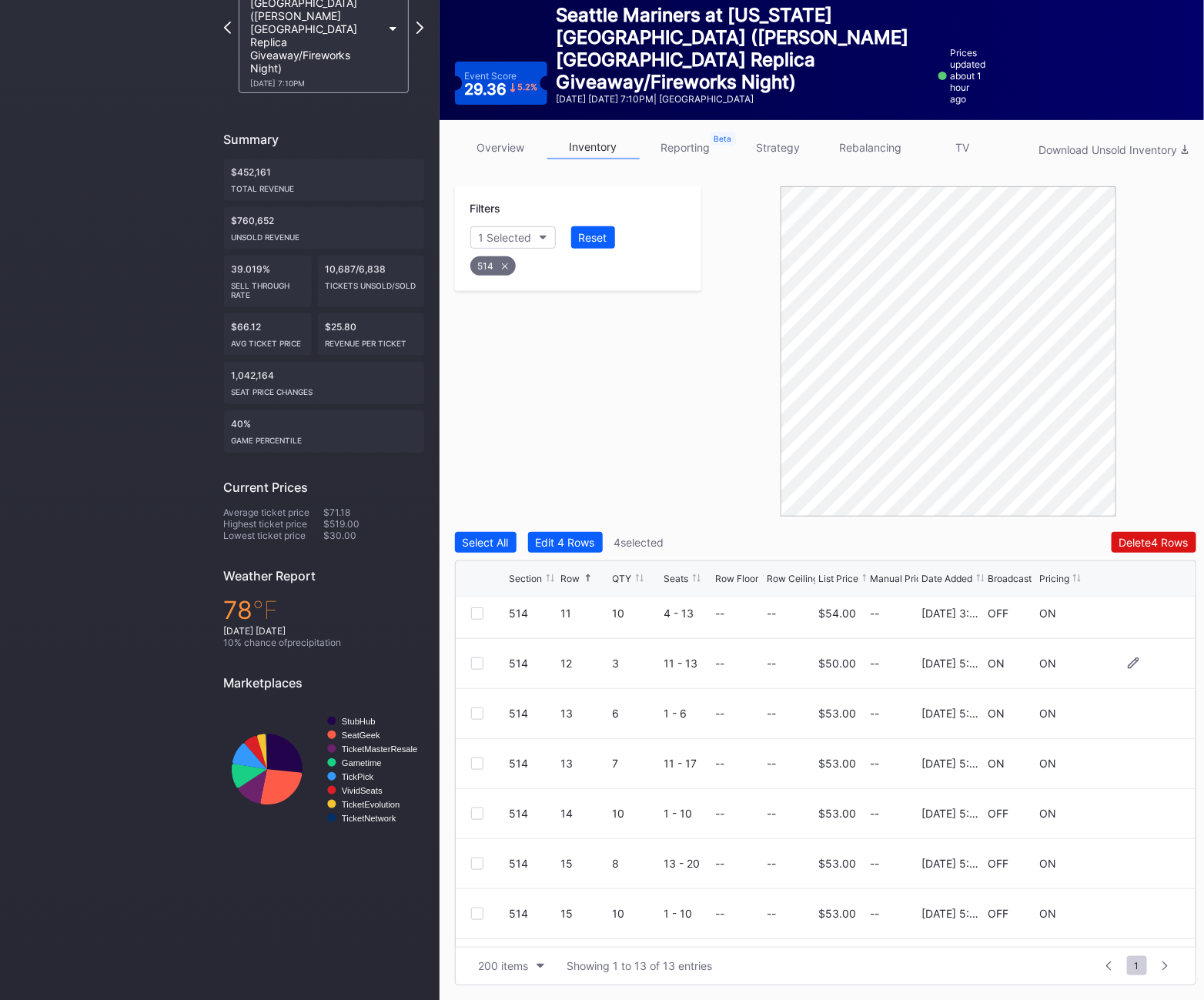
scroll to position [153, 0]
click at [475, 614] on div at bounding box center [477, 618] width 12 height 12
click at [474, 812] on div at bounding box center [477, 818] width 12 height 12
click at [480, 871] on div at bounding box center [477, 869] width 12 height 12
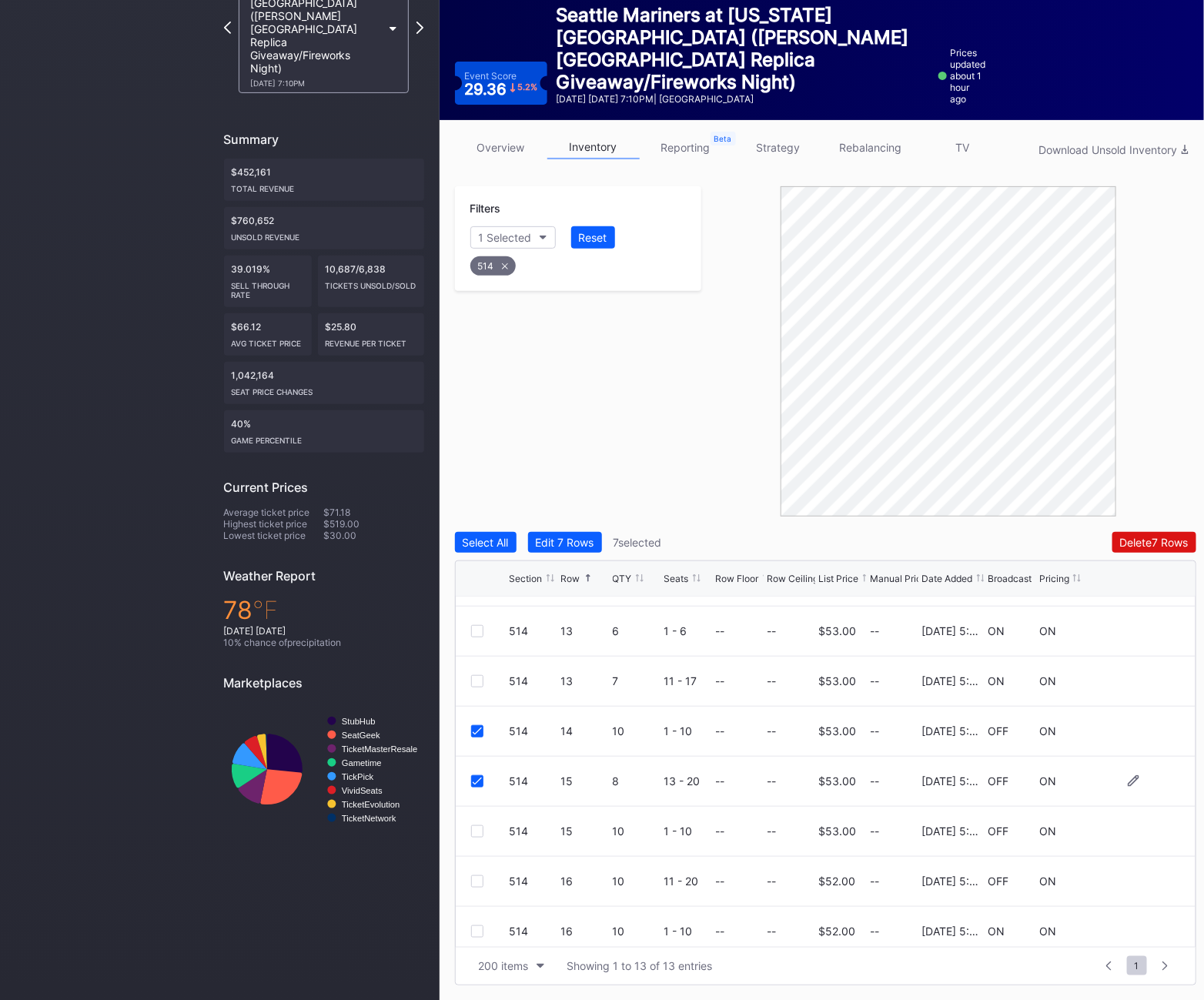
scroll to position [239, 0]
click at [480, 828] on div at bounding box center [477, 833] width 12 height 12
click at [482, 883] on div at bounding box center [477, 883] width 12 height 12
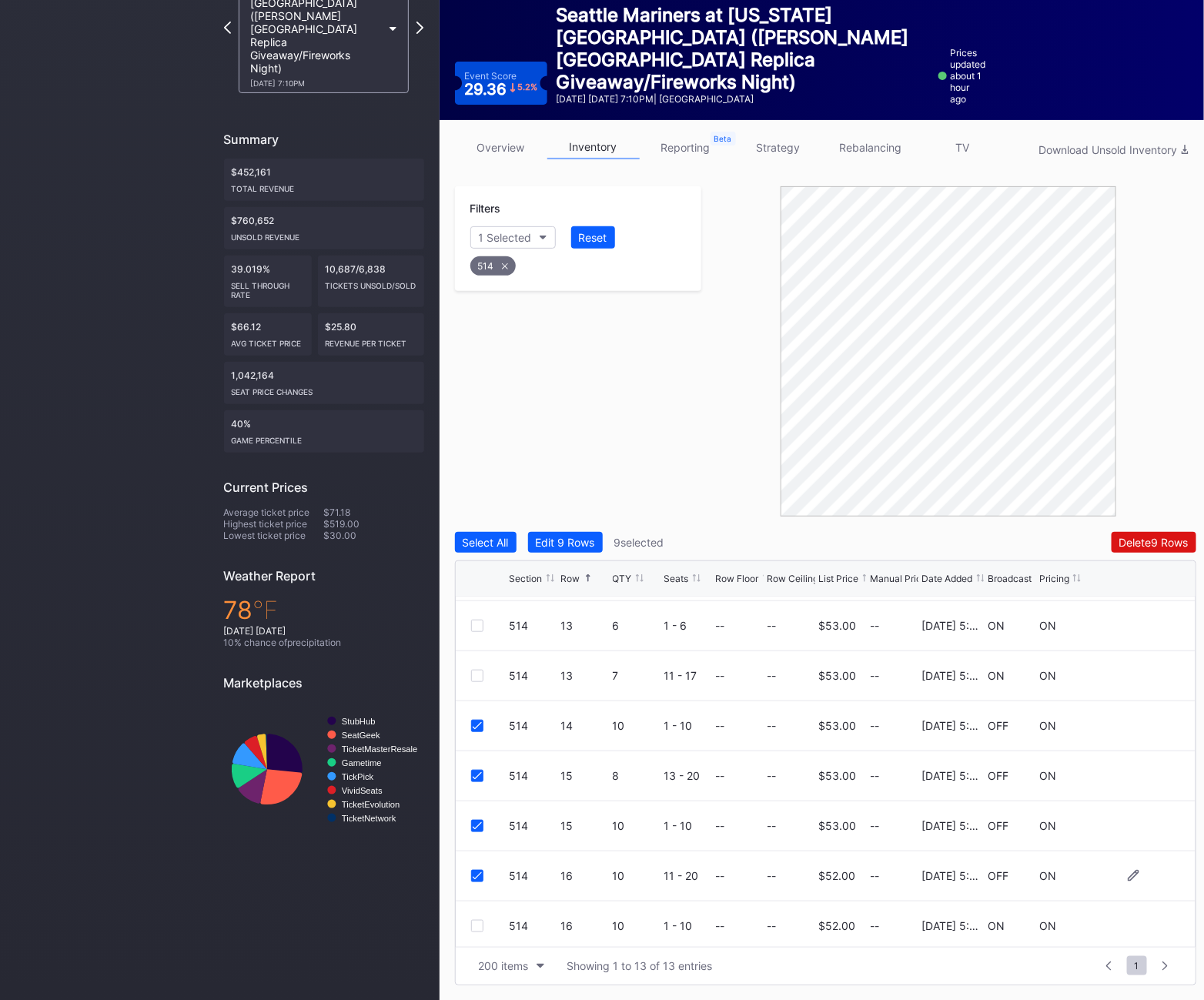
scroll to position [250, 0]
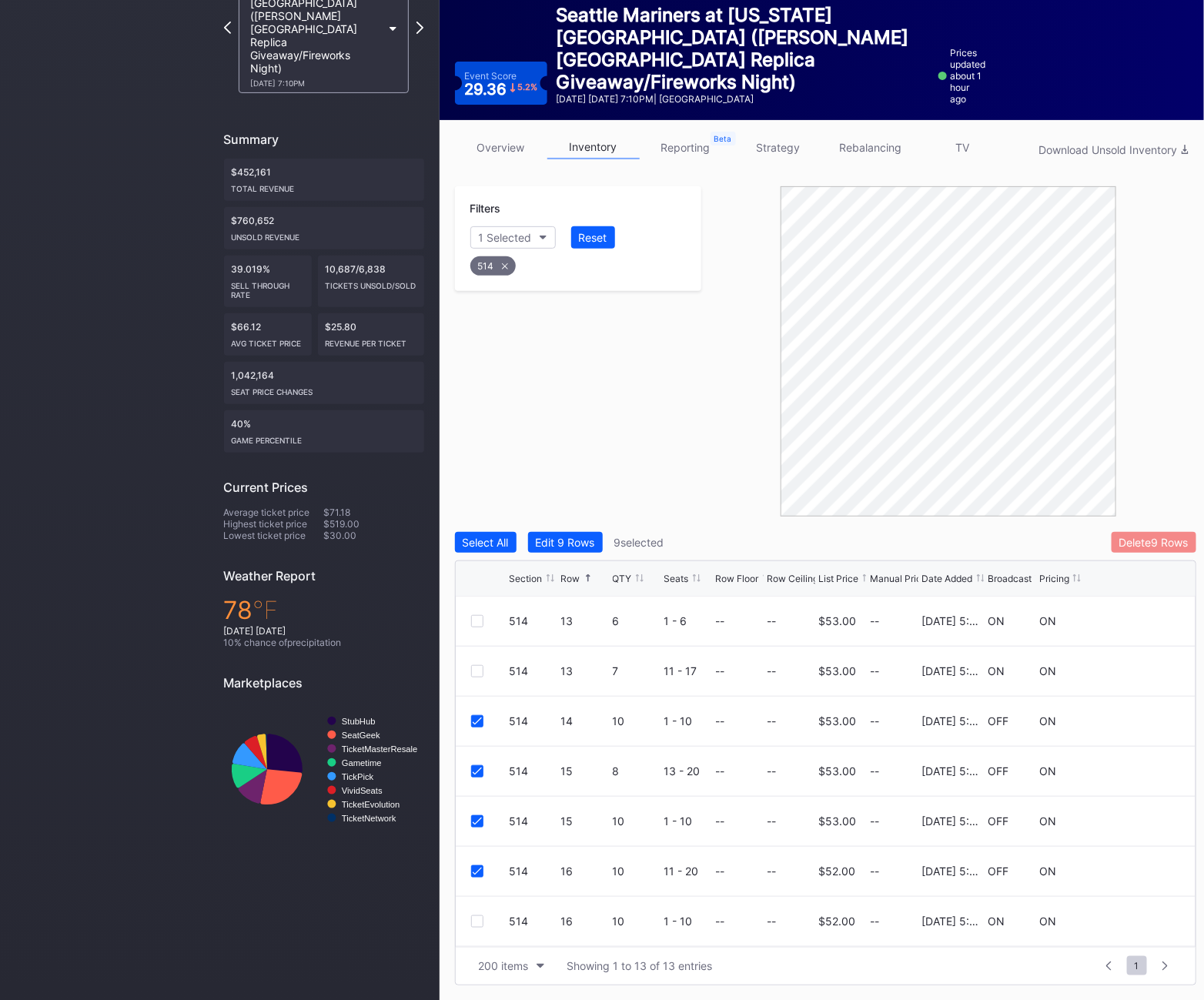
click at [1156, 543] on div "Delete 9 Rows" at bounding box center [1154, 543] width 69 height 13
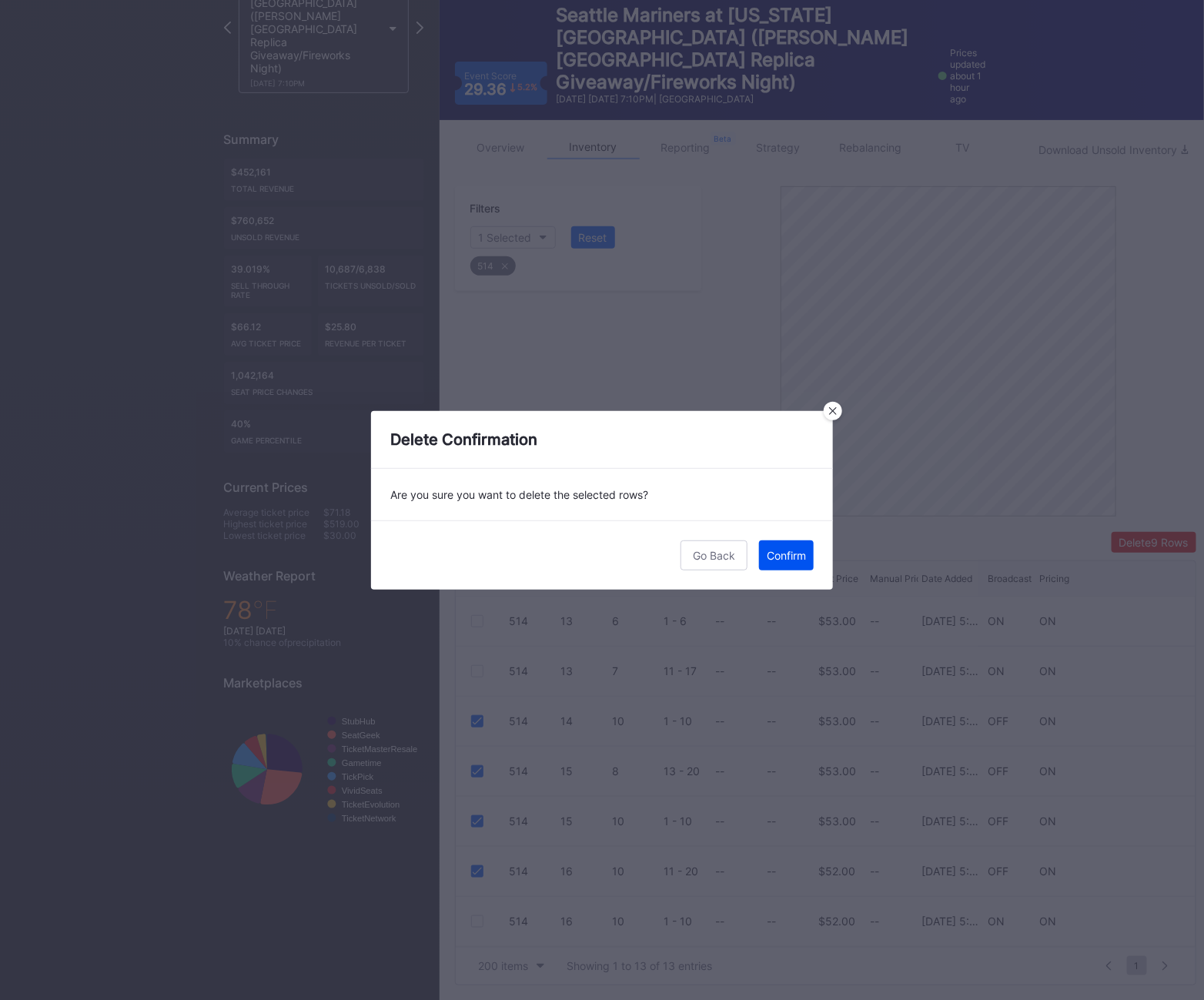
click at [779, 557] on div "Confirm" at bounding box center [786, 556] width 39 height 13
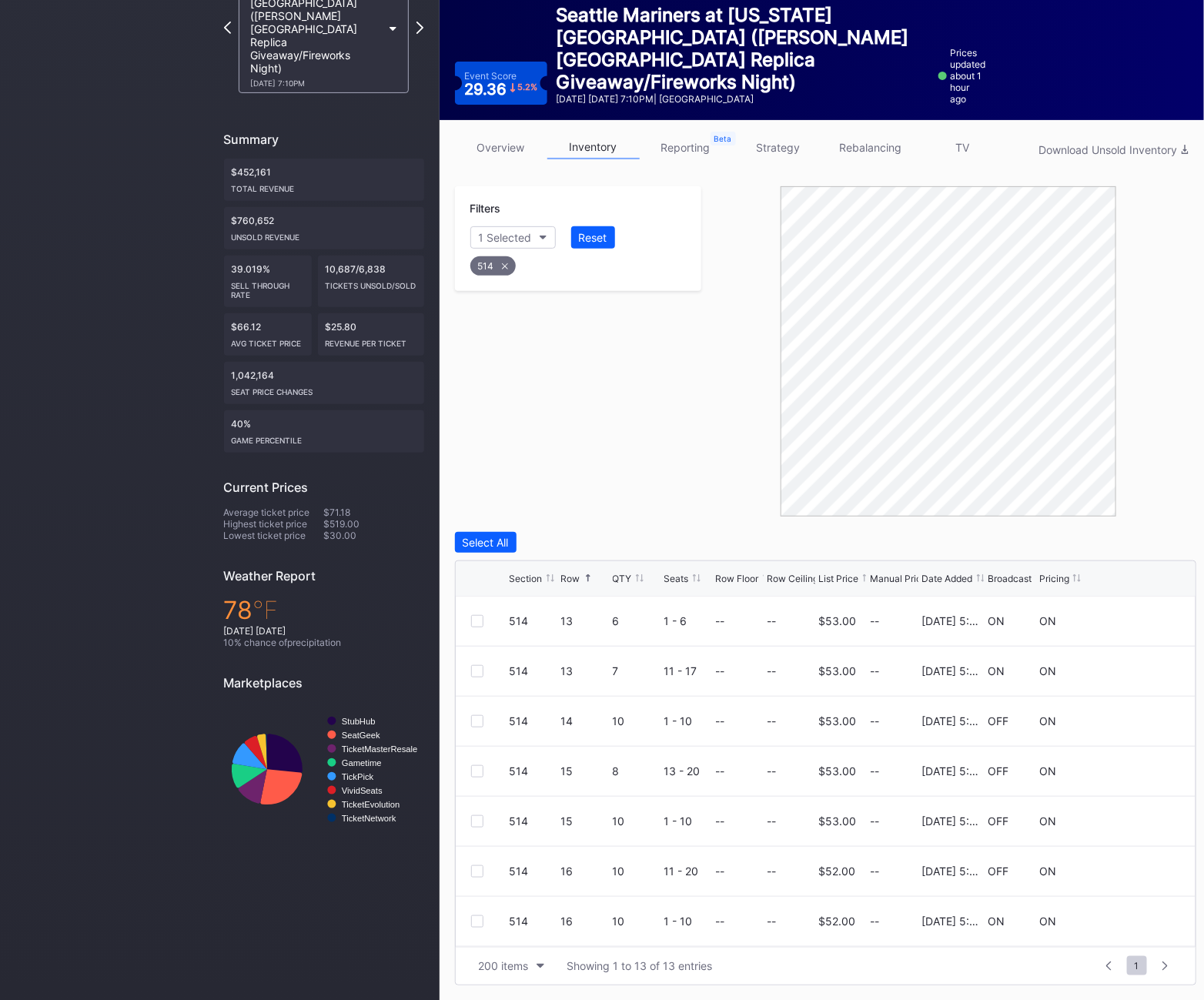
click at [502, 264] on icon at bounding box center [505, 267] width 6 height 6
click at [496, 233] on div "Section" at bounding box center [498, 238] width 37 height 13
type input "516"
click at [530, 317] on div "516" at bounding box center [559, 324] width 179 height 29
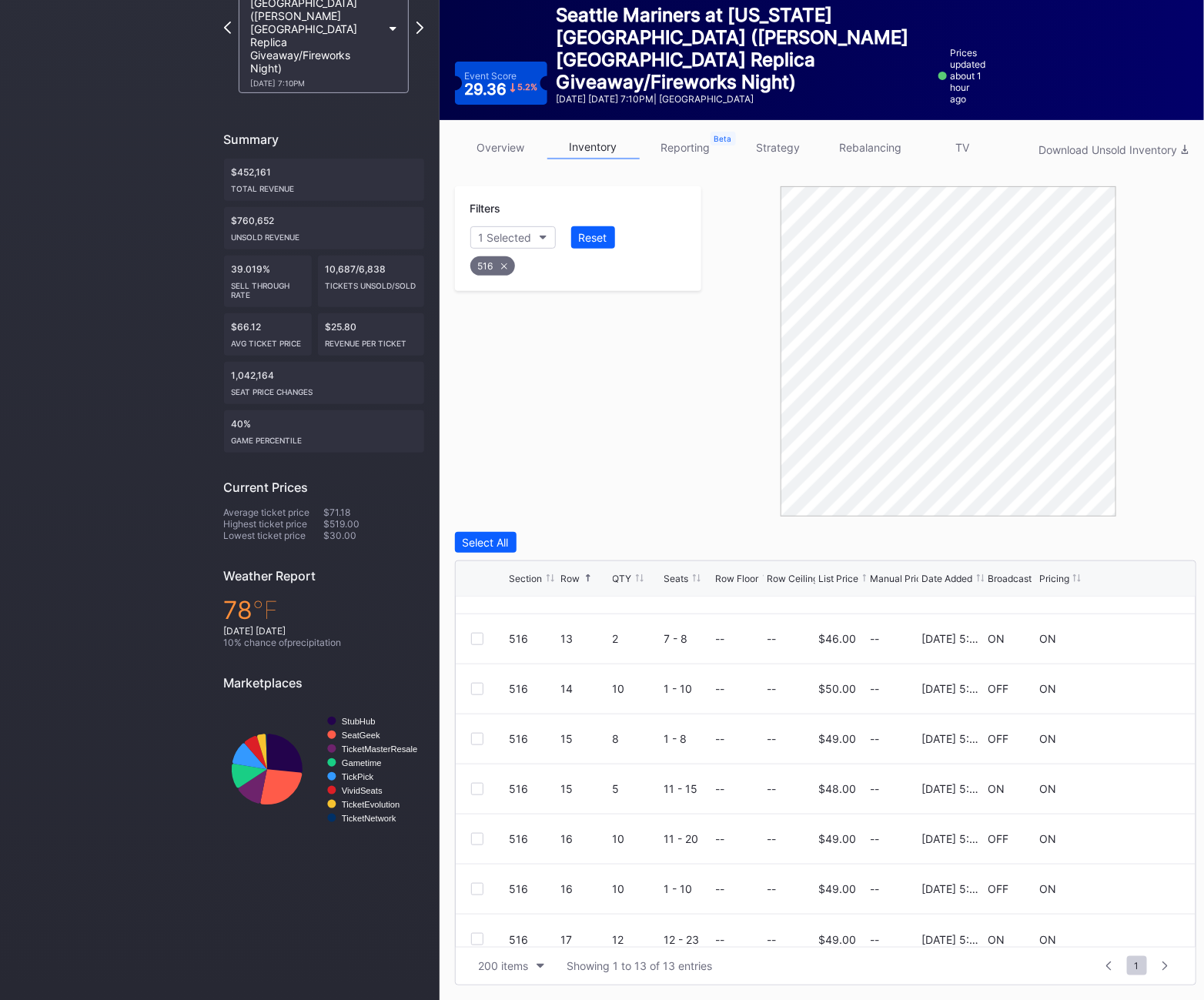
scroll to position [280, 0]
click at [472, 695] on div at bounding box center [477, 692] width 12 height 12
click at [464, 745] on div "516 15 8 1 - 8 -- -- $49.00 -- [DATE] 5:05PM OFF ON" at bounding box center [826, 743] width 740 height 50
click at [472, 746] on div at bounding box center [477, 742] width 12 height 12
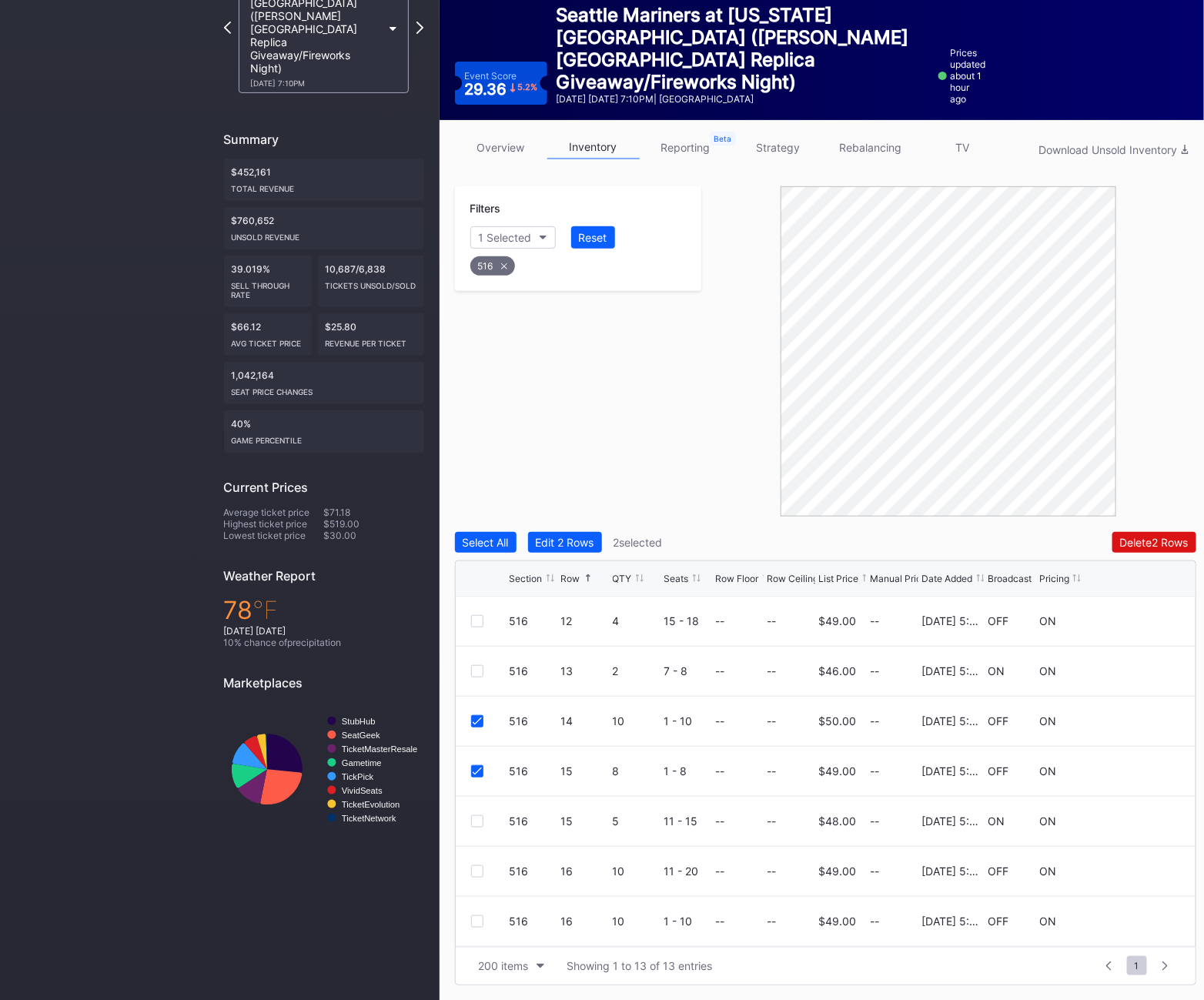
scroll to position [248, 0]
click at [475, 824] on div at bounding box center [477, 824] width 12 height 12
click at [476, 826] on icon at bounding box center [477, 824] width 10 height 8
click at [476, 871] on div at bounding box center [477, 873] width 12 height 12
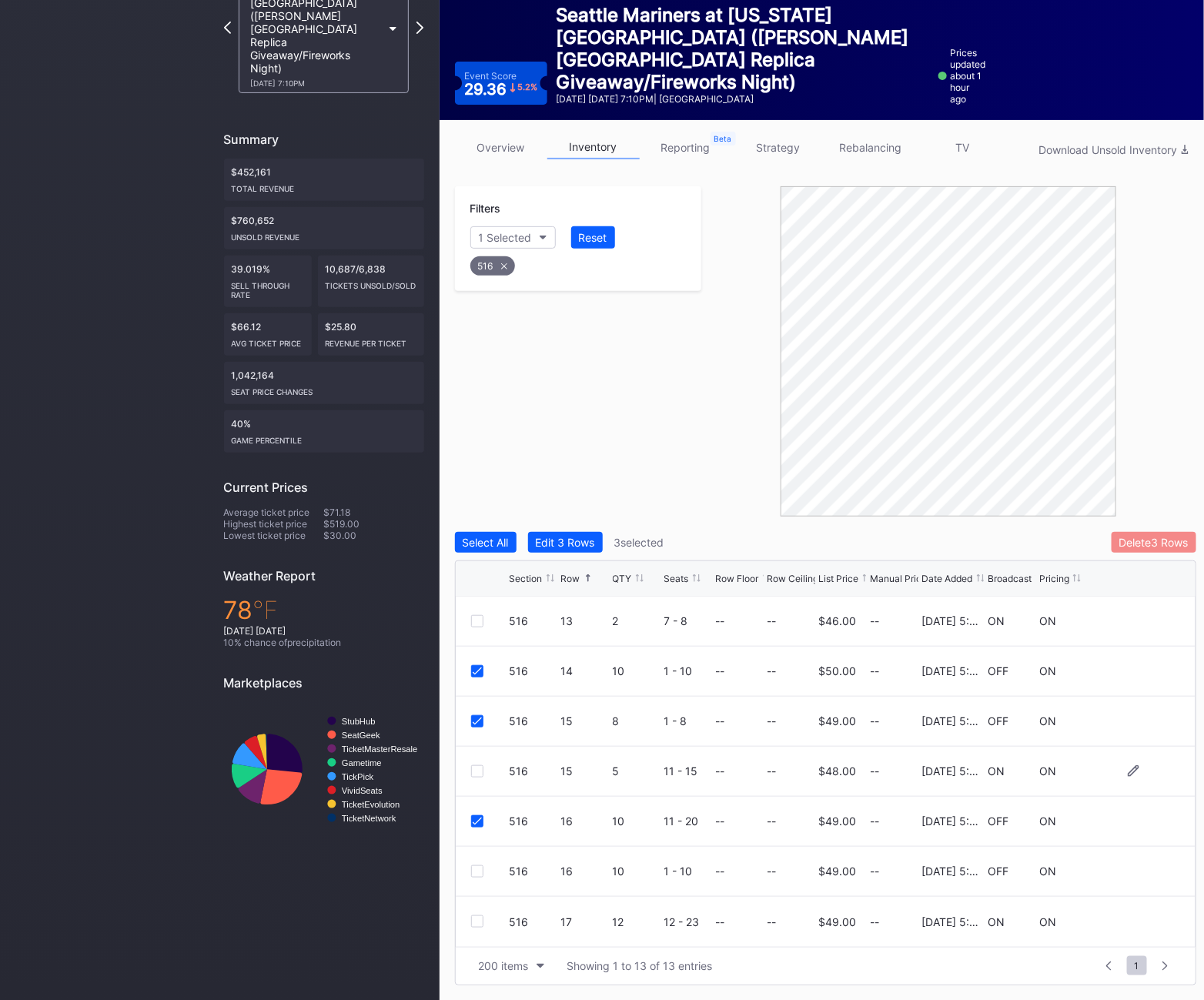
click at [1169, 537] on div "Delete 3 Rows" at bounding box center [1154, 543] width 69 height 13
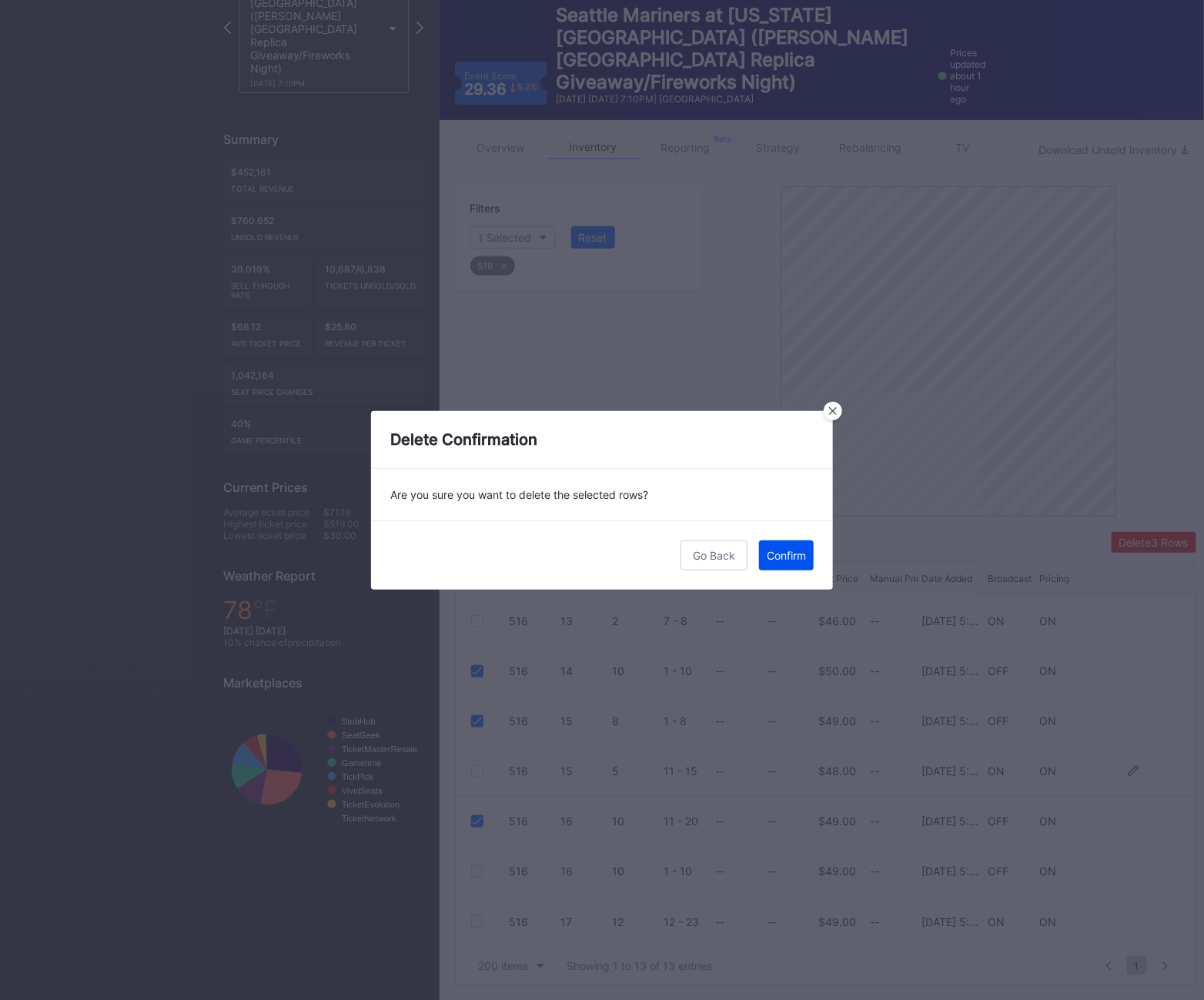
click at [787, 558] on div "Confirm" at bounding box center [786, 556] width 39 height 13
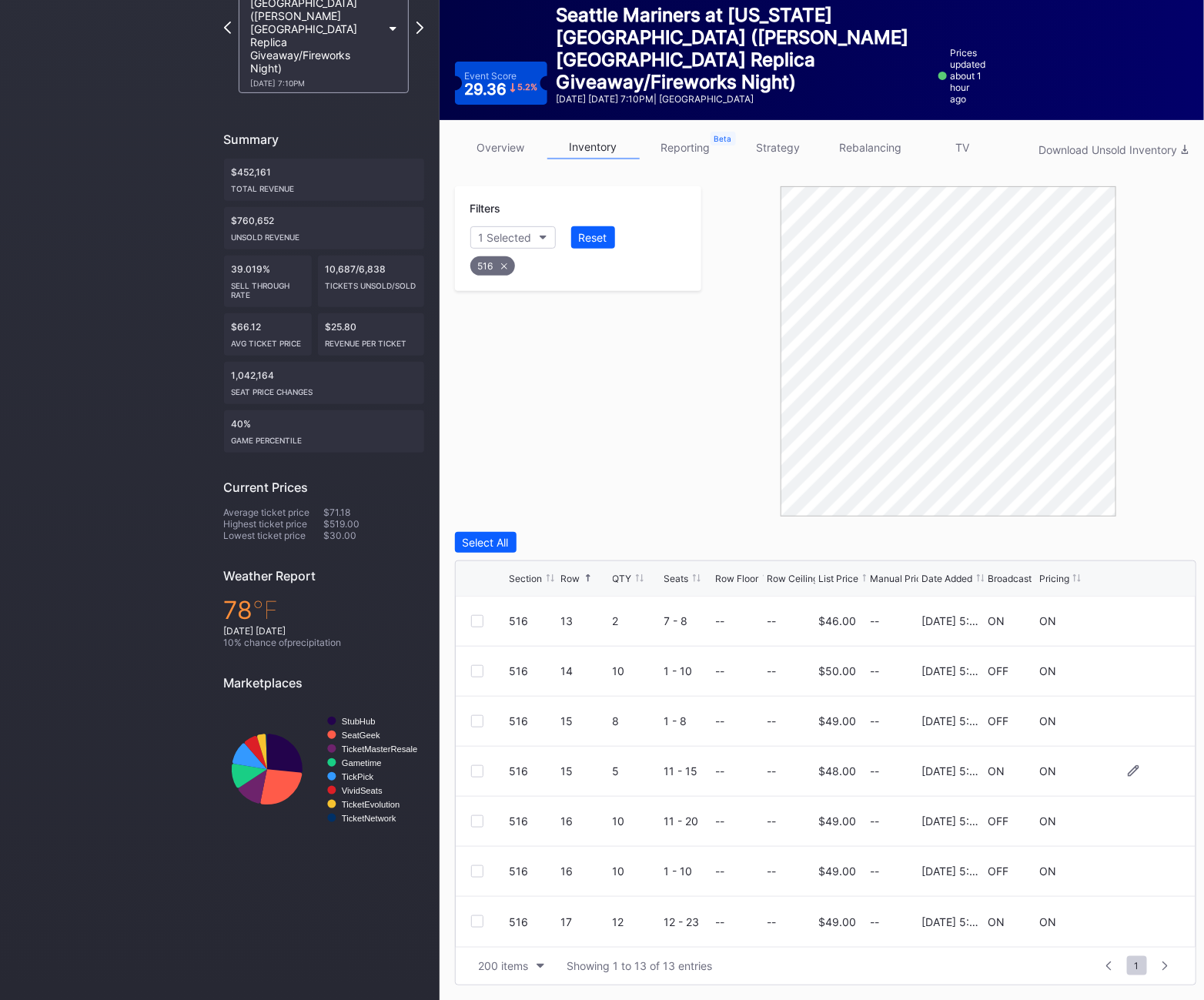
click at [507, 272] on div "516" at bounding box center [493, 266] width 45 height 19
click at [507, 243] on div "Section" at bounding box center [498, 238] width 37 height 13
type input "517"
click at [528, 335] on div "517" at bounding box center [559, 324] width 179 height 29
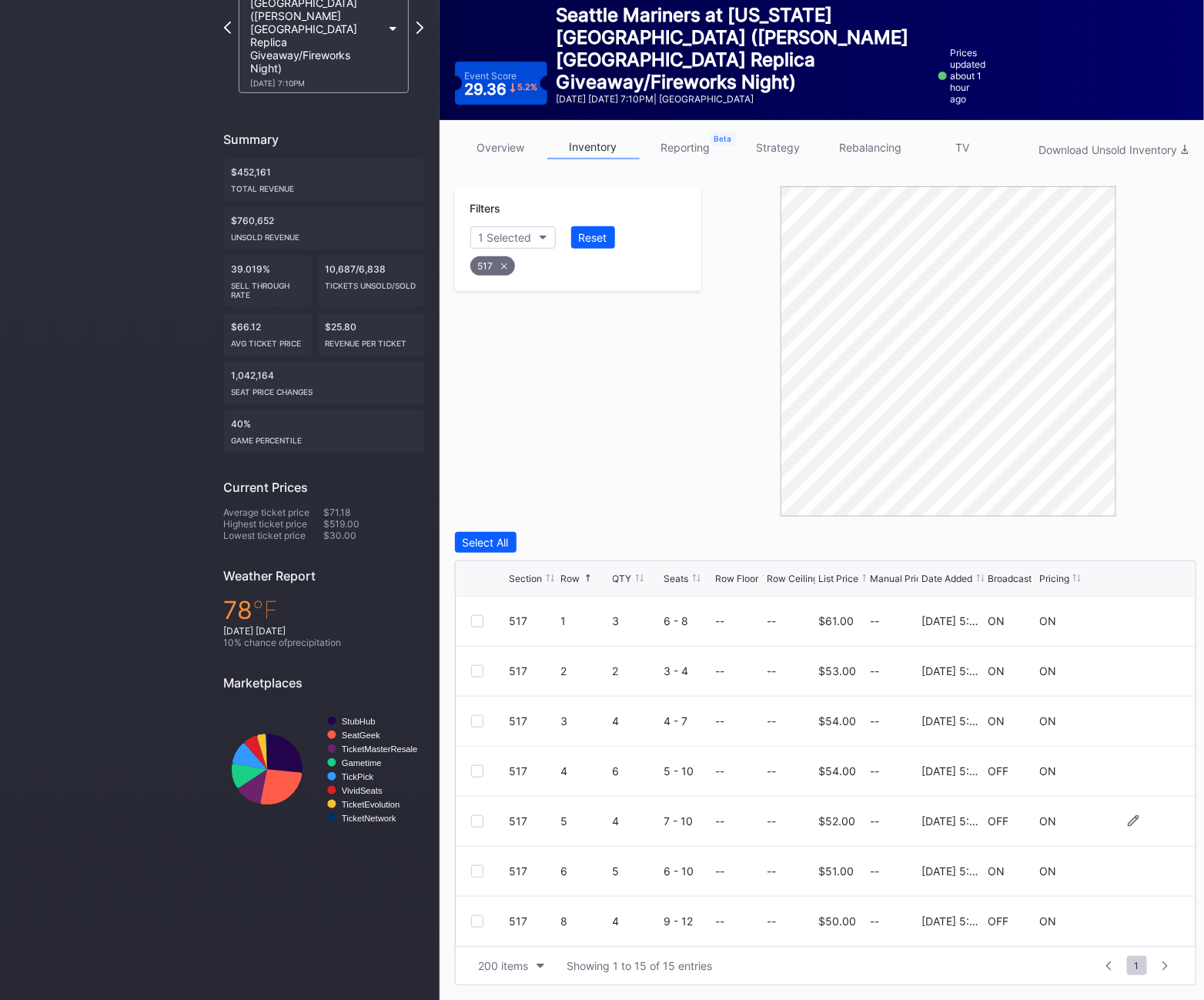
click at [475, 825] on div at bounding box center [477, 822] width 12 height 12
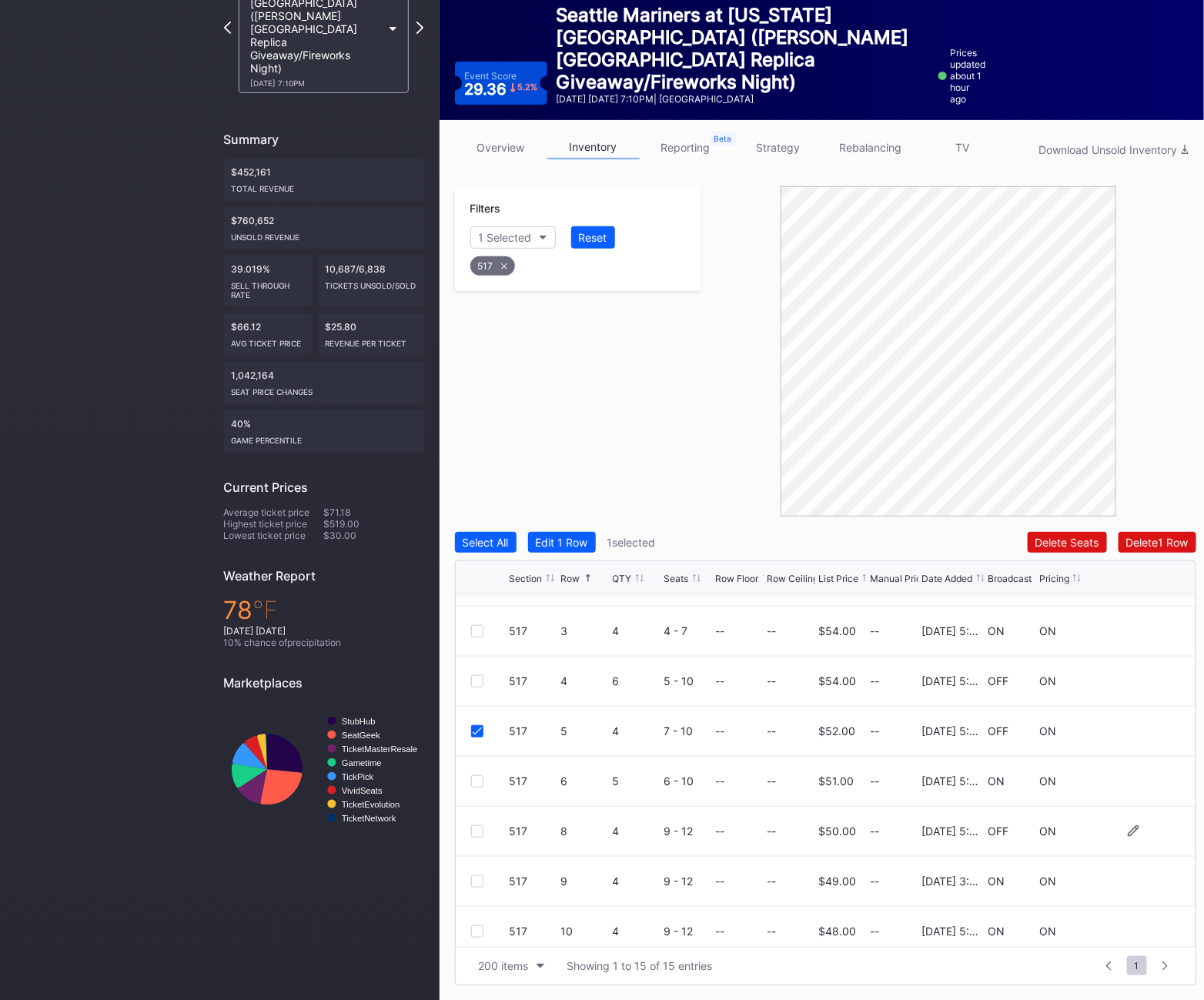
scroll to position [86, 0]
click at [472, 837] on div at bounding box center [477, 835] width 12 height 12
click at [1133, 541] on div "Delete 2 Rows" at bounding box center [1154, 543] width 68 height 13
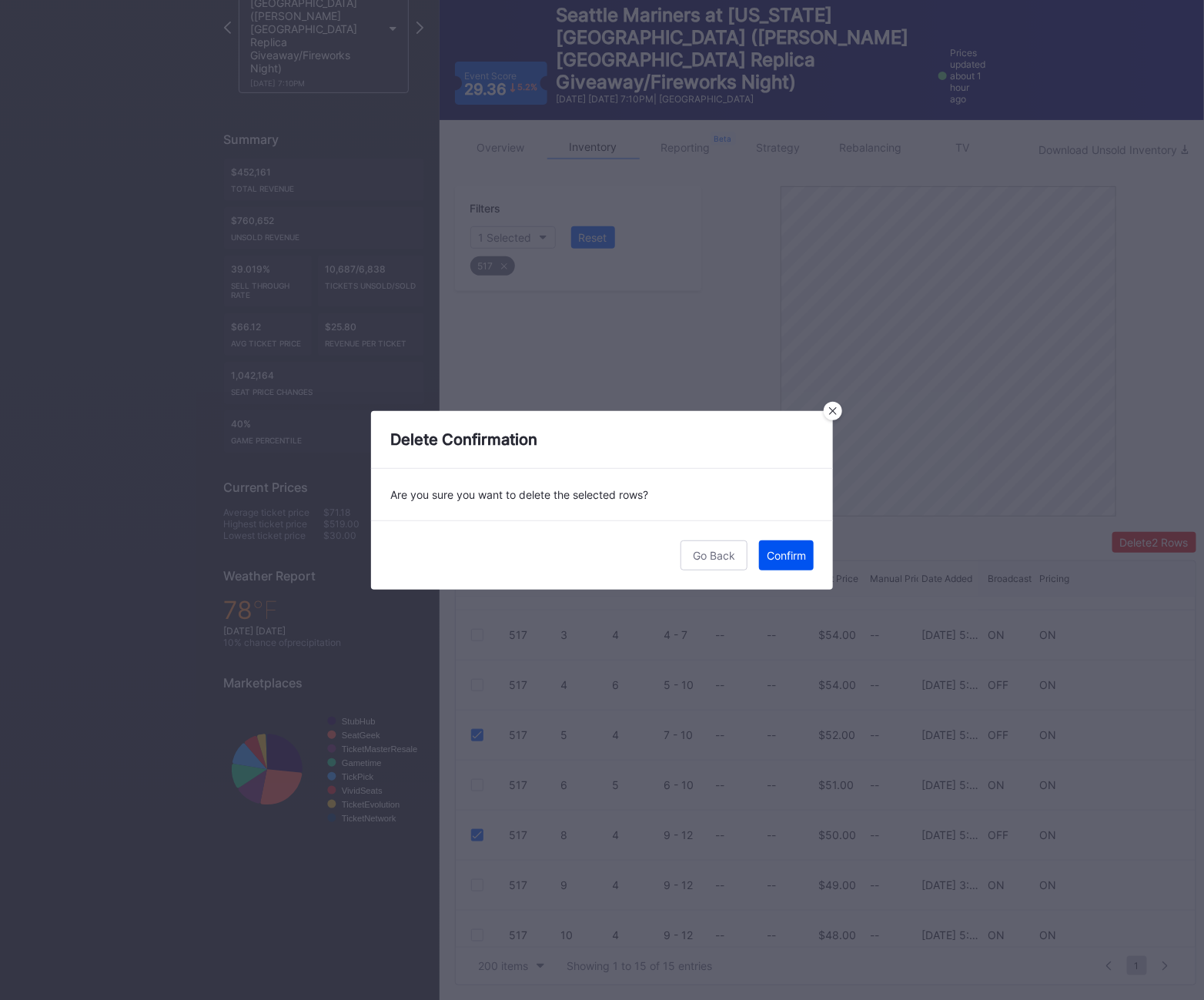
click at [792, 559] on div "Confirm" at bounding box center [786, 556] width 39 height 13
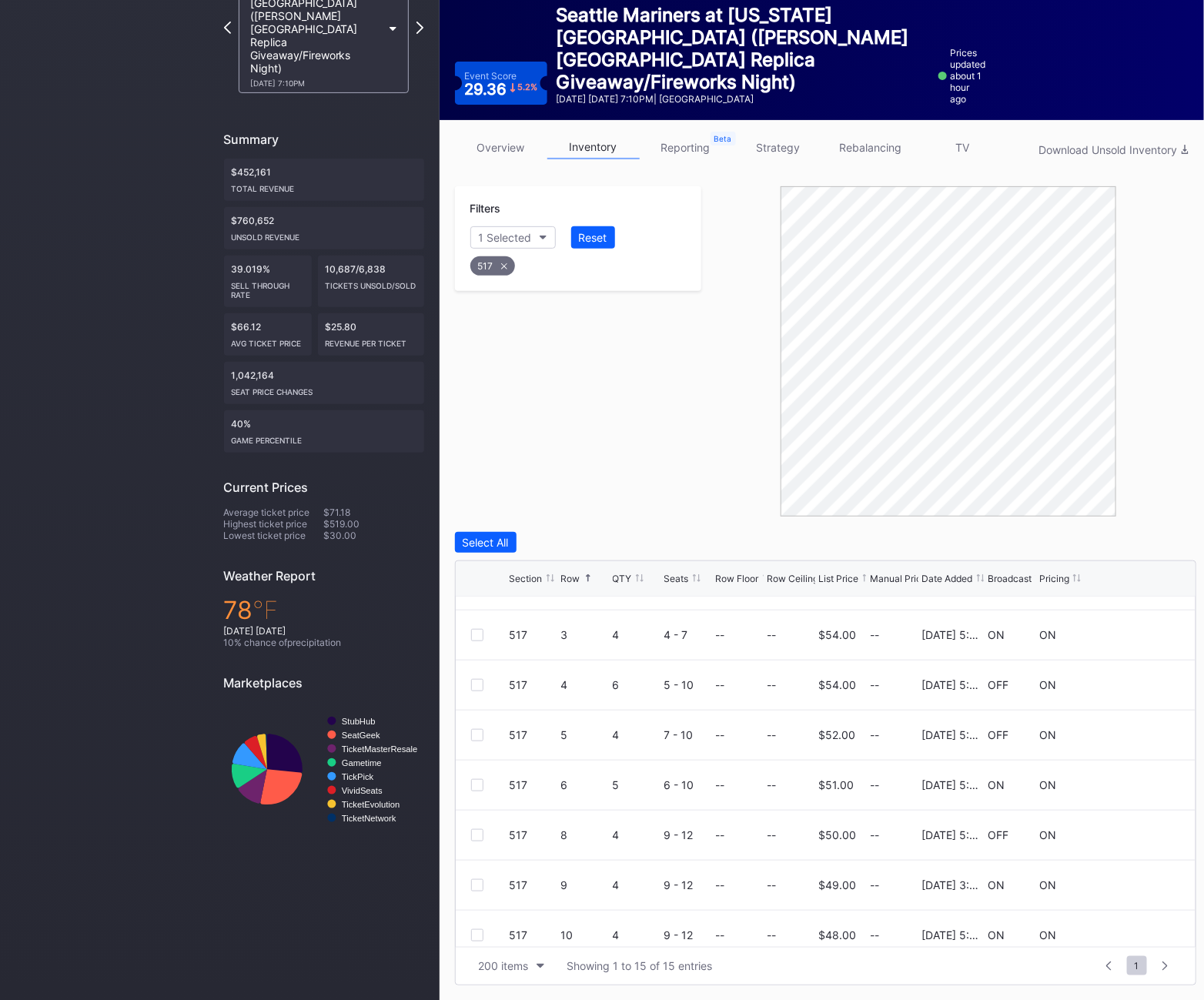
click at [498, 265] on div "517" at bounding box center [493, 266] width 45 height 19
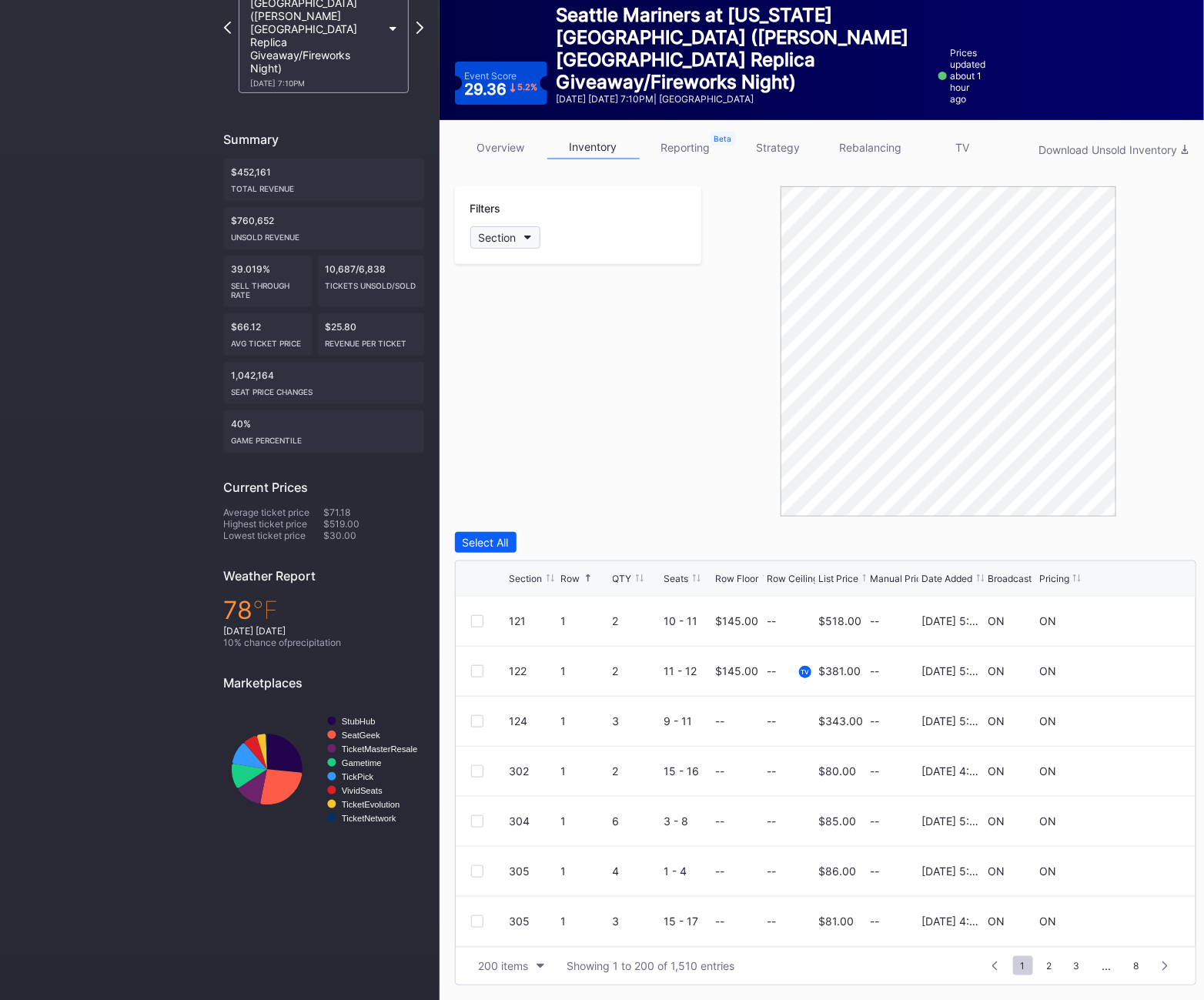
click at [499, 233] on div "Section" at bounding box center [498, 238] width 37 height 13
type input "518"
click at [513, 314] on div "518" at bounding box center [559, 324] width 179 height 29
click at [478, 774] on div at bounding box center [477, 771] width 12 height 12
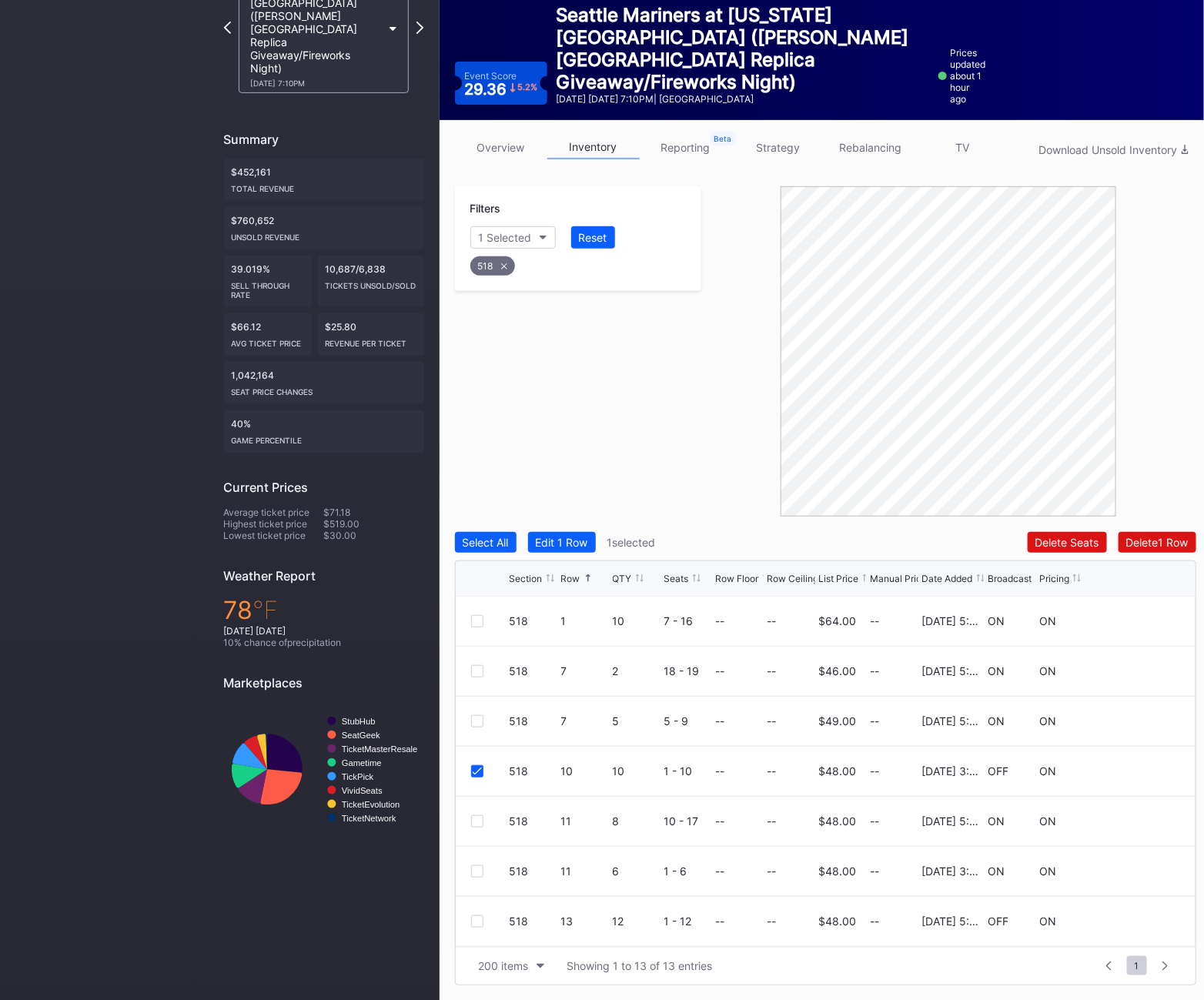
click at [503, 259] on div "518" at bounding box center [493, 266] width 45 height 19
click at [503, 247] on button "Section" at bounding box center [505, 237] width 70 height 22
type input "520"
click at [523, 327] on div "520" at bounding box center [515, 324] width 20 height 13
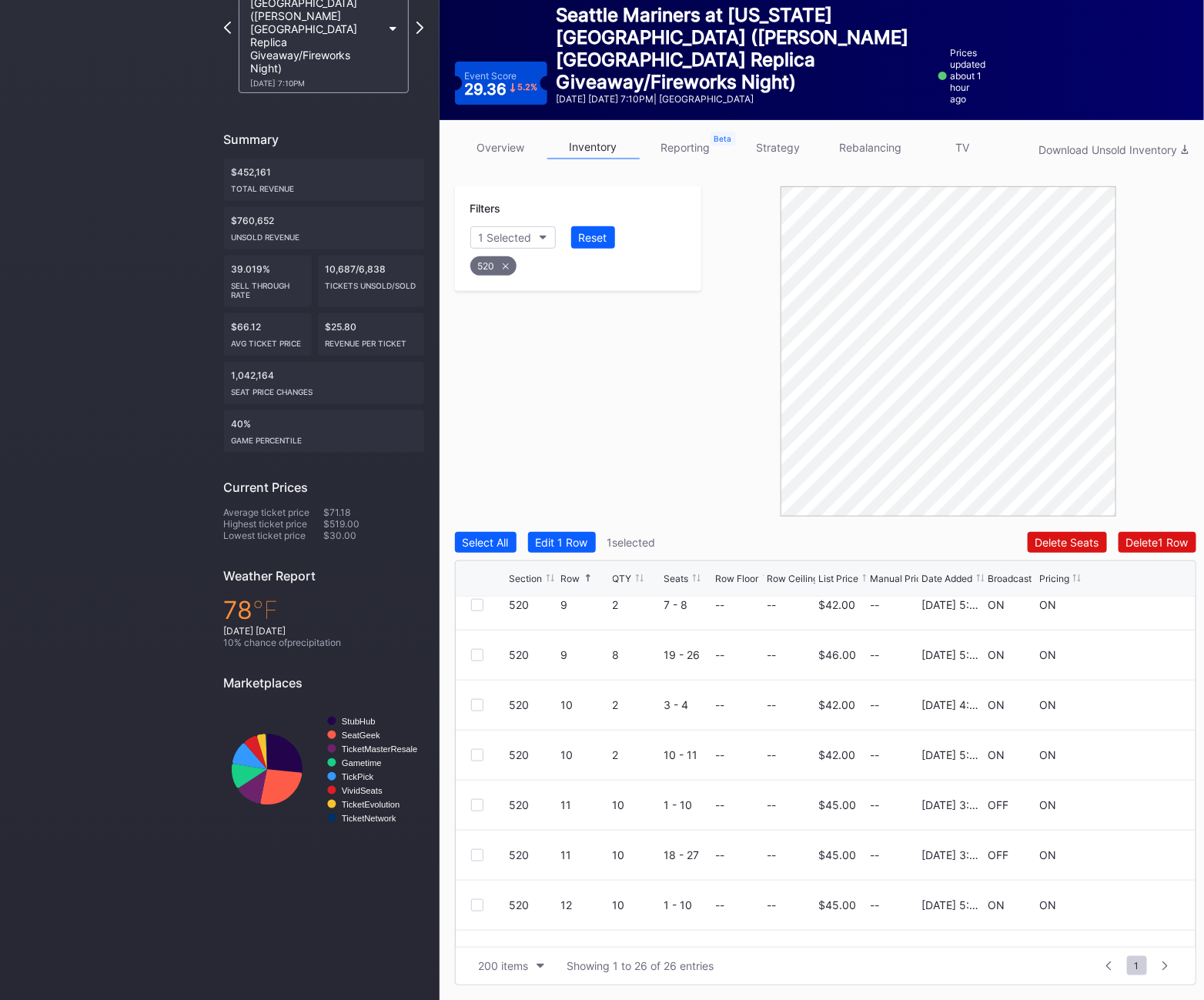
scroll to position [569, 0]
click at [476, 806] on div at bounding box center [477, 803] width 12 height 12
click at [476, 853] on div at bounding box center [477, 853] width 12 height 12
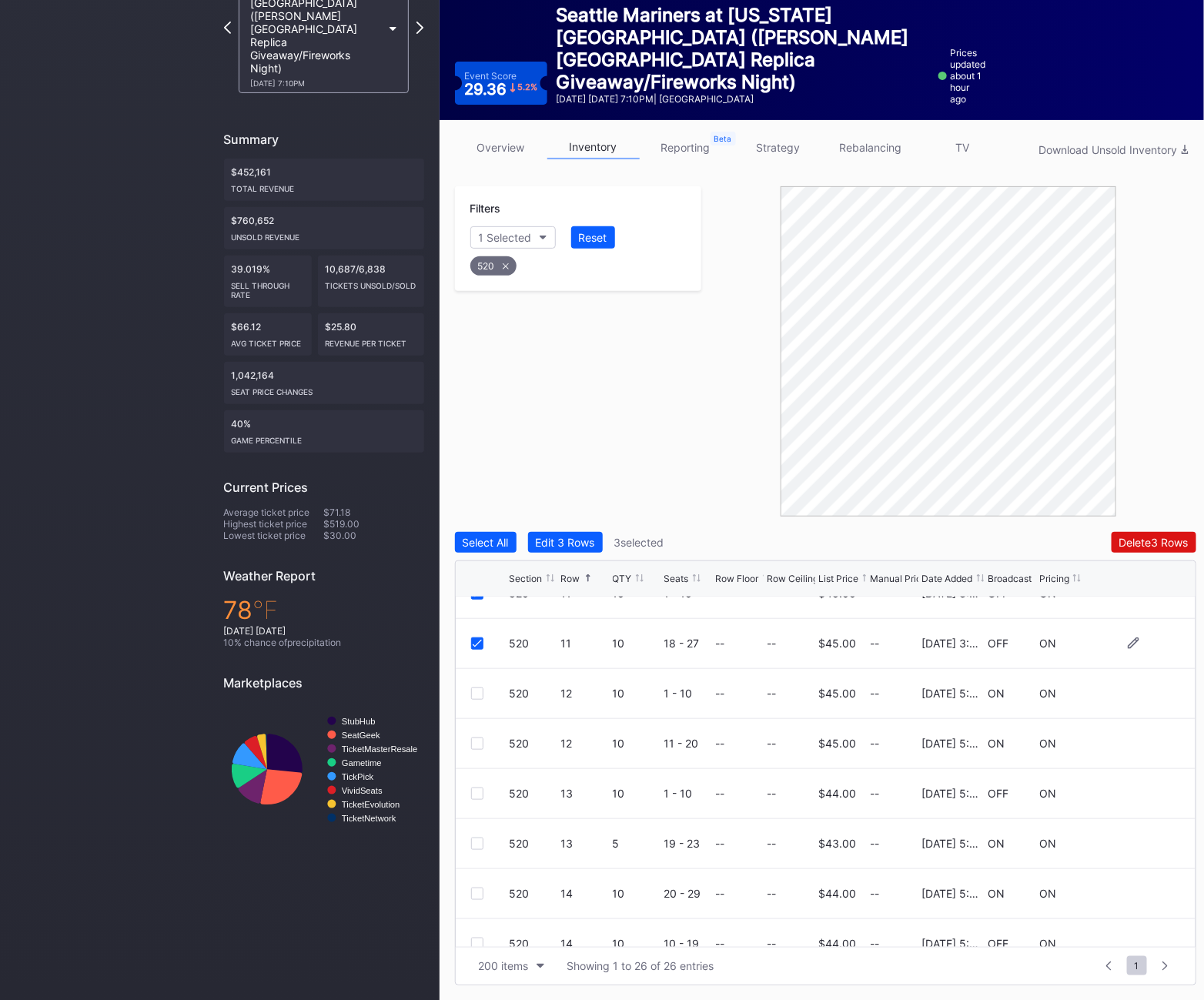
scroll to position [779, 0]
click at [479, 795] on div at bounding box center [477, 793] width 12 height 12
click at [472, 895] on div at bounding box center [477, 895] width 12 height 12
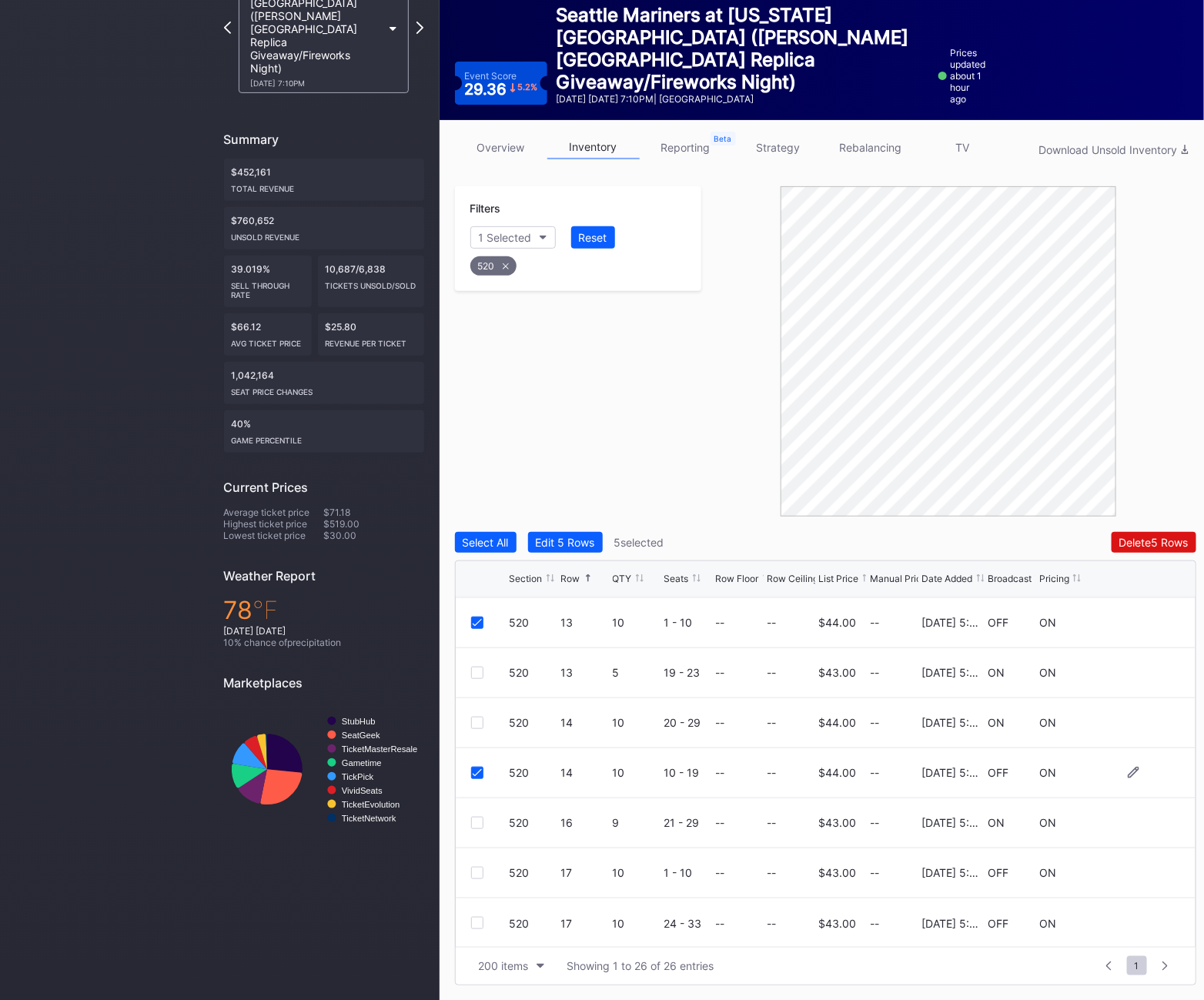
scroll to position [950, 0]
click at [471, 861] on div "520 17 10 1 - 10 -- -- $43.00 -- [DATE] 5:24PM OFF ON" at bounding box center [826, 872] width 740 height 50
click at [474, 867] on div at bounding box center [477, 872] width 12 height 12
click at [474, 914] on div "520 17 10 24 - 33 -- -- $43.00 -- [DATE] 5:24PM OFF ON" at bounding box center [826, 923] width 740 height 50
click at [479, 922] on div at bounding box center [477, 922] width 12 height 12
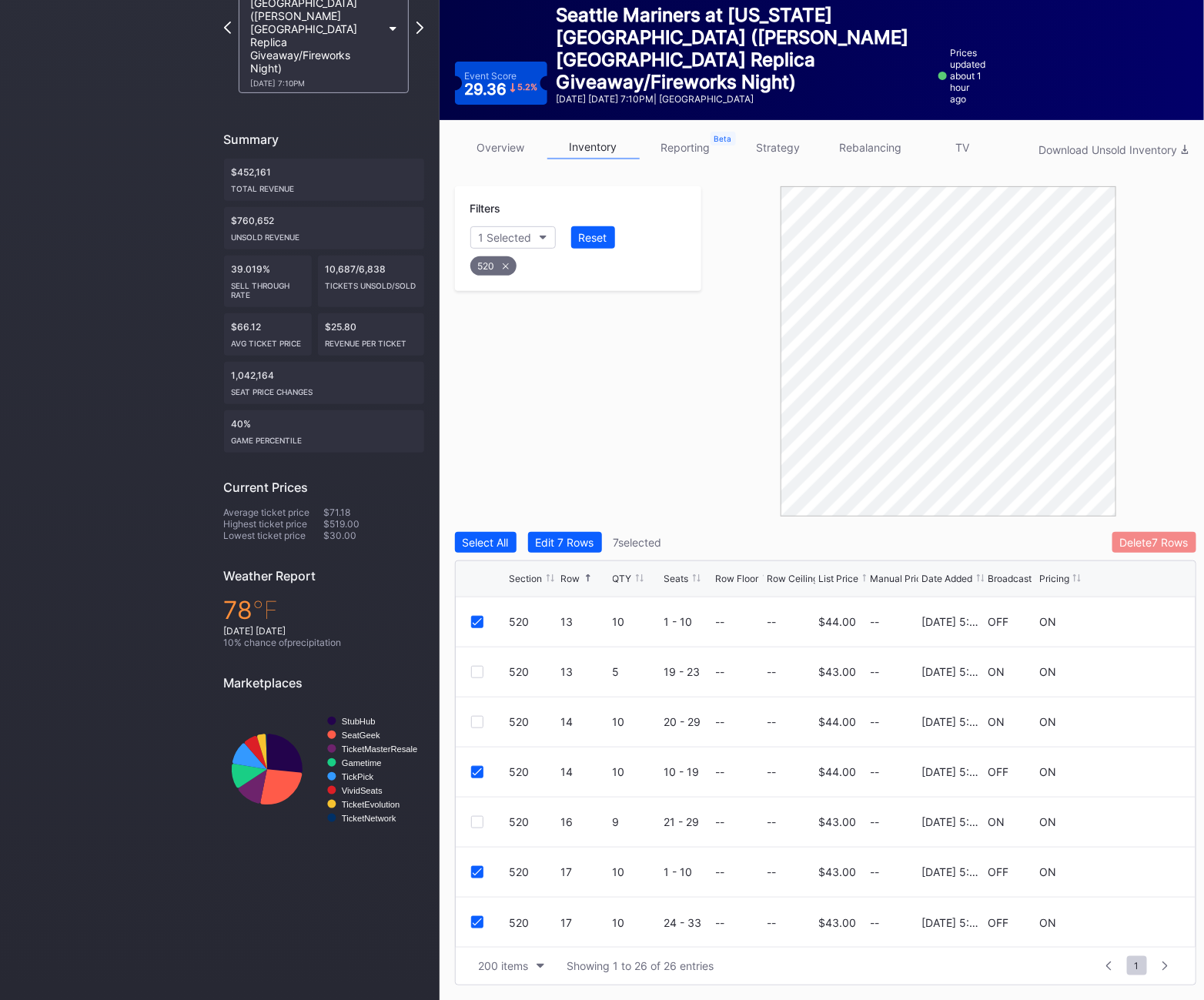
click at [1168, 534] on button "Delete 7 Rows" at bounding box center [1155, 543] width 84 height 21
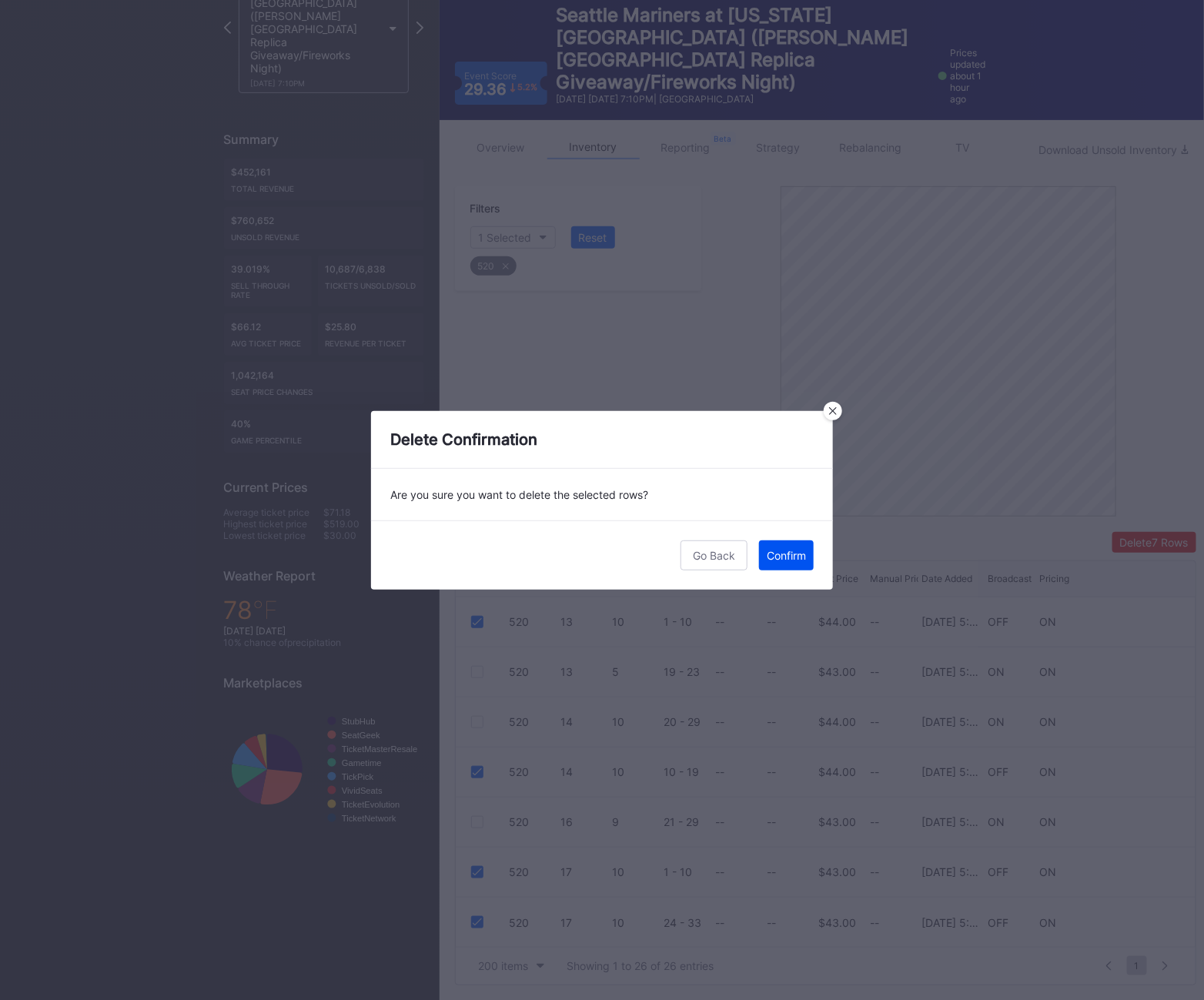
click at [801, 566] on button "Confirm" at bounding box center [786, 555] width 55 height 30
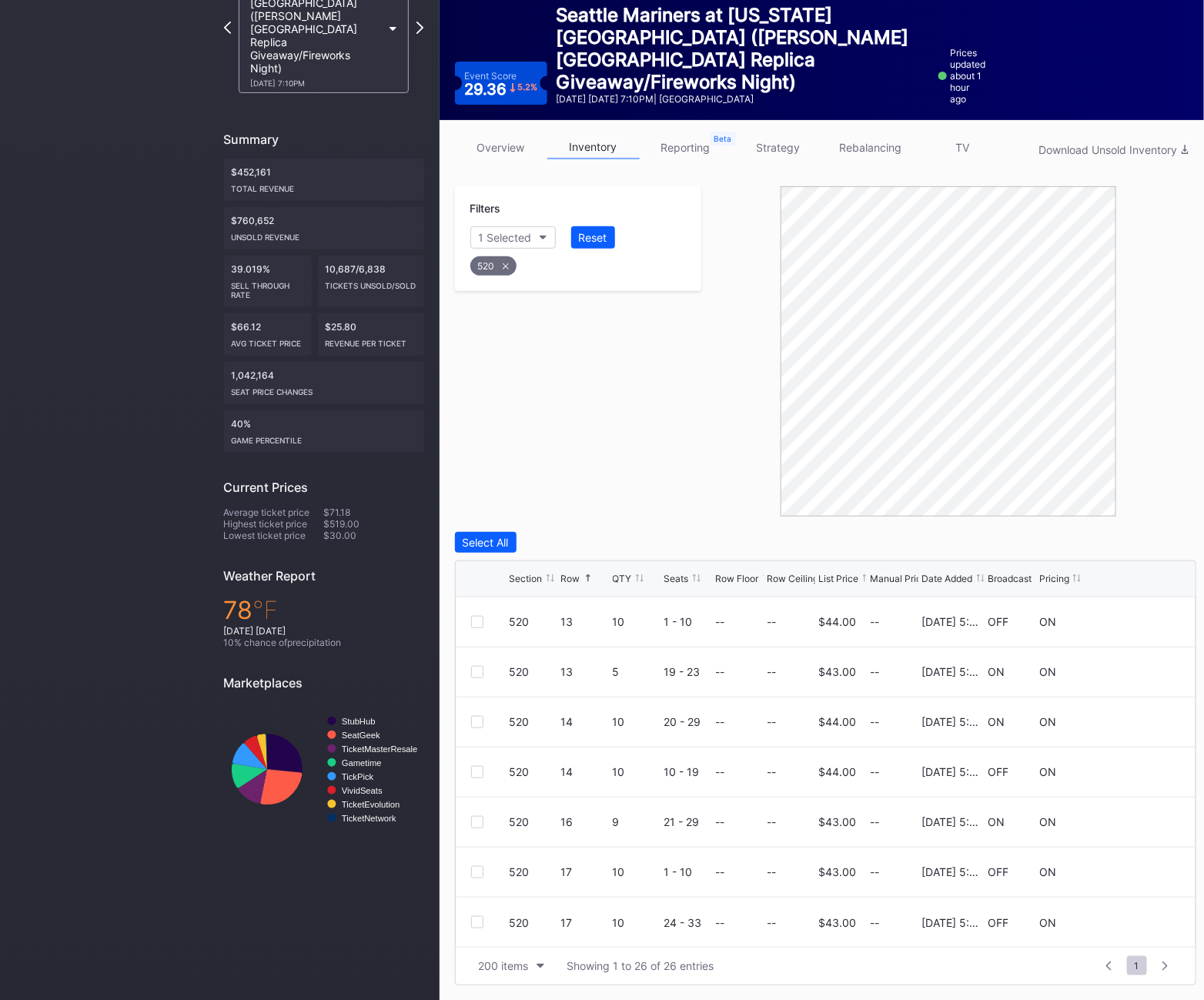
click at [493, 262] on div "520" at bounding box center [494, 266] width 46 height 19
click at [502, 240] on div "Section" at bounding box center [498, 238] width 37 height 13
type input "521"
click at [512, 335] on div "521" at bounding box center [559, 324] width 179 height 29
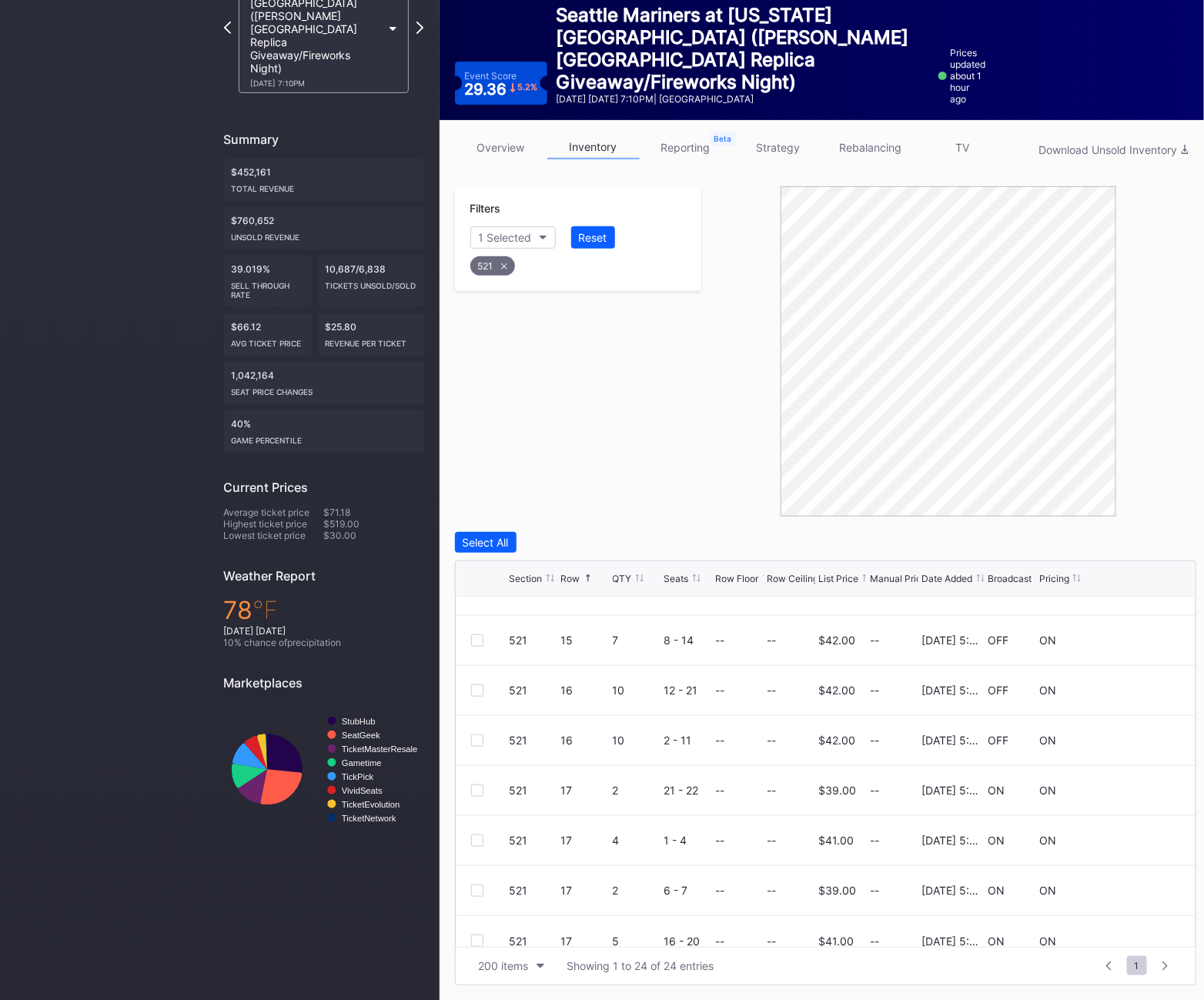
scroll to position [829, 0]
click at [488, 689] on div at bounding box center [491, 693] width 38 height 12
click at [482, 689] on div at bounding box center [477, 693] width 12 height 12
click at [479, 737] on div at bounding box center [477, 743] width 12 height 12
click at [495, 269] on div "521" at bounding box center [493, 266] width 45 height 19
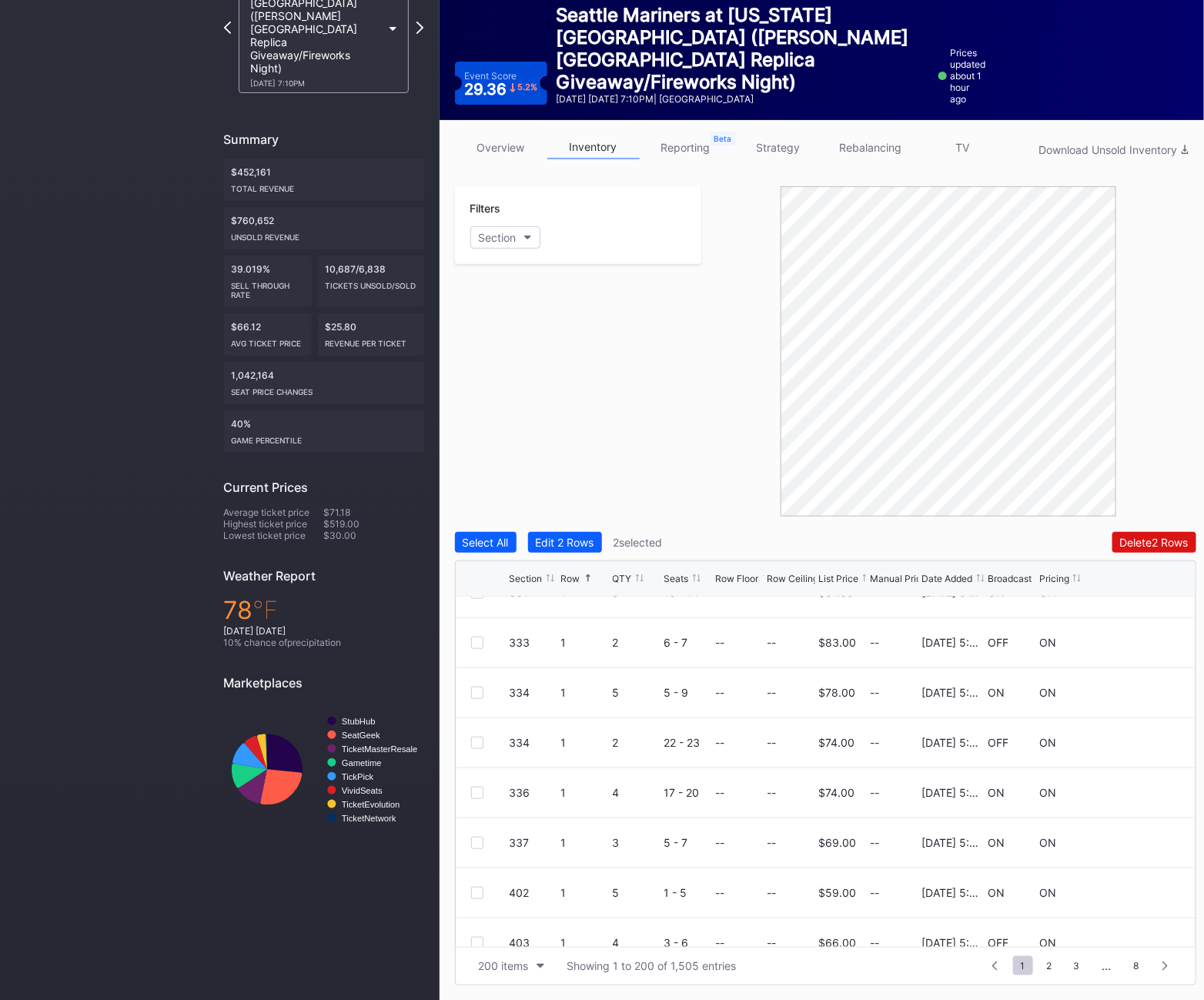
scroll to position [0, 0]
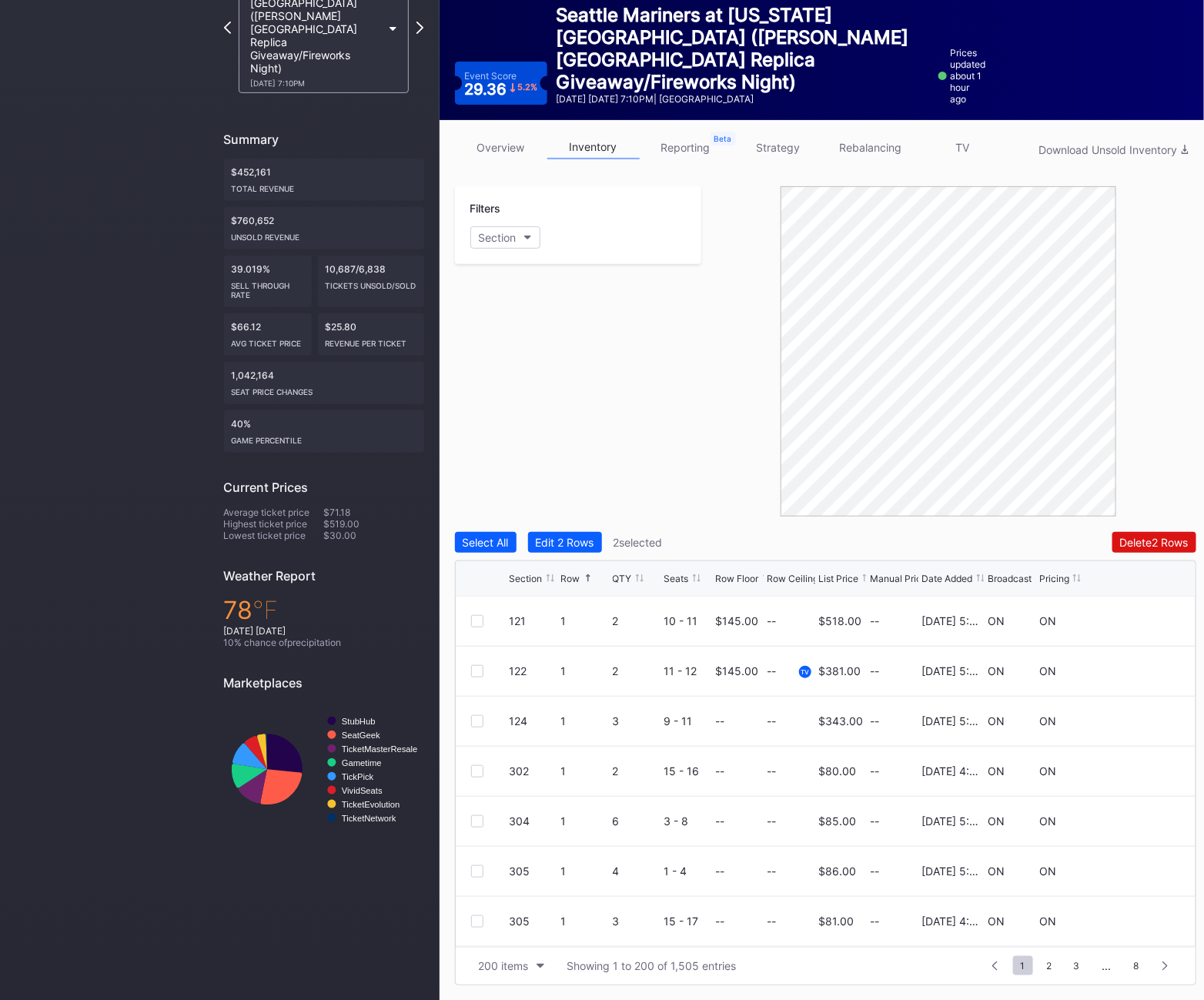
click at [501, 248] on div "Filters Section" at bounding box center [579, 224] width 247 height 78
click at [495, 232] on div "Section" at bounding box center [498, 238] width 37 height 13
type input "522"
click at [503, 319] on div "522" at bounding box center [559, 324] width 179 height 29
click at [551, 389] on div "15" at bounding box center [559, 381] width 179 height 29
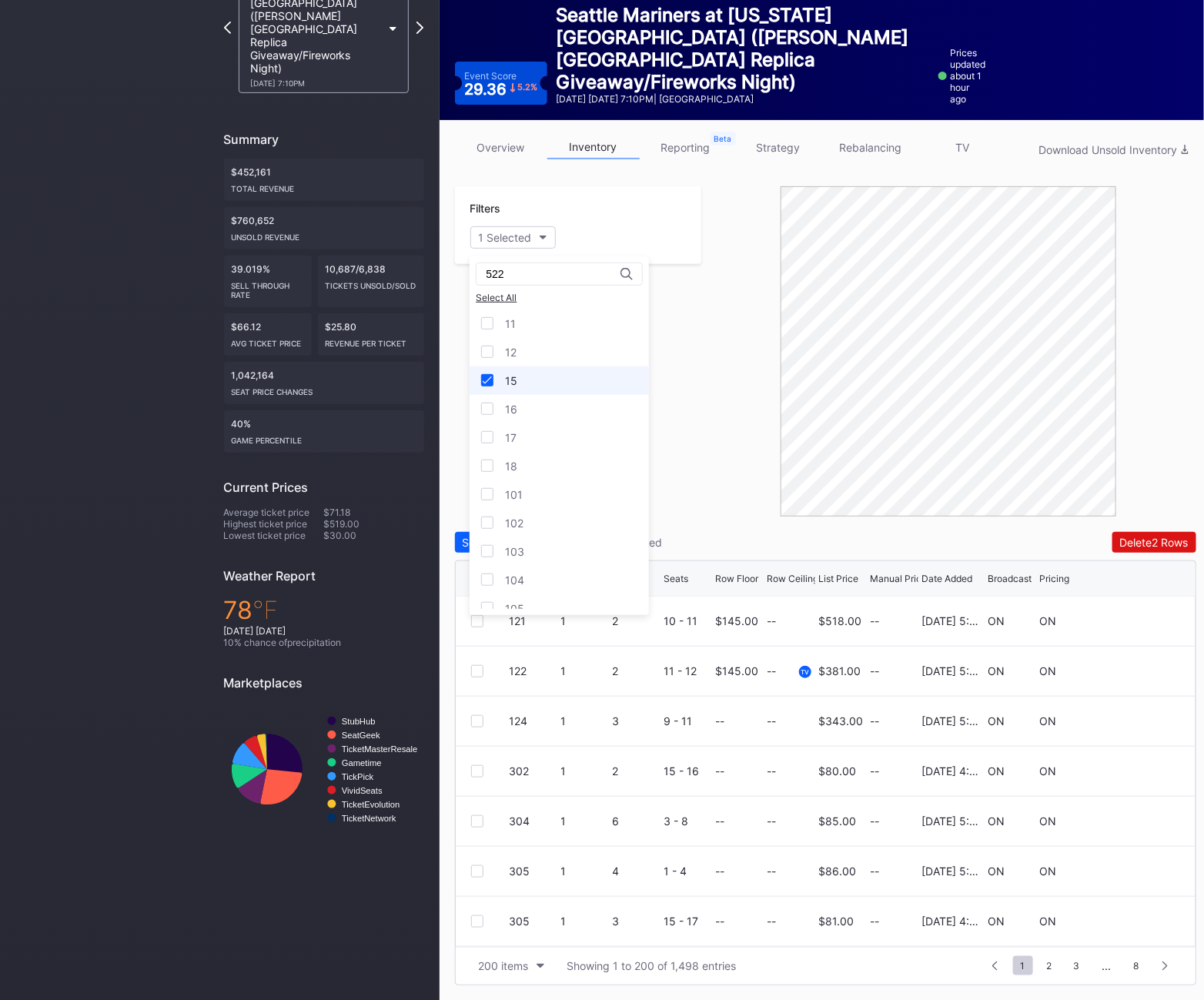
click at [551, 389] on div "15" at bounding box center [559, 381] width 179 height 29
click at [518, 243] on button "Section" at bounding box center [505, 237] width 70 height 22
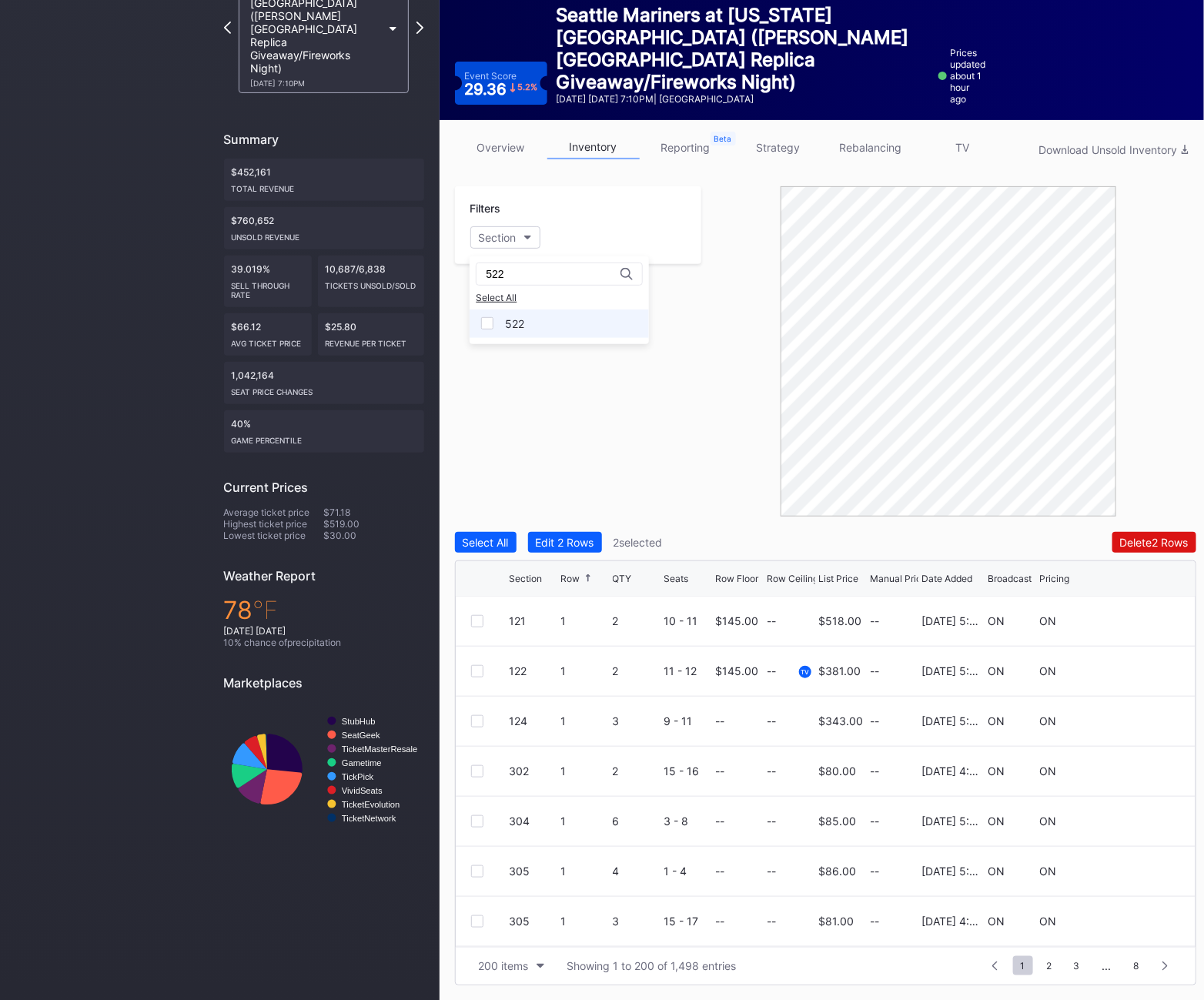
type input "522"
click at [520, 319] on div "522" at bounding box center [515, 324] width 19 height 13
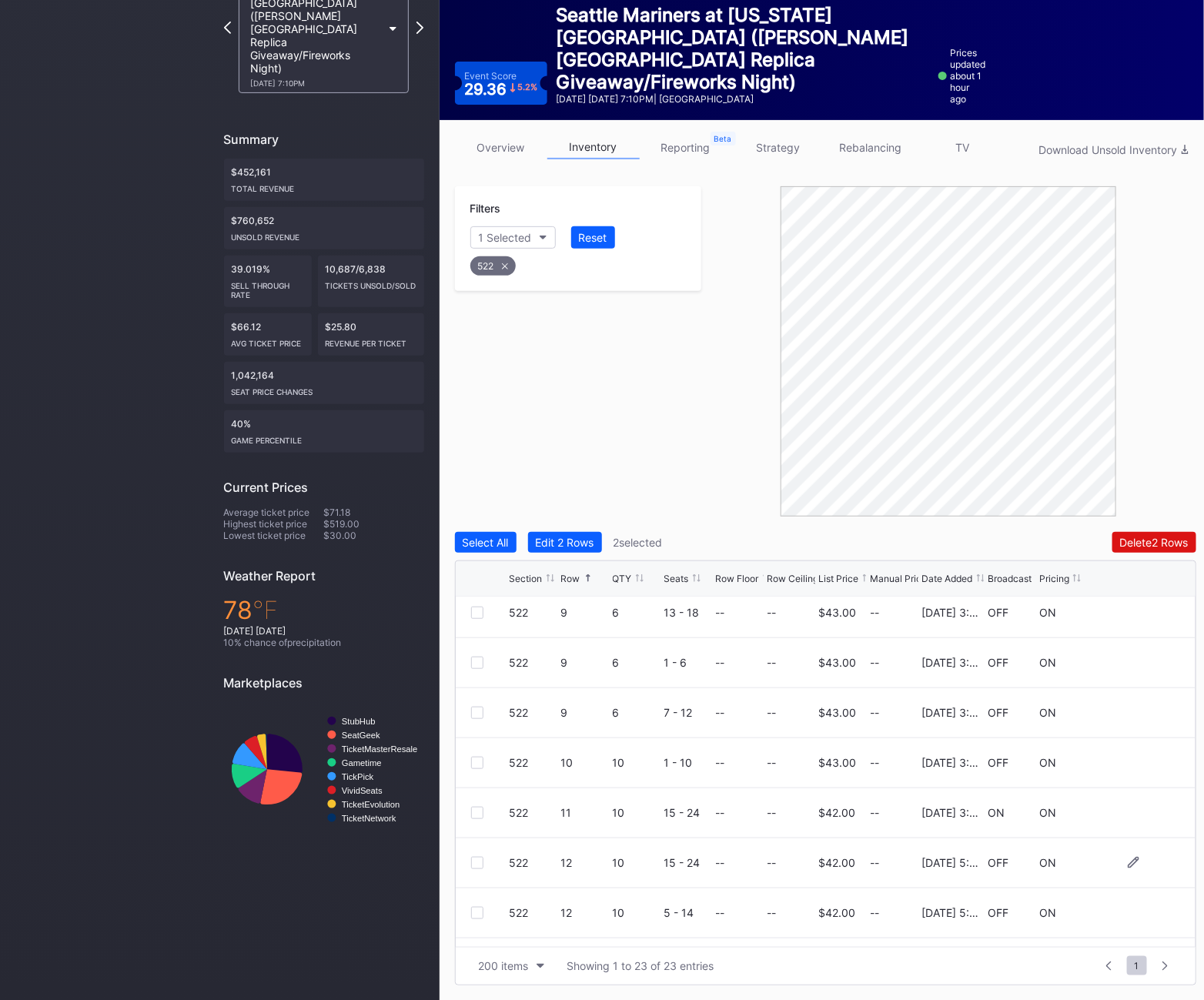
scroll to position [652, 0]
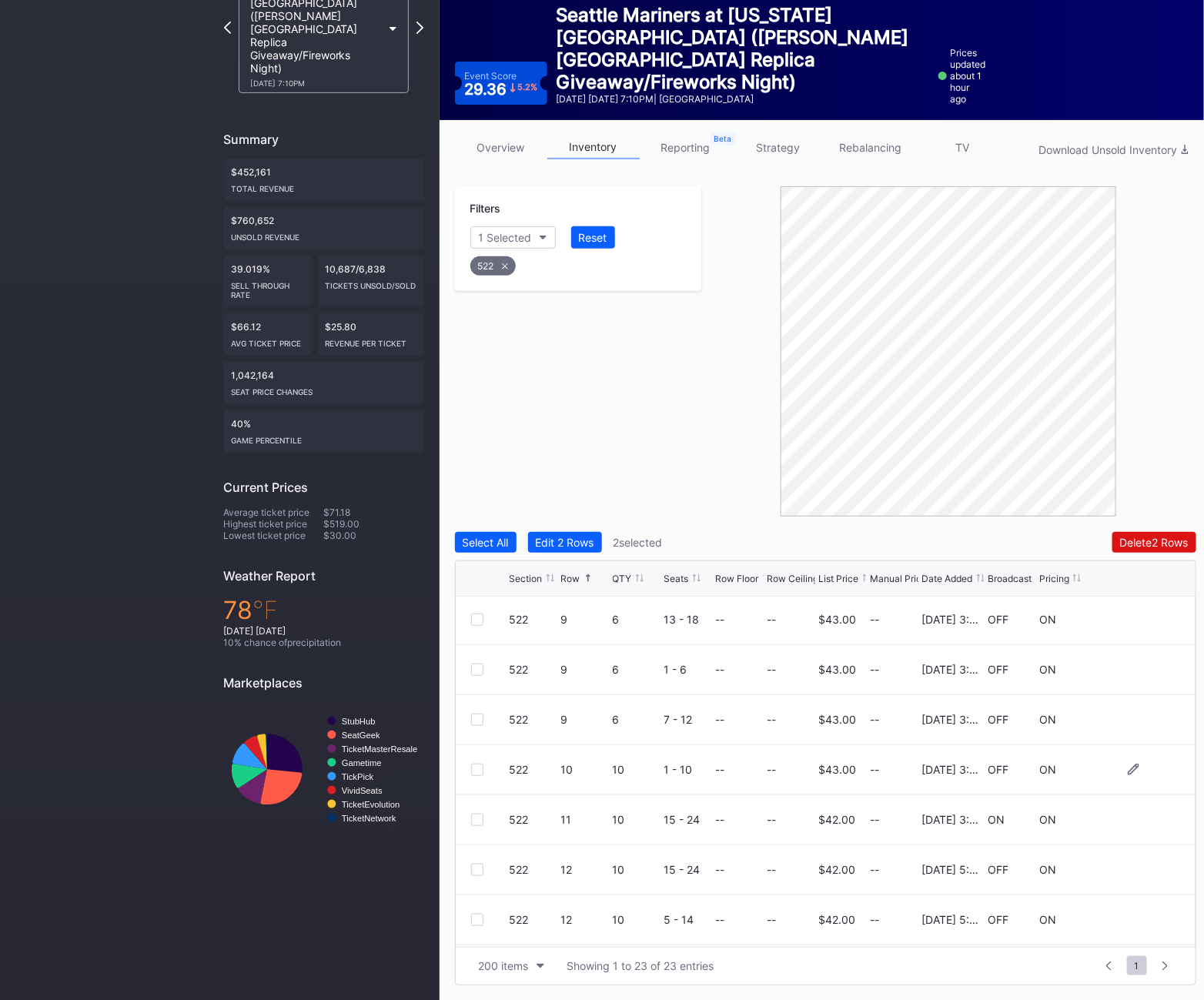
click at [473, 770] on div at bounding box center [477, 770] width 12 height 12
click at [476, 820] on div at bounding box center [477, 814] width 12 height 12
click at [476, 863] on div at bounding box center [477, 865] width 12 height 12
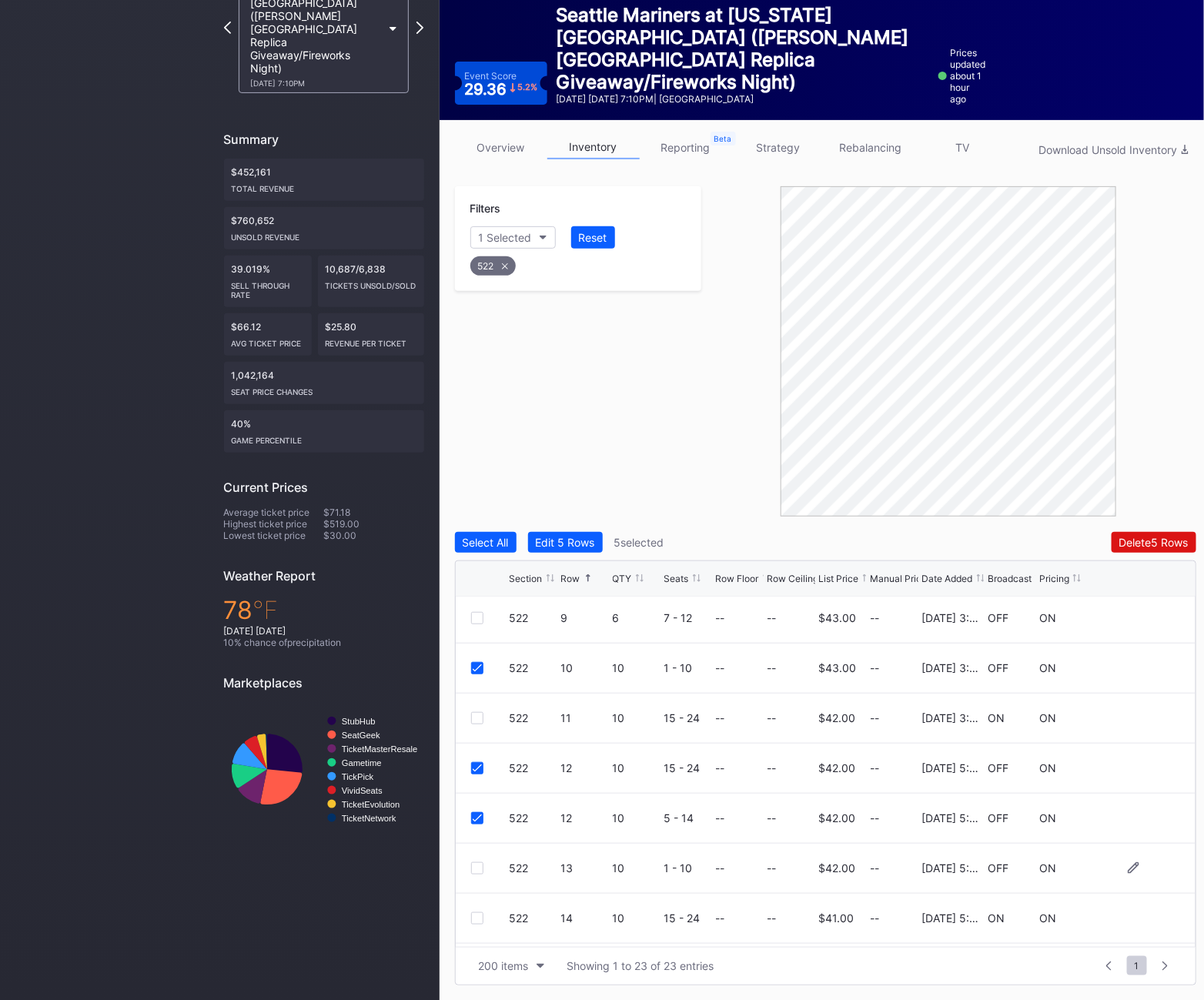
click at [484, 874] on div "522 13 10 1 - 10 -- -- $42.00 -- [DATE] 5:08PM OFF ON" at bounding box center [826, 869] width 740 height 50
click at [475, 868] on div at bounding box center [477, 869] width 12 height 12
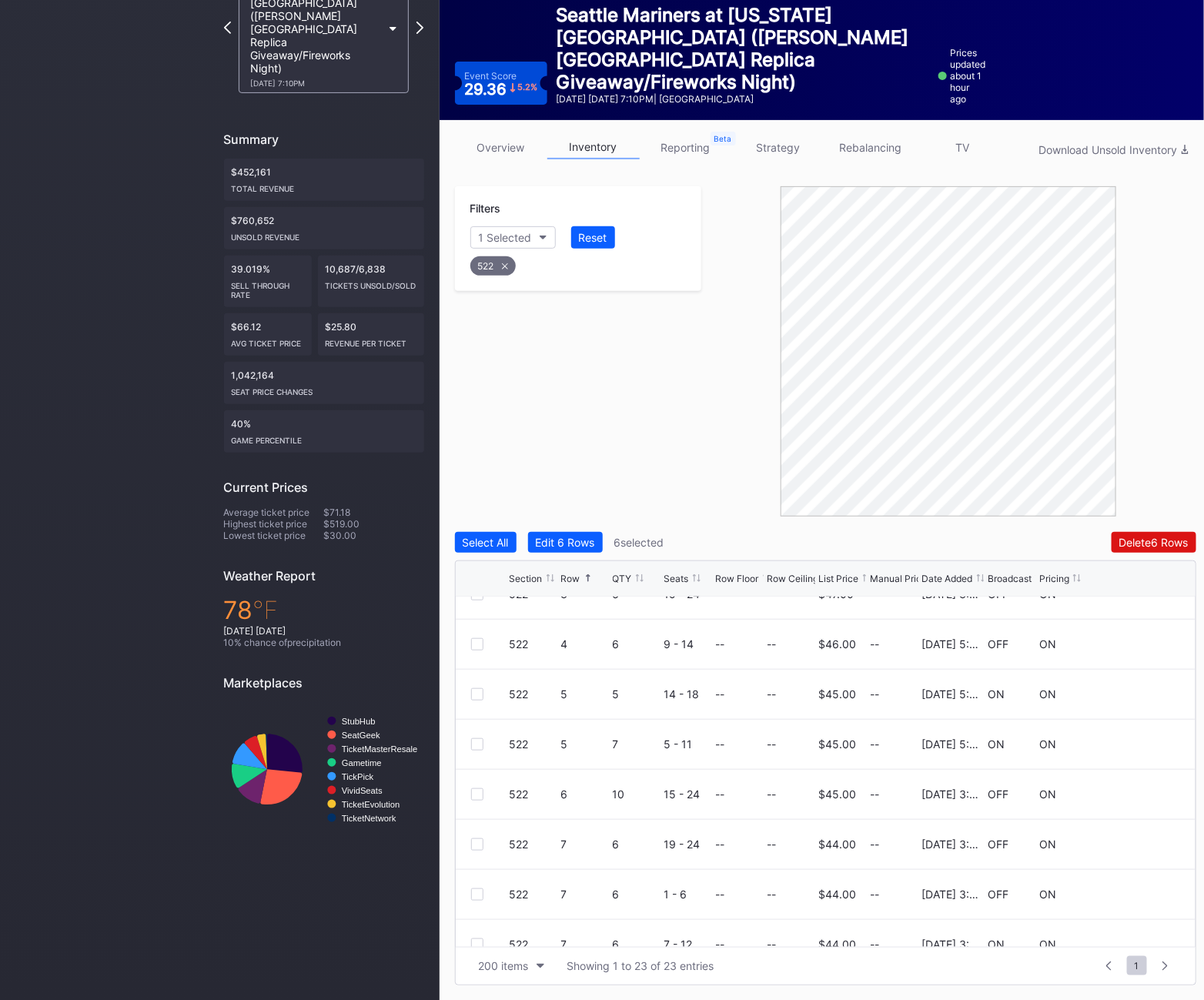
scroll to position [90, 0]
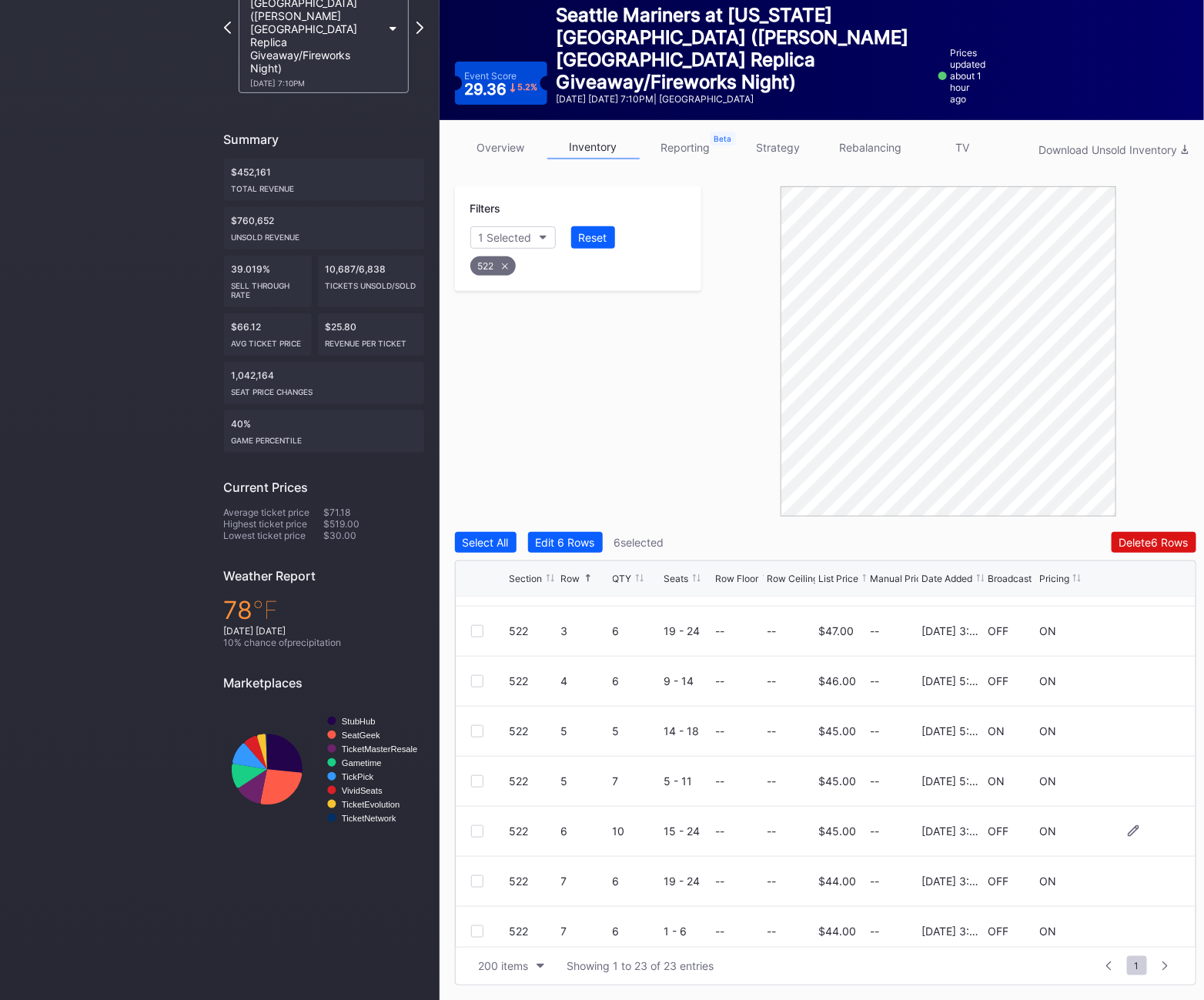
click at [478, 833] on div at bounding box center [477, 831] width 12 height 12
click at [1170, 548] on div "Delete 7 Rows" at bounding box center [1154, 543] width 68 height 13
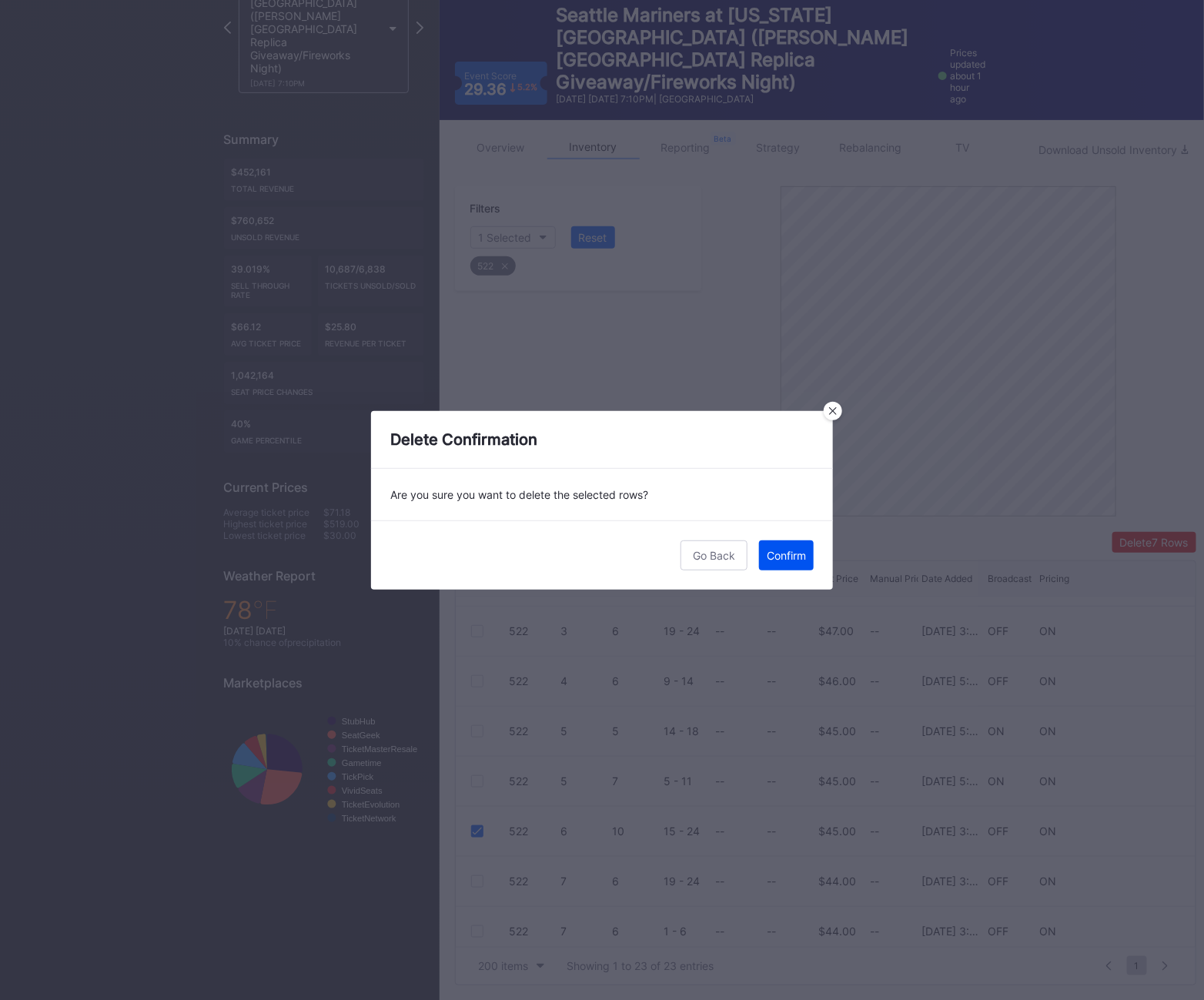
click at [773, 564] on button "Confirm" at bounding box center [786, 555] width 55 height 30
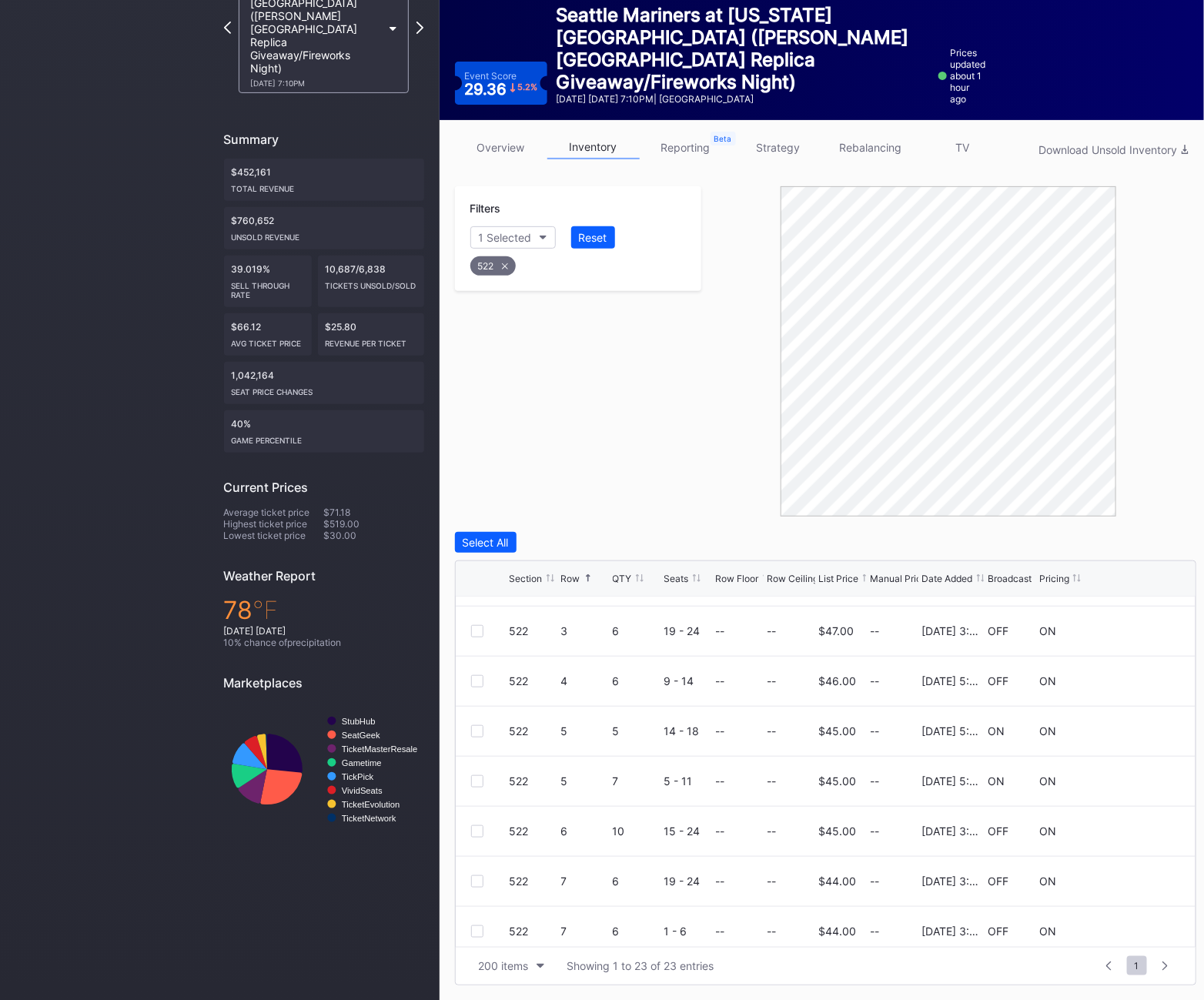
click at [491, 252] on div "522" at bounding box center [578, 262] width 221 height 32
click at [491, 263] on div "522" at bounding box center [493, 266] width 45 height 19
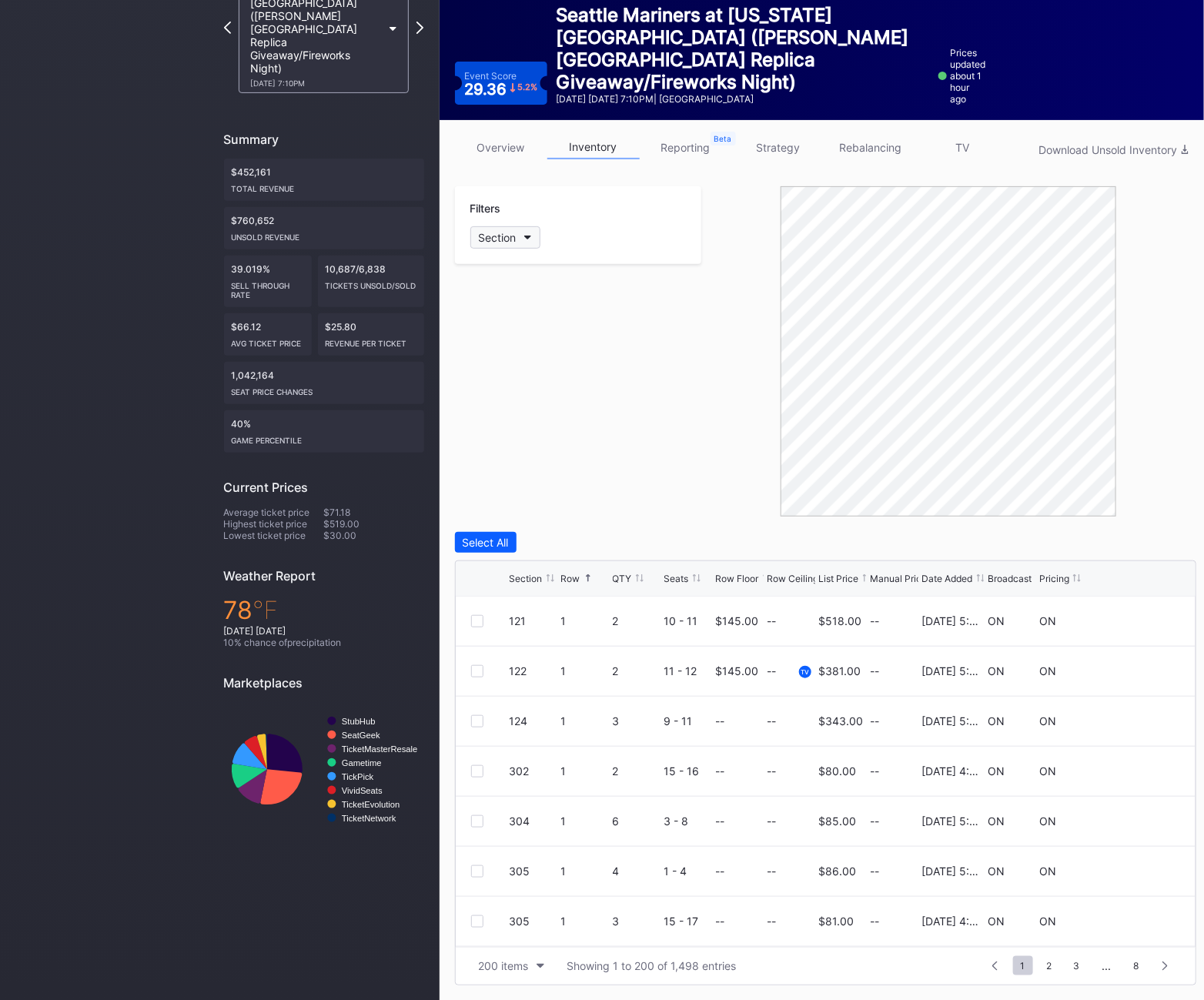
click at [491, 235] on div "Section" at bounding box center [498, 238] width 37 height 13
type input "523"
click at [516, 312] on div "523" at bounding box center [559, 324] width 179 height 29
click at [497, 722] on div at bounding box center [491, 721] width 38 height 12
click at [475, 718] on div at bounding box center [477, 721] width 12 height 12
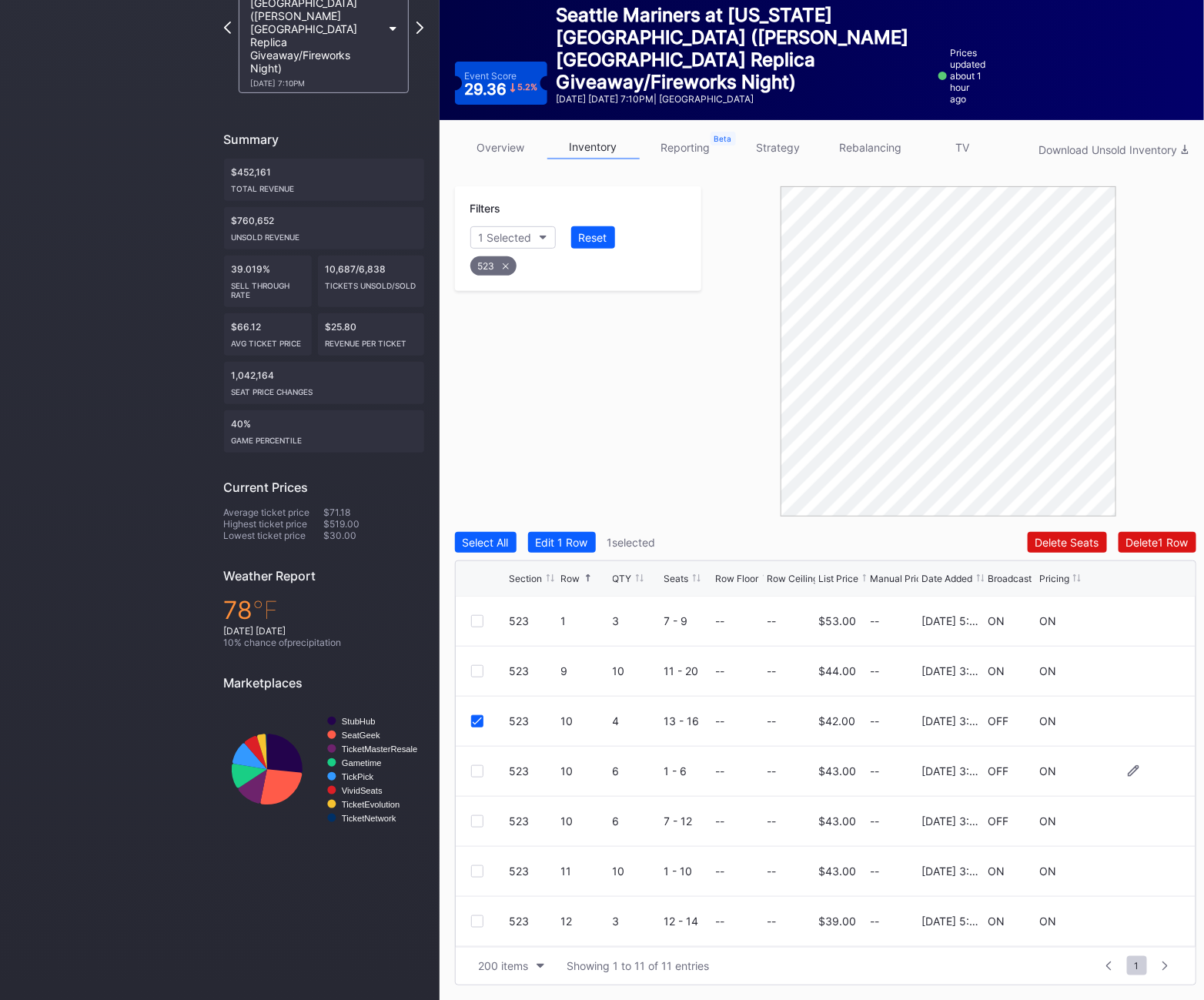
click at [475, 754] on div "523 10 6 1 - 6 -- -- $43.00 -- [DATE] 3:24PM OFF ON" at bounding box center [826, 772] width 740 height 50
click at [475, 764] on div "523 10 6 1 - 6 -- -- $43.00 -- [DATE] 3:24PM OFF ON" at bounding box center [826, 772] width 740 height 50
click at [475, 777] on div at bounding box center [477, 771] width 12 height 12
click at [483, 814] on div "523 10 6 7 - 12 -- -- $43.00 -- [DATE] 3:24PM OFF ON" at bounding box center [826, 822] width 740 height 50
click at [474, 816] on div at bounding box center [477, 822] width 12 height 12
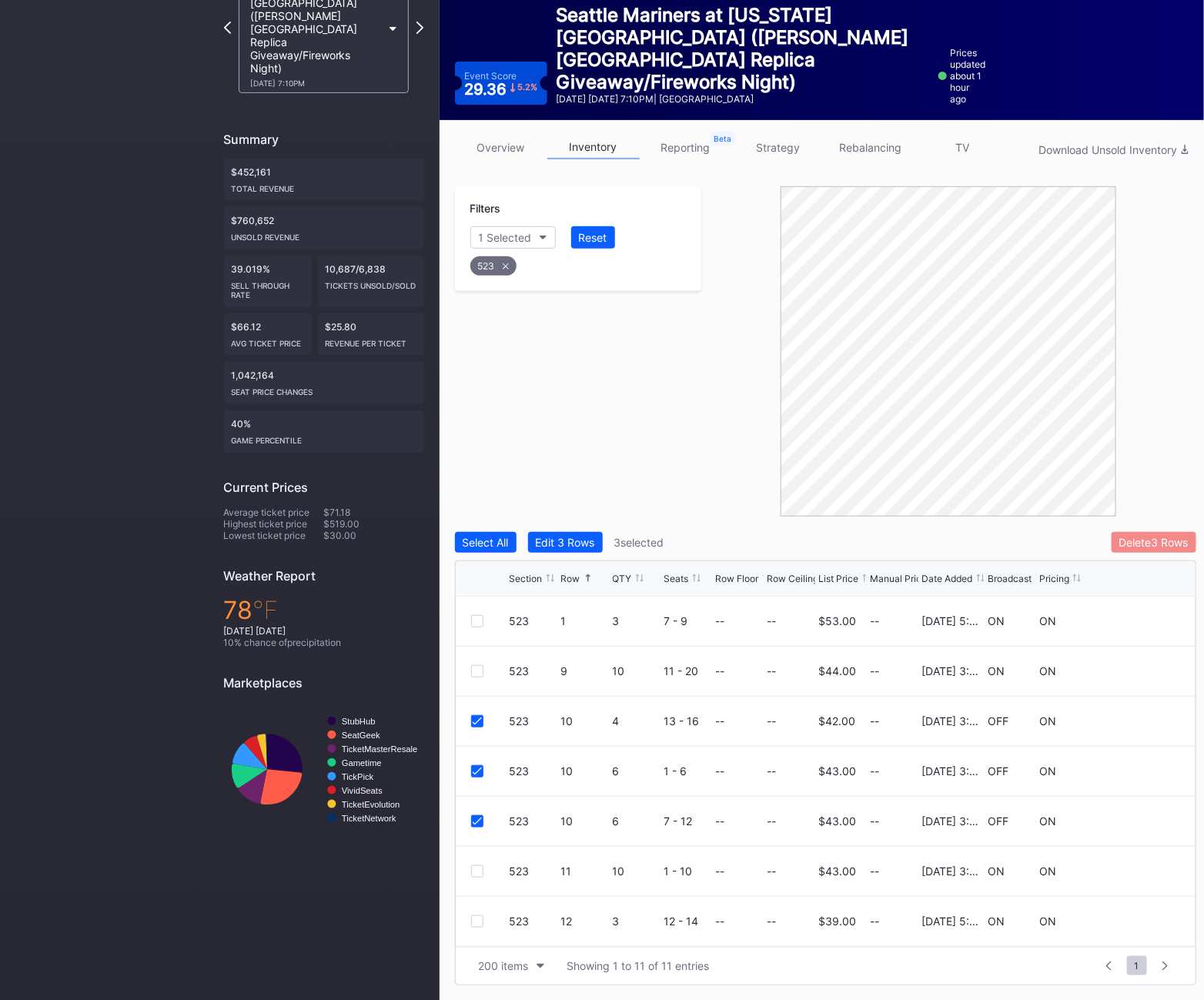
click at [1145, 541] on div "Delete 3 Rows" at bounding box center [1154, 543] width 69 height 13
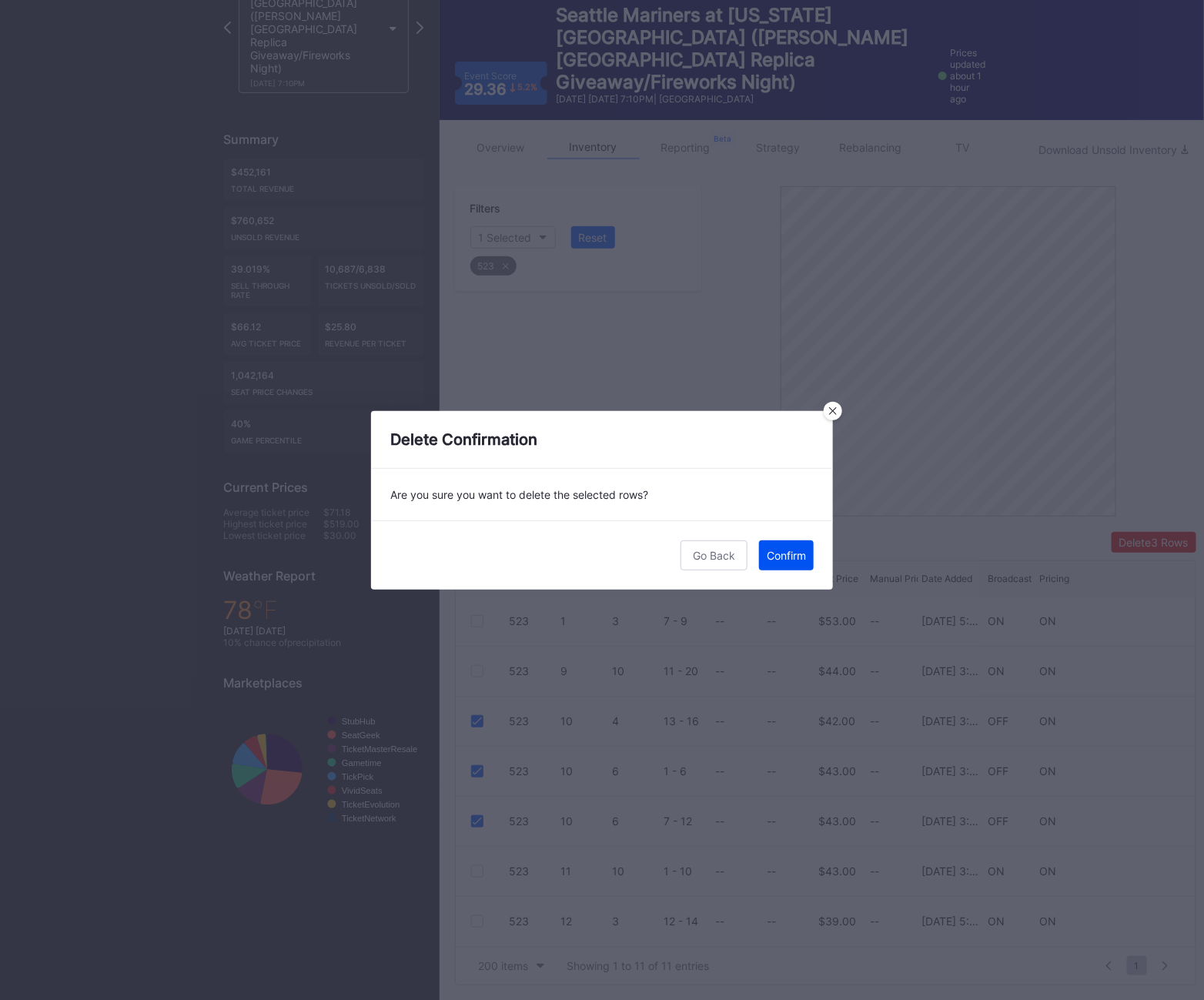
click at [776, 549] on div "Confirm" at bounding box center [786, 556] width 39 height 13
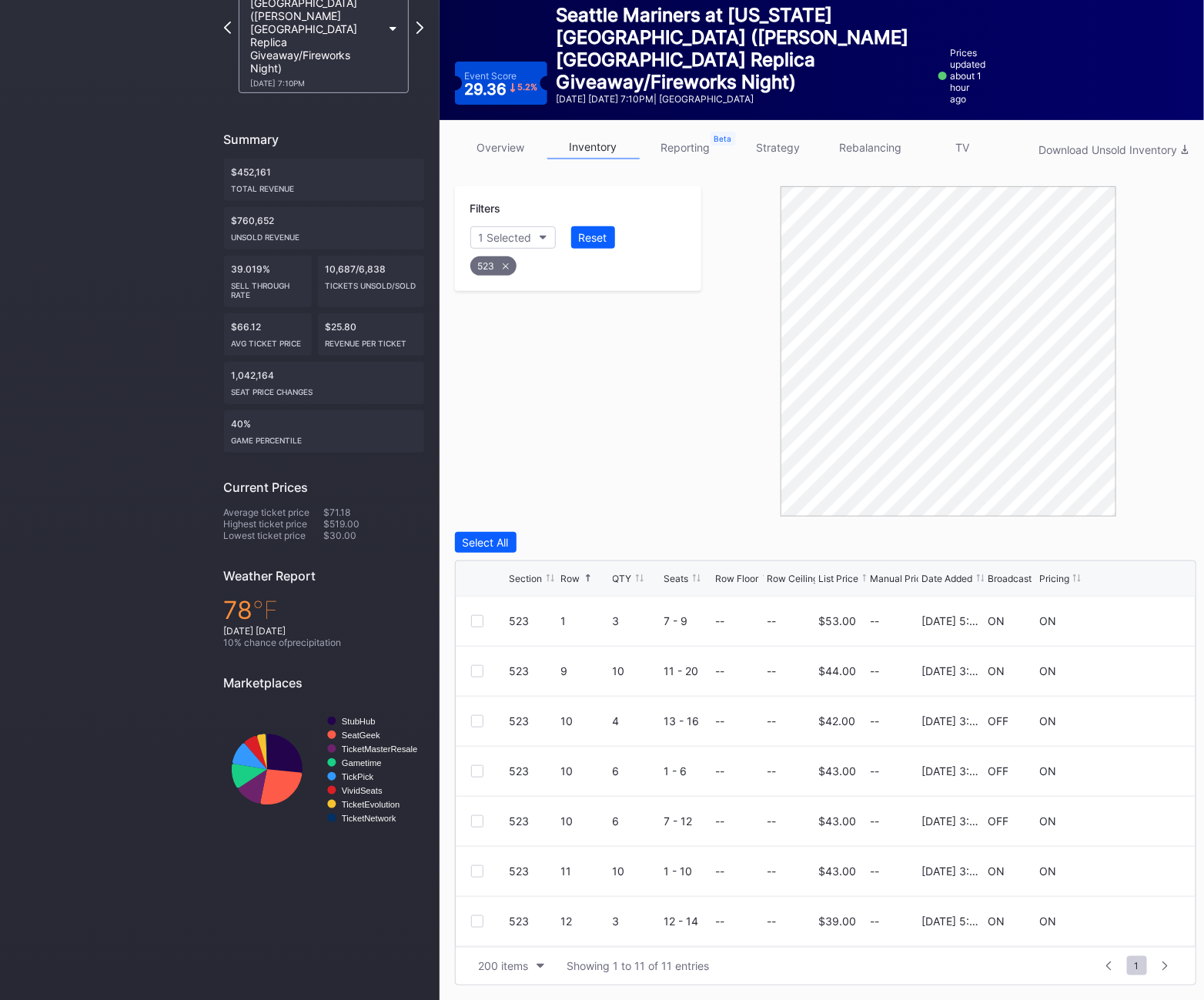
click at [504, 269] on div "523" at bounding box center [494, 266] width 46 height 19
click at [504, 237] on div "Section" at bounding box center [498, 238] width 37 height 13
type input "524"
click at [526, 323] on div "524" at bounding box center [559, 324] width 179 height 29
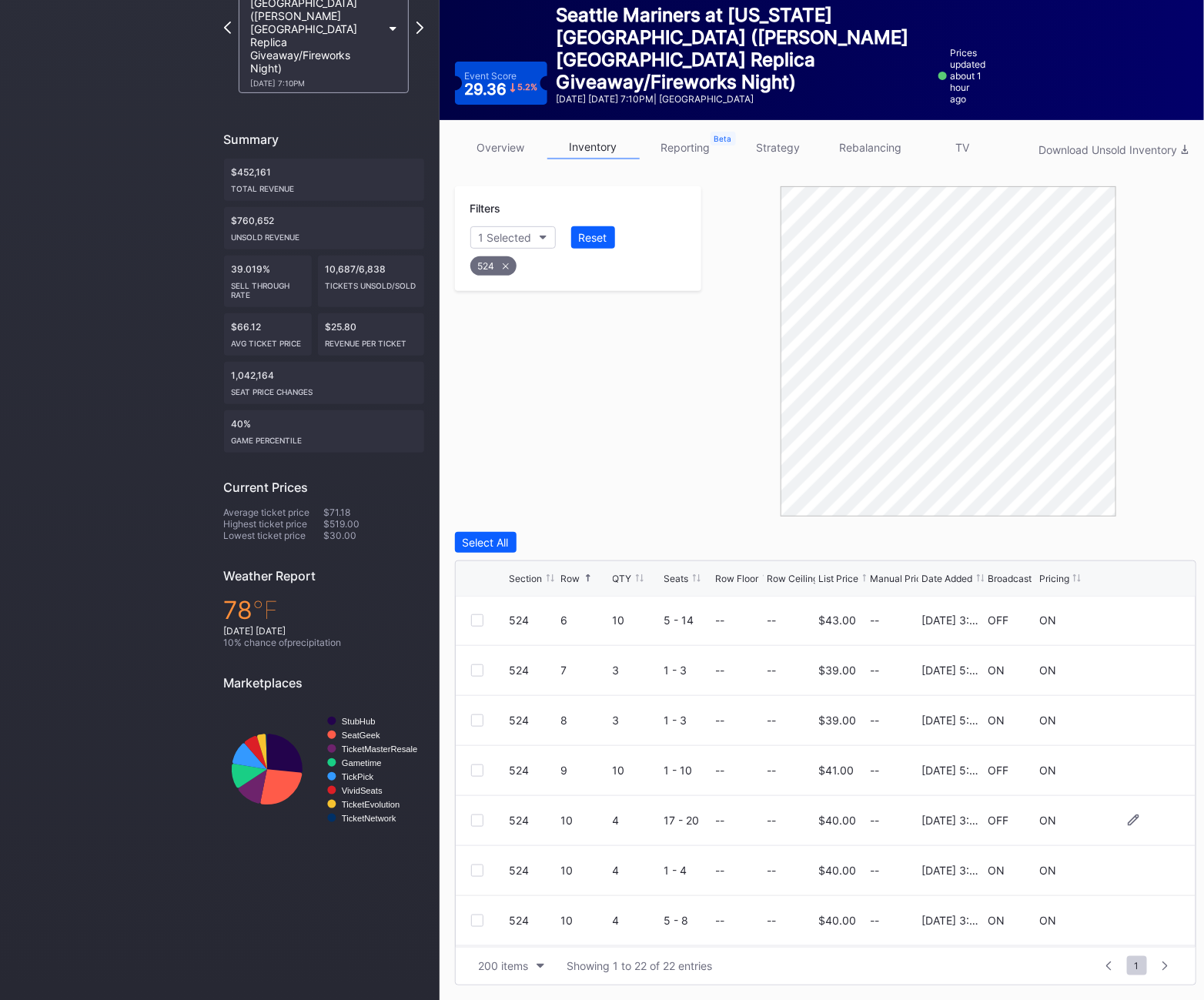
click at [479, 826] on div at bounding box center [477, 821] width 12 height 12
click at [1143, 547] on div "Delete 1 Row" at bounding box center [1157, 543] width 62 height 13
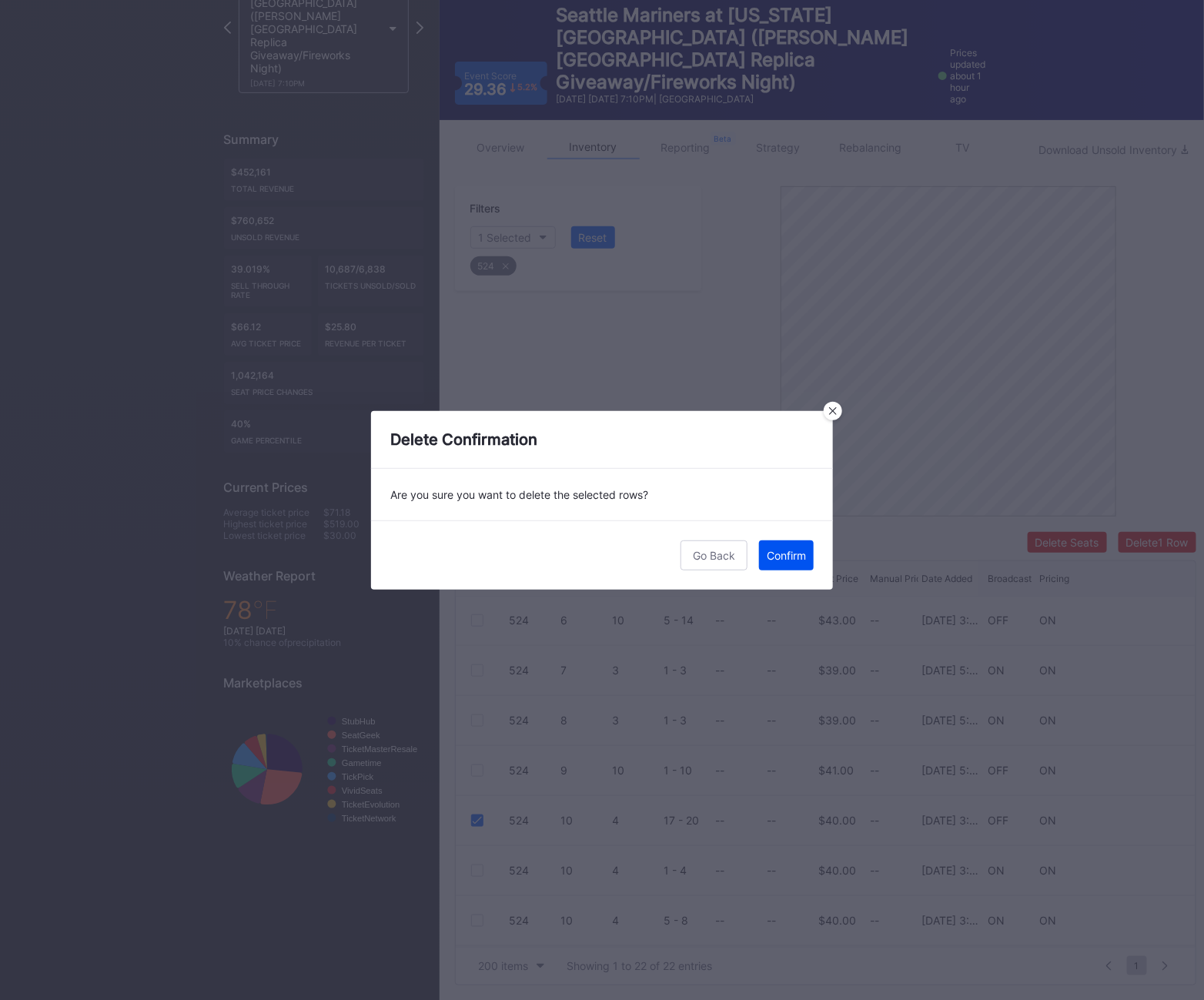
click at [788, 550] on div "Confirm" at bounding box center [786, 556] width 39 height 13
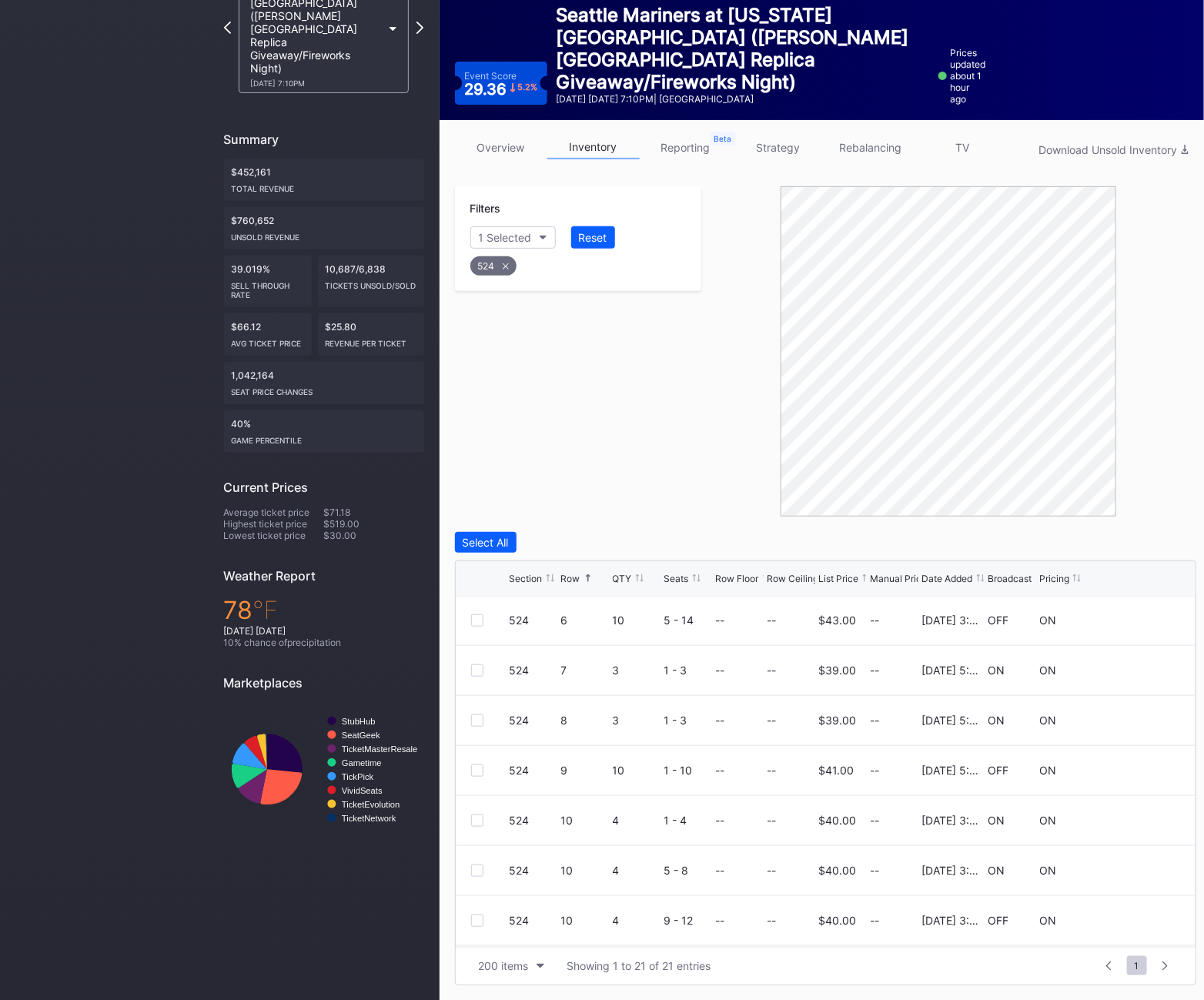
scroll to position [0, 0]
click at [499, 272] on div "524" at bounding box center [494, 266] width 46 height 19
click at [495, 231] on div "Section" at bounding box center [498, 238] width 37 height 13
type input "525"
click at [514, 319] on div "525" at bounding box center [515, 324] width 20 height 13
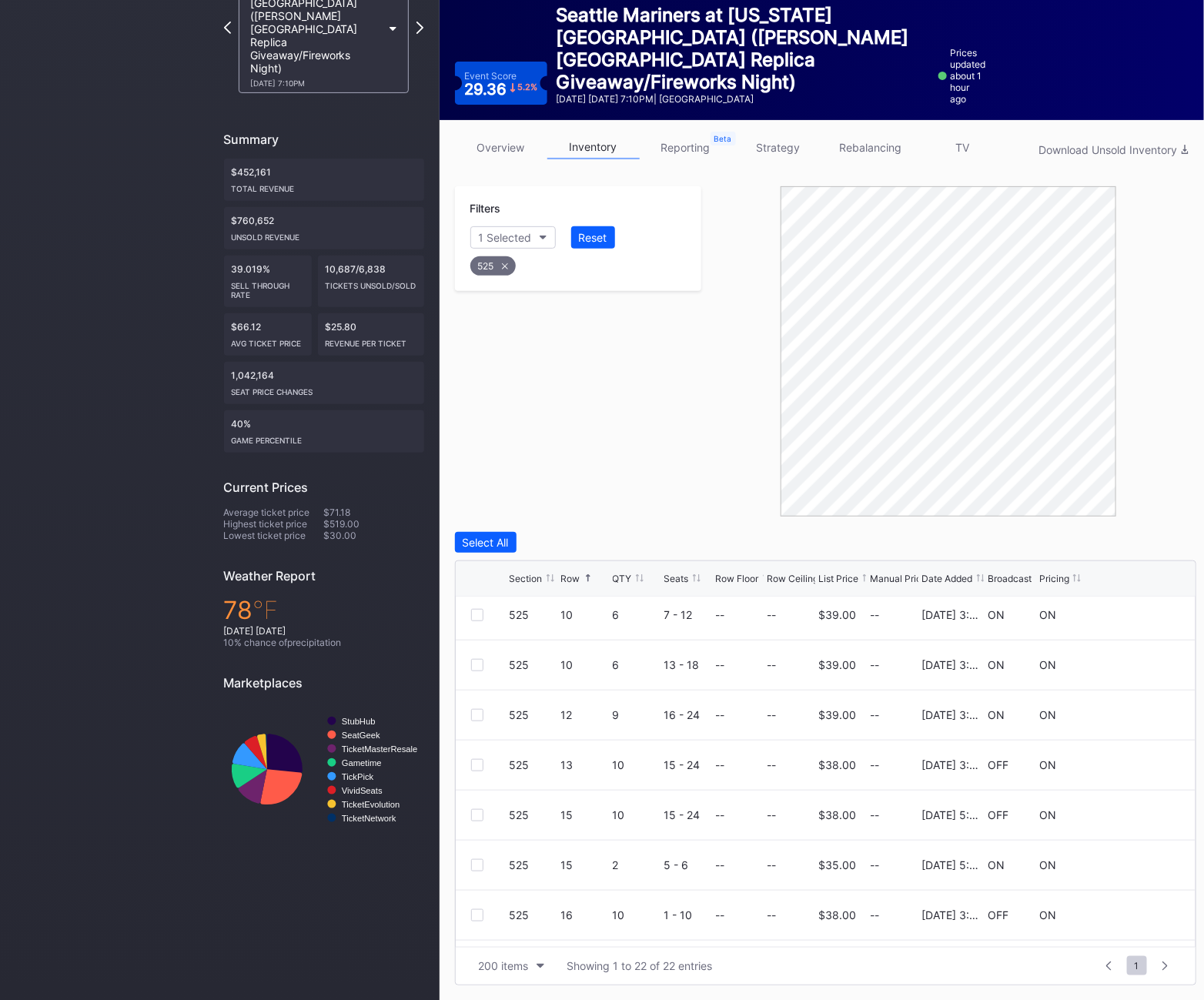
scroll to position [560, 0]
click at [479, 761] on div at bounding box center [477, 762] width 12 height 12
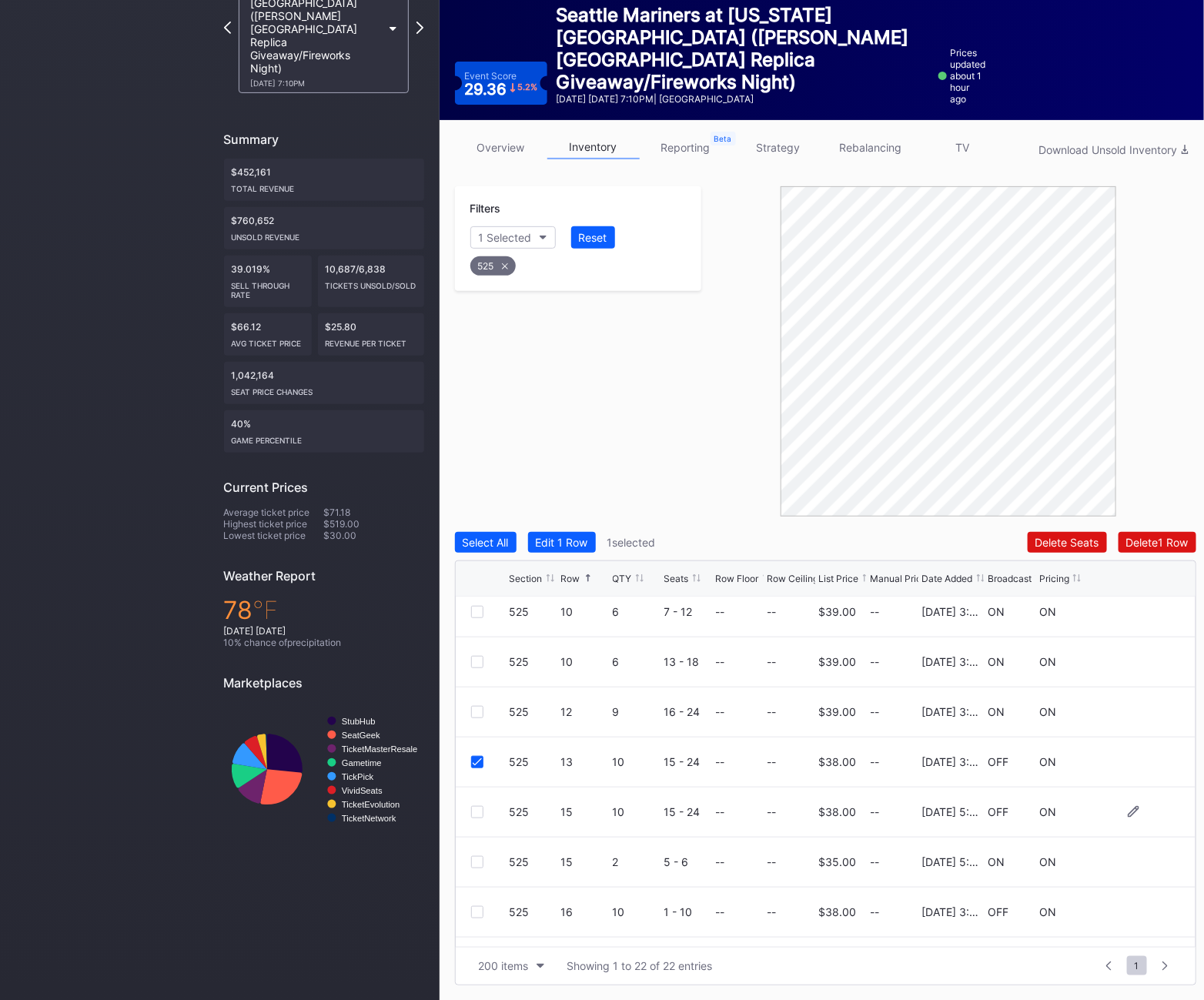
click at [479, 816] on div at bounding box center [477, 812] width 12 height 12
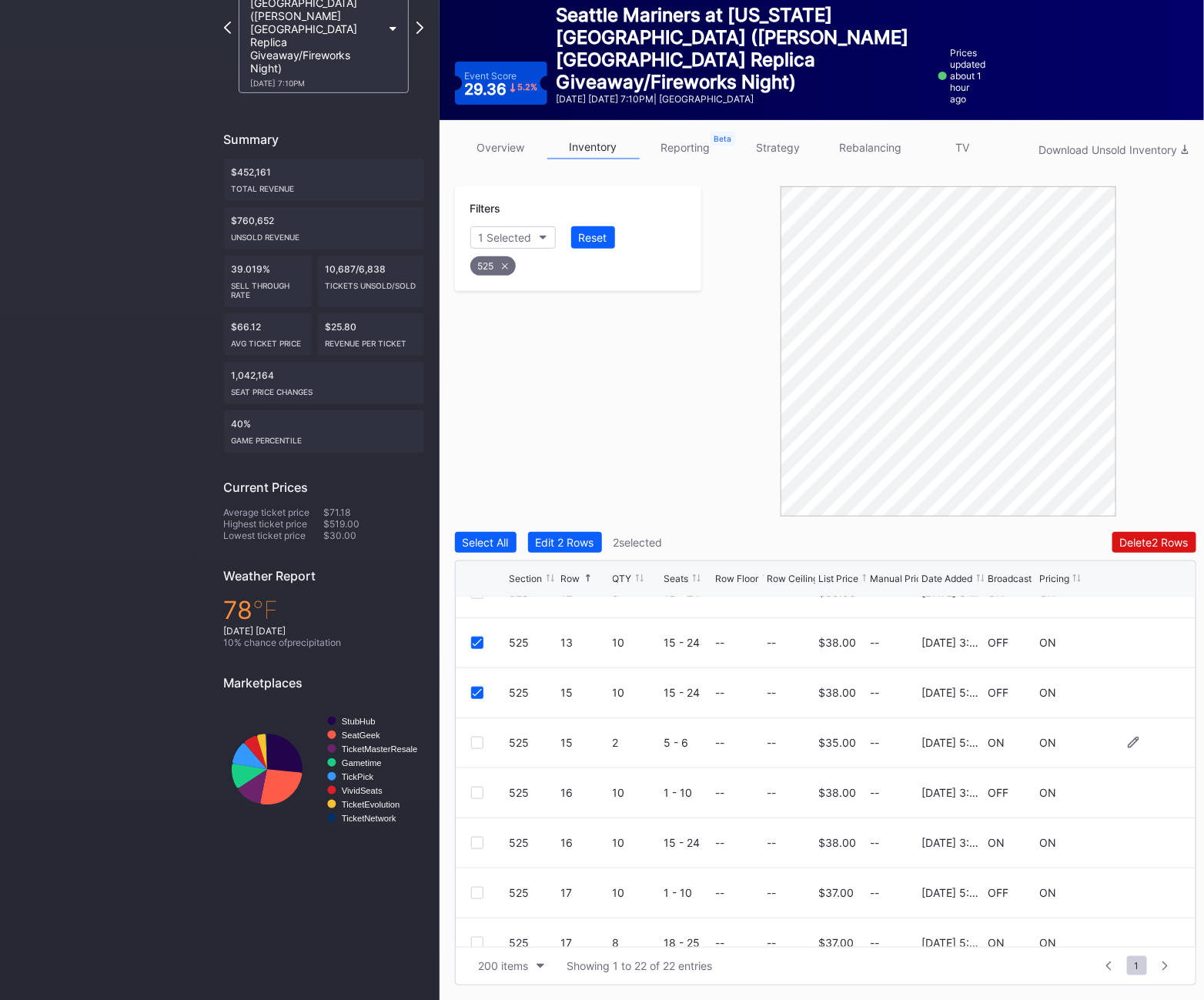
scroll to position [678, 0]
click at [473, 798] on div at bounding box center [477, 795] width 12 height 12
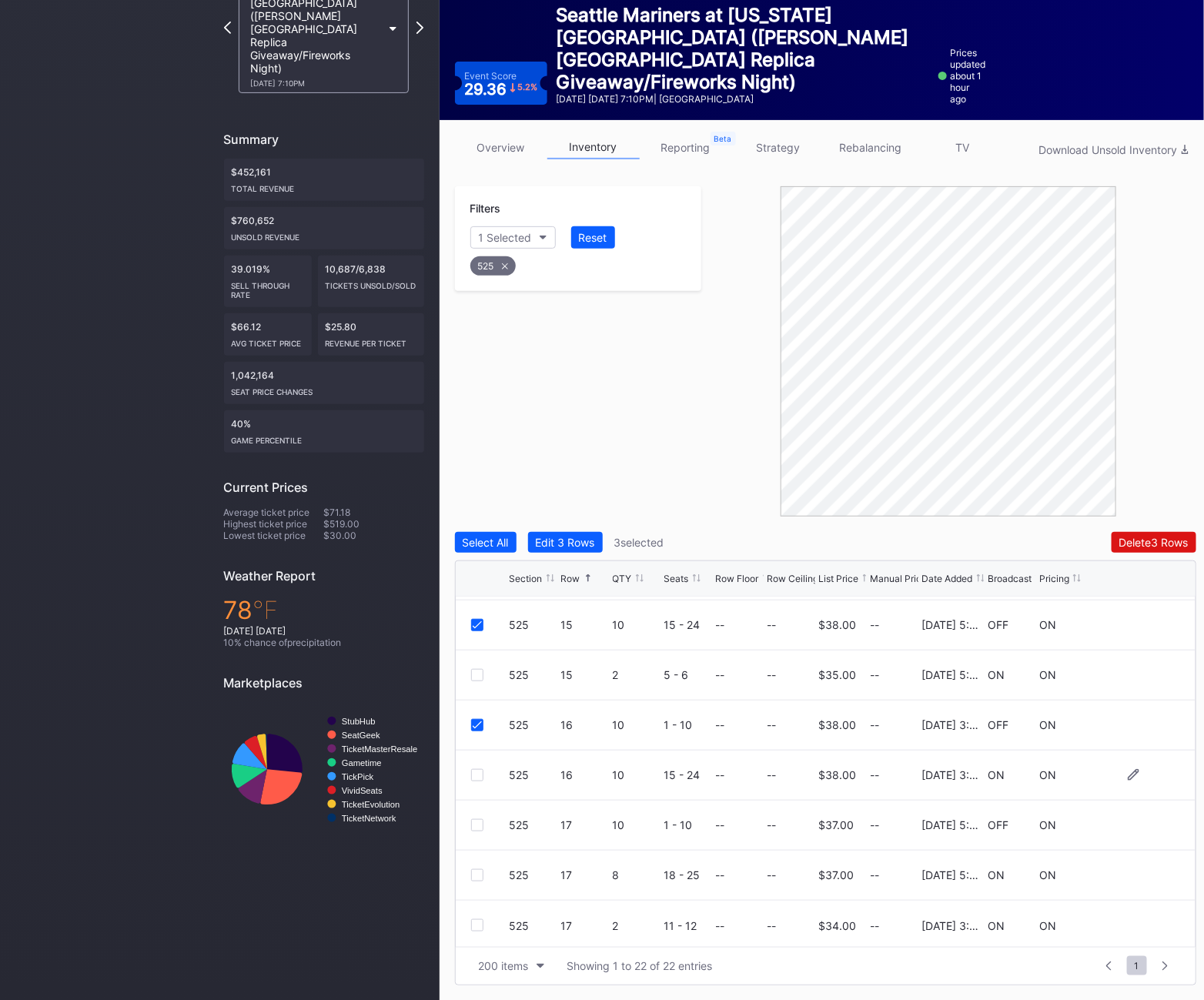
scroll to position [746, 0]
click at [475, 824] on div at bounding box center [477, 826] width 12 height 12
click at [1158, 550] on button "Delete 4 Rows" at bounding box center [1154, 543] width 84 height 21
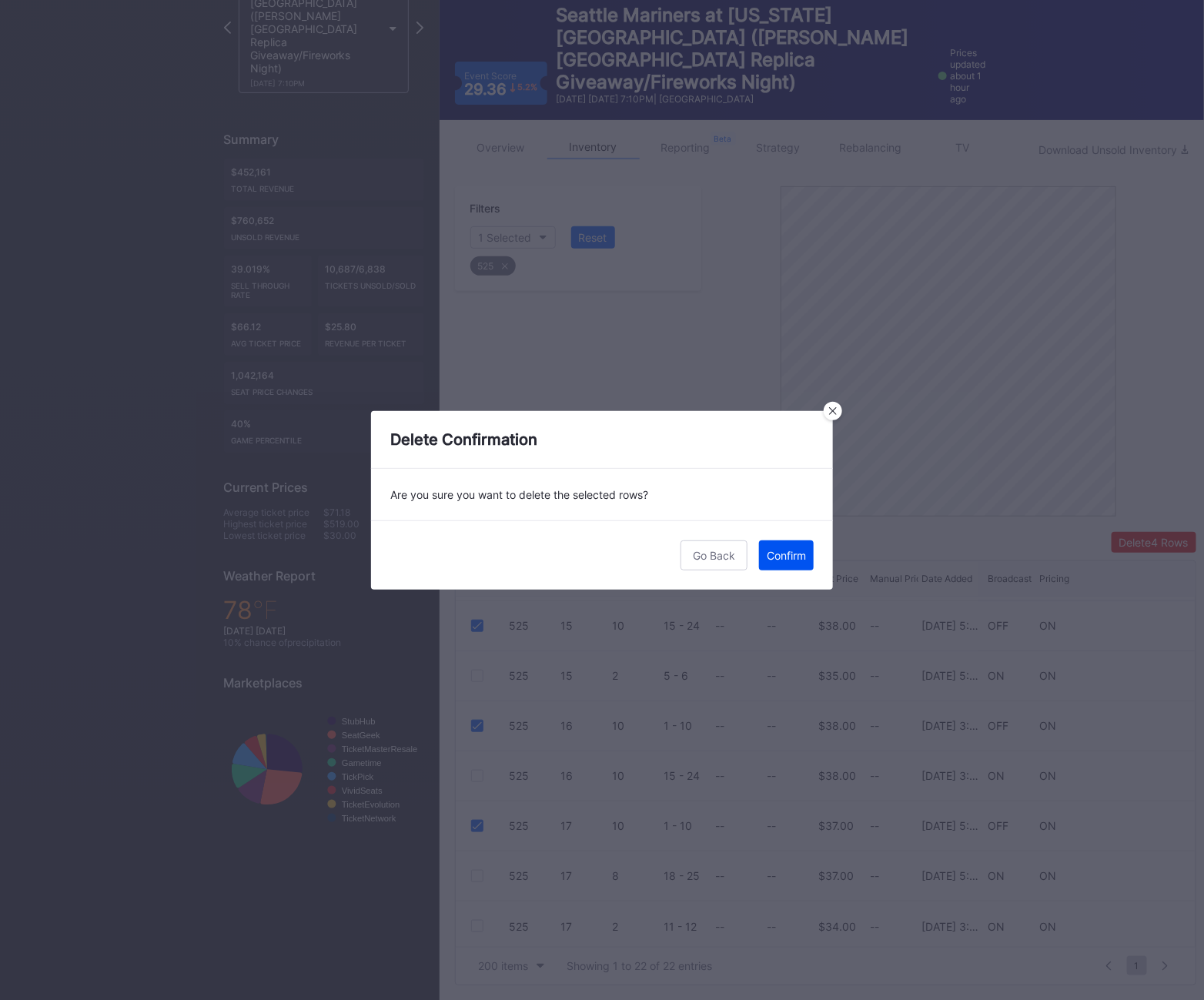
click at [781, 549] on div "Confirm" at bounding box center [786, 556] width 39 height 13
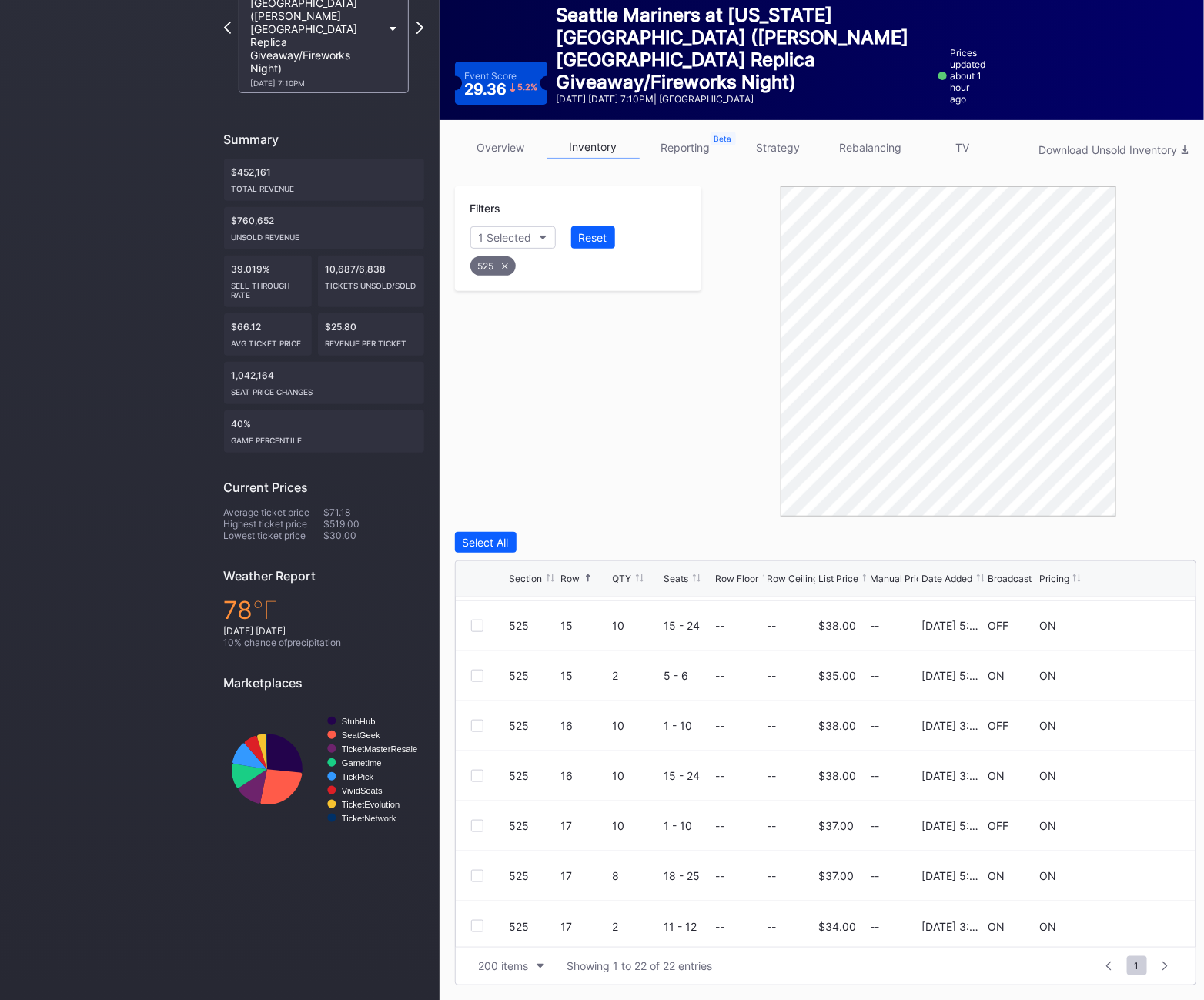
click at [488, 267] on div "525" at bounding box center [493, 266] width 45 height 19
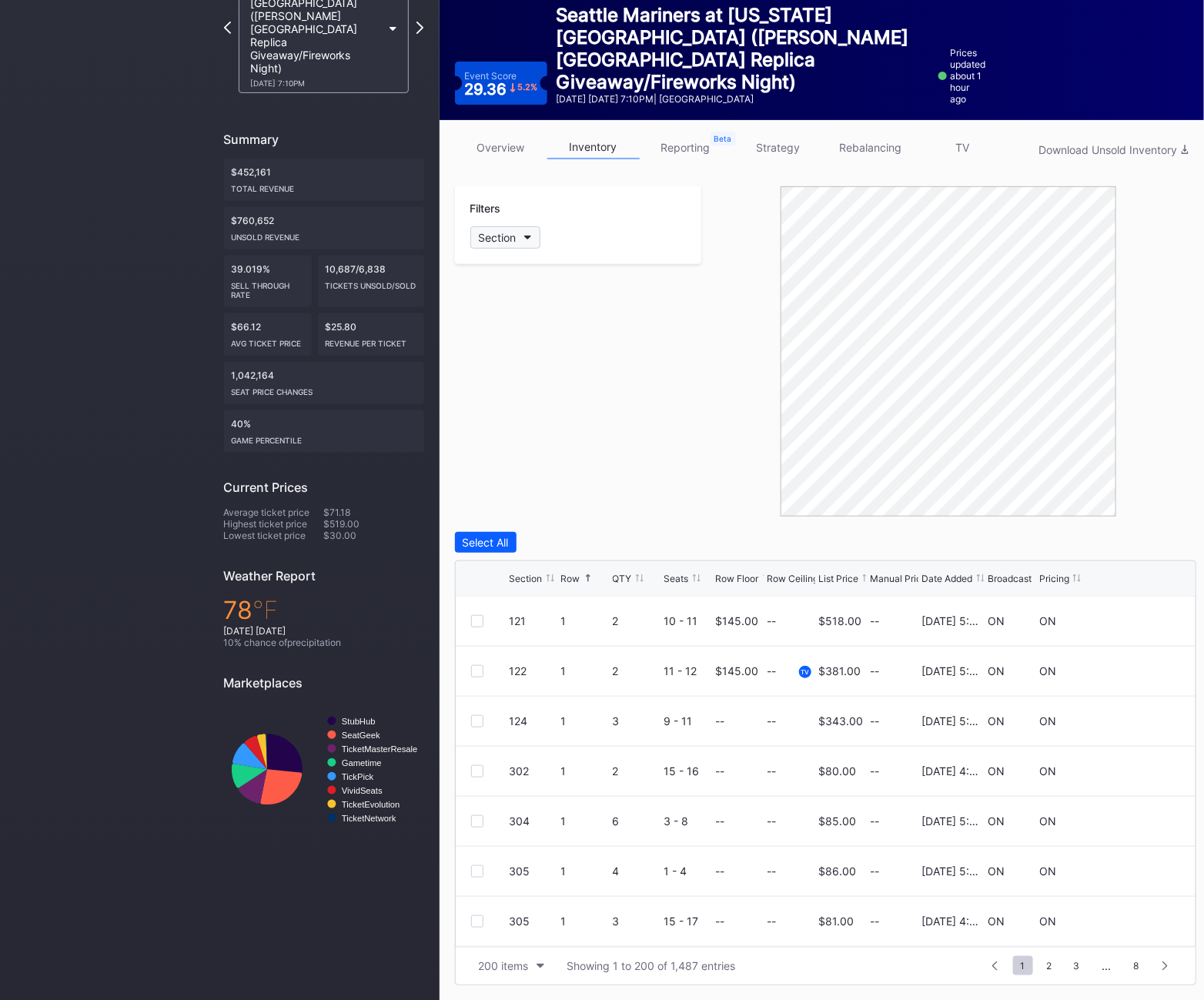
click at [501, 229] on button "Section" at bounding box center [505, 237] width 70 height 22
type input "526"
click at [522, 340] on div "526 Select All 526" at bounding box center [559, 300] width 179 height 88
click at [518, 333] on div "526" at bounding box center [559, 324] width 179 height 29
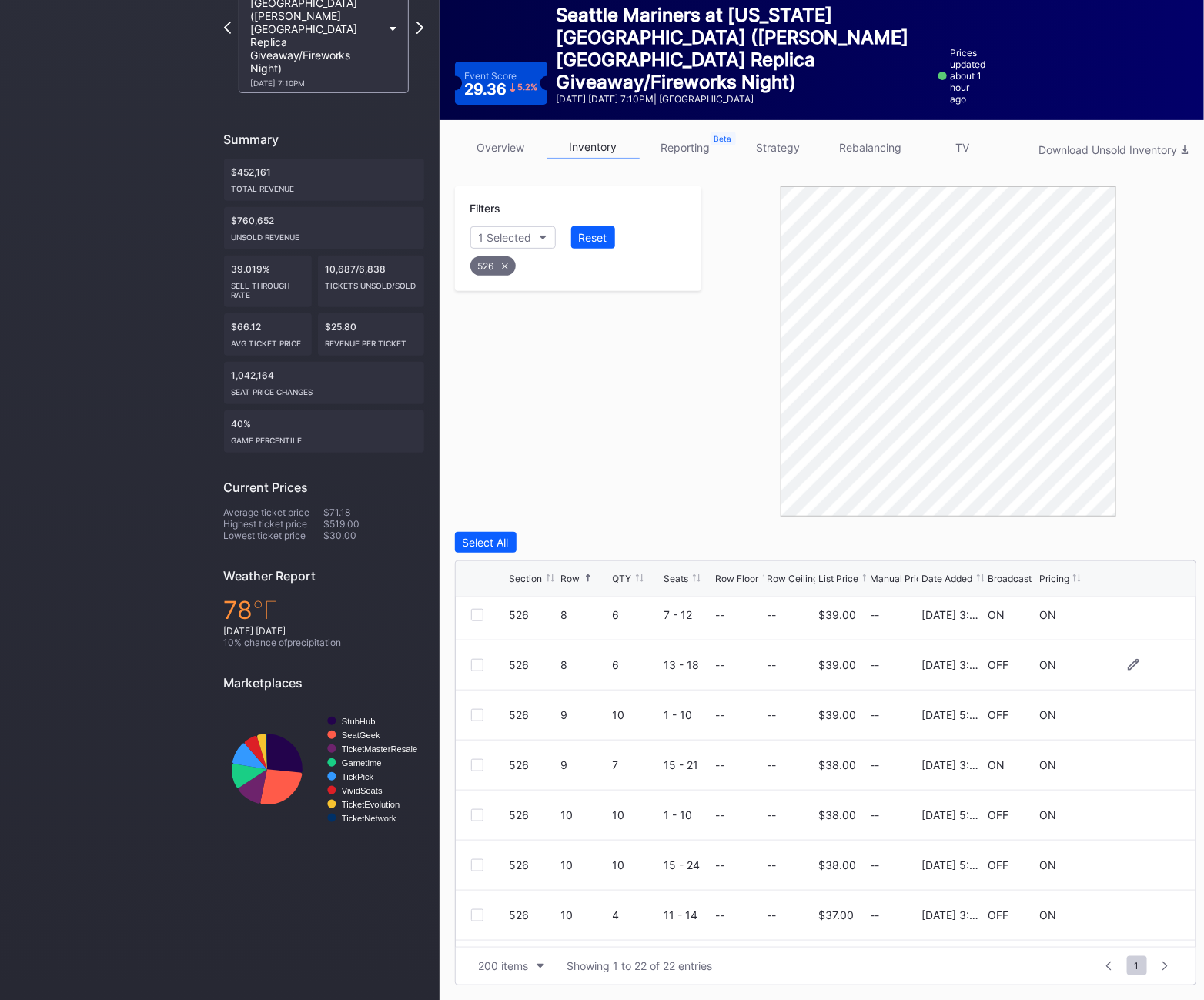
scroll to position [271, 0]
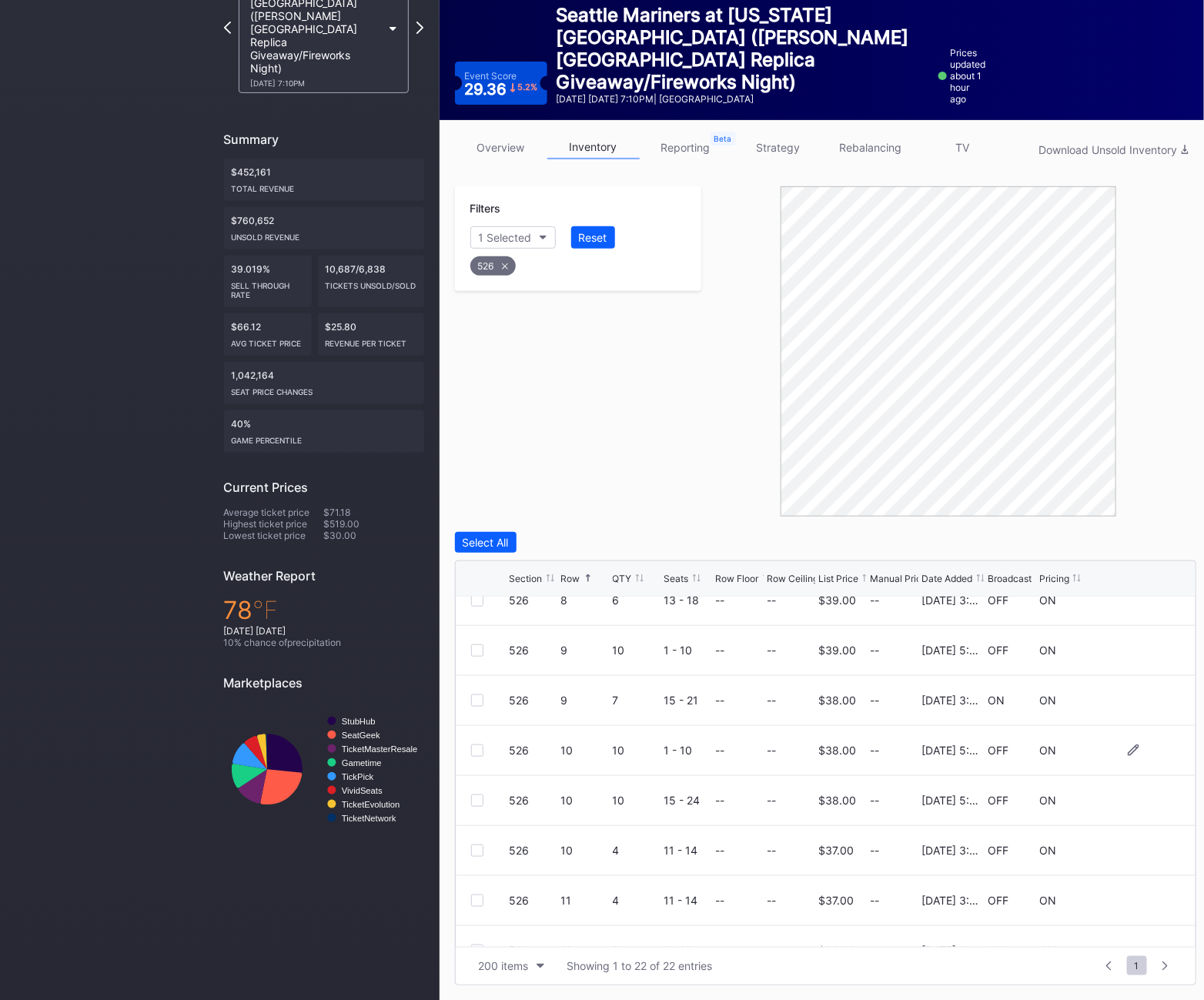
click at [474, 751] on div at bounding box center [477, 751] width 12 height 12
click at [475, 802] on div at bounding box center [477, 801] width 12 height 12
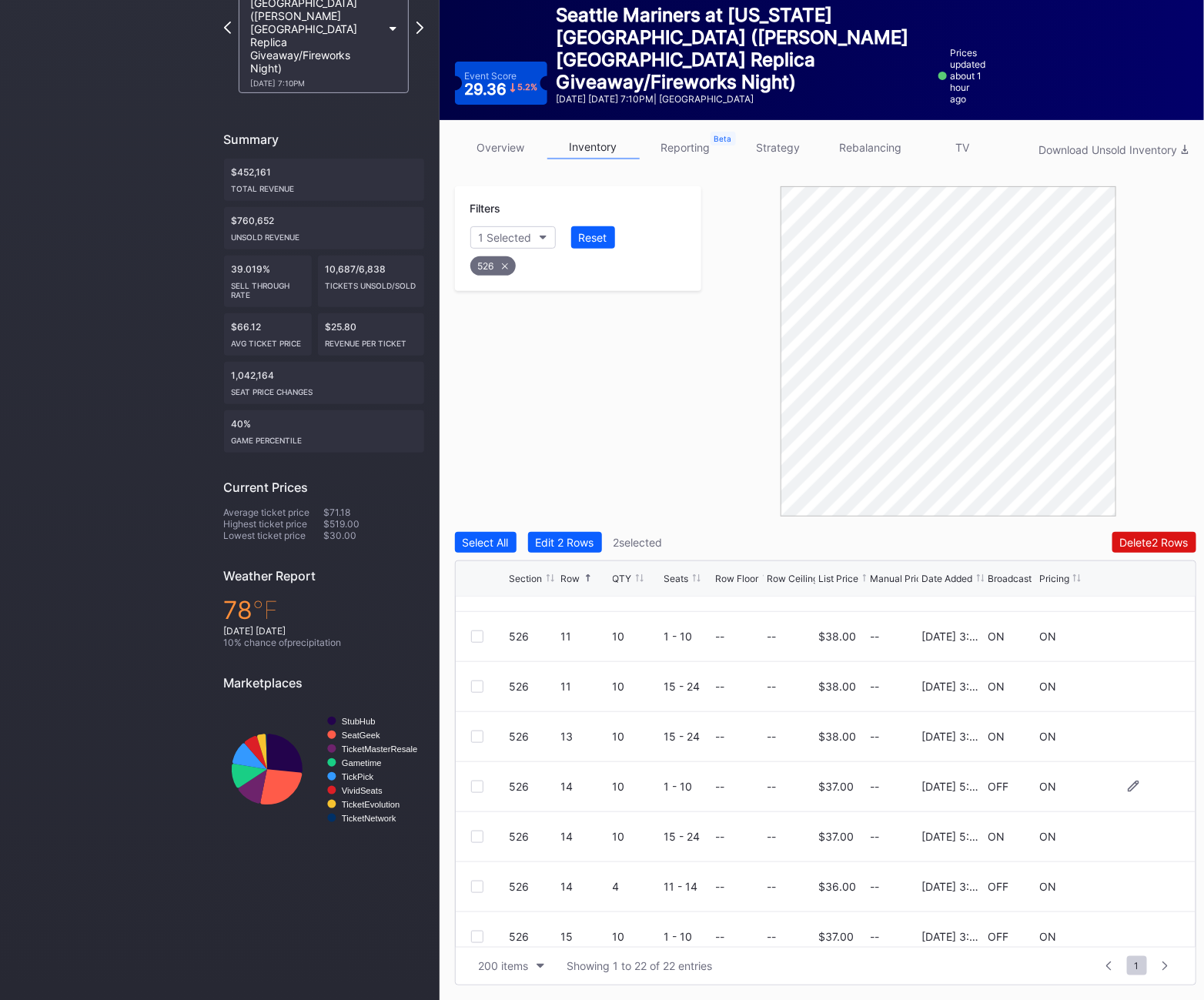
scroll to position [599, 0]
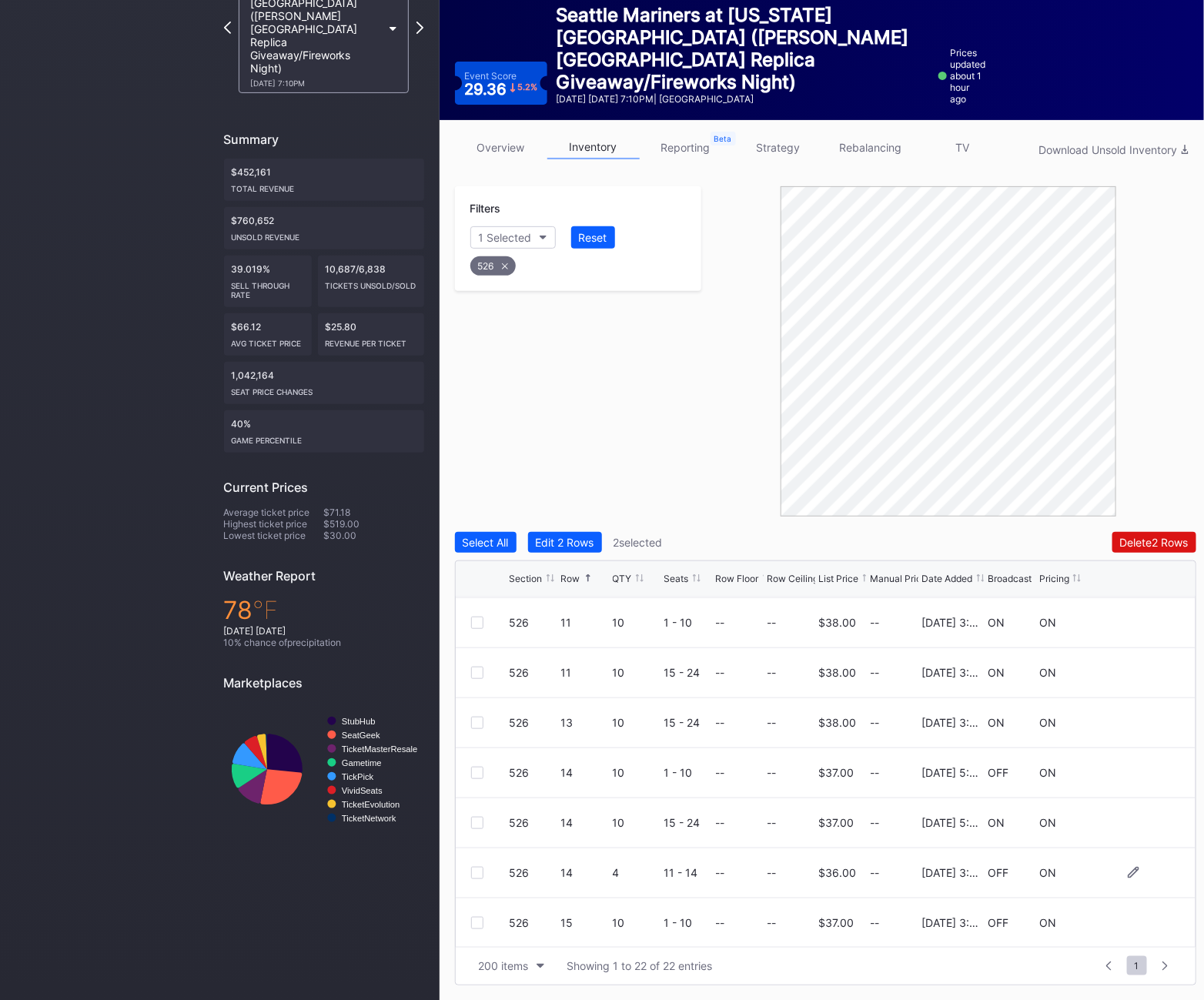
click at [475, 871] on div at bounding box center [477, 872] width 12 height 12
click at [475, 823] on div at bounding box center [477, 820] width 12 height 12
click at [475, 914] on div "526 16 4 11 - 14 -- -- $36.00 -- [DATE] 3:24PM OFF ON" at bounding box center [826, 923] width 740 height 50
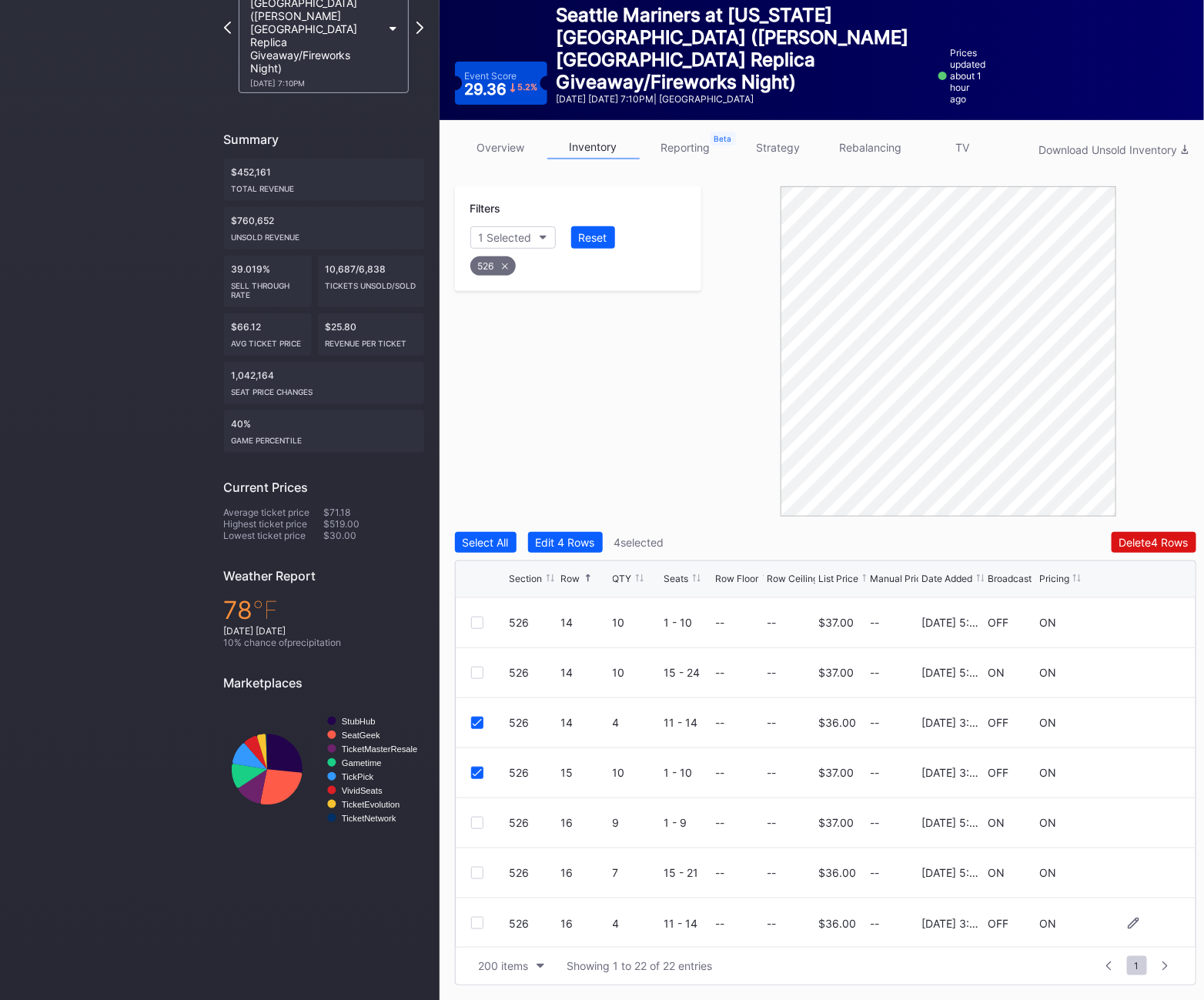
click at [475, 923] on div at bounding box center [477, 923] width 12 height 12
click at [1130, 547] on div "Delete 5 Rows" at bounding box center [1154, 543] width 69 height 13
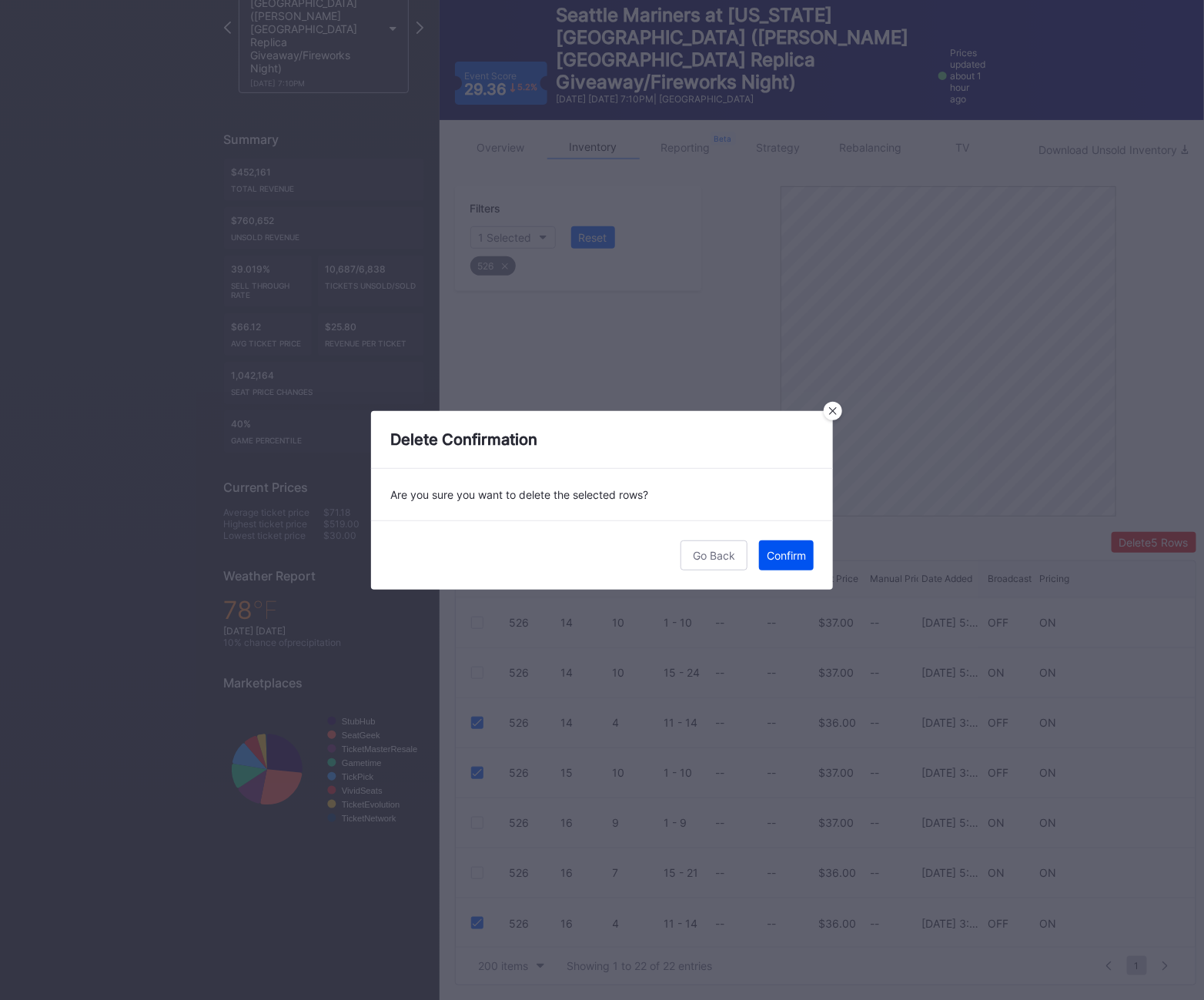
click at [790, 554] on div "Confirm" at bounding box center [786, 556] width 39 height 13
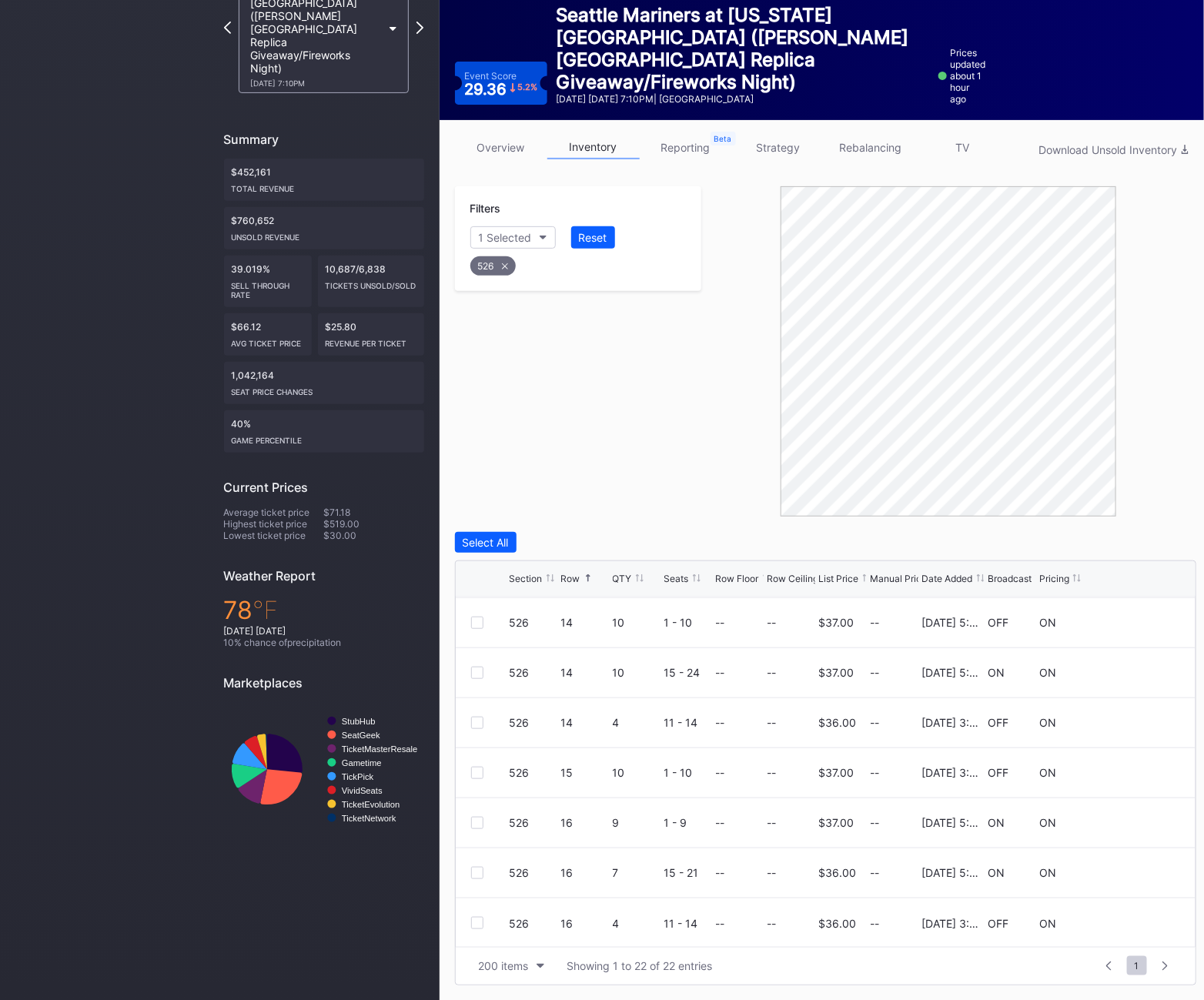
click at [495, 264] on div "526" at bounding box center [493, 266] width 45 height 19
click at [501, 221] on div "Filters Section" at bounding box center [579, 224] width 247 height 78
click at [500, 232] on div "Section" at bounding box center [498, 238] width 37 height 13
type input "6"
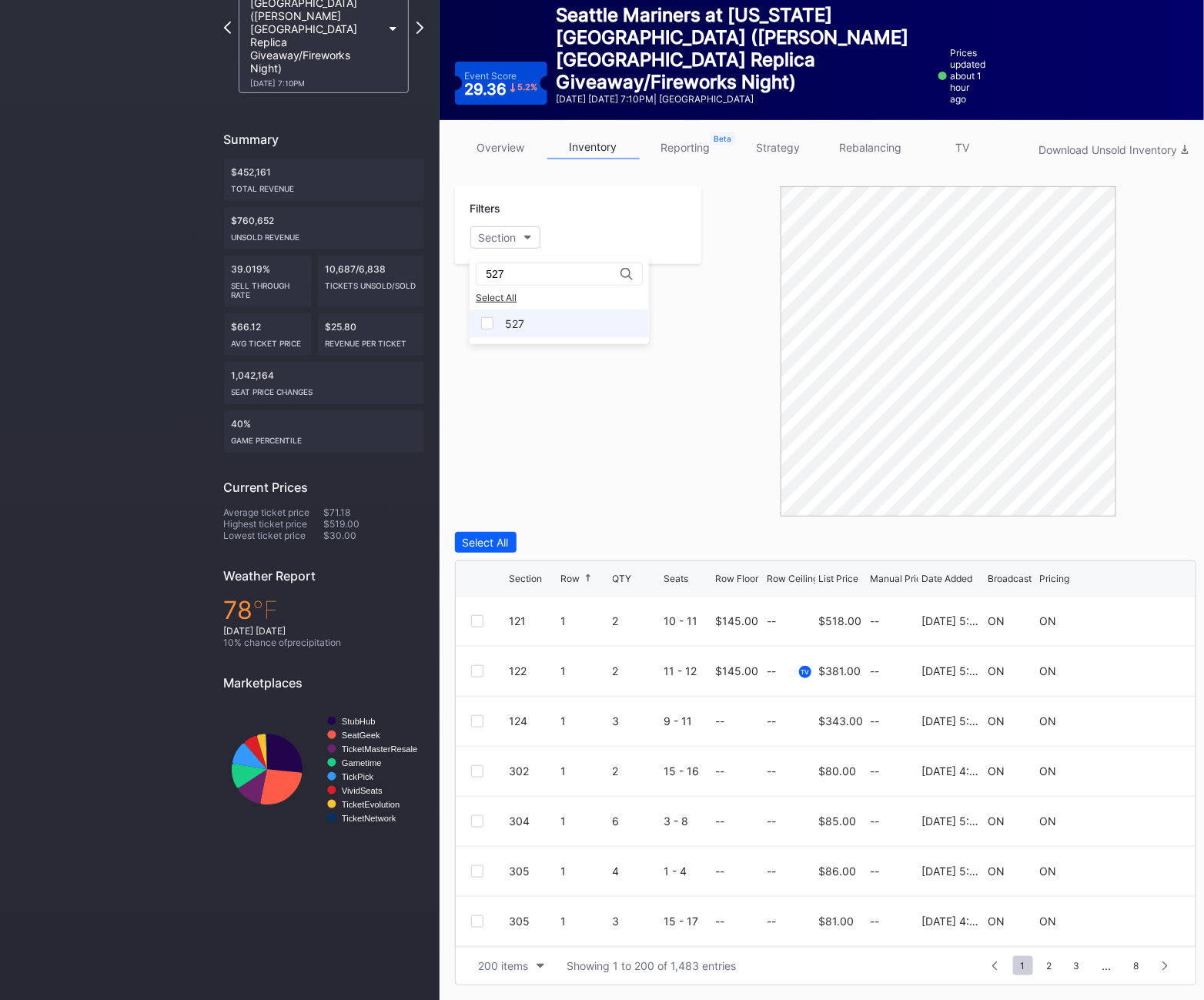
type input "527"
click at [526, 327] on div "527" at bounding box center [559, 324] width 179 height 29
click at [475, 872] on div at bounding box center [477, 872] width 12 height 12
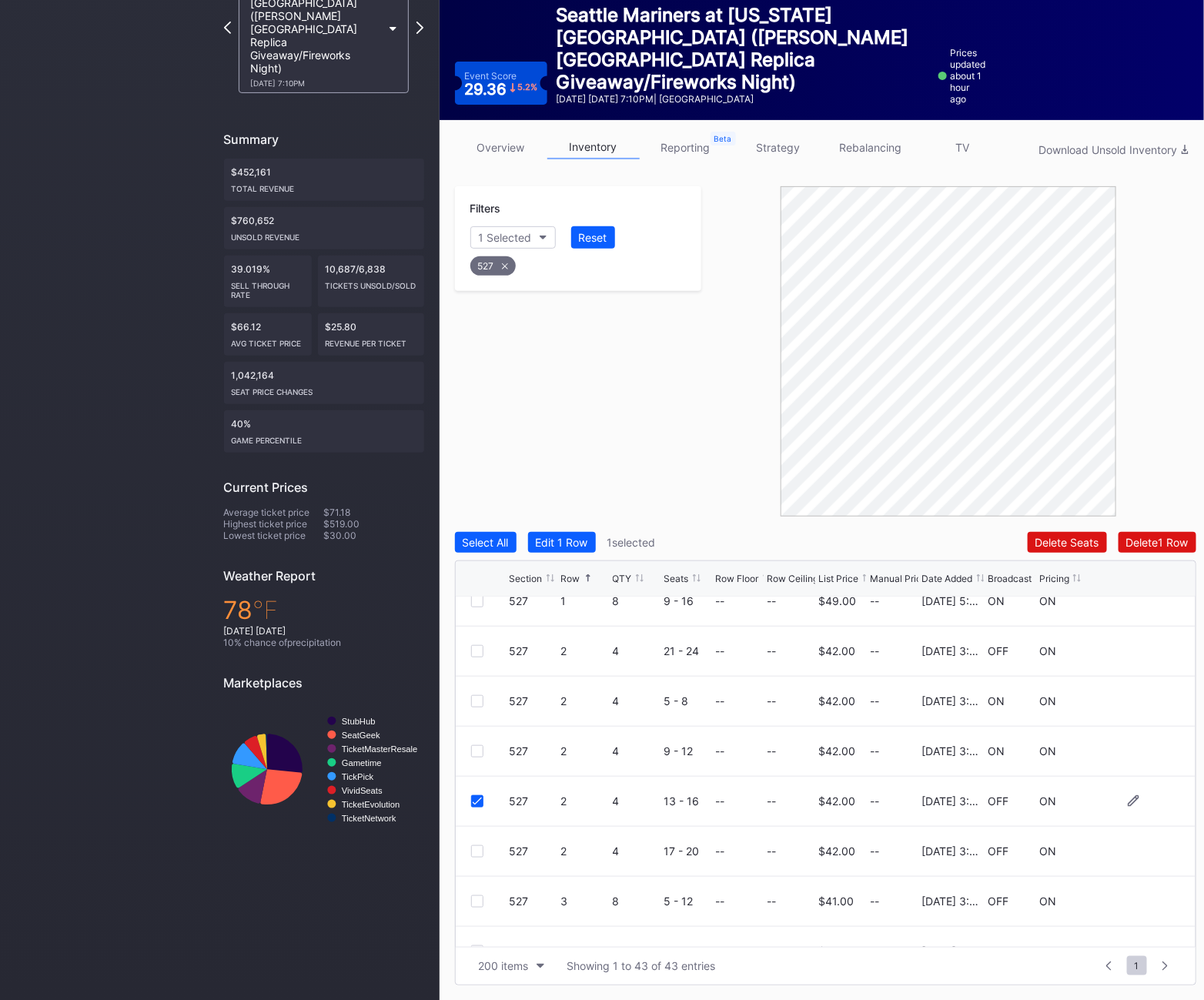
scroll to position [73, 0]
click at [478, 842] on div "527 2 4 17 - 20 -- -- $42.00 -- [DATE] 3:24PM OFF ON" at bounding box center [826, 849] width 740 height 50
click at [472, 851] on div at bounding box center [477, 849] width 12 height 12
click at [485, 650] on div at bounding box center [491, 649] width 38 height 12
click at [477, 646] on div at bounding box center [477, 649] width 12 height 12
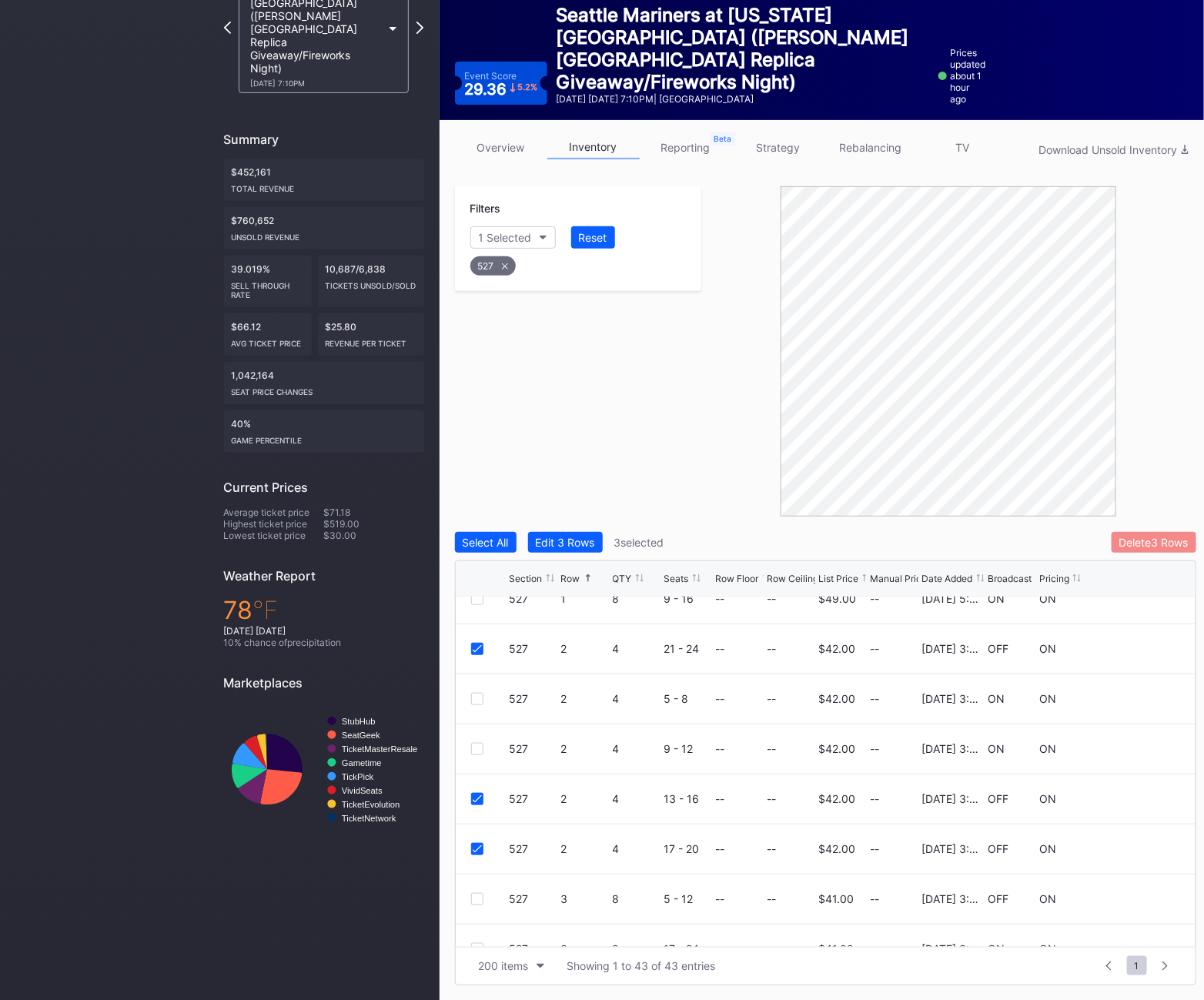
click at [1152, 546] on div "Delete 3 Rows" at bounding box center [1154, 543] width 69 height 13
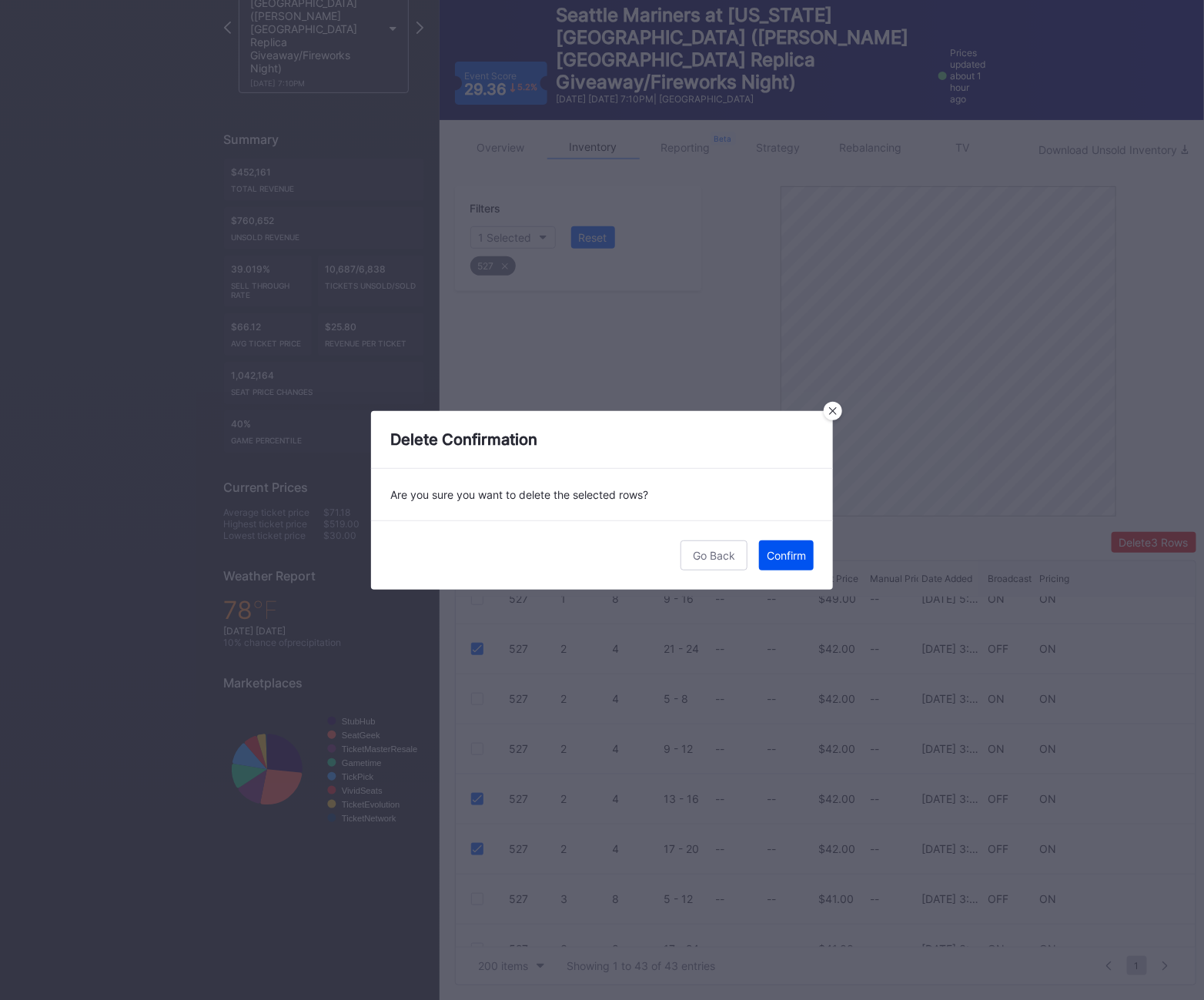
click at [780, 550] on div "Confirm" at bounding box center [786, 556] width 39 height 13
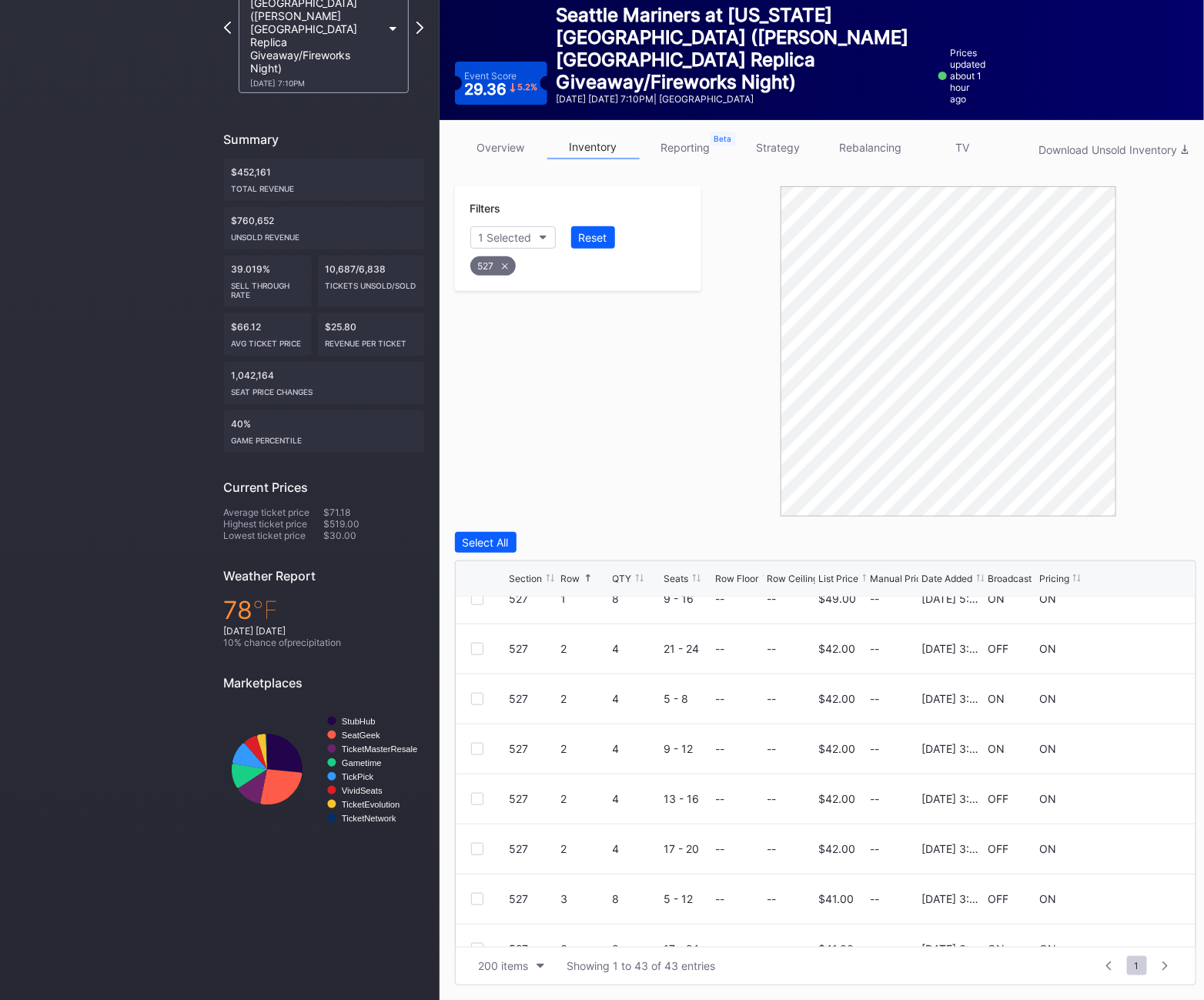
click at [492, 269] on div "527" at bounding box center [493, 266] width 45 height 19
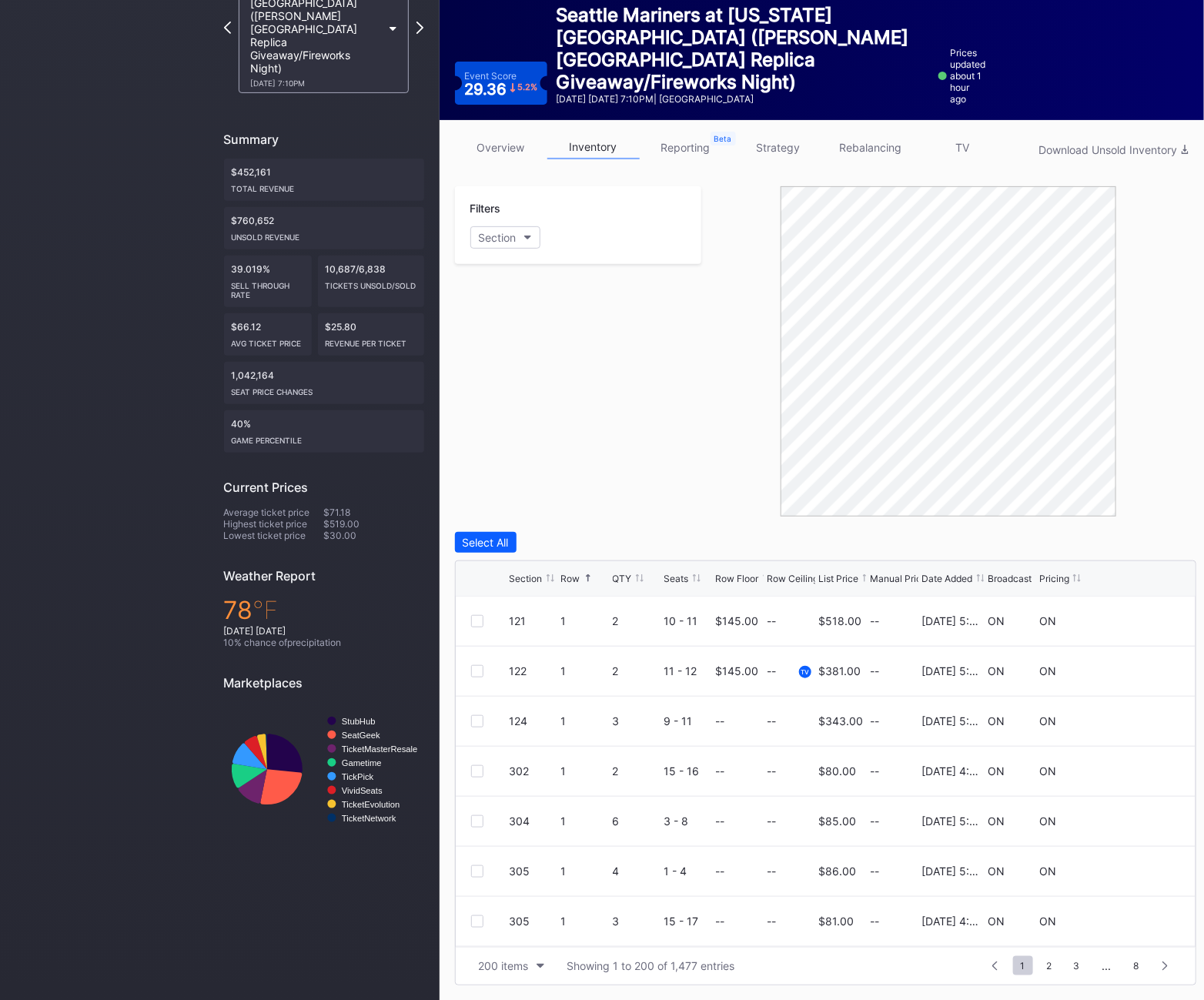
click at [505, 248] on div "Filters Section" at bounding box center [579, 224] width 247 height 78
click at [505, 241] on div "Section" at bounding box center [498, 238] width 37 height 13
type input "528"
click at [521, 335] on div "528" at bounding box center [559, 324] width 179 height 29
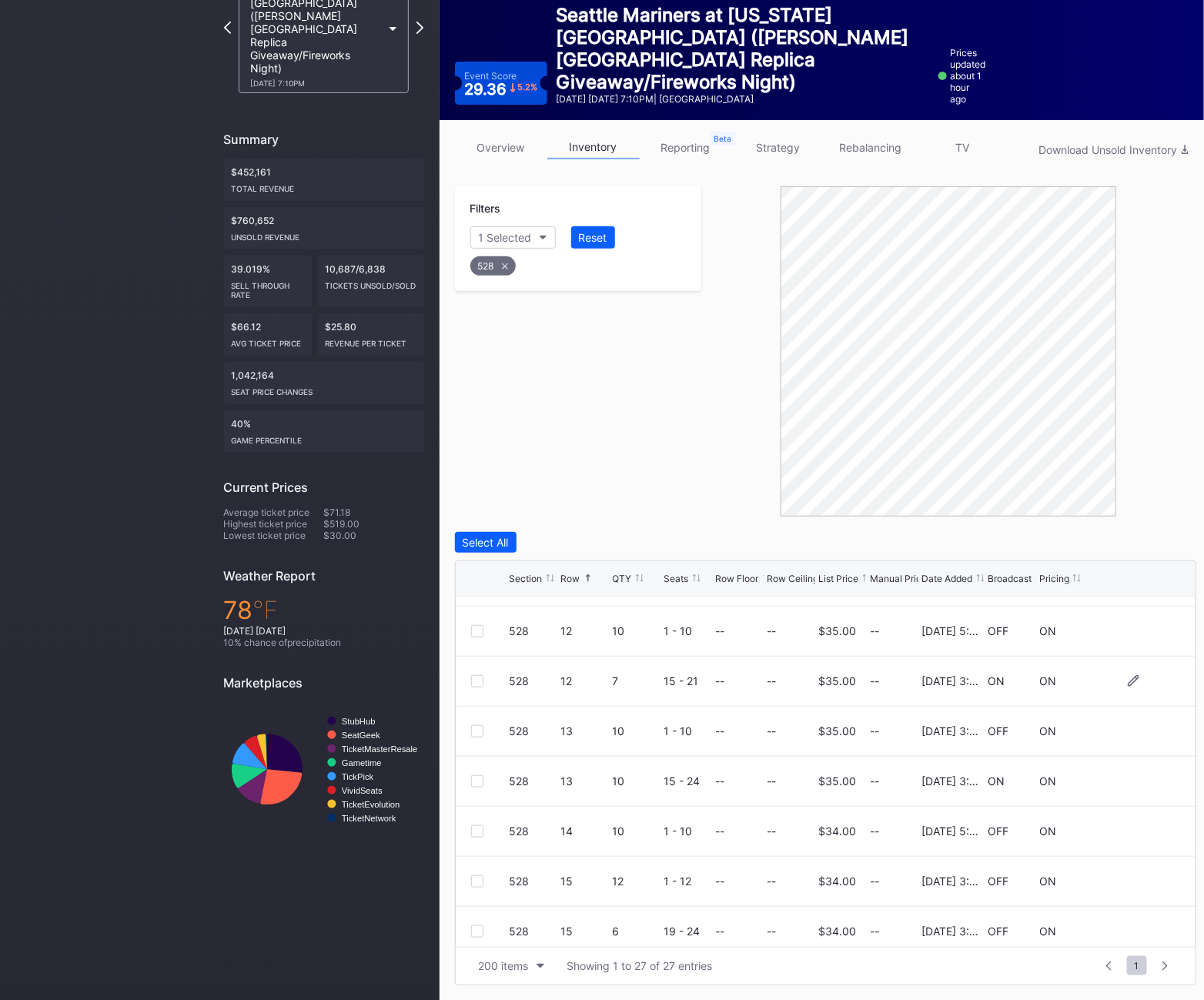
scroll to position [714, 0]
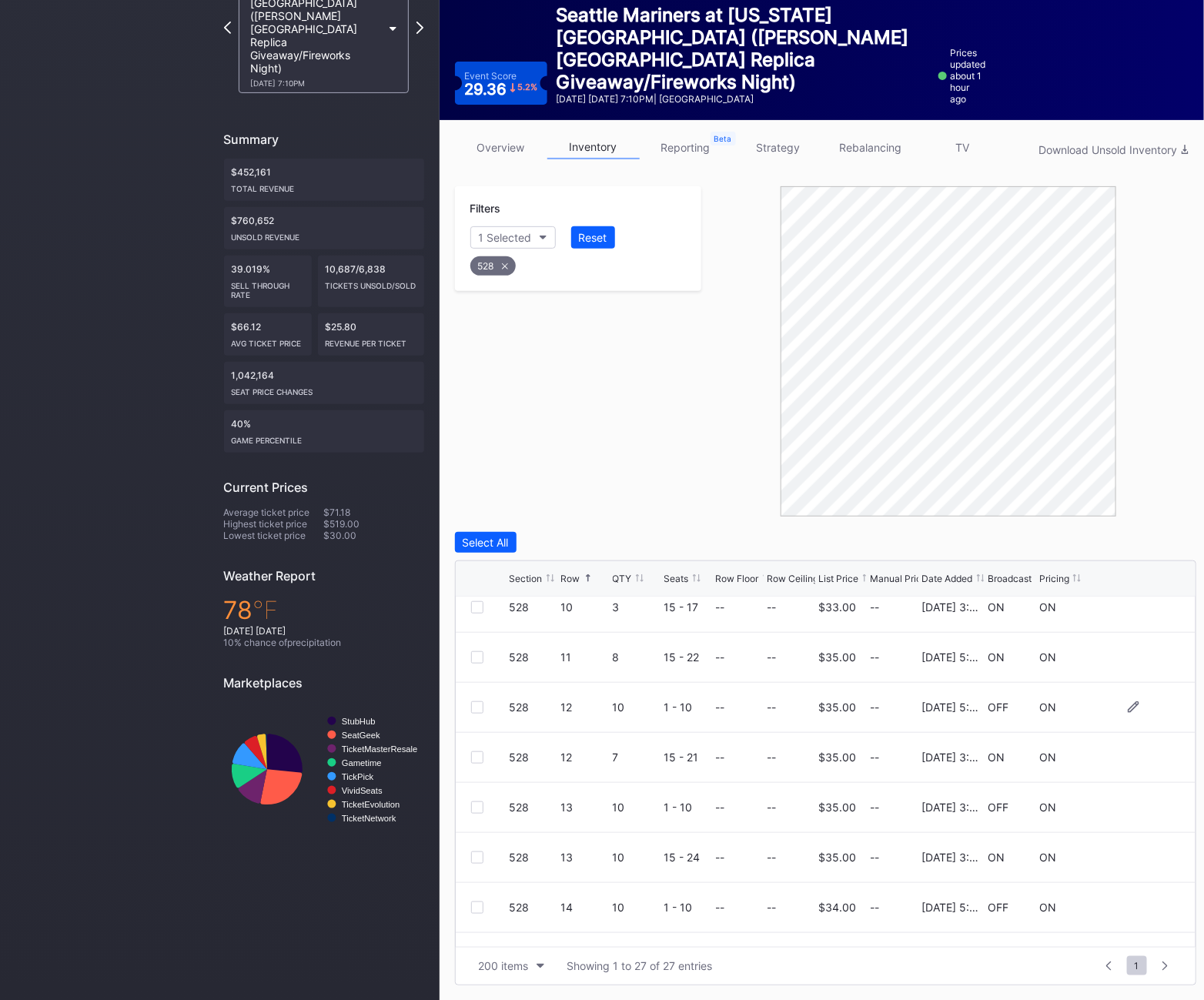
click at [476, 708] on div at bounding box center [477, 708] width 12 height 12
click at [481, 802] on div at bounding box center [477, 807] width 12 height 12
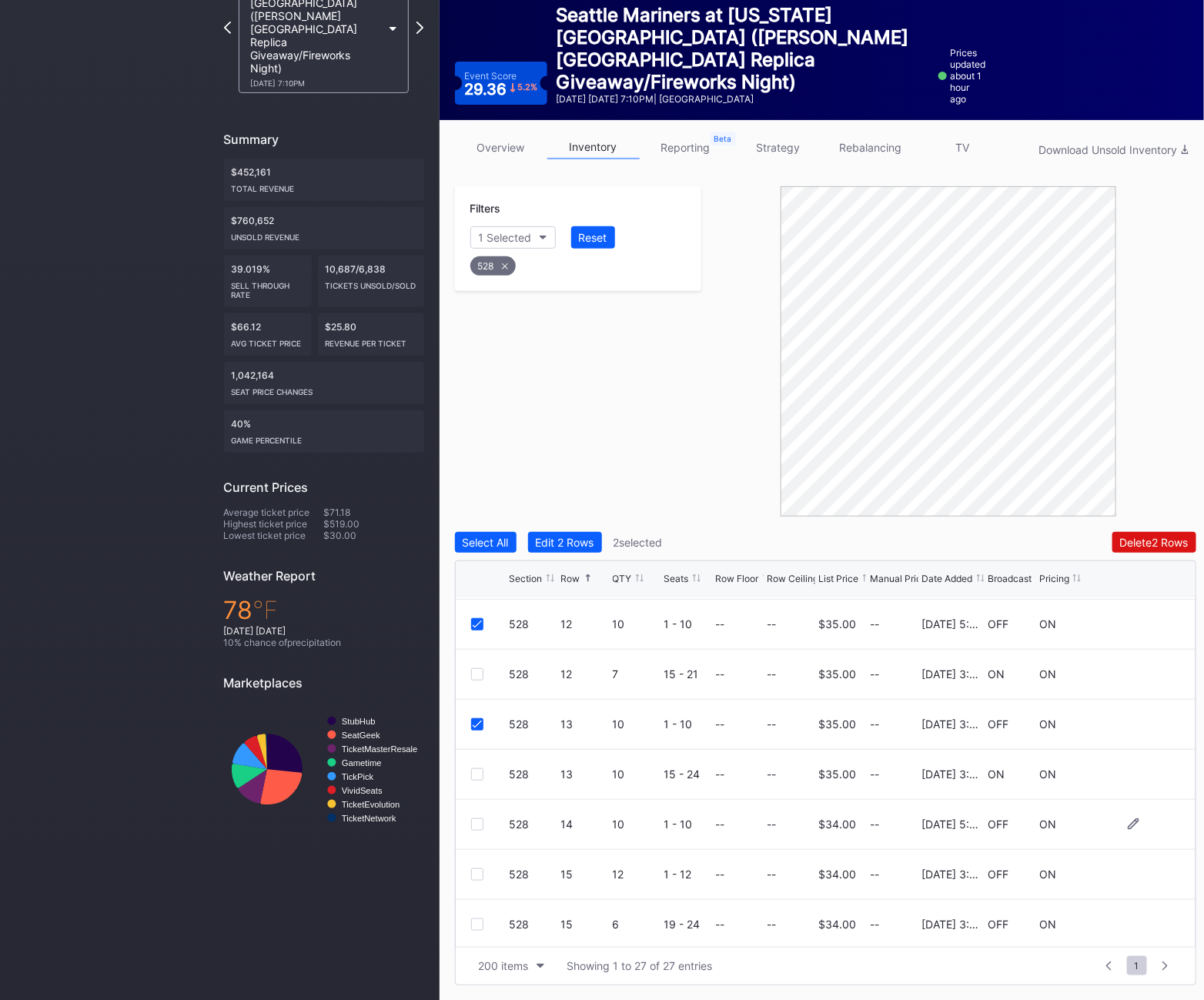
scroll to position [796, 0]
click at [477, 826] on div at bounding box center [477, 826] width 12 height 12
click at [482, 884] on div "528 15 12 1 - 12 -- -- $34.00 -- [DATE] 3:24PM OFF ON" at bounding box center [826, 877] width 740 height 50
click at [479, 879] on div at bounding box center [477, 876] width 12 height 12
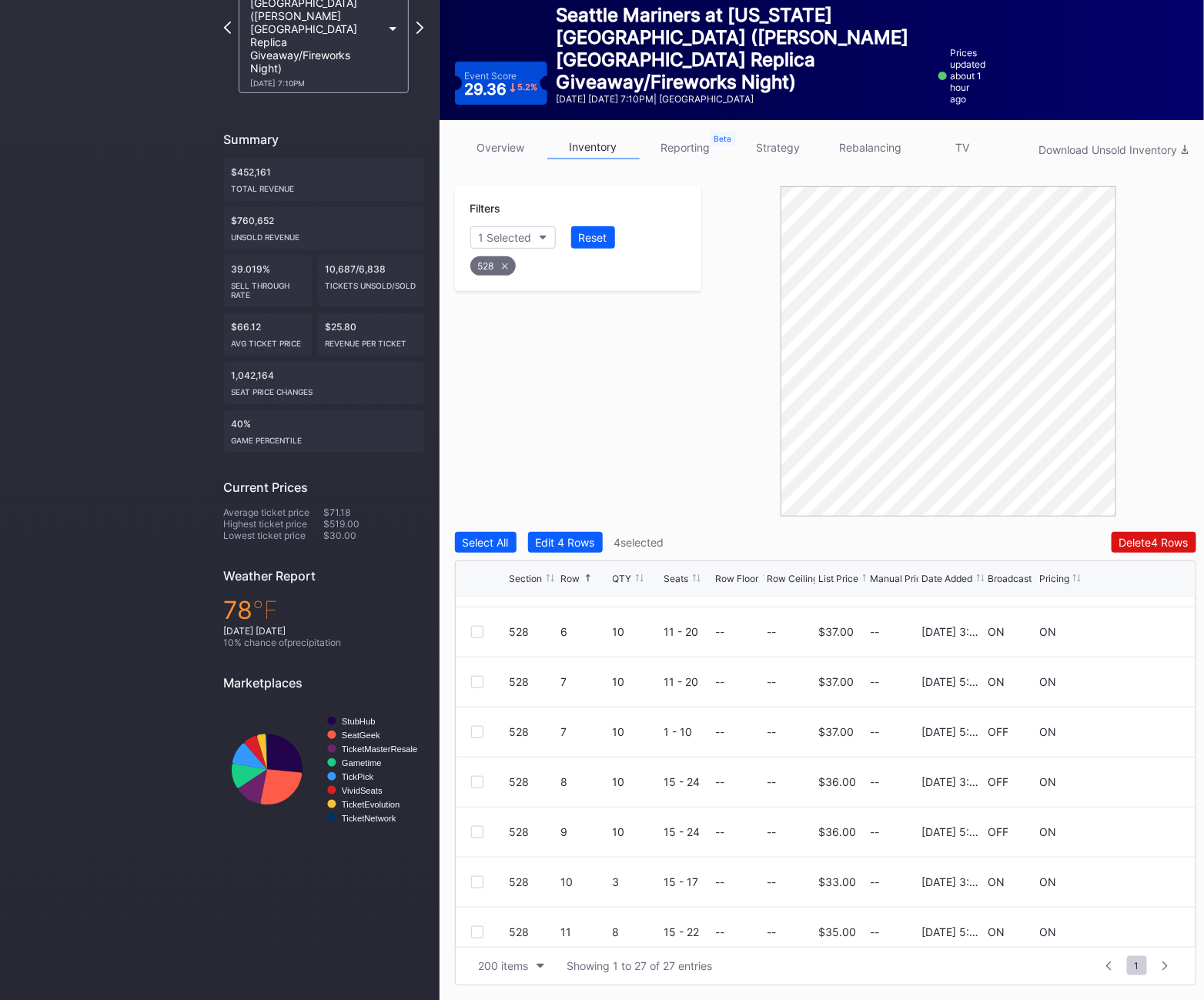
scroll to position [439, 0]
click at [478, 778] on div at bounding box center [477, 782] width 12 height 12
click at [477, 835] on div at bounding box center [477, 833] width 12 height 12
click at [1167, 525] on div "Filters 1 Selected Reset 528 Select All Edit 6 Rows 6 selected Delete 6 Rows Se…" at bounding box center [826, 586] width 742 height 800
click at [1167, 536] on div "Delete 6 Rows" at bounding box center [1154, 543] width 69 height 13
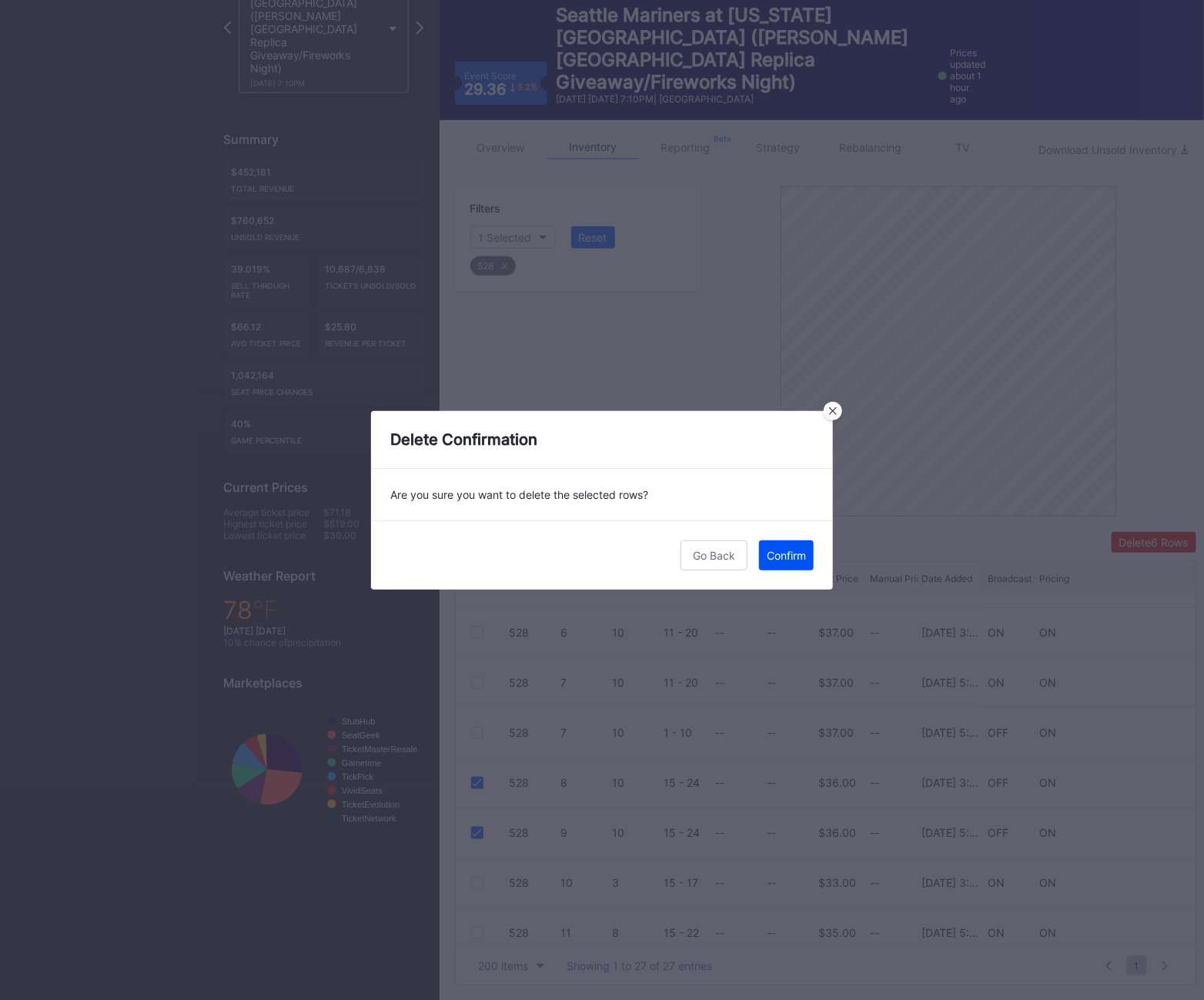
click at [784, 547] on button "Confirm" at bounding box center [786, 555] width 55 height 30
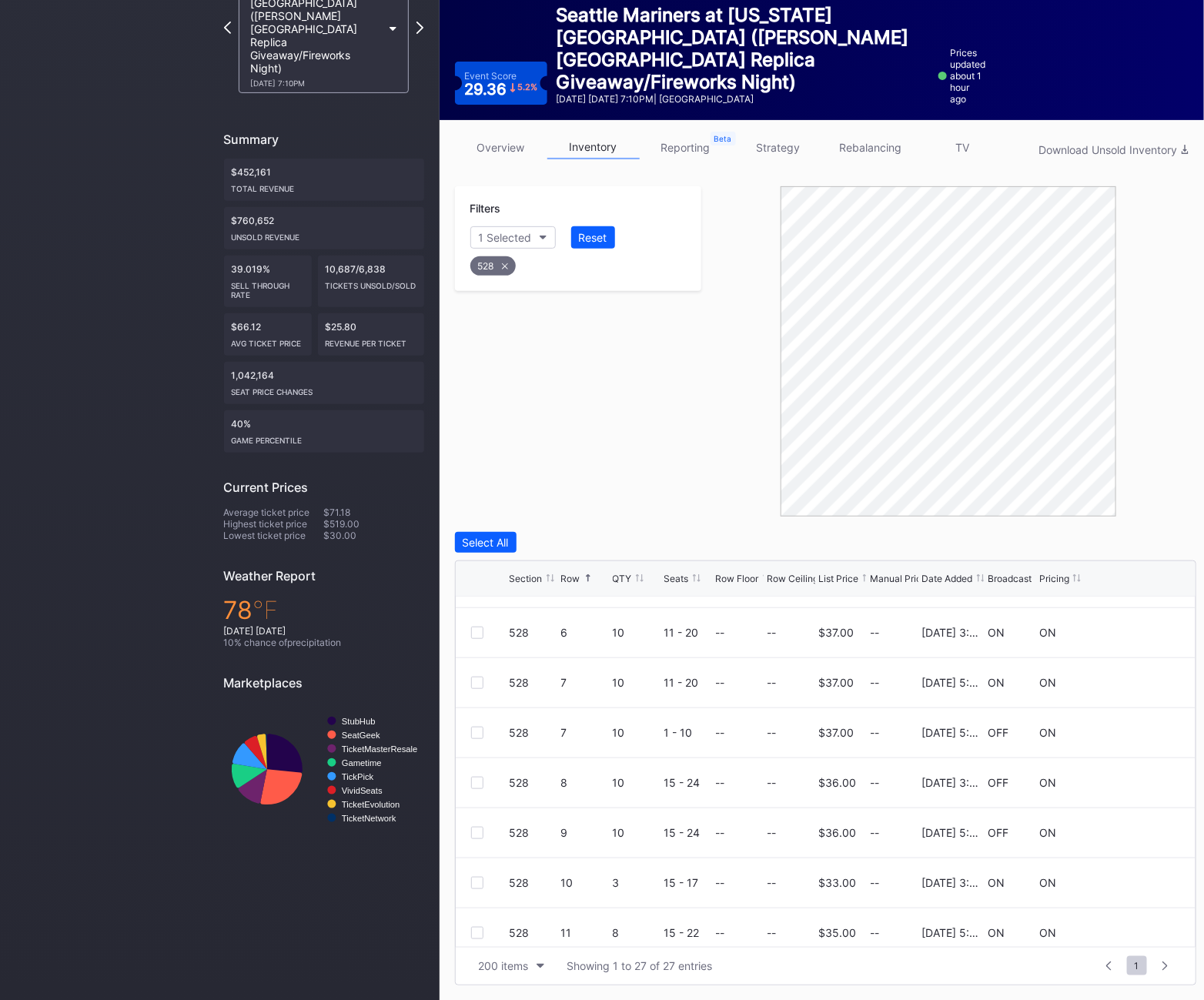
click at [496, 267] on div "528" at bounding box center [493, 266] width 45 height 19
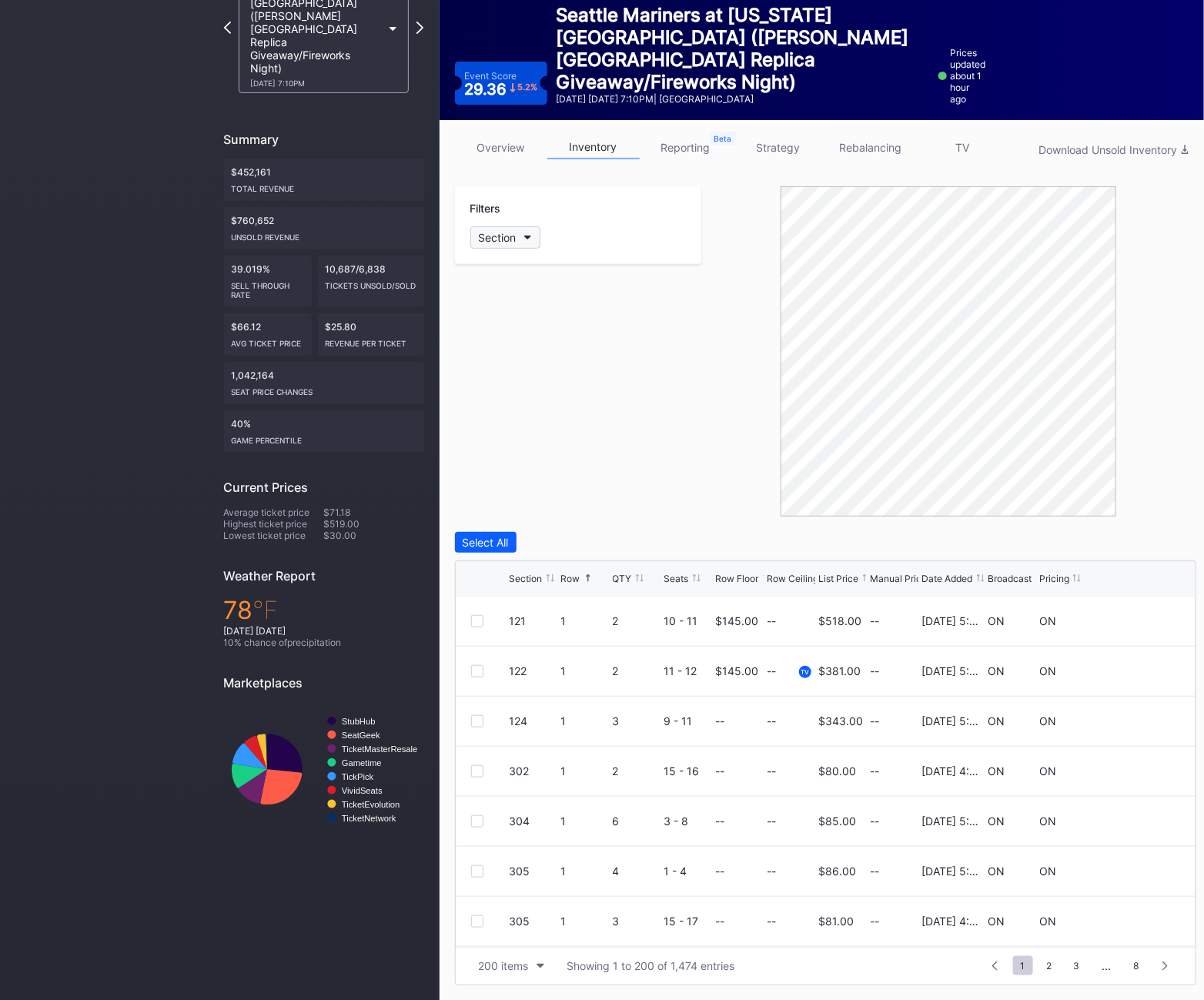
click at [493, 231] on div "Section" at bounding box center [498, 238] width 37 height 13
type input "530"
click at [585, 326] on div "530" at bounding box center [559, 324] width 179 height 29
click at [483, 770] on div at bounding box center [491, 771] width 38 height 12
click at [475, 766] on div at bounding box center [477, 771] width 12 height 12
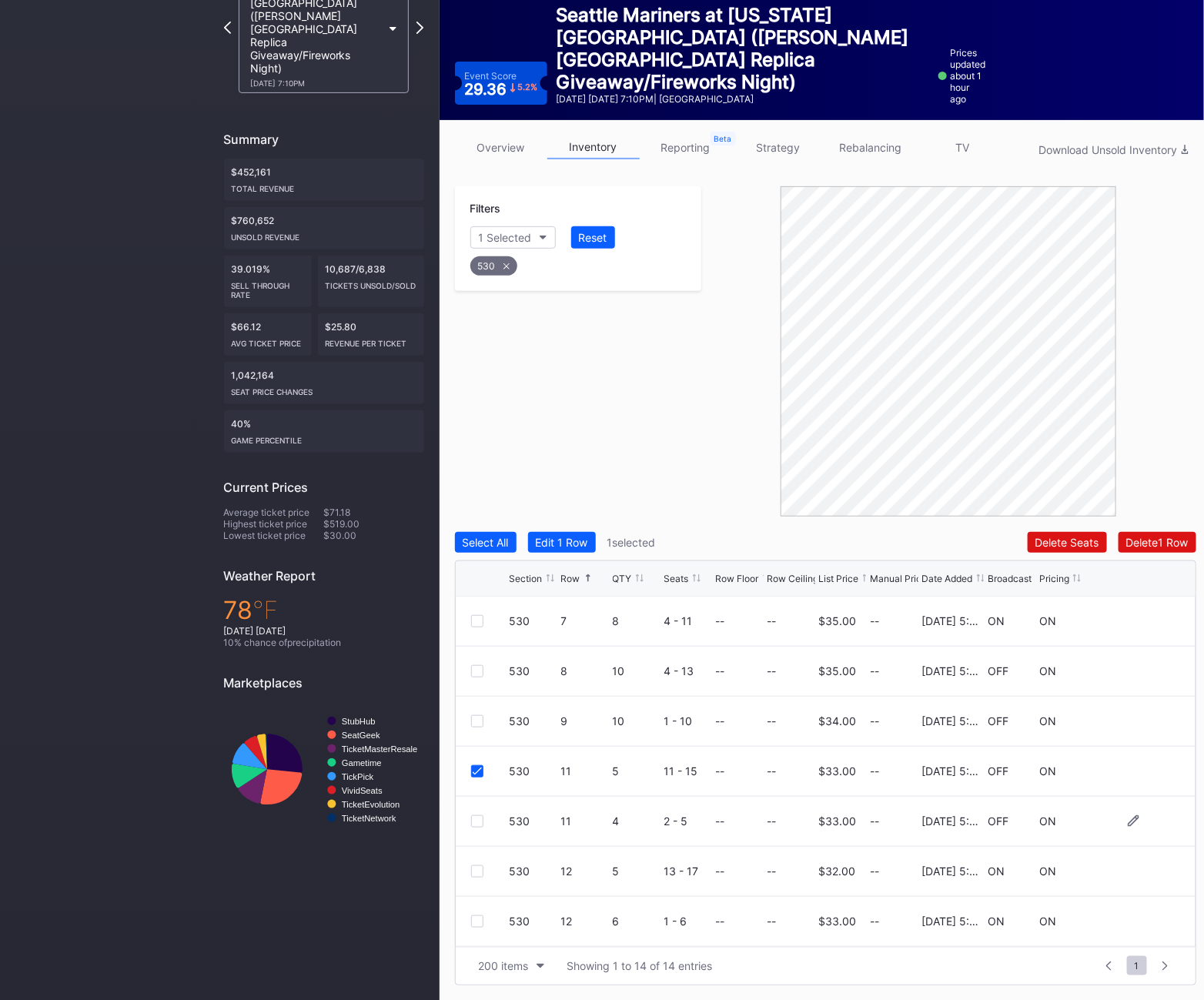
click at [475, 827] on div at bounding box center [477, 822] width 12 height 12
click at [476, 872] on div at bounding box center [477, 872] width 12 height 12
click at [1160, 545] on div "Delete 3 Rows" at bounding box center [1154, 543] width 69 height 13
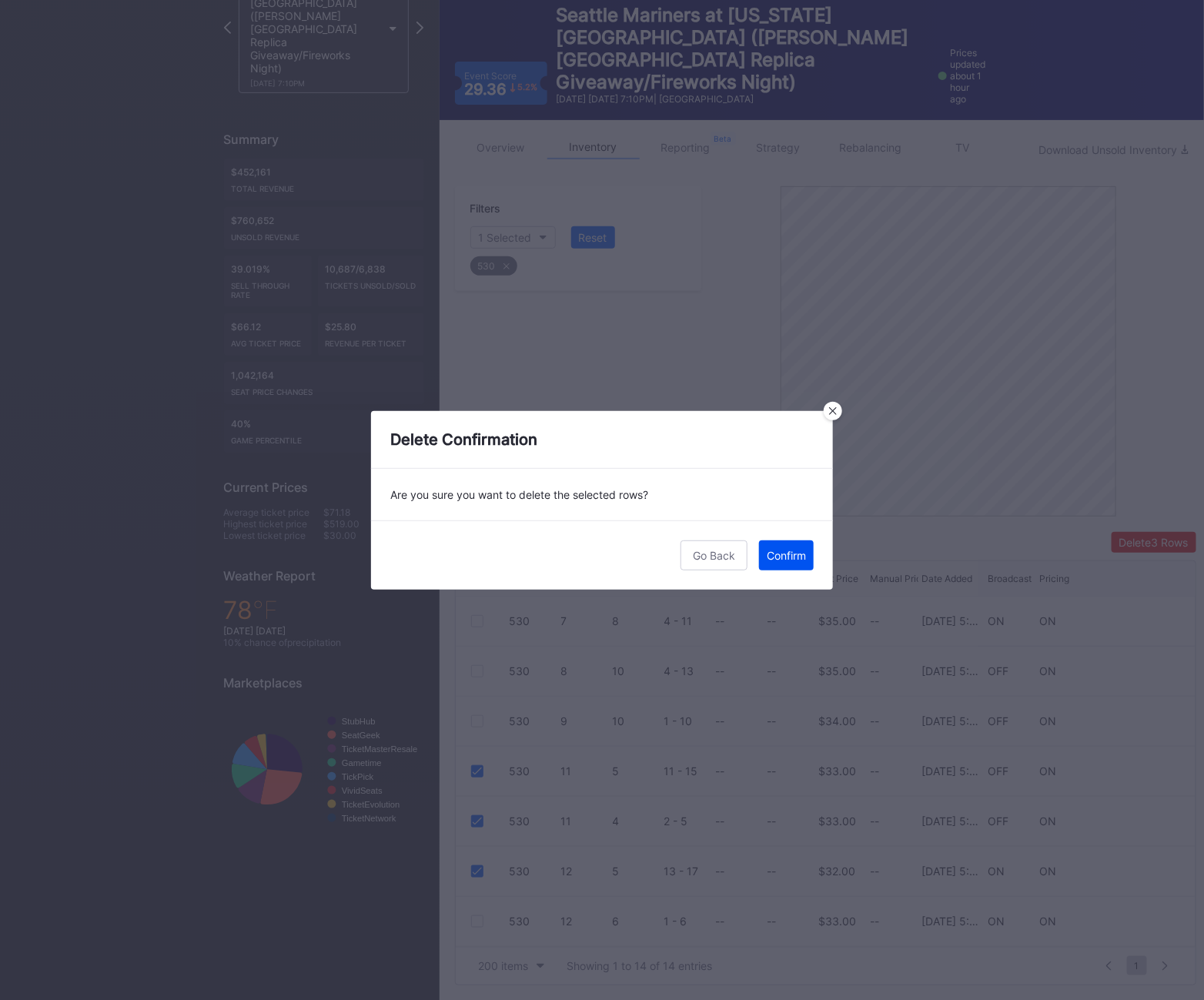
click at [781, 556] on div "Confirm" at bounding box center [786, 556] width 39 height 13
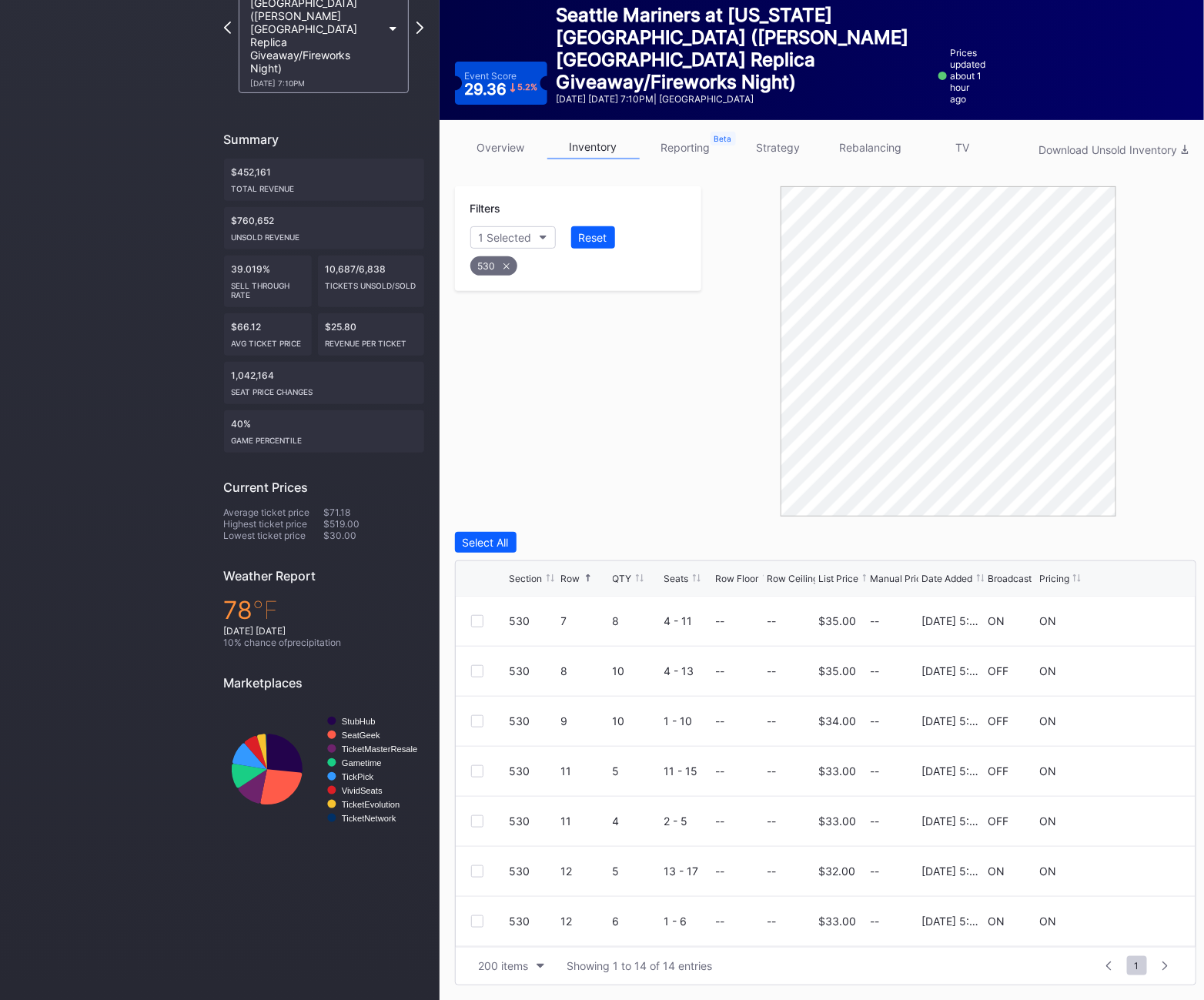
click at [505, 265] on icon at bounding box center [506, 267] width 6 height 6
click at [497, 231] on div "Section" at bounding box center [498, 238] width 37 height 13
type input "531"
click at [509, 327] on div "531" at bounding box center [515, 324] width 19 height 13
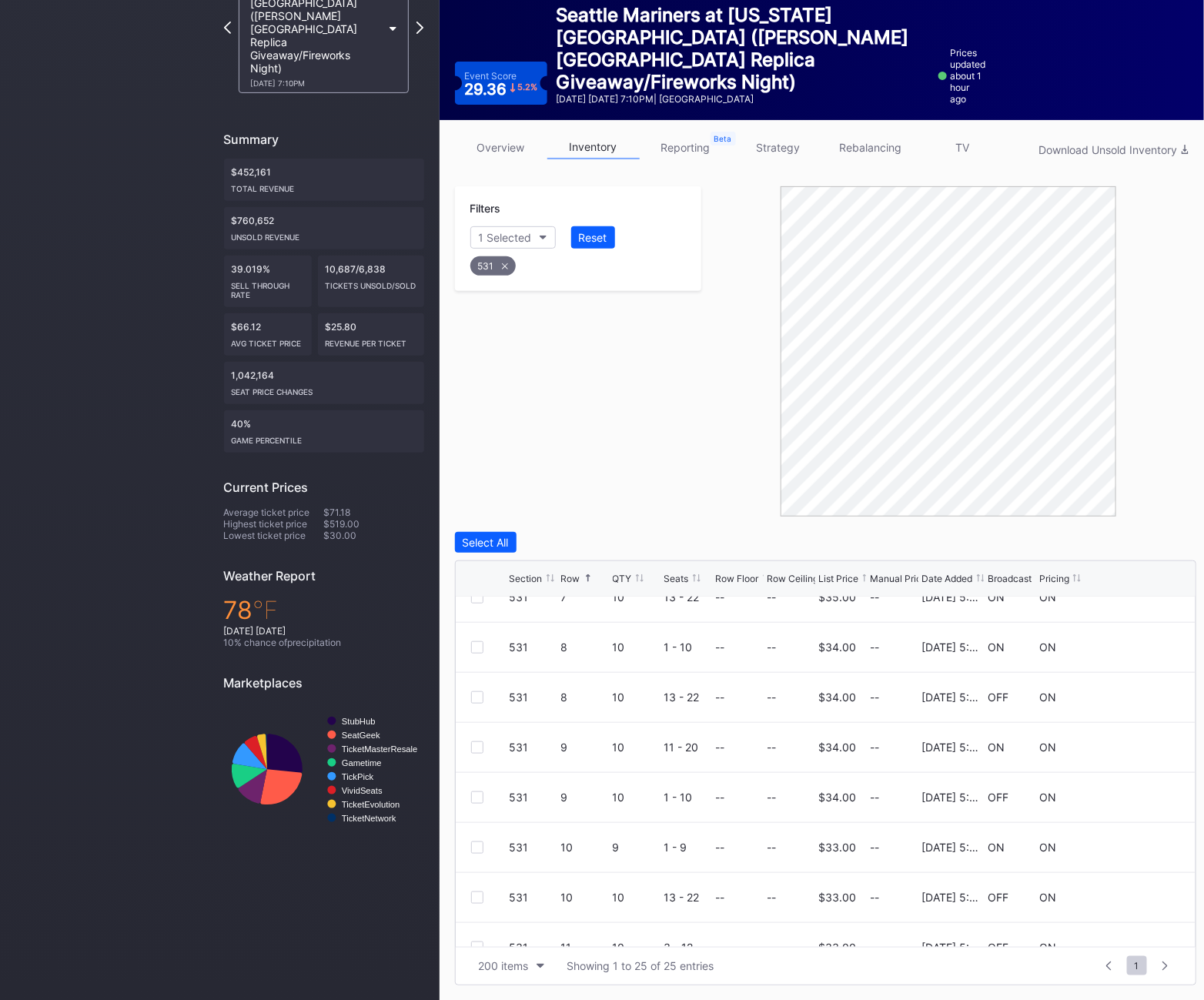
scroll to position [900, 0]
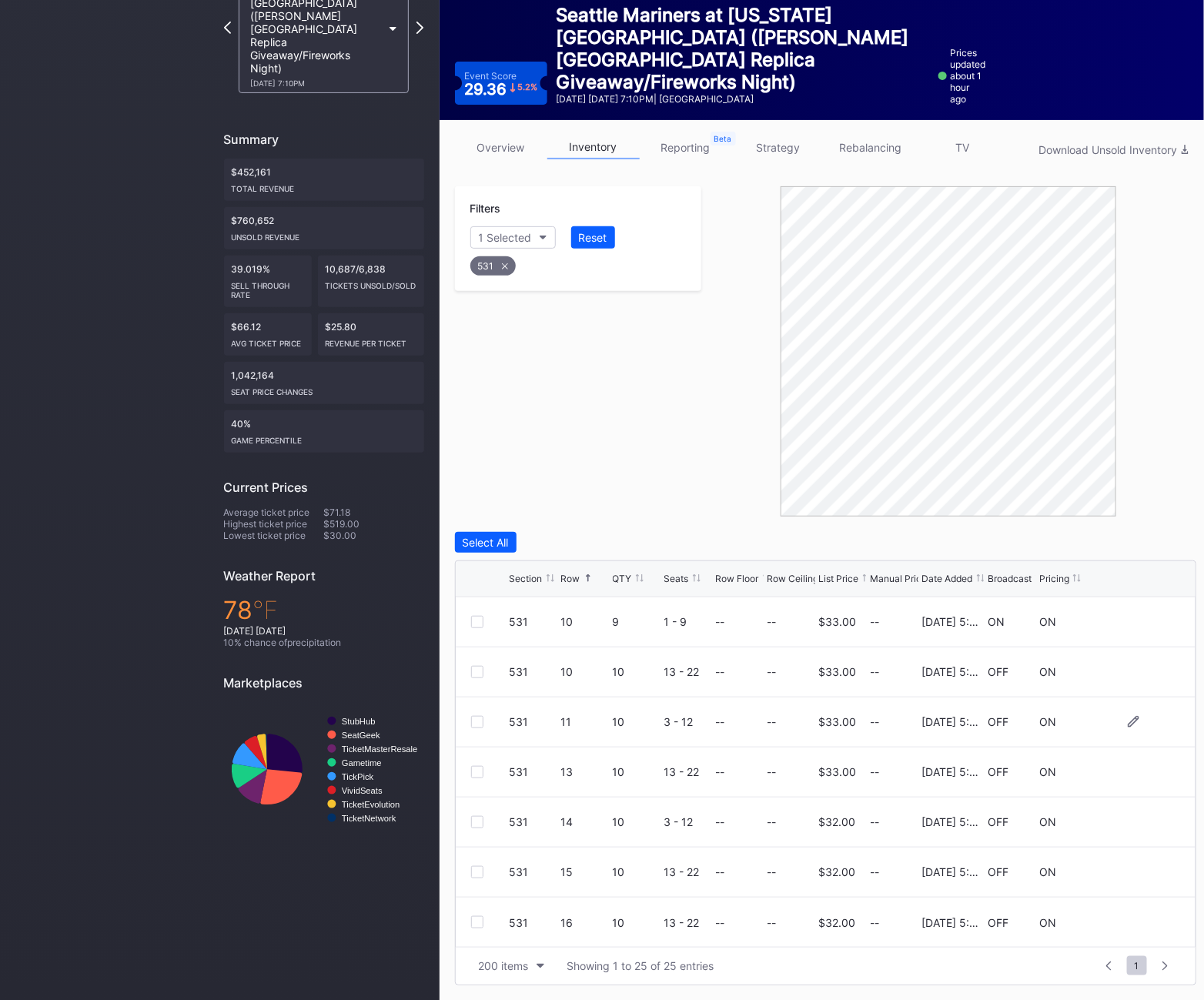
click at [475, 722] on div at bounding box center [477, 722] width 12 height 12
click at [477, 761] on div "531 13 10 13 - 22 -- -- $33.00 -- [DATE] 5:08PM OFF ON" at bounding box center [826, 773] width 740 height 50
click at [477, 766] on div at bounding box center [477, 772] width 12 height 12
click at [1167, 536] on div "Delete 2 Rows" at bounding box center [1154, 543] width 68 height 13
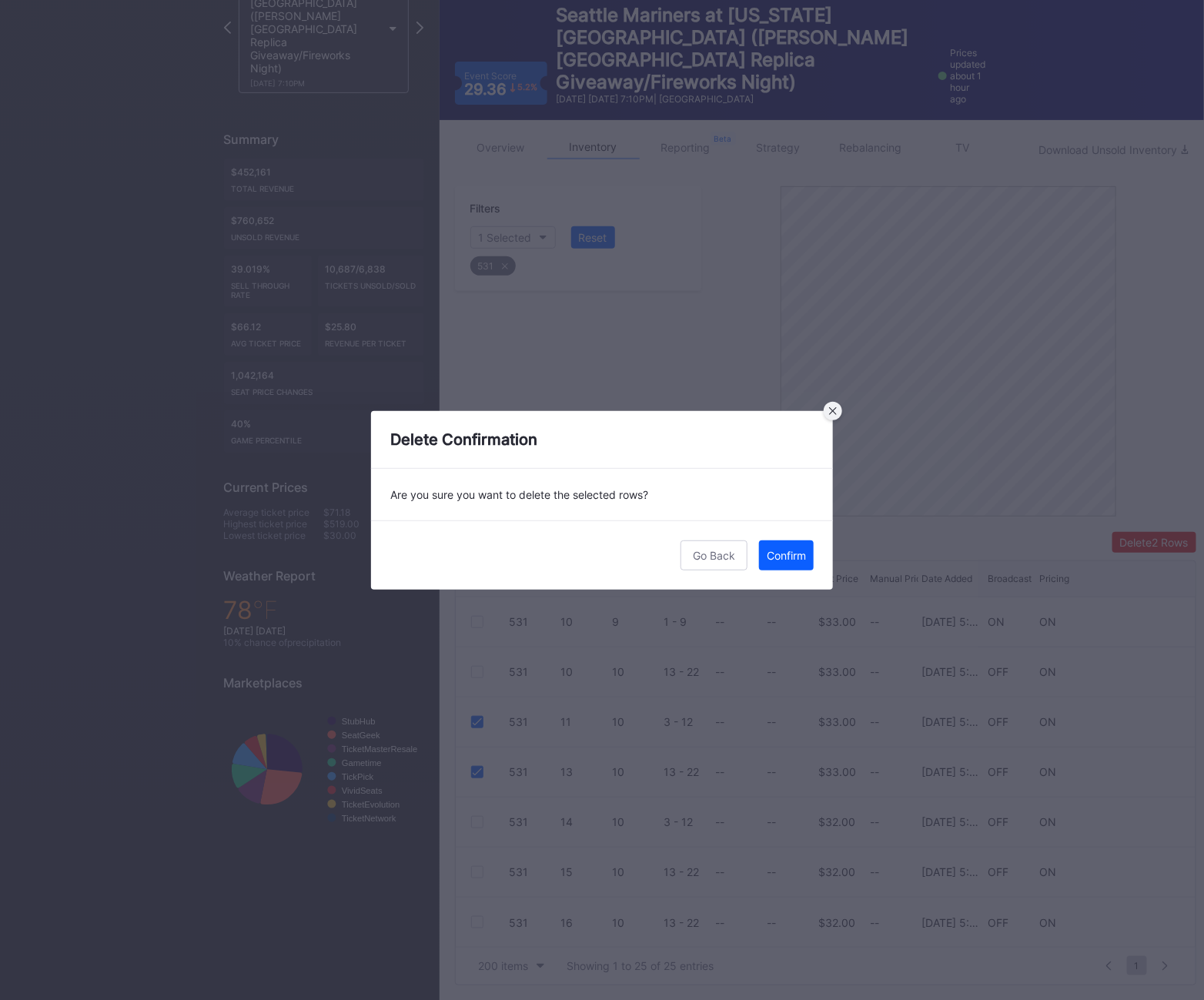
click at [830, 410] on icon at bounding box center [833, 411] width 8 height 8
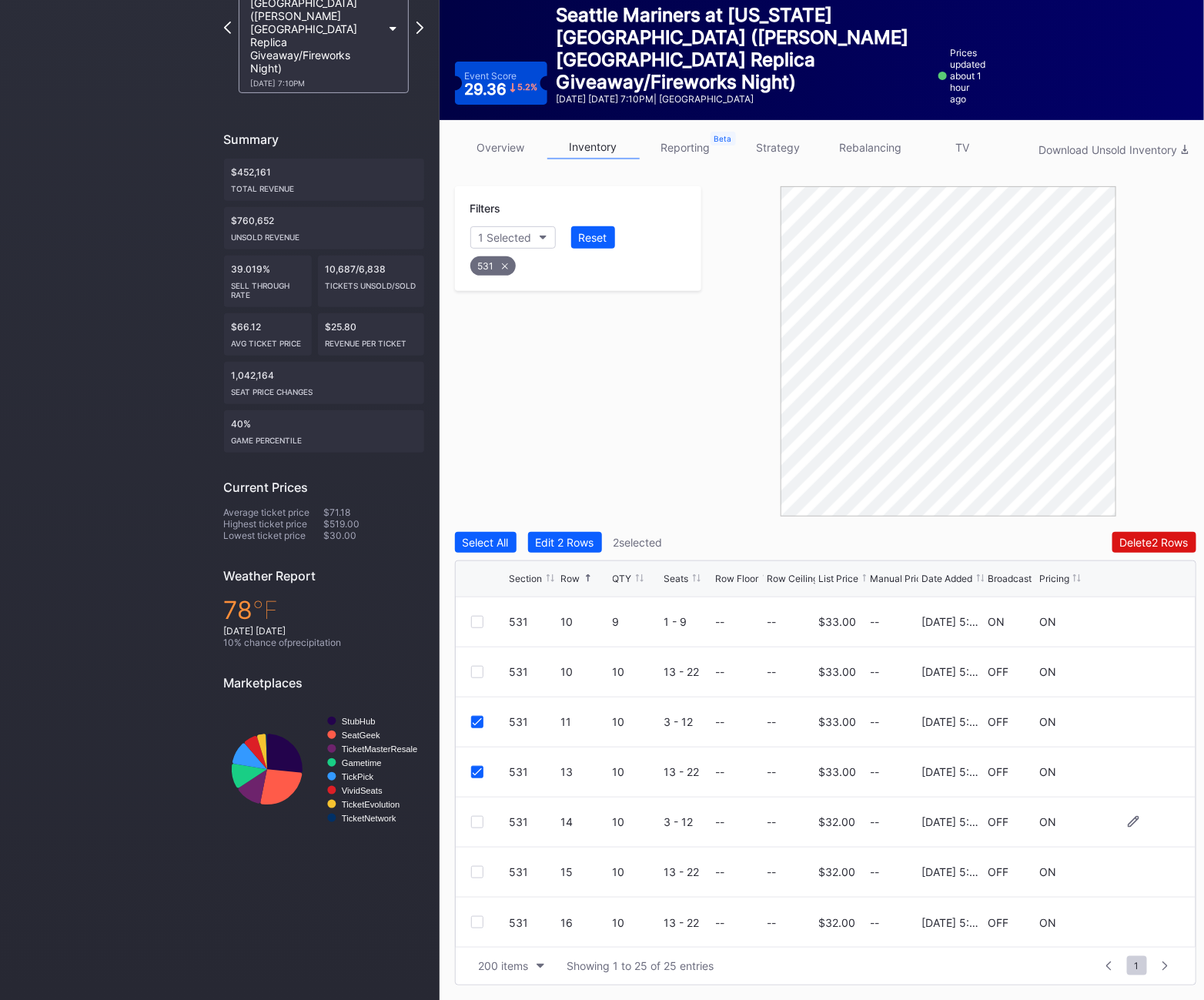
click at [475, 820] on div at bounding box center [477, 822] width 12 height 12
click at [476, 875] on div at bounding box center [477, 872] width 12 height 12
click at [476, 925] on div at bounding box center [477, 922] width 12 height 12
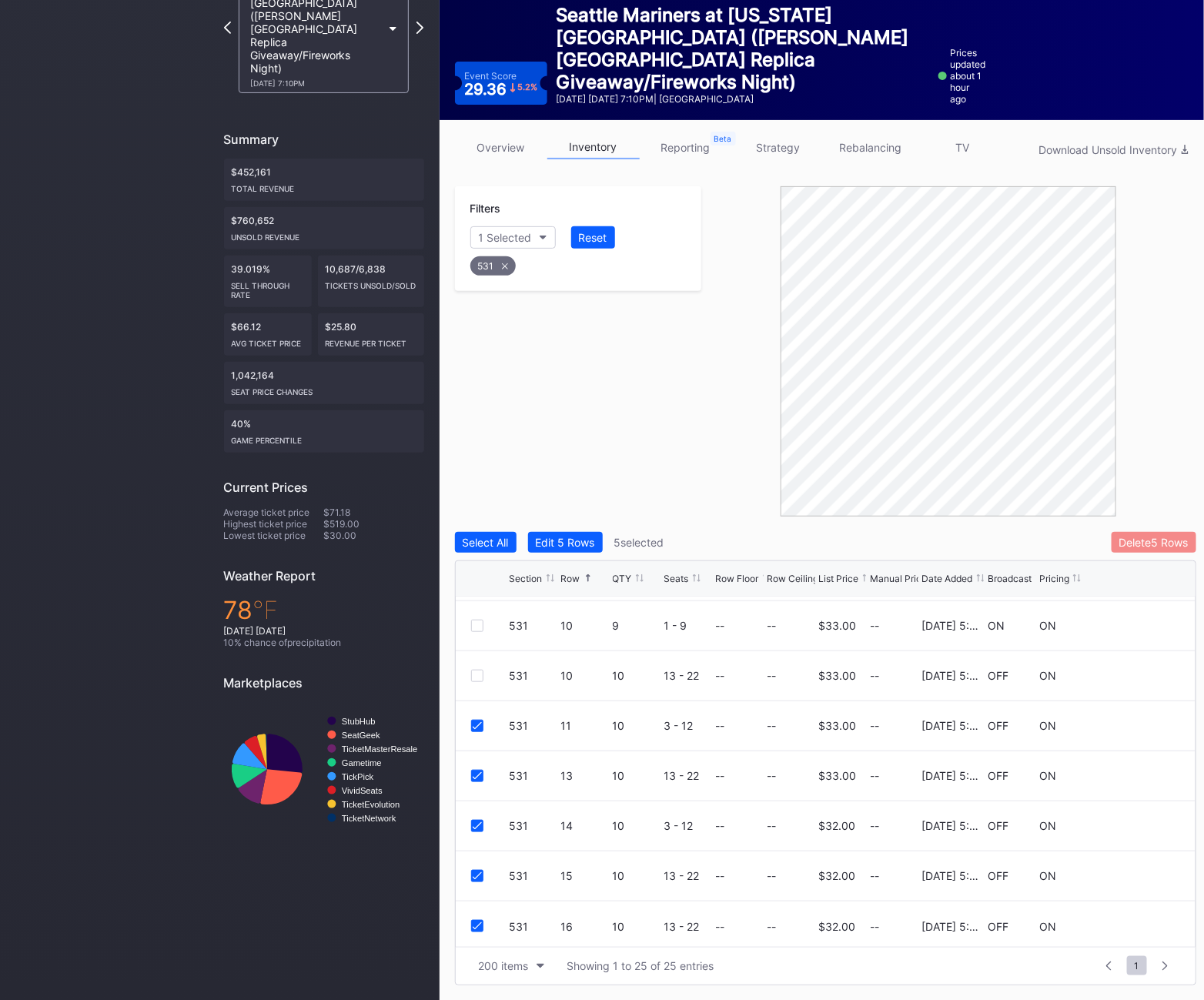
click at [1139, 536] on div "Delete 5 Rows" at bounding box center [1154, 543] width 69 height 13
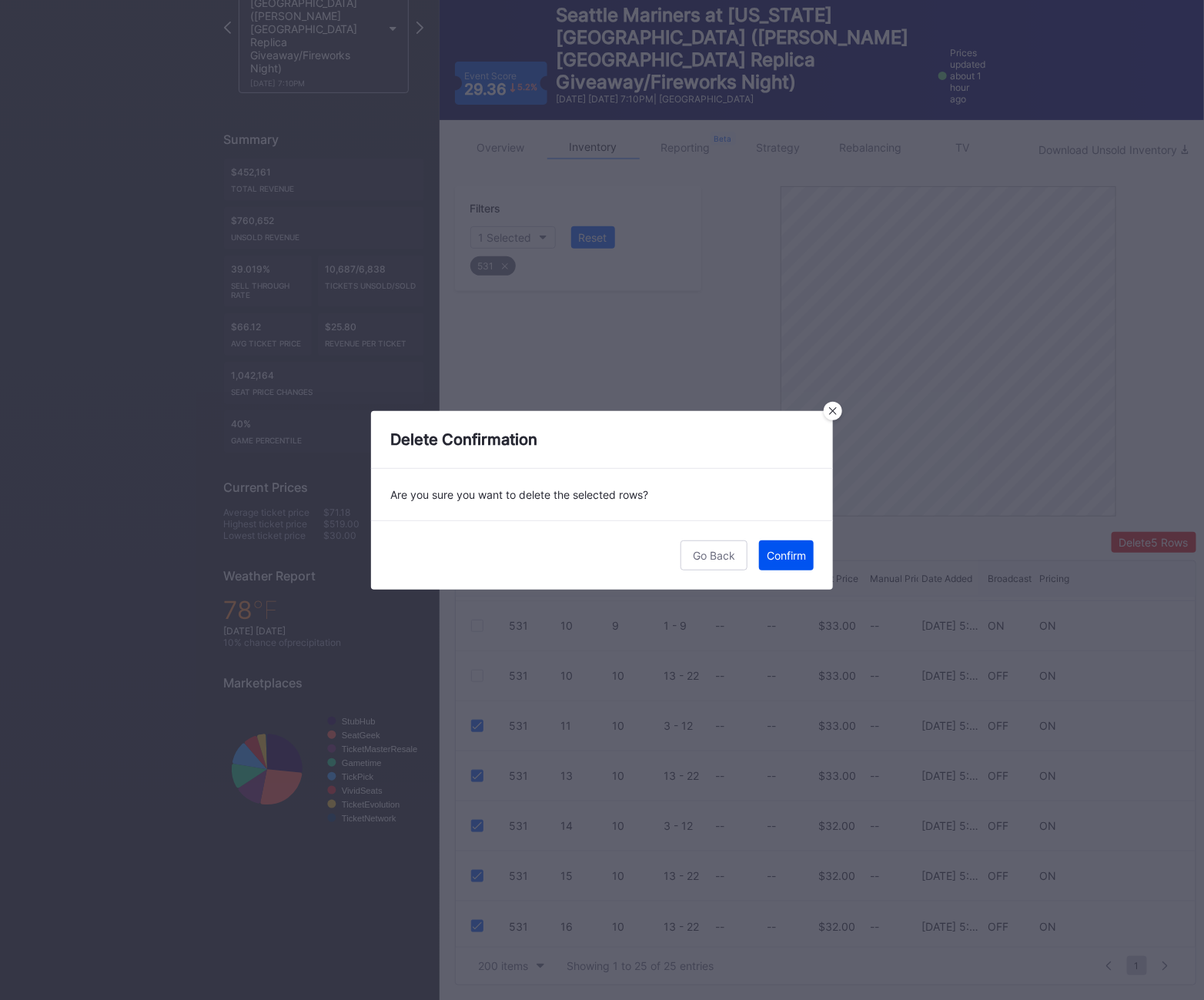
click at [775, 550] on div "Confirm" at bounding box center [786, 556] width 39 height 13
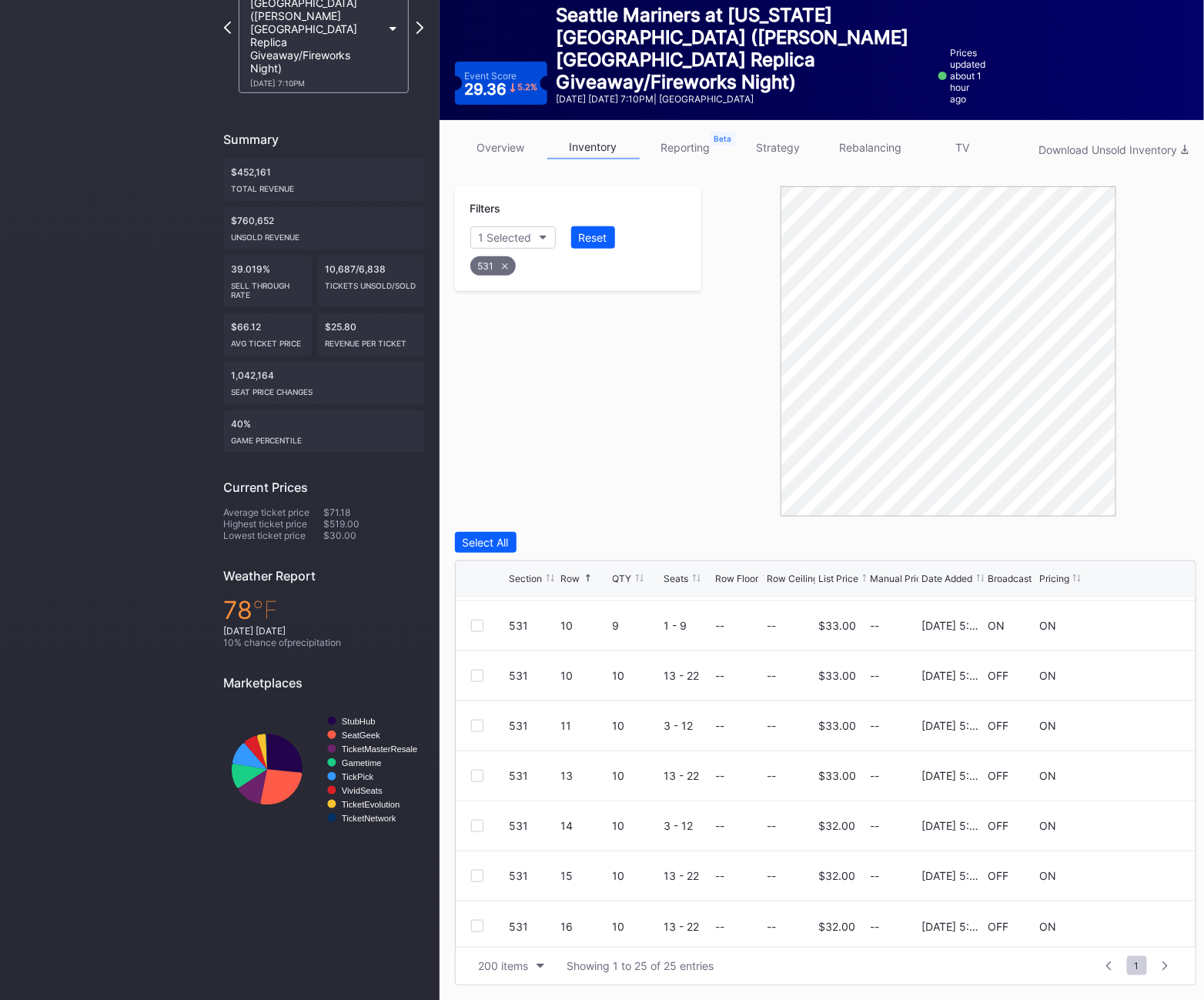
click at [497, 271] on div "531" at bounding box center [493, 266] width 45 height 19
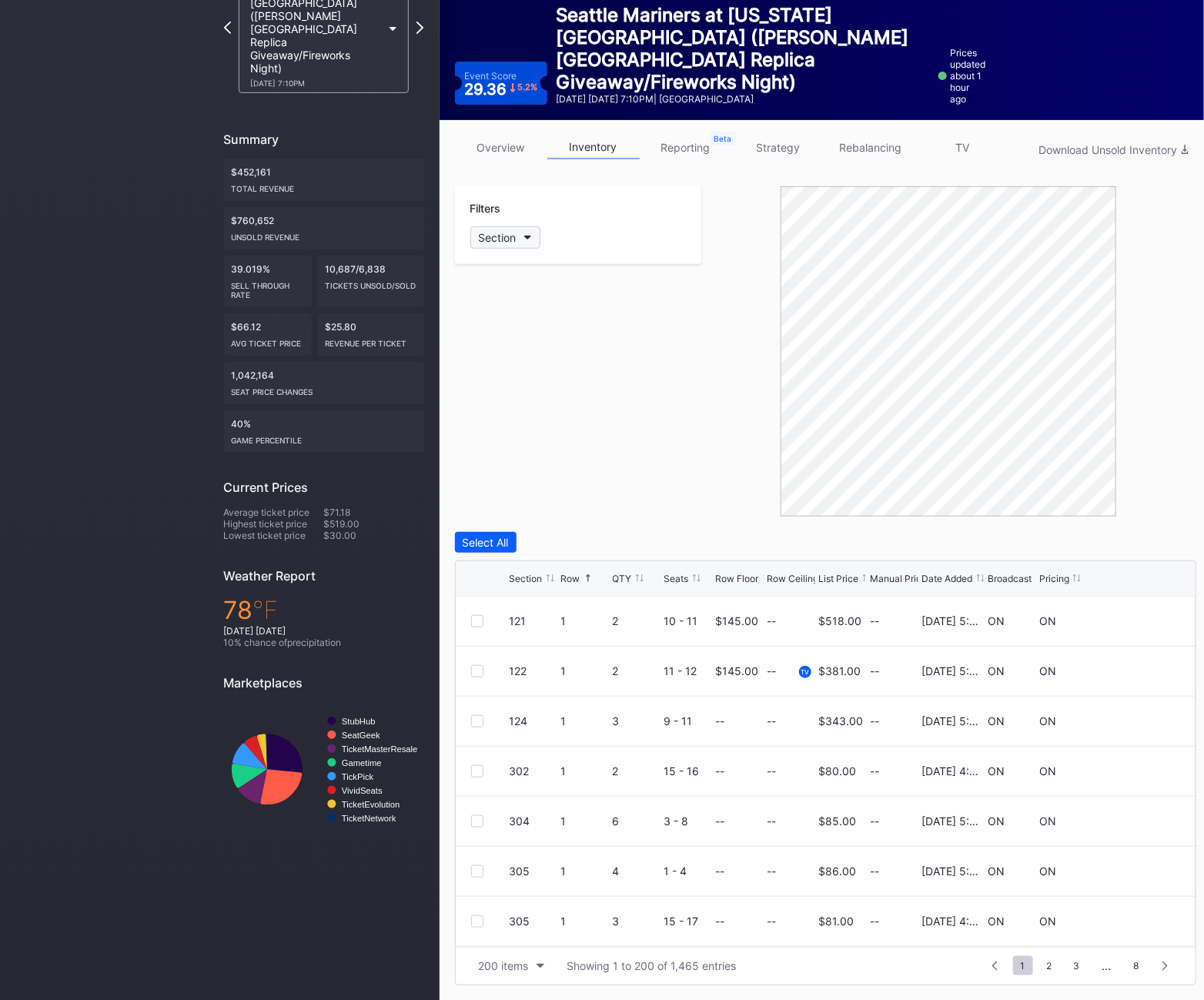
click at [497, 237] on div "Section" at bounding box center [498, 238] width 37 height 13
type input "533"
click at [522, 311] on div "533" at bounding box center [559, 324] width 179 height 29
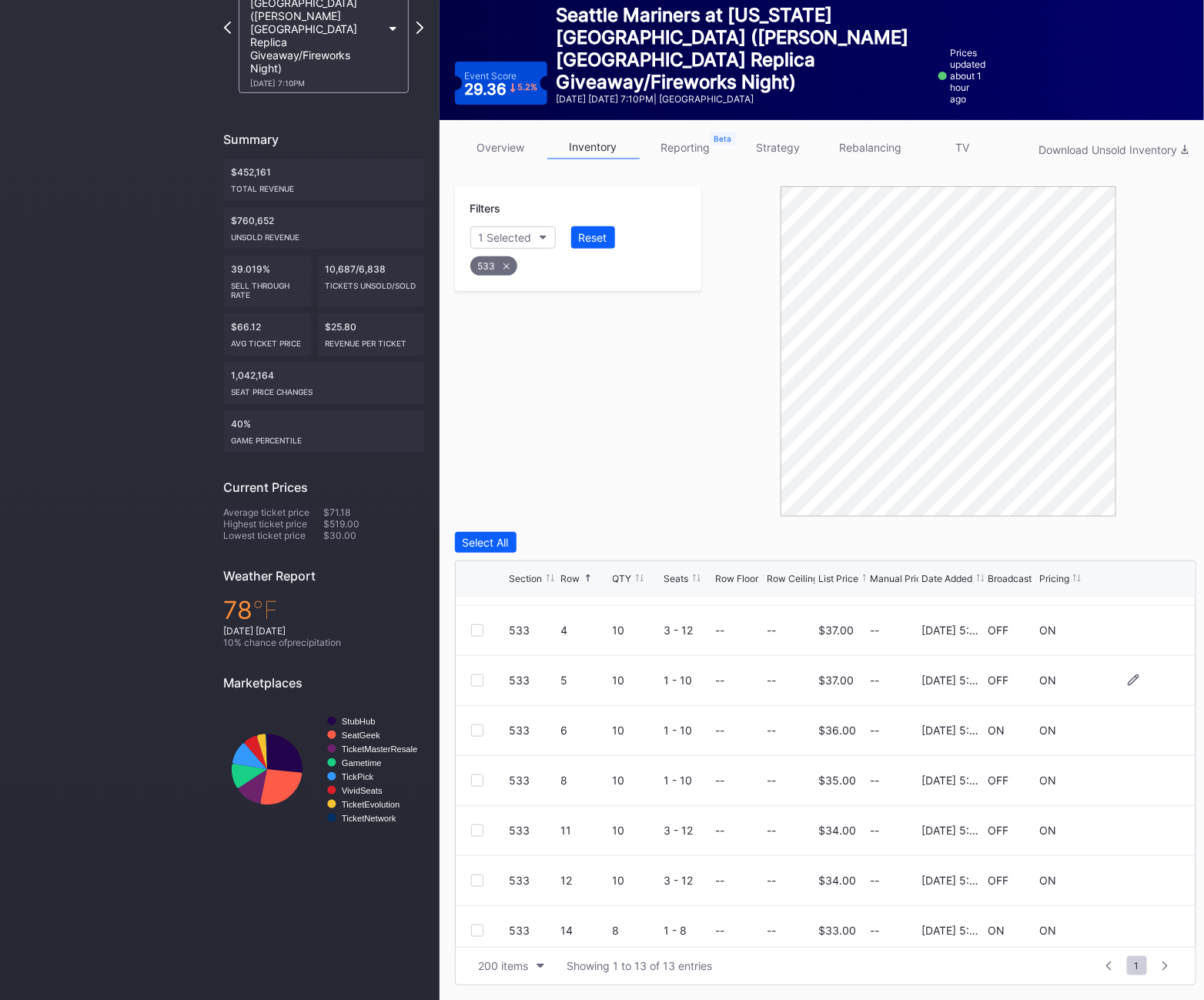
scroll to position [300, 0]
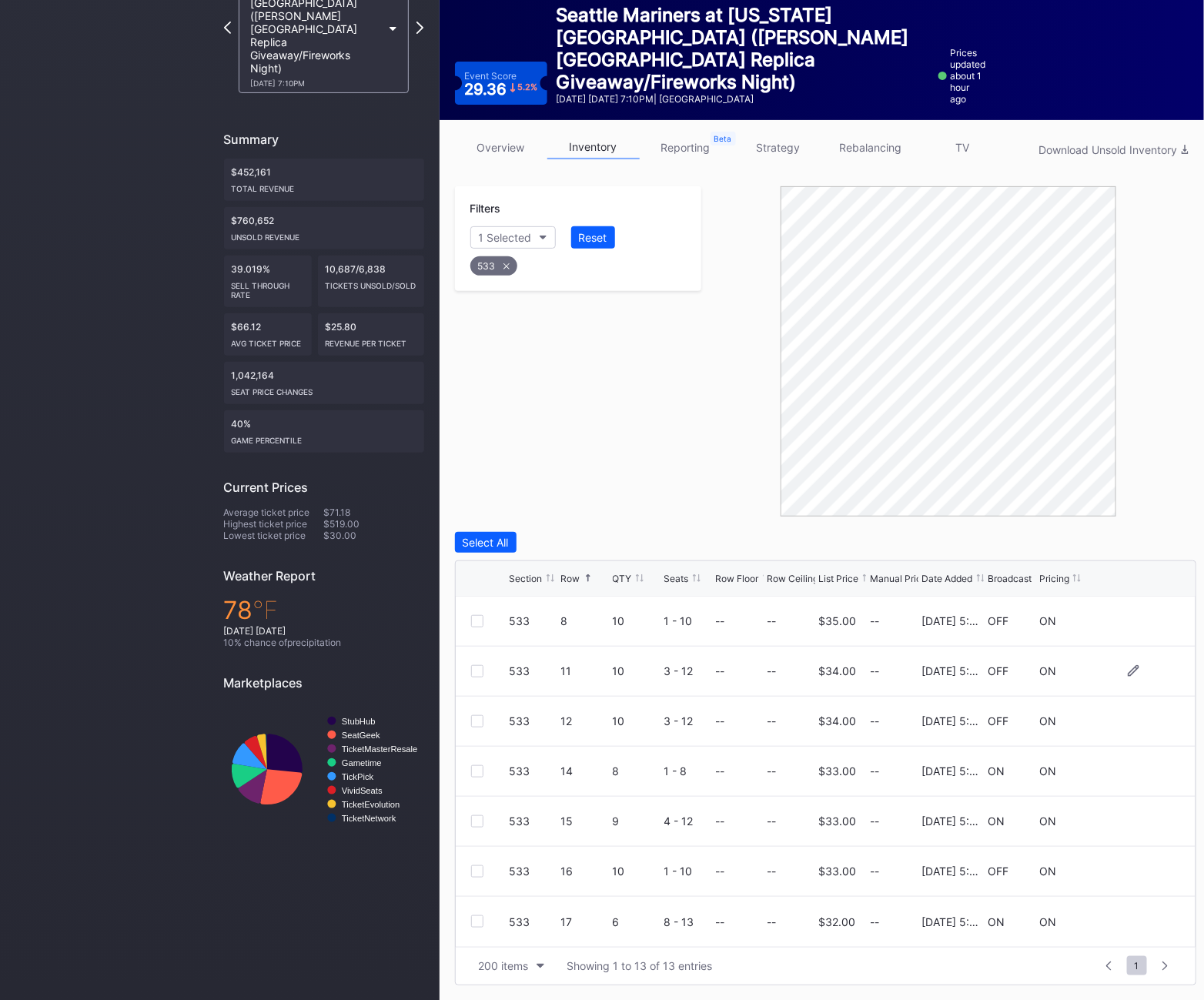
click at [482, 675] on div at bounding box center [477, 671] width 12 height 12
click at [480, 728] on div "533 12 10 3 - 12 -- -- $34.00 -- [DATE] 5:08PM OFF ON" at bounding box center [826, 722] width 740 height 50
click at [475, 721] on div at bounding box center [477, 721] width 12 height 12
click at [476, 869] on div at bounding box center [477, 872] width 12 height 12
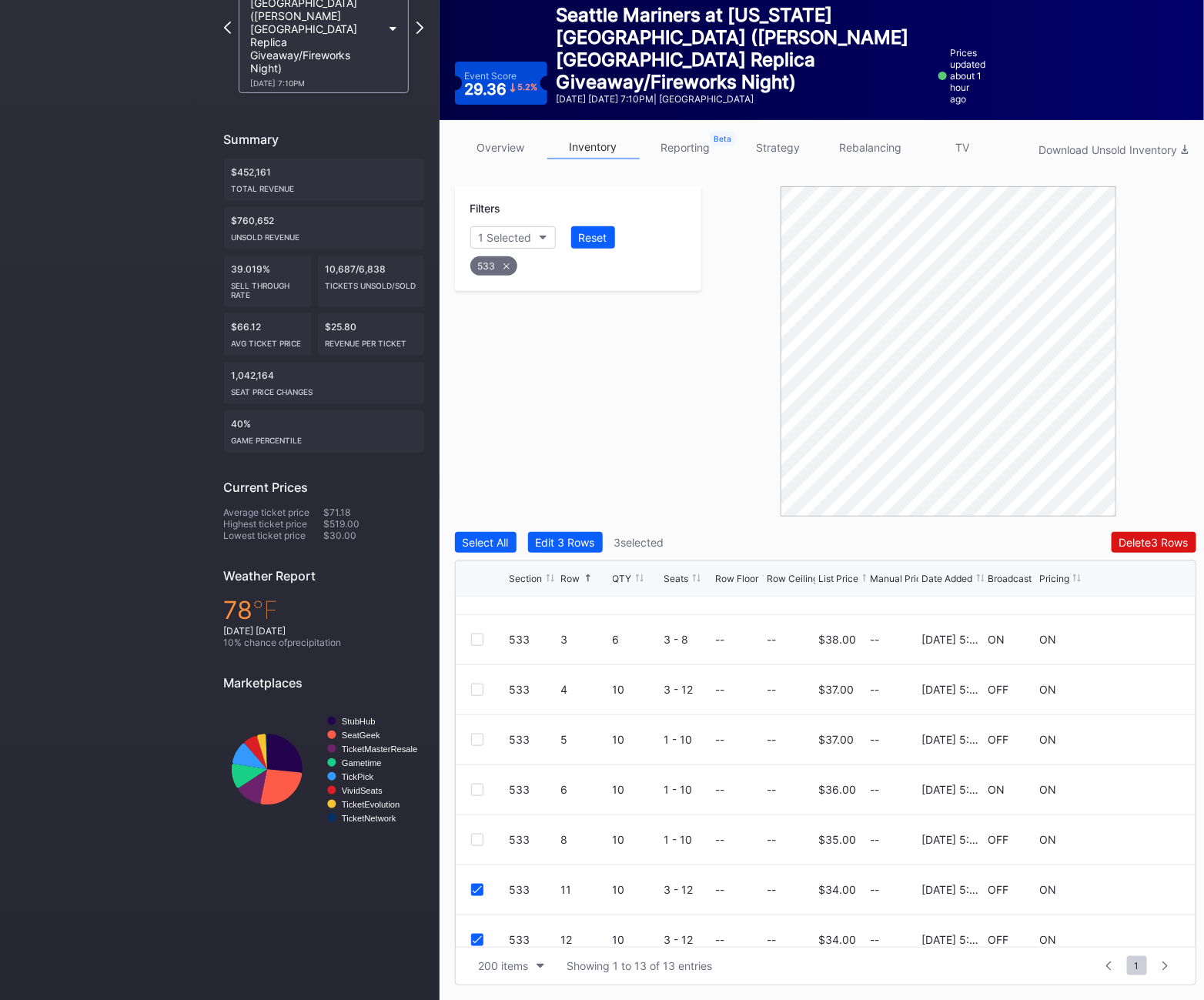
scroll to position [0, 0]
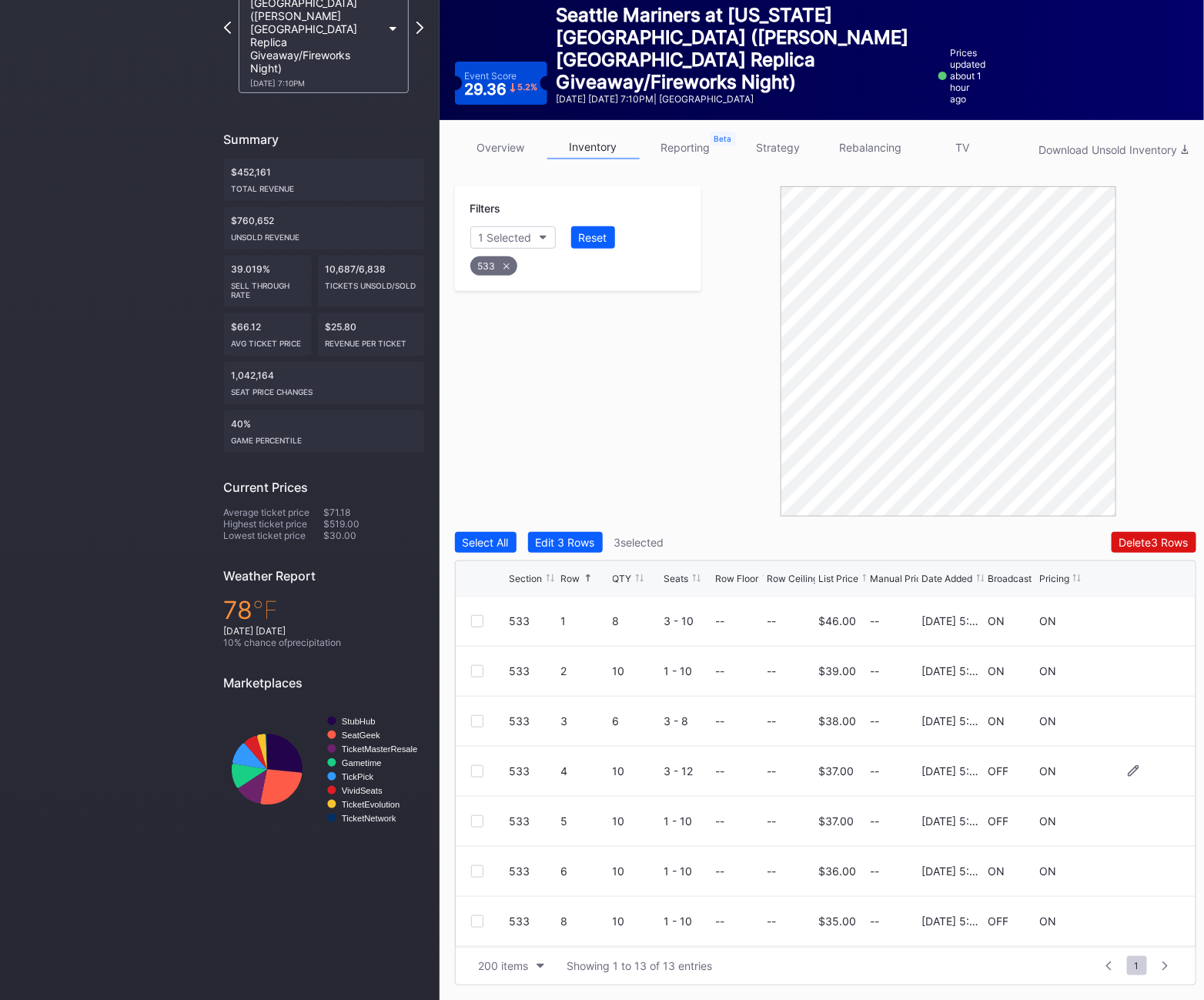
click at [473, 773] on div at bounding box center [477, 771] width 12 height 12
click at [476, 823] on div at bounding box center [477, 822] width 12 height 12
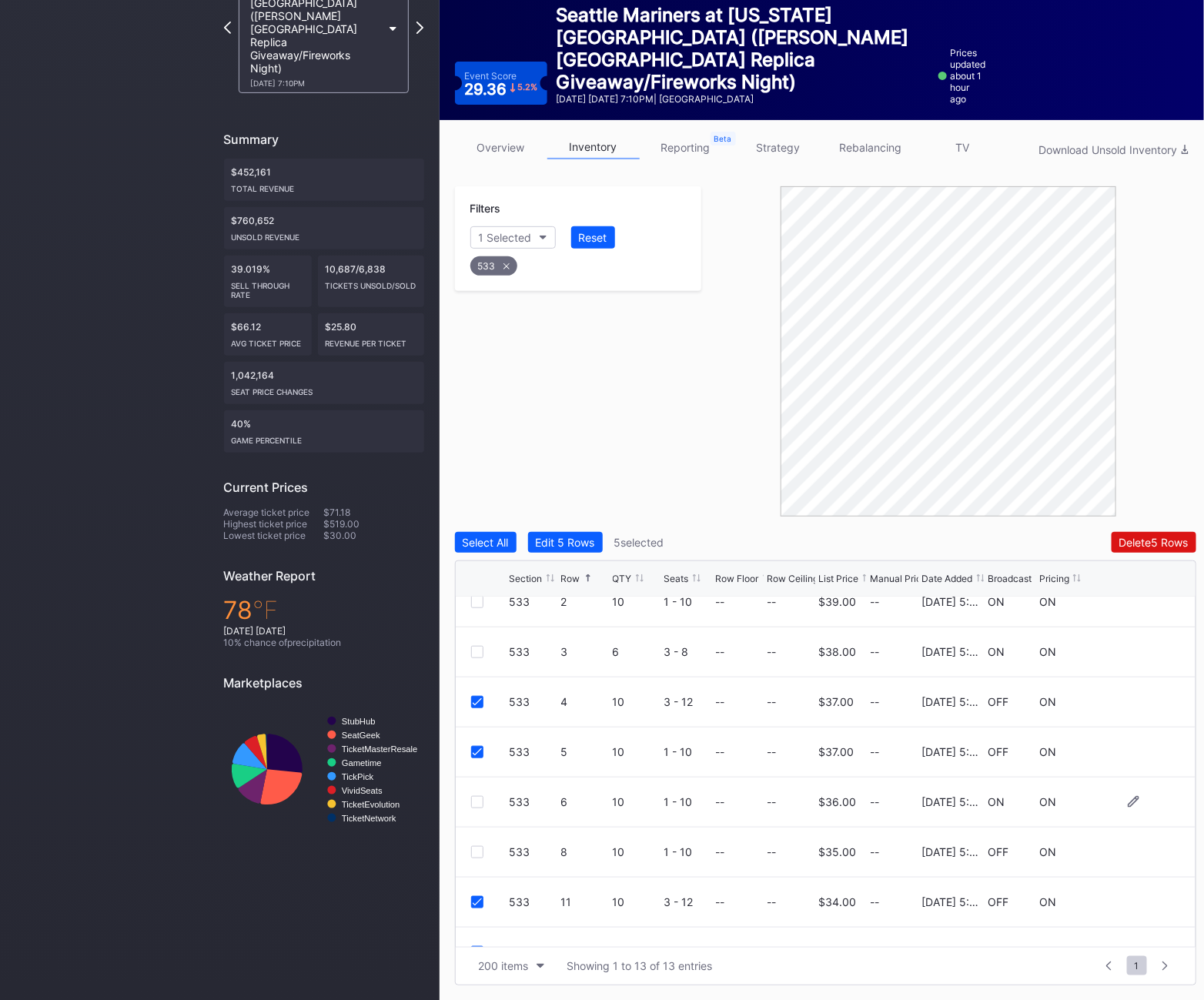
scroll to position [83, 0]
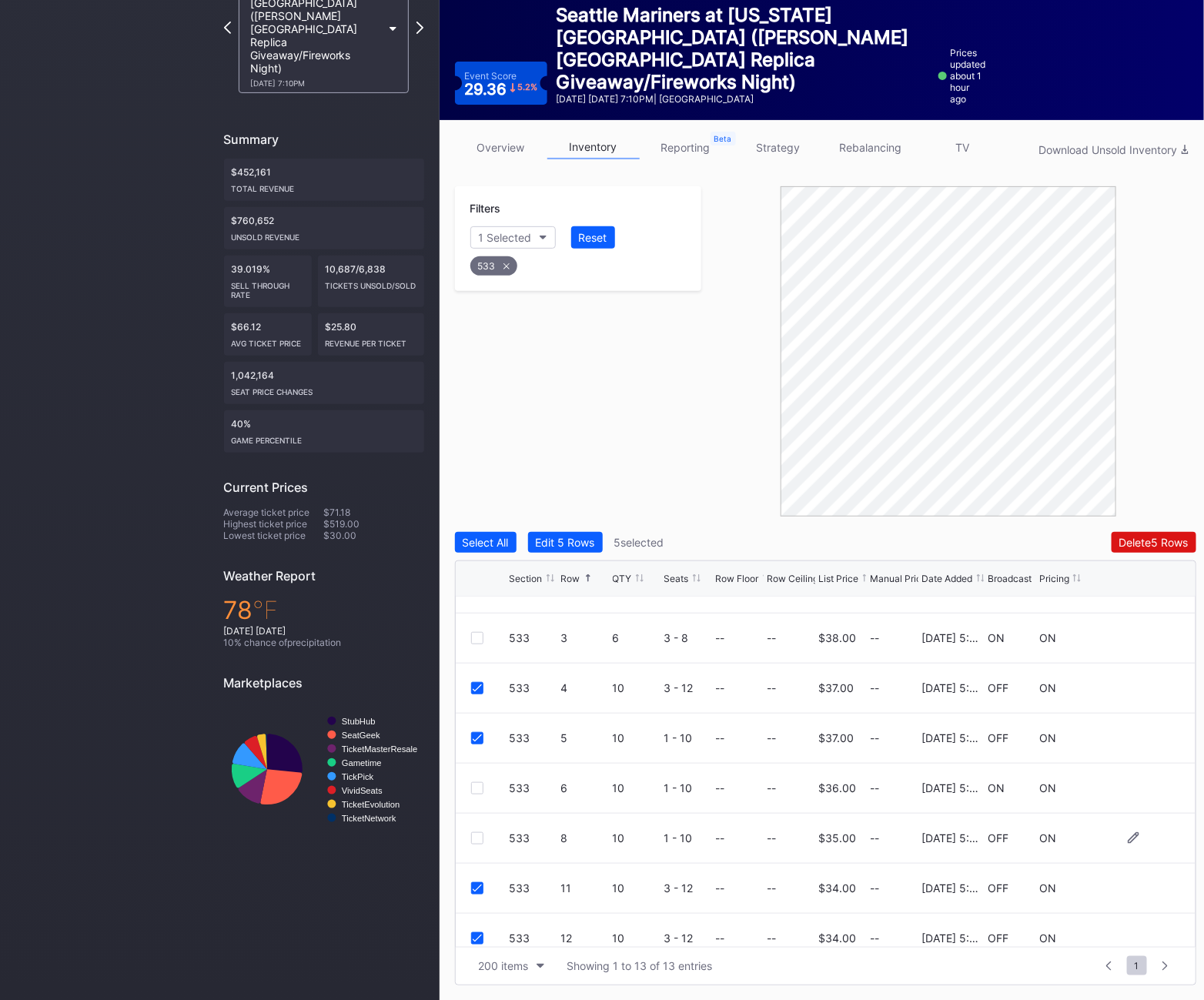
click at [475, 840] on div at bounding box center [477, 838] width 12 height 12
click at [1150, 543] on div "Delete 6 Rows" at bounding box center [1154, 543] width 69 height 13
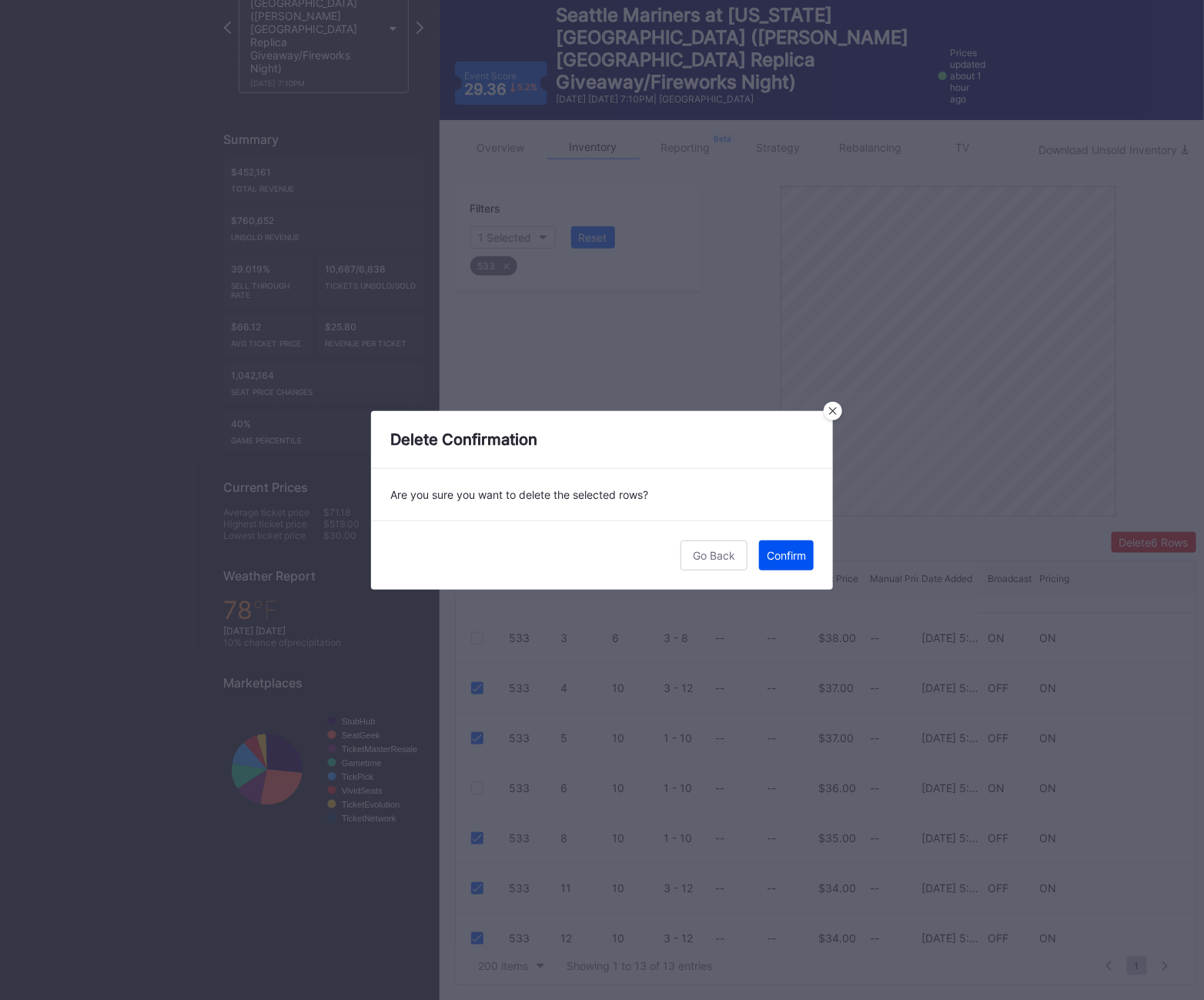
click at [769, 563] on button "Confirm" at bounding box center [786, 555] width 55 height 30
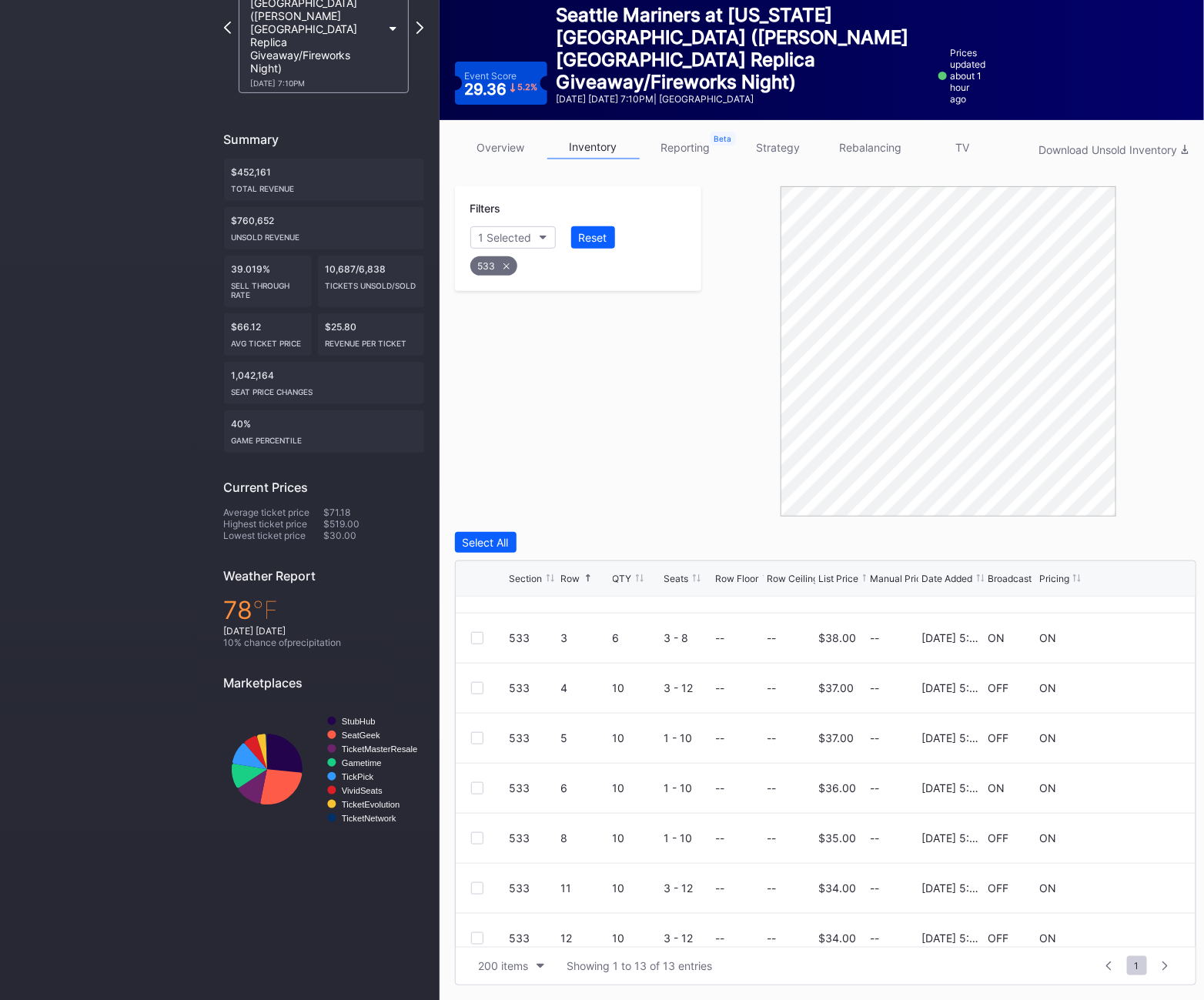
click at [489, 264] on div "533" at bounding box center [494, 266] width 47 height 19
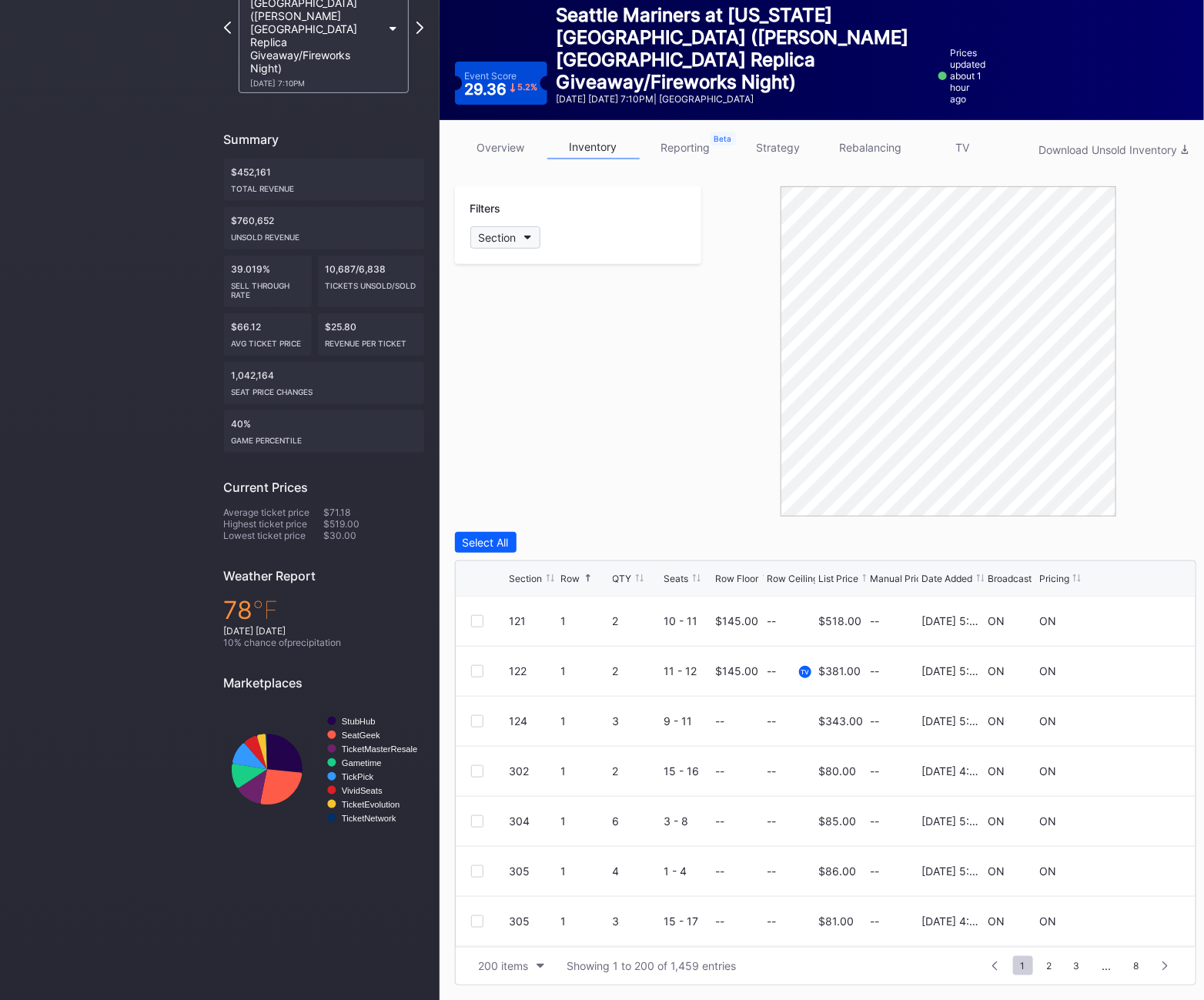
click at [511, 246] on button "Section" at bounding box center [505, 237] width 70 height 22
type input "534"
click at [536, 318] on div "534" at bounding box center [559, 324] width 179 height 29
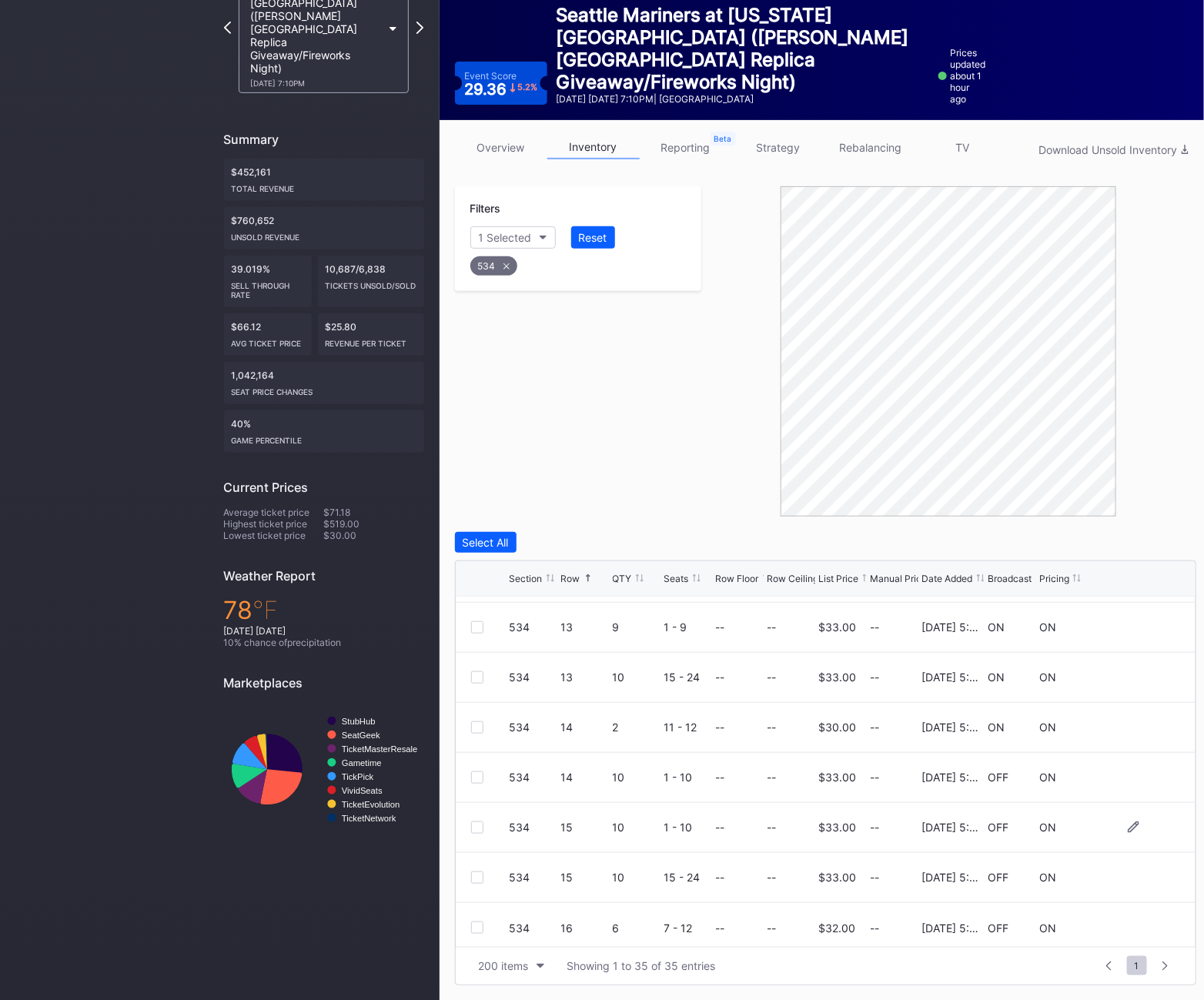
click at [481, 822] on div at bounding box center [477, 827] width 12 height 12
click at [475, 873] on div at bounding box center [477, 877] width 12 height 12
click at [480, 923] on div at bounding box center [477, 928] width 12 height 12
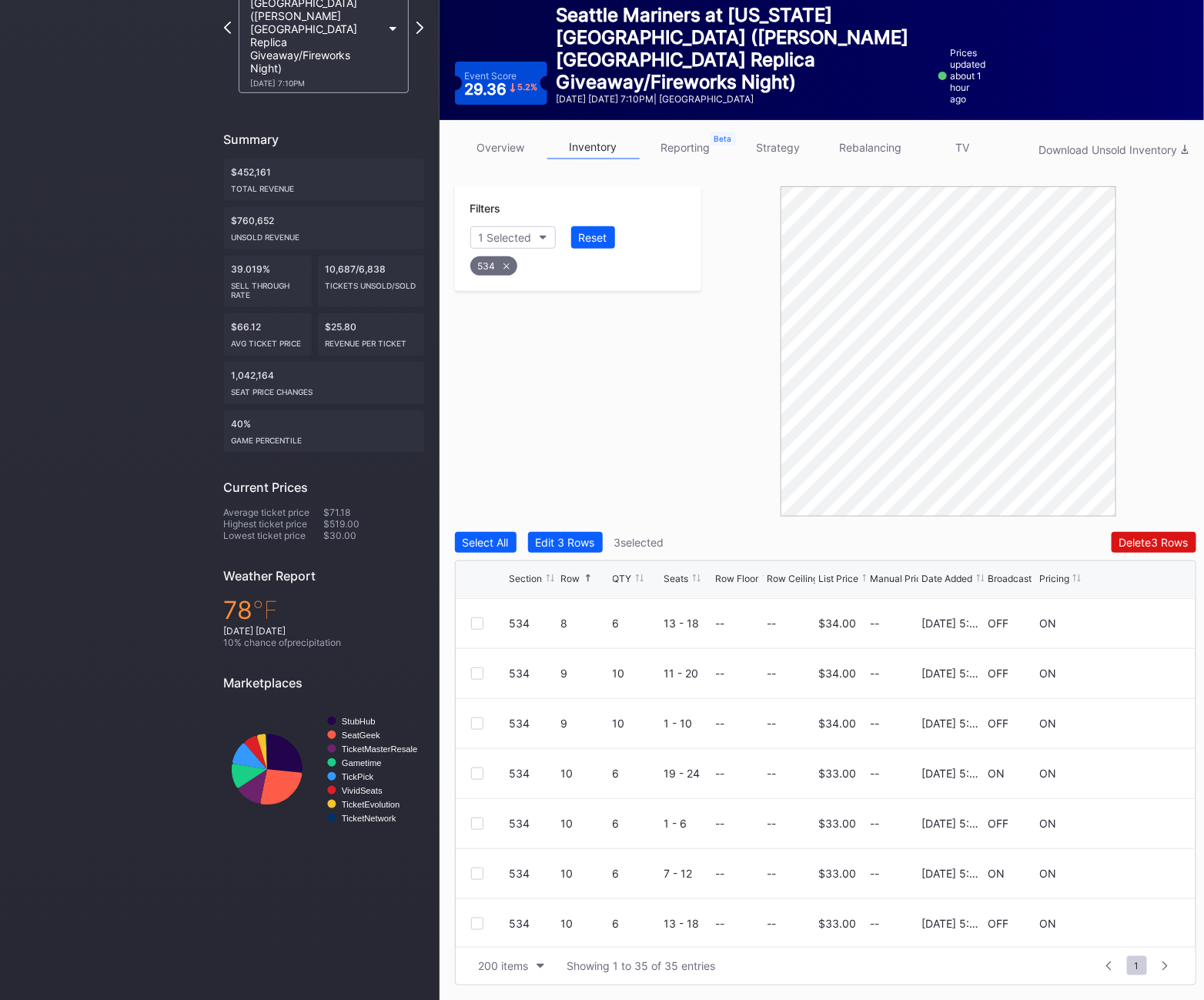
scroll to position [871, 0]
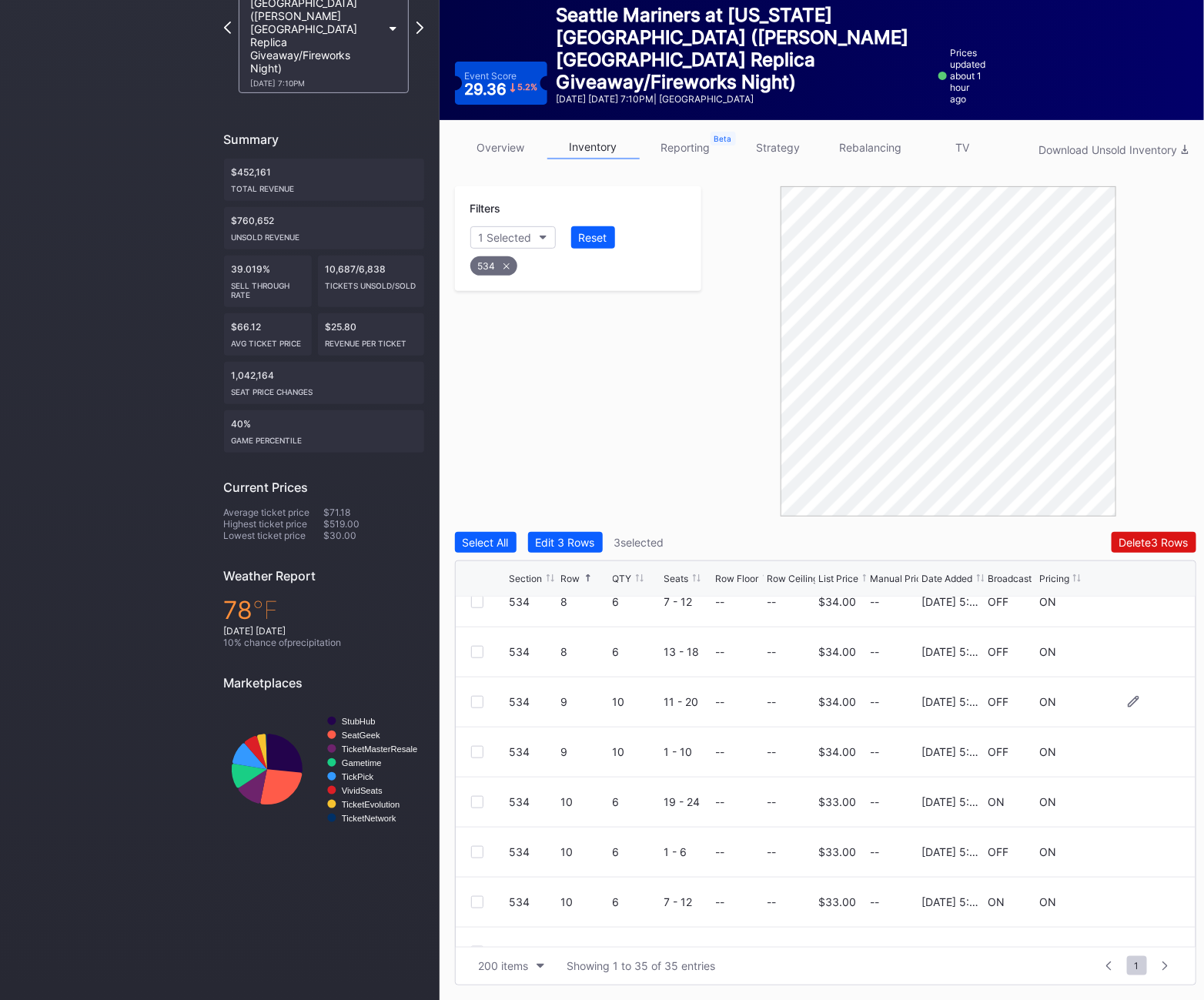
click at [480, 699] on div at bounding box center [477, 702] width 12 height 12
click at [1164, 534] on button "Delete 4 Rows" at bounding box center [1154, 543] width 84 height 21
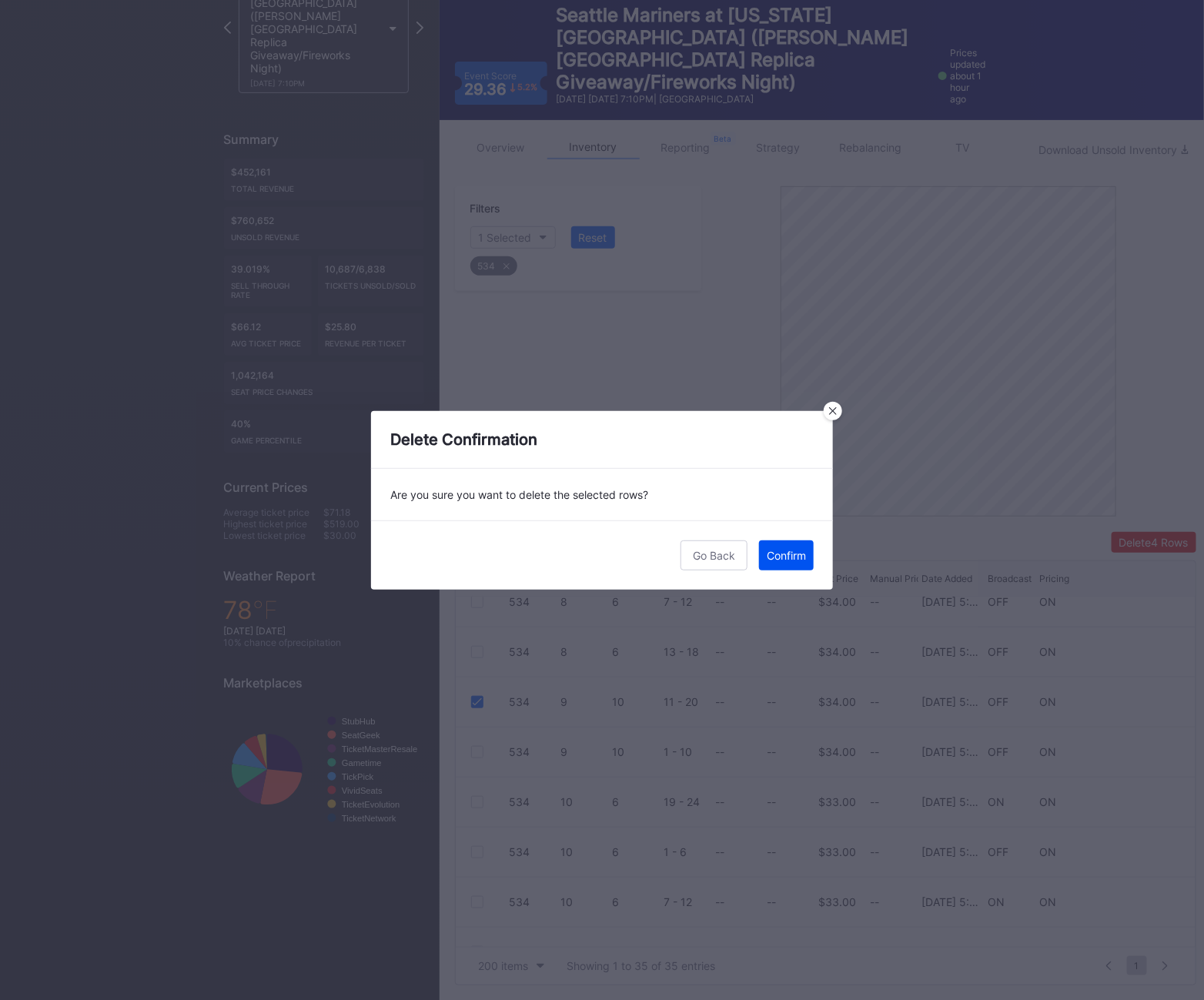
click at [786, 550] on div "Confirm" at bounding box center [786, 556] width 39 height 13
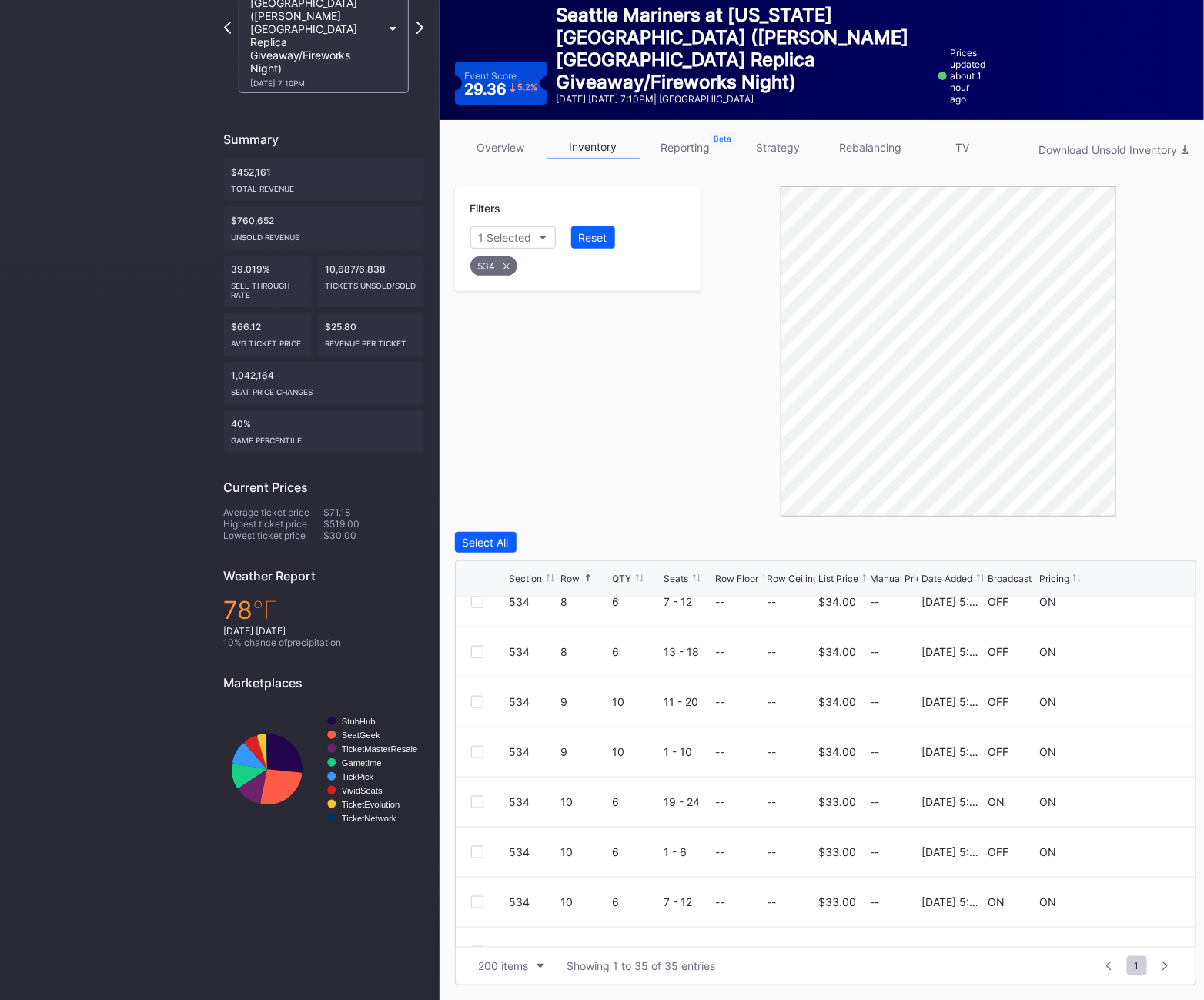
click at [493, 270] on div "534" at bounding box center [494, 266] width 47 height 19
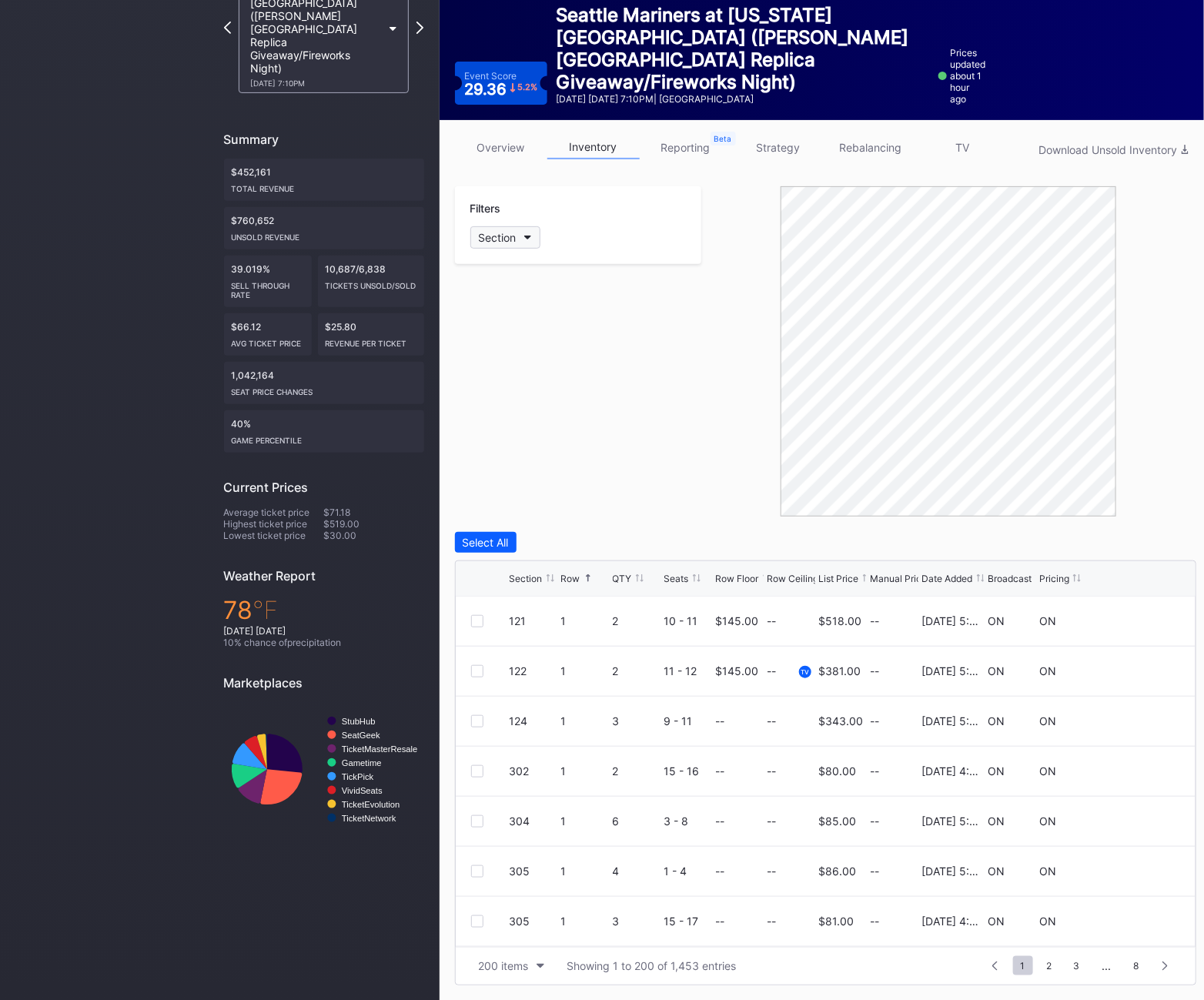
click at [519, 247] on button "Section" at bounding box center [505, 237] width 70 height 22
click at [502, 327] on div "535" at bounding box center [559, 324] width 179 height 29
click at [516, 276] on input "535" at bounding box center [553, 274] width 135 height 12
type input "535"
click at [534, 329] on div "535" at bounding box center [559, 324] width 179 height 29
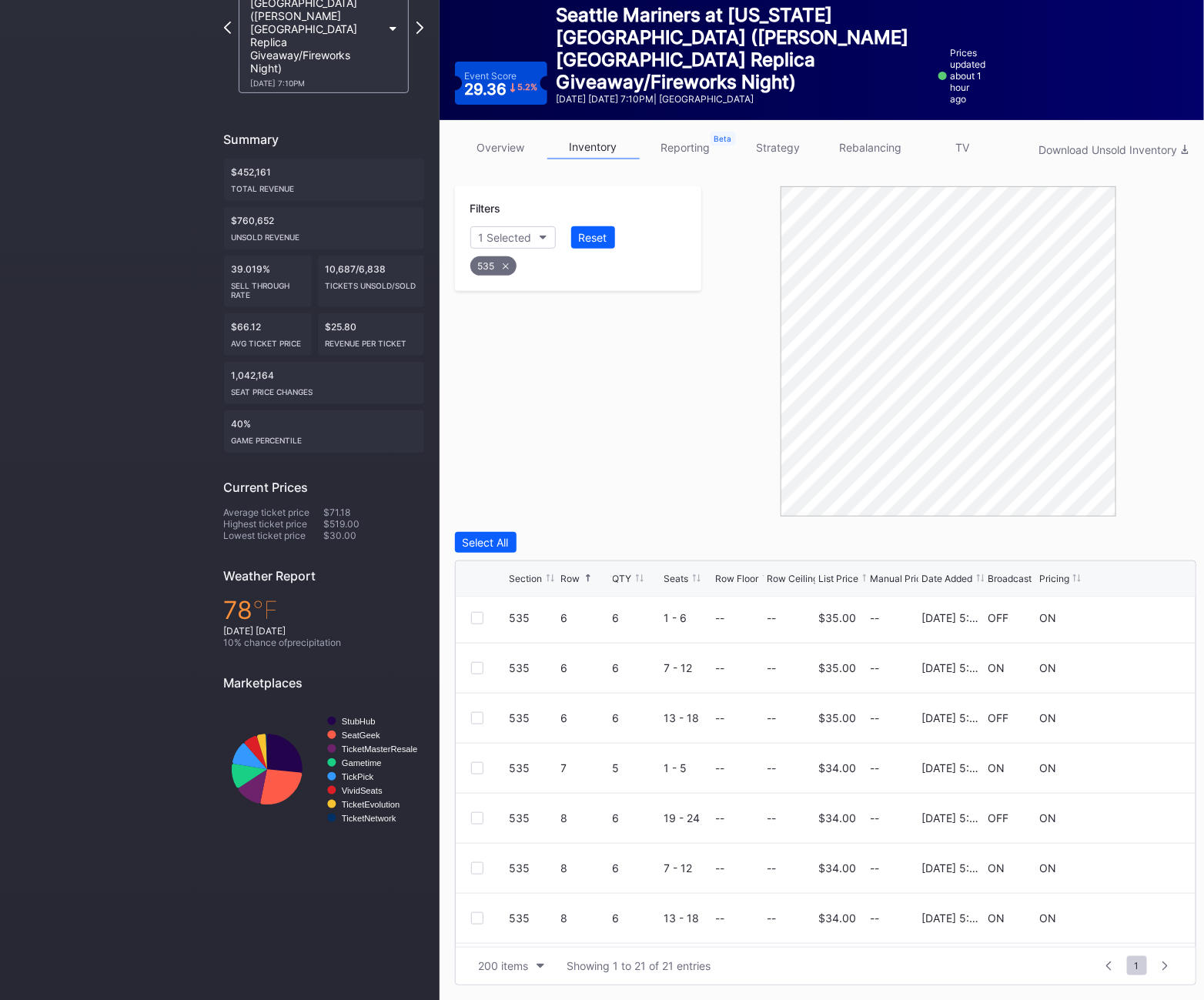
scroll to position [700, 0]
click at [475, 820] on div at bounding box center [477, 822] width 12 height 12
click at [479, 920] on div at bounding box center [477, 922] width 12 height 12
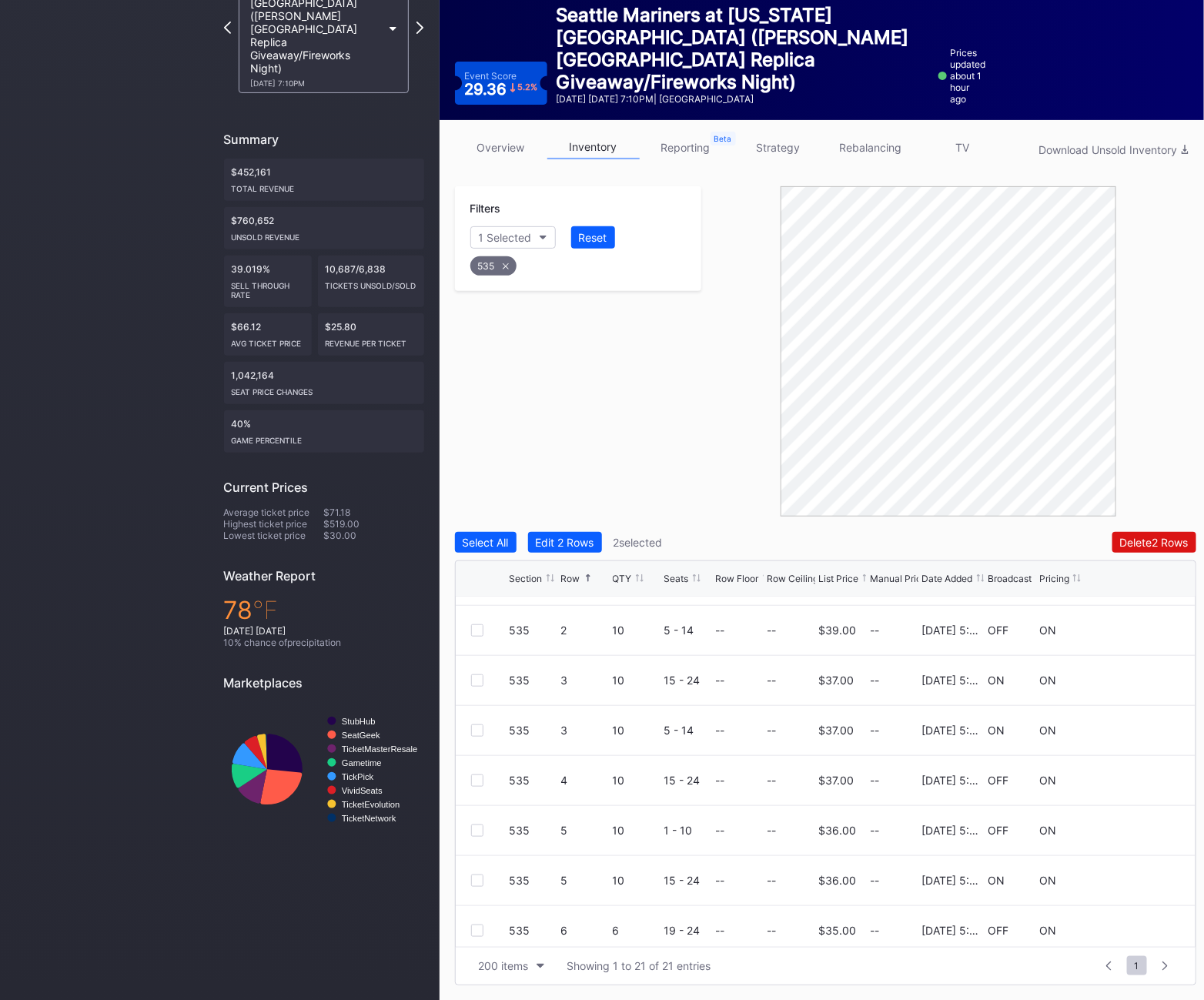
scroll to position [127, 0]
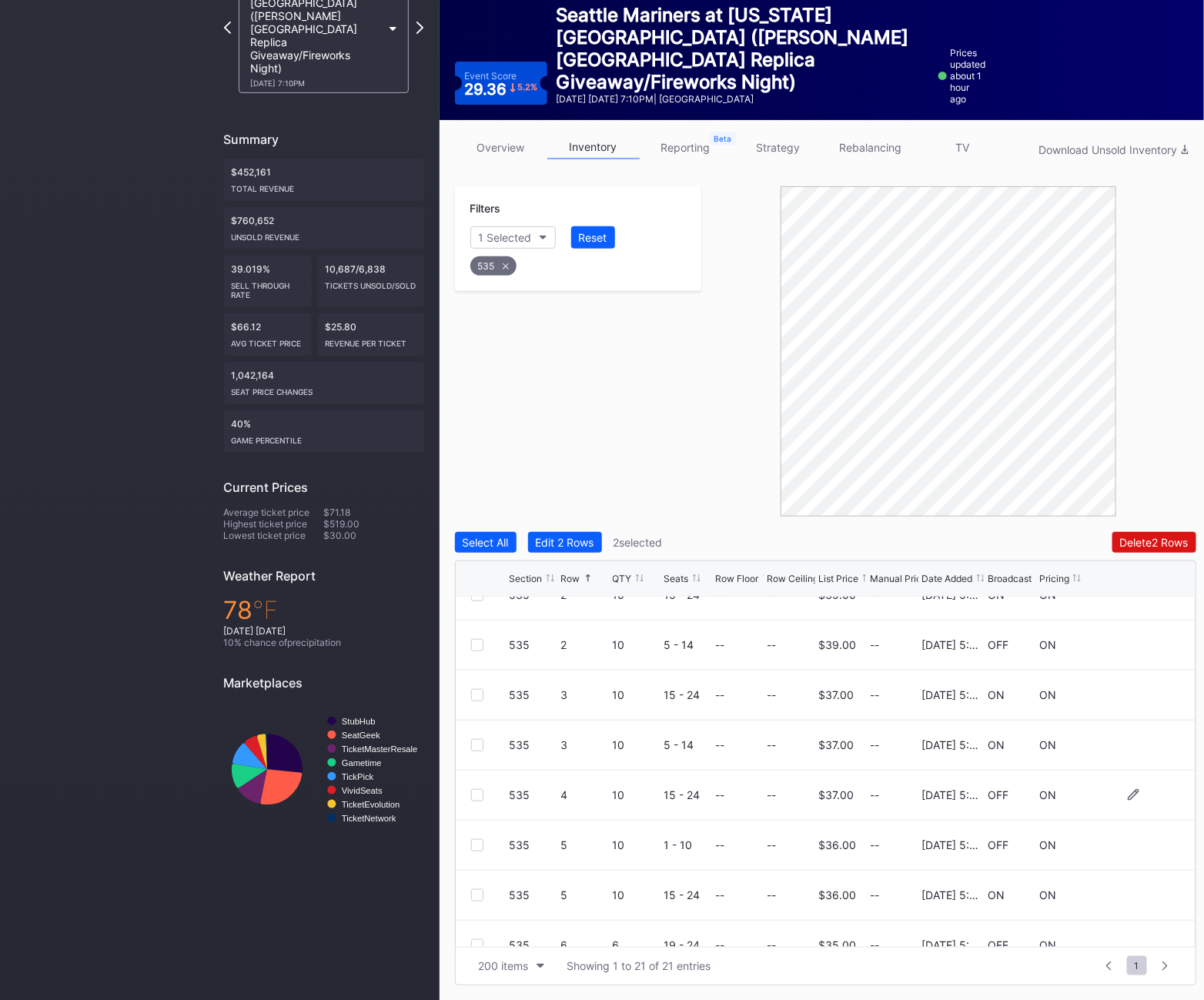
click at [481, 796] on div at bounding box center [477, 795] width 12 height 12
click at [479, 847] on div at bounding box center [477, 846] width 12 height 12
click at [1146, 539] on div "Delete 4 Rows" at bounding box center [1154, 543] width 69 height 13
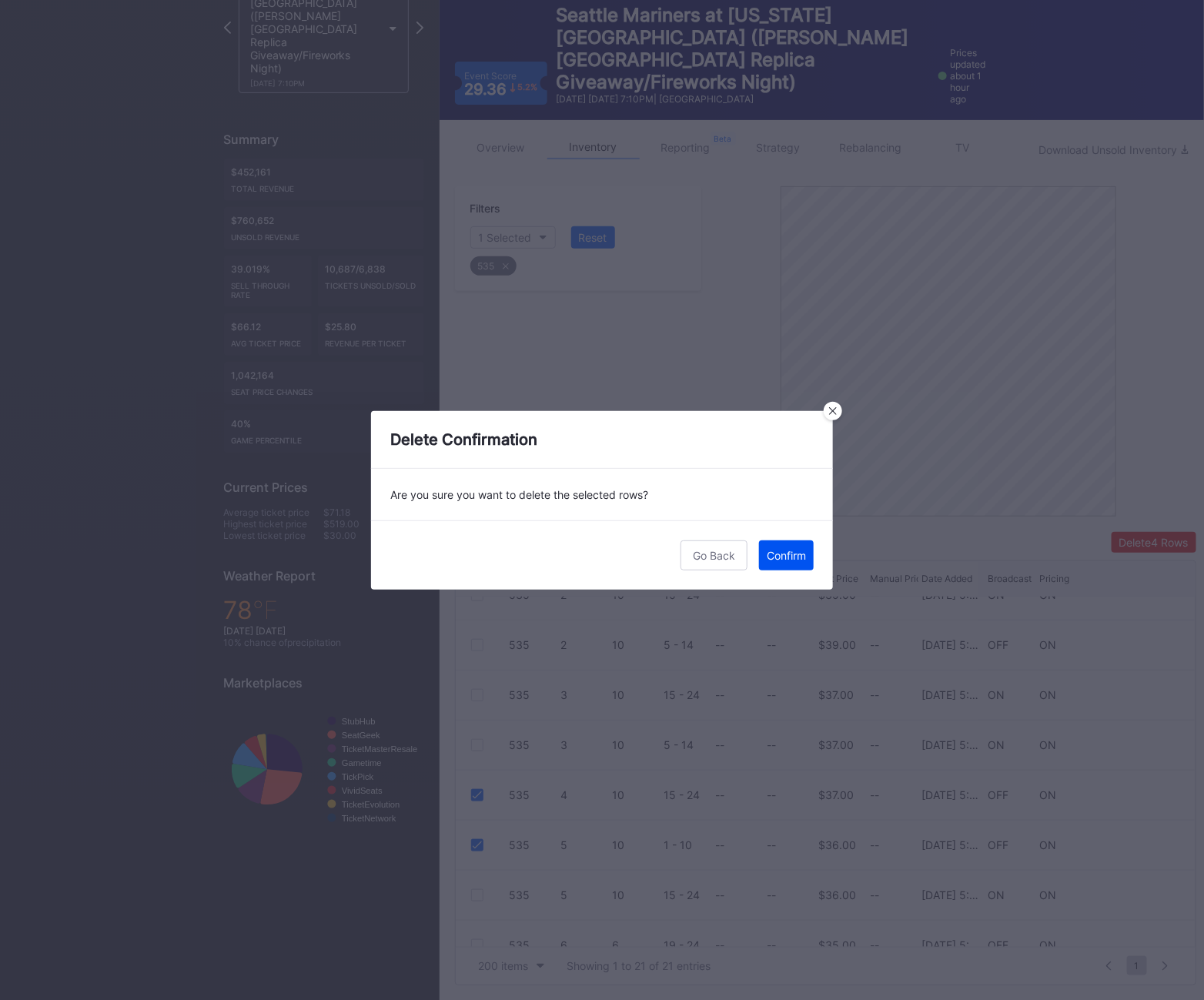
click at [791, 558] on div "Confirm" at bounding box center [786, 556] width 39 height 13
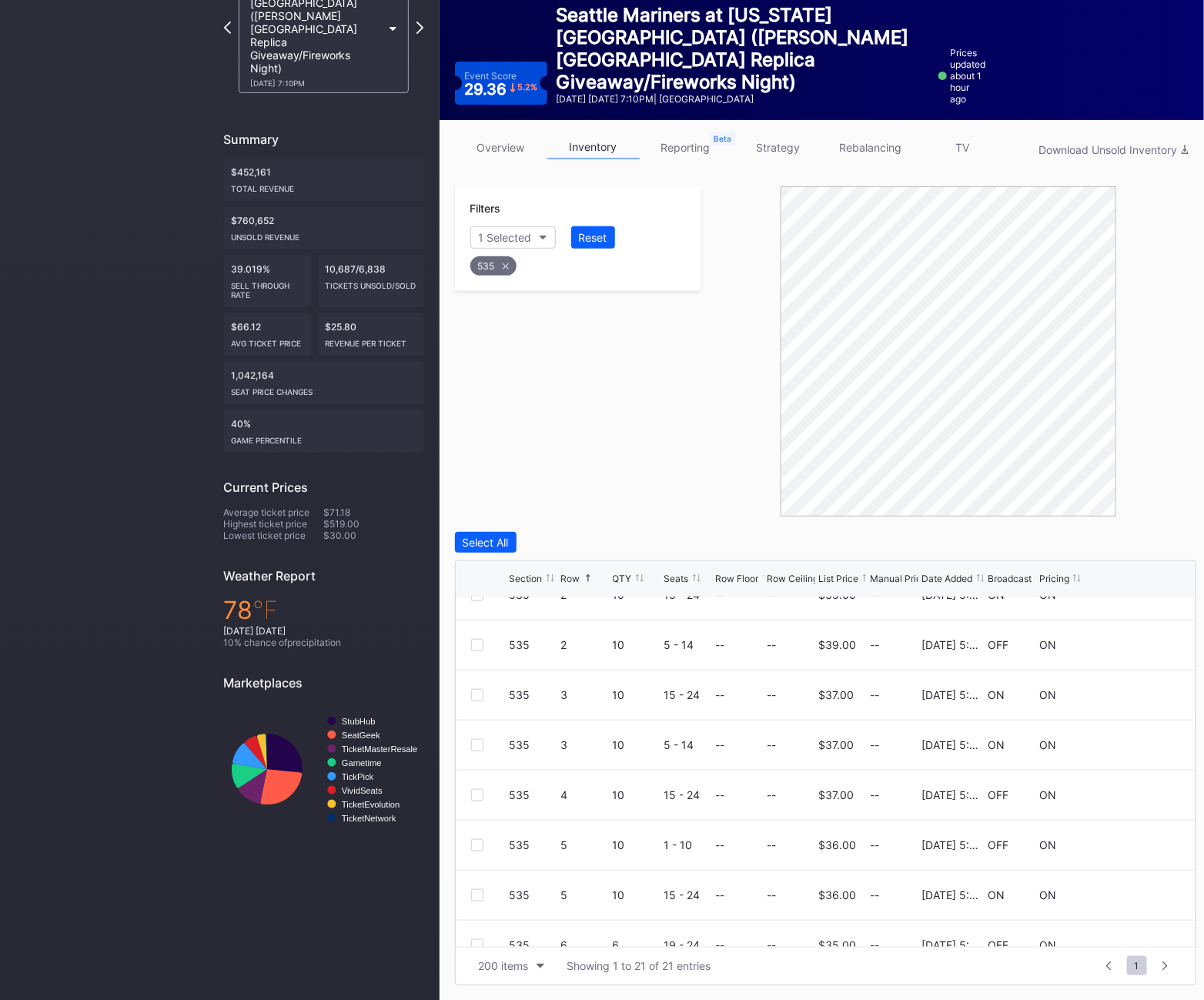
click at [495, 257] on div "535" at bounding box center [494, 266] width 46 height 19
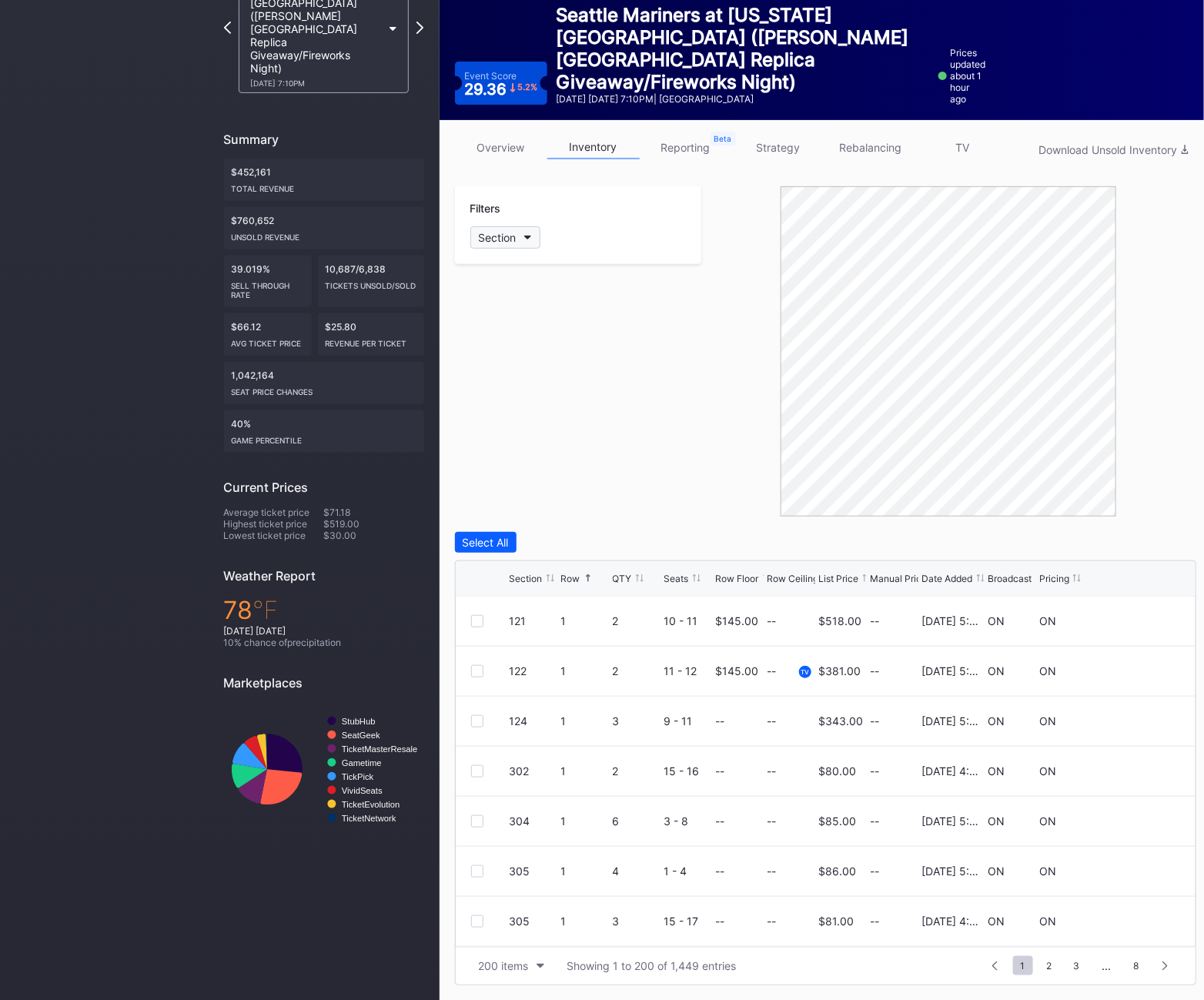
click at [495, 233] on div "Section" at bounding box center [498, 238] width 37 height 13
type input "536"
click at [532, 331] on div "536" at bounding box center [559, 324] width 179 height 29
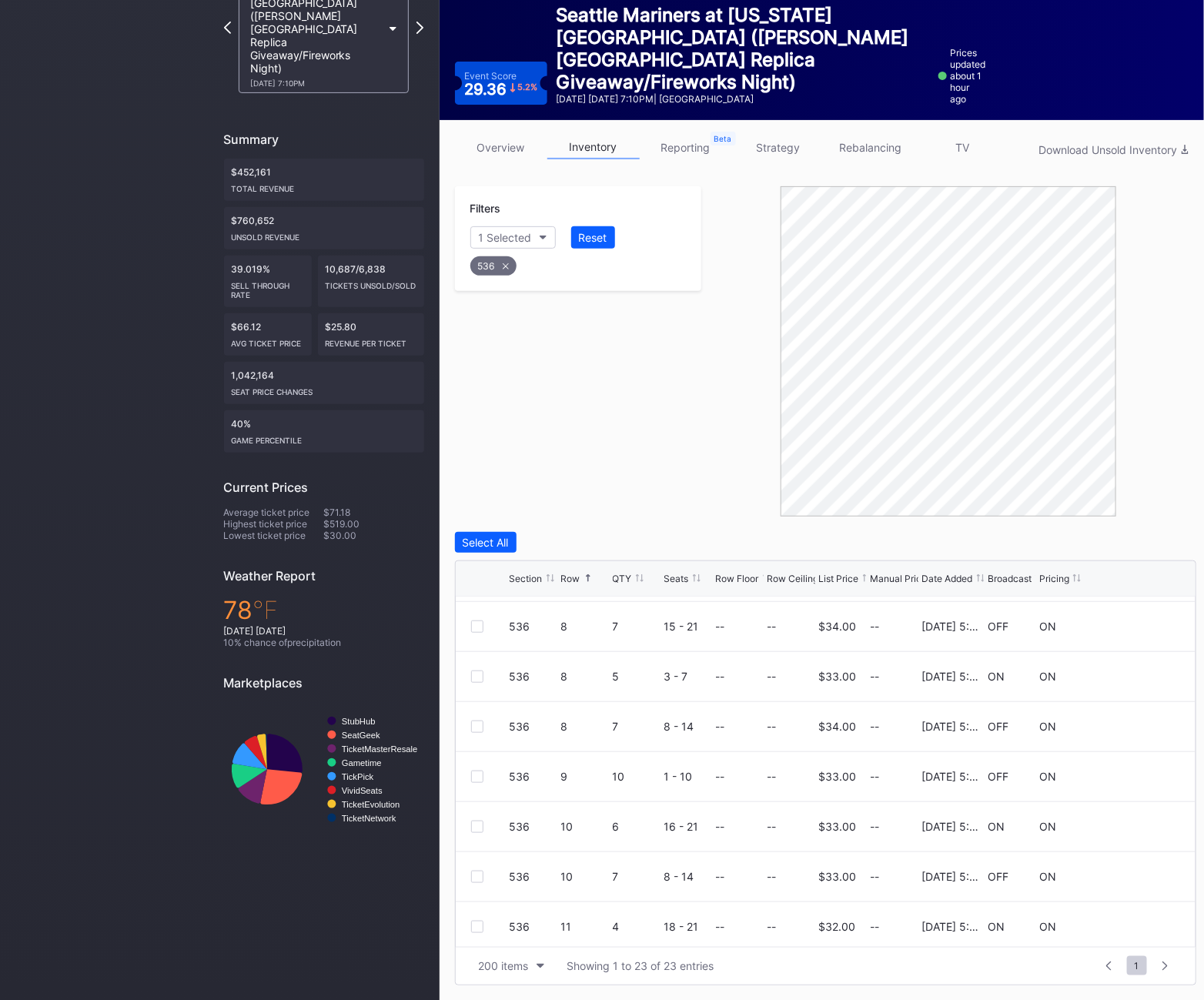
scroll to position [573, 0]
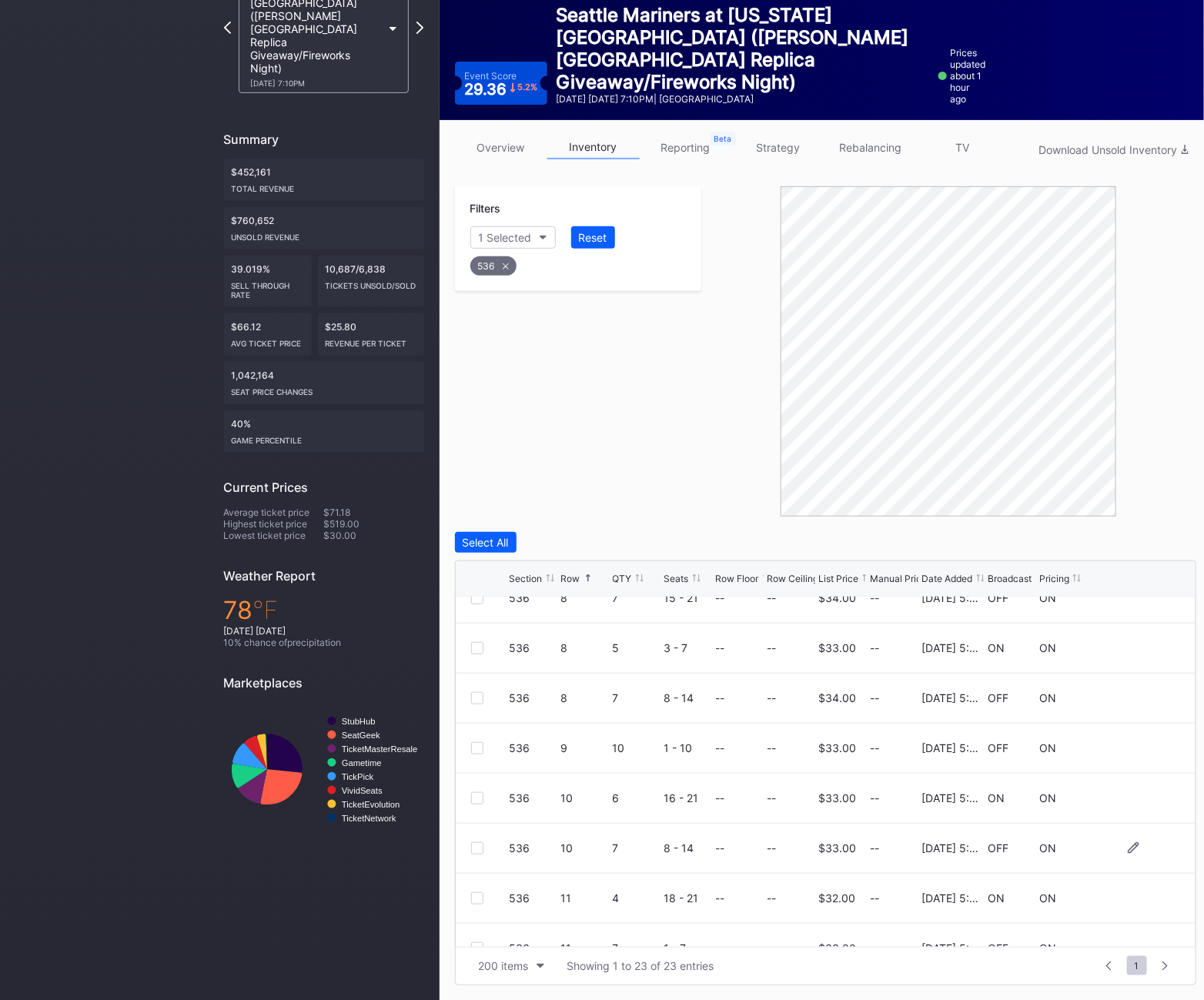
click at [480, 848] on div at bounding box center [477, 849] width 12 height 12
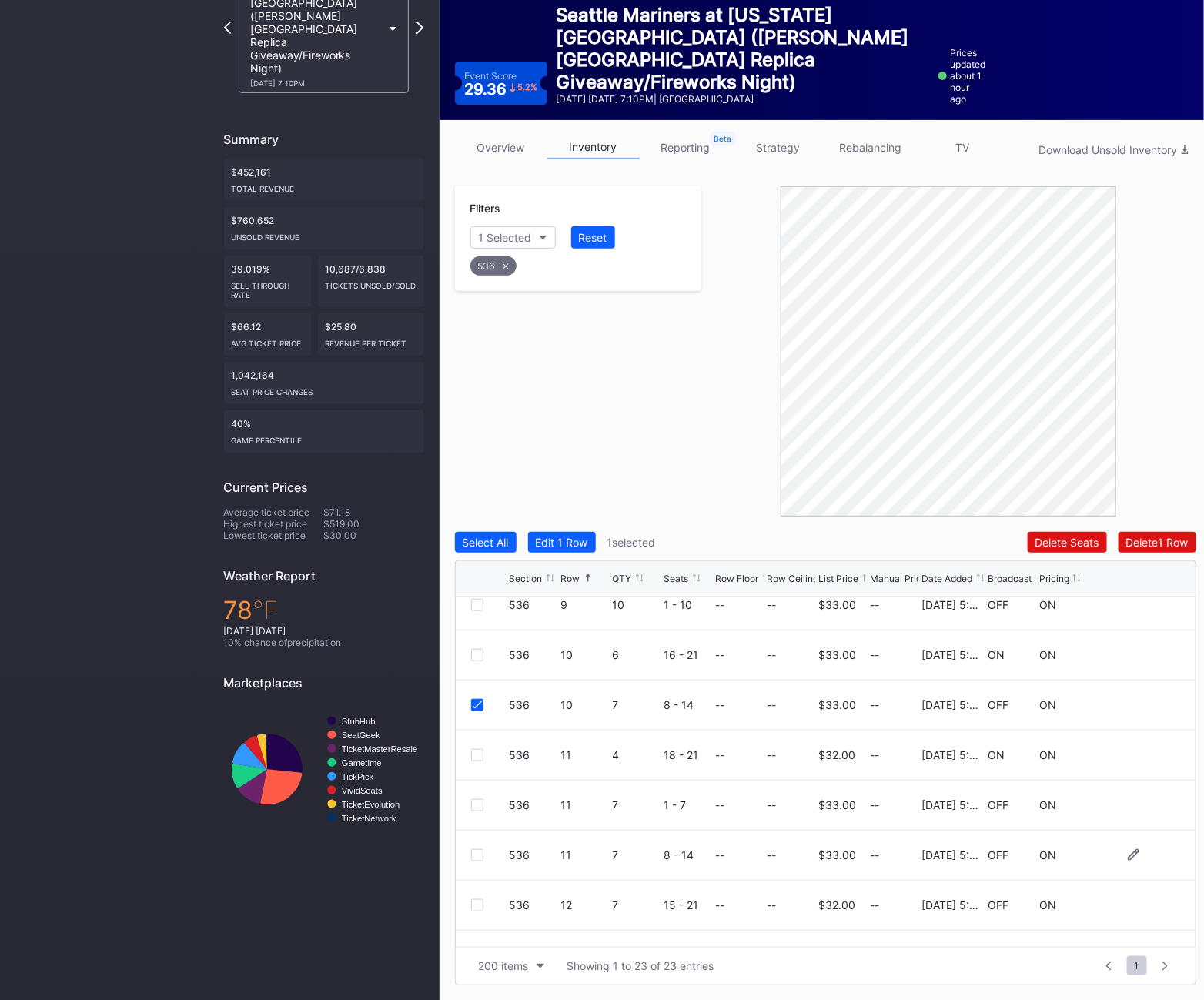
scroll to position [716, 0]
click at [485, 805] on div at bounding box center [491, 806] width 38 height 12
click at [476, 801] on div at bounding box center [477, 806] width 12 height 12
click at [475, 860] on div at bounding box center [477, 856] width 12 height 12
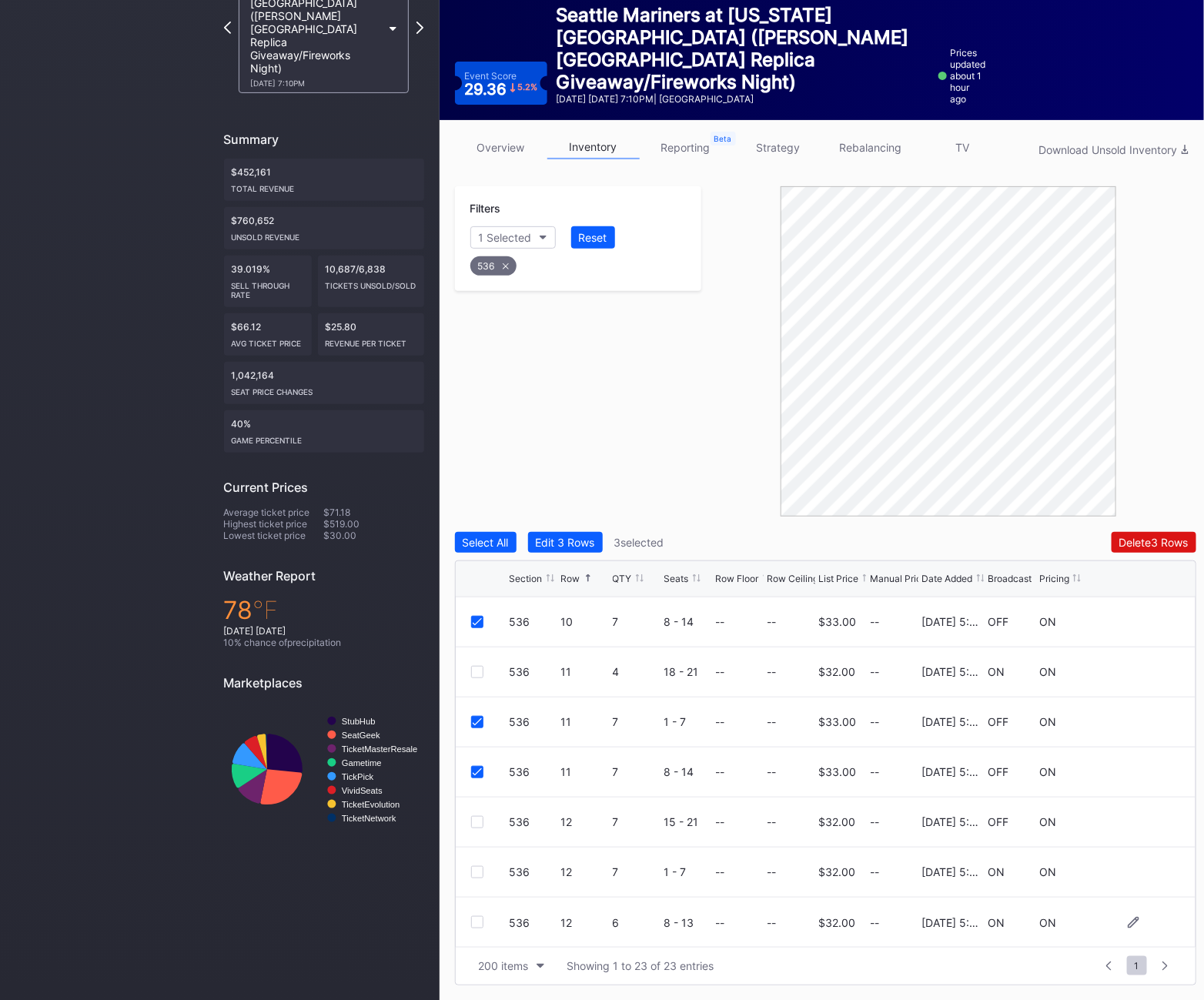
click at [477, 921] on div at bounding box center [477, 922] width 12 height 12
click at [487, 920] on div at bounding box center [491, 922] width 38 height 12
click at [480, 917] on div at bounding box center [477, 922] width 12 height 12
click at [473, 824] on div at bounding box center [477, 822] width 12 height 12
click at [1141, 540] on div "Delete 4 Rows" at bounding box center [1154, 543] width 69 height 13
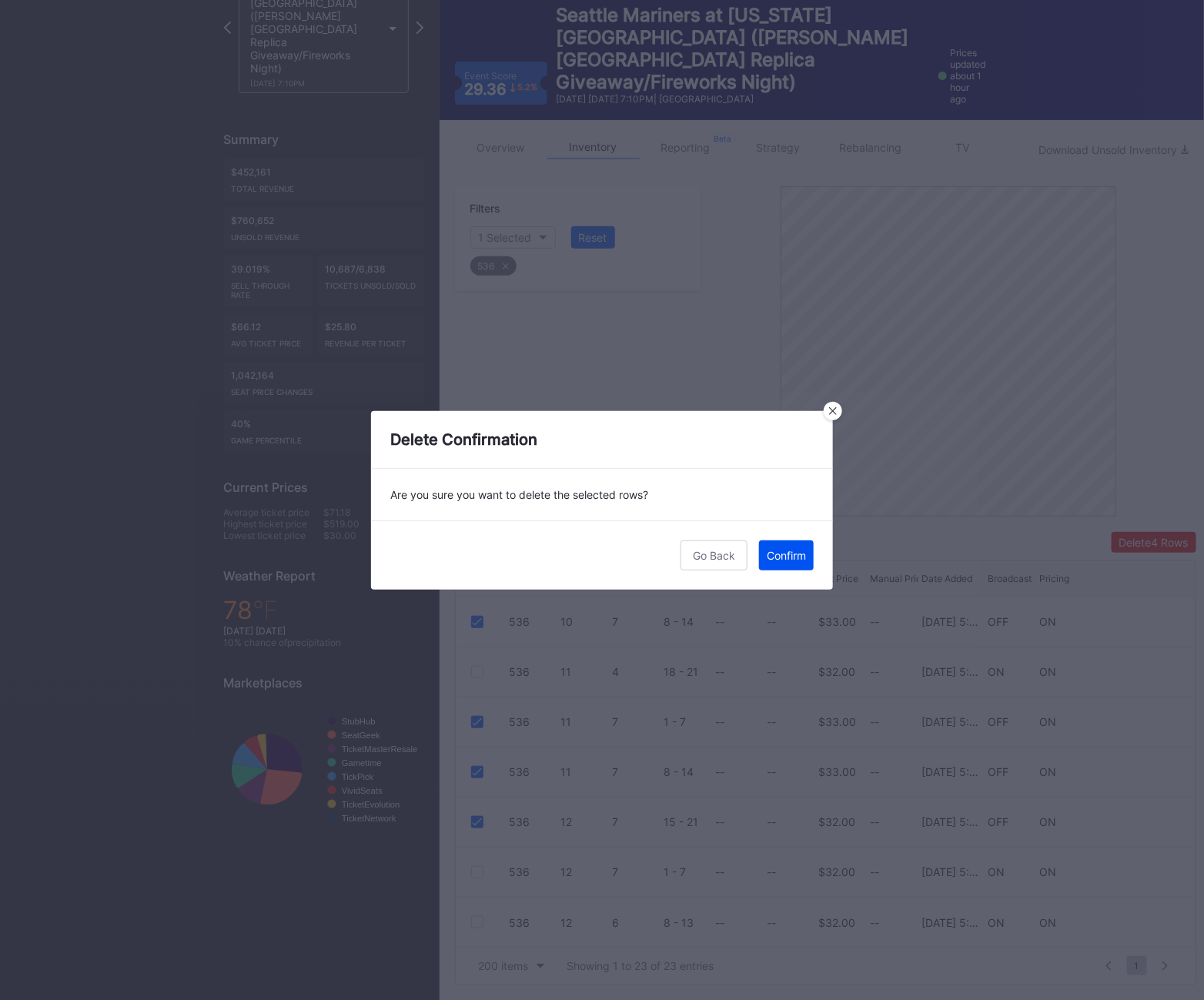
click at [781, 565] on button "Confirm" at bounding box center [786, 555] width 55 height 30
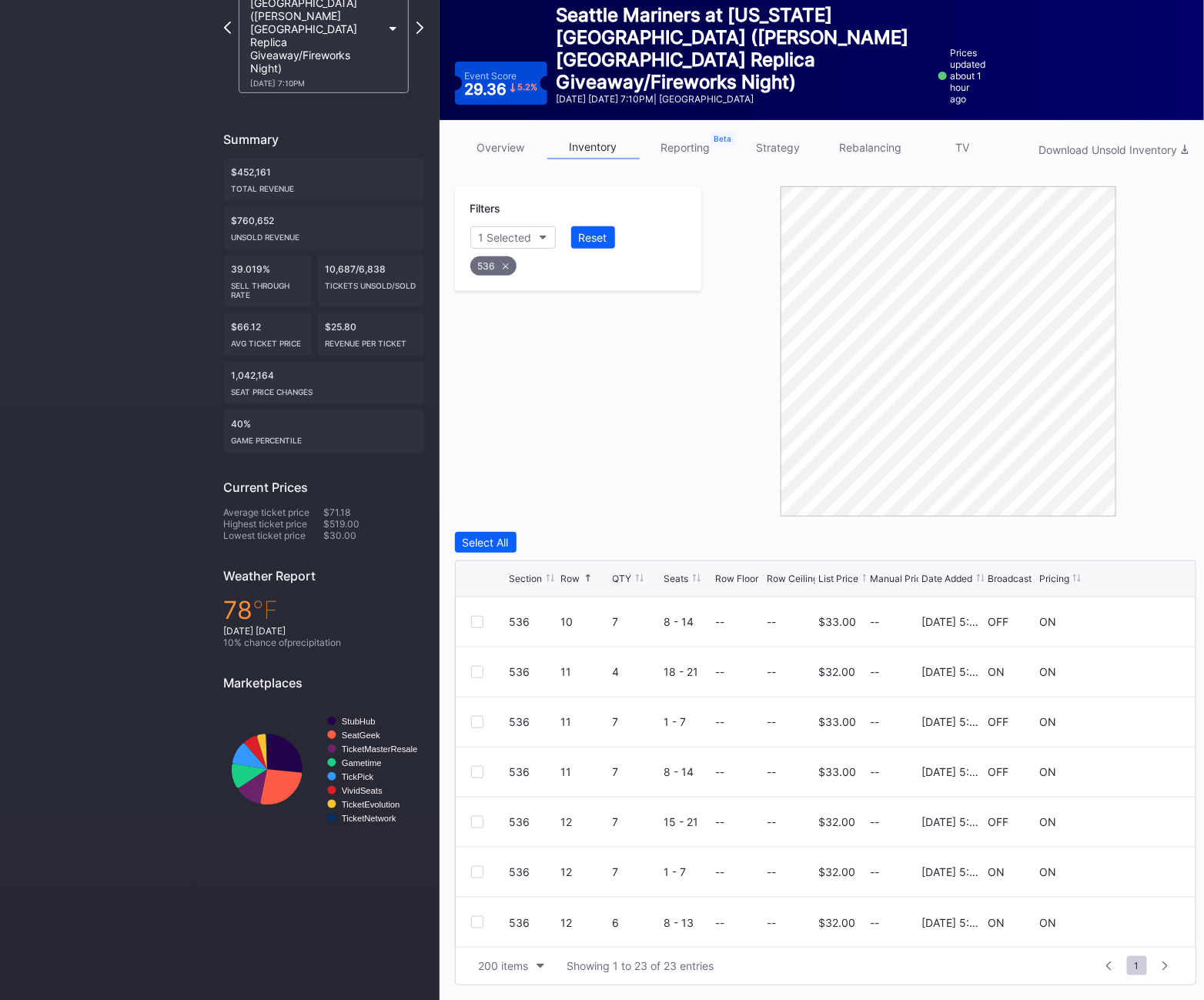
click at [502, 258] on div "536" at bounding box center [494, 266] width 46 height 19
click at [491, 228] on button "Section" at bounding box center [505, 237] width 70 height 22
type input "537"
click at [546, 317] on div "537" at bounding box center [559, 324] width 179 height 29
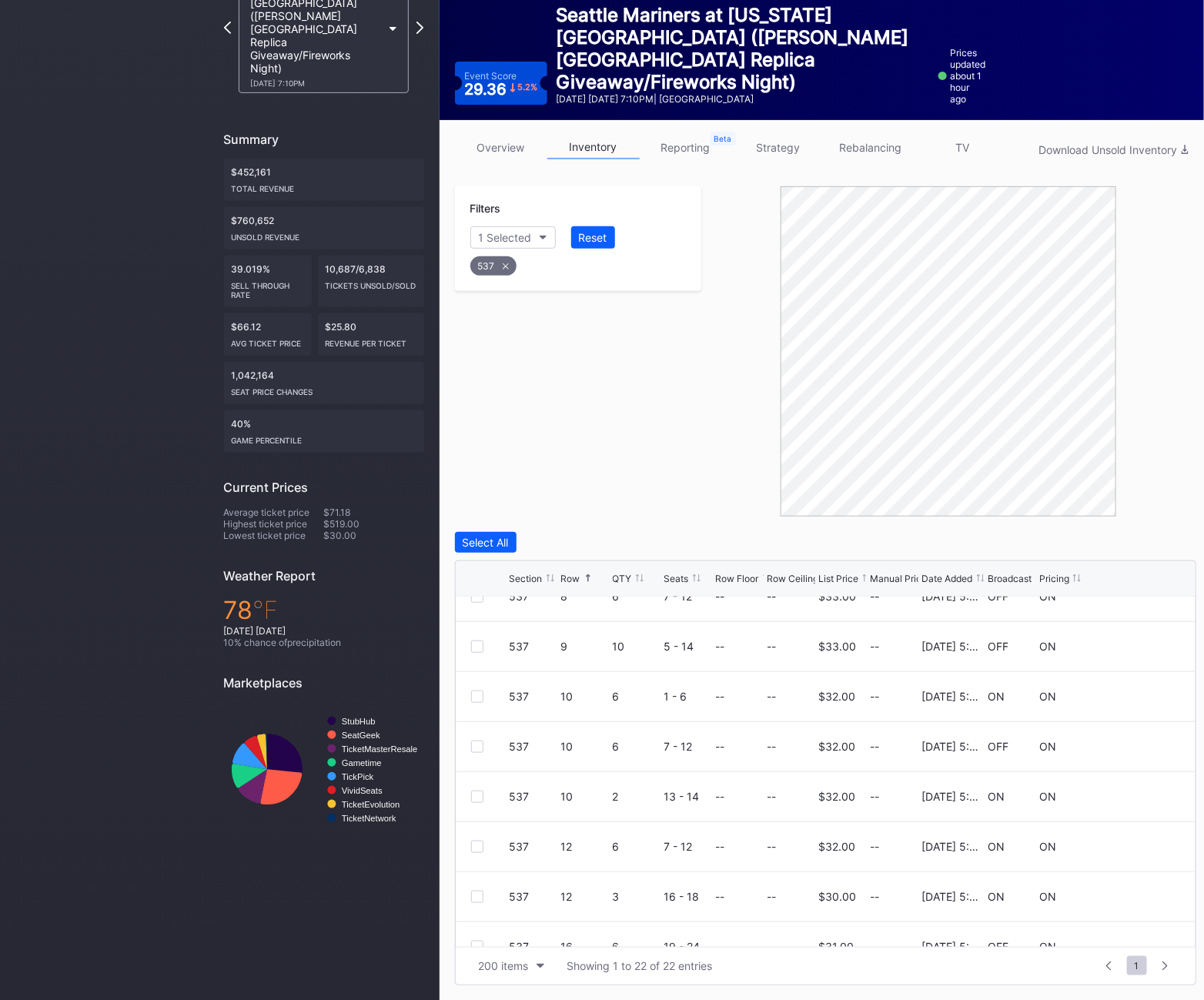
scroll to position [675, 0]
click at [475, 744] on div at bounding box center [477, 748] width 12 height 12
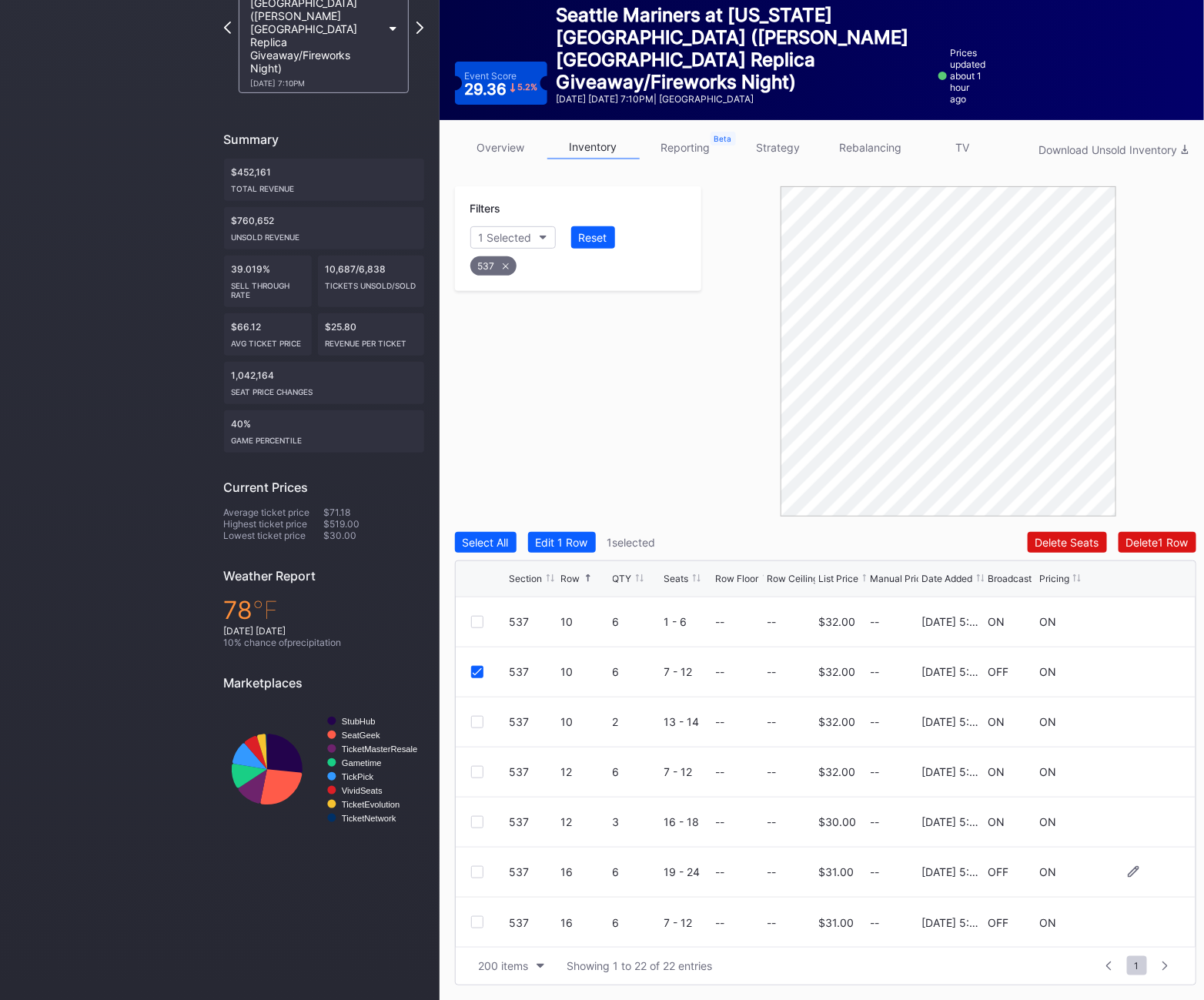
click at [475, 872] on div at bounding box center [477, 872] width 12 height 12
click at [475, 919] on div at bounding box center [477, 922] width 12 height 12
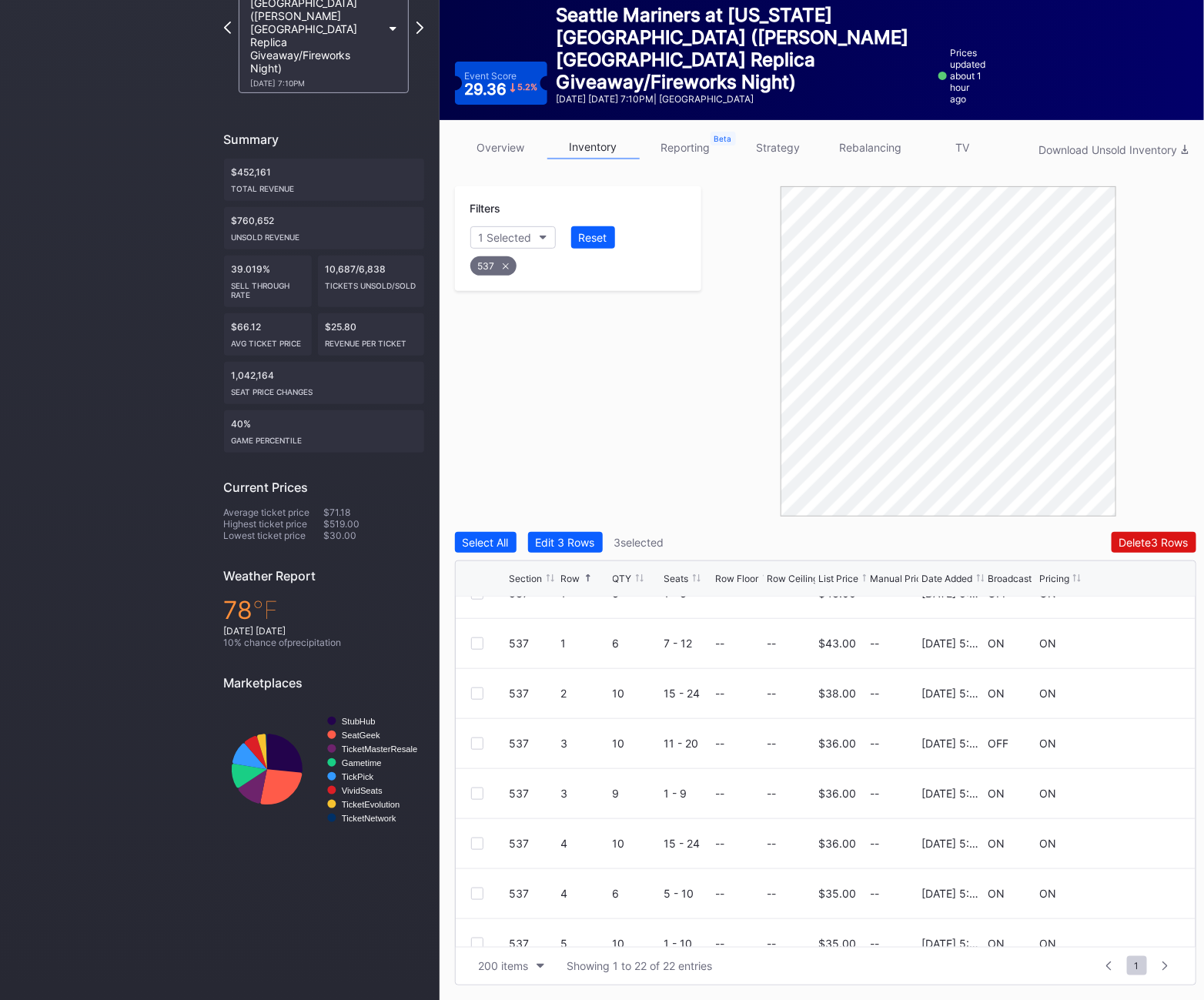
scroll to position [81, 0]
click at [475, 742] on div at bounding box center [477, 740] width 12 height 12
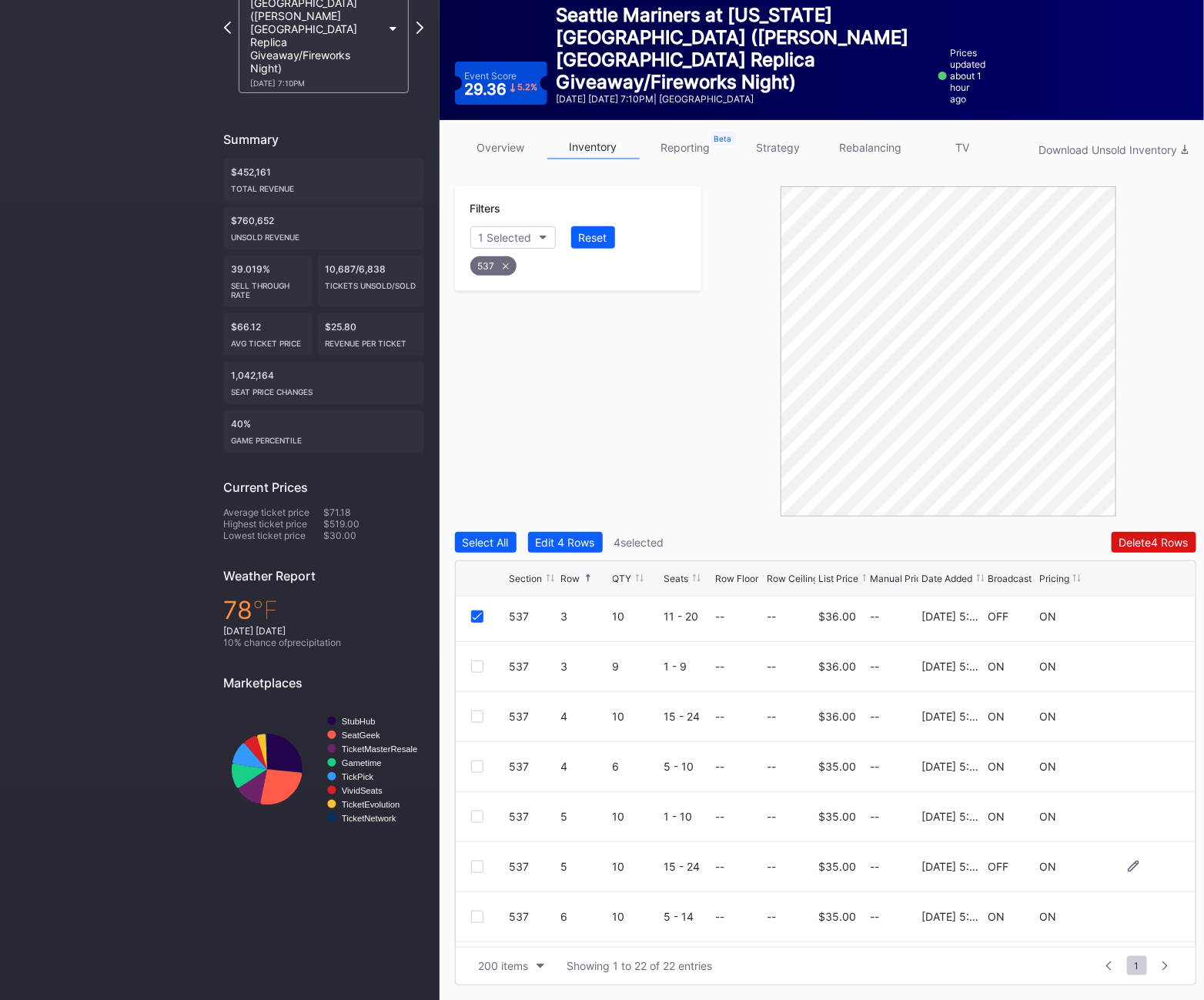
scroll to position [226, 0]
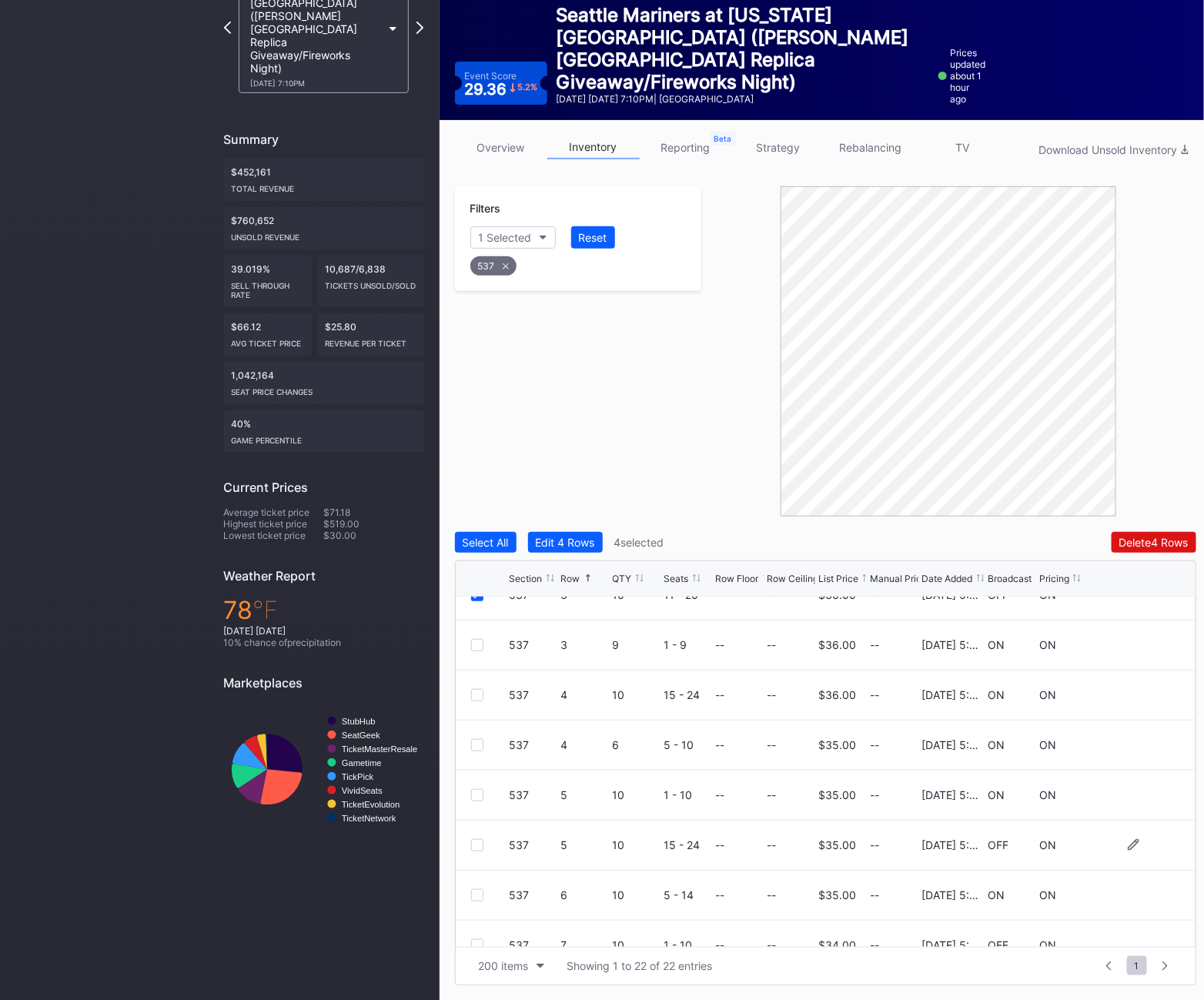
click at [476, 844] on div at bounding box center [477, 846] width 12 height 12
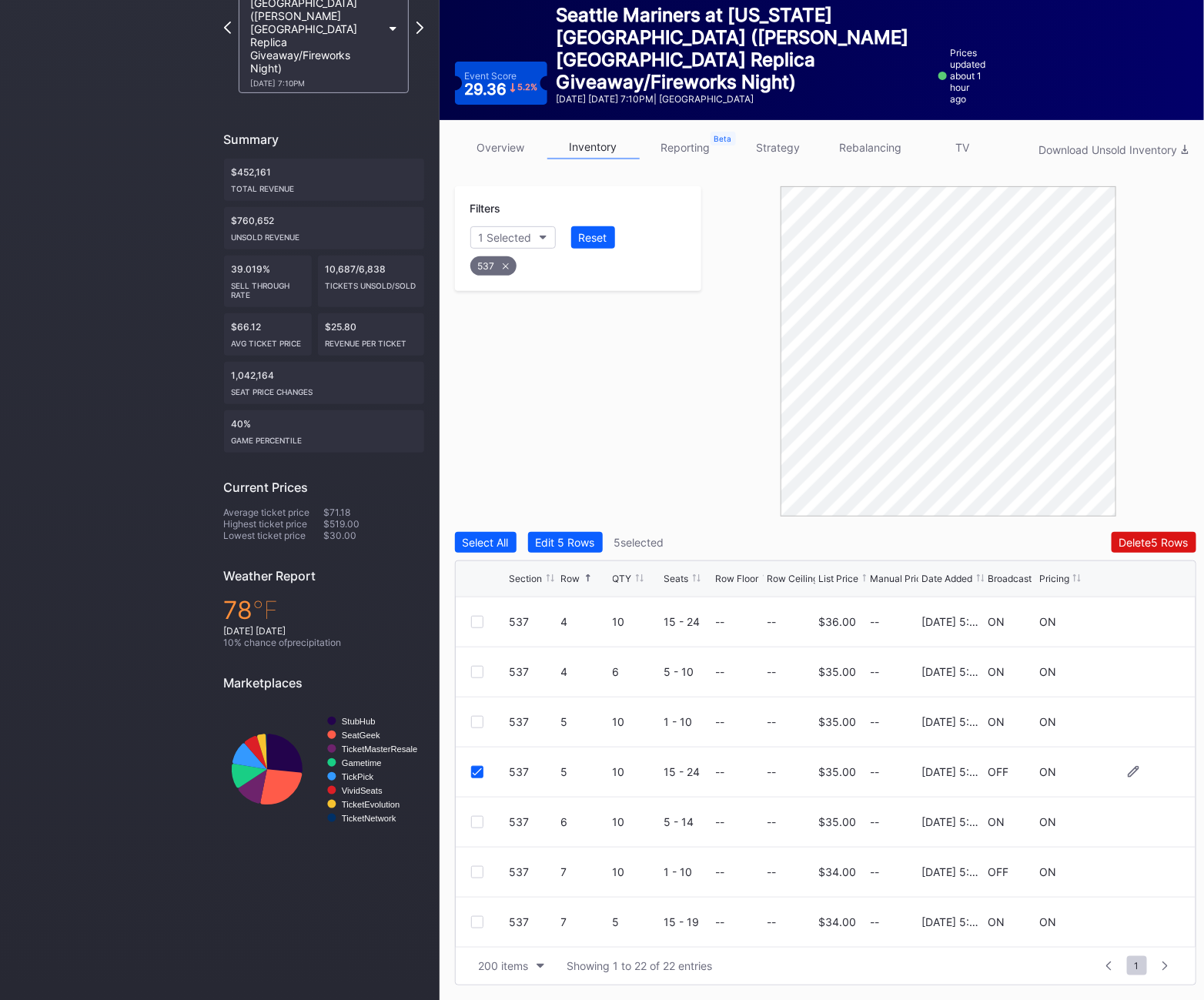
scroll to position [309, 0]
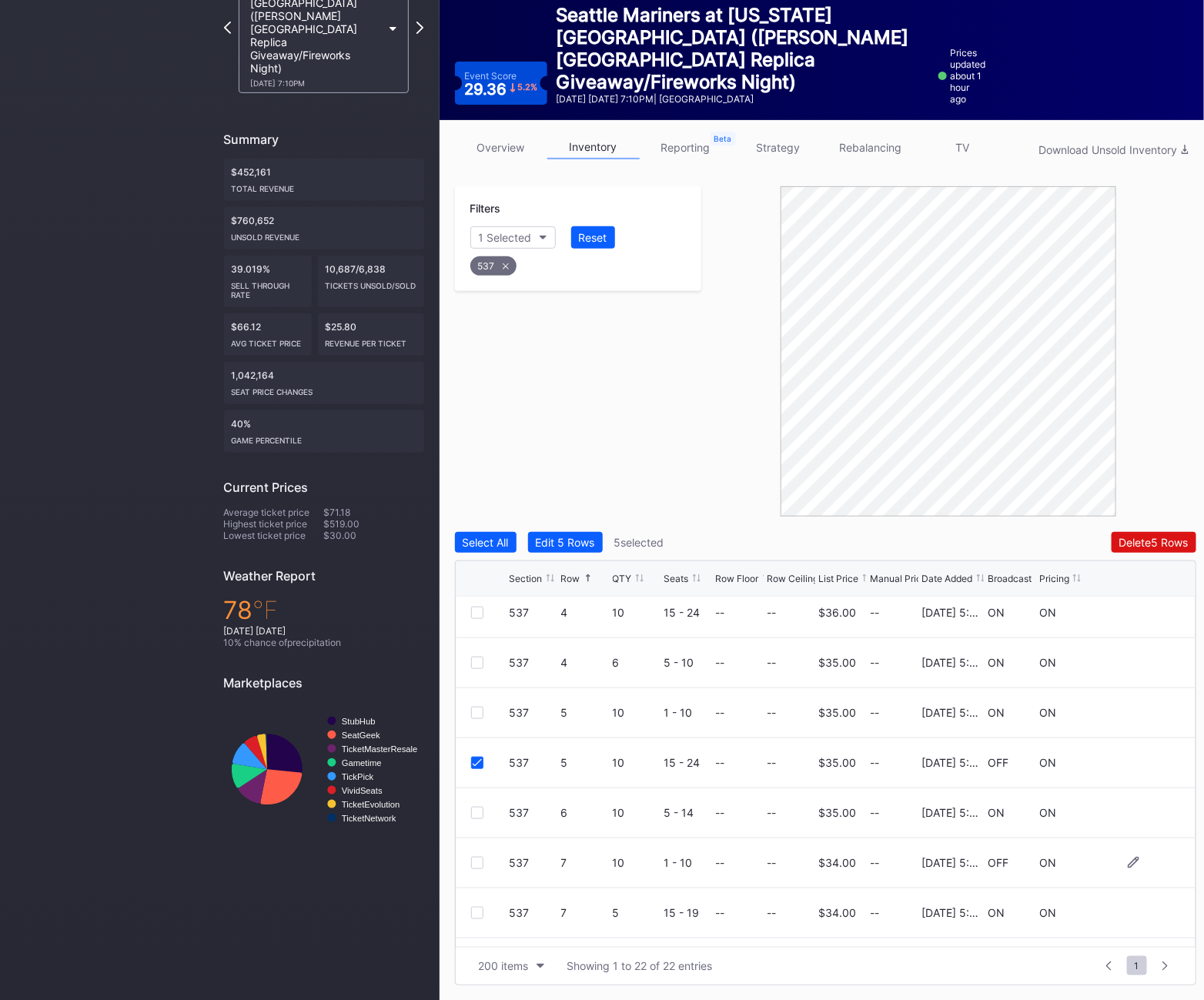
click at [479, 862] on div at bounding box center [477, 863] width 12 height 12
click at [1159, 547] on div "Delete 6 Rows" at bounding box center [1154, 543] width 69 height 13
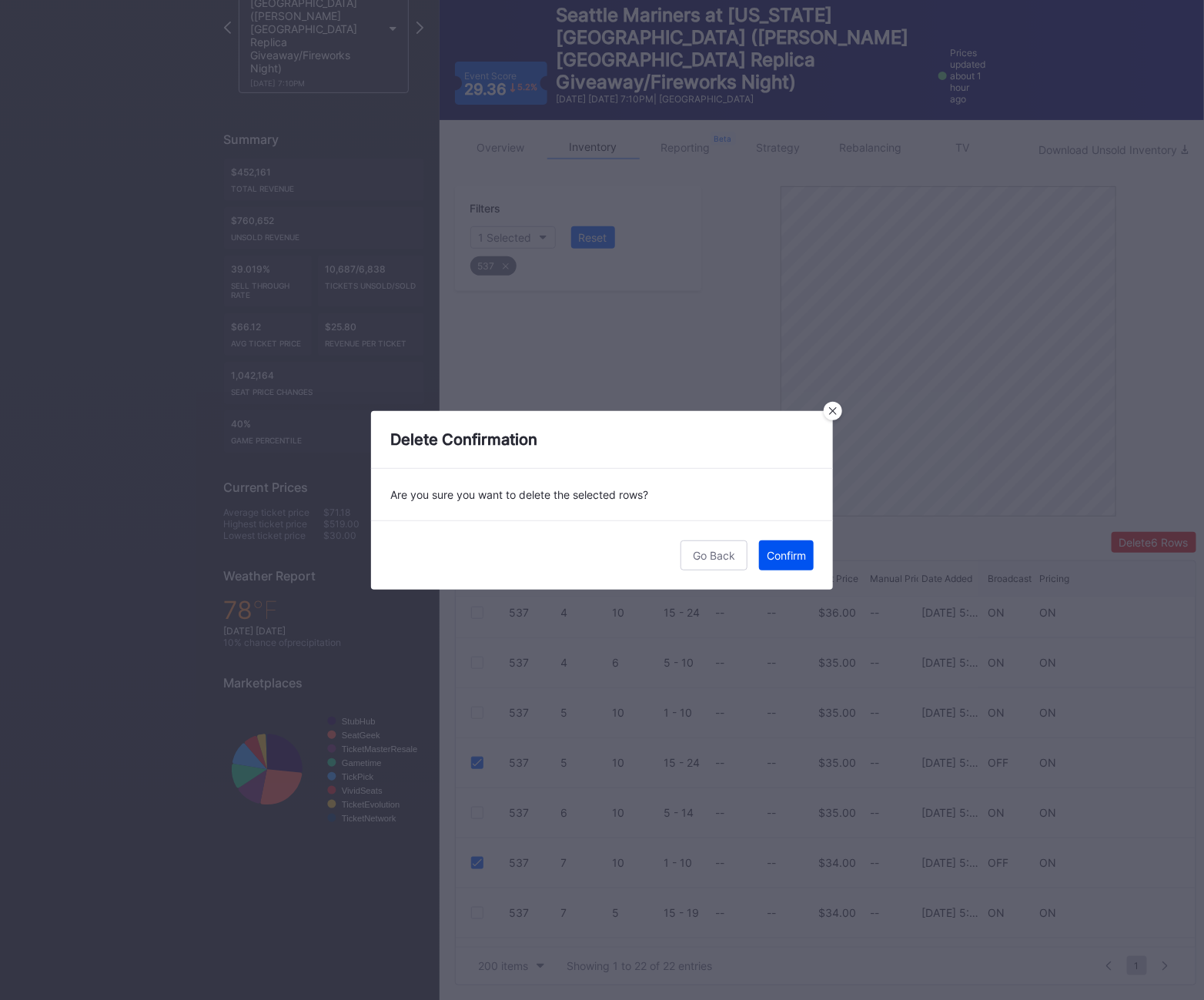
click at [783, 561] on div "Confirm" at bounding box center [786, 556] width 39 height 13
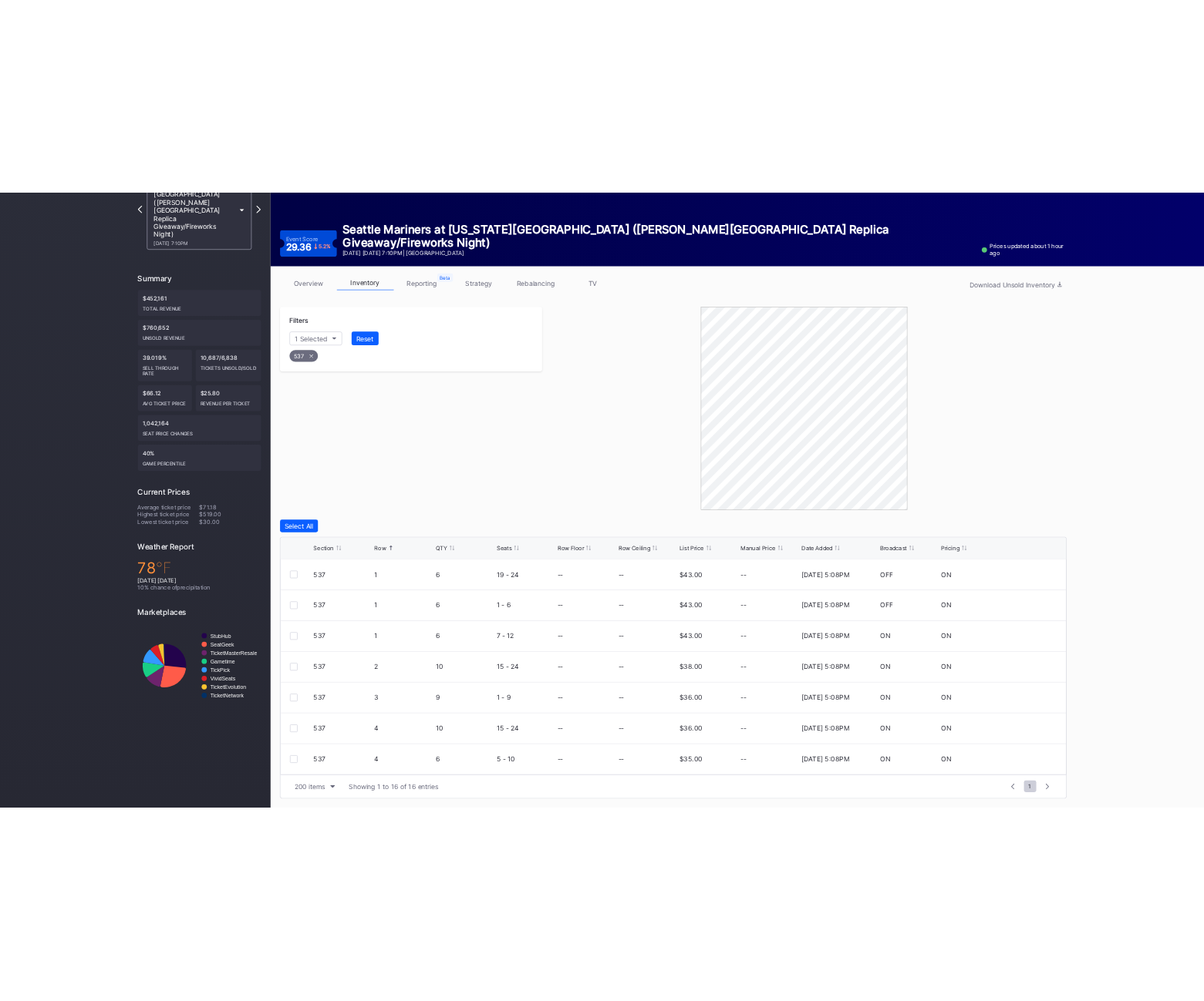
scroll to position [0, 0]
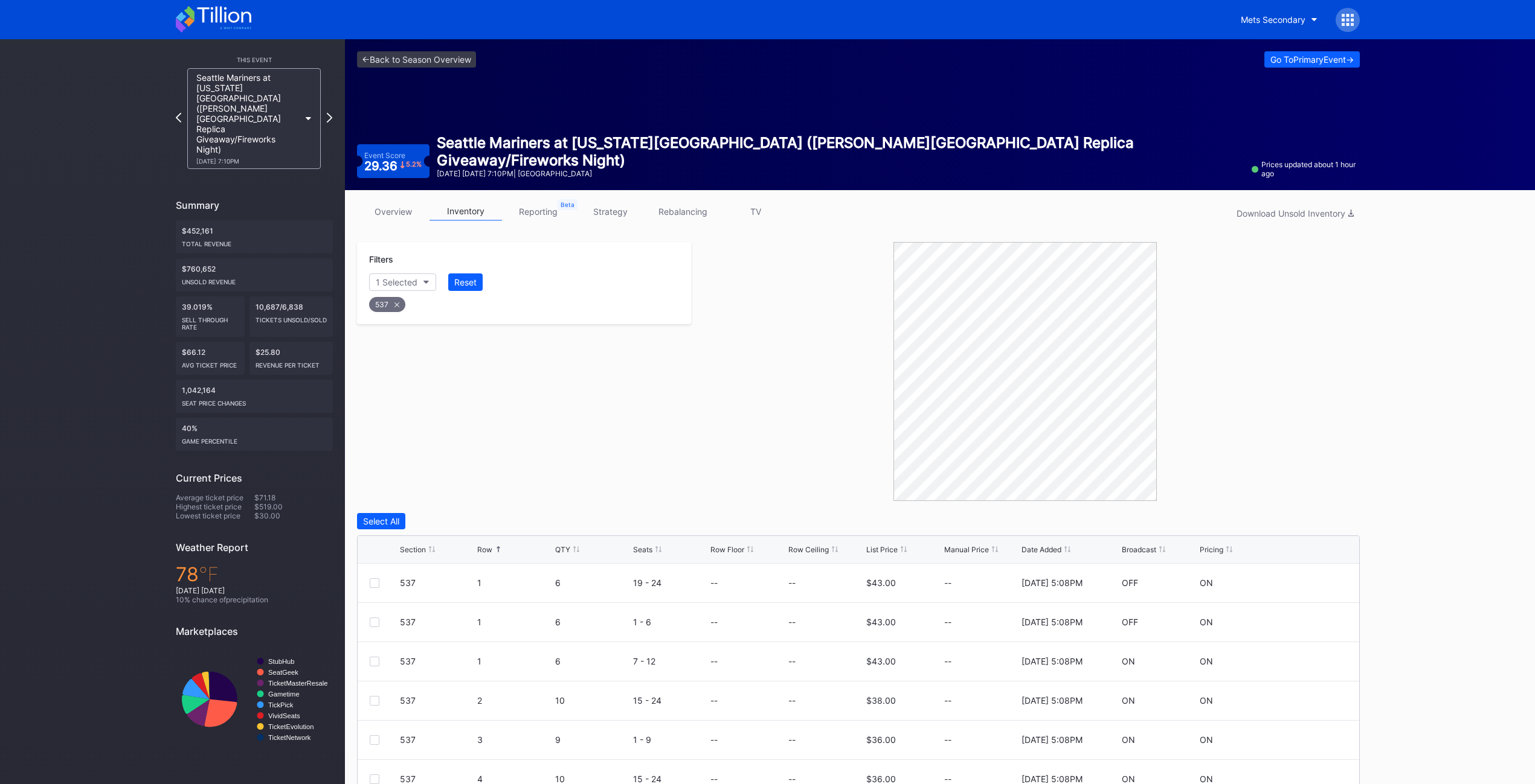
click at [944, 23] on div "Mets Secondary" at bounding box center [1296, 20] width 128 height 24
click at [944, 20] on icon at bounding box center [1348, 20] width 3 height 3
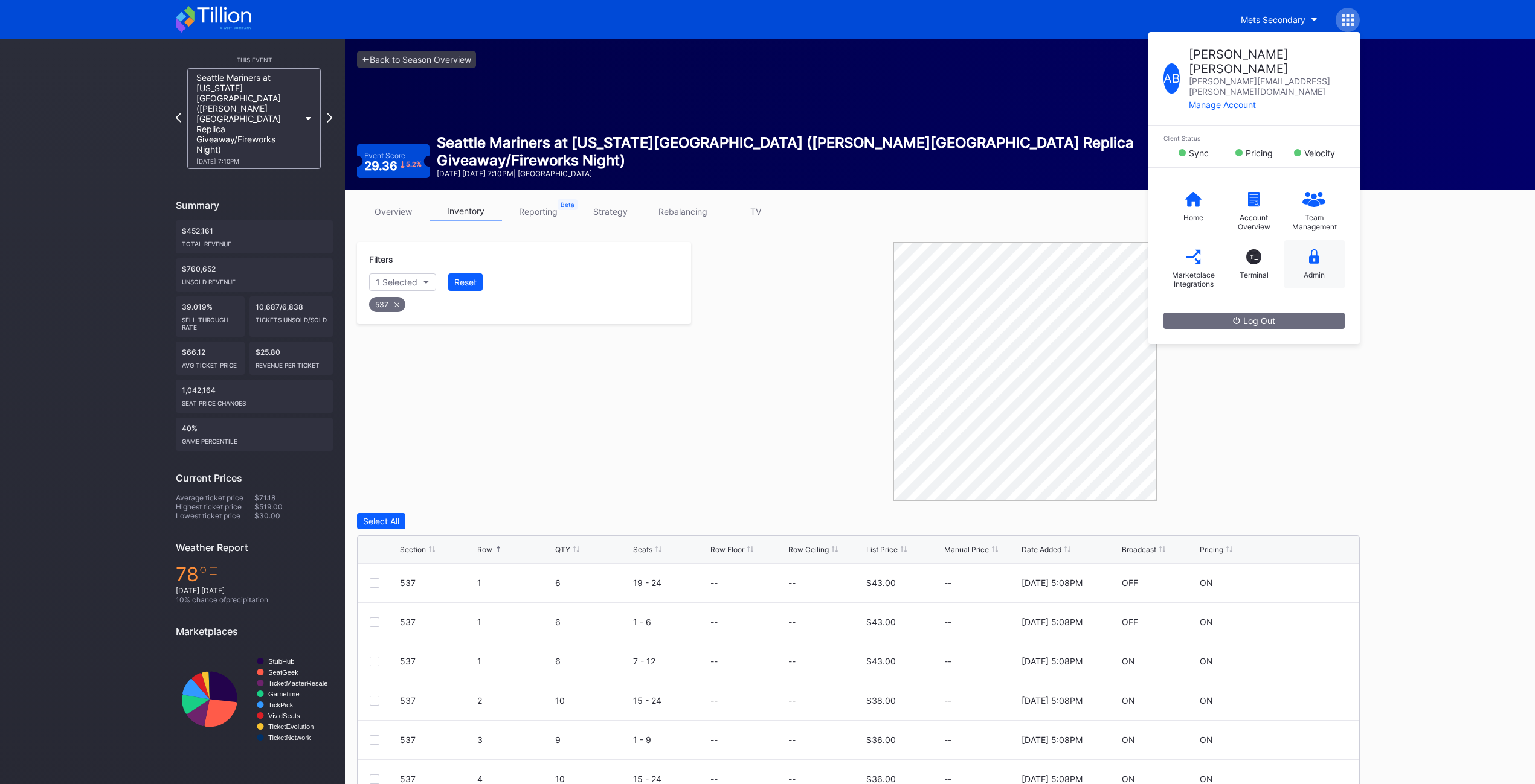
click at [944, 271] on div "Admin" at bounding box center [1314, 275] width 21 height 9
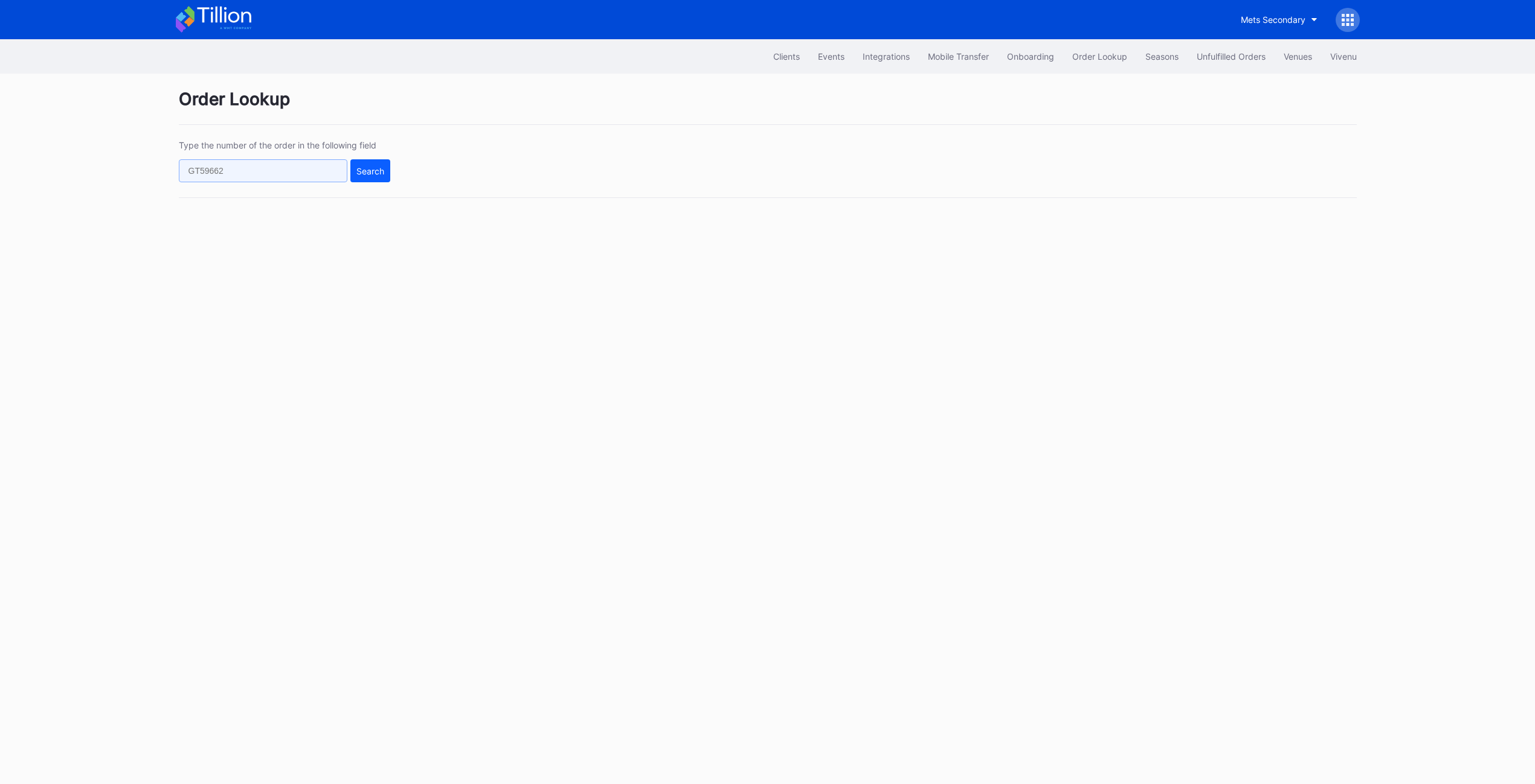
click at [242, 164] on input "text" at bounding box center [263, 171] width 168 height 23
paste input "620723733"
click at [411, 164] on div "Type the number of the order in the following field 620723733 Search" at bounding box center [768, 168] width 1178 height 58
click at [350, 172] on button "Search" at bounding box center [370, 171] width 40 height 23
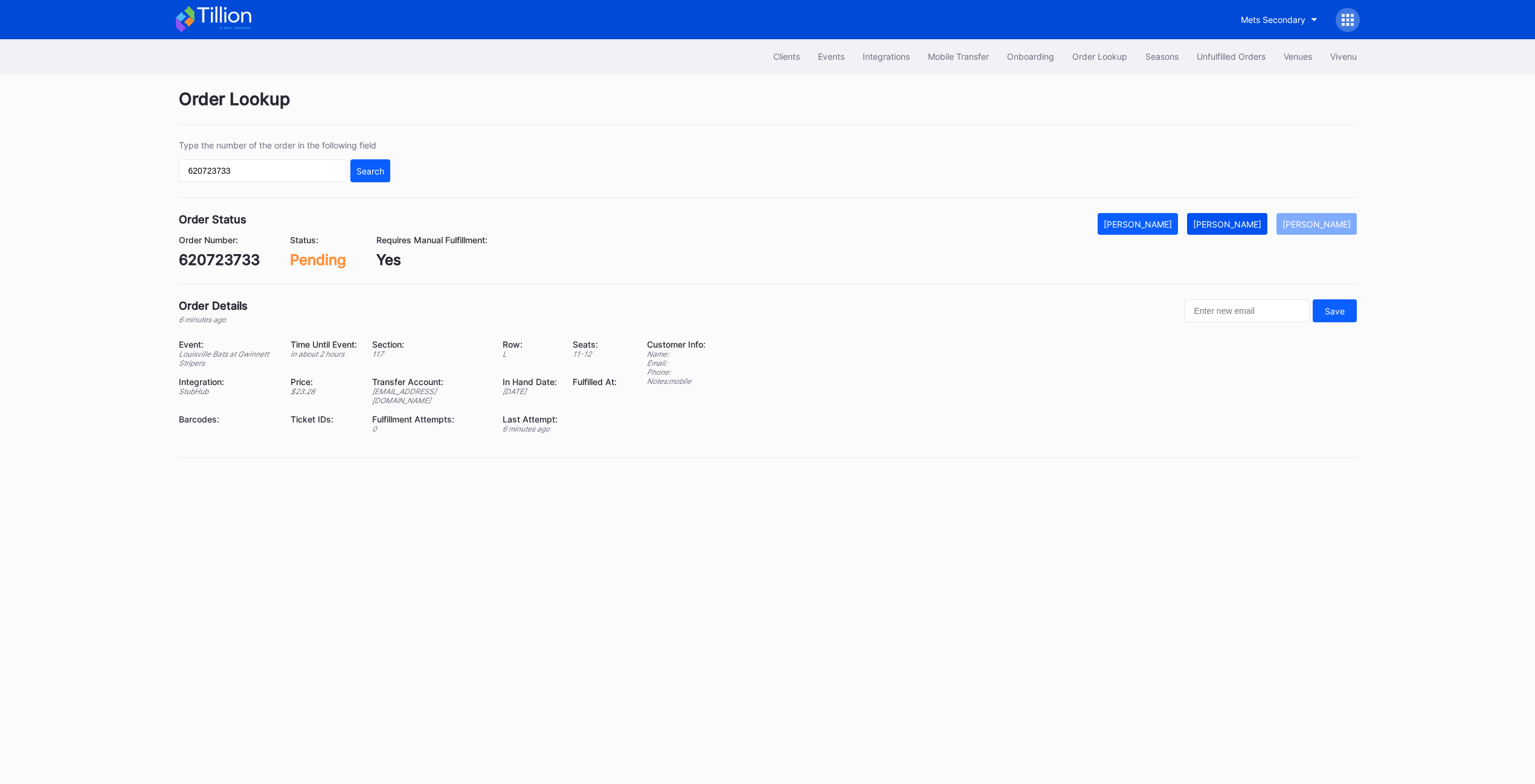
click at [944, 229] on button "[PERSON_NAME]" at bounding box center [1227, 224] width 80 height 22
click at [194, 258] on div "620723733" at bounding box center [220, 259] width 81 height 17
copy div "620723733"
click at [944, 106] on div "Clients Events Integrations Mobile Transfer Onboarding Order Lookup Seasons Unf…" at bounding box center [767, 411] width 1535 height 745
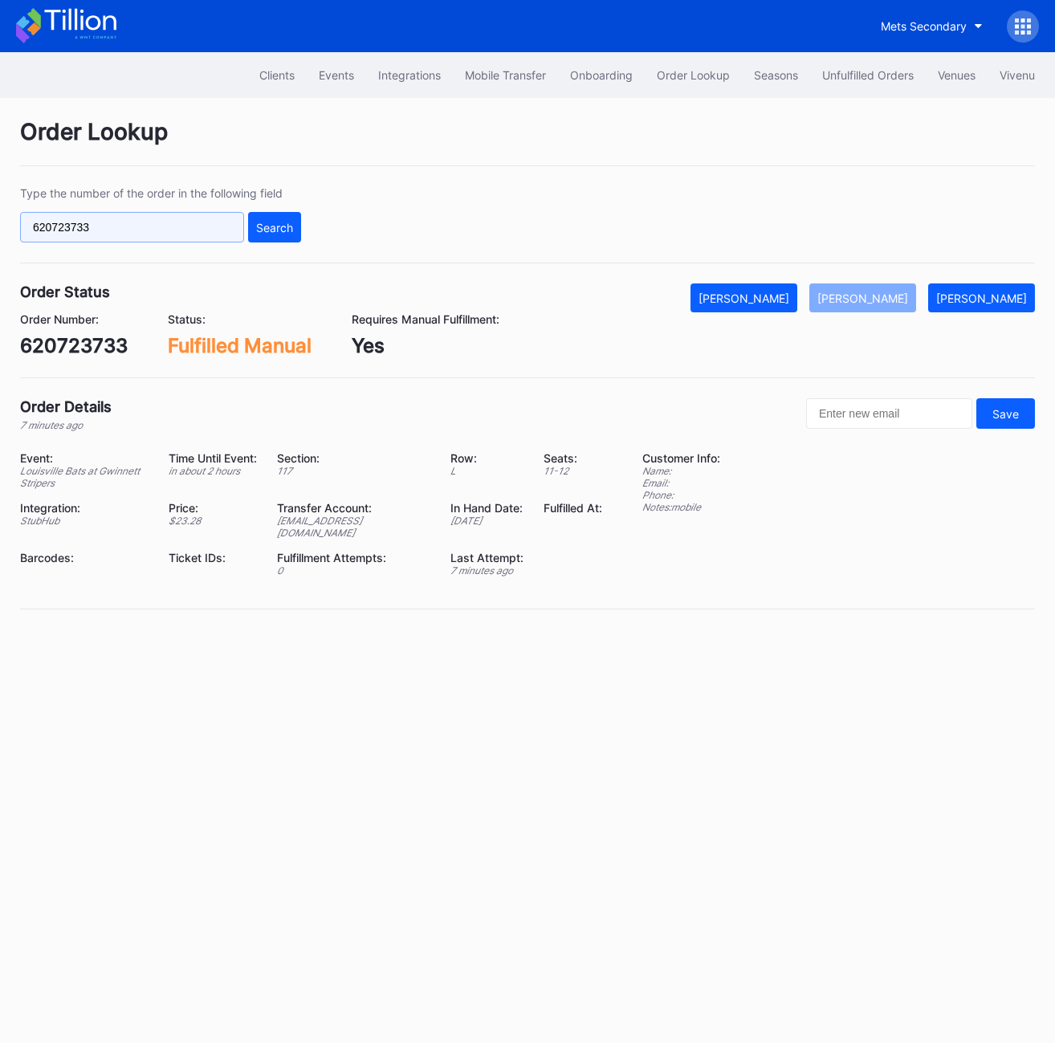
click at [119, 212] on input "620723733" at bounding box center [132, 227] width 224 height 31
paste input "5pkocq555y8"
type input "5pkocq555y8"
click at [285, 227] on div "Search" at bounding box center [274, 228] width 37 height 14
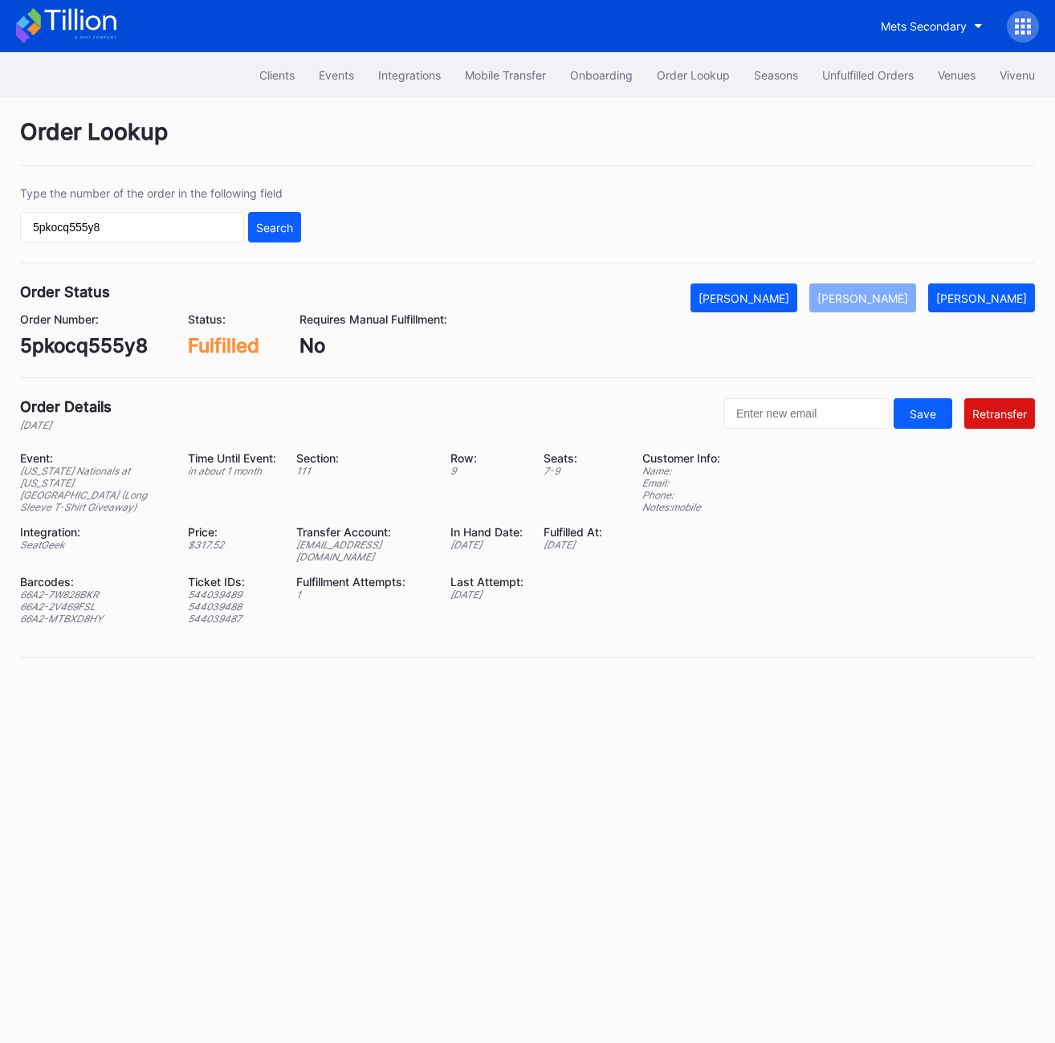
click at [806, 431] on div "Save Retransfer" at bounding box center [880, 414] width 312 height 33
click at [790, 416] on input "text" at bounding box center [807, 413] width 166 height 31
paste input "[EMAIL_ADDRESS][DOMAIN_NAME]"
type input "[EMAIL_ADDRESS][DOMAIN_NAME]"
click at [1013, 422] on button "Retransfer" at bounding box center [1000, 413] width 71 height 31
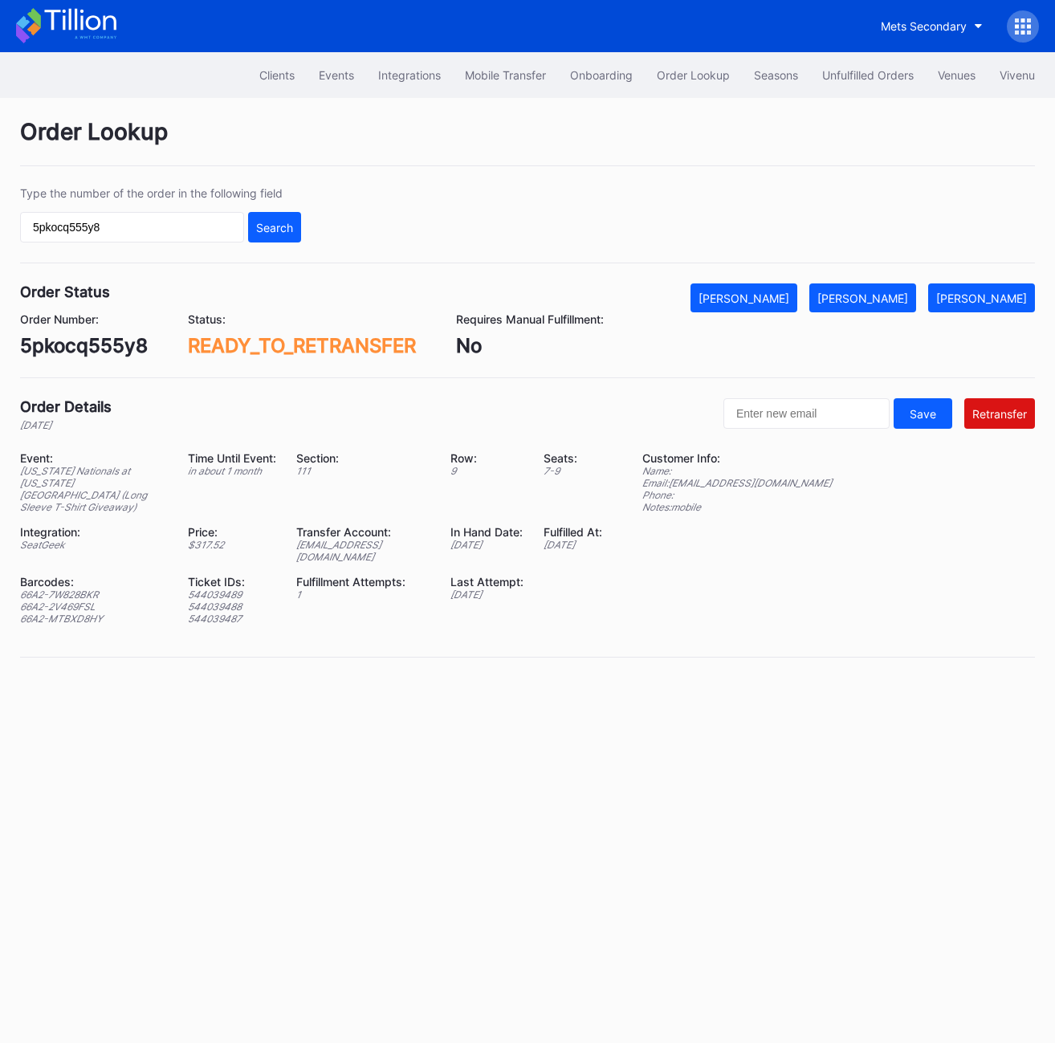
click at [341, 527] on div "Transfer Account:" at bounding box center [363, 532] width 134 height 14
copy div "Transfer Account:"
click at [298, 541] on div "Event: [US_STATE] Nationals at [US_STATE] Mets (Long Sleeve T-Shirt Giveaway) T…" at bounding box center [321, 544] width 602 height 186
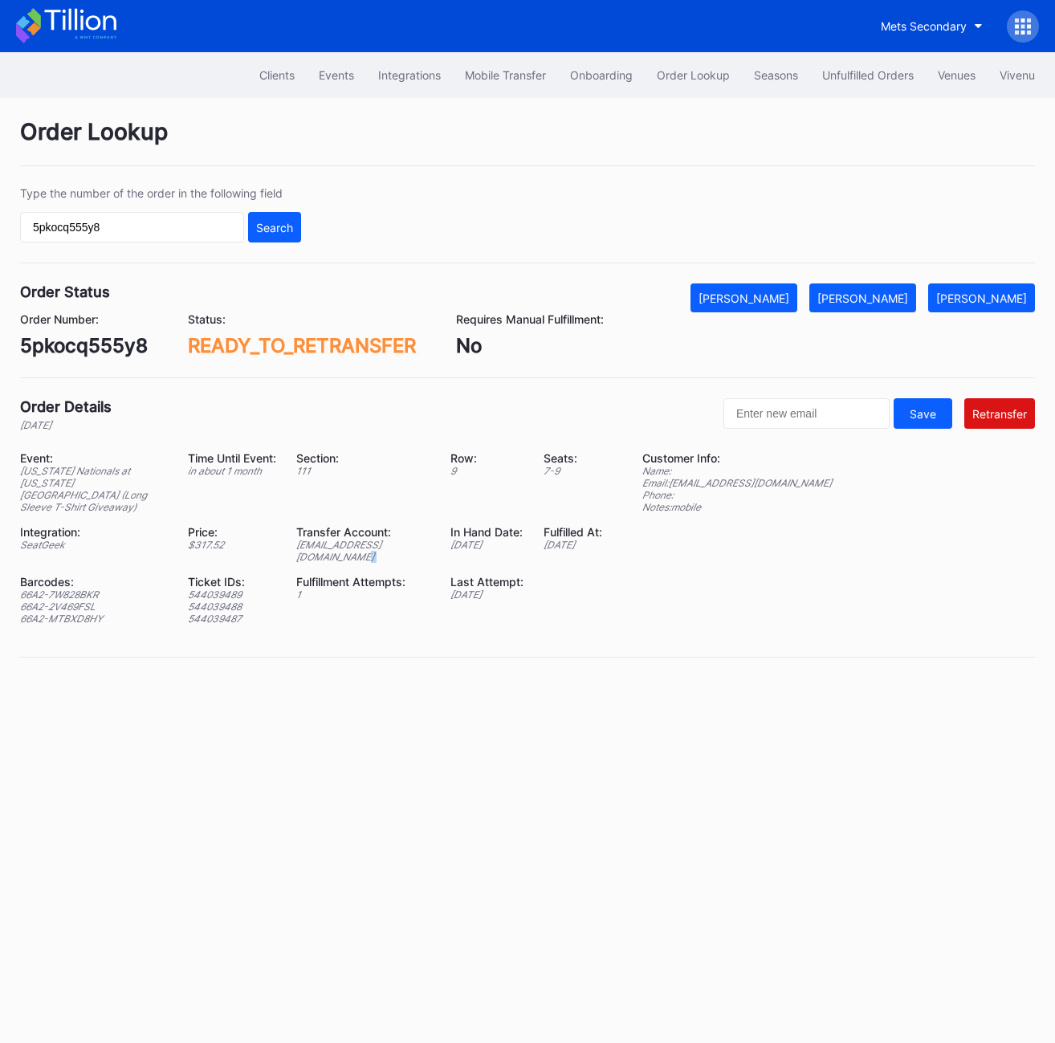
click at [298, 541] on div "Event: [US_STATE] Nationals at [US_STATE] Mets (Long Sleeve T-Shirt Giveaway) T…" at bounding box center [321, 544] width 602 height 186
copy div "[EMAIL_ADDRESS][DOMAIN_NAME]"
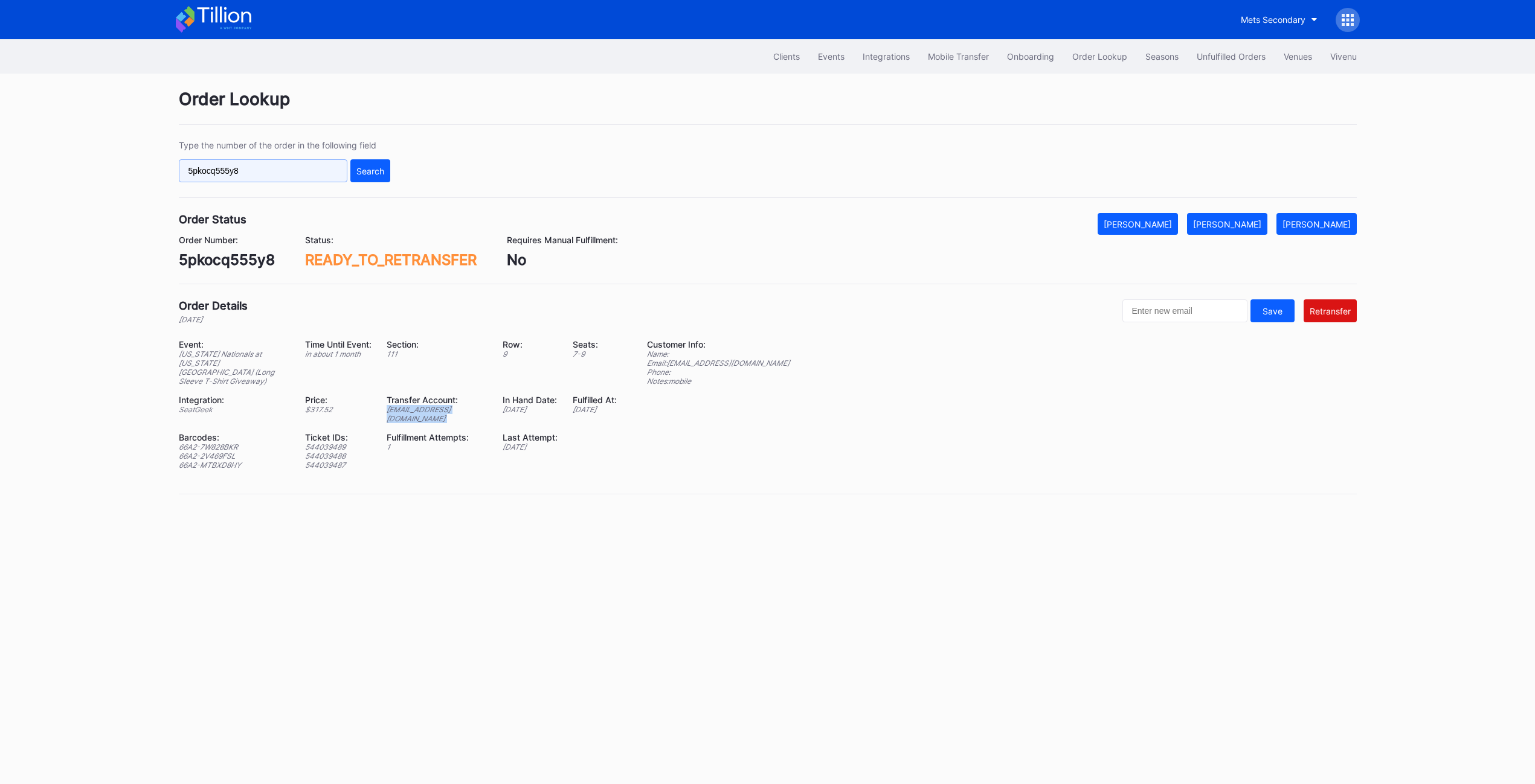
click at [284, 160] on input "5pkocq555y8" at bounding box center [263, 171] width 168 height 23
paste input "75011567"
click at [363, 168] on div "Search" at bounding box center [370, 171] width 28 height 11
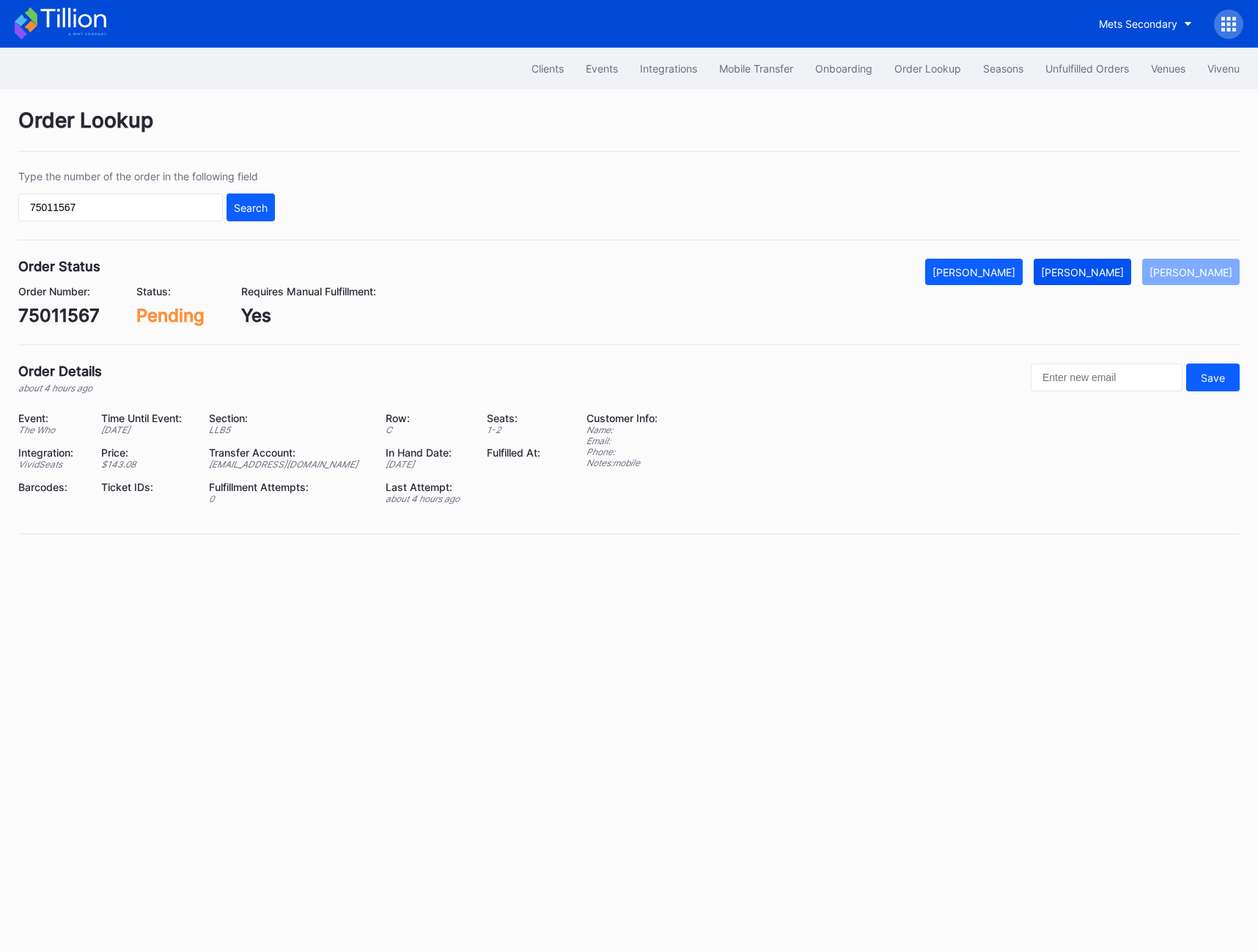
click at [1106, 281] on button "[PERSON_NAME]" at bounding box center [1083, 272] width 98 height 26
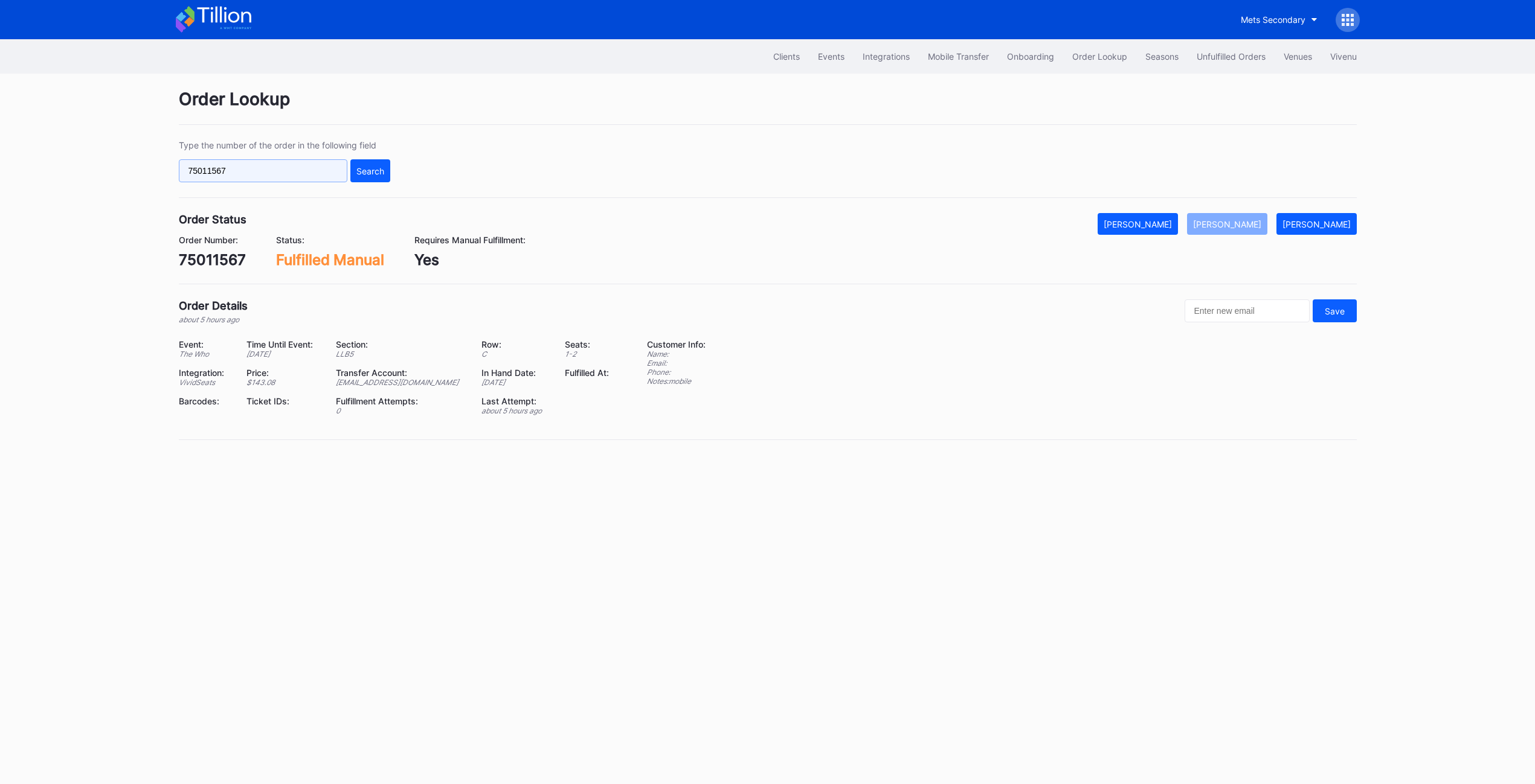
click at [247, 173] on input "75011567" at bounding box center [263, 171] width 168 height 23
paste input "117897006"
click at [368, 175] on div "Search" at bounding box center [370, 171] width 28 height 11
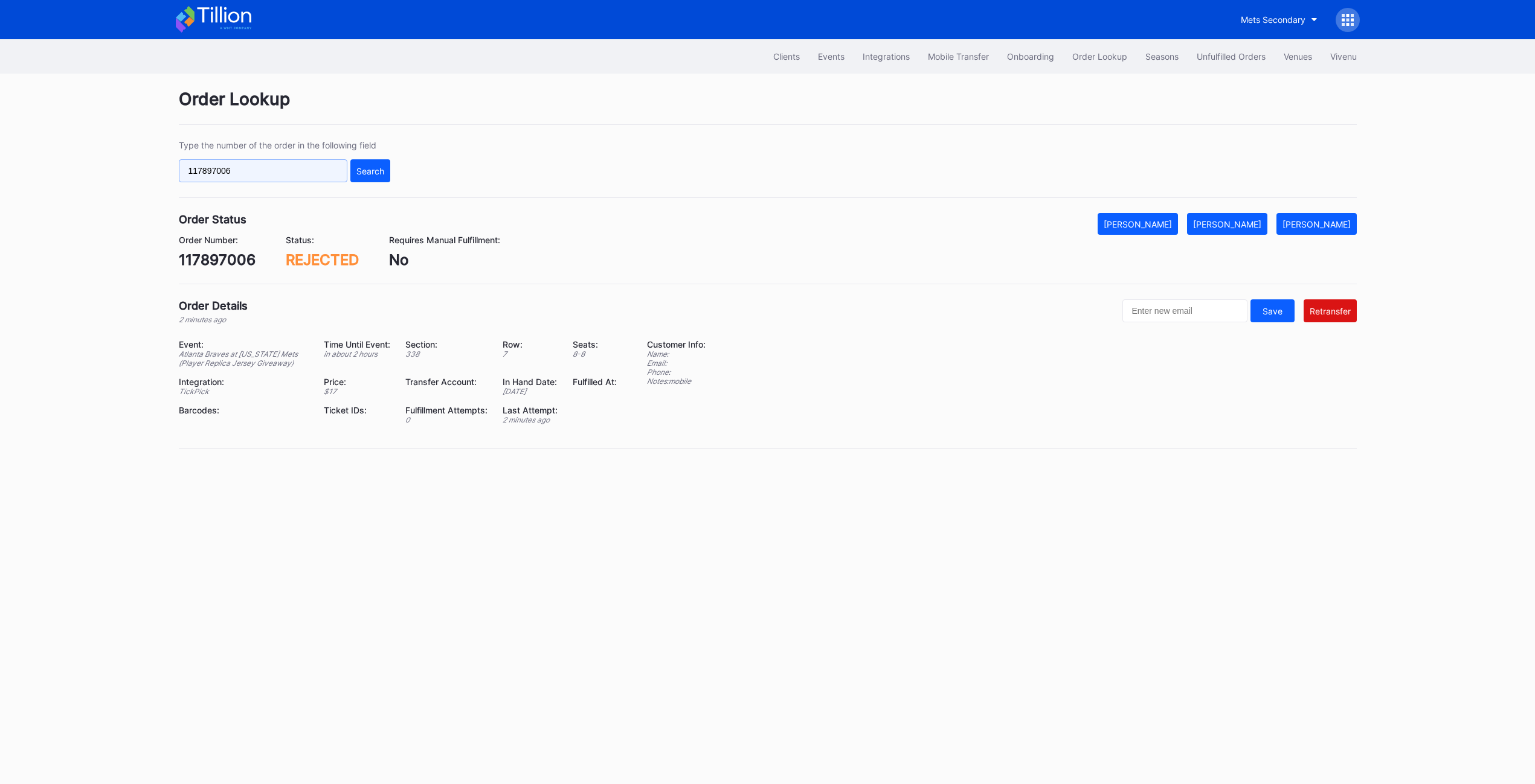
click at [220, 168] on input "117897006" at bounding box center [263, 171] width 168 height 23
paste input "620728577"
type input "620728577"
click at [373, 168] on div "Search" at bounding box center [370, 171] width 28 height 11
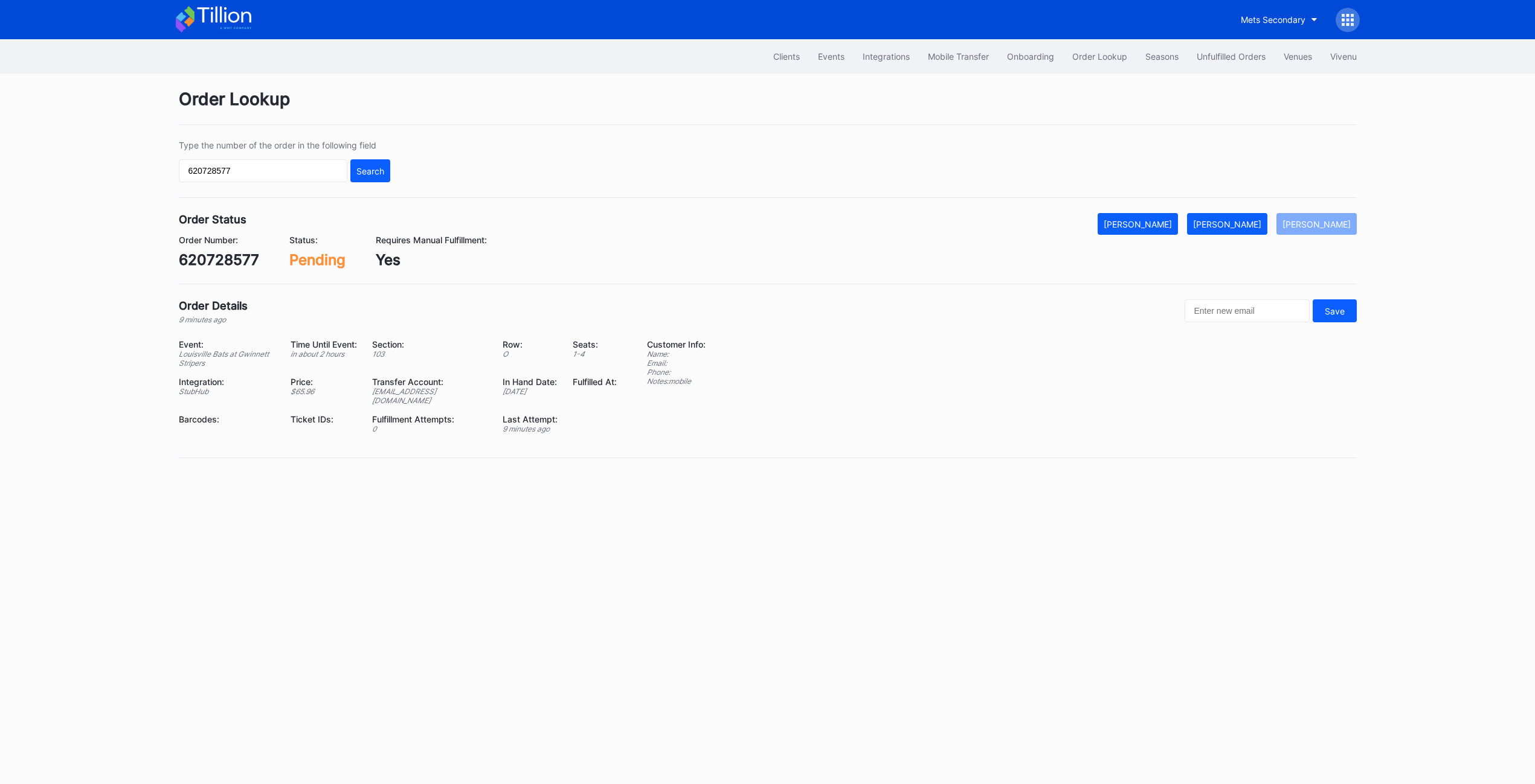
click at [222, 266] on div "620728577" at bounding box center [219, 259] width 80 height 17
copy div "620728577"
click at [944, 232] on button "[PERSON_NAME]" at bounding box center [1227, 224] width 80 height 22
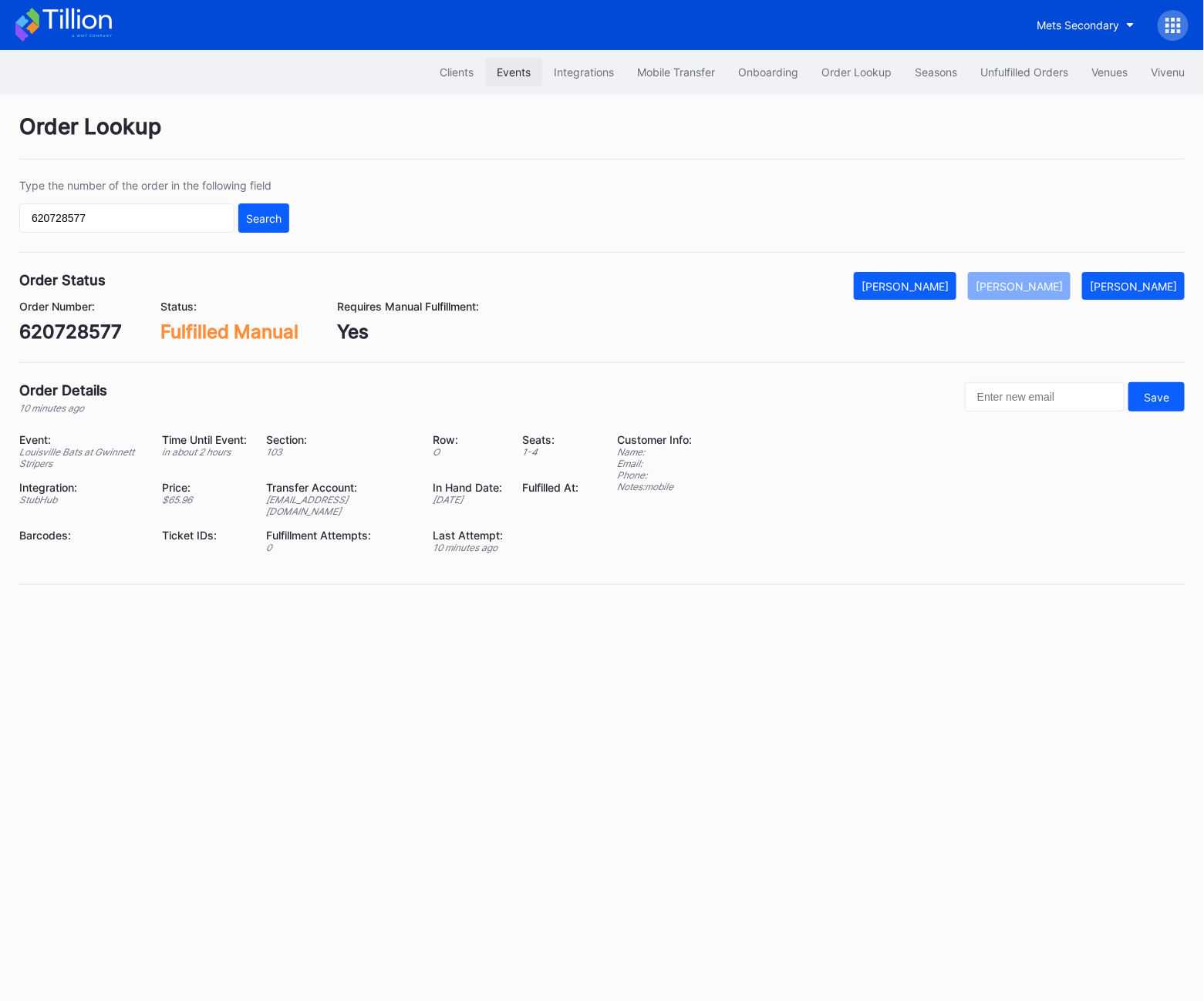
click at [511, 86] on button "Events" at bounding box center [513, 72] width 57 height 29
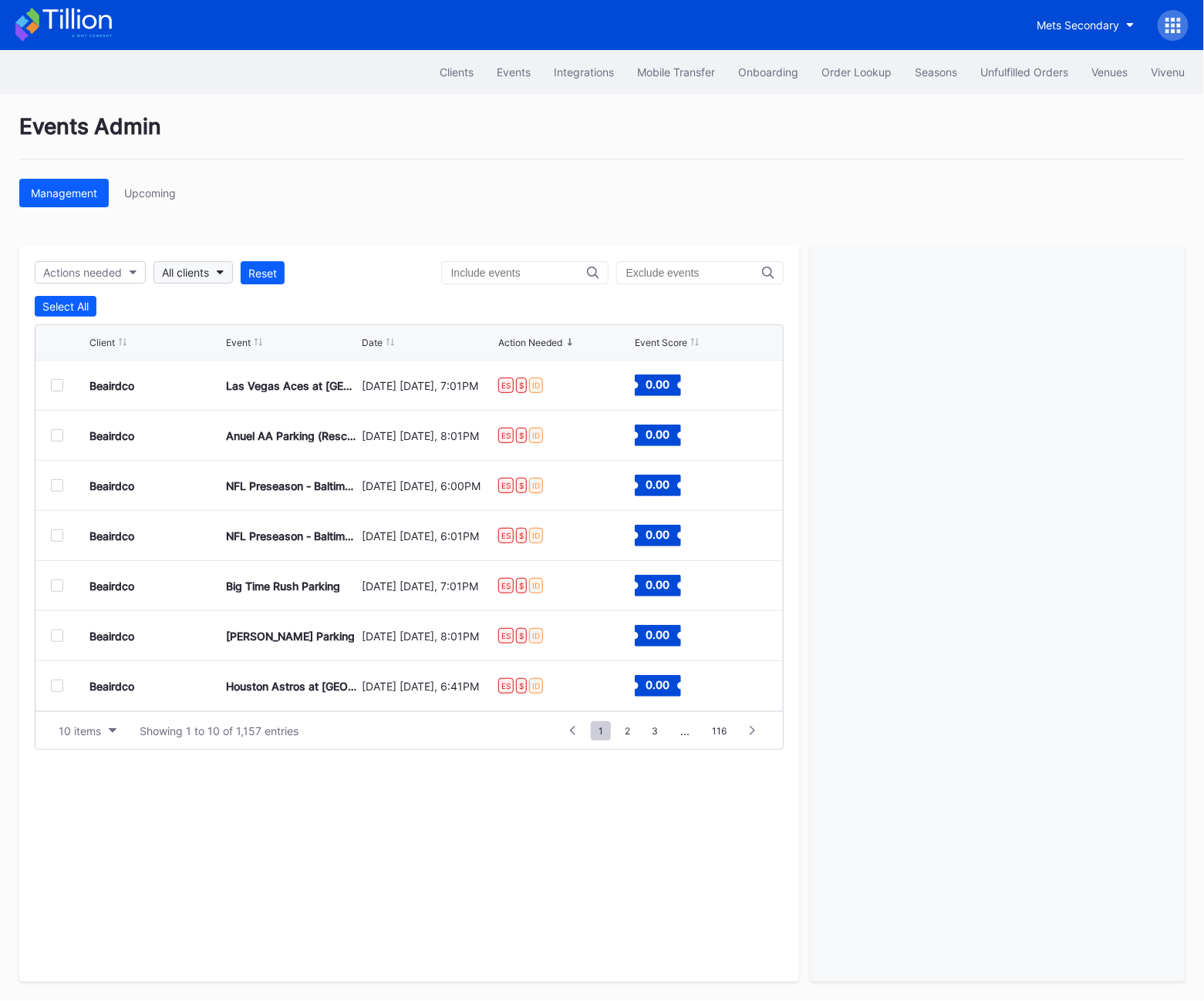
click at [175, 274] on div "All clients" at bounding box center [185, 273] width 47 height 13
type input "phil"
click at [236, 336] on div "Philadelphia 76ers Secondary" at bounding box center [241, 342] width 151 height 13
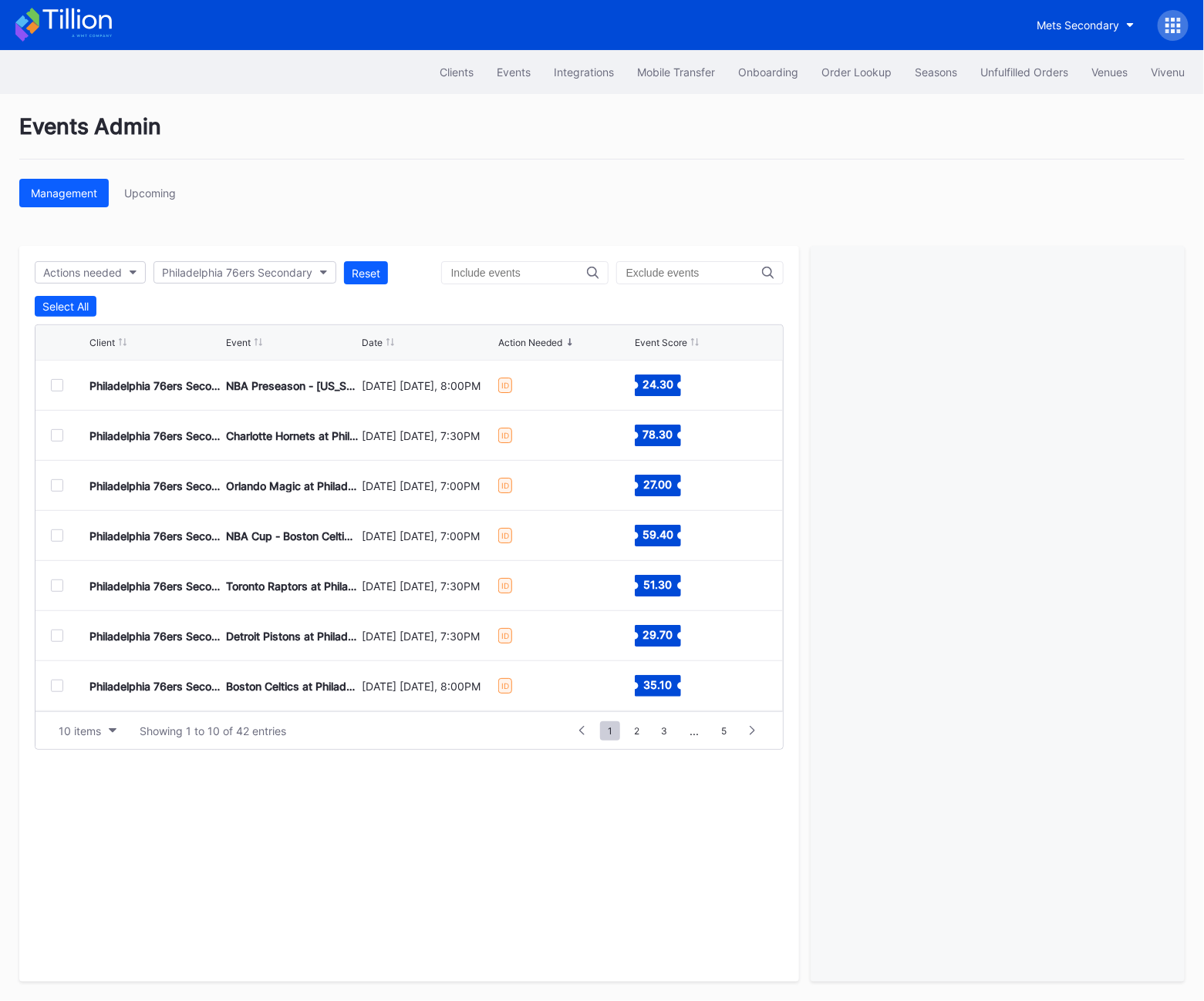
scroll to position [151, 0]
click at [98, 729] on div "10 items" at bounding box center [80, 731] width 42 height 13
click at [89, 854] on div "200 items" at bounding box center [87, 855] width 50 height 13
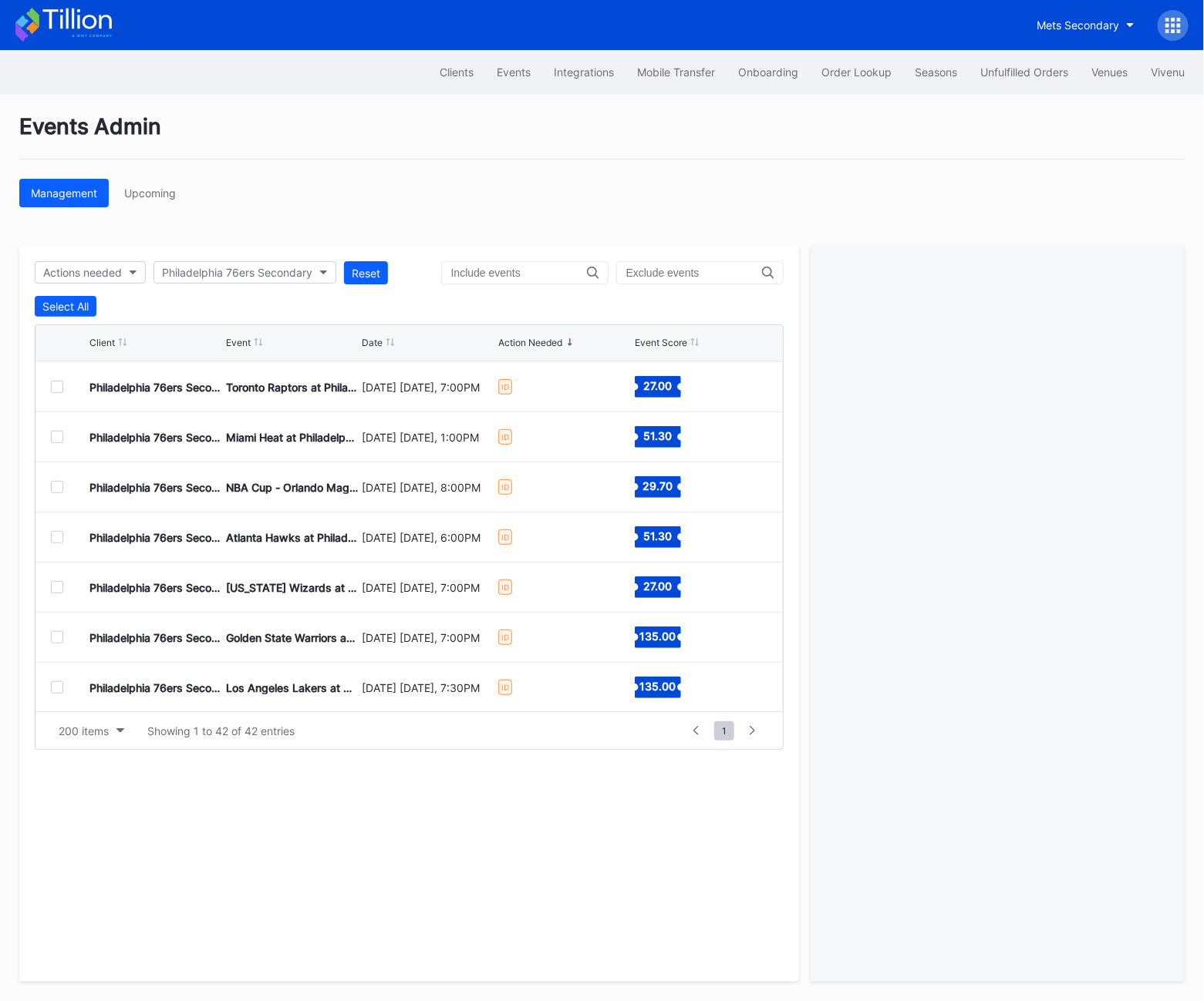
scroll to position [407, 0]
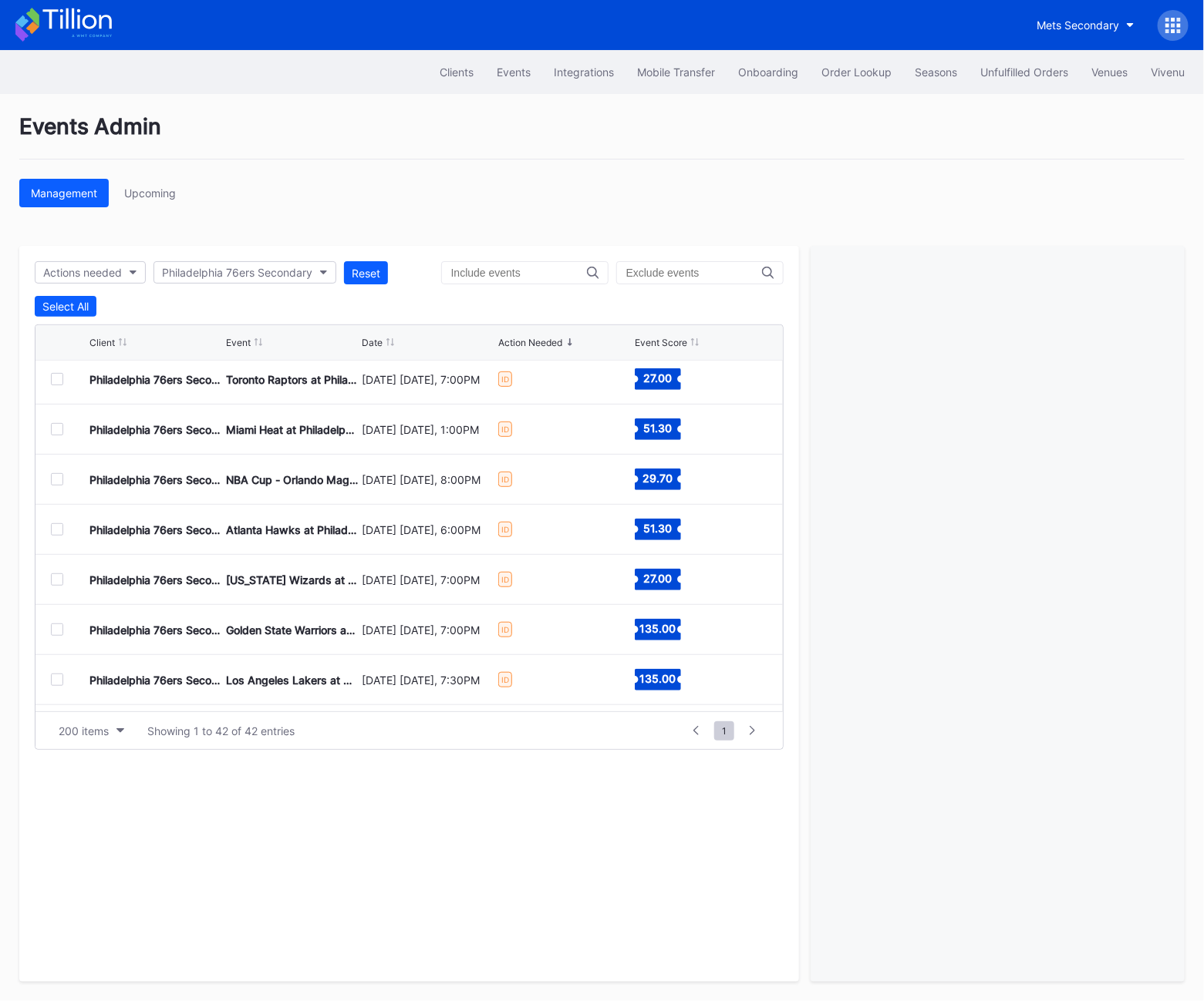
click at [57, 527] on div at bounding box center [57, 529] width 12 height 12
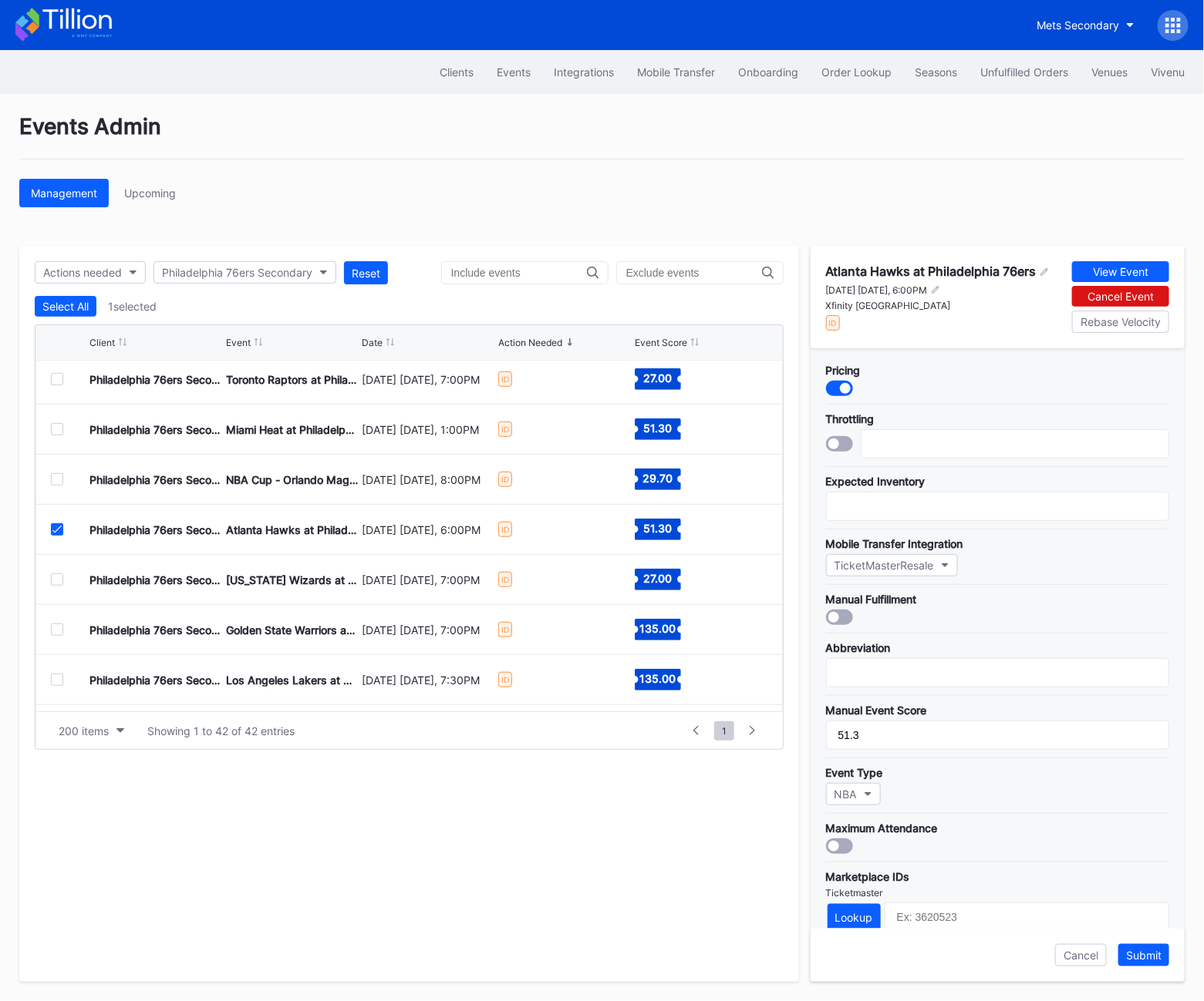
scroll to position [234, 0]
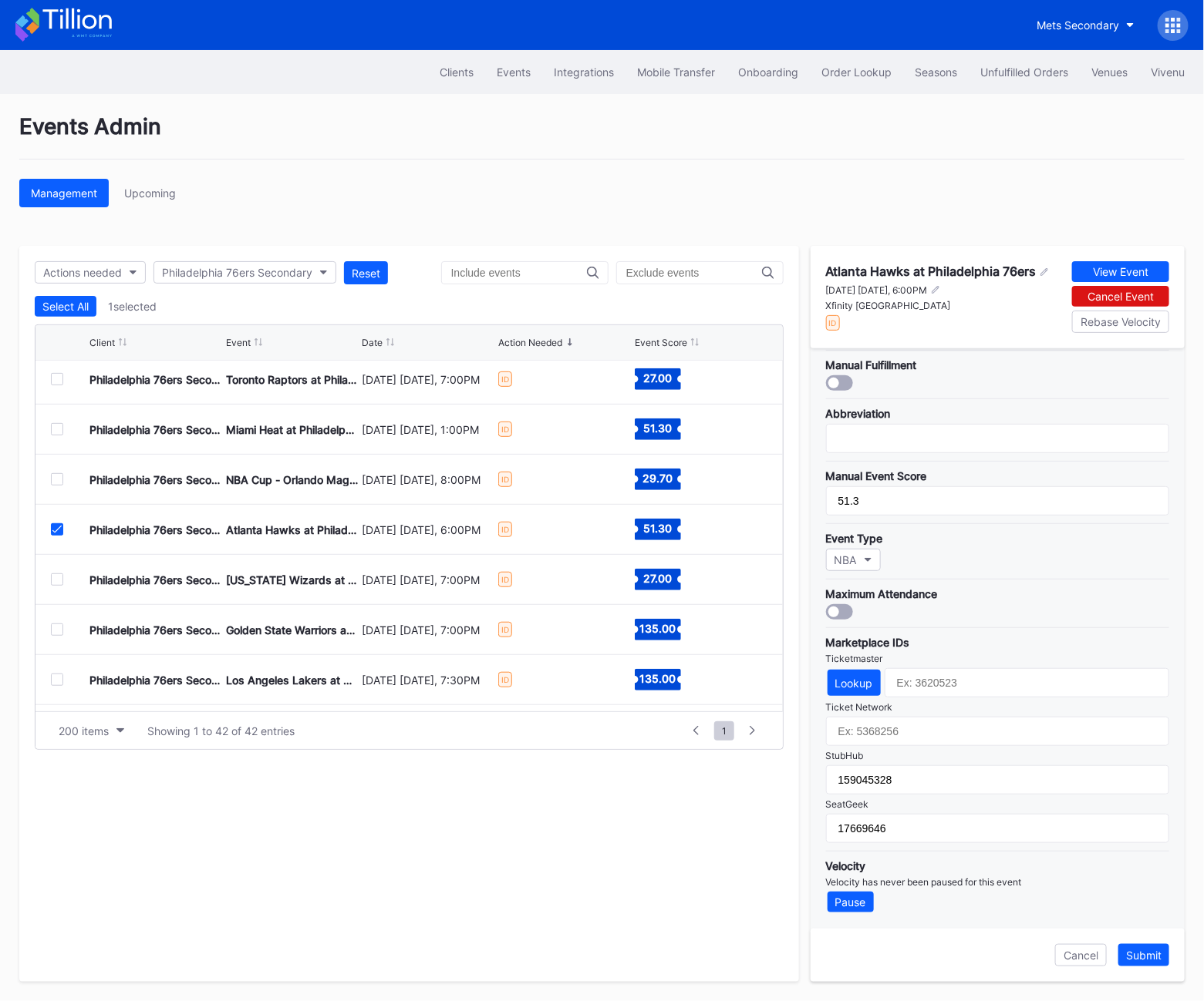
click at [61, 528] on div at bounding box center [57, 529] width 12 height 12
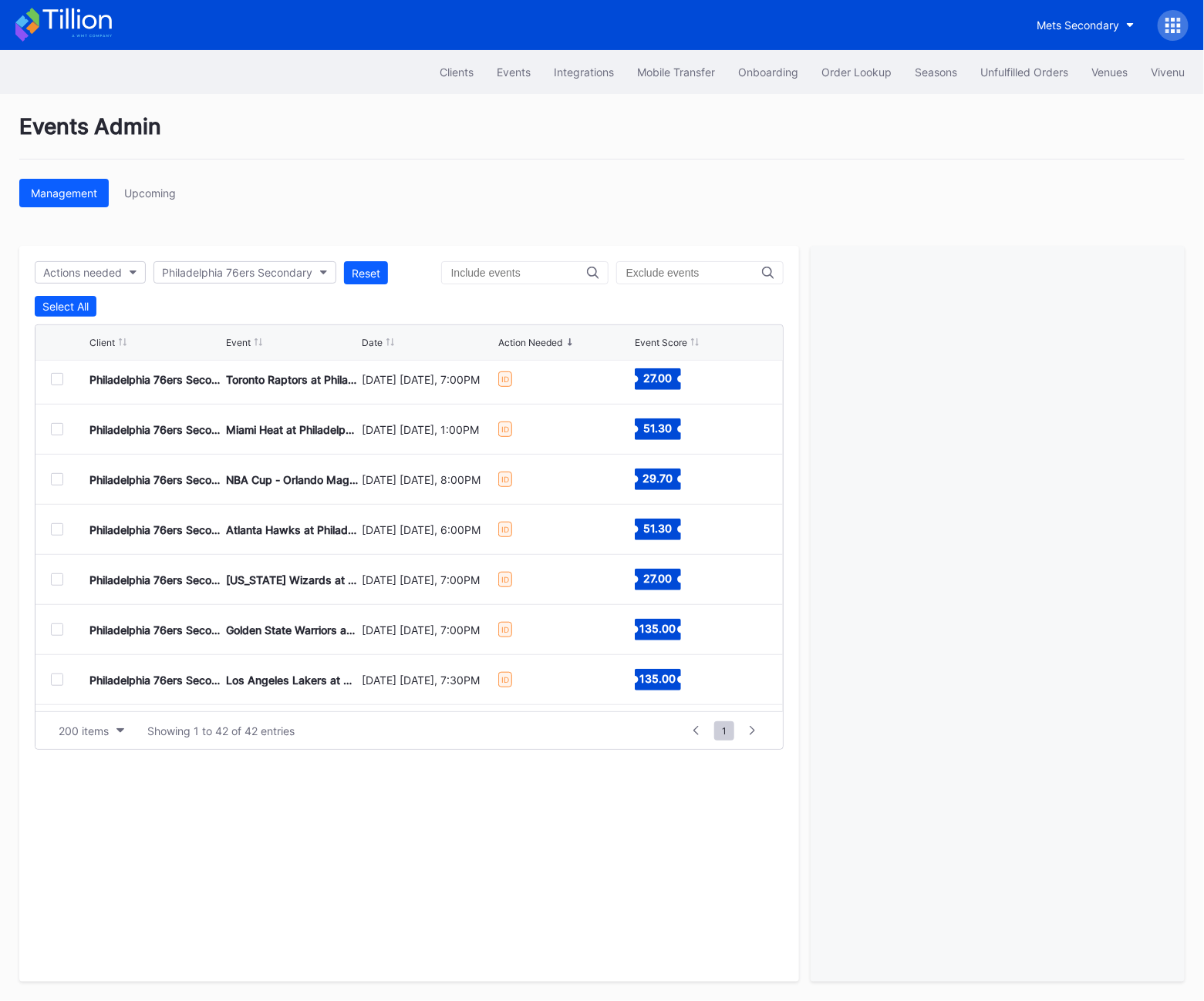
click at [62, 583] on div at bounding box center [57, 580] width 12 height 12
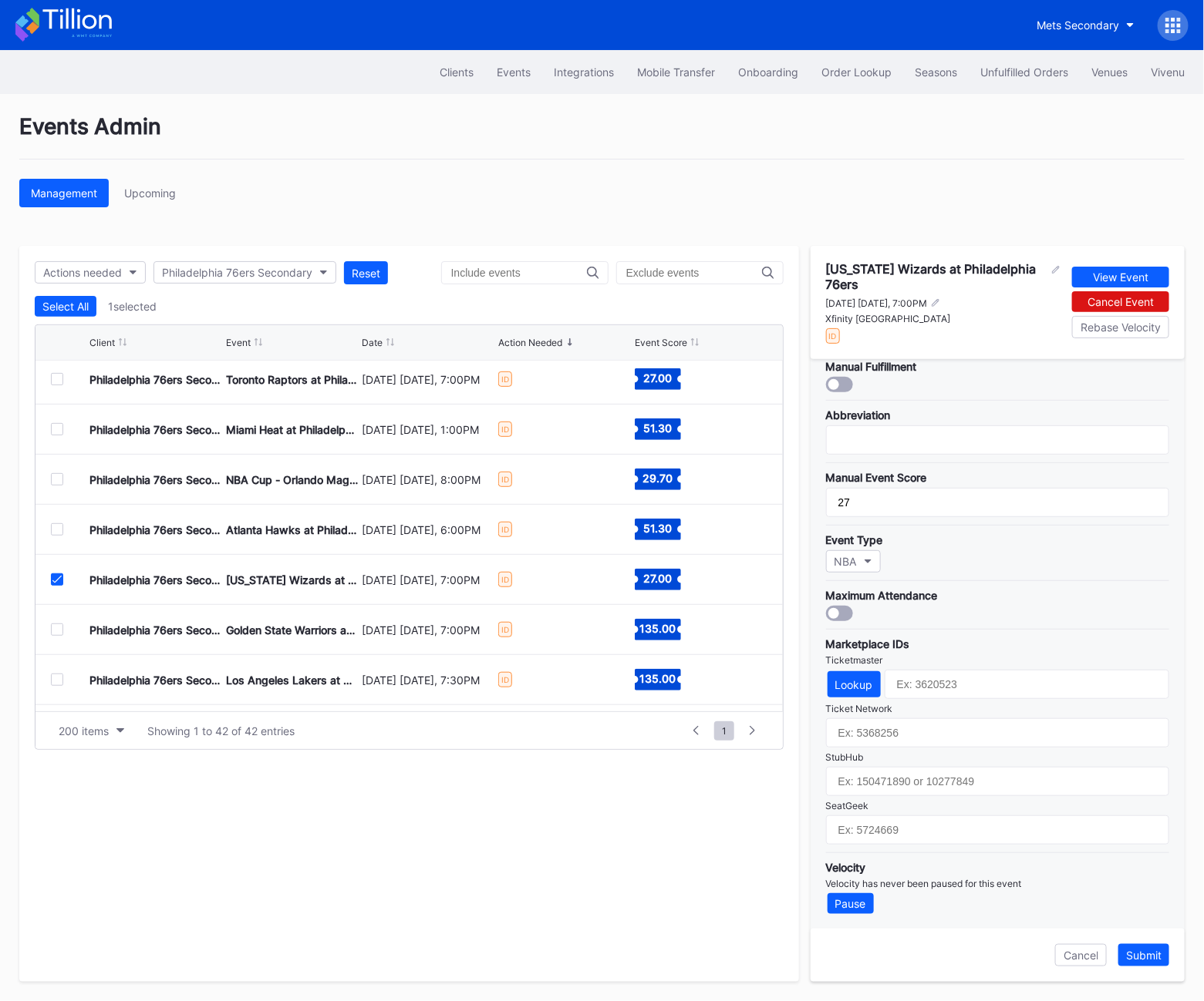
scroll to position [243, 0]
